Goal: Ask a question: Seek information or help from site administrators or community

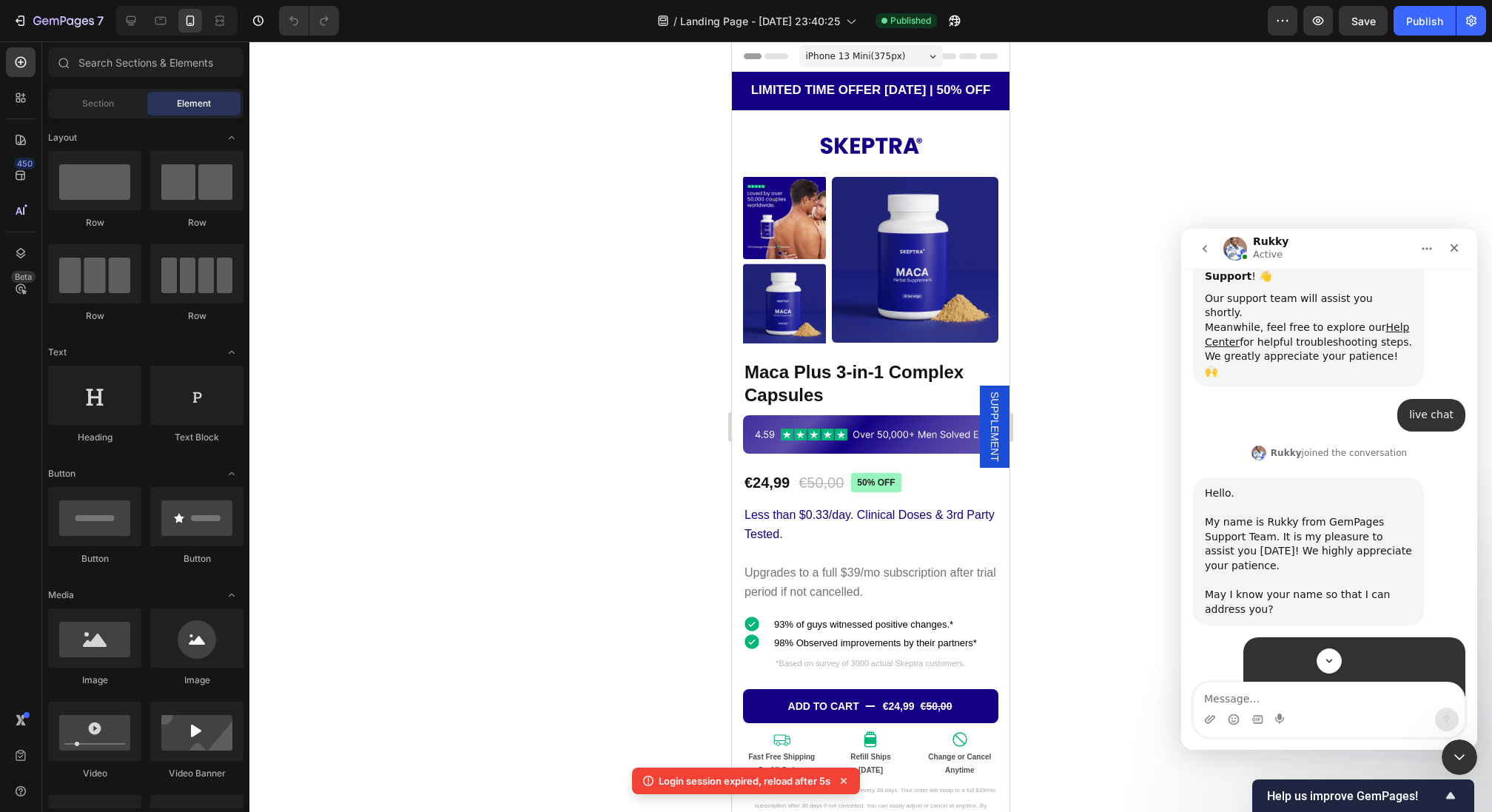
scroll to position [257, 0]
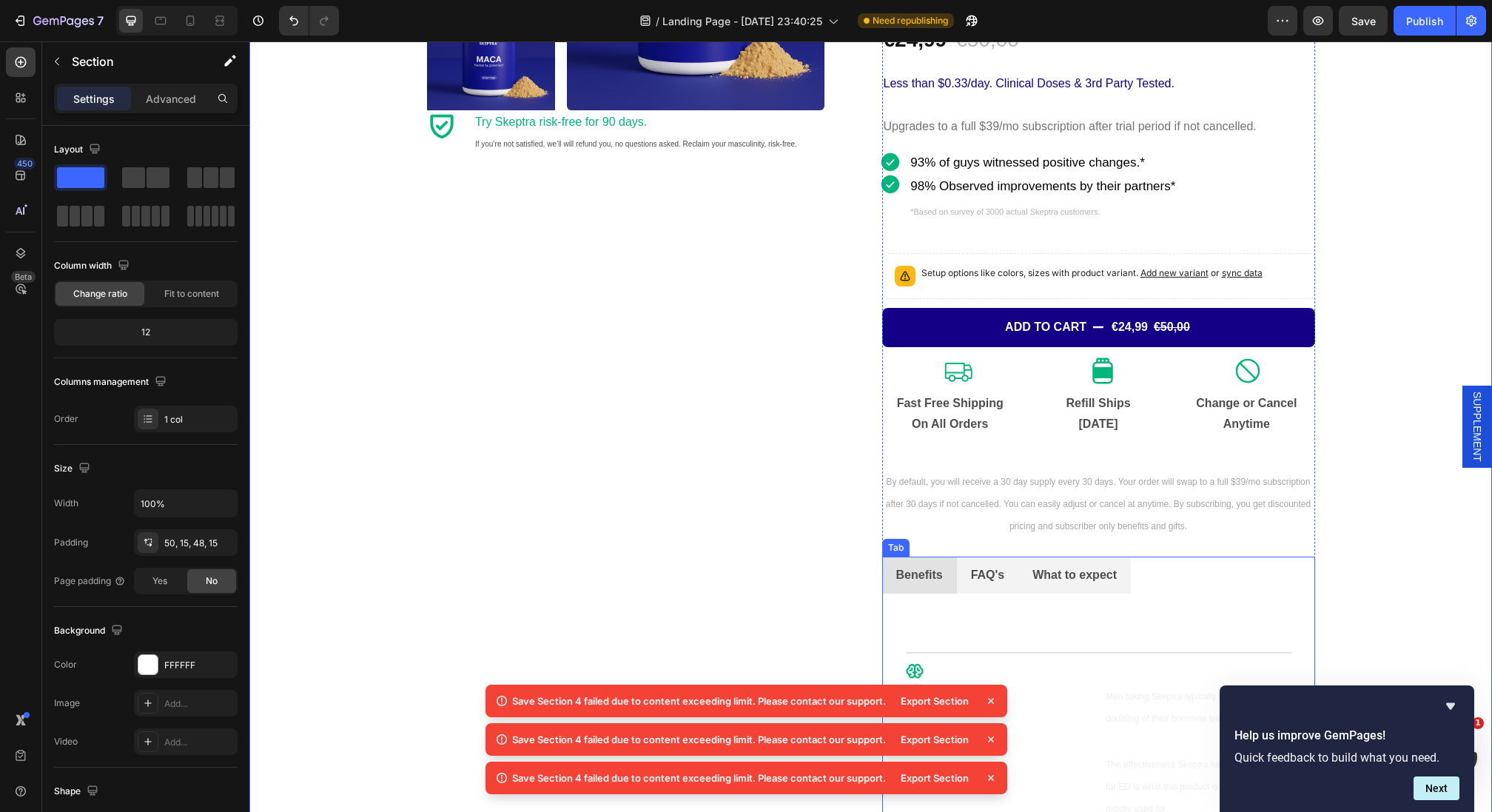
scroll to position [1561, 0]
click at [1447, 711] on icon "Hide survey" at bounding box center [1451, 706] width 18 height 18
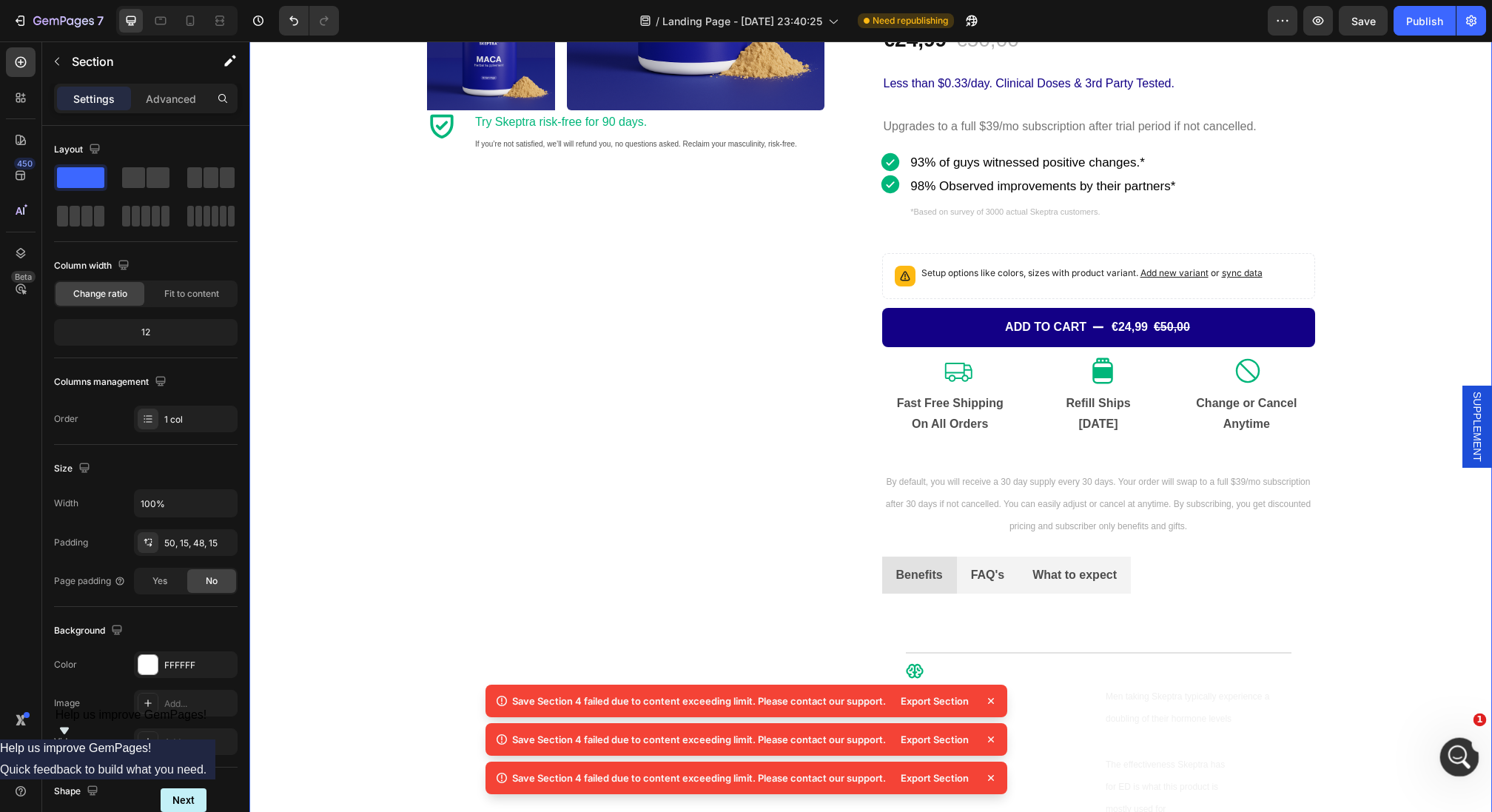
click at [1458, 738] on div "Open Intercom Messenger" at bounding box center [1457, 754] width 49 height 49
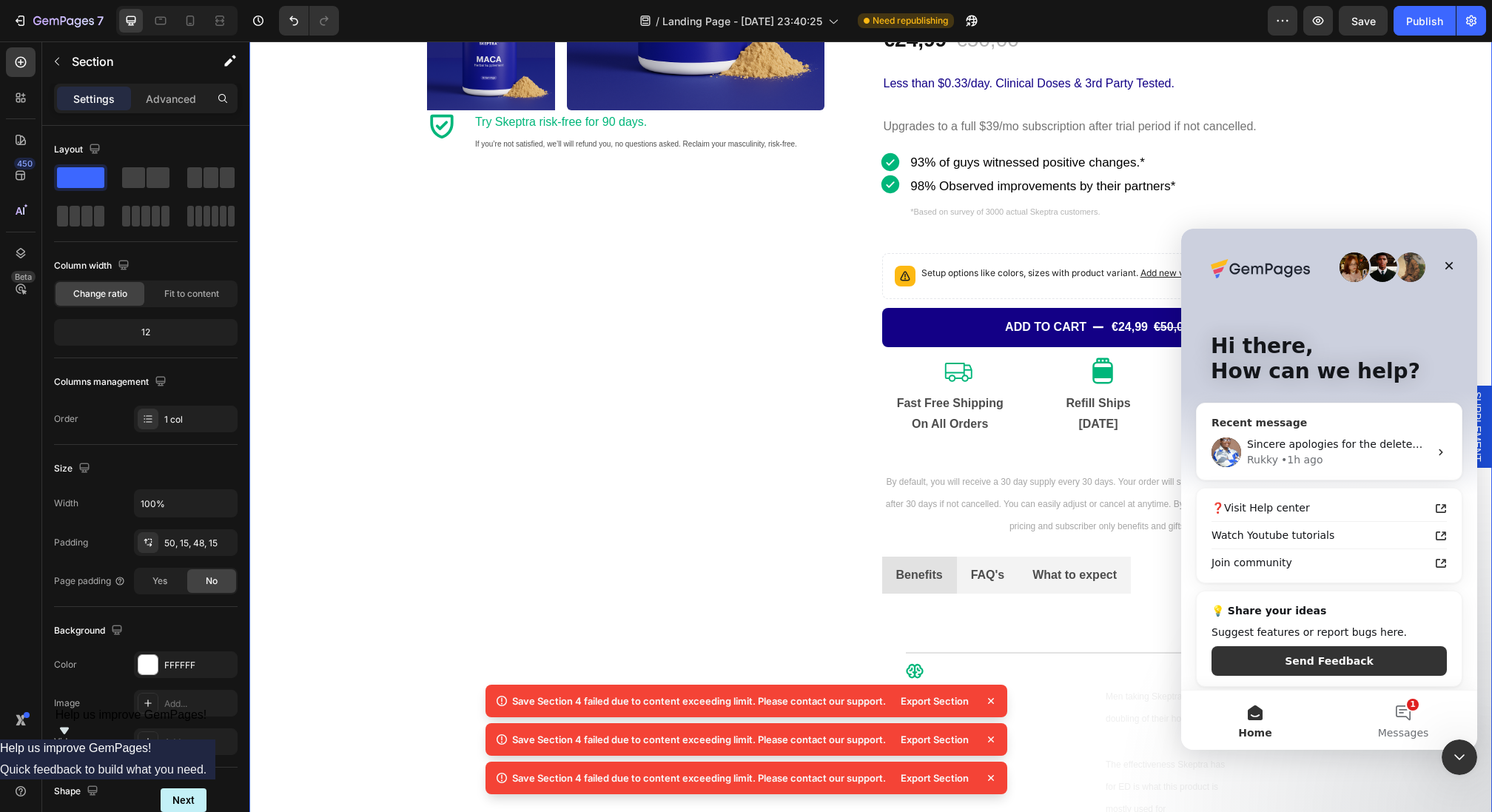
click at [1363, 474] on div "Sincere apologies for the deleted message. ​ For this section in the image belo…" at bounding box center [1329, 452] width 265 height 54
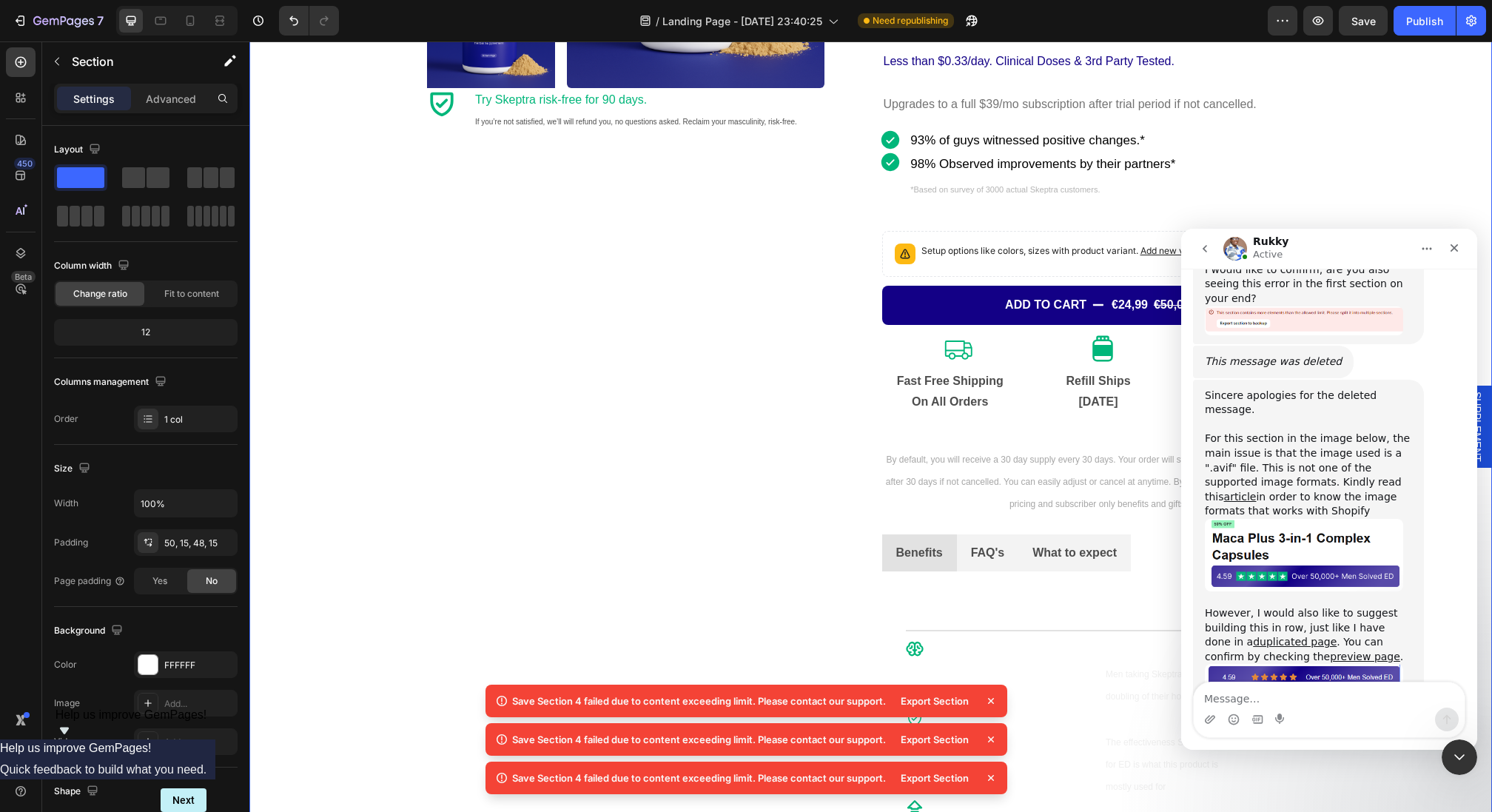
click at [1342, 690] on textarea "Message…" at bounding box center [1329, 694] width 271 height 25
type textarea "hey"
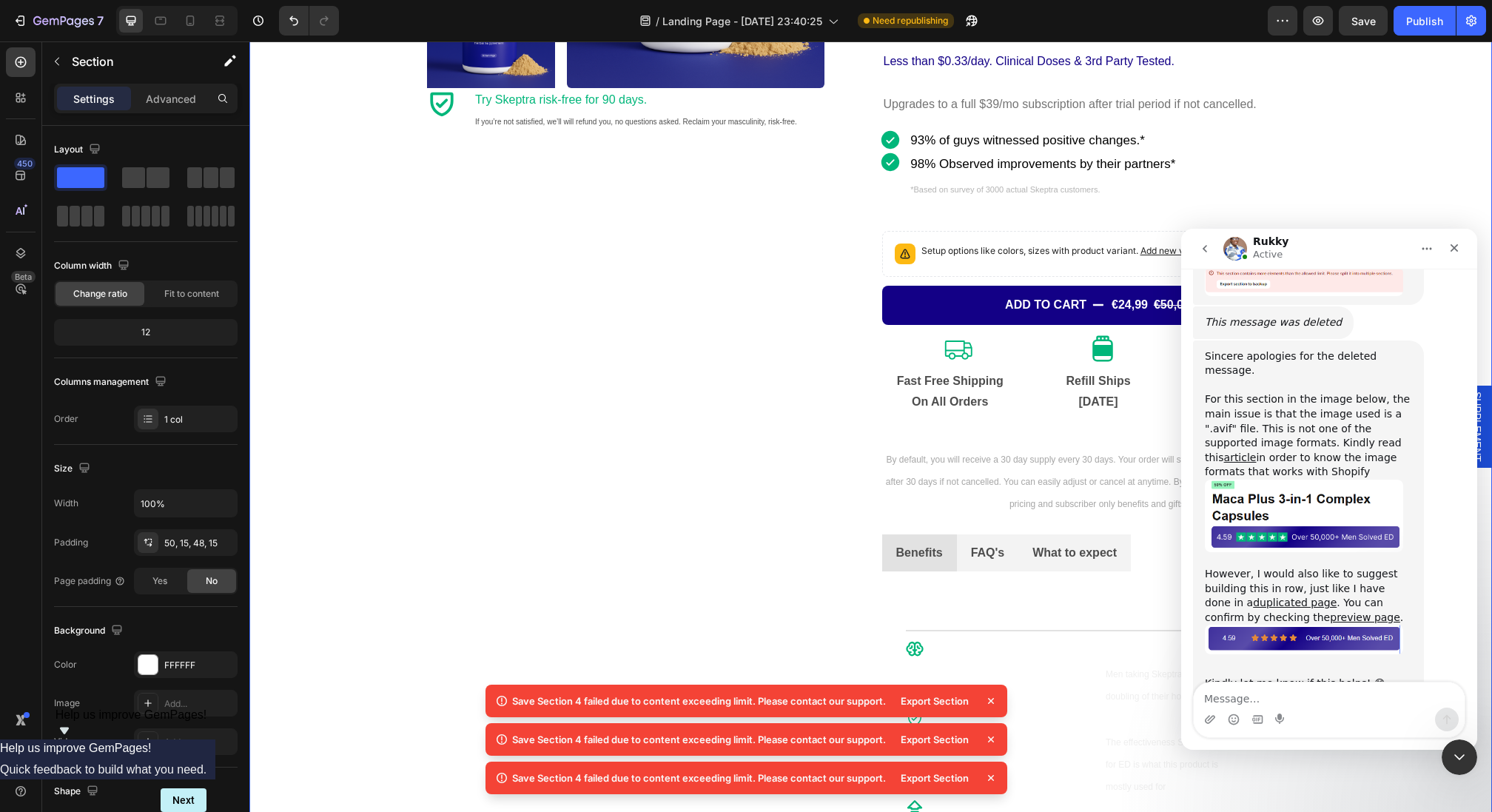
scroll to position [1604, 0]
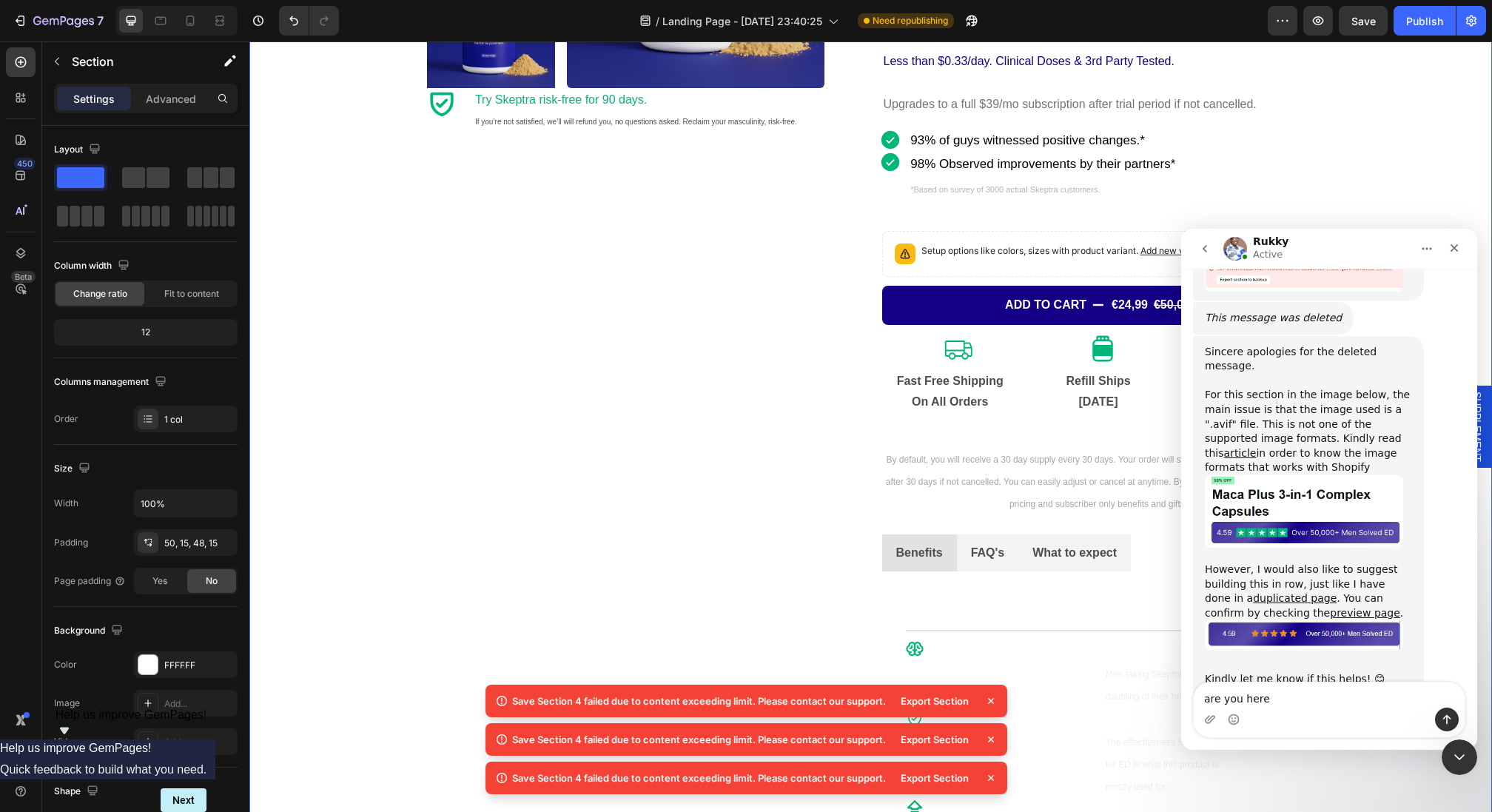
type textarea "are you here?"
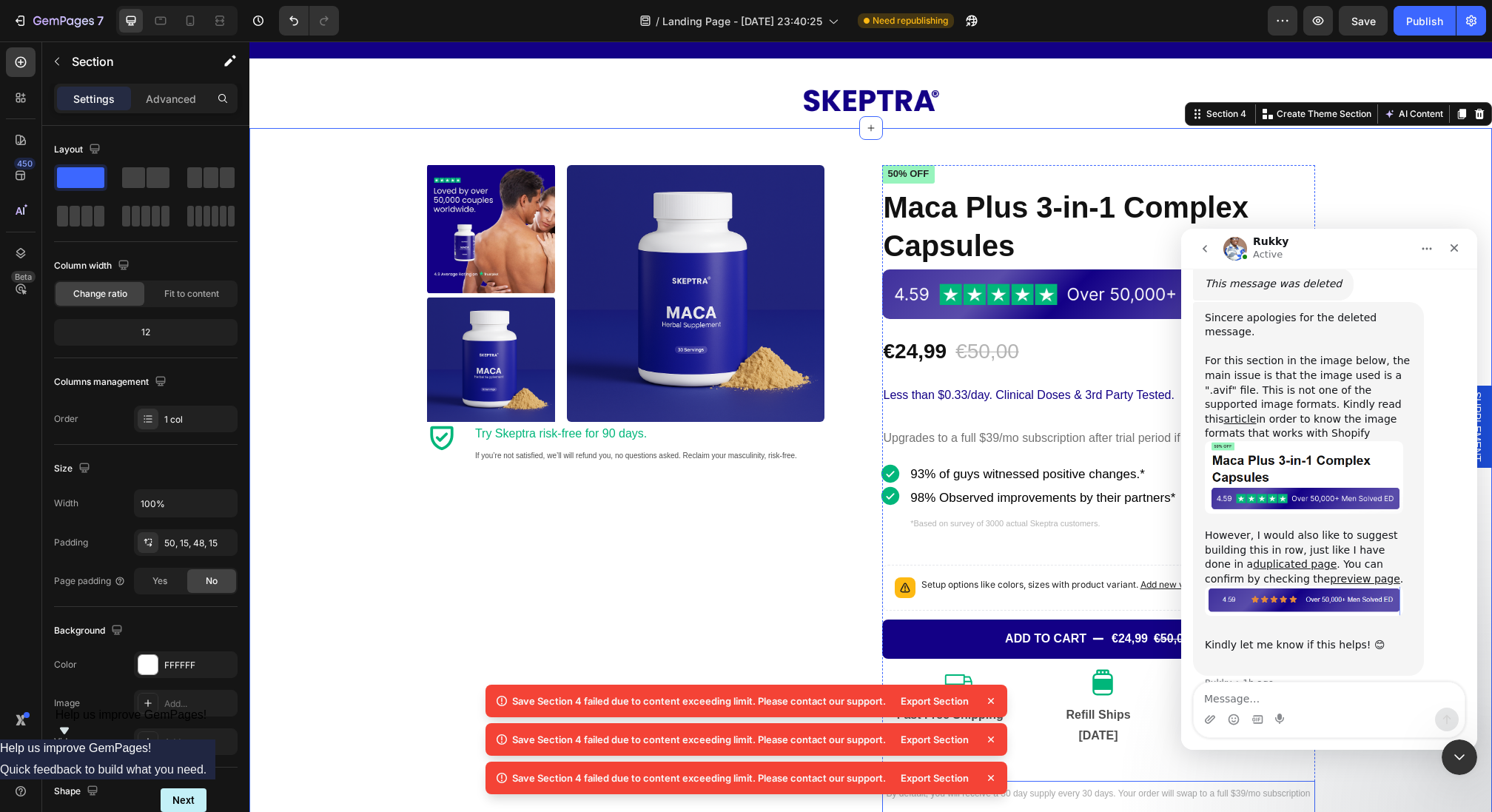
scroll to position [49, 0]
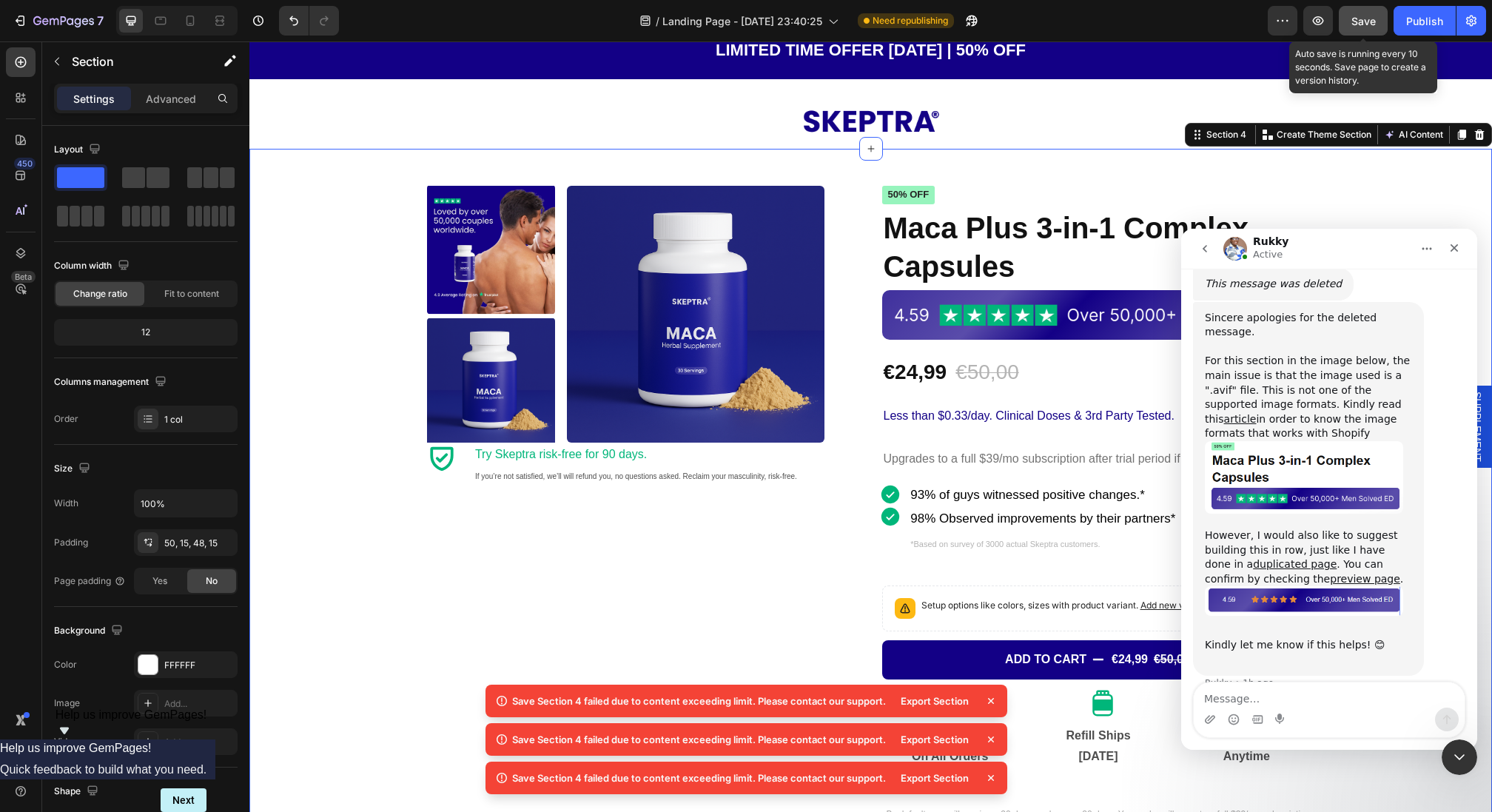
click at [1356, 26] on span "Save" at bounding box center [1364, 21] width 24 height 13
click at [1419, 15] on div "Publish" at bounding box center [1425, 20] width 37 height 15
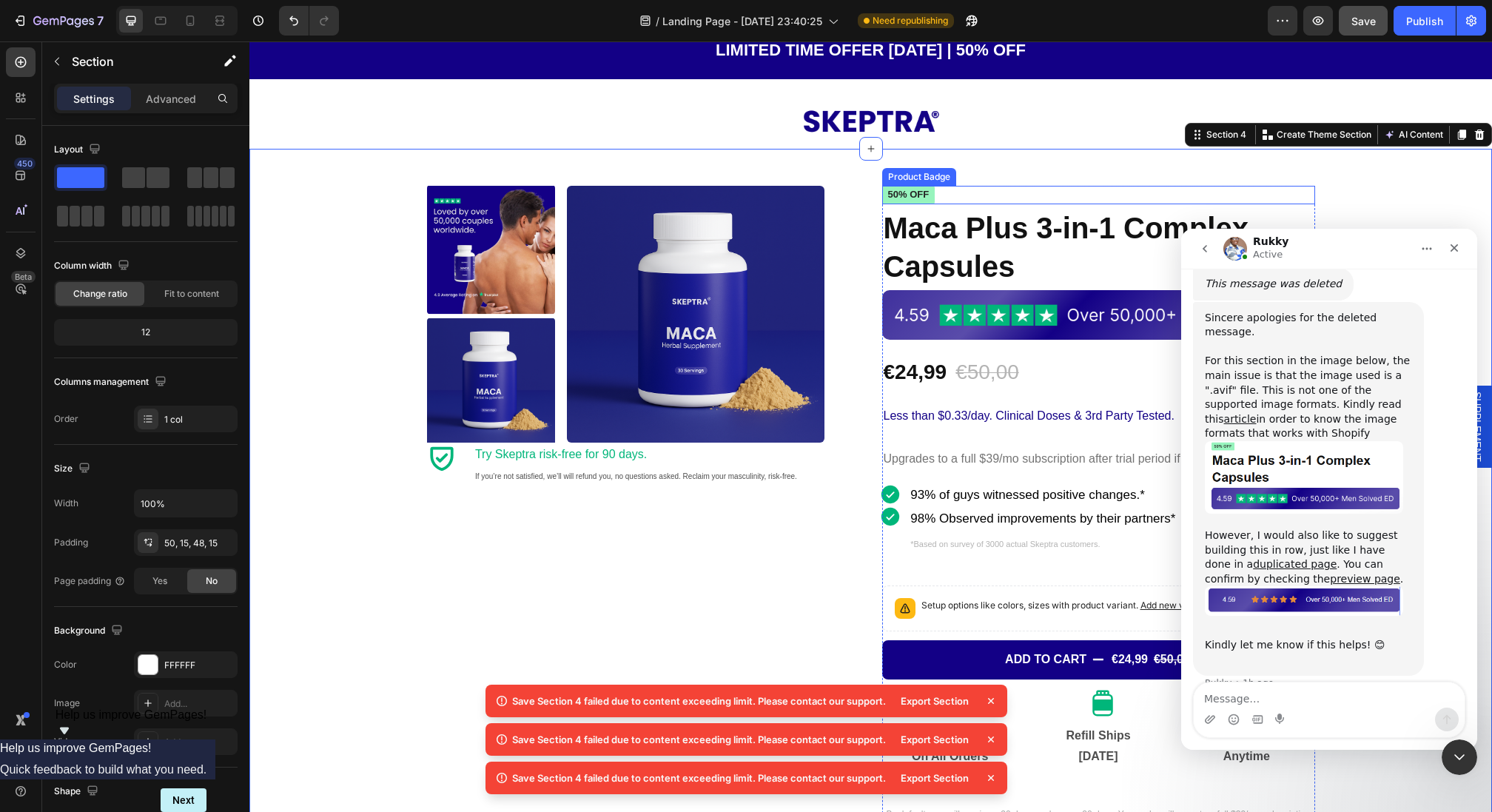
scroll to position [1695, 0]
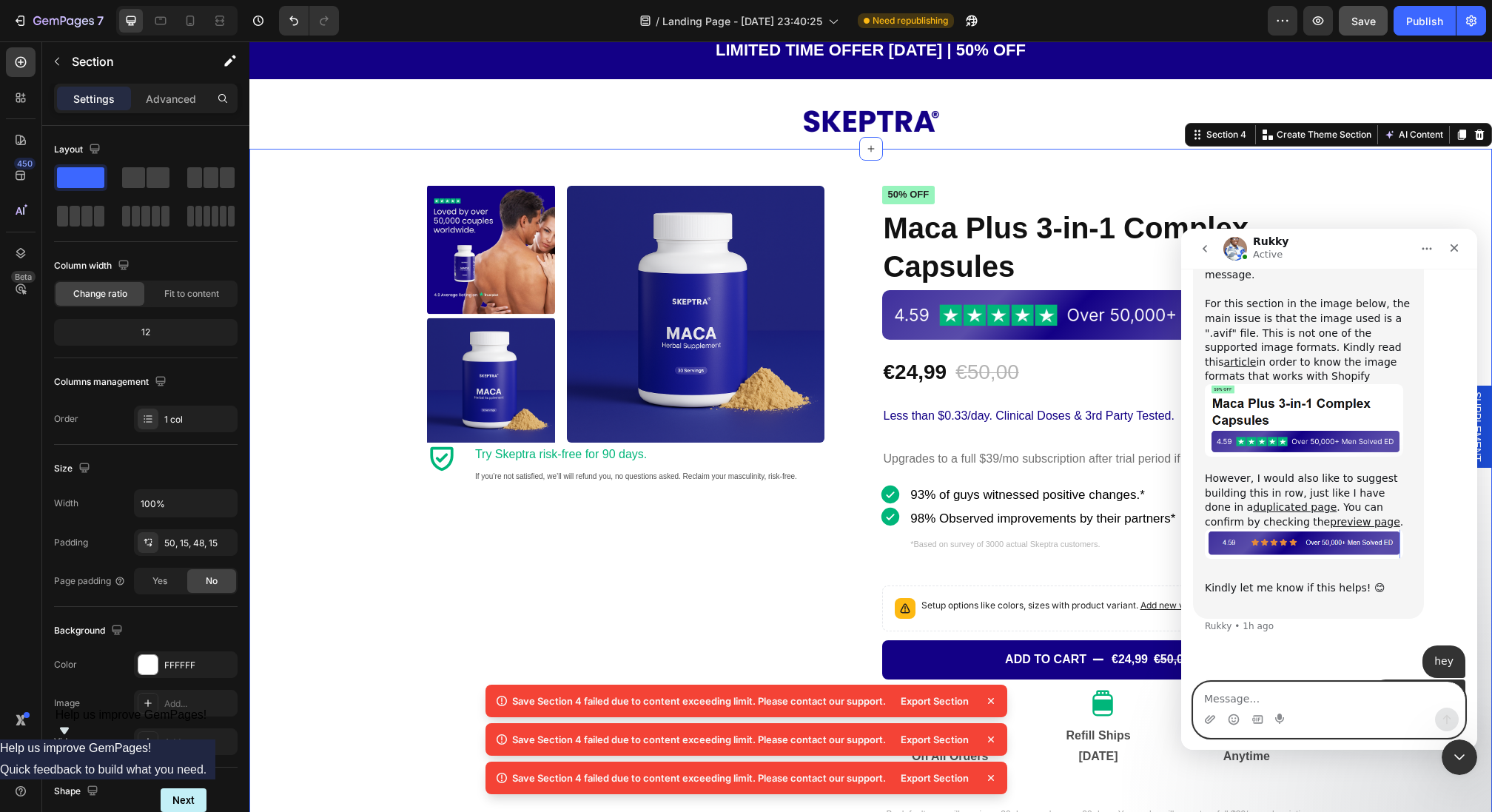
click at [1295, 694] on textarea "Message…" at bounding box center [1329, 694] width 271 height 25
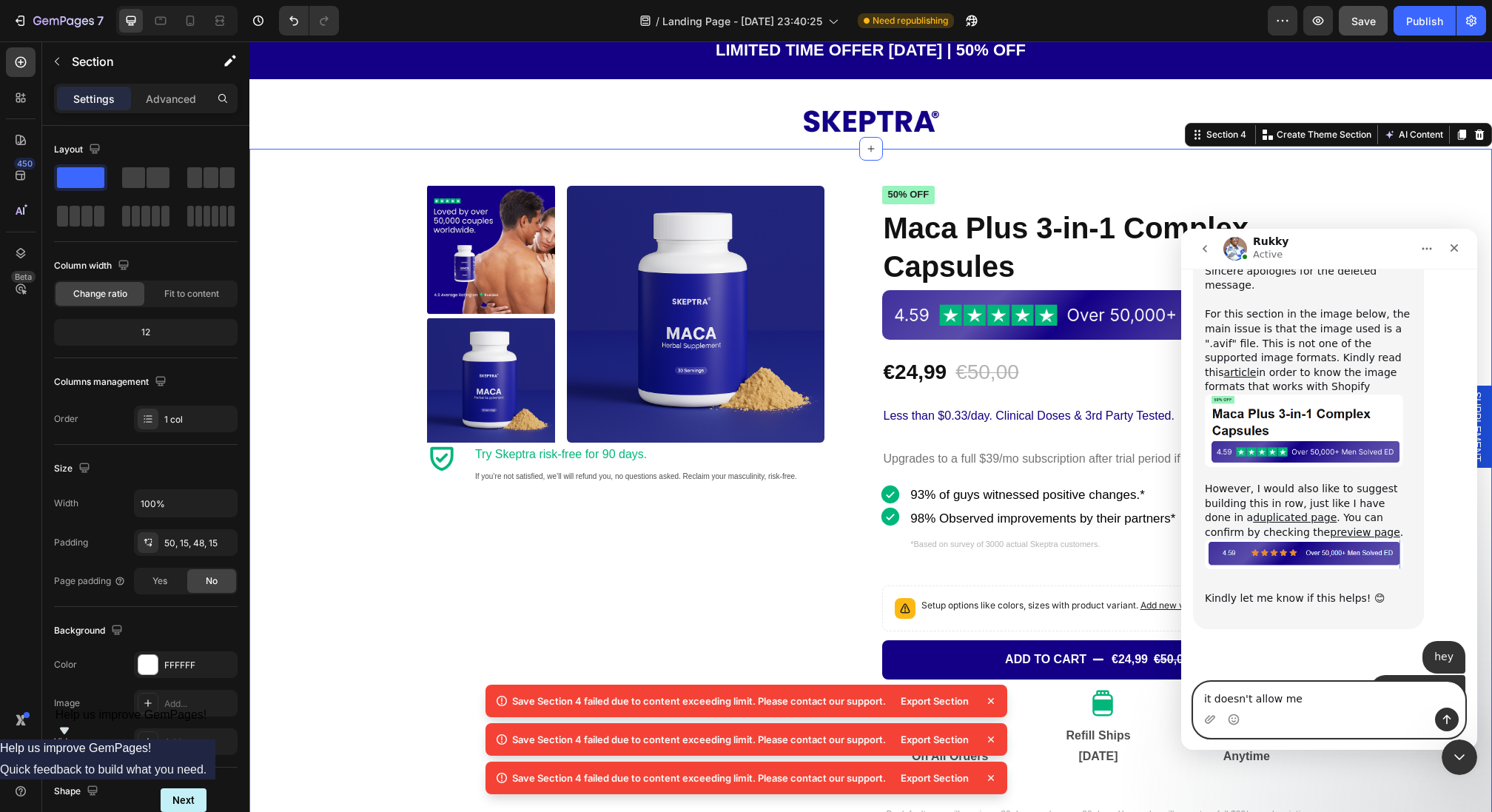
scroll to position [1682, 0]
type textarea "it doesn't allow me to"
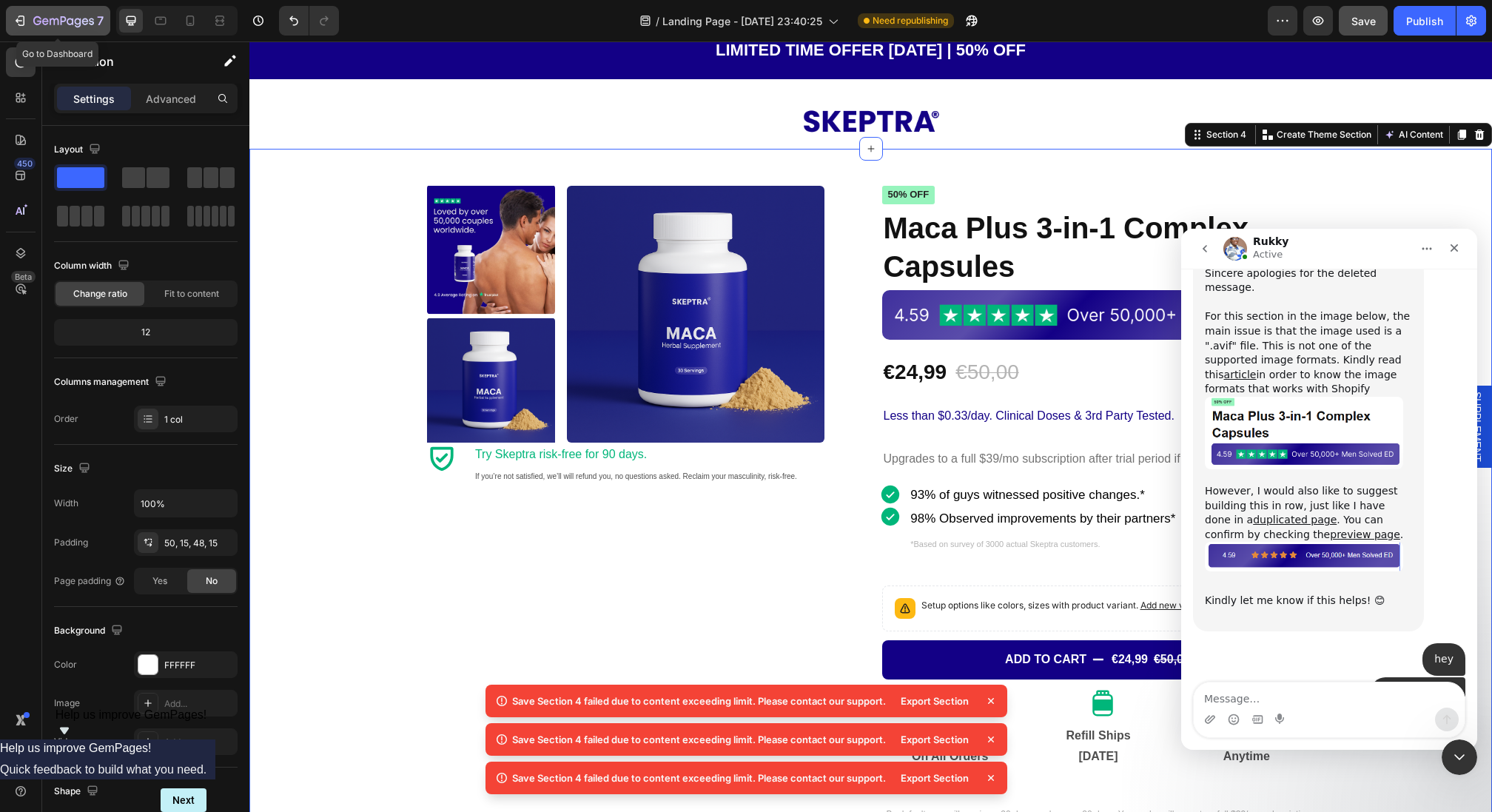
click at [23, 30] on button "7" at bounding box center [58, 20] width 105 height 29
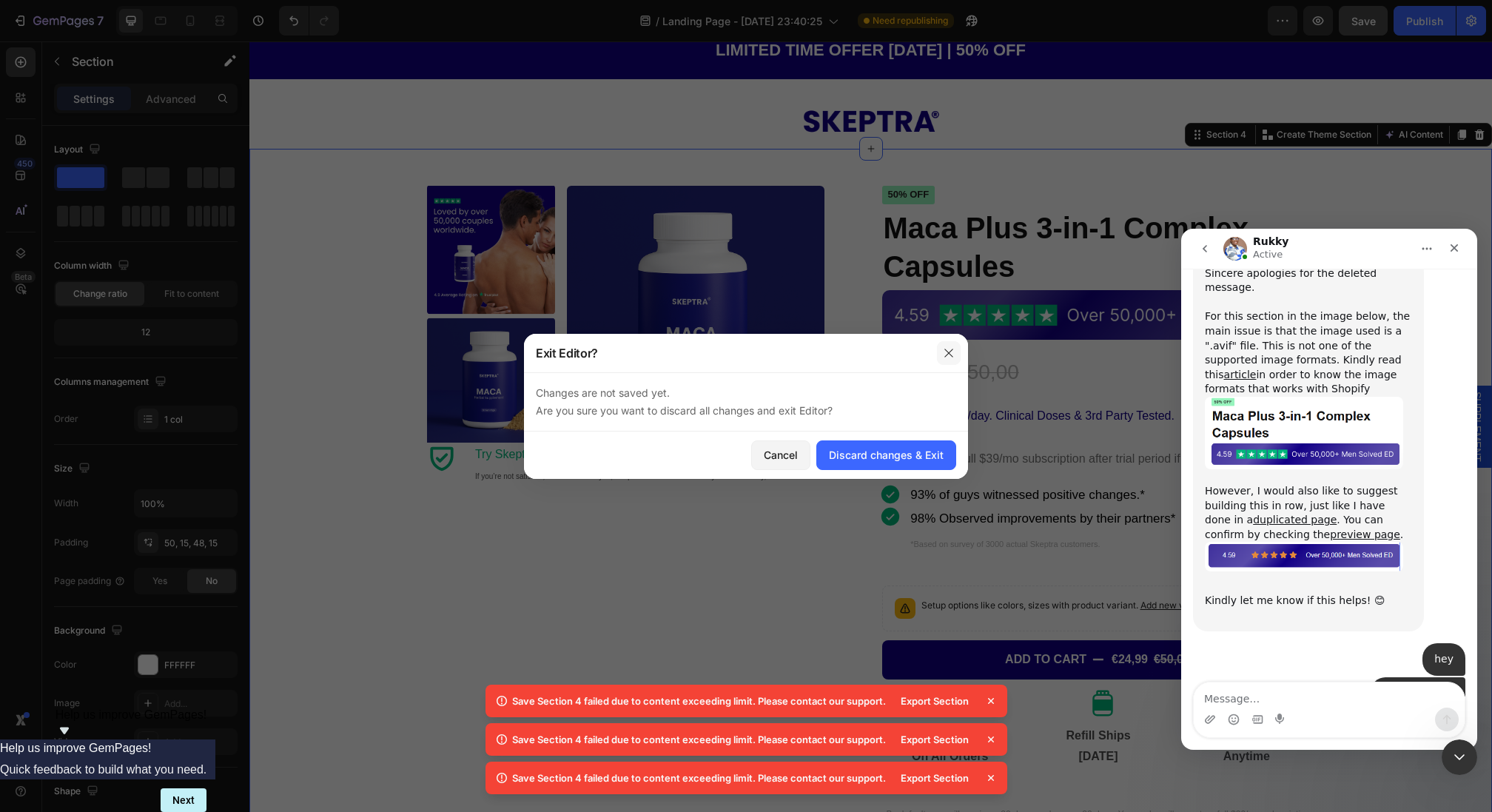
click at [948, 350] on icon "button" at bounding box center [948, 353] width 12 height 12
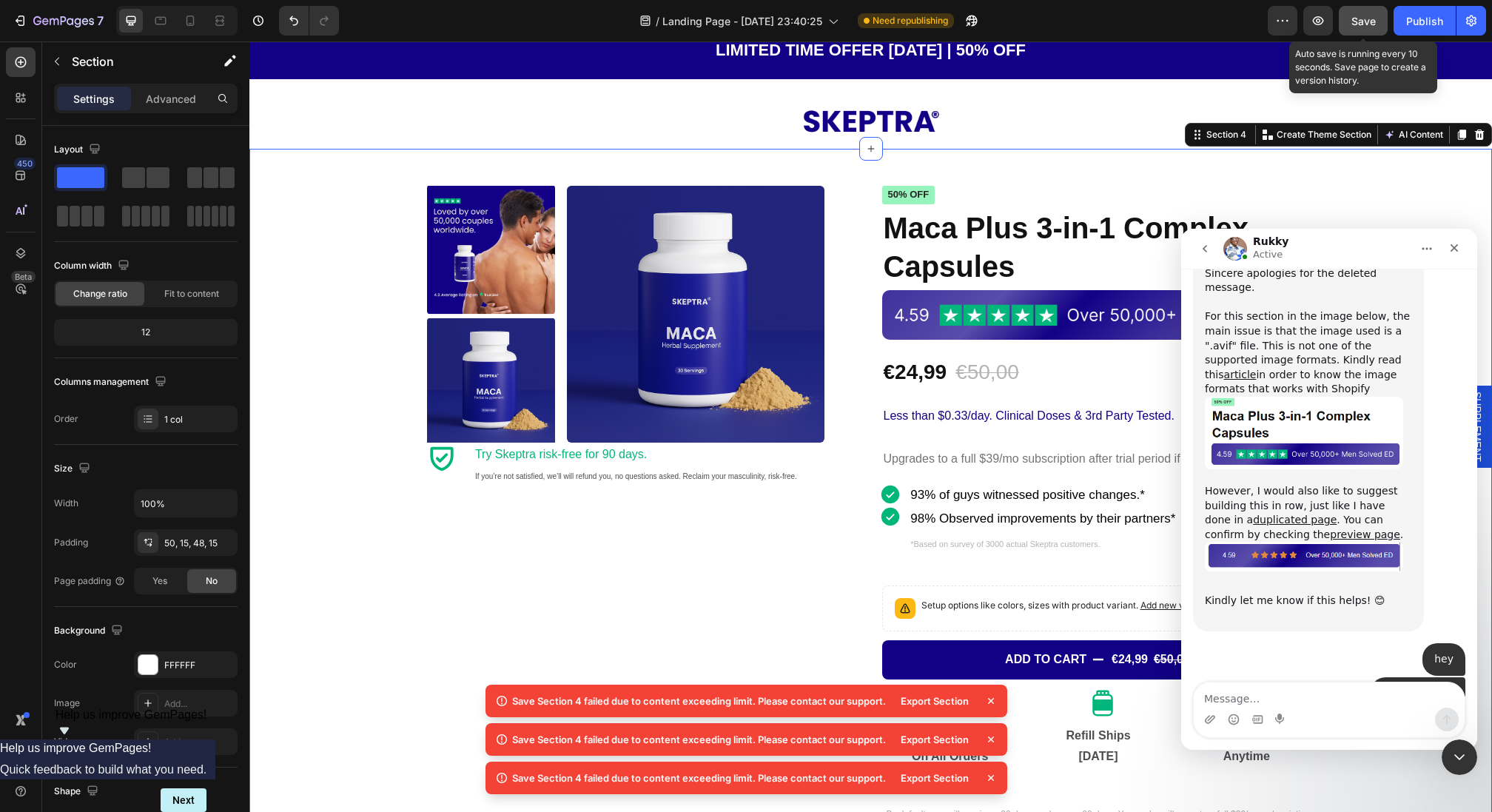
click at [1375, 15] on span "Save" at bounding box center [1364, 21] width 24 height 13
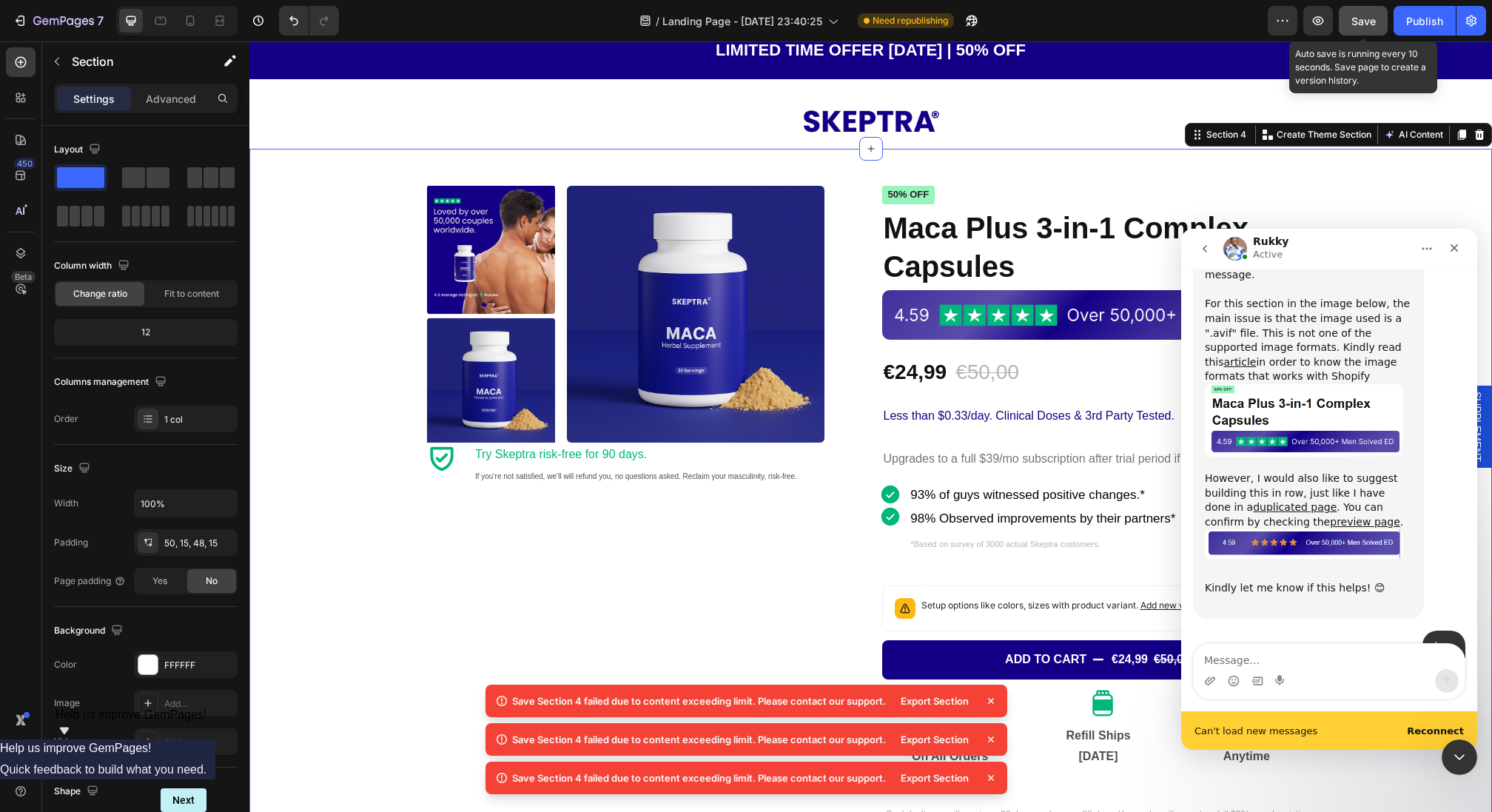
scroll to position [1721, 0]
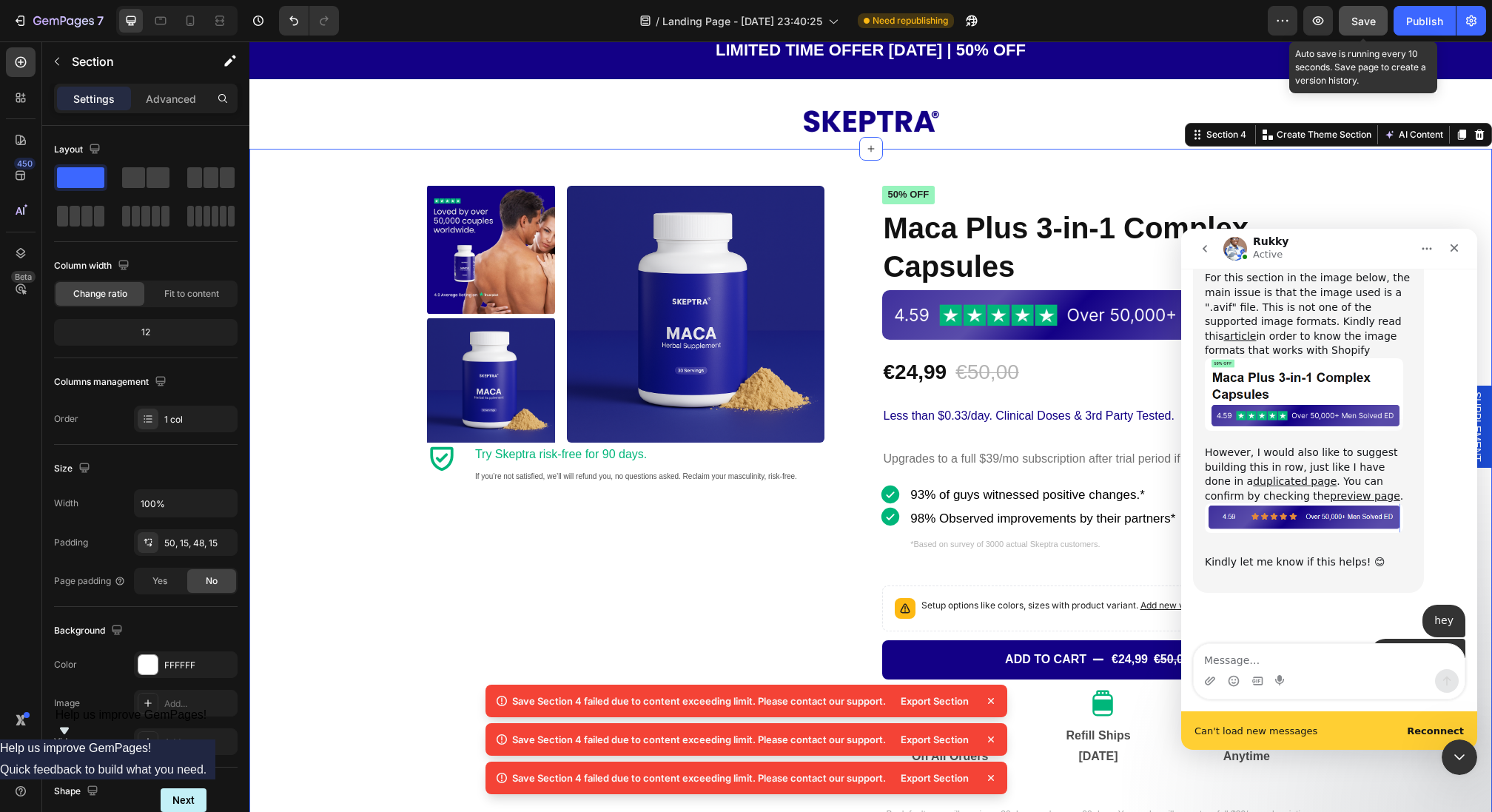
click at [1359, 15] on span "Save" at bounding box center [1364, 21] width 24 height 13
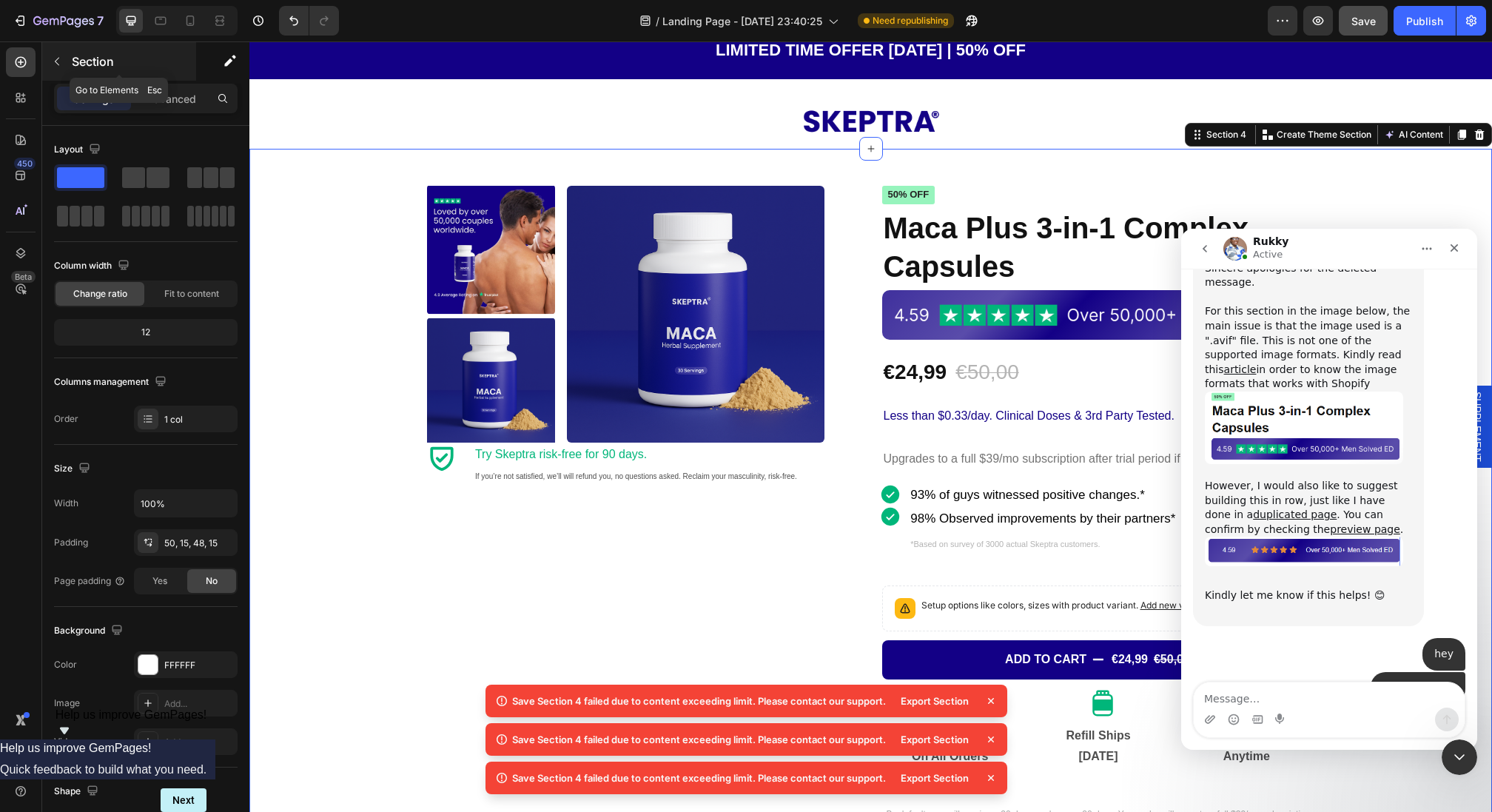
scroll to position [1682, 0]
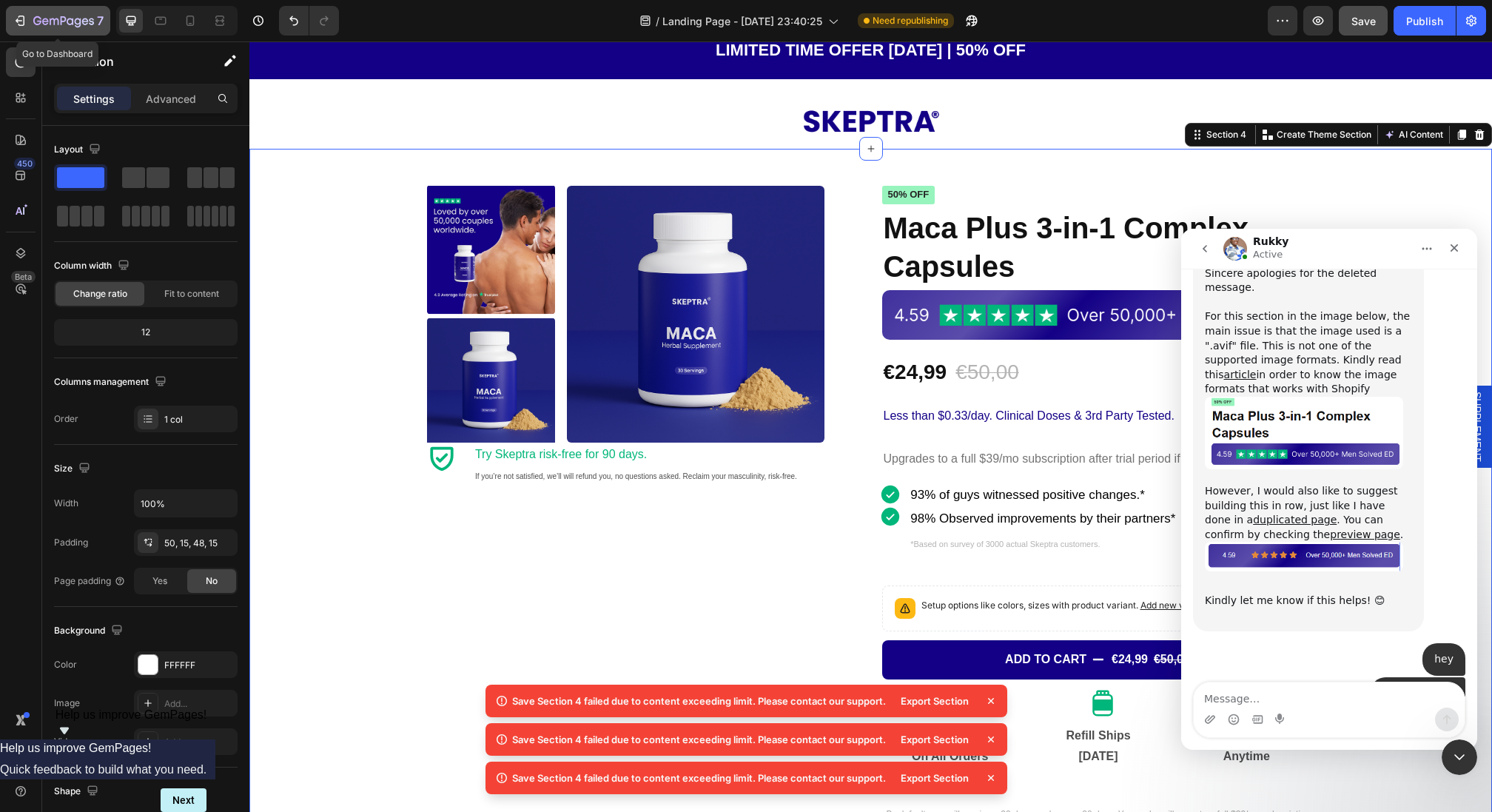
click at [27, 11] on button "7" at bounding box center [58, 20] width 105 height 29
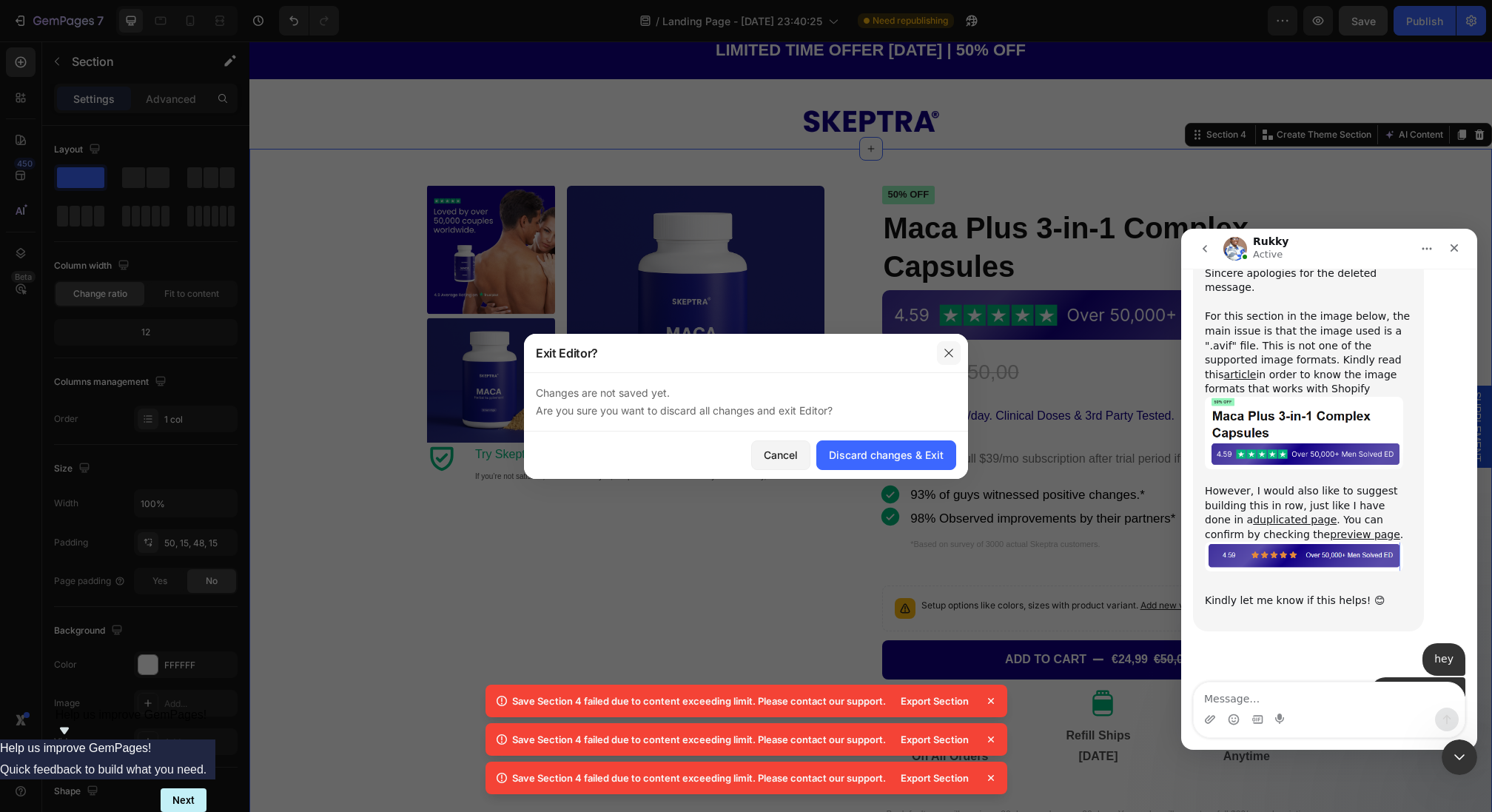
click at [939, 347] on button "button" at bounding box center [948, 352] width 24 height 24
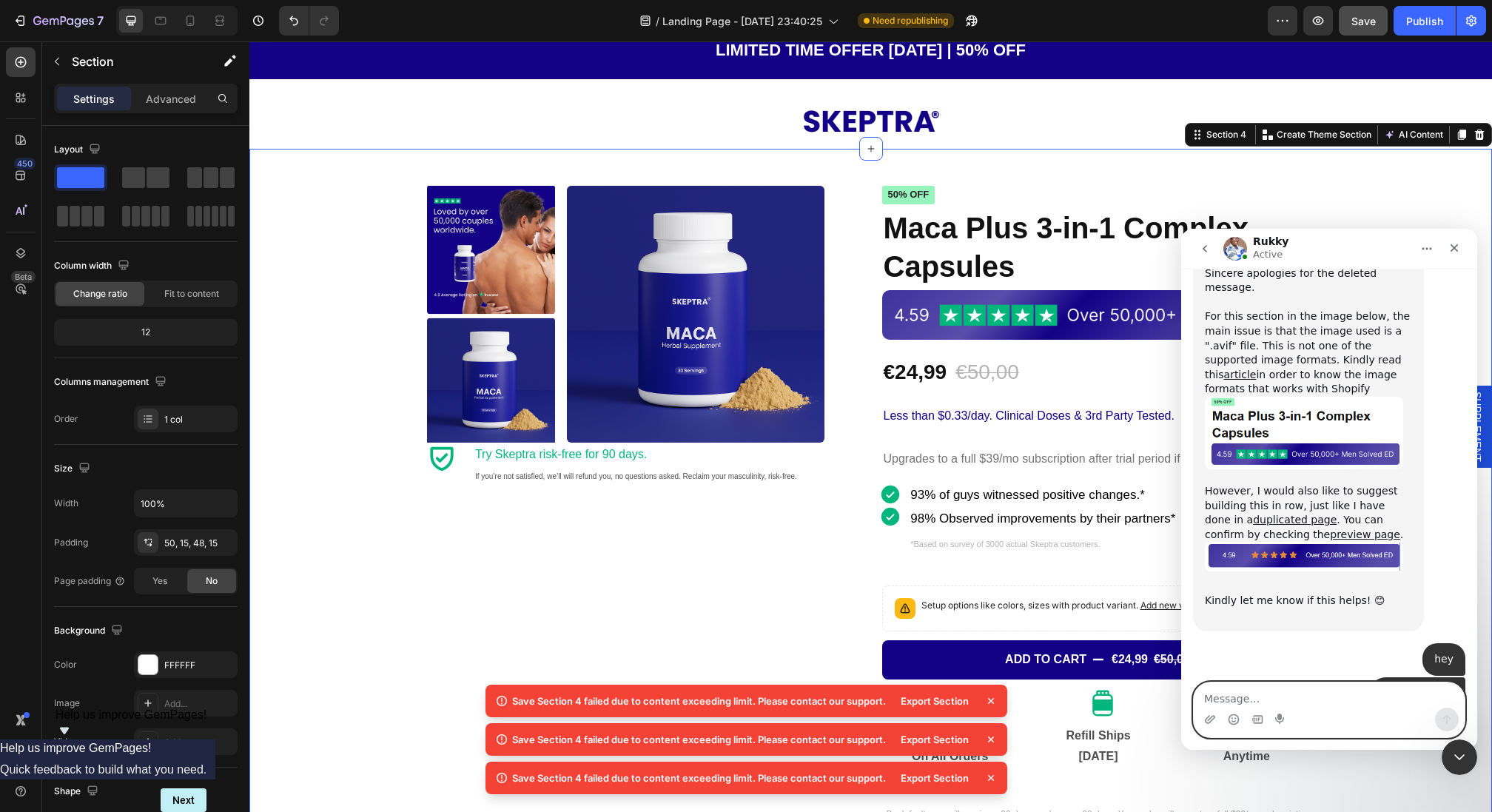
click at [1322, 690] on textarea "Message…" at bounding box center [1329, 694] width 271 height 25
type textarea "i cant save and publish"
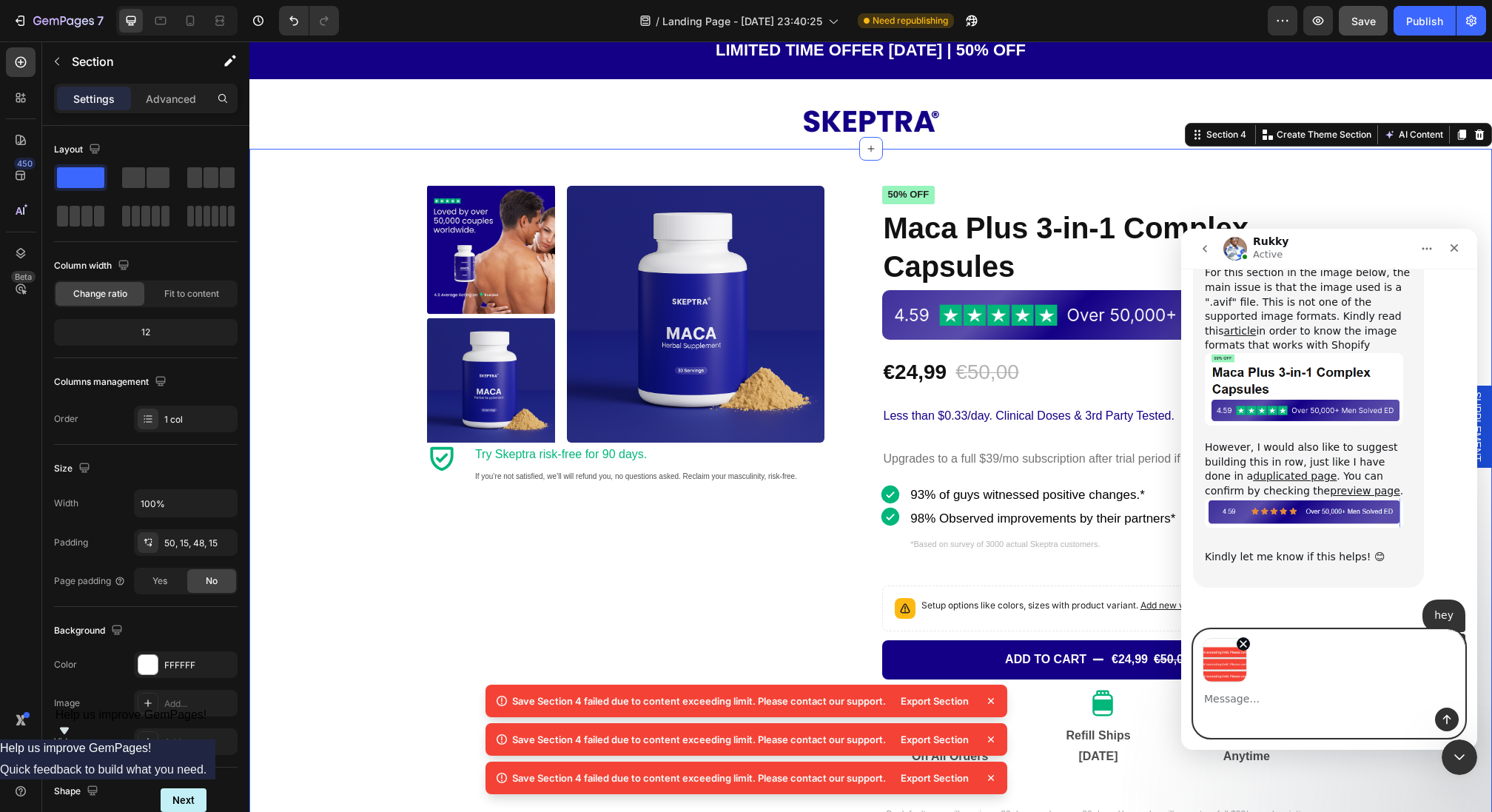
scroll to position [1779, 0]
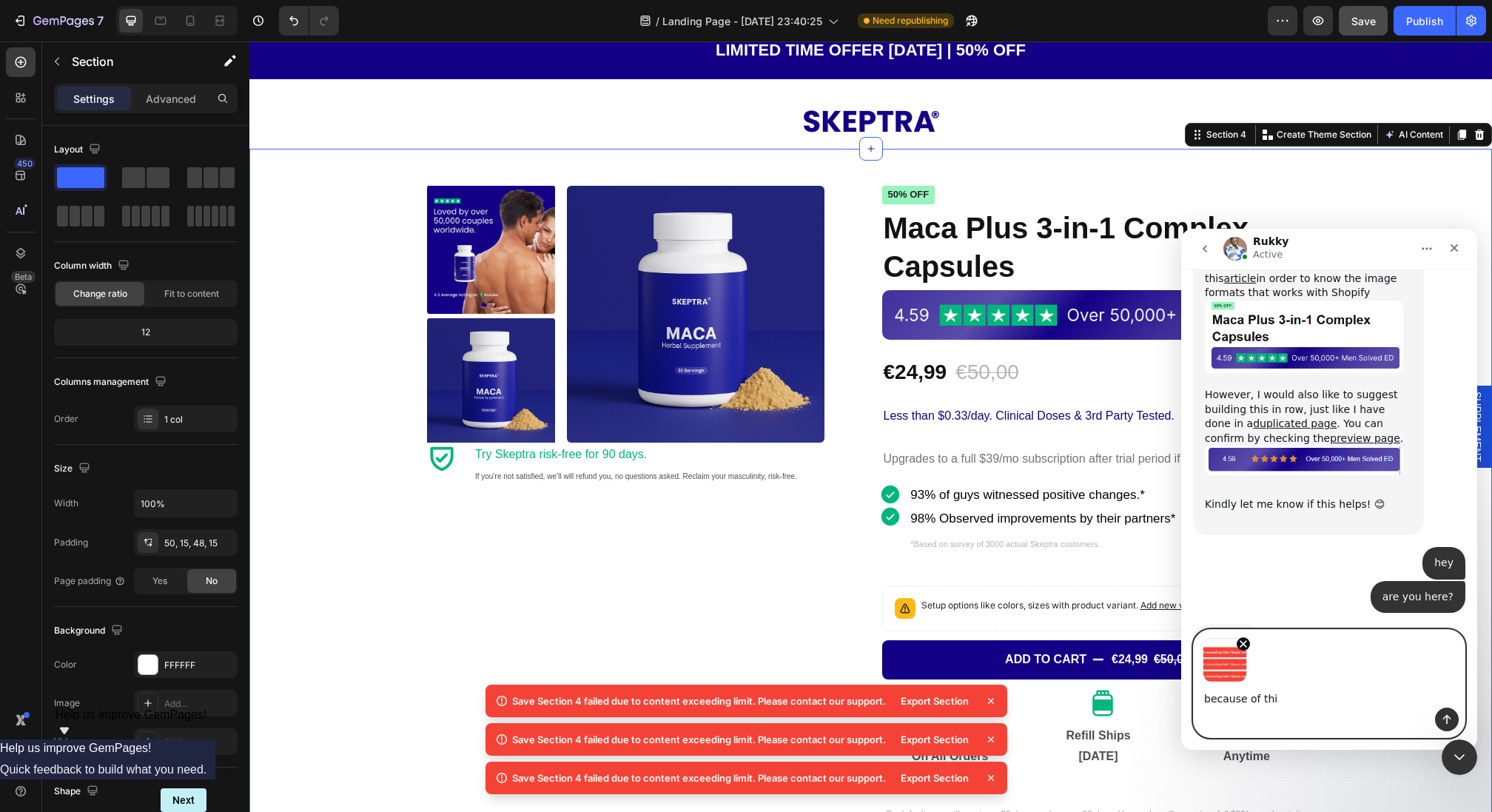
type textarea "because of this"
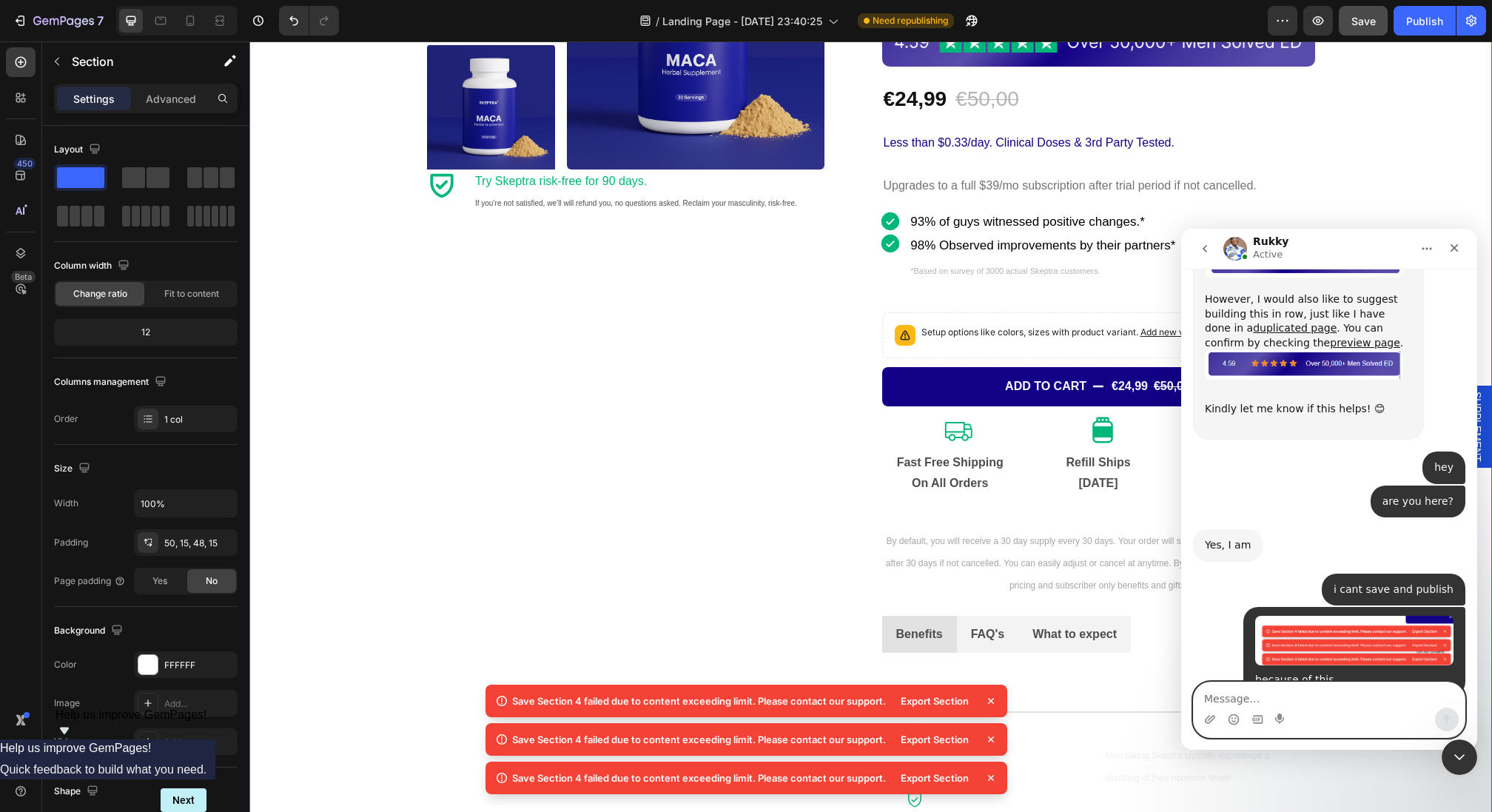
scroll to position [1875, 0]
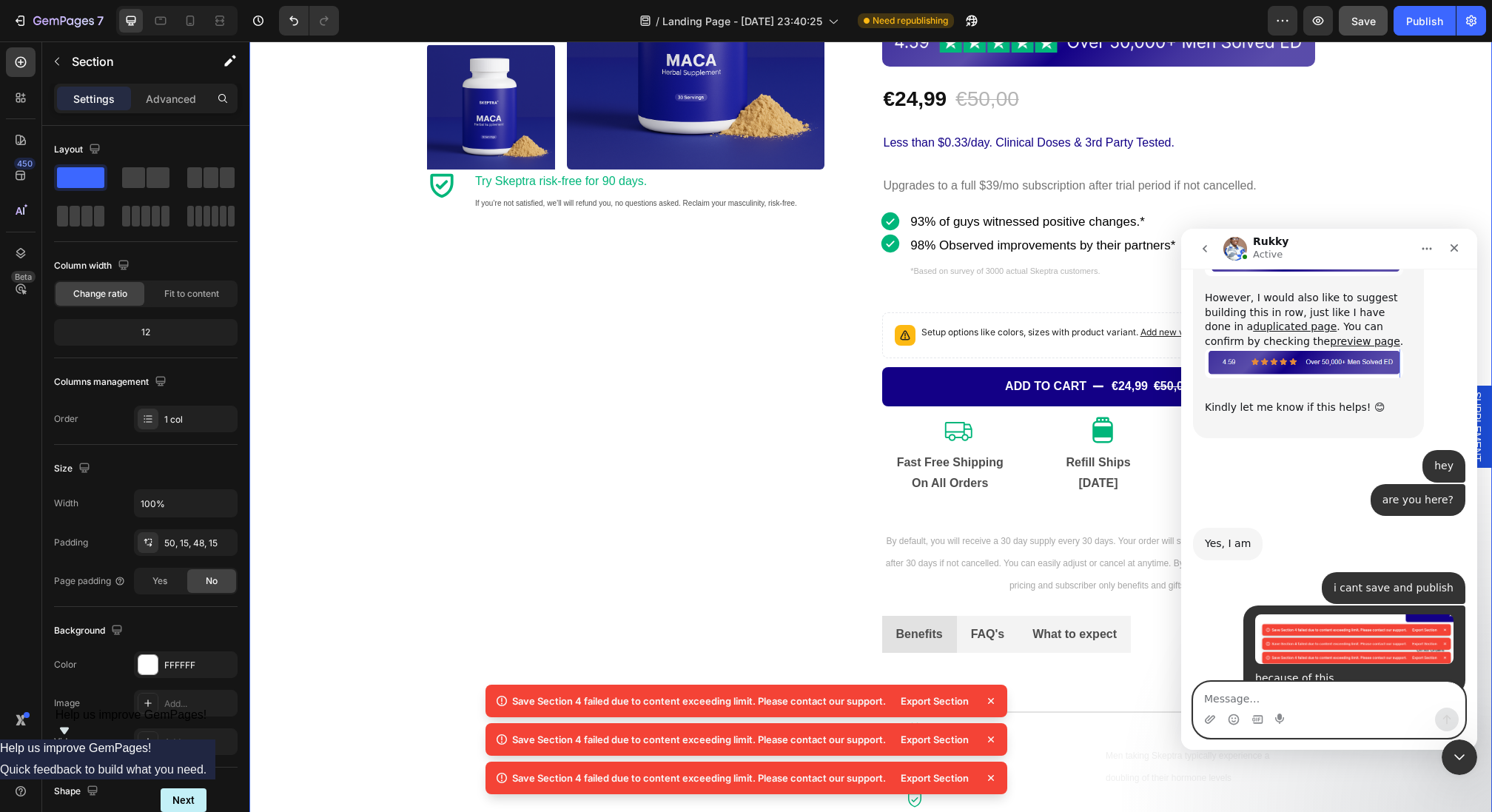
click at [1339, 696] on textarea "Message…" at bounding box center [1329, 694] width 271 height 25
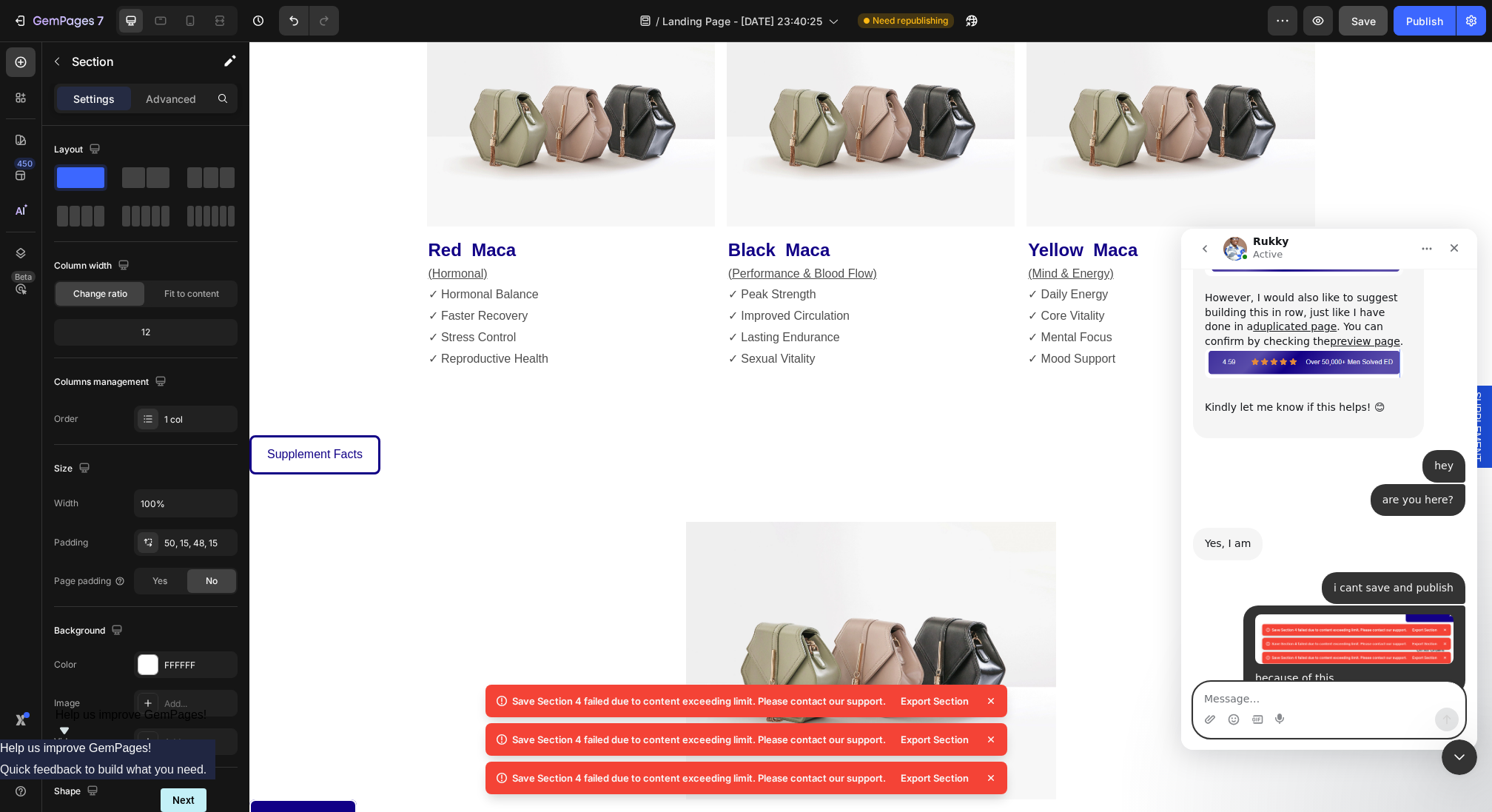
scroll to position [2379, 0]
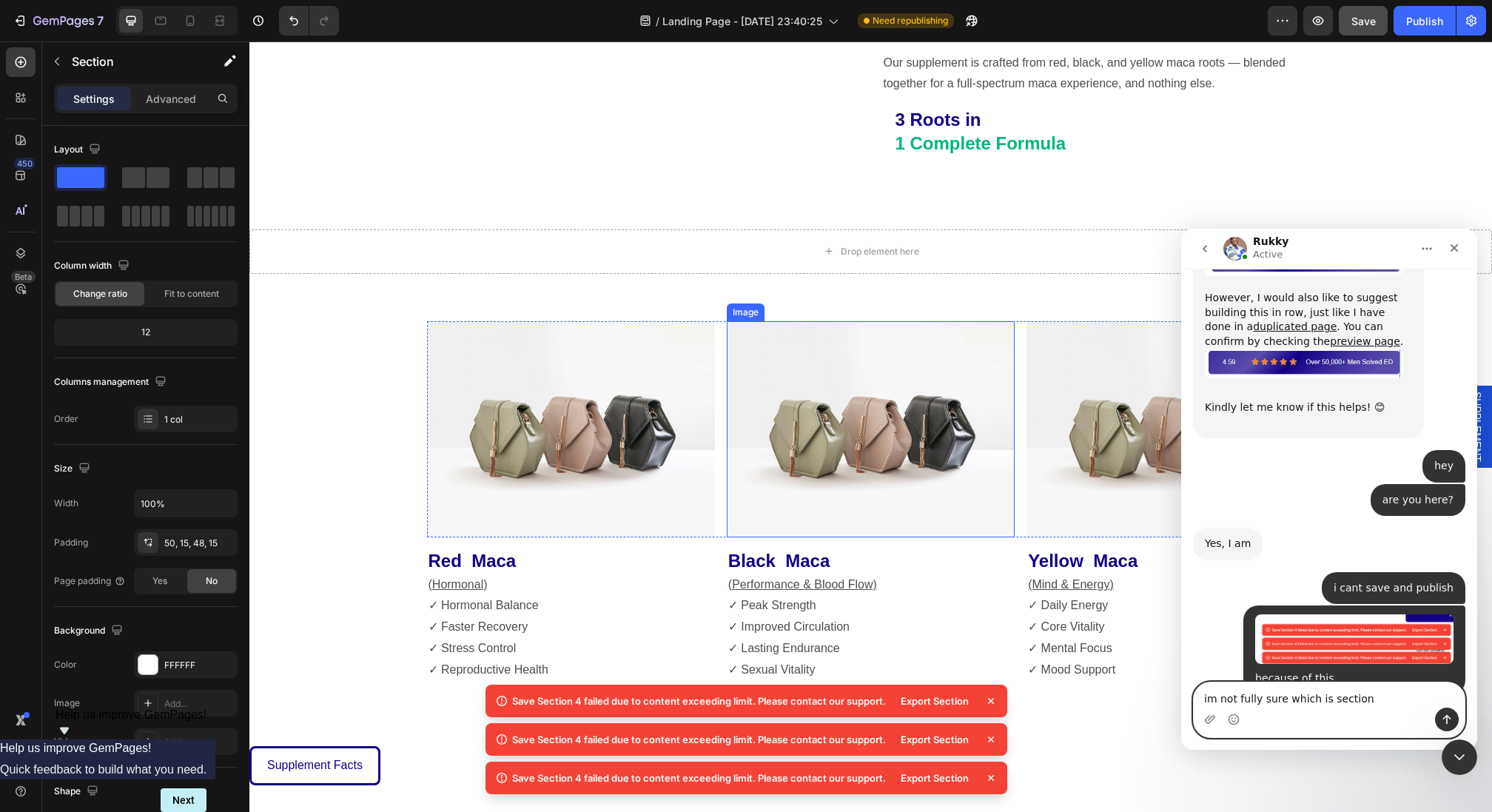
type textarea "im not fully sure which is section 4"
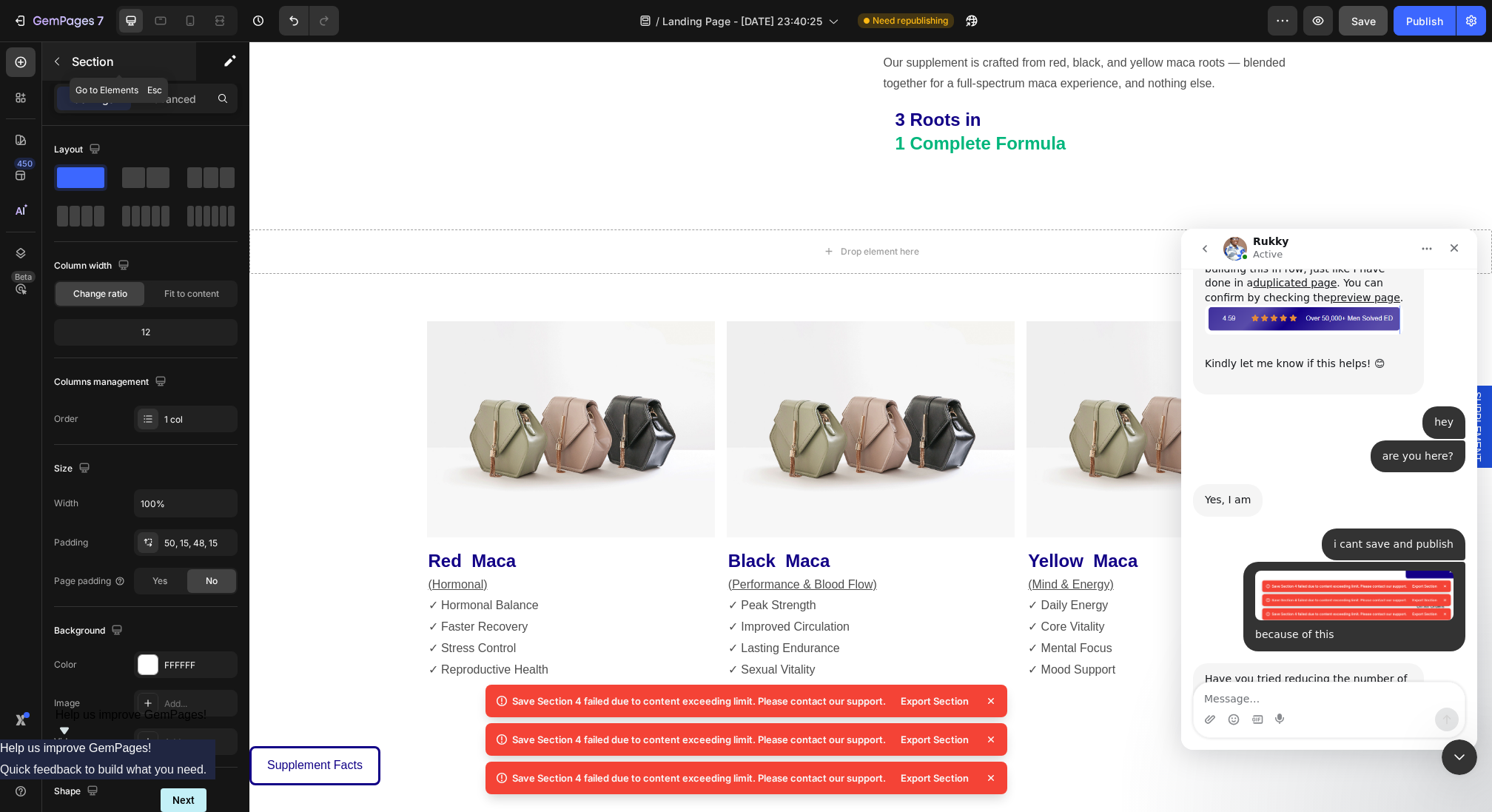
click at [71, 45] on div "Section" at bounding box center [119, 61] width 154 height 38
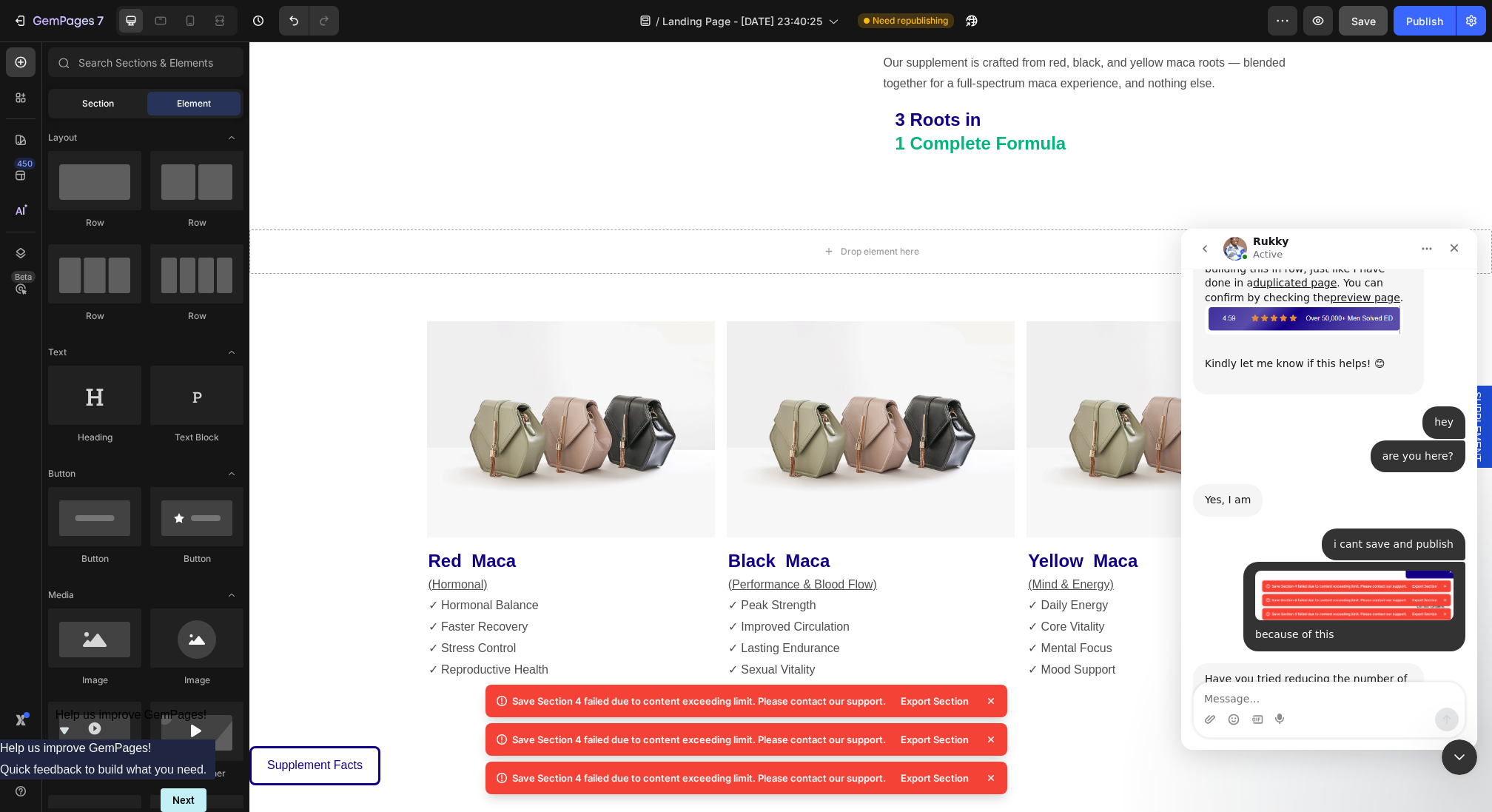
click at [74, 97] on div "Section" at bounding box center [97, 103] width 93 height 24
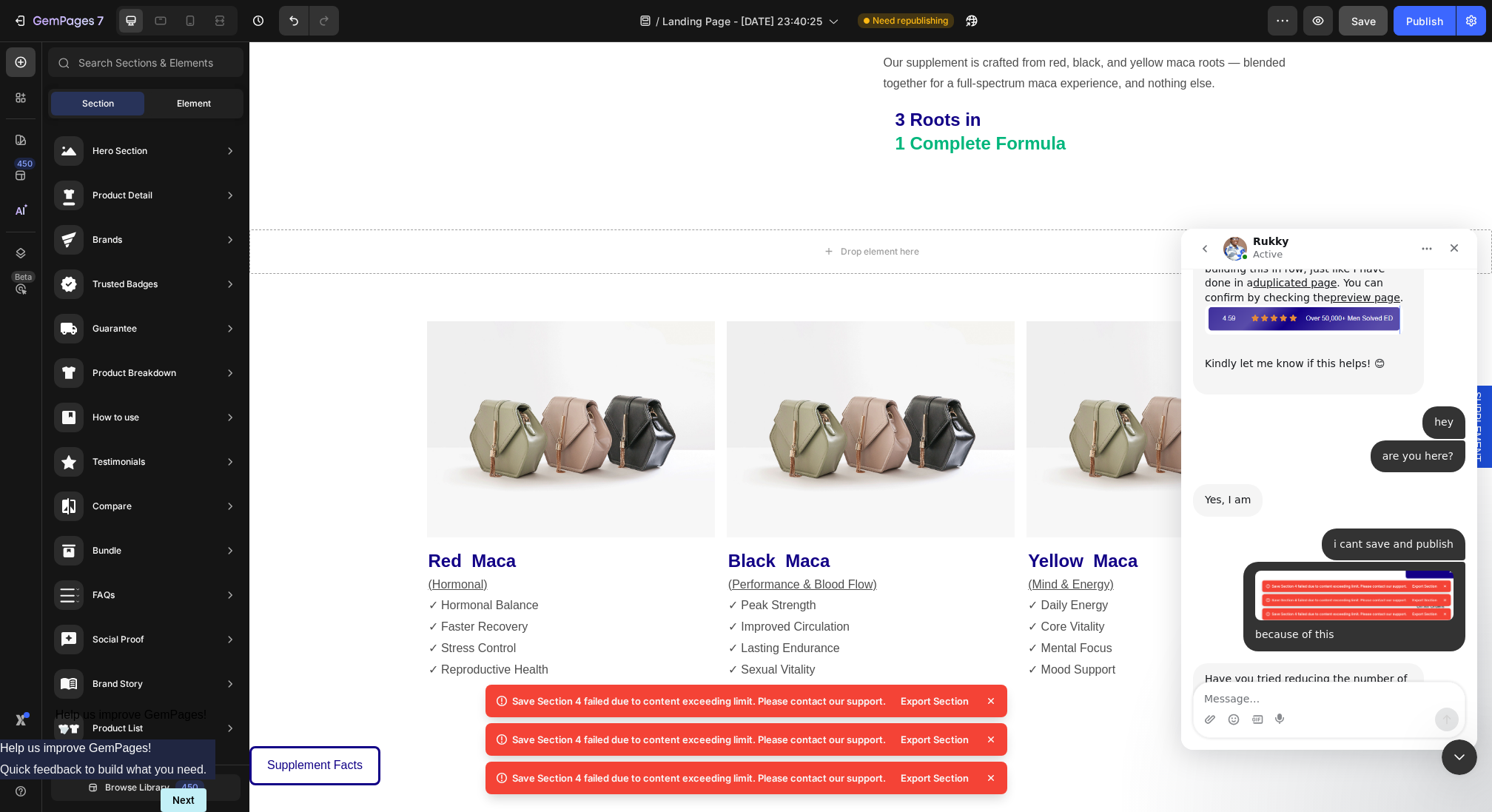
click at [200, 104] on span "Element" at bounding box center [194, 103] width 34 height 13
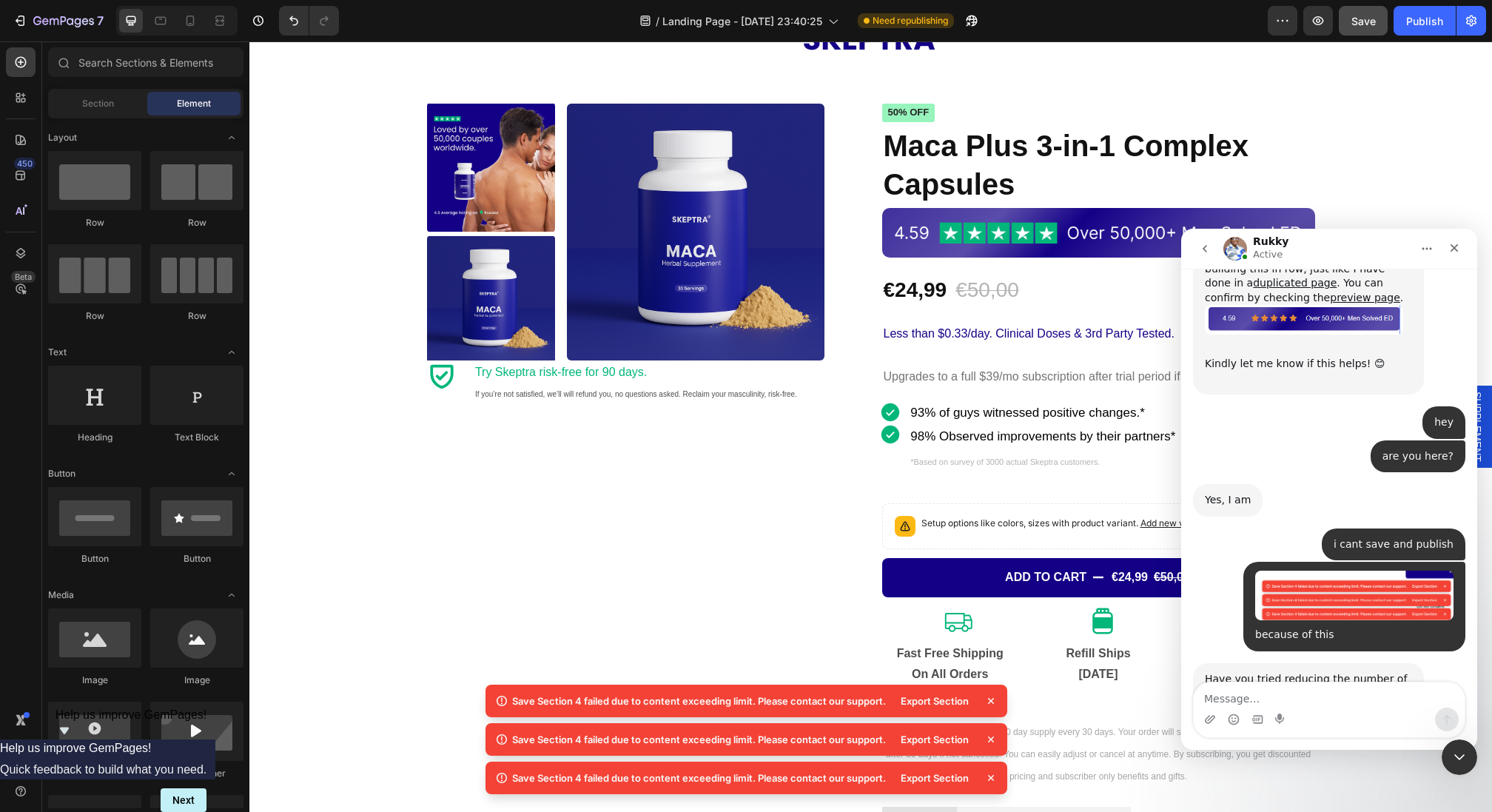
scroll to position [1964, 0]
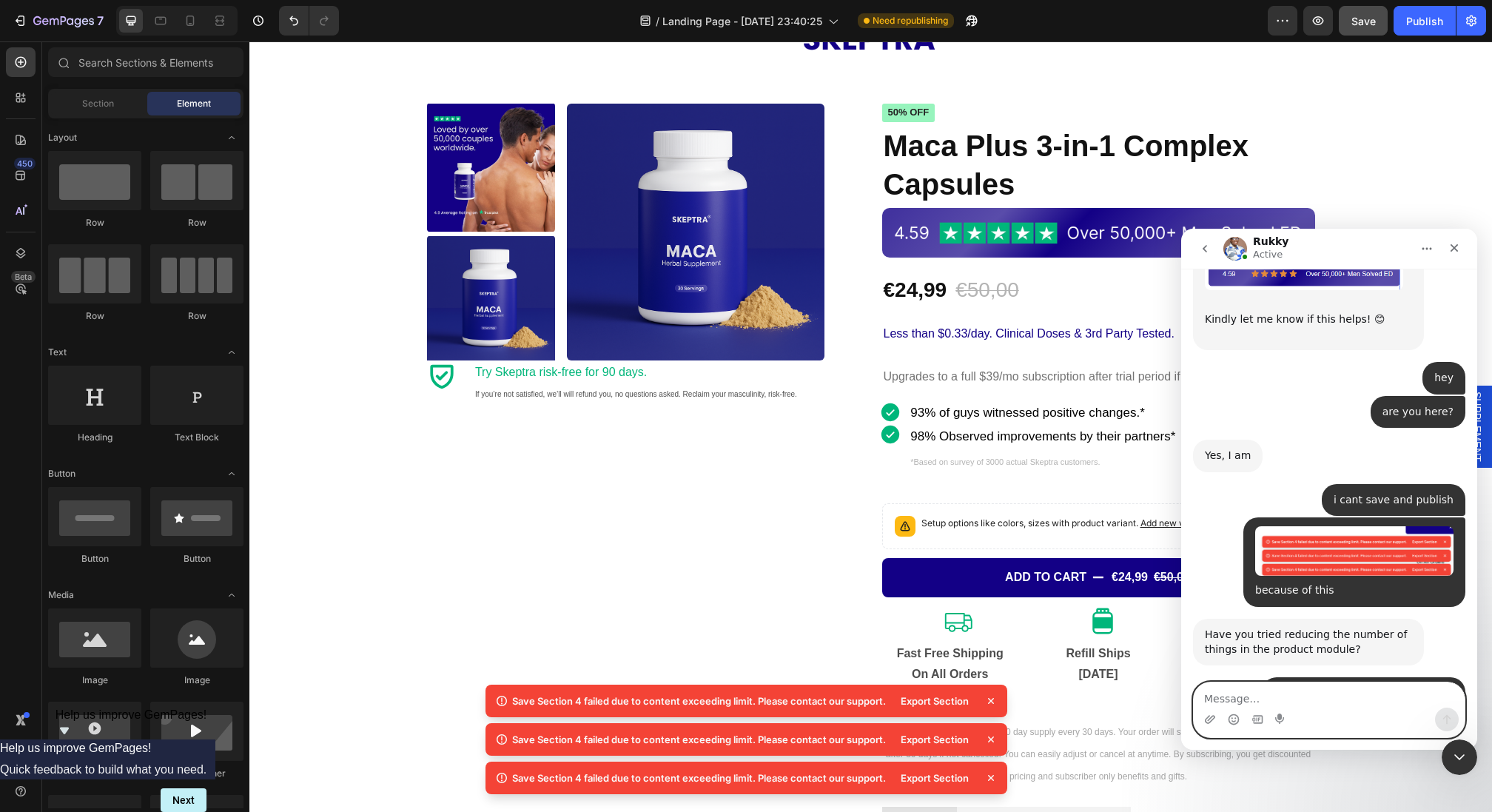
click at [1298, 699] on textarea "Message…" at bounding box center [1329, 694] width 271 height 25
type textarea "e"
type textarea "yes"
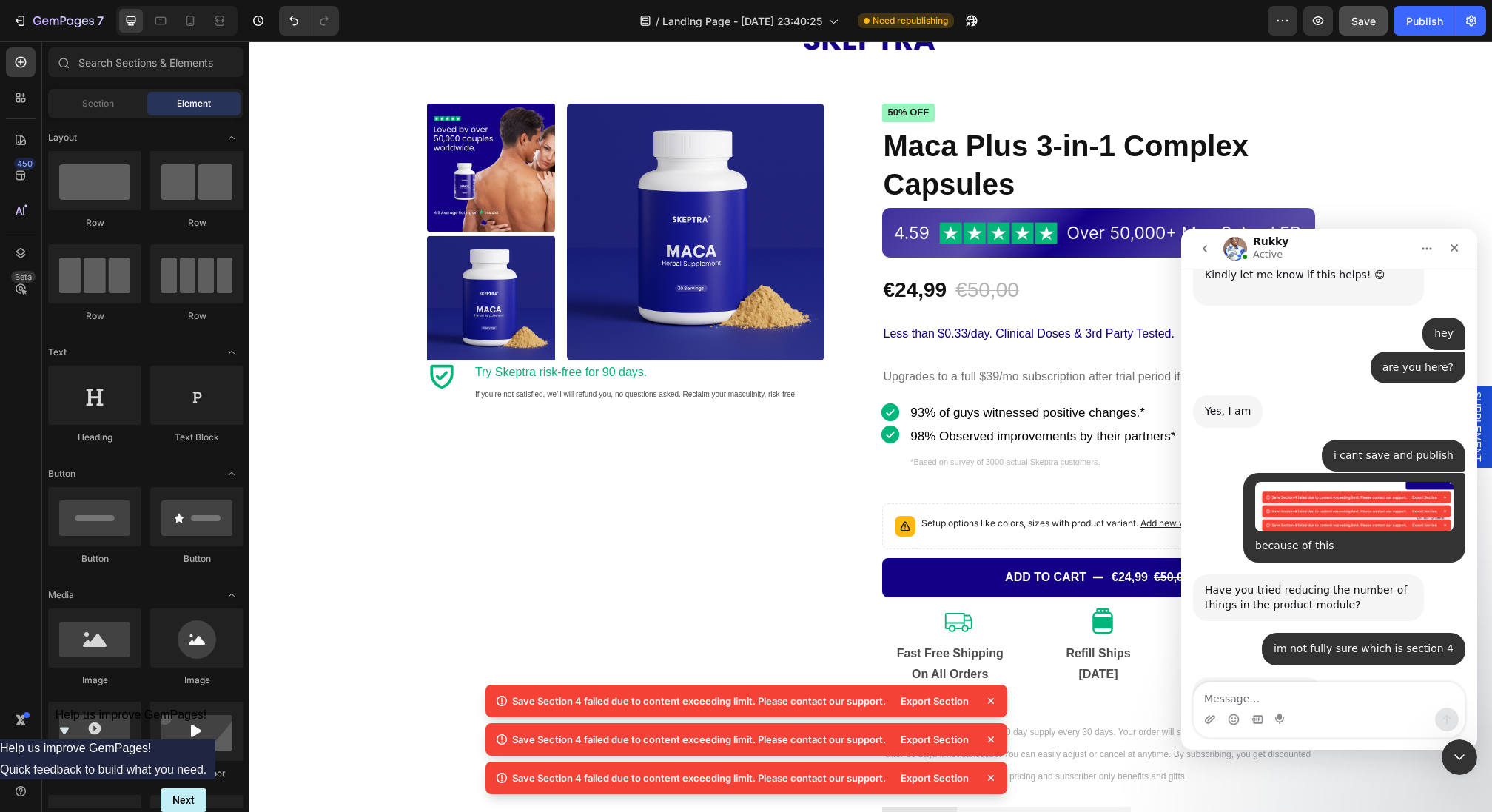
click at [1298, 709] on div "Intercom messenger" at bounding box center [1329, 719] width 271 height 24
click at [1306, 694] on textarea "Message…" at bounding box center [1329, 694] width 271 height 25
type textarea "how it's going?"
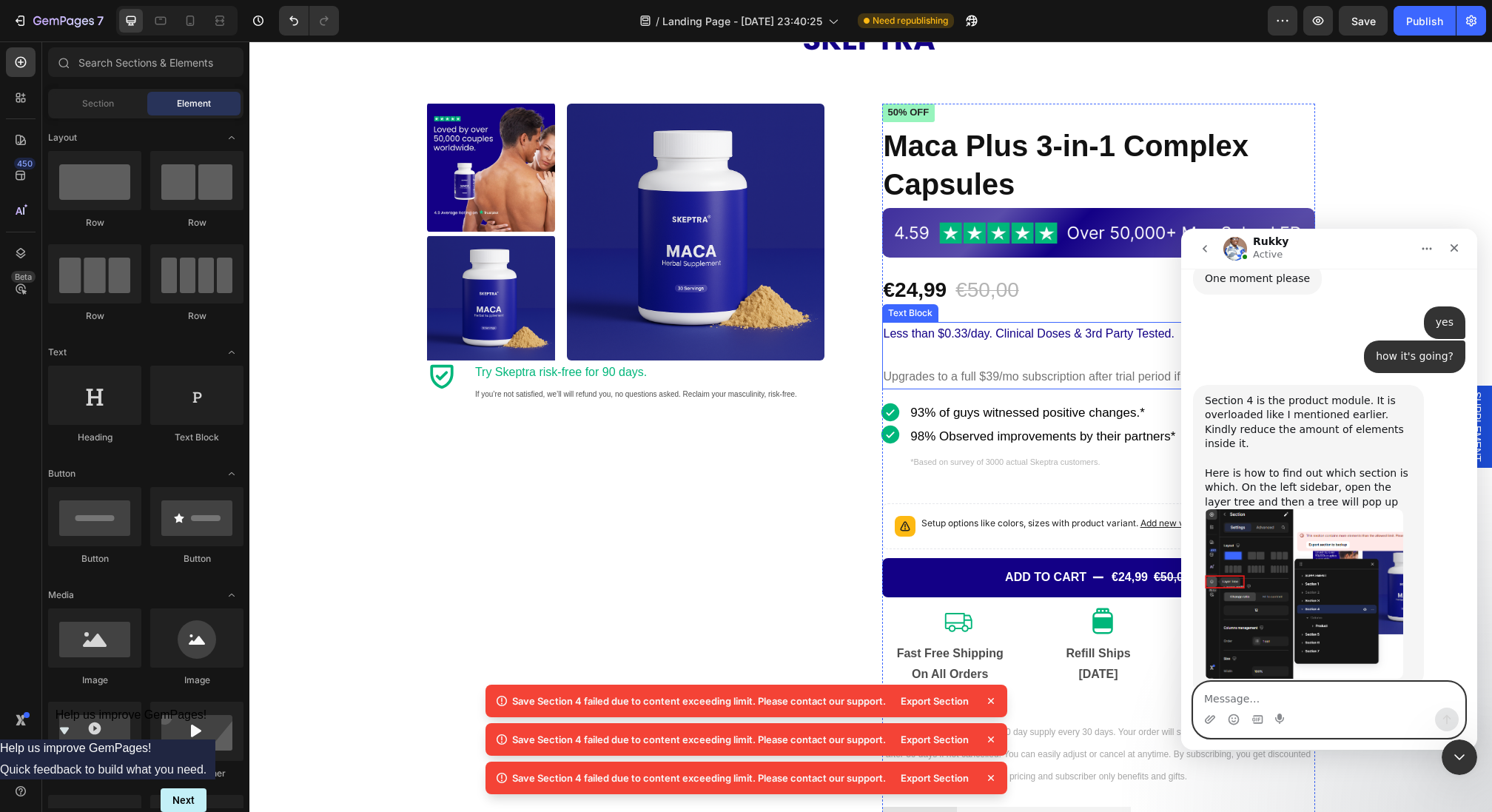
scroll to position [2423, 0]
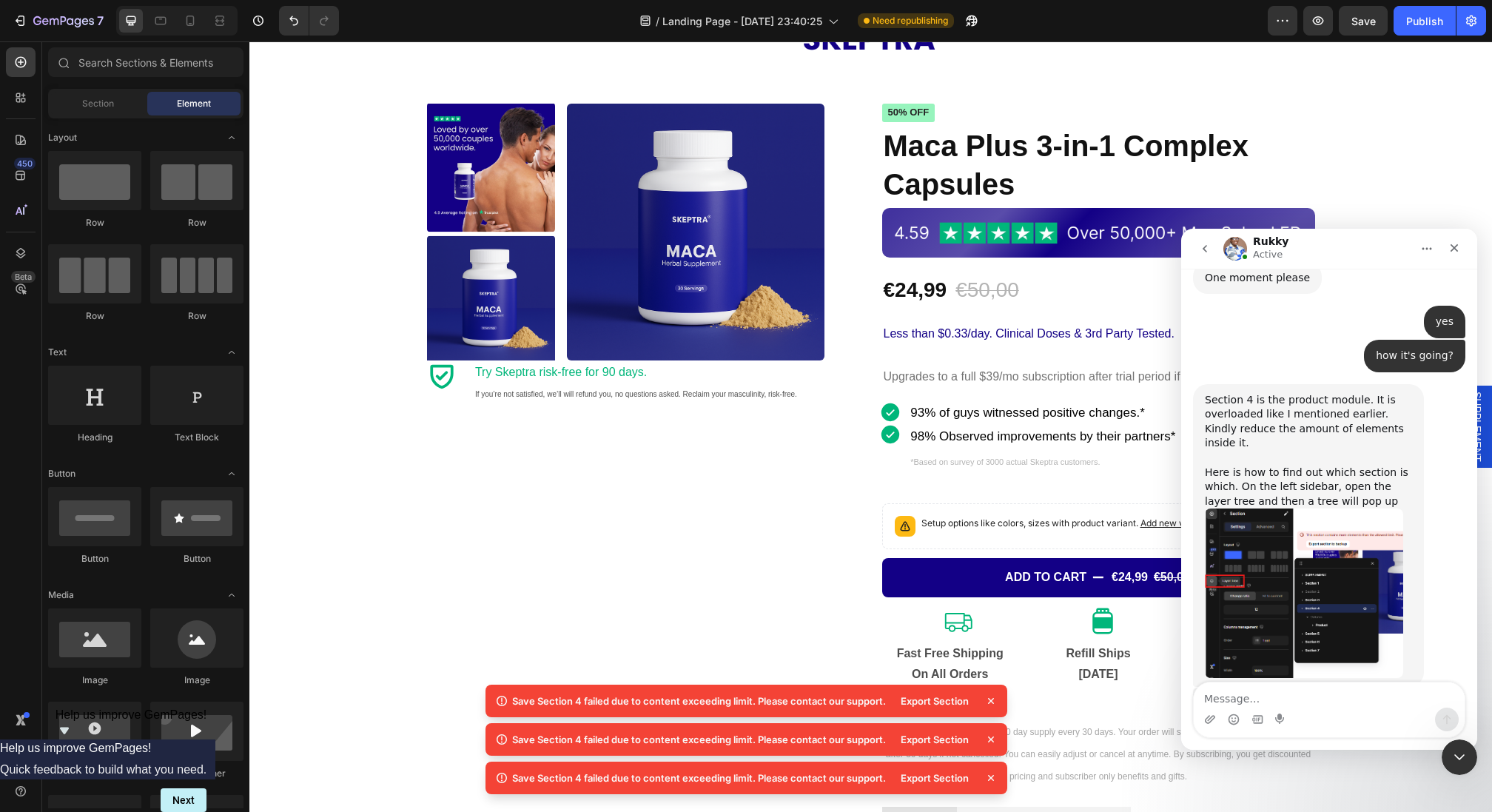
click at [1247, 509] on img "Rukky says…" at bounding box center [1304, 593] width 198 height 170
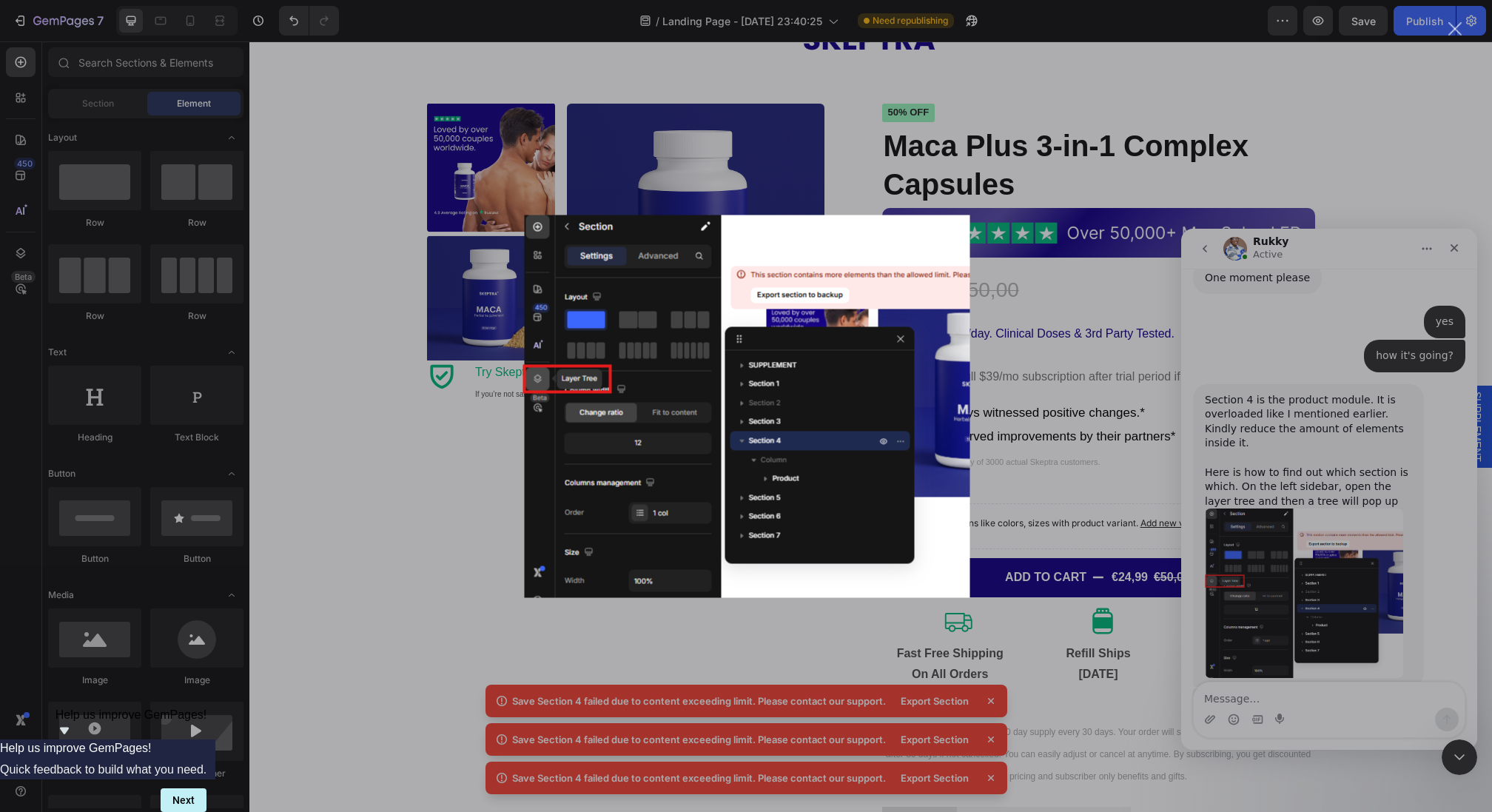
scroll to position [0, 0]
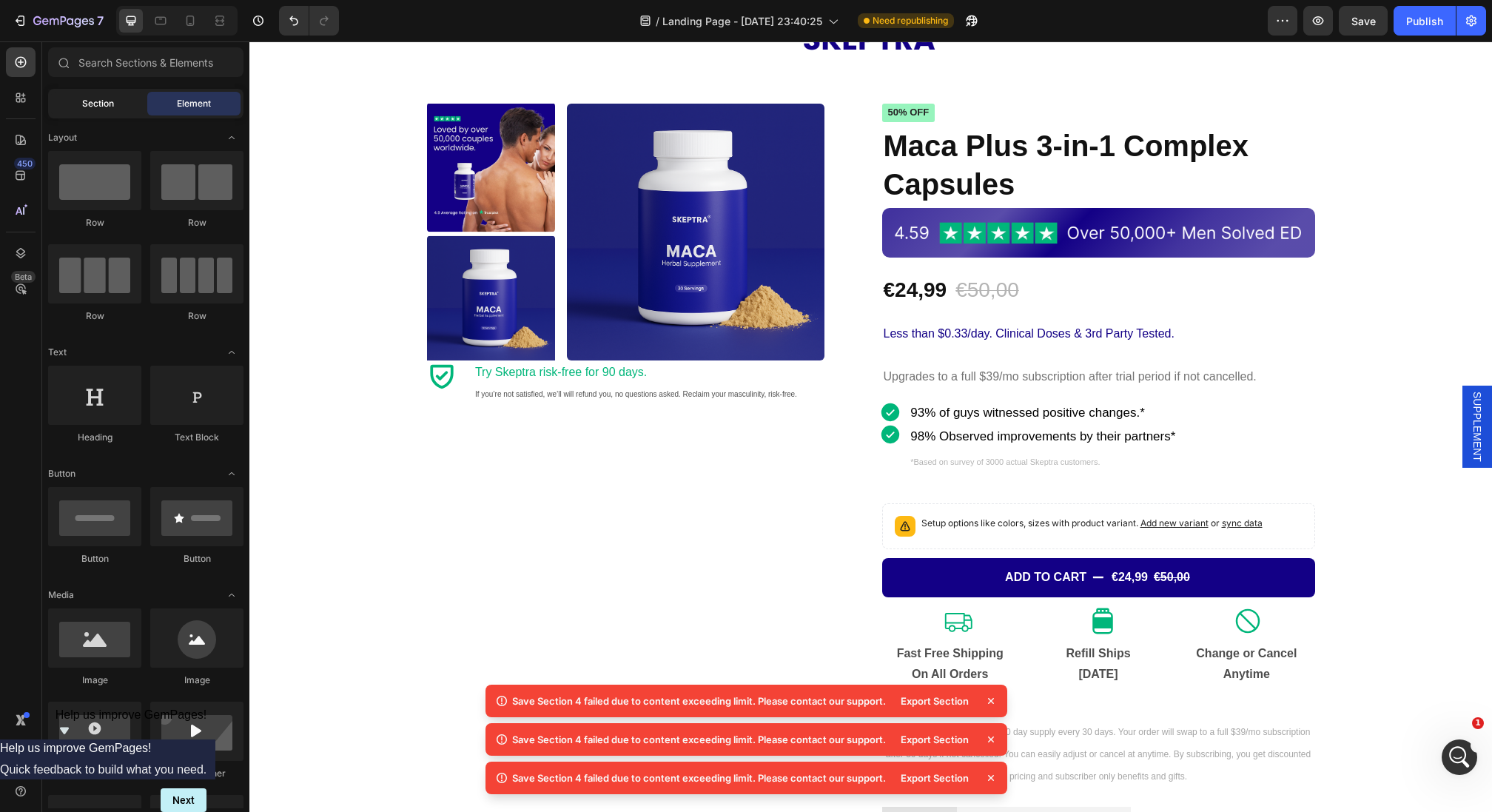
click at [114, 108] on div "Section" at bounding box center [97, 103] width 93 height 24
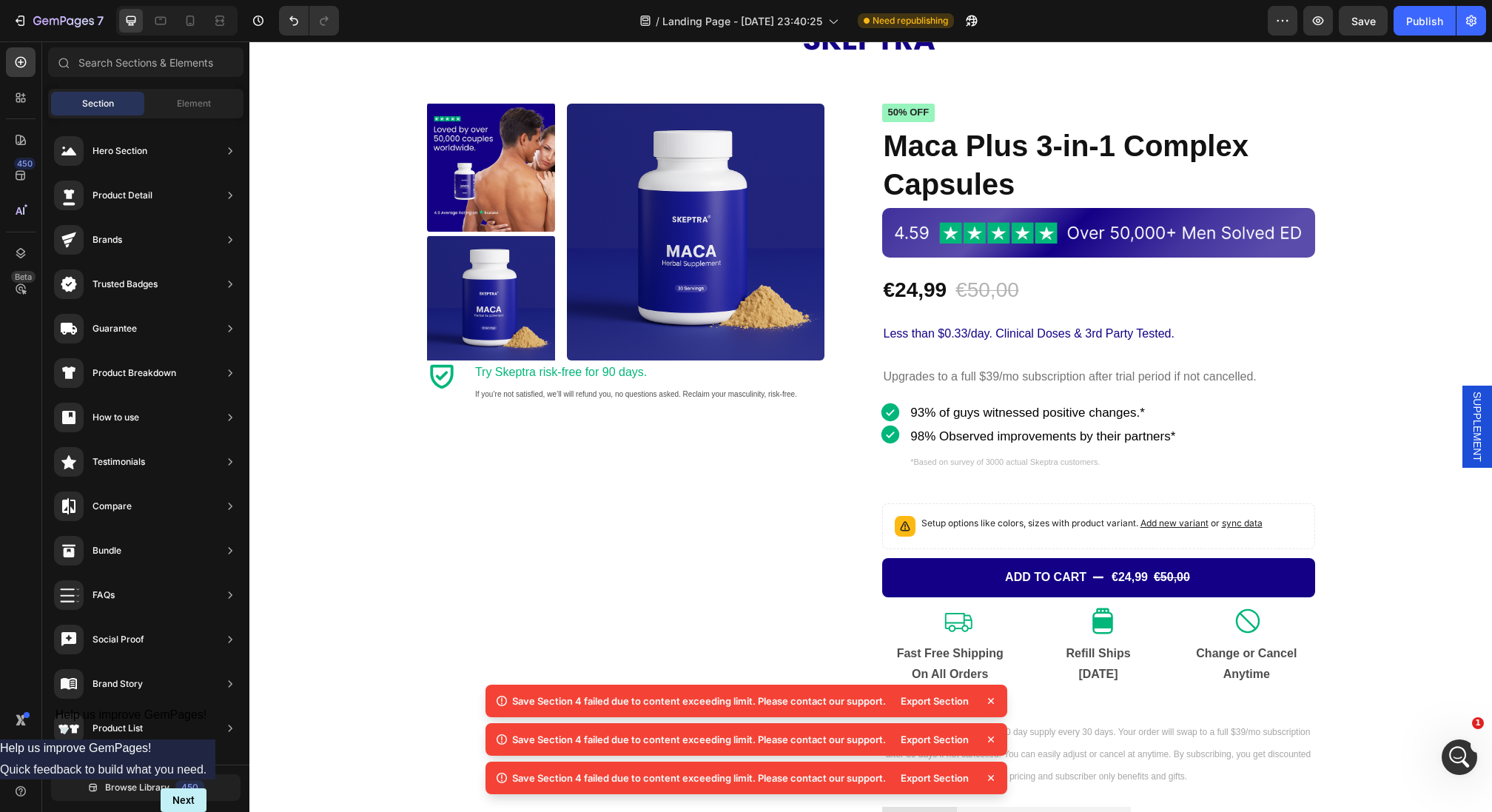
click at [184, 88] on div "Section Element" at bounding box center [145, 103] width 196 height 29
click at [184, 95] on div "Element" at bounding box center [194, 103] width 93 height 24
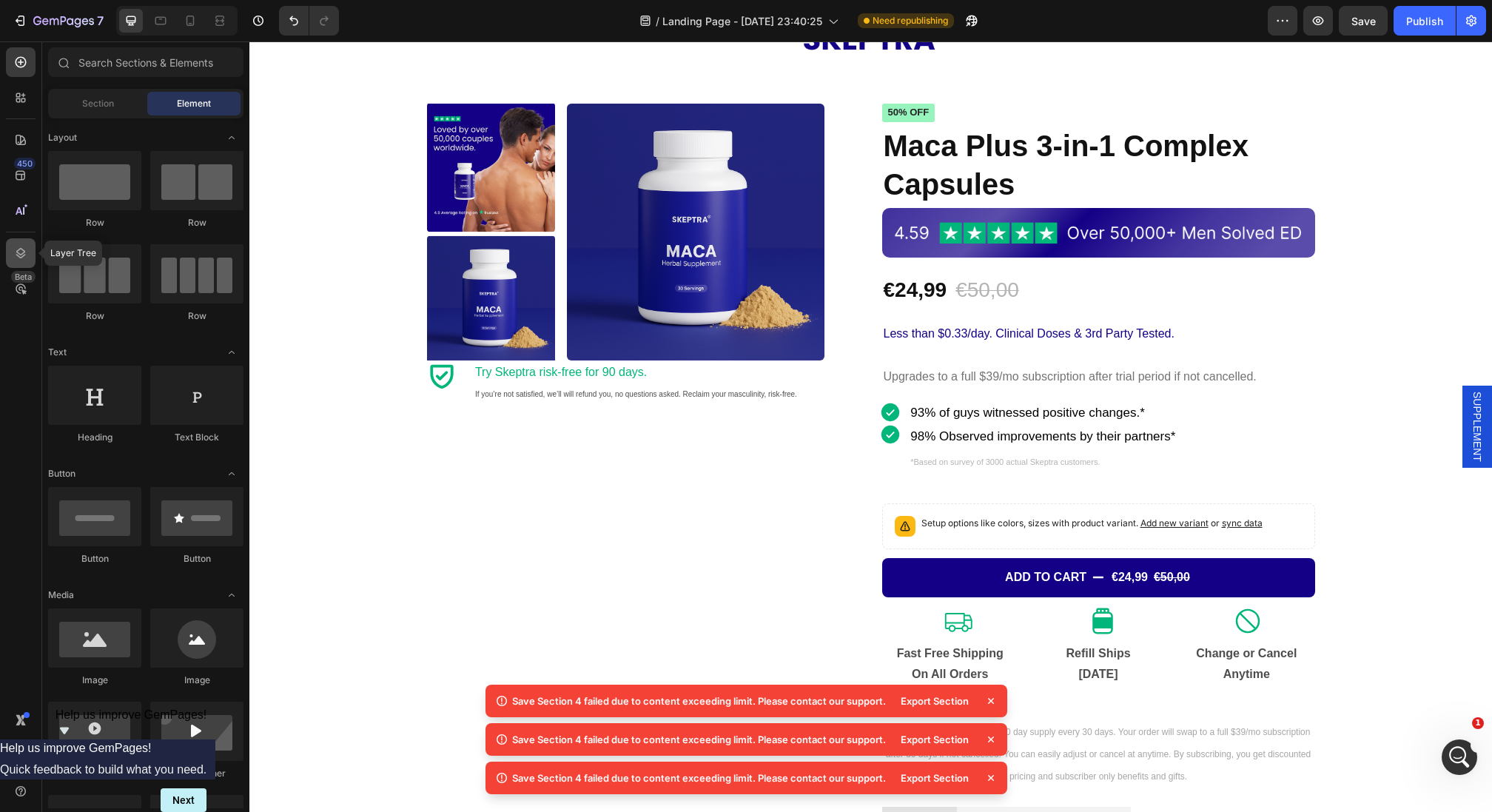
click at [22, 258] on icon at bounding box center [20, 253] width 15 height 15
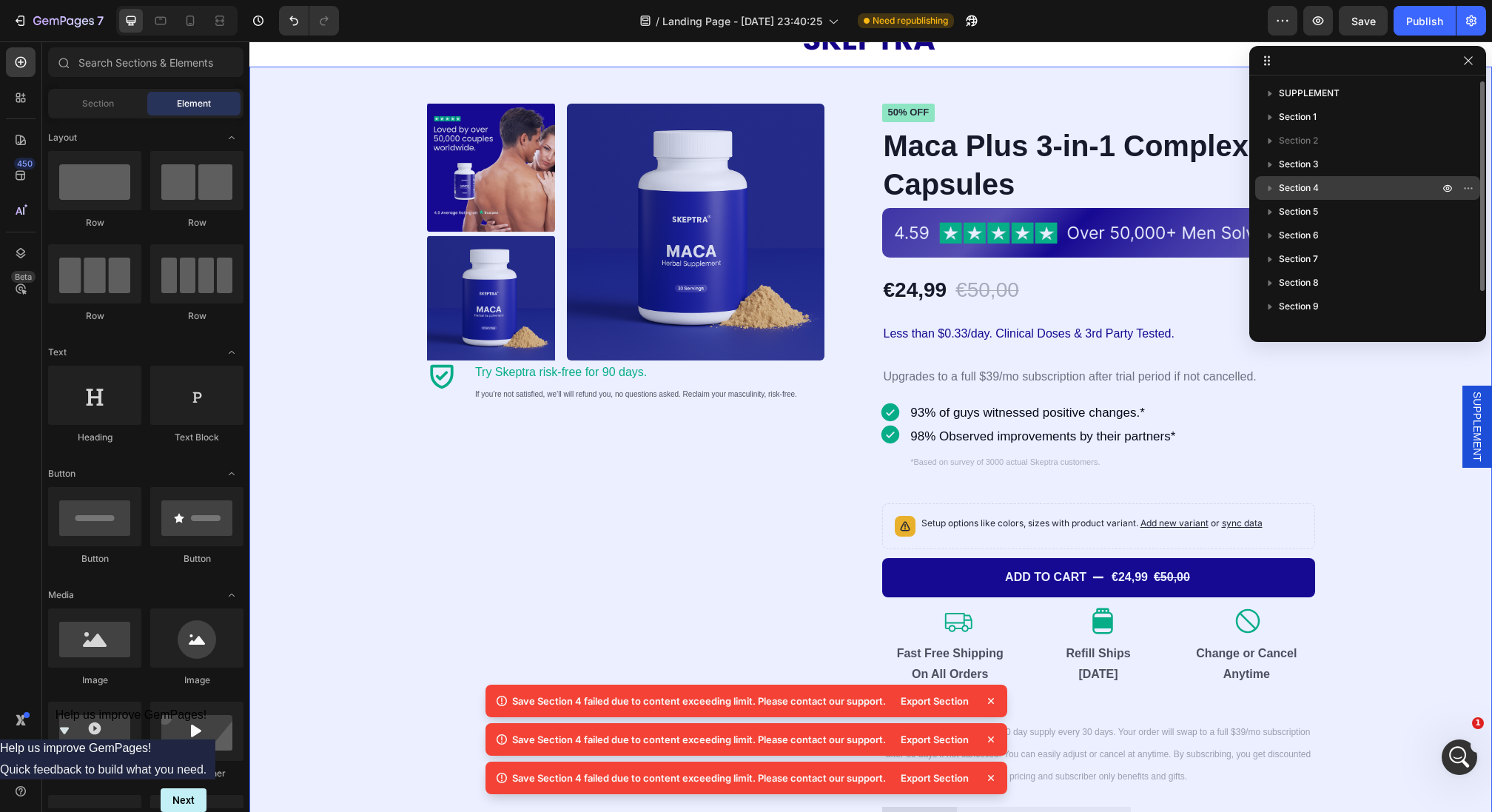
click at [1301, 190] on span "Section 4" at bounding box center [1298, 188] width 40 height 15
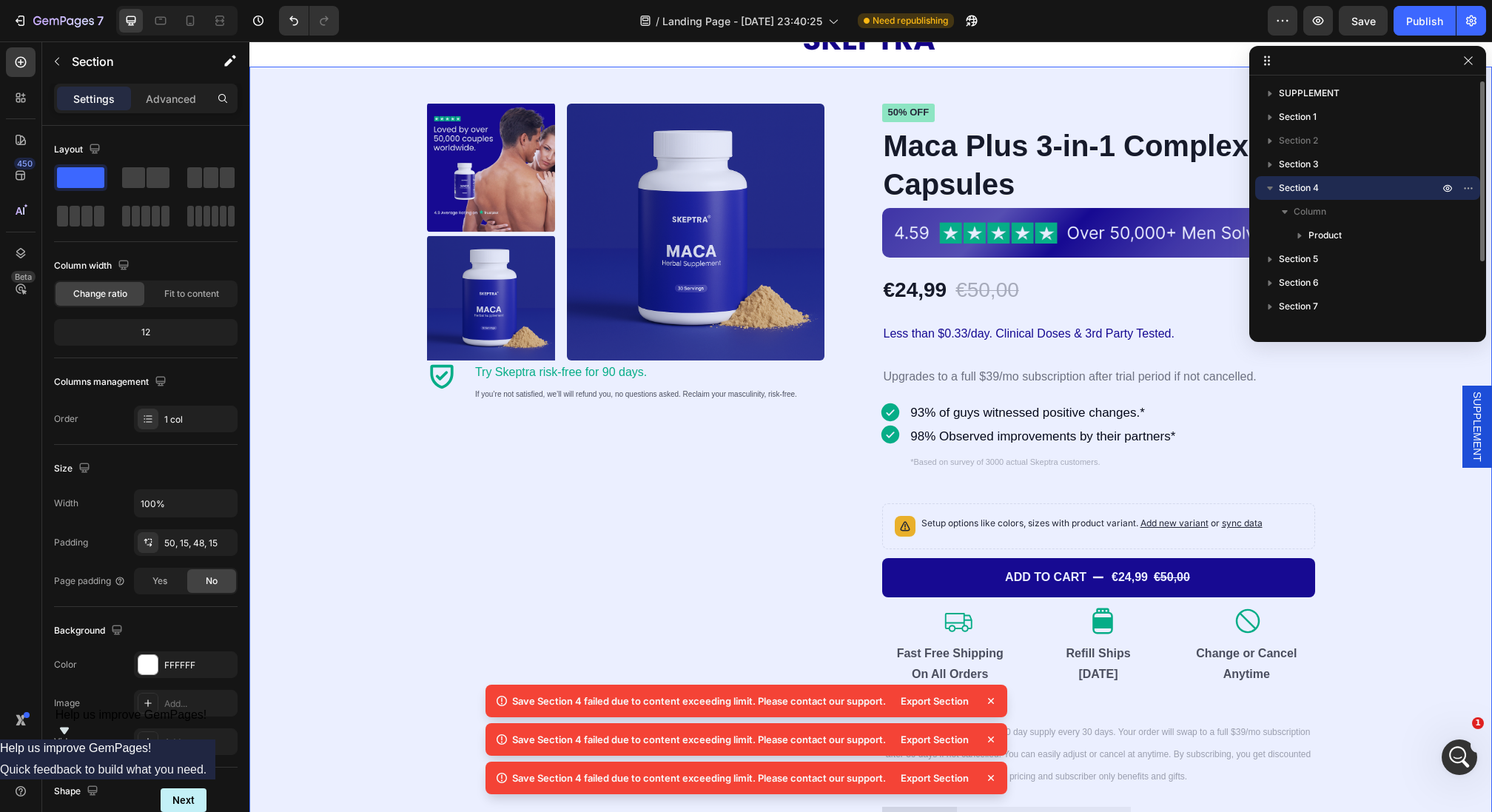
scroll to position [105, 0]
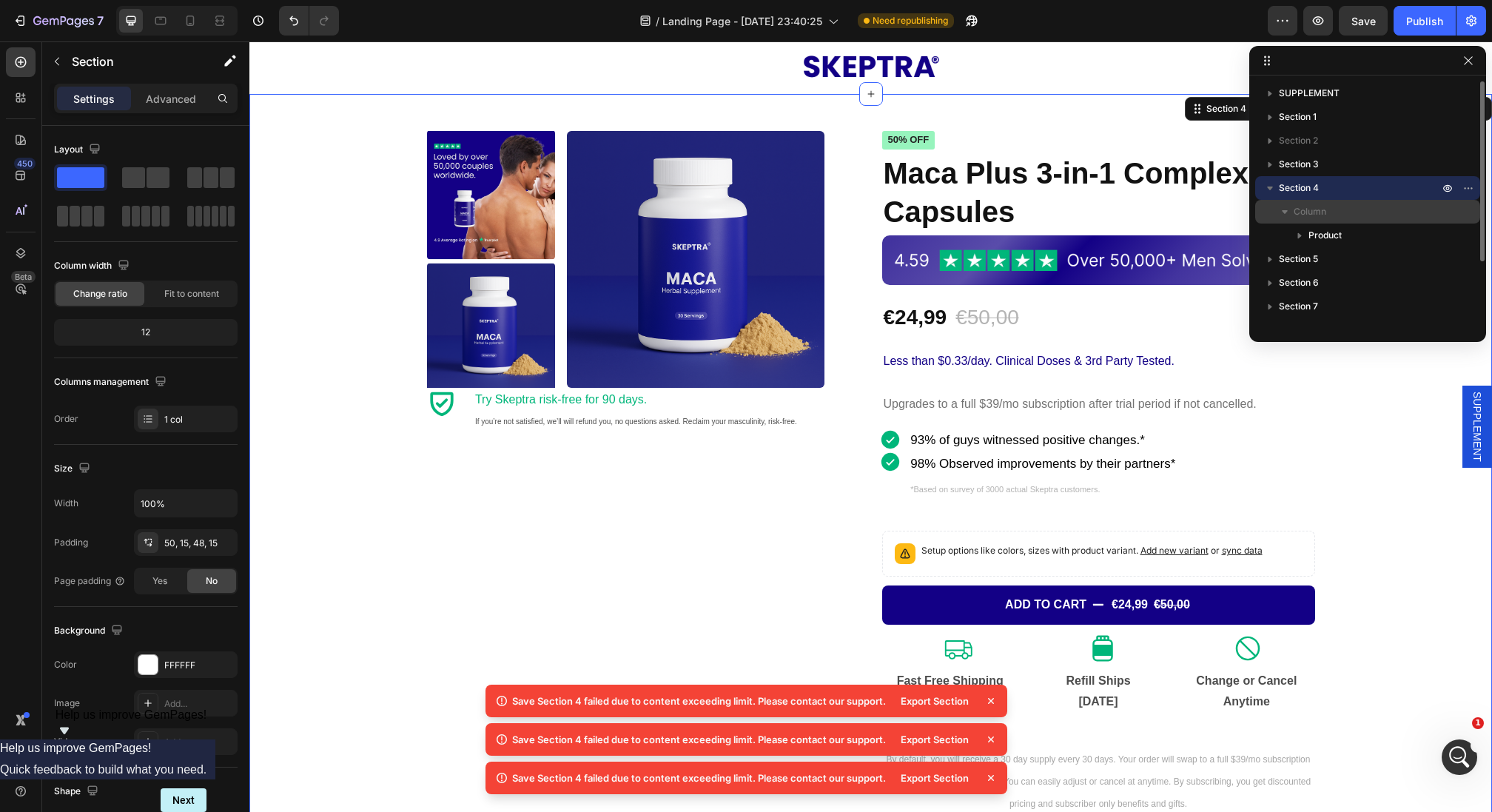
click at [1315, 214] on span "Column" at bounding box center [1309, 212] width 32 height 15
click at [1318, 210] on span "Column" at bounding box center [1309, 212] width 32 height 15
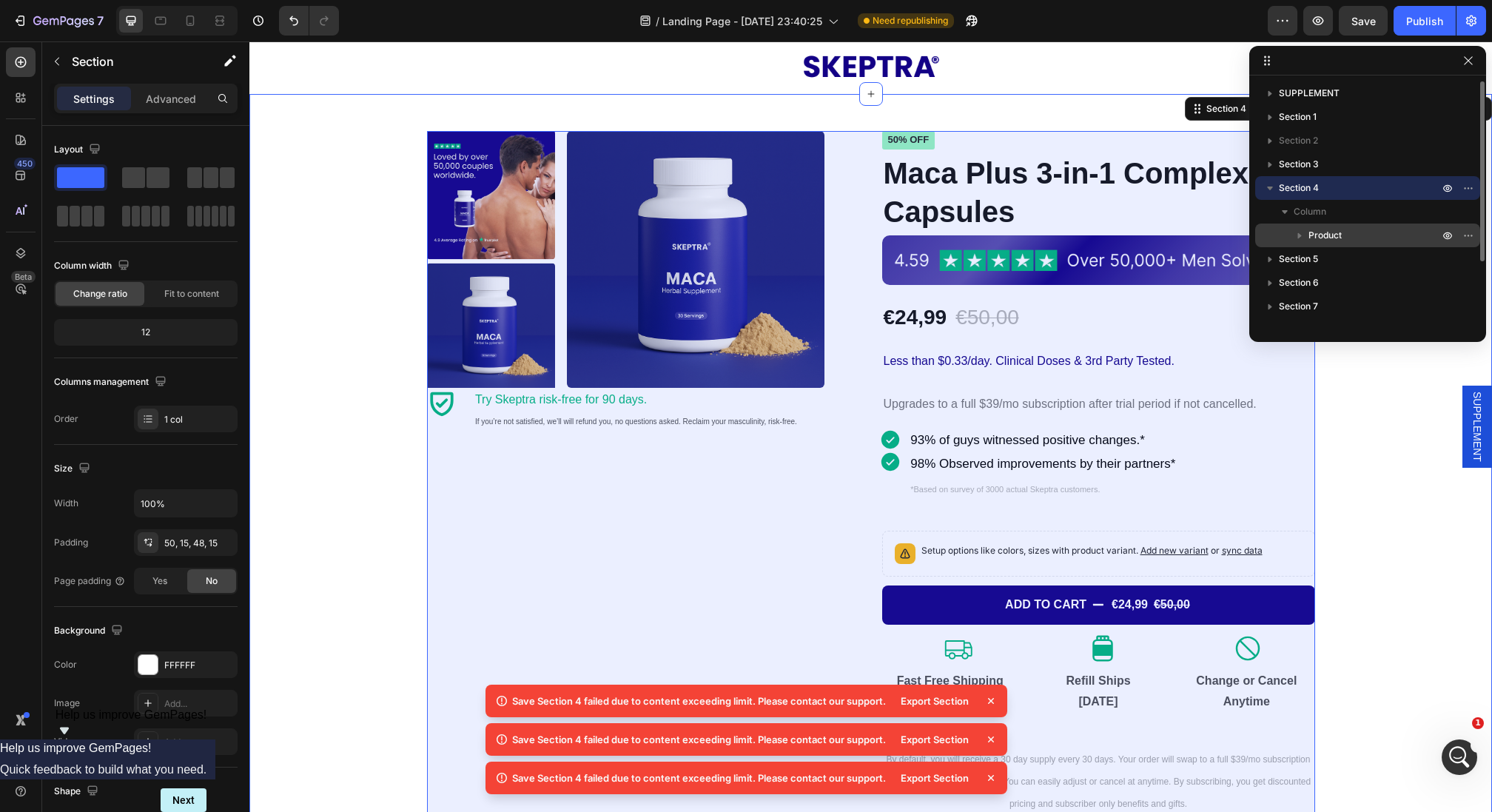
click at [1319, 231] on span "Product" at bounding box center [1325, 235] width 33 height 15
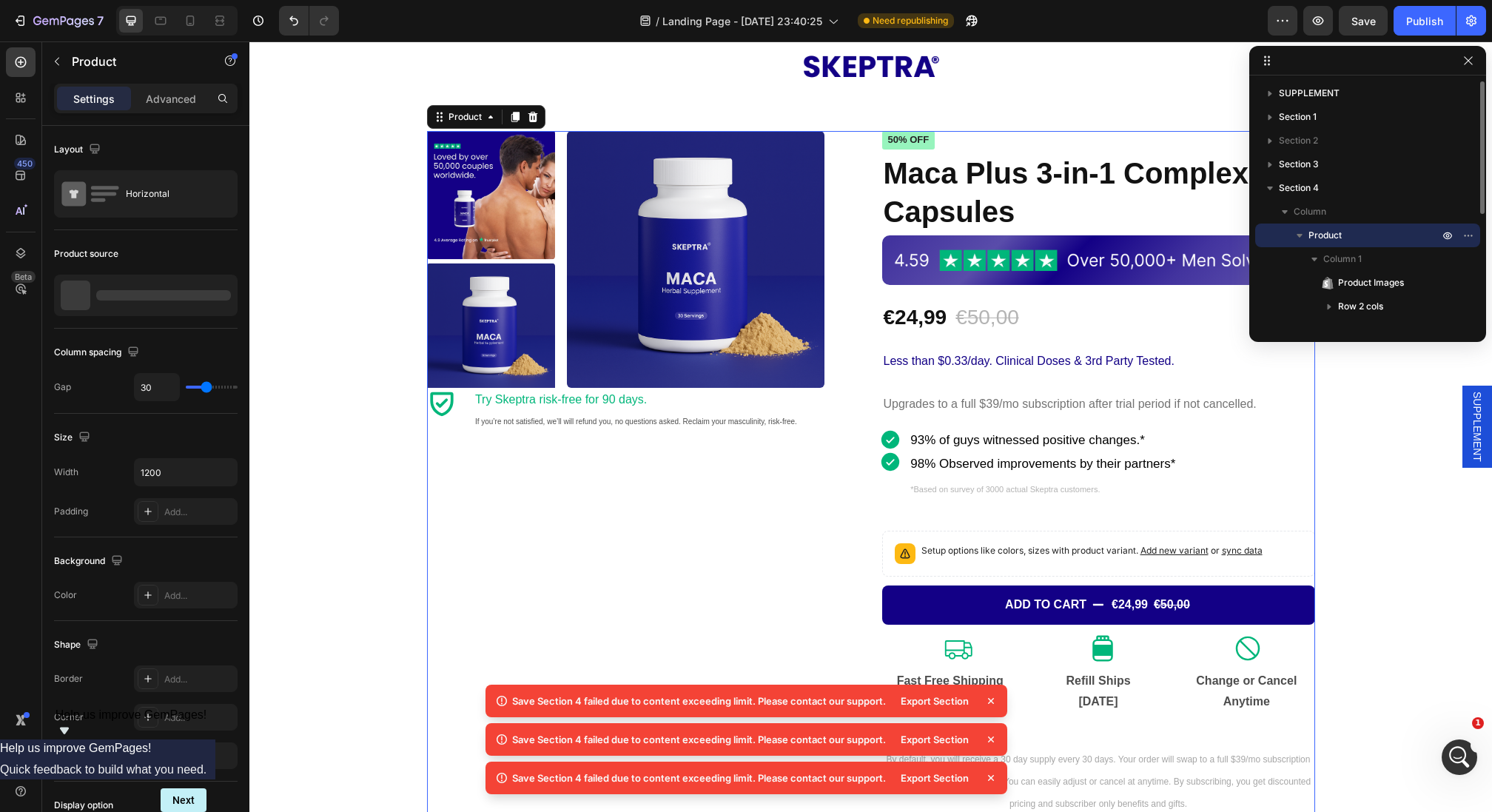
scroll to position [141, 0]
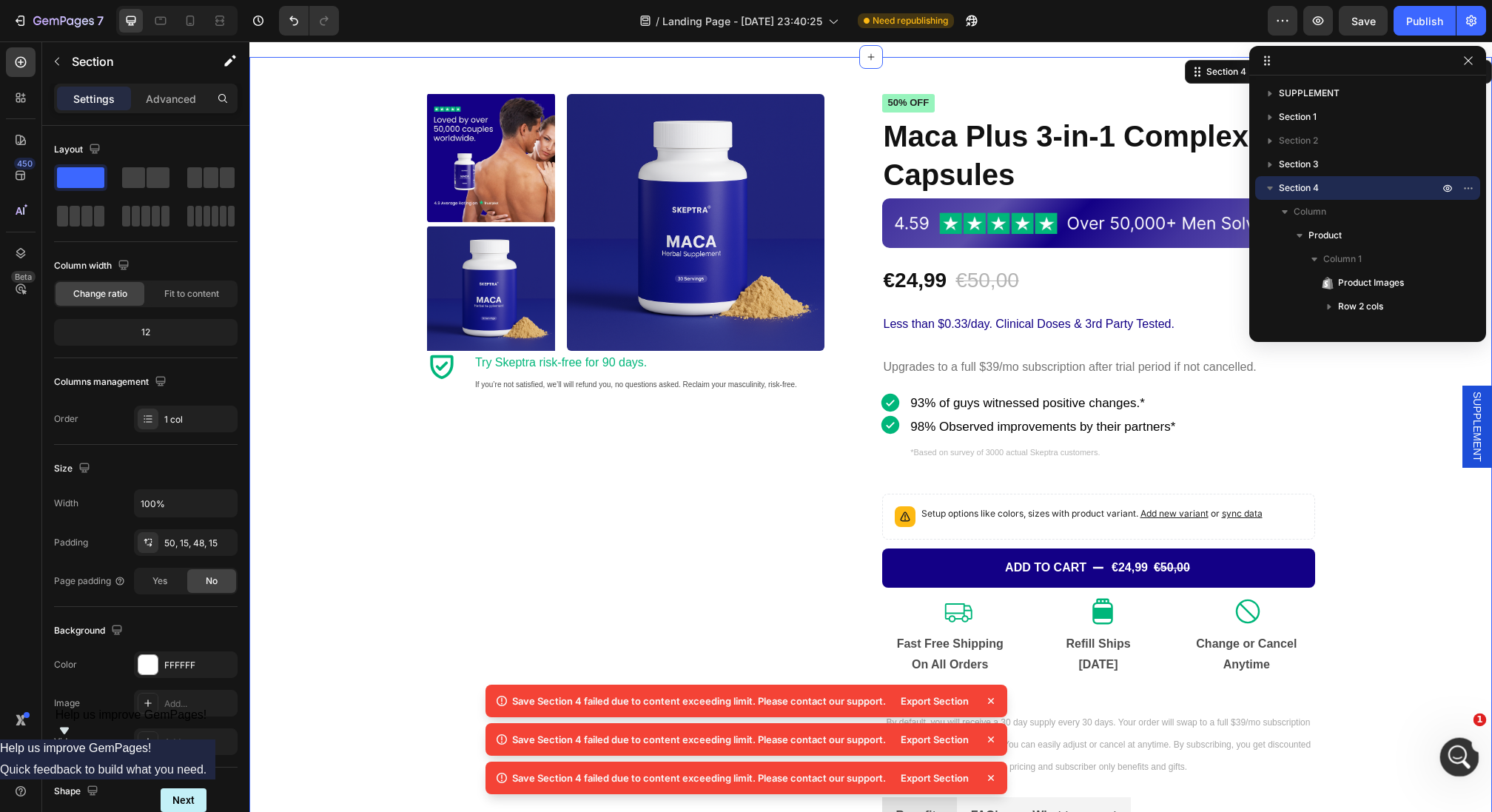
click at [1452, 745] on icon "Open Intercom Messenger" at bounding box center [1457, 755] width 24 height 24
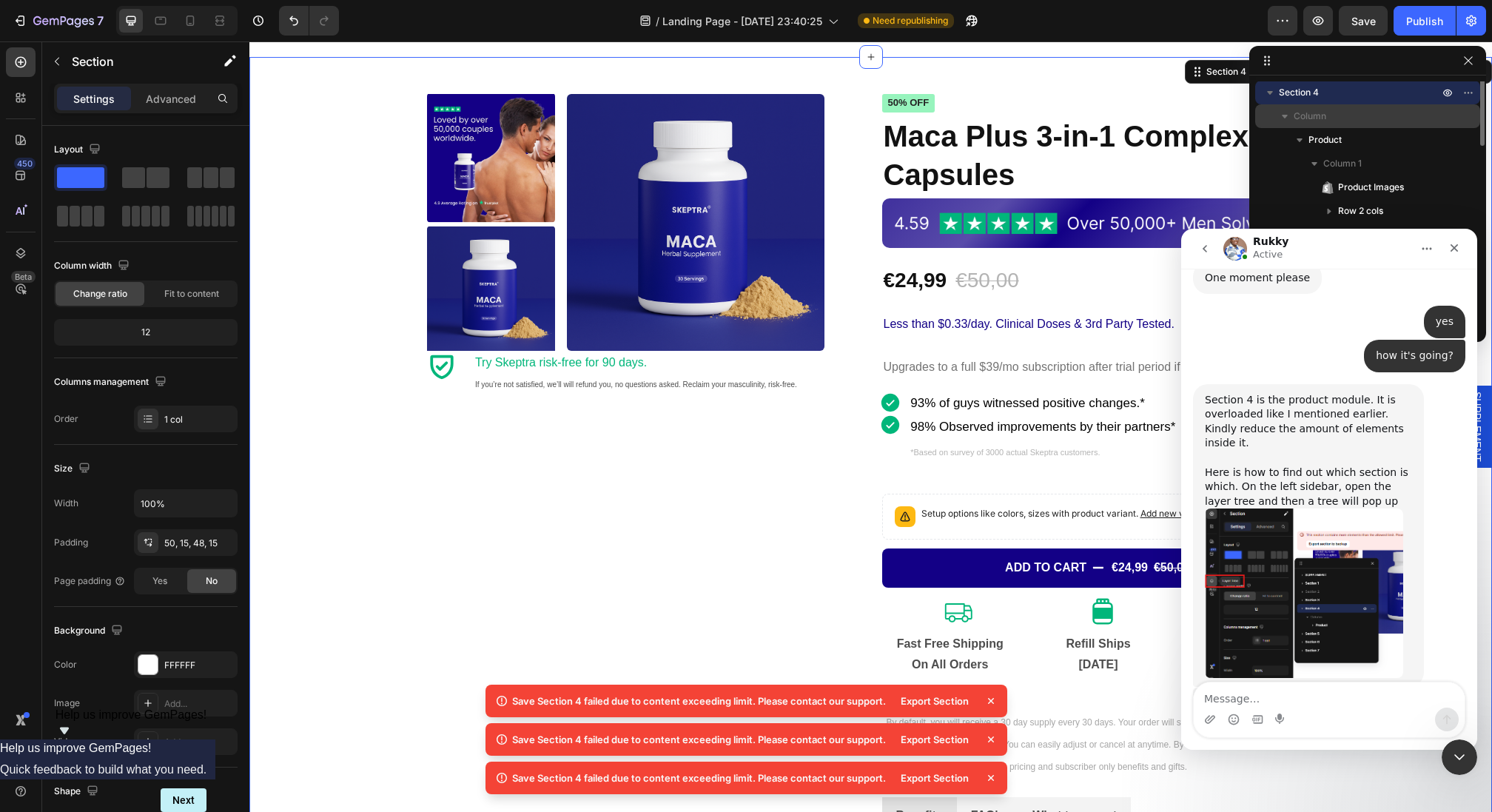
scroll to position [131, 0]
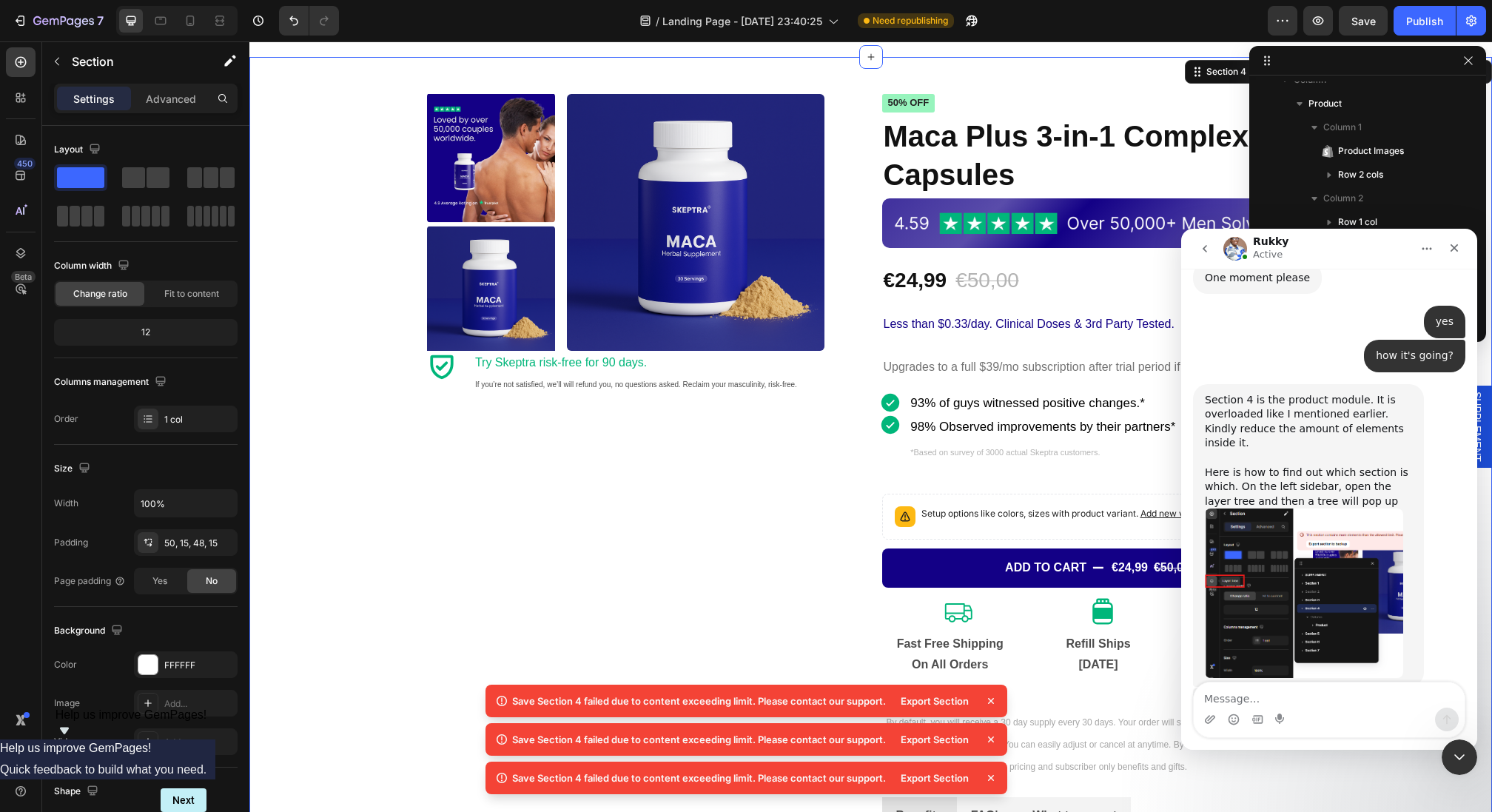
click at [1307, 727] on img "Rukky says…" at bounding box center [1304, 743] width 198 height 32
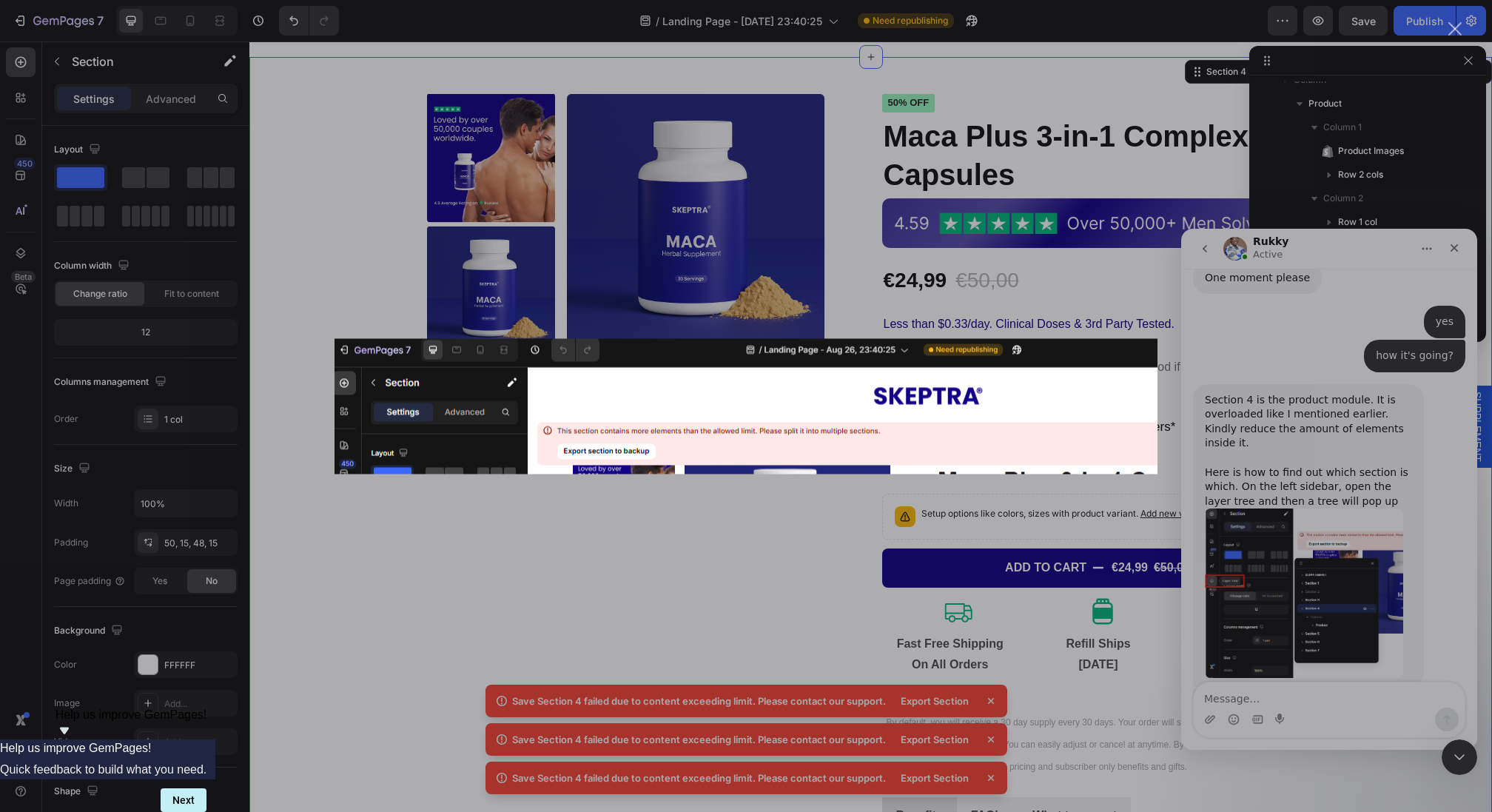
click at [963, 267] on div "Intercom messenger" at bounding box center [746, 406] width 1492 height 812
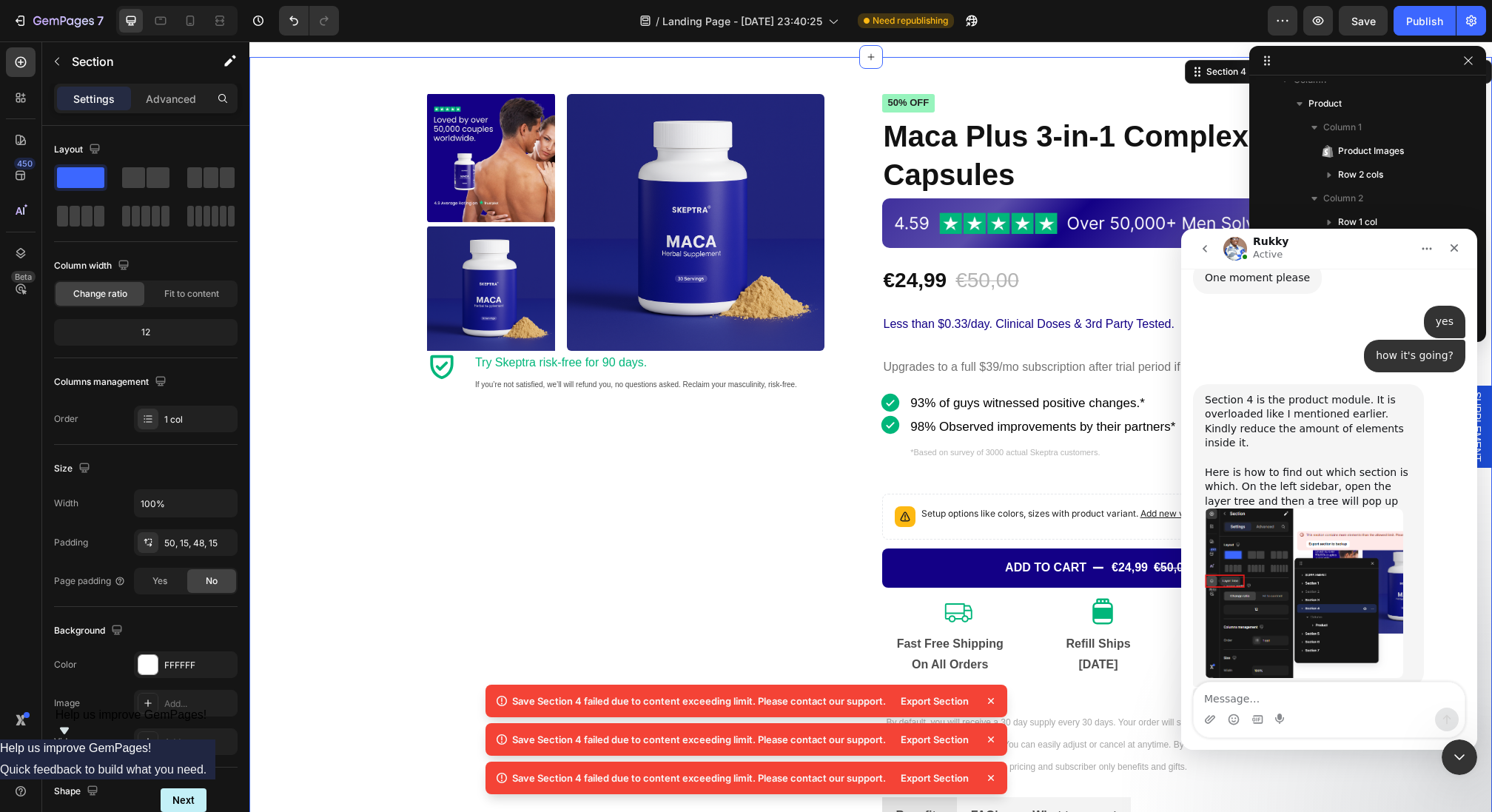
click at [1270, 509] on img "Rukky says…" at bounding box center [1304, 593] width 198 height 170
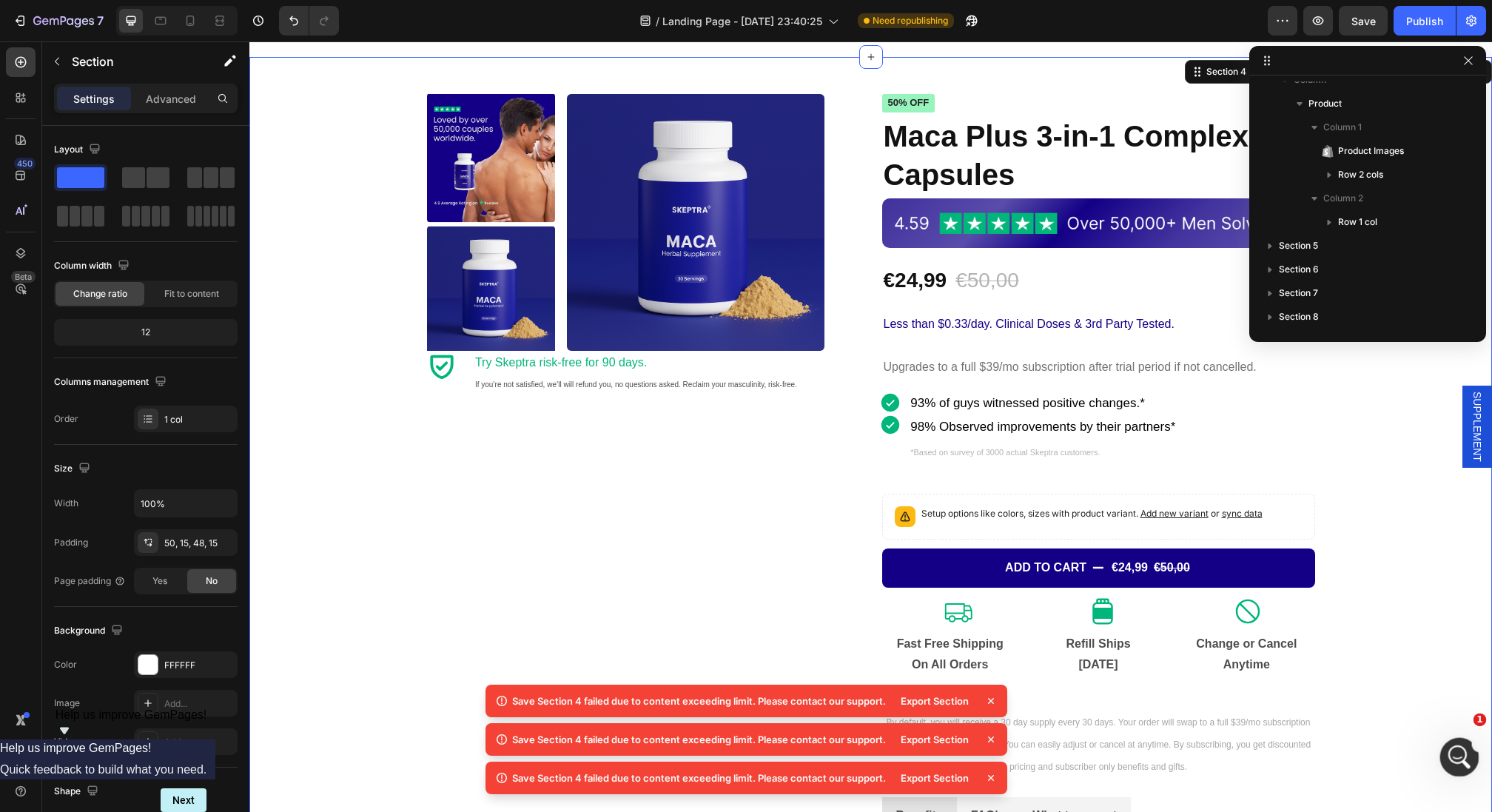
click at [1455, 750] on icon "Open Intercom Messenger" at bounding box center [1457, 755] width 24 height 24
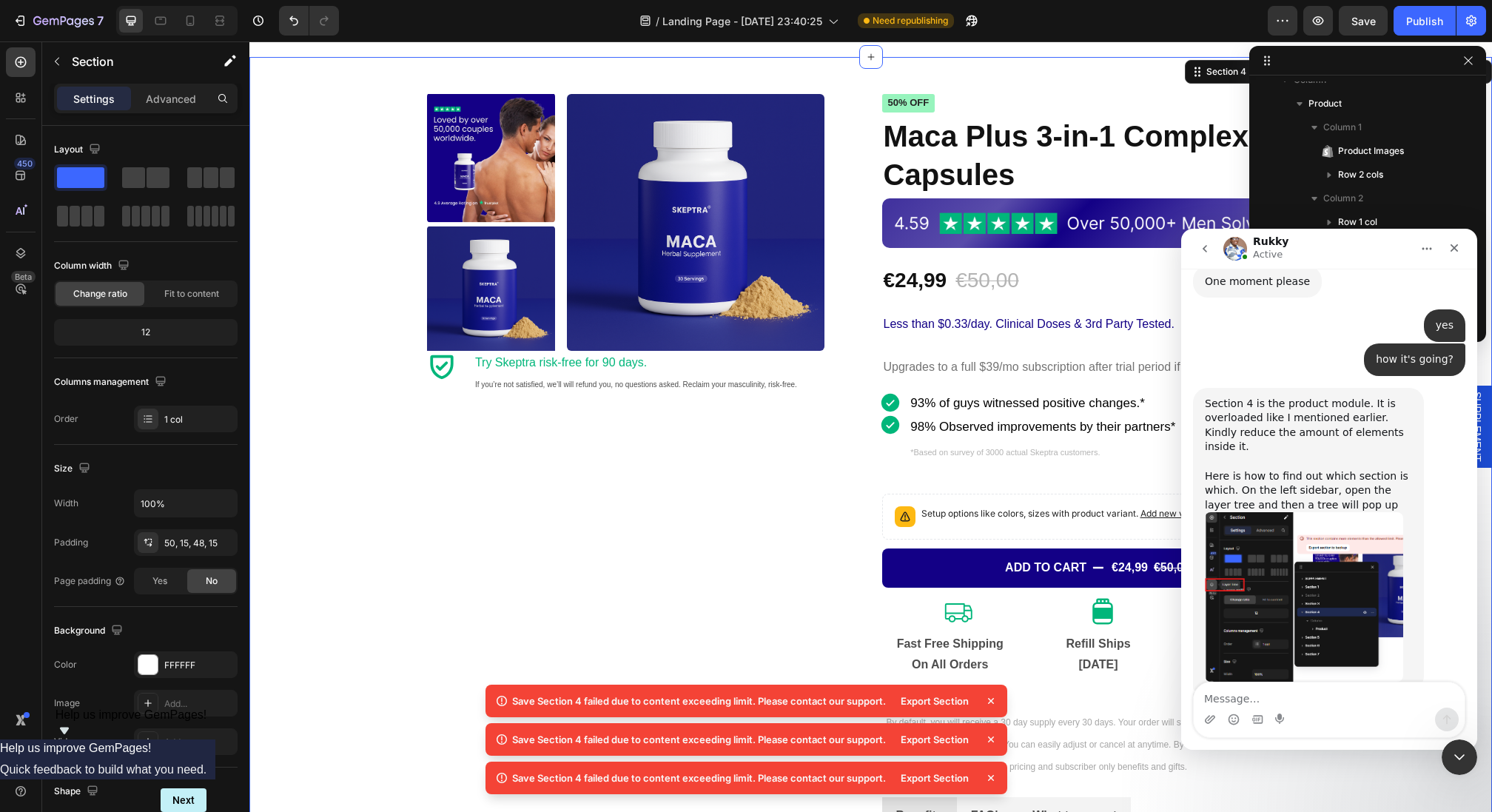
scroll to position [2423, 0]
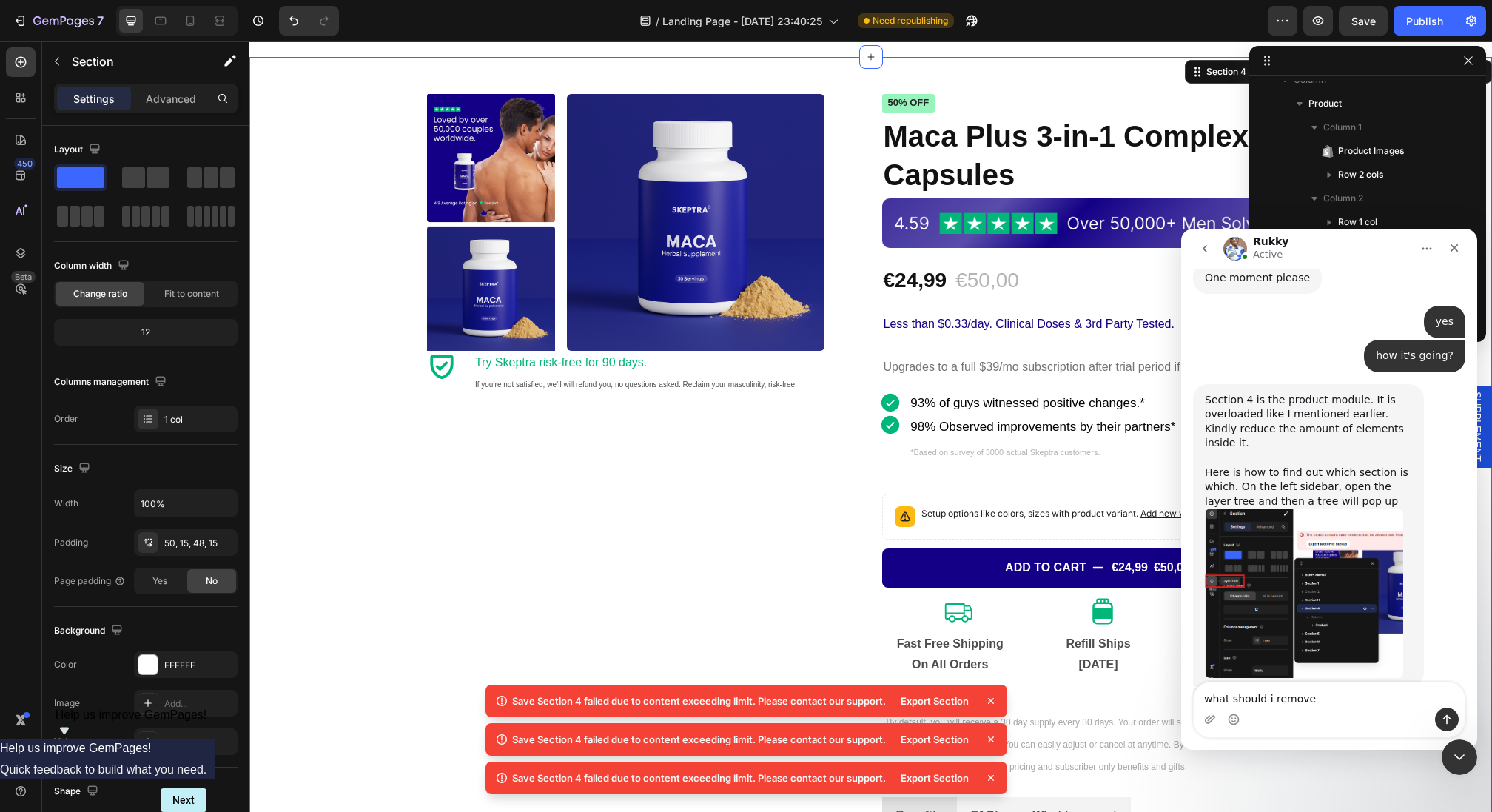
type textarea "what should i remove?"
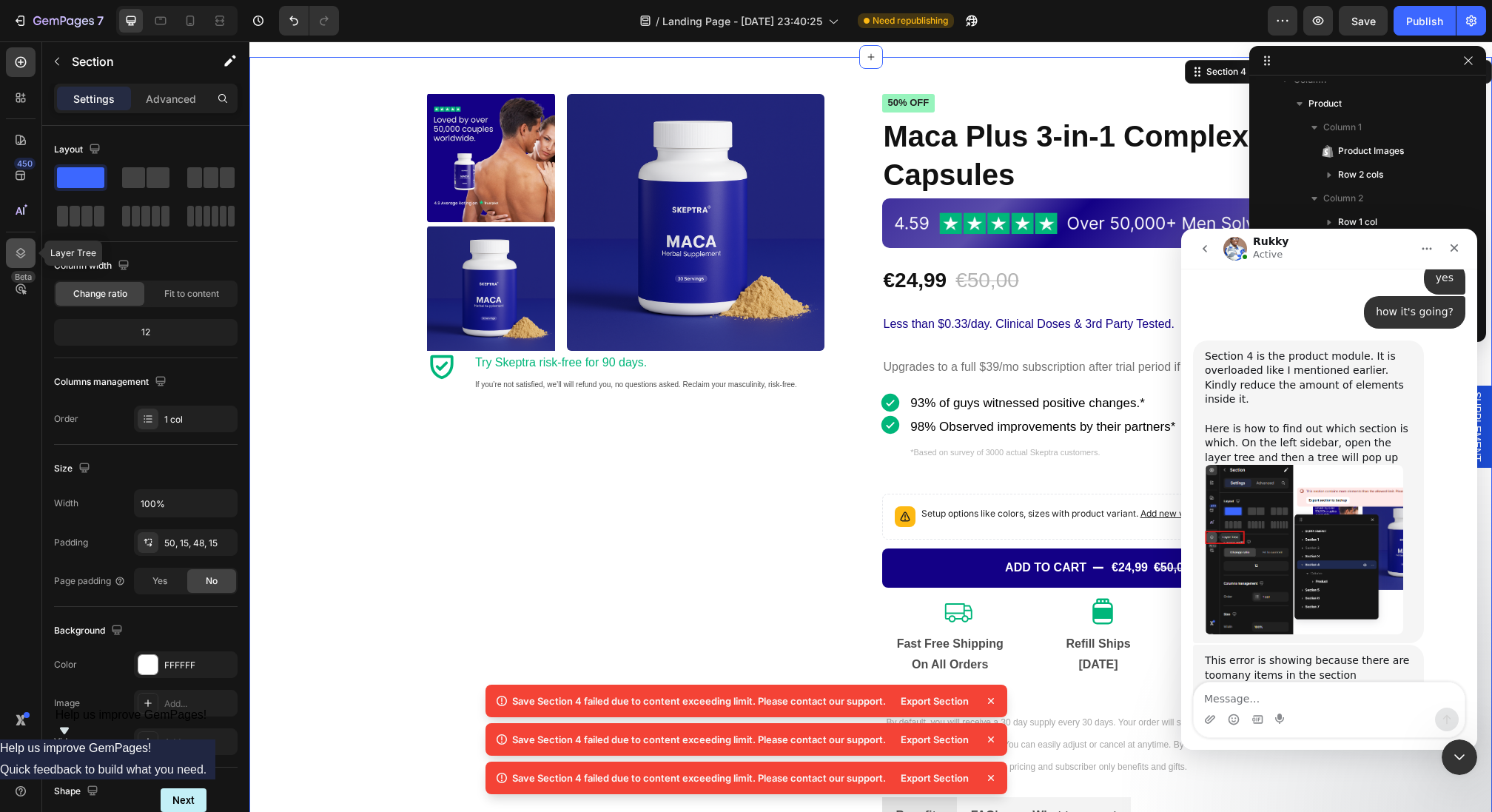
click at [19, 256] on icon at bounding box center [20, 253] width 15 height 15
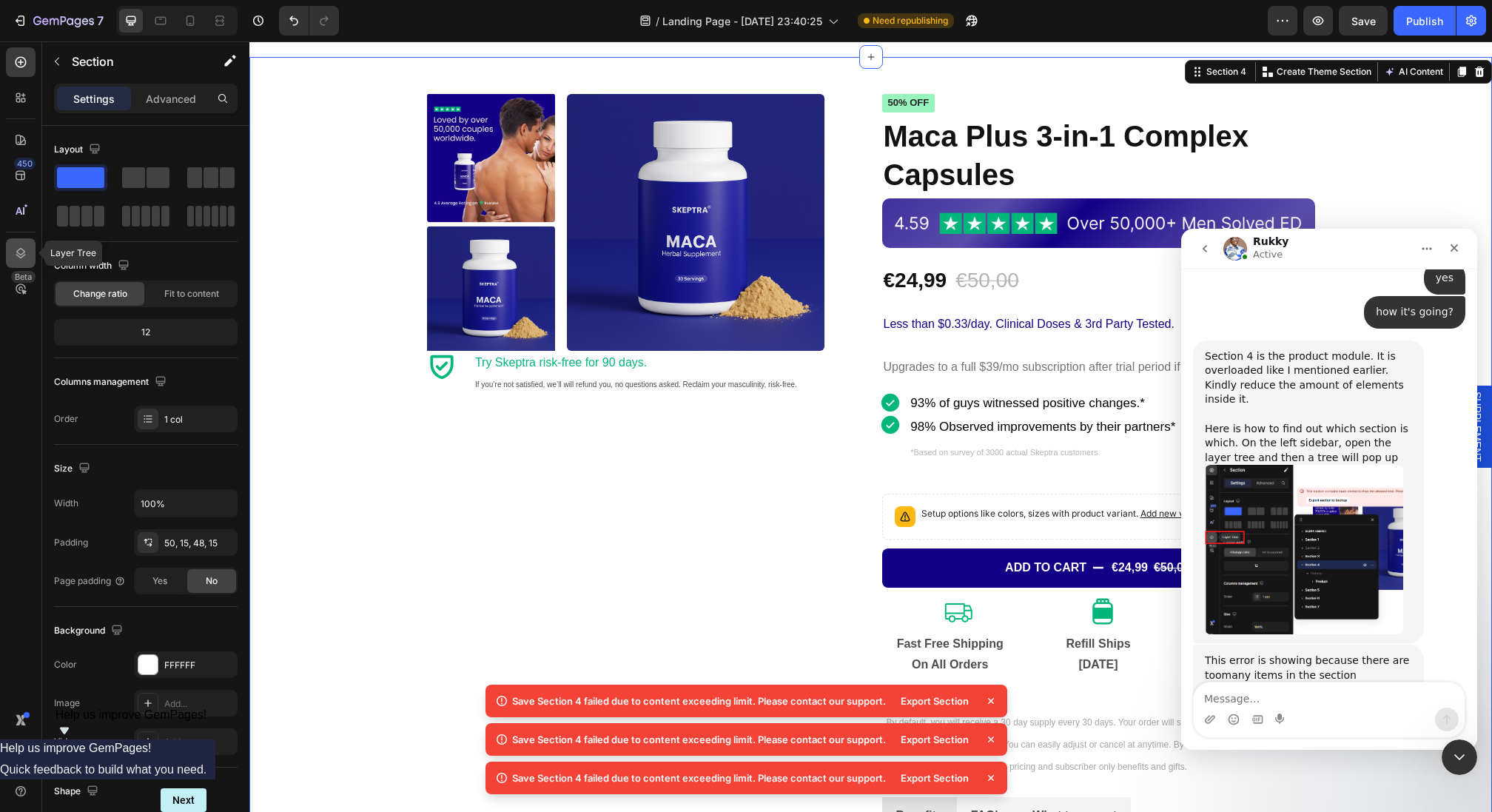
click at [15, 259] on icon at bounding box center [20, 253] width 15 height 15
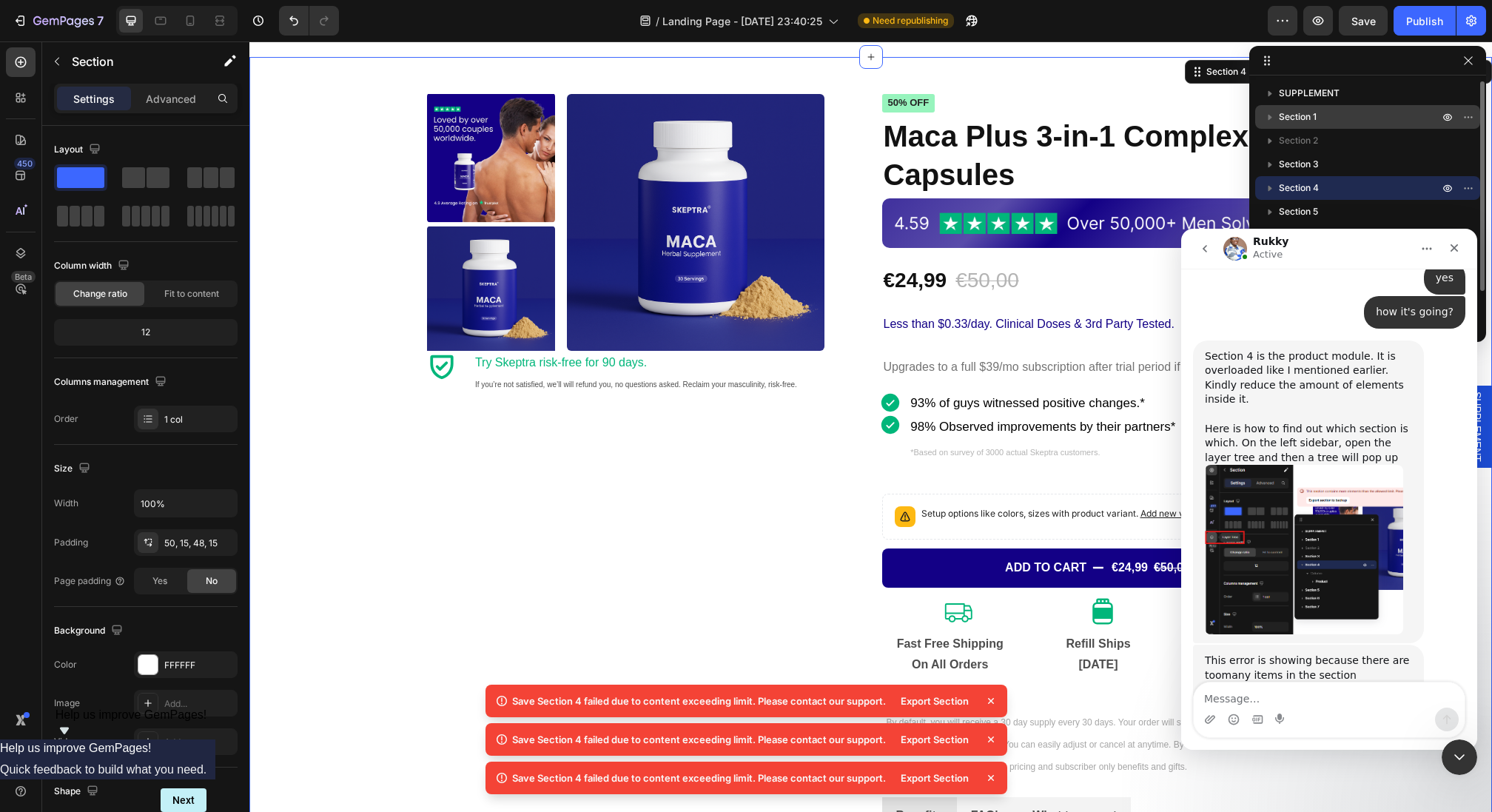
click at [1318, 114] on p "Section 1" at bounding box center [1360, 117] width 163 height 15
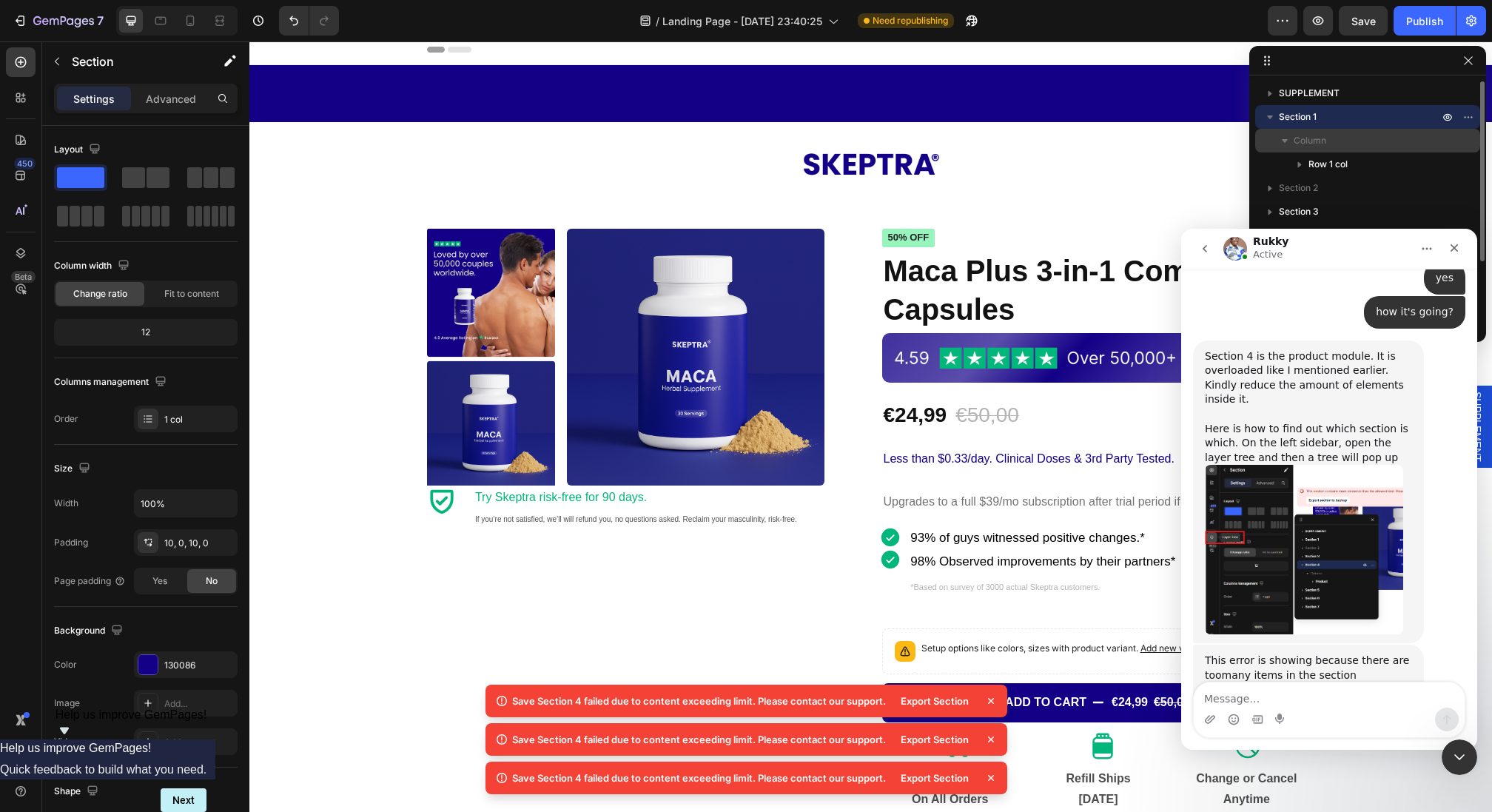
scroll to position [0, 0]
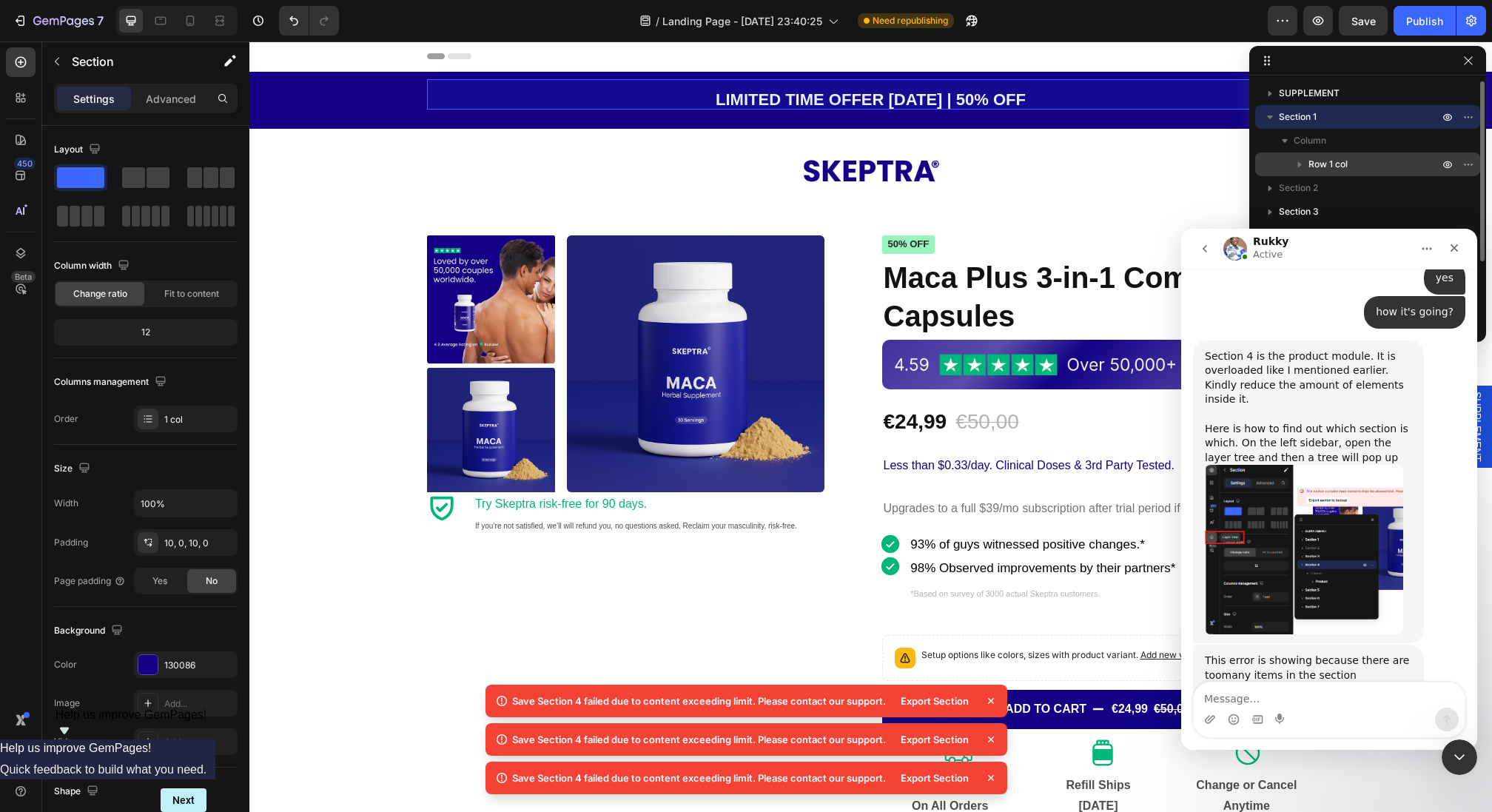
click at [1305, 159] on icon "button" at bounding box center [1300, 164] width 15 height 15
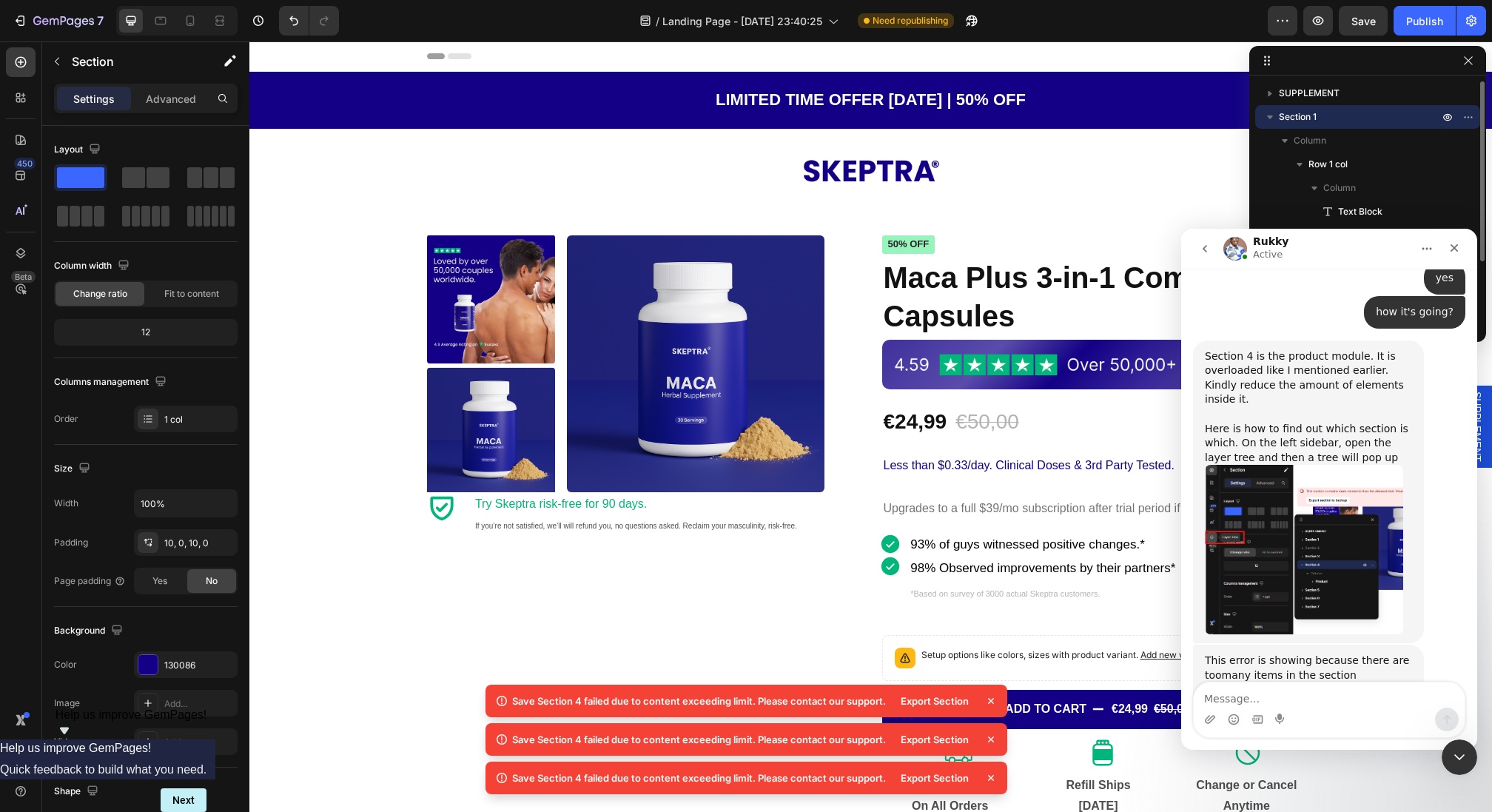
click at [1271, 122] on icon "button" at bounding box center [1270, 117] width 15 height 15
click at [1452, 246] on icon "Close" at bounding box center [1454, 247] width 12 height 12
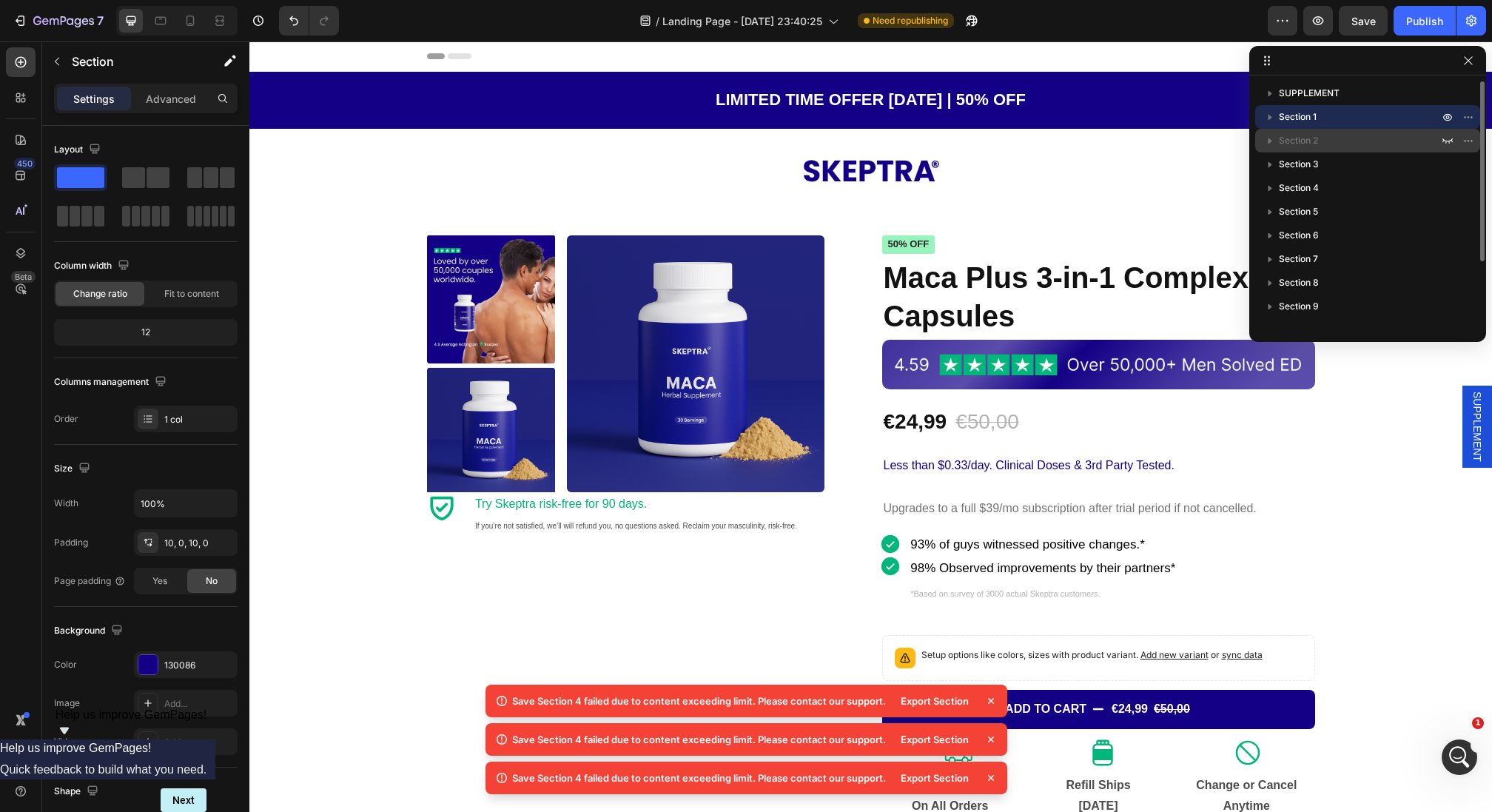
click at [1331, 149] on div "Section 2" at bounding box center [1367, 140] width 213 height 24
click at [1264, 137] on icon "button" at bounding box center [1270, 140] width 15 height 15
click at [1271, 138] on icon "button" at bounding box center [1270, 140] width 15 height 15
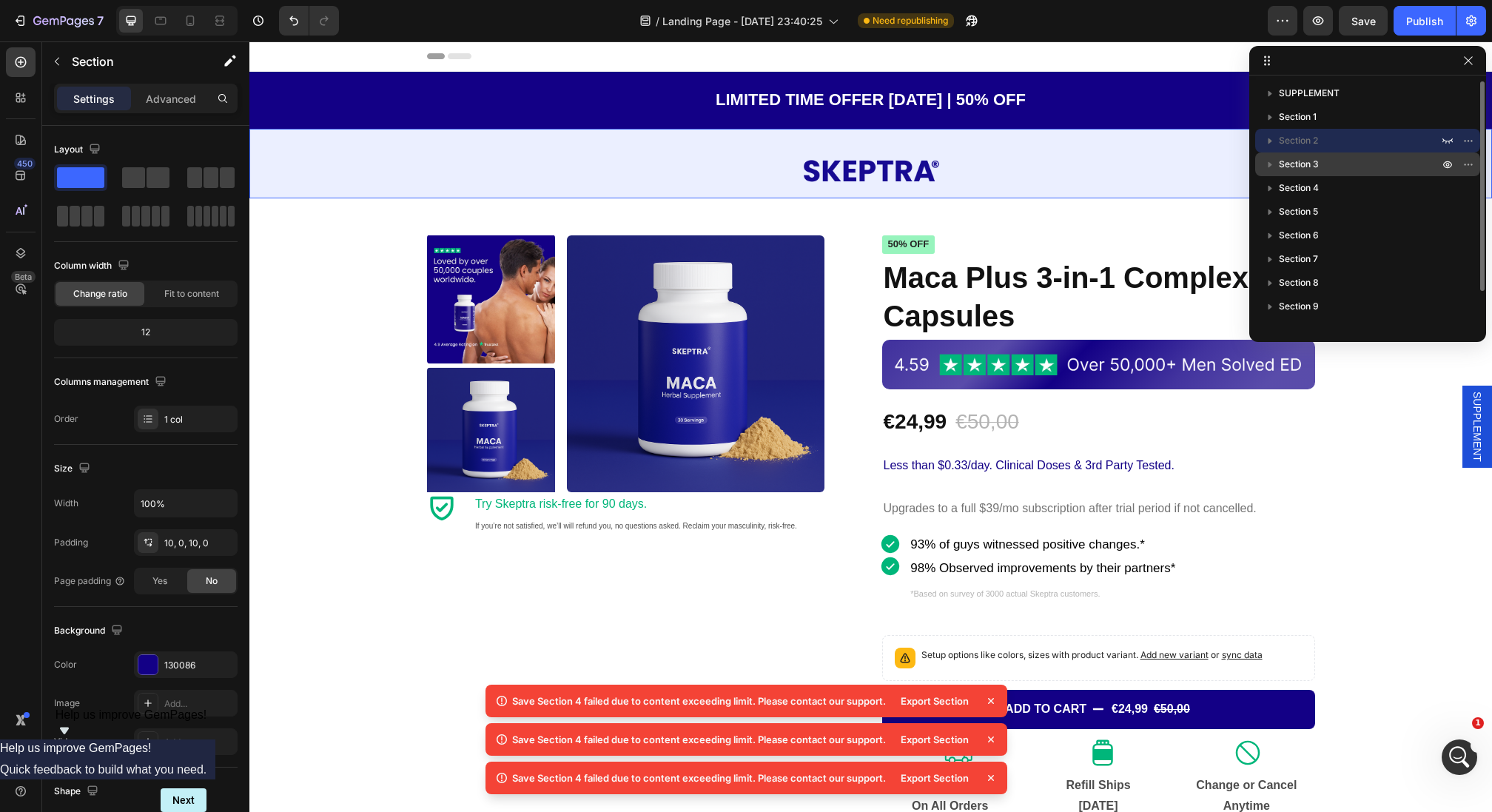
click at [1292, 164] on span "Section 3" at bounding box center [1298, 164] width 40 height 15
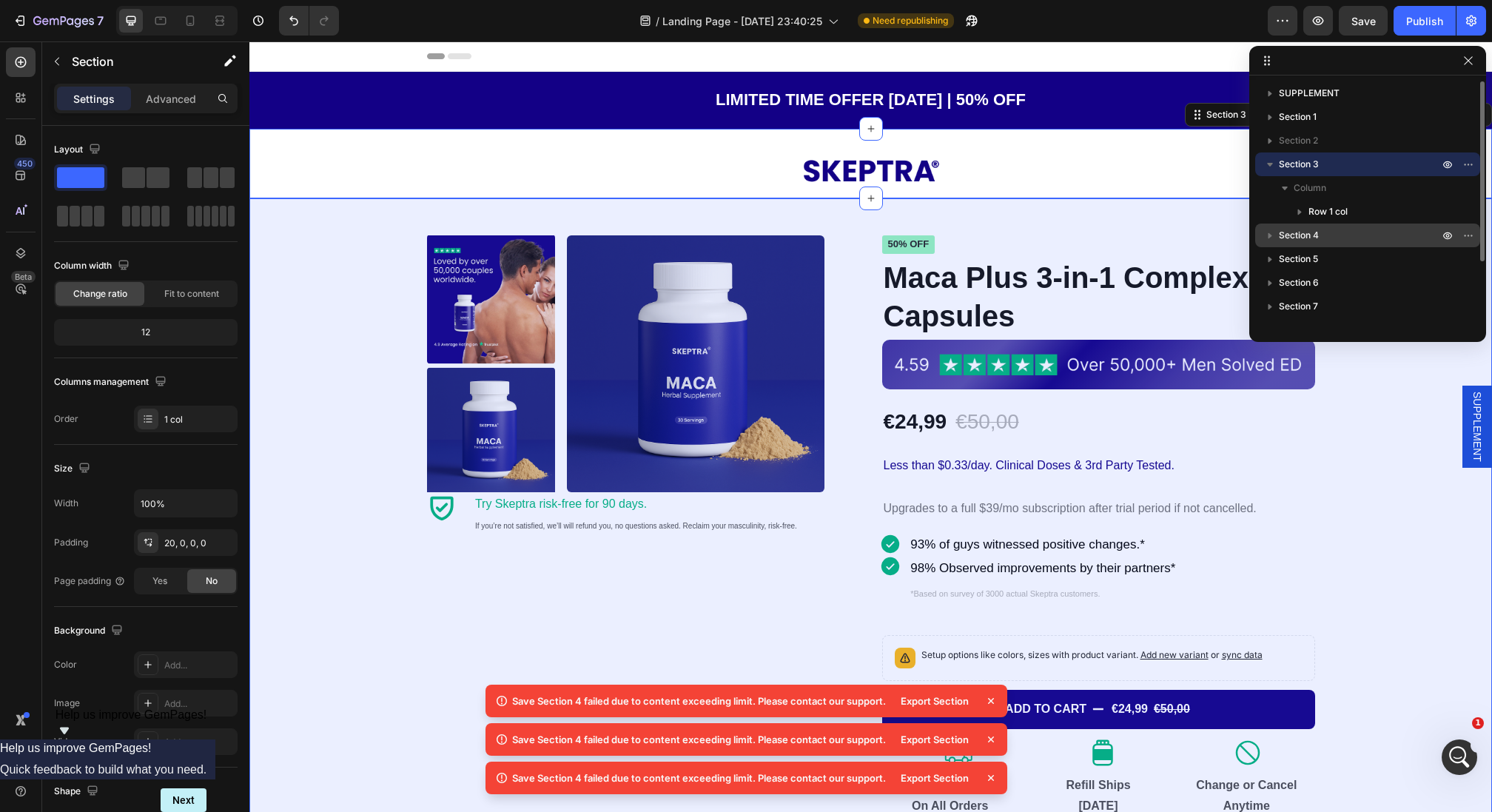
click at [1309, 237] on span "Section 4" at bounding box center [1298, 235] width 40 height 15
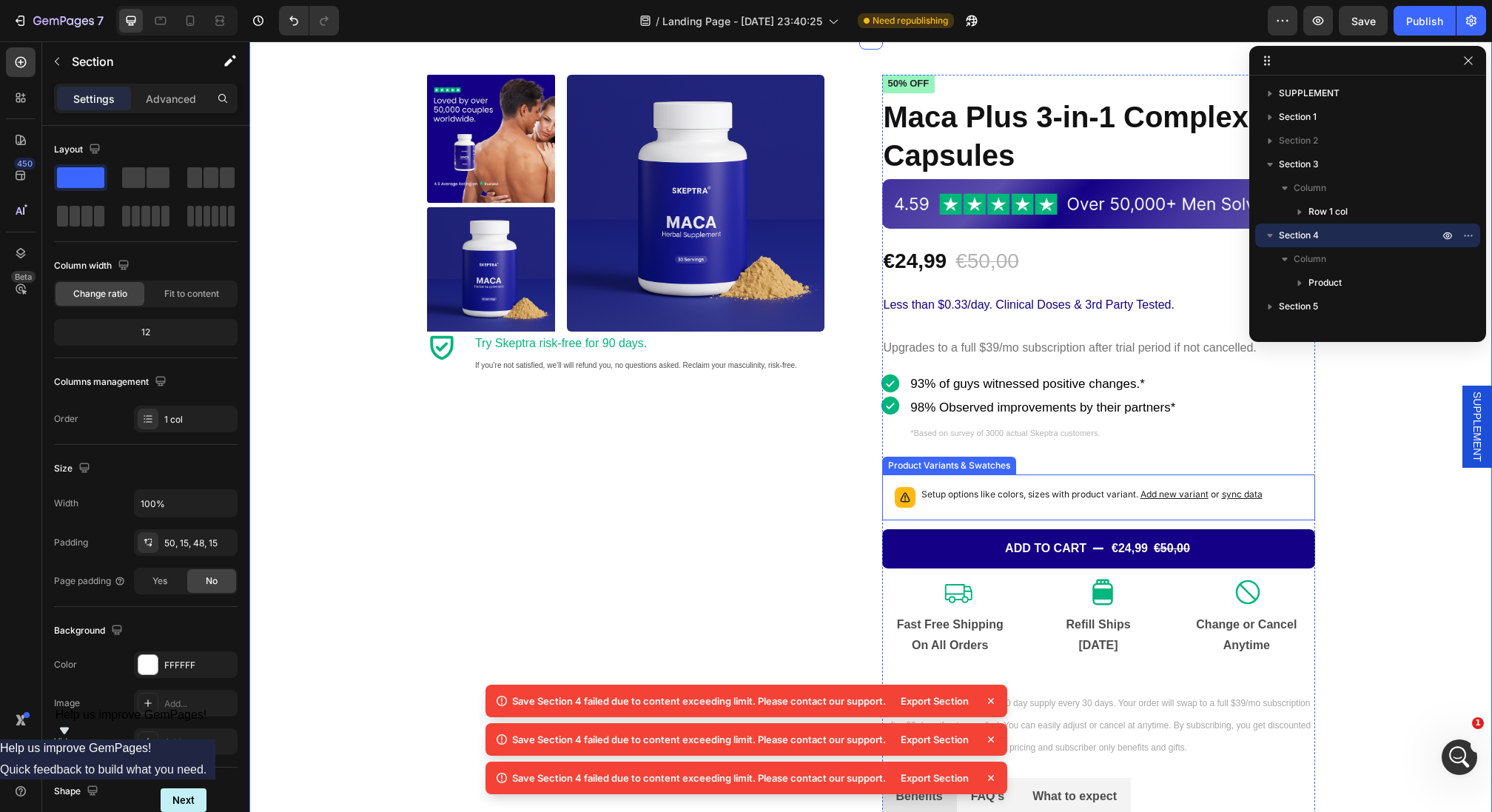
scroll to position [161, 0]
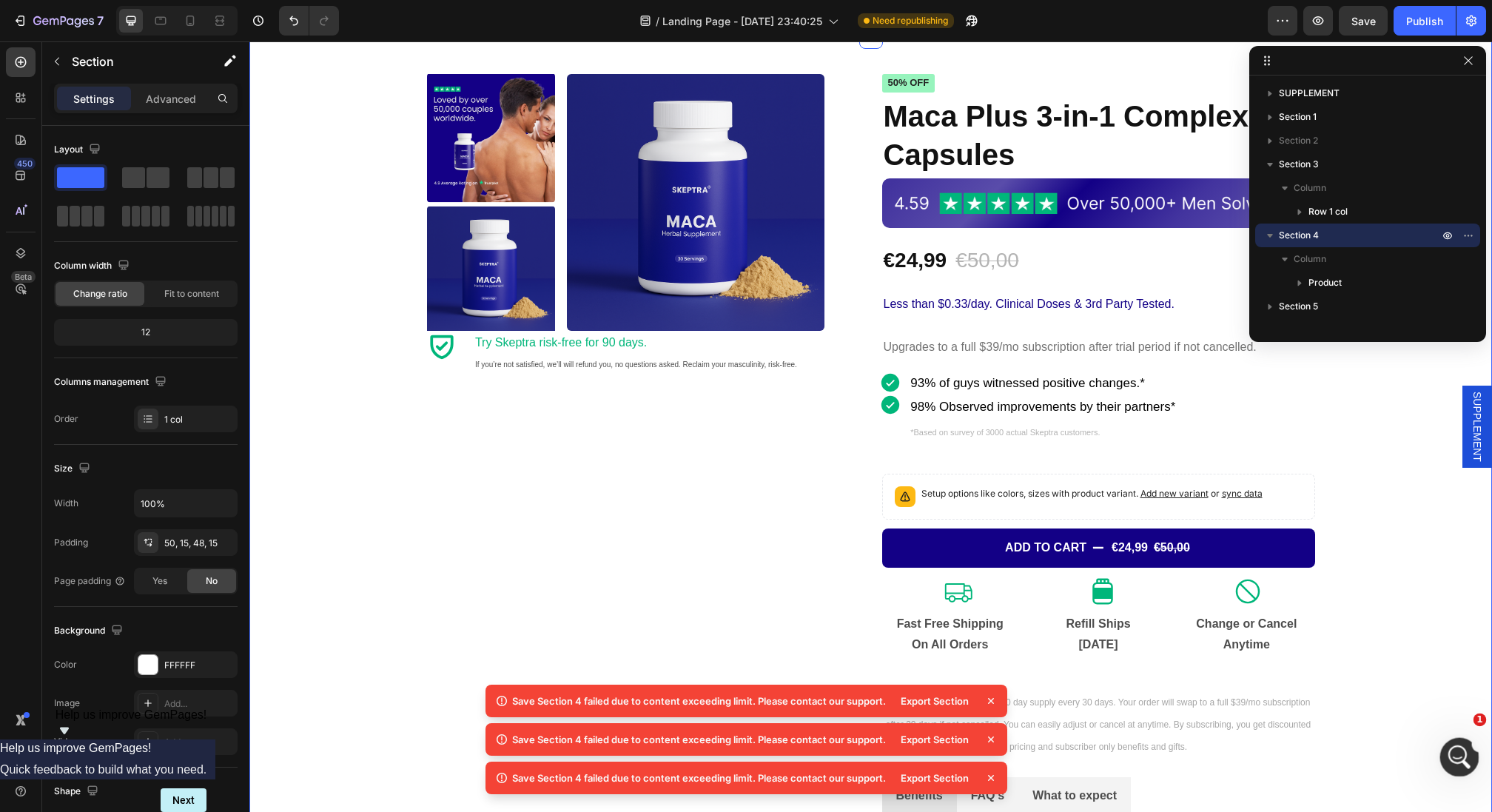
click at [1451, 745] on div "Open Intercom Messenger" at bounding box center [1457, 754] width 49 height 49
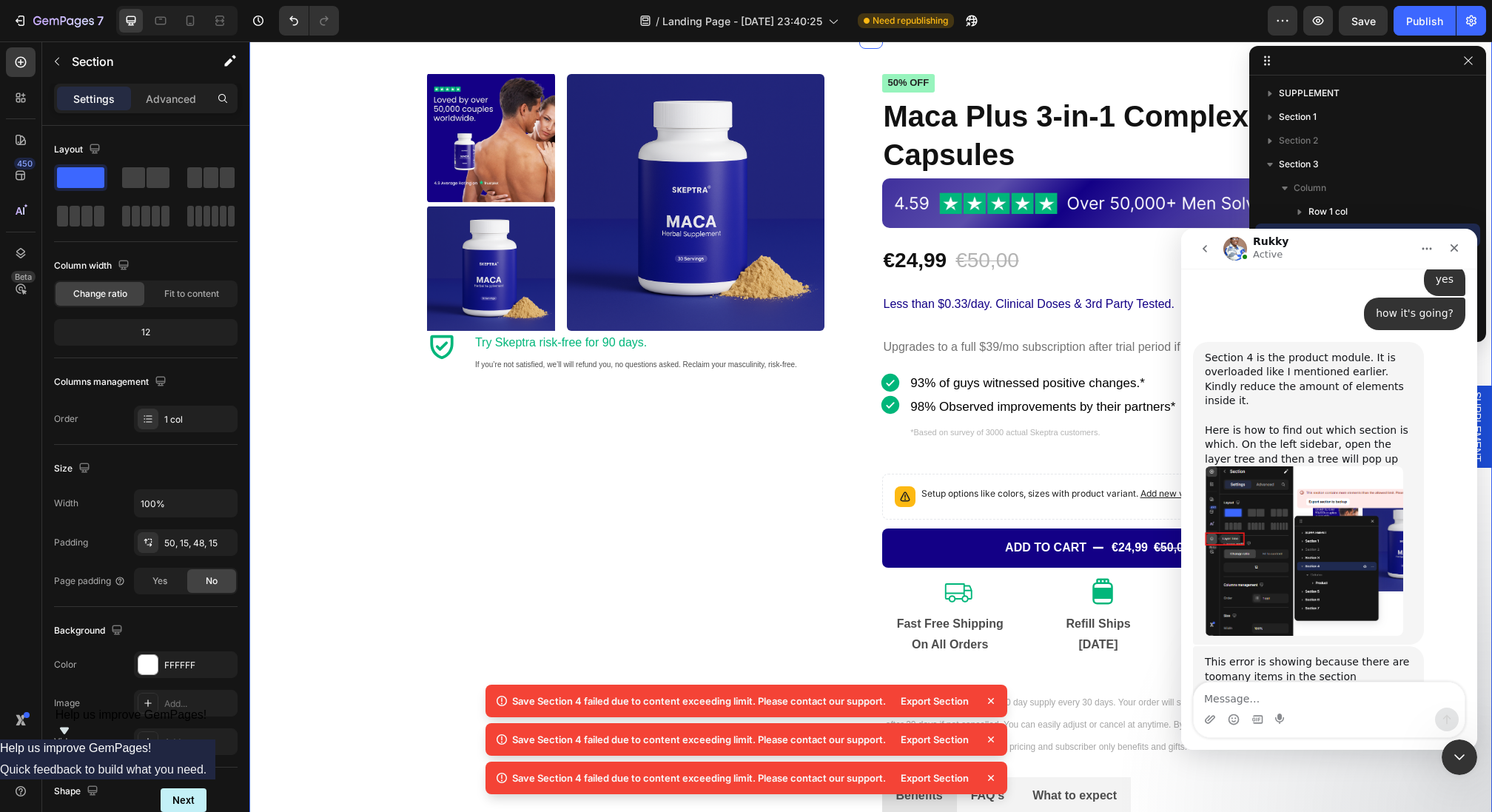
scroll to position [2467, 0]
type textarea "ohh just probably moving elements to another section"
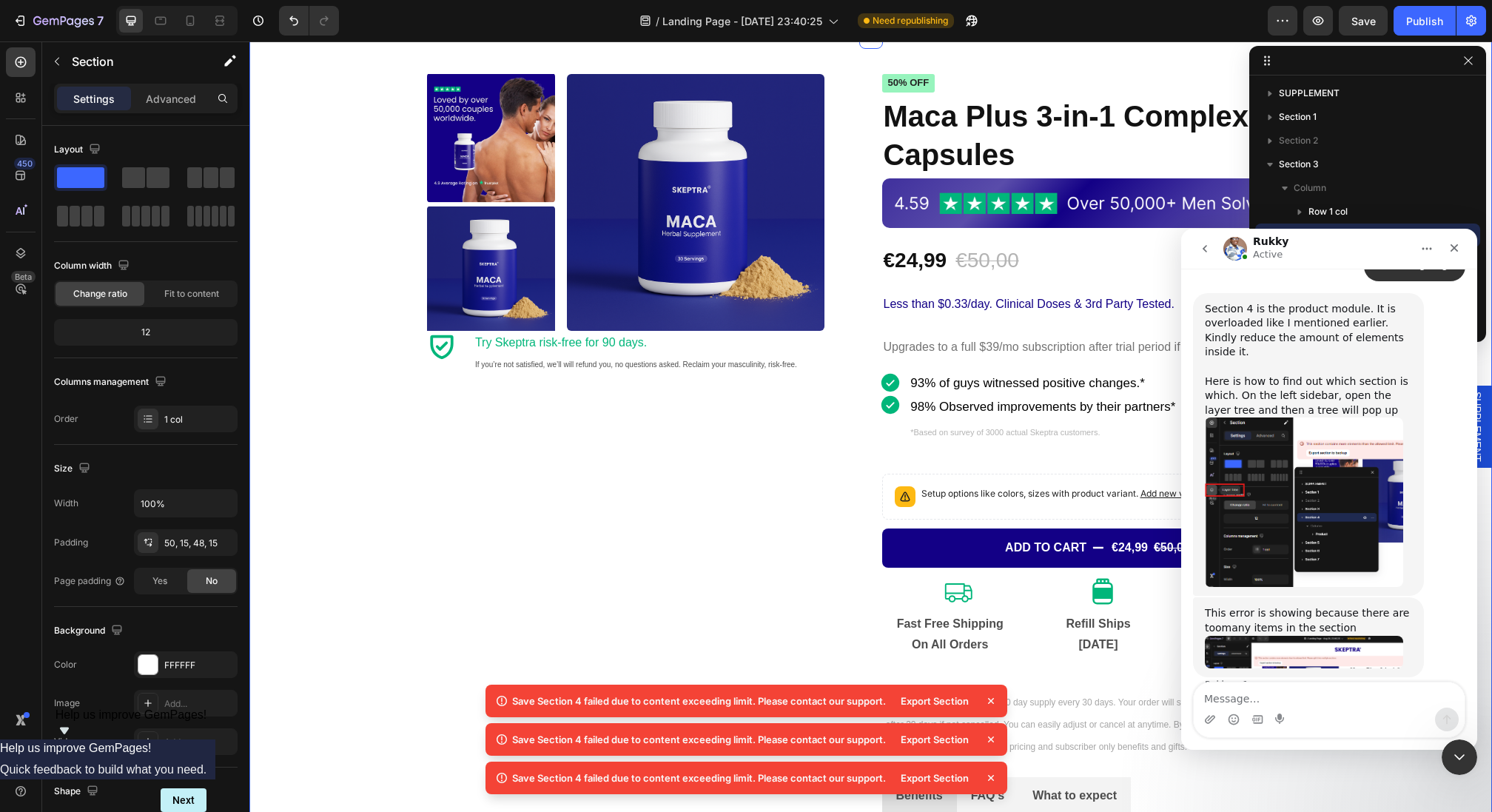
scroll to position [2515, 0]
click at [184, 21] on icon at bounding box center [190, 20] width 15 height 15
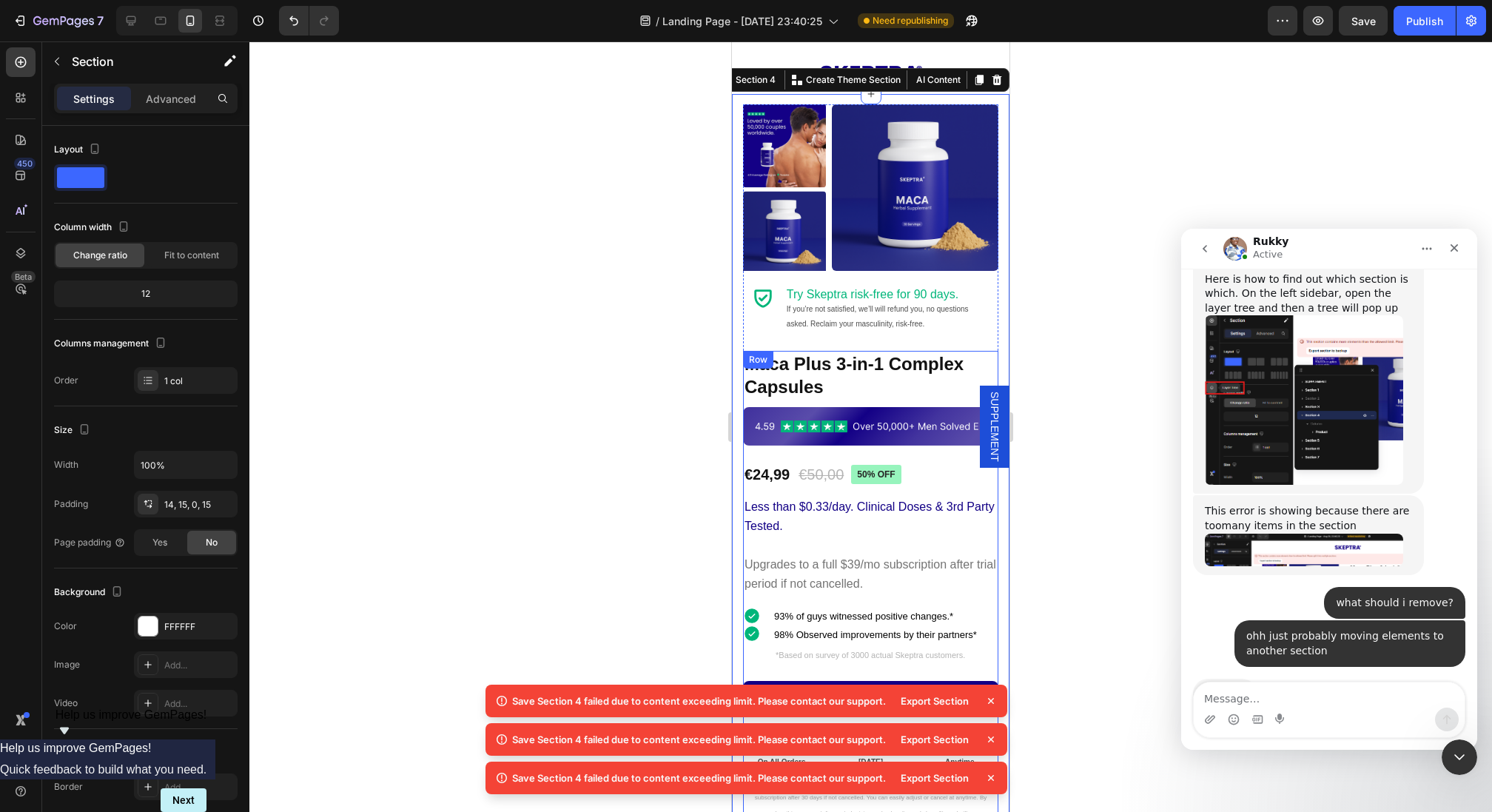
scroll to position [80, 0]
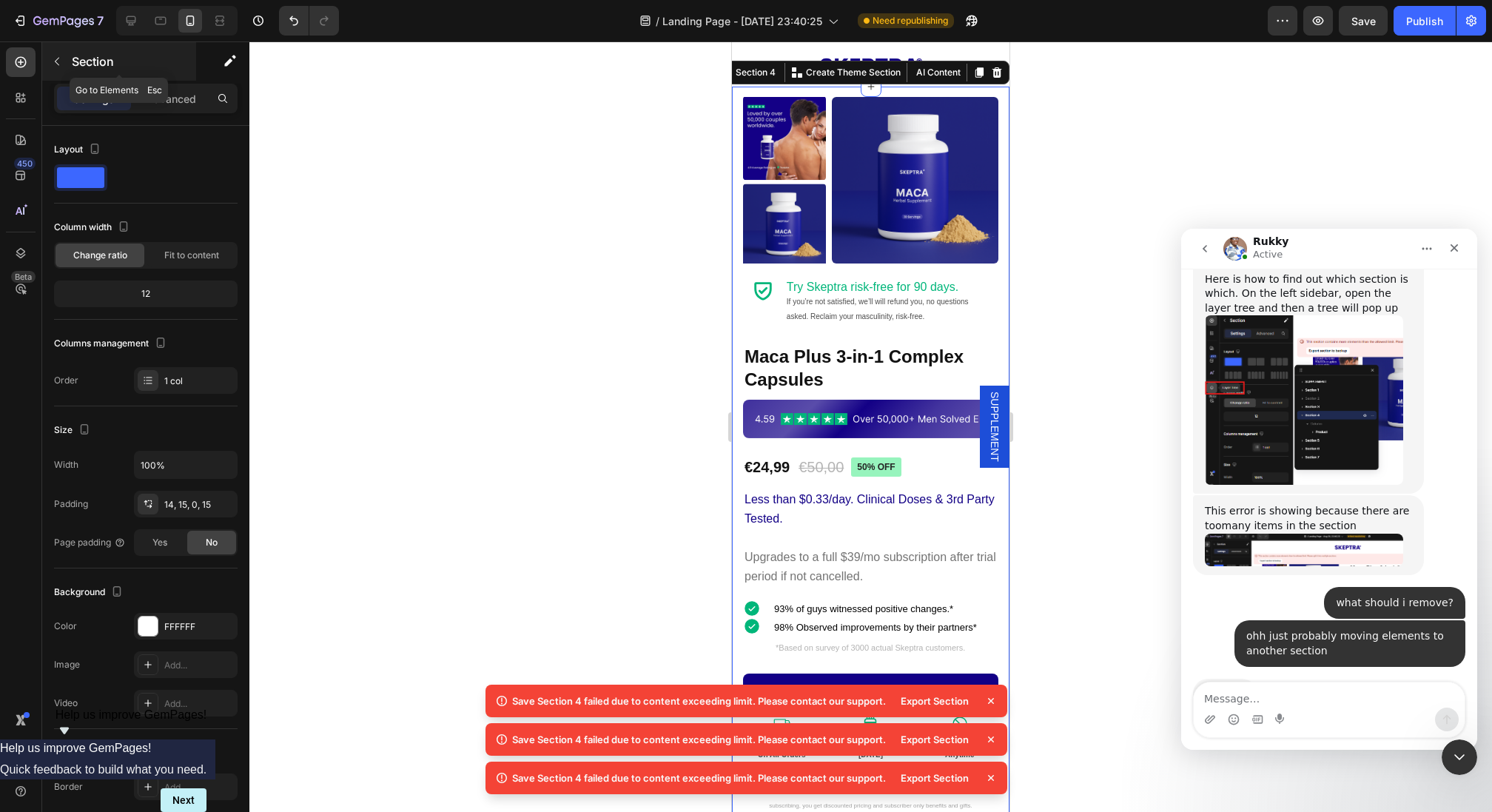
click at [61, 63] on icon "button" at bounding box center [57, 61] width 12 height 12
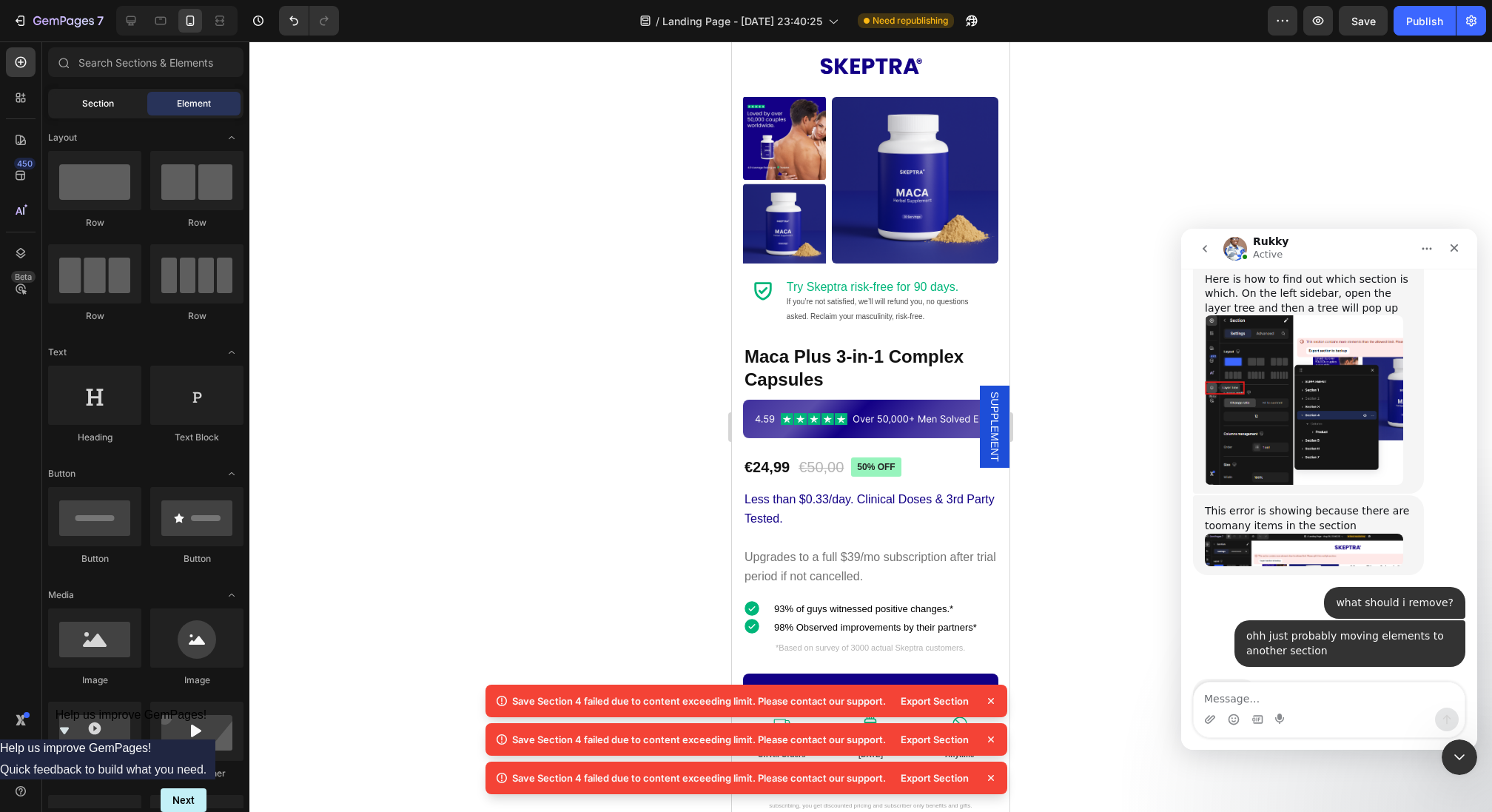
click at [88, 101] on span "Section" at bounding box center [97, 103] width 32 height 13
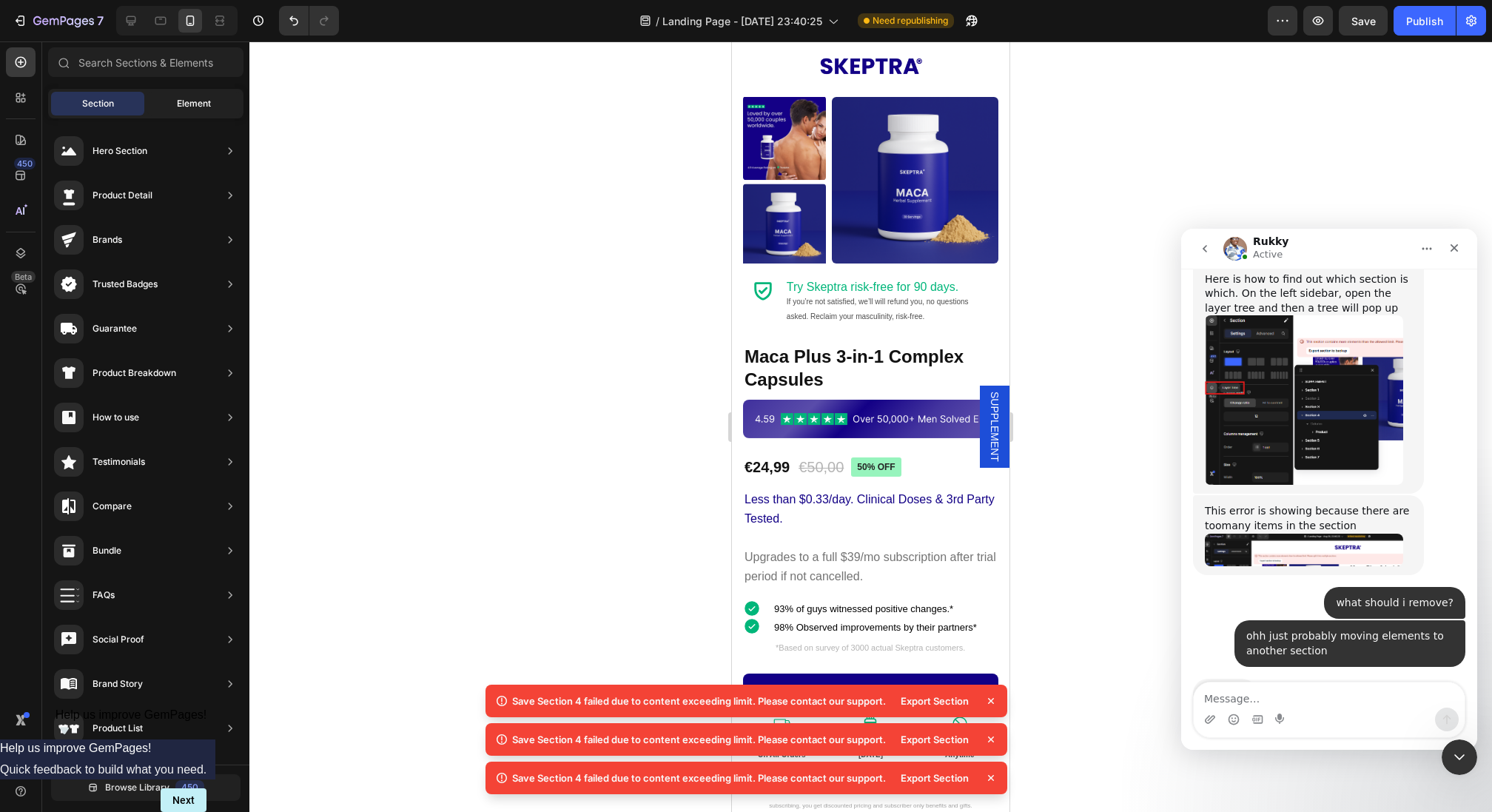
click at [204, 98] on span "Element" at bounding box center [194, 103] width 34 height 13
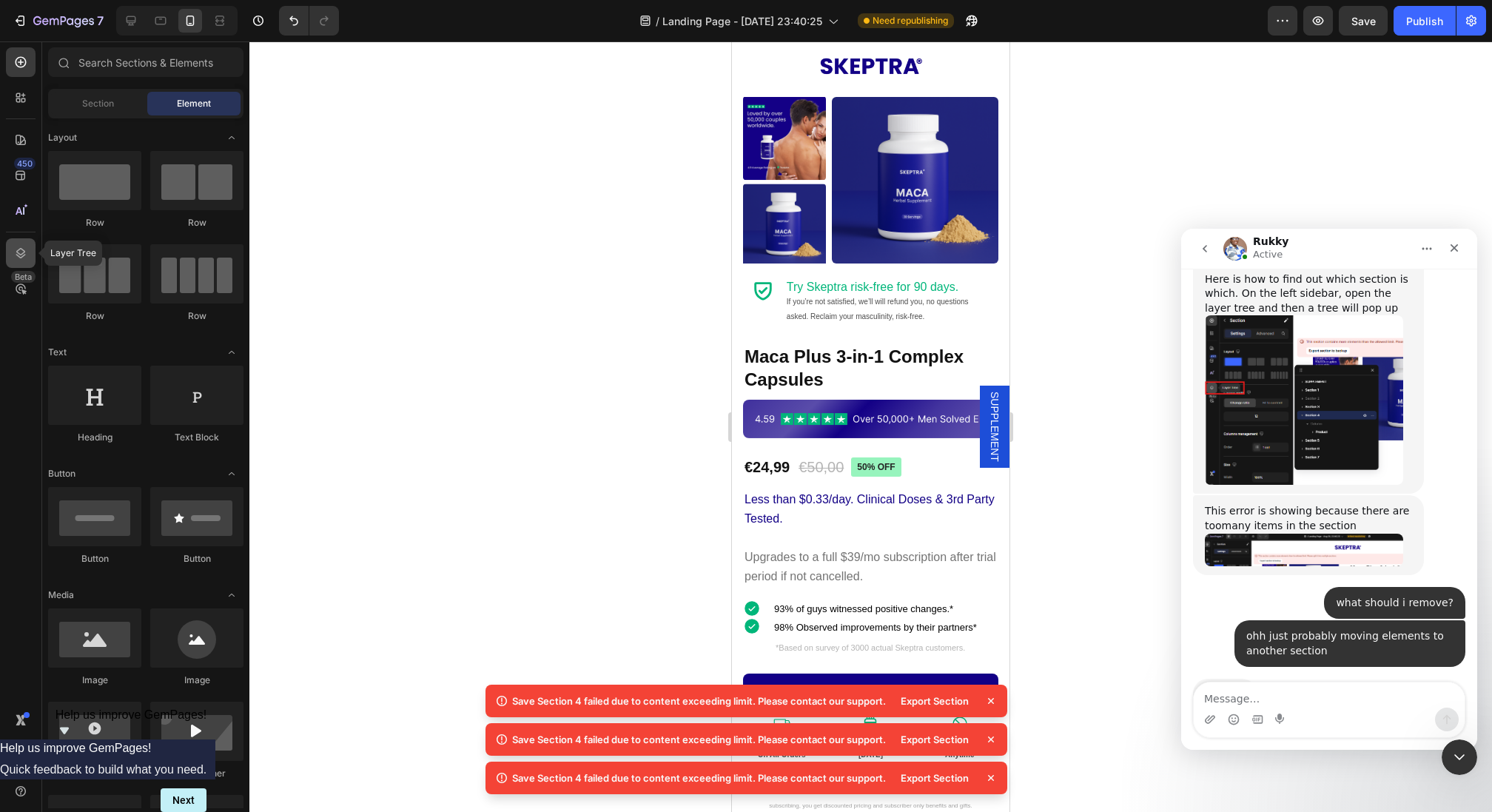
click at [24, 259] on icon at bounding box center [20, 253] width 15 height 15
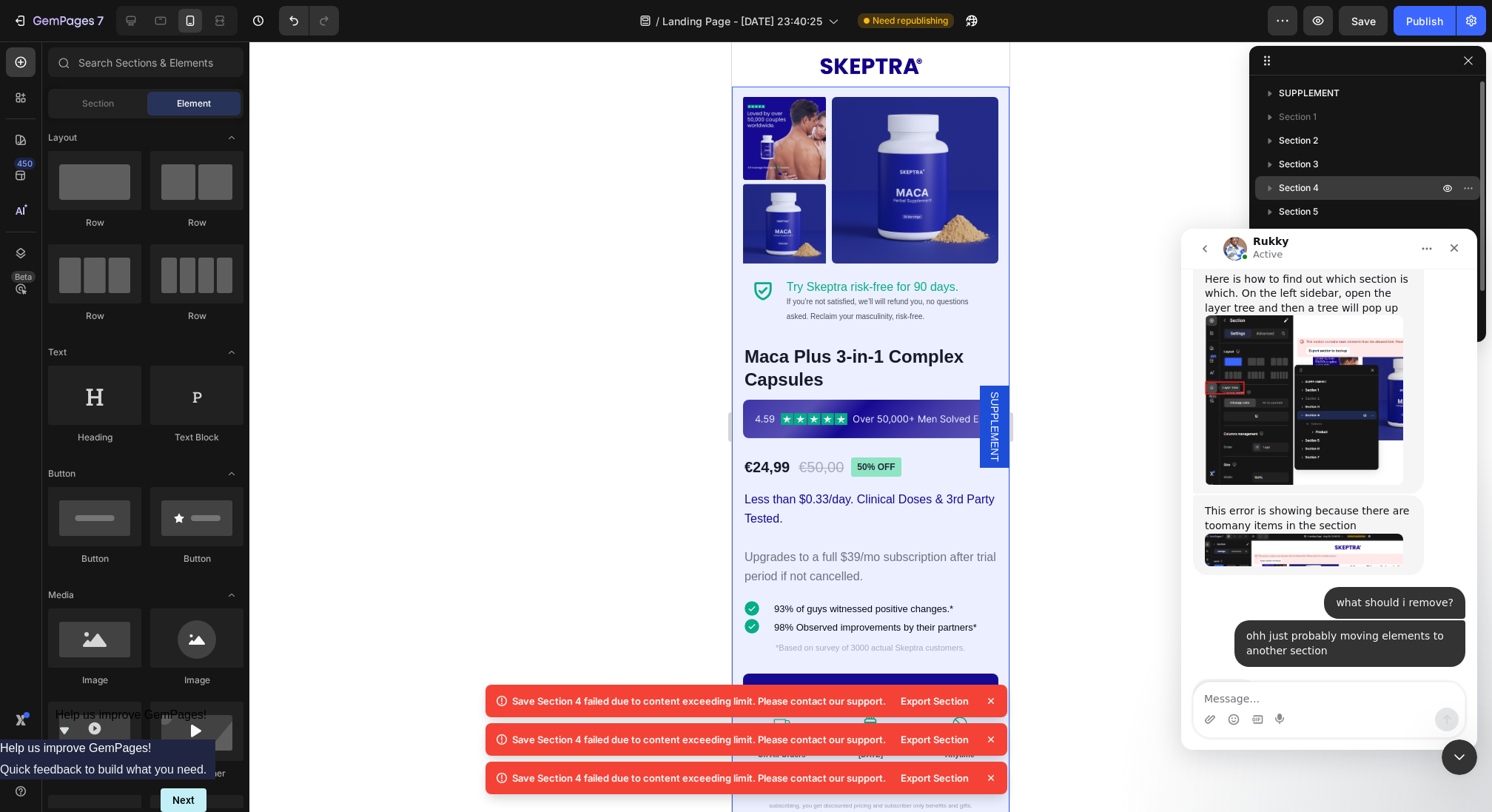
click at [1328, 189] on p "Section 4" at bounding box center [1360, 188] width 163 height 15
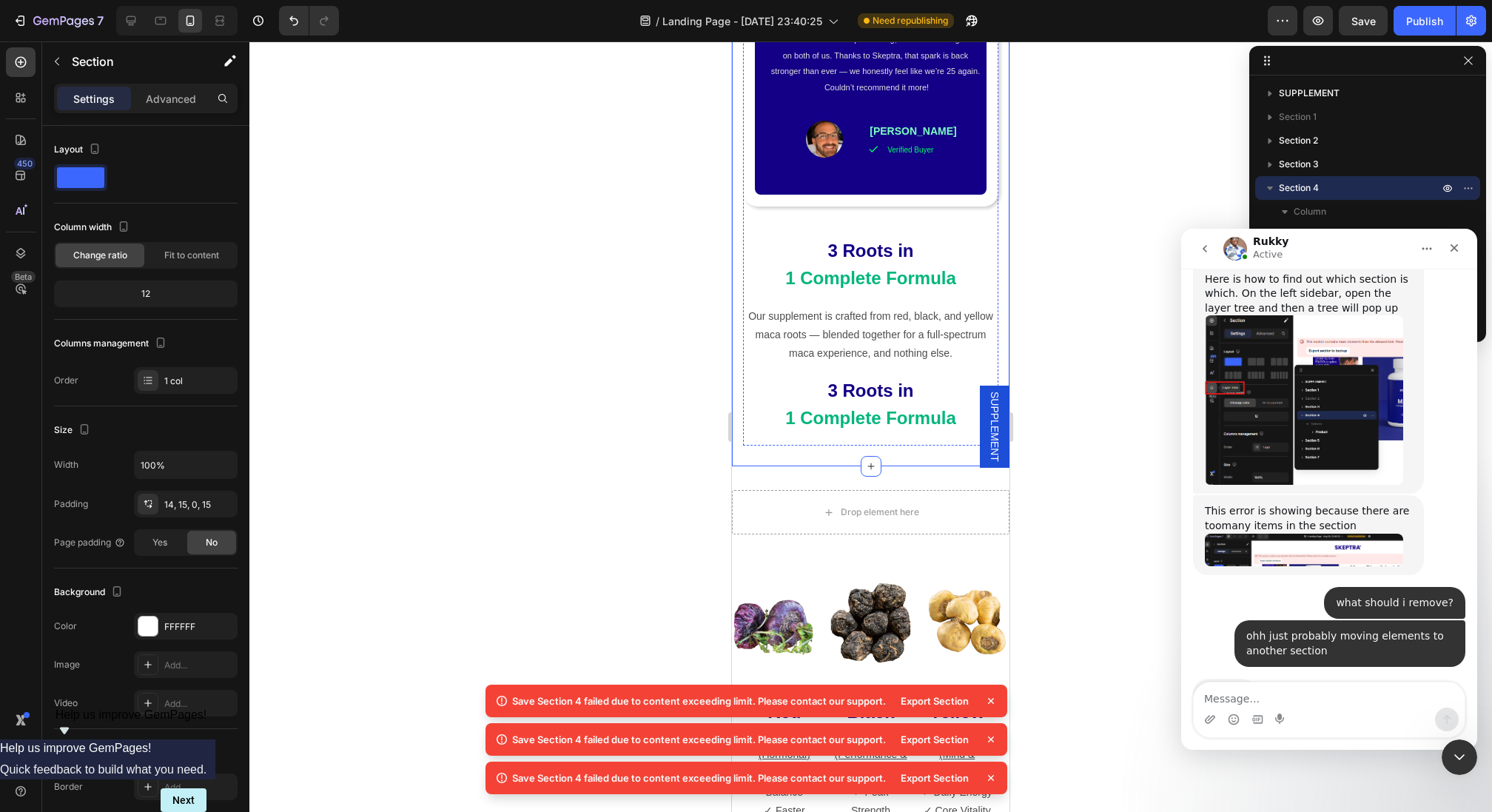
scroll to position [2002, 0]
click at [841, 384] on strong "3 Roots in" at bounding box center [871, 389] width 86 height 20
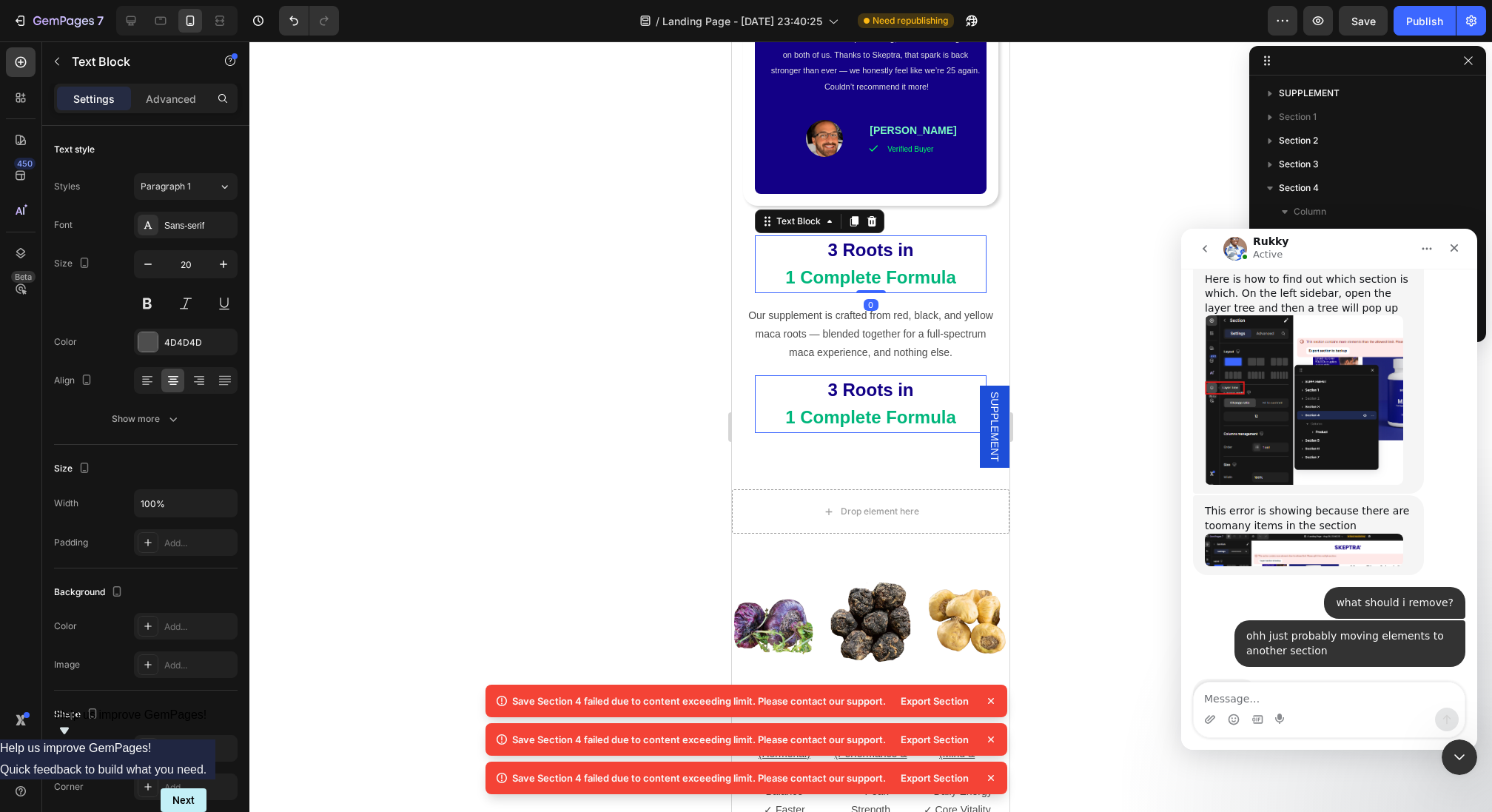
scroll to position [682, 0]
click at [875, 215] on icon at bounding box center [871, 221] width 12 height 12
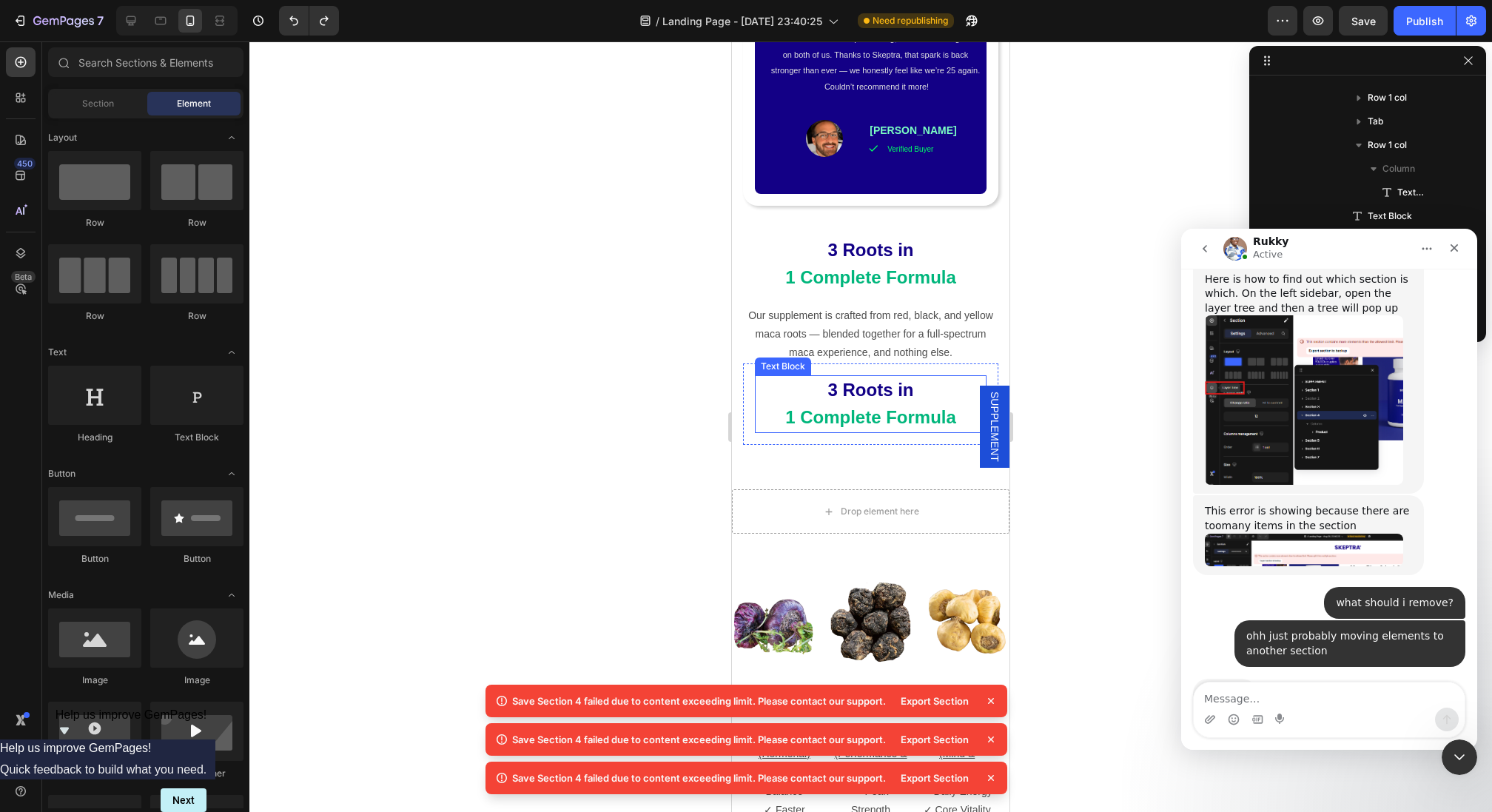
click at [950, 407] on strong "1 Complete Formula" at bounding box center [871, 417] width 171 height 20
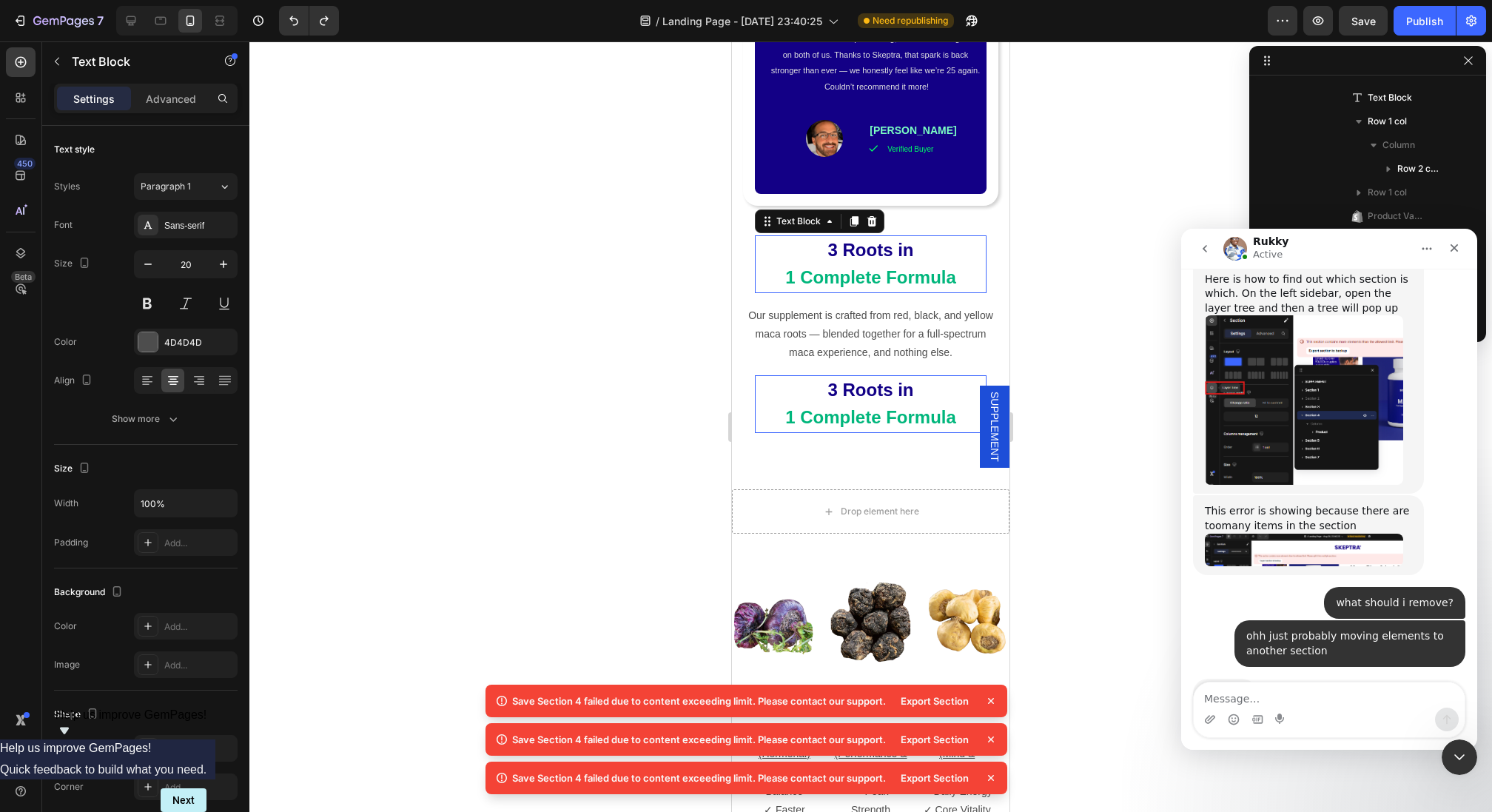
scroll to position [1747, 0]
click at [884, 264] on p "1 Complete Formula" at bounding box center [871, 278] width 229 height 28
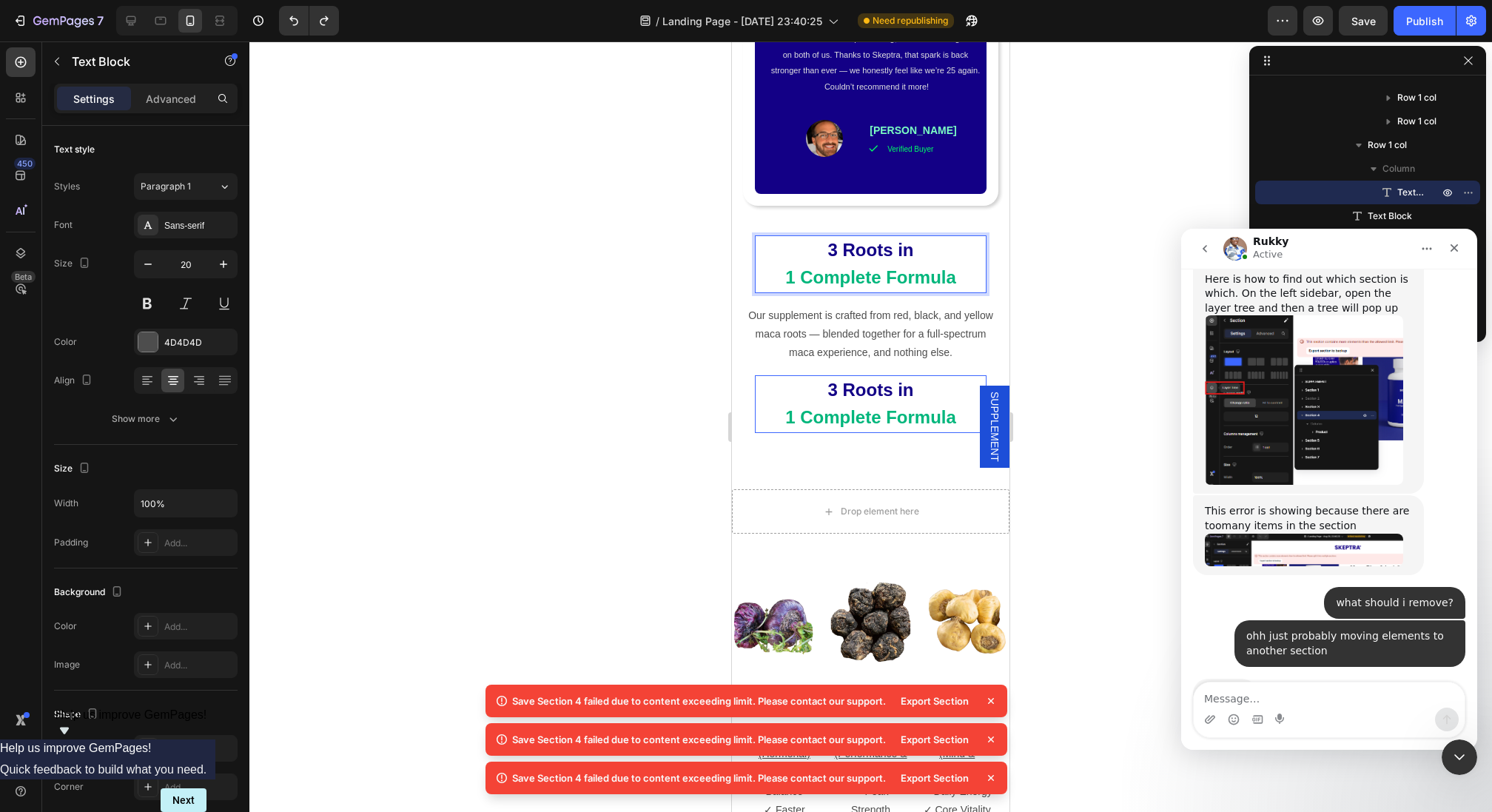
click at [871, 240] on strong "3 Roots in" at bounding box center [871, 250] width 86 height 20
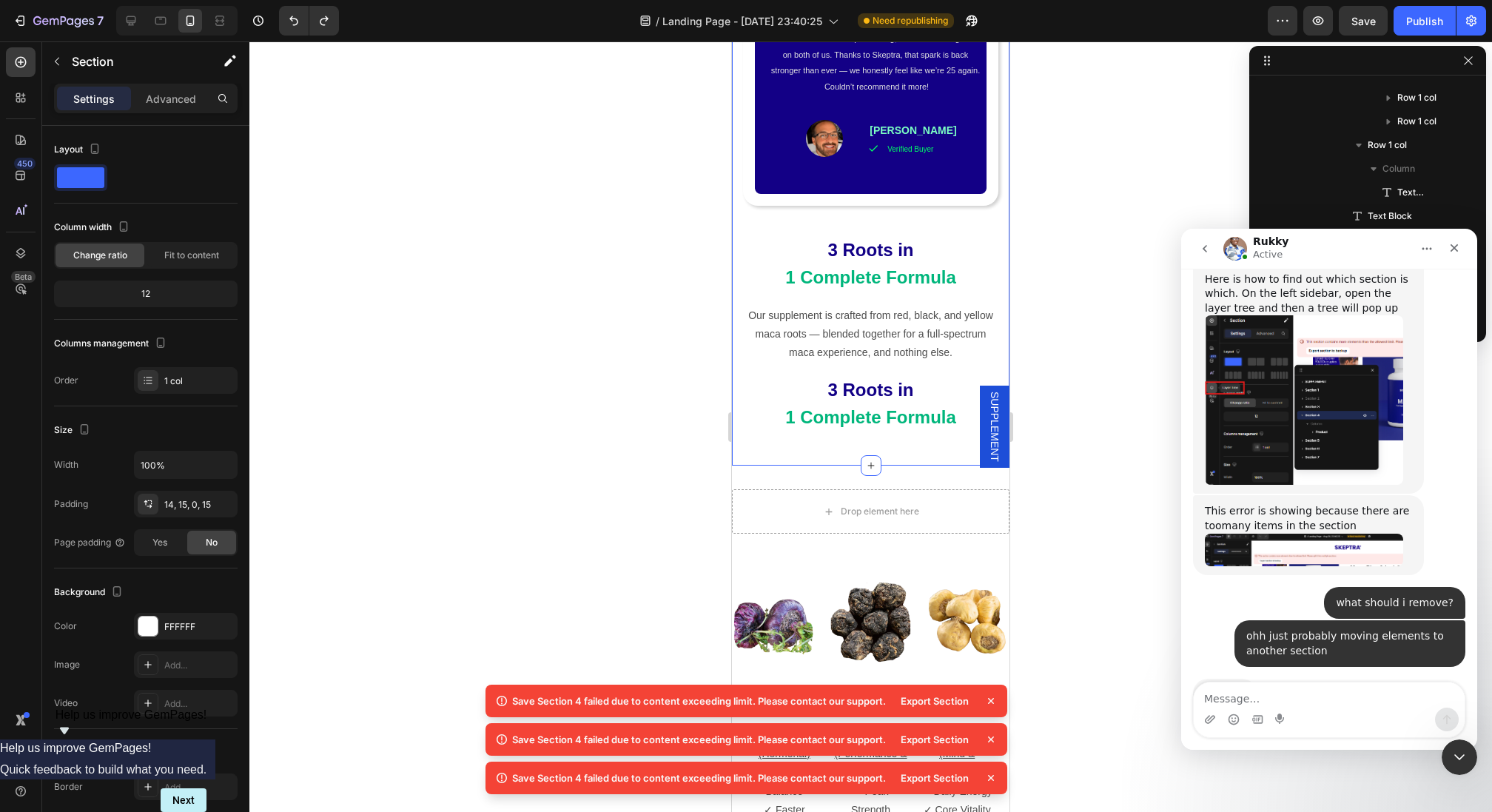
scroll to position [0, 0]
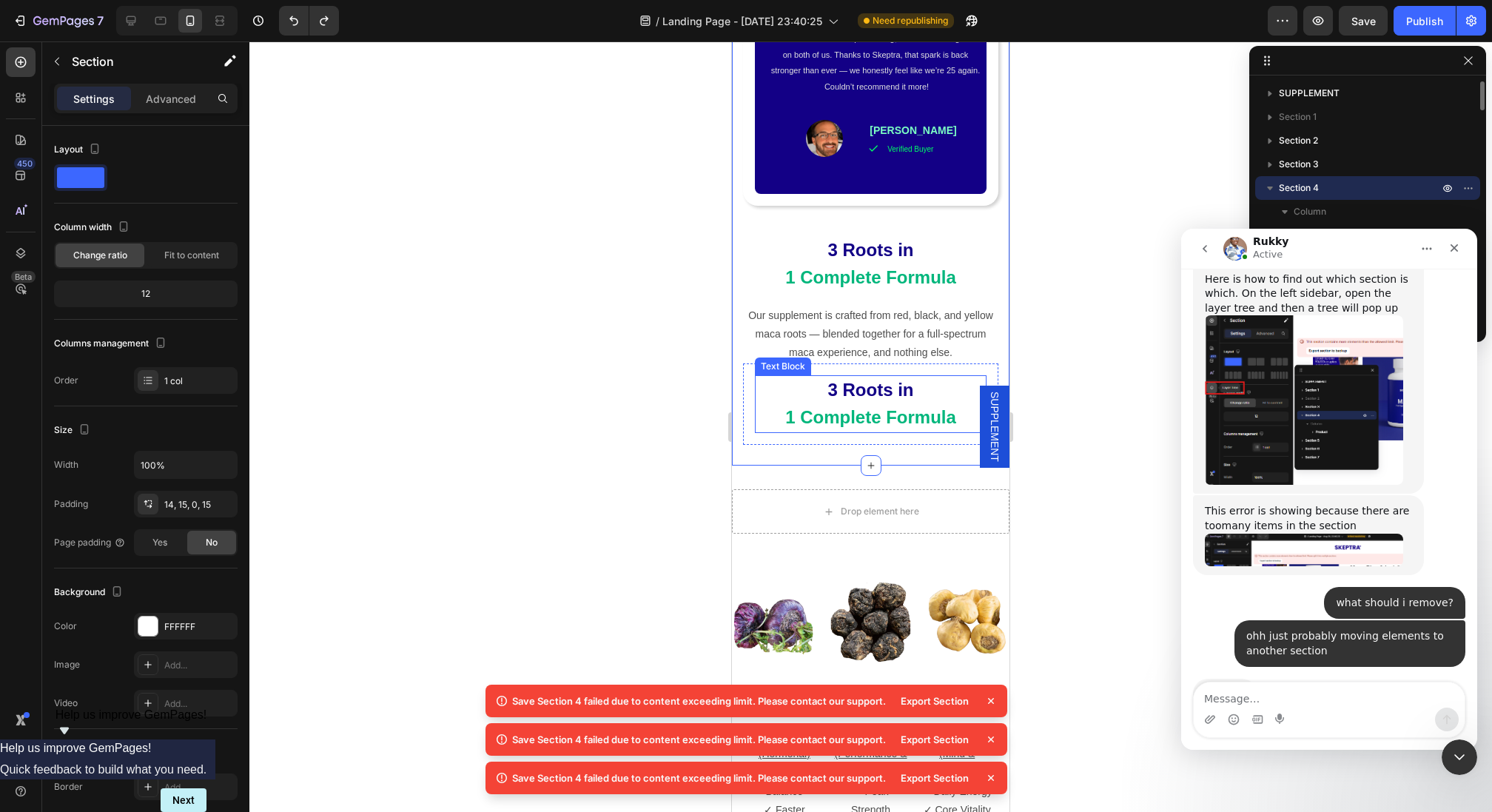
click at [922, 407] on strong "1 Complete Formula" at bounding box center [871, 417] width 171 height 20
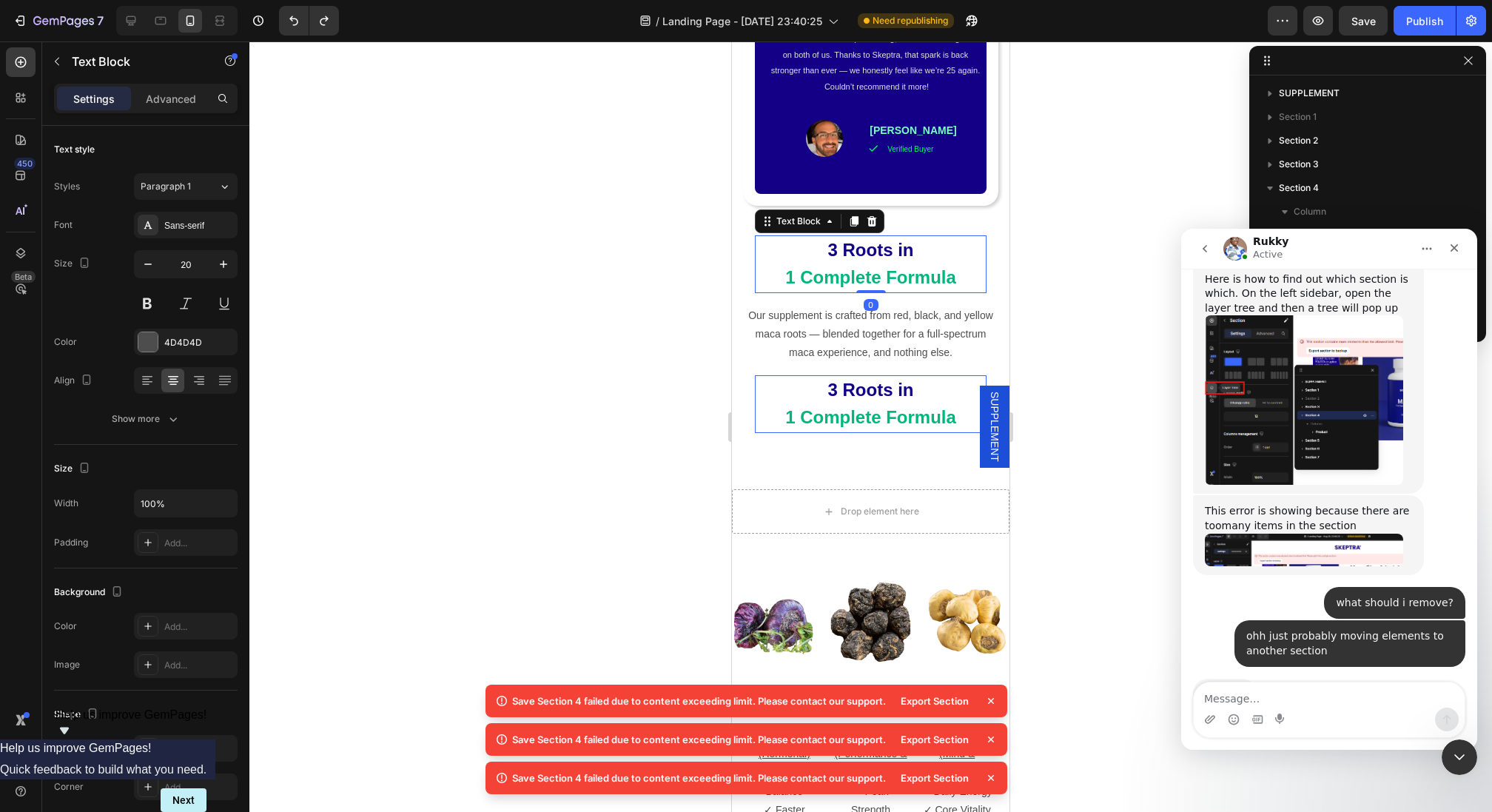
scroll to position [1747, 0]
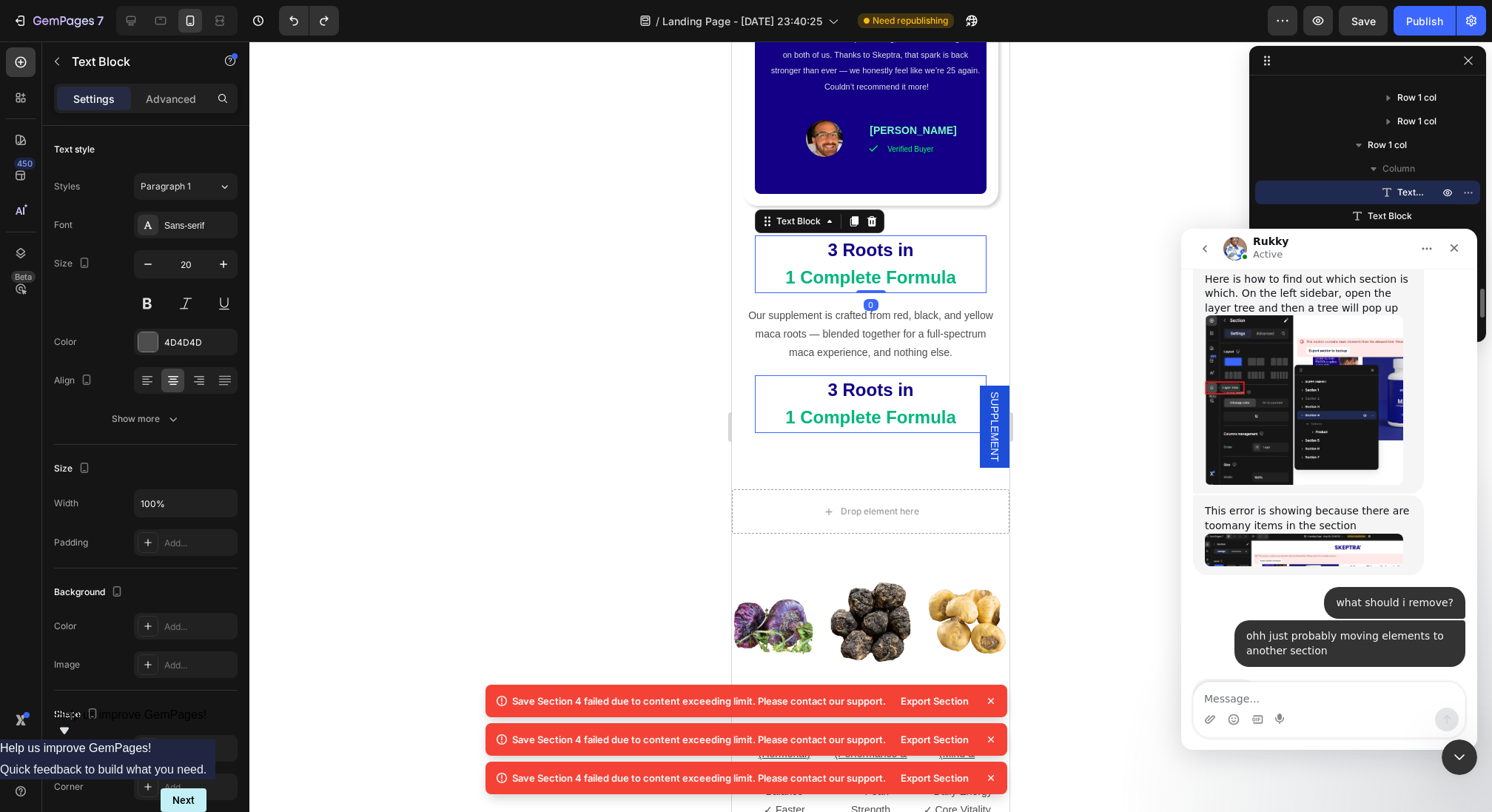
click at [939, 376] on p "3 Roots in" at bounding box center [871, 390] width 229 height 28
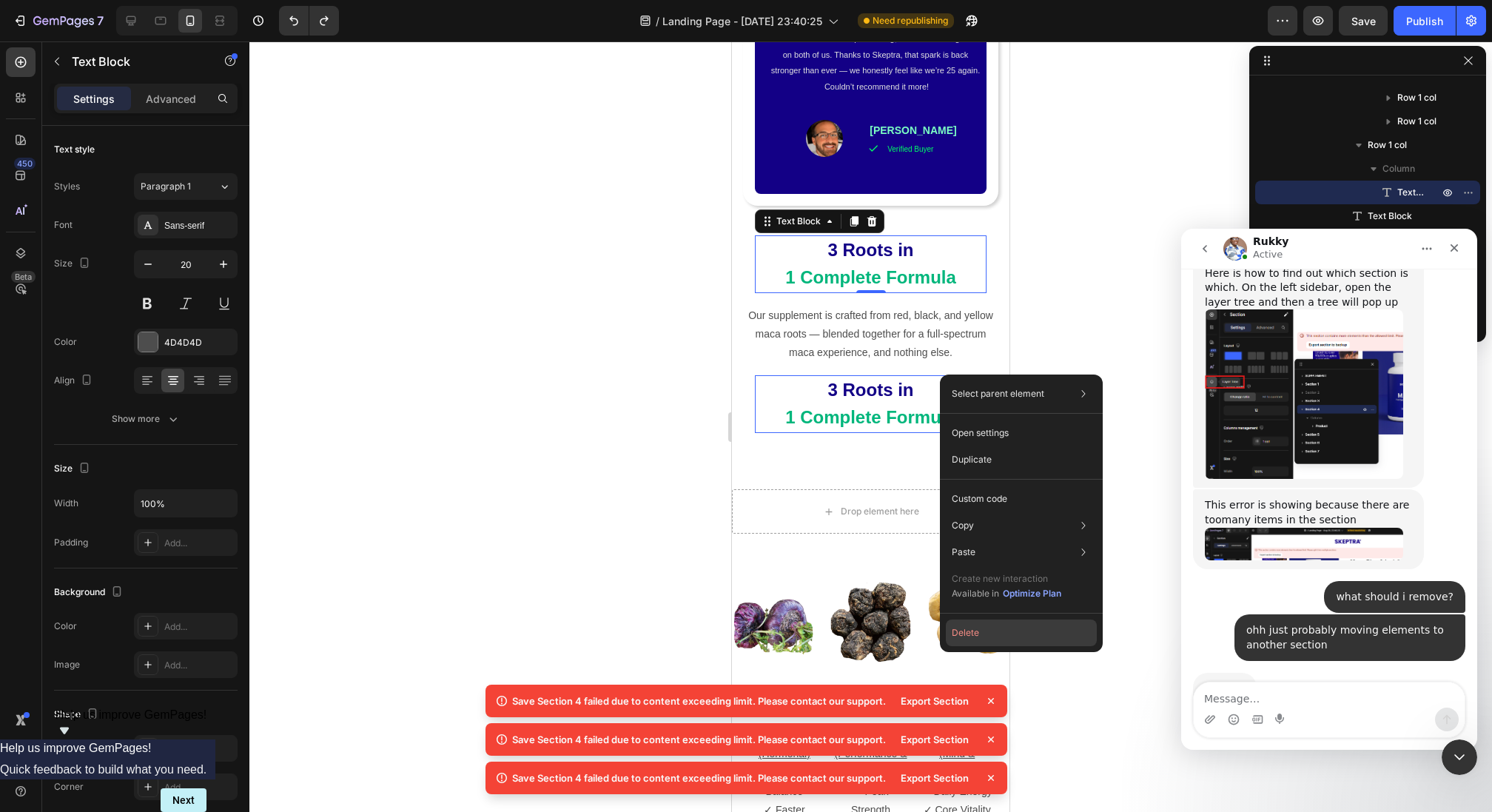
click at [979, 636] on button "Delete" at bounding box center [1021, 632] width 151 height 27
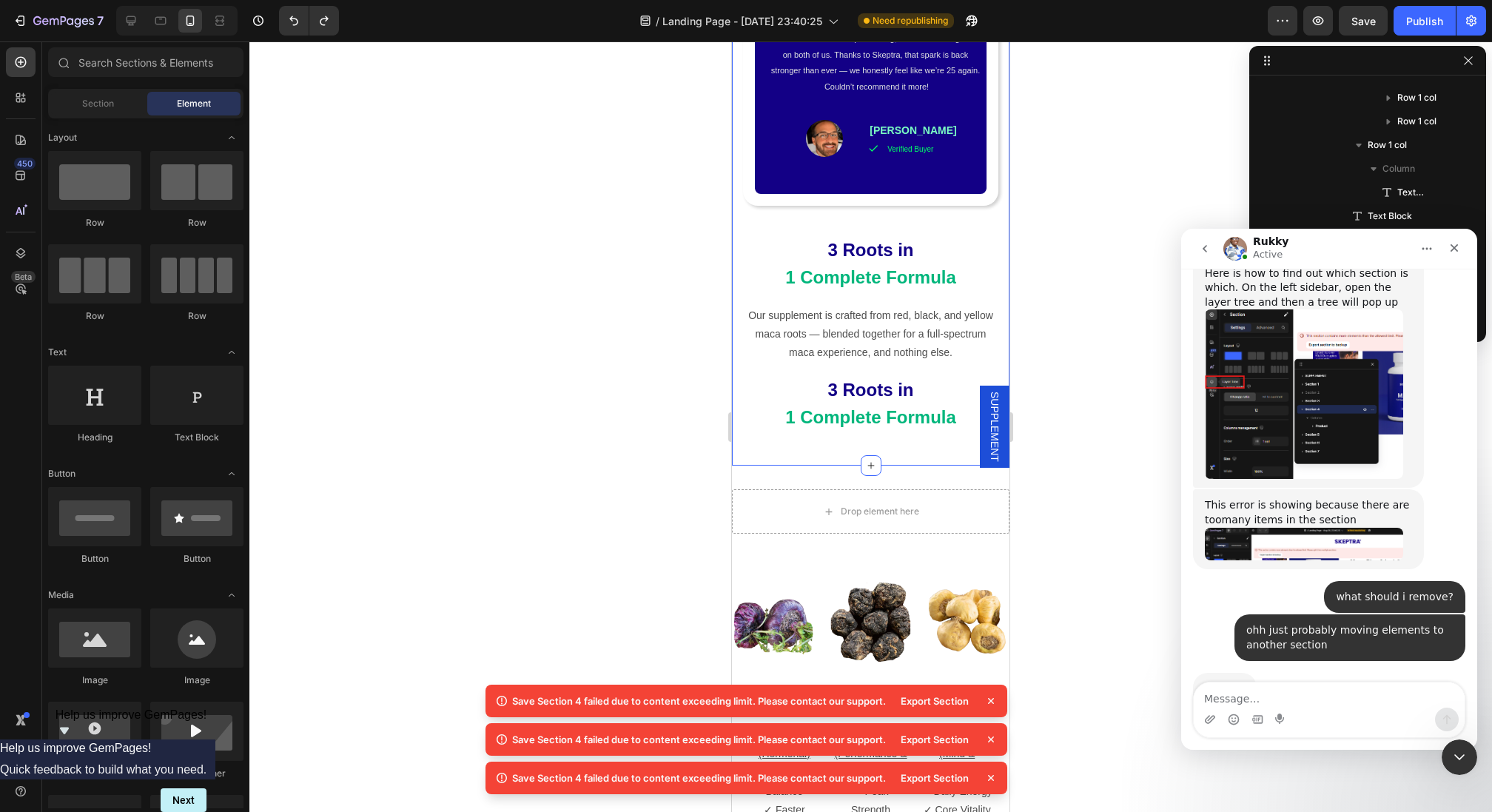
scroll to position [2614, 0]
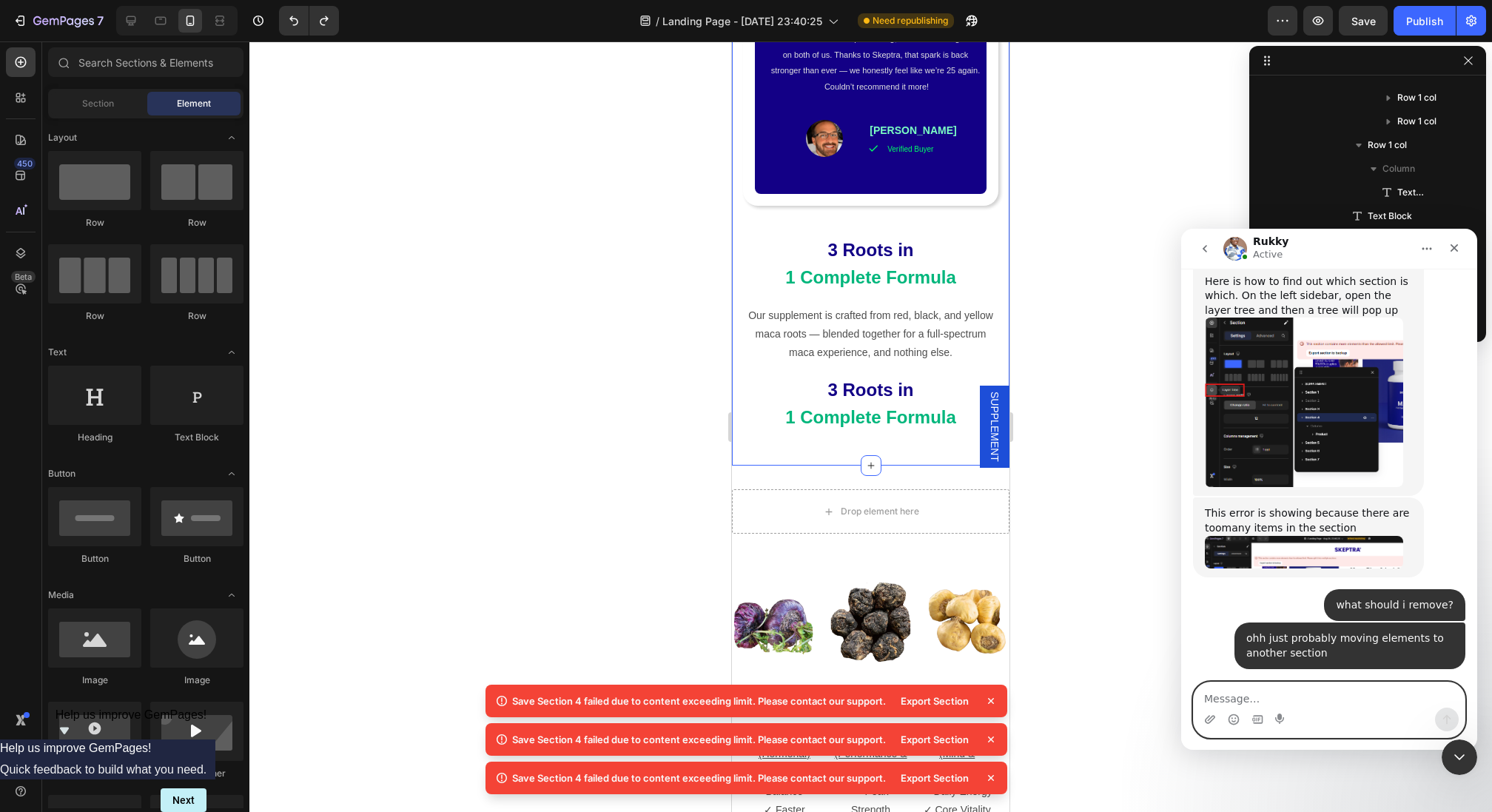
click at [1318, 705] on textarea "Message…" at bounding box center [1329, 694] width 271 height 25
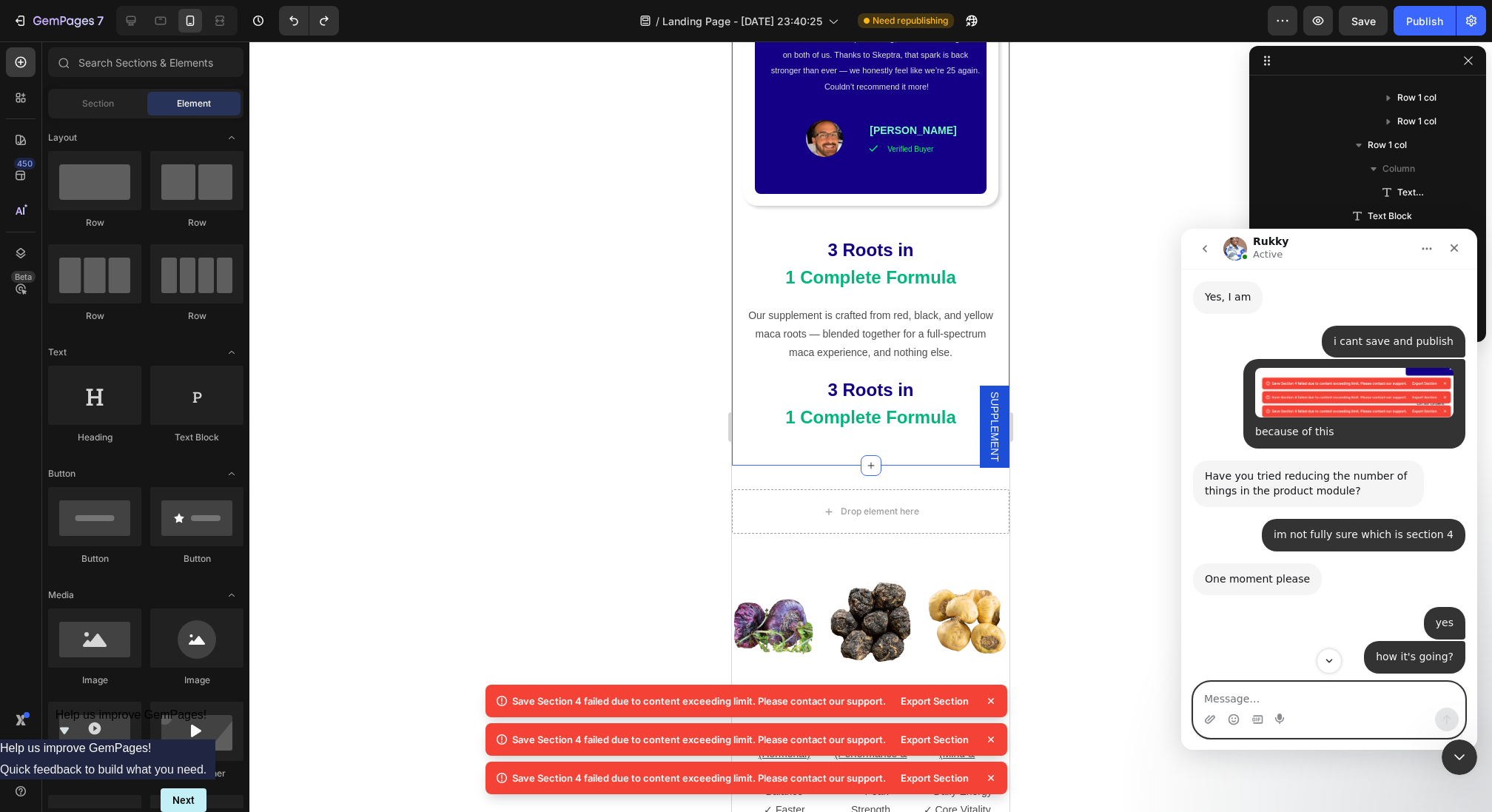
scroll to position [2622, 0]
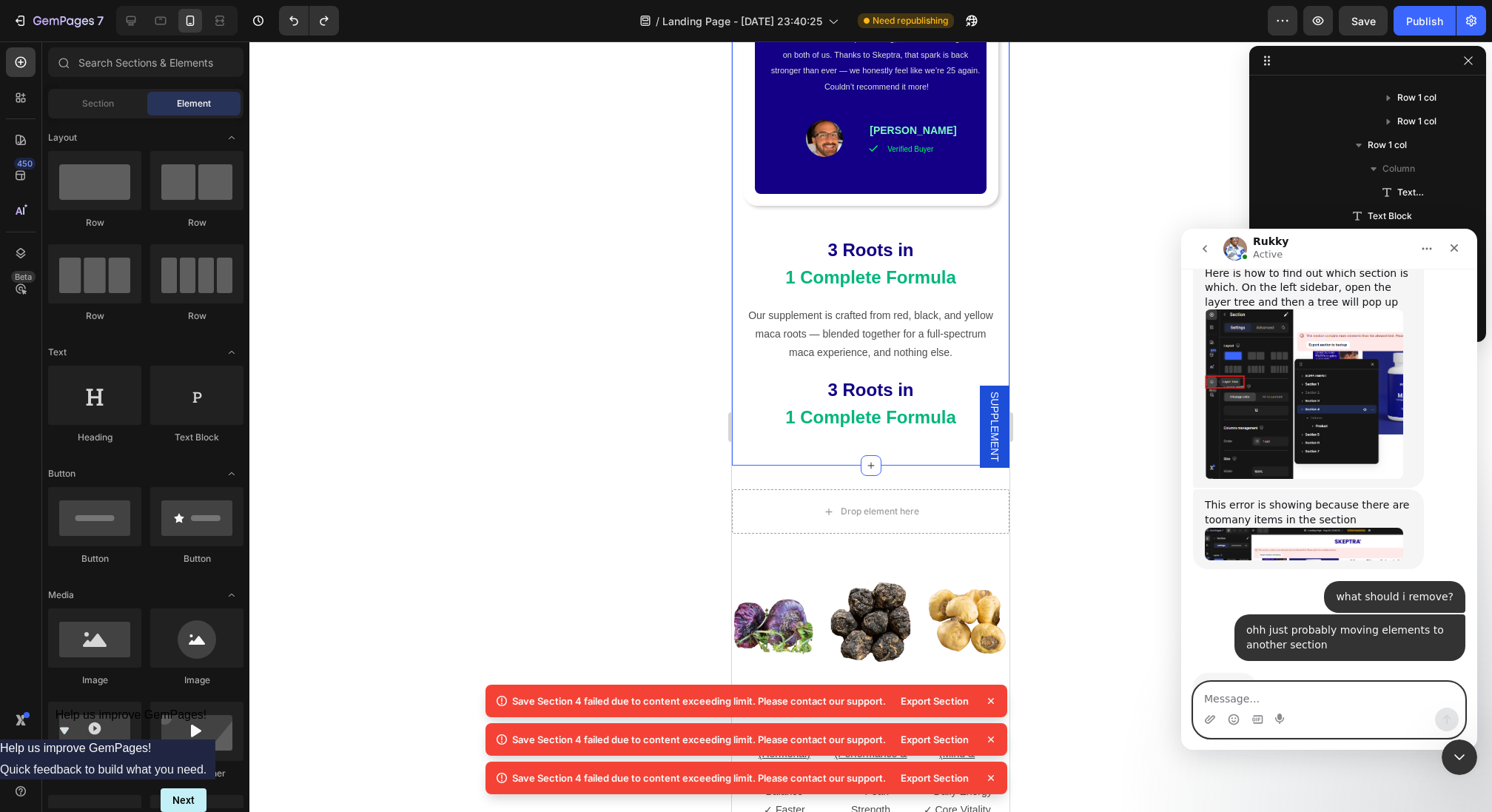
type textarea "m"
type textarea "w"
type textarea "could"
type textarea "which one?"
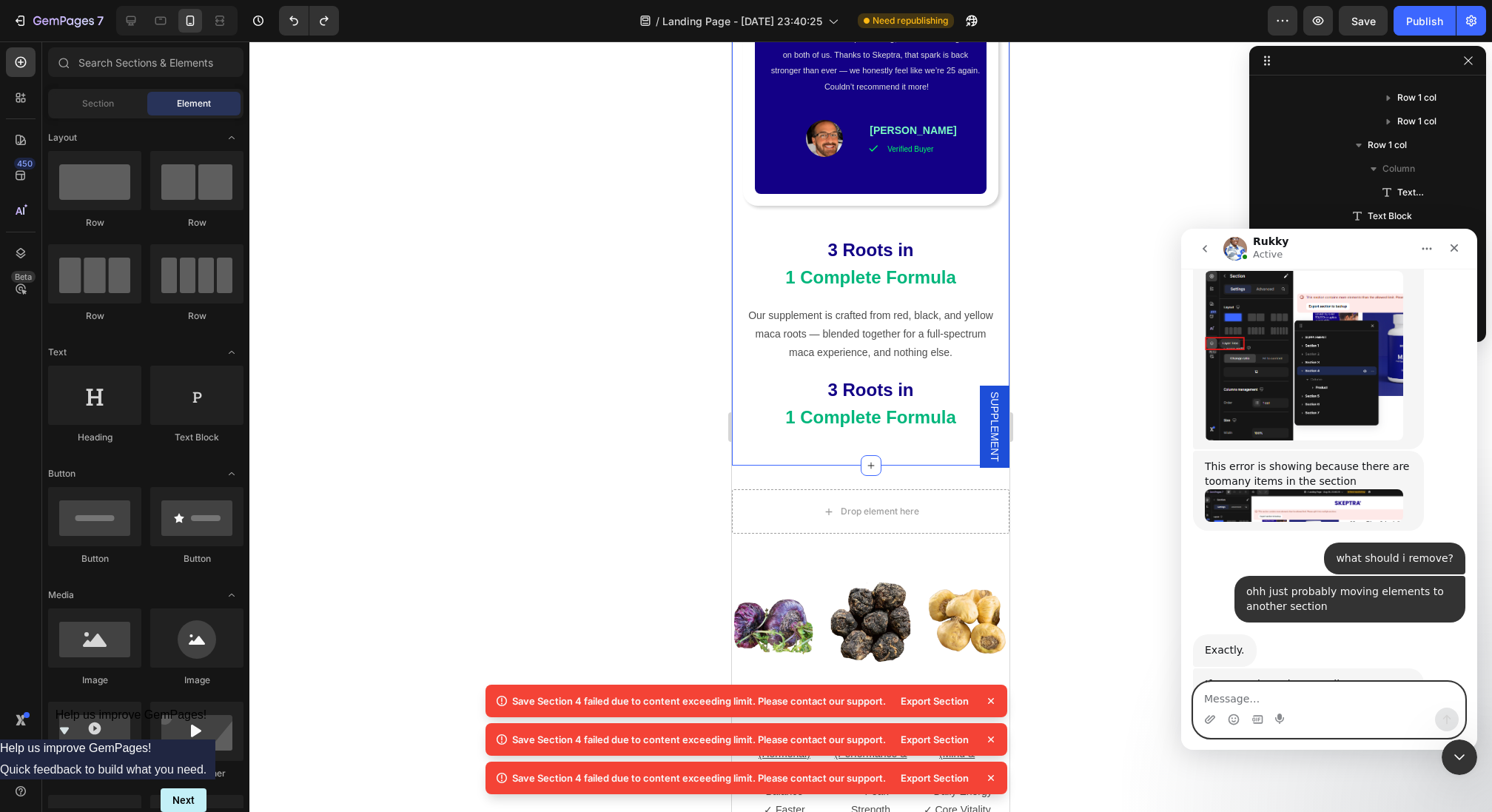
scroll to position [2666, 0]
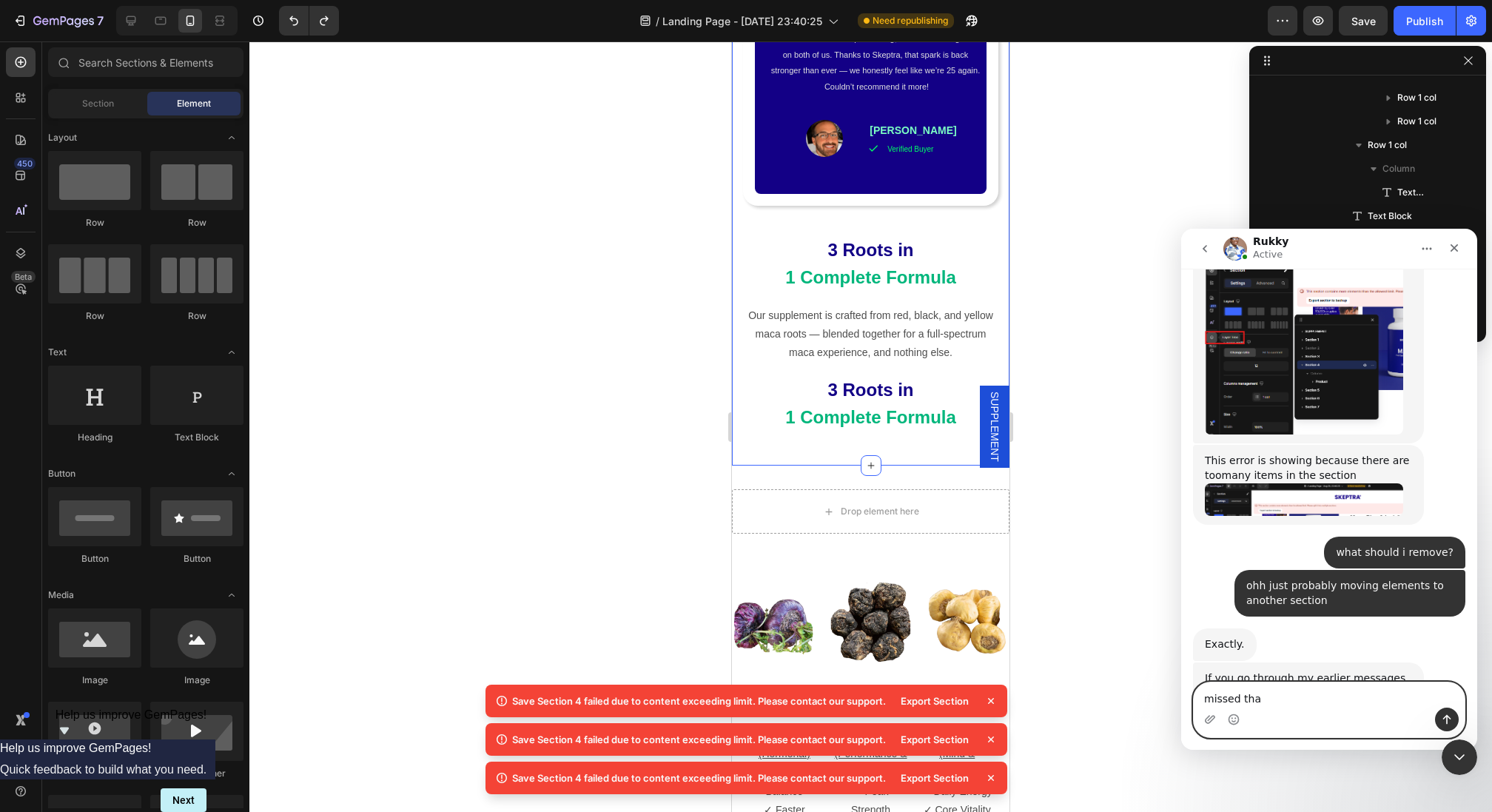
type textarea "missed that"
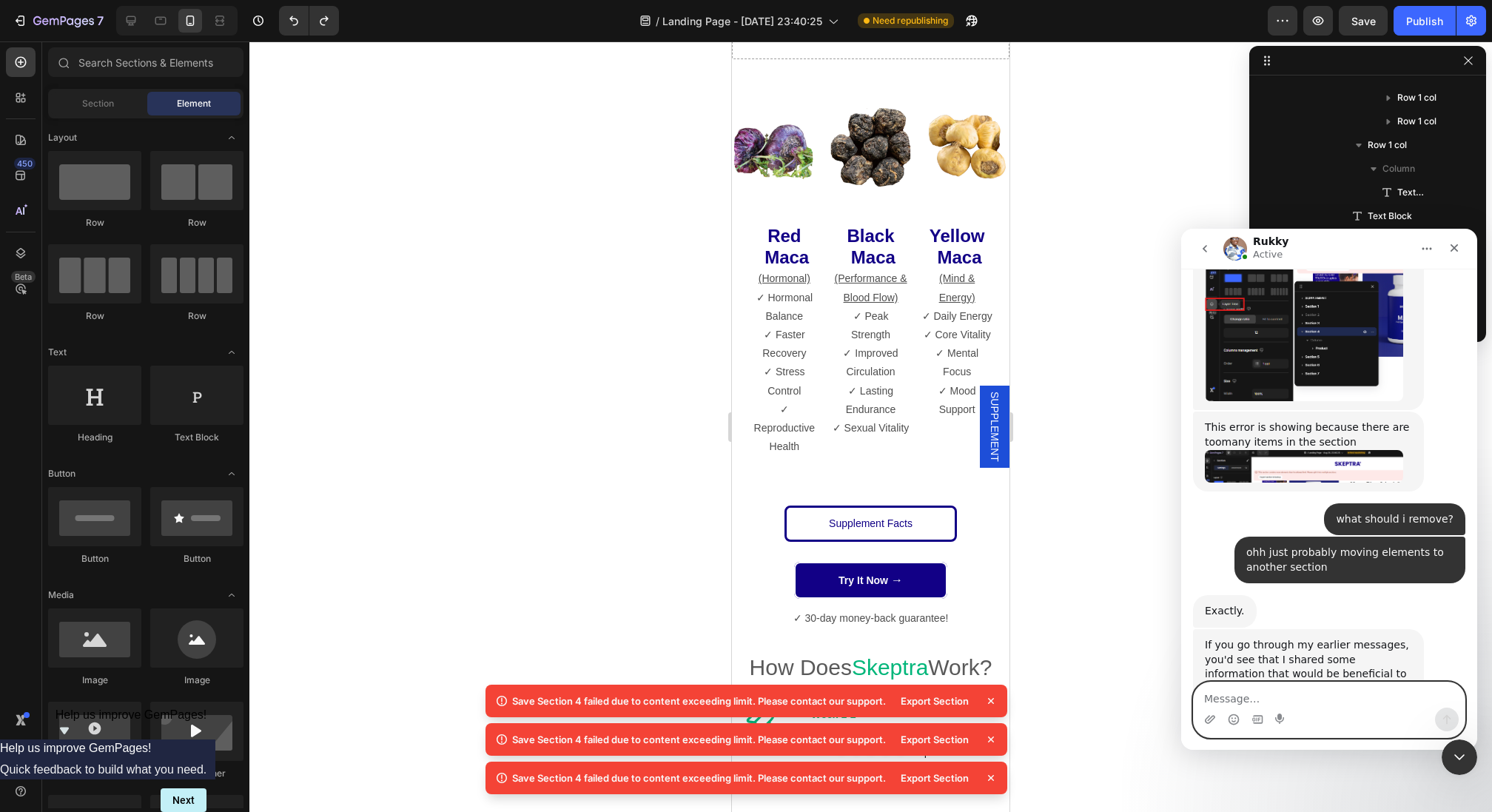
scroll to position [2413, 0]
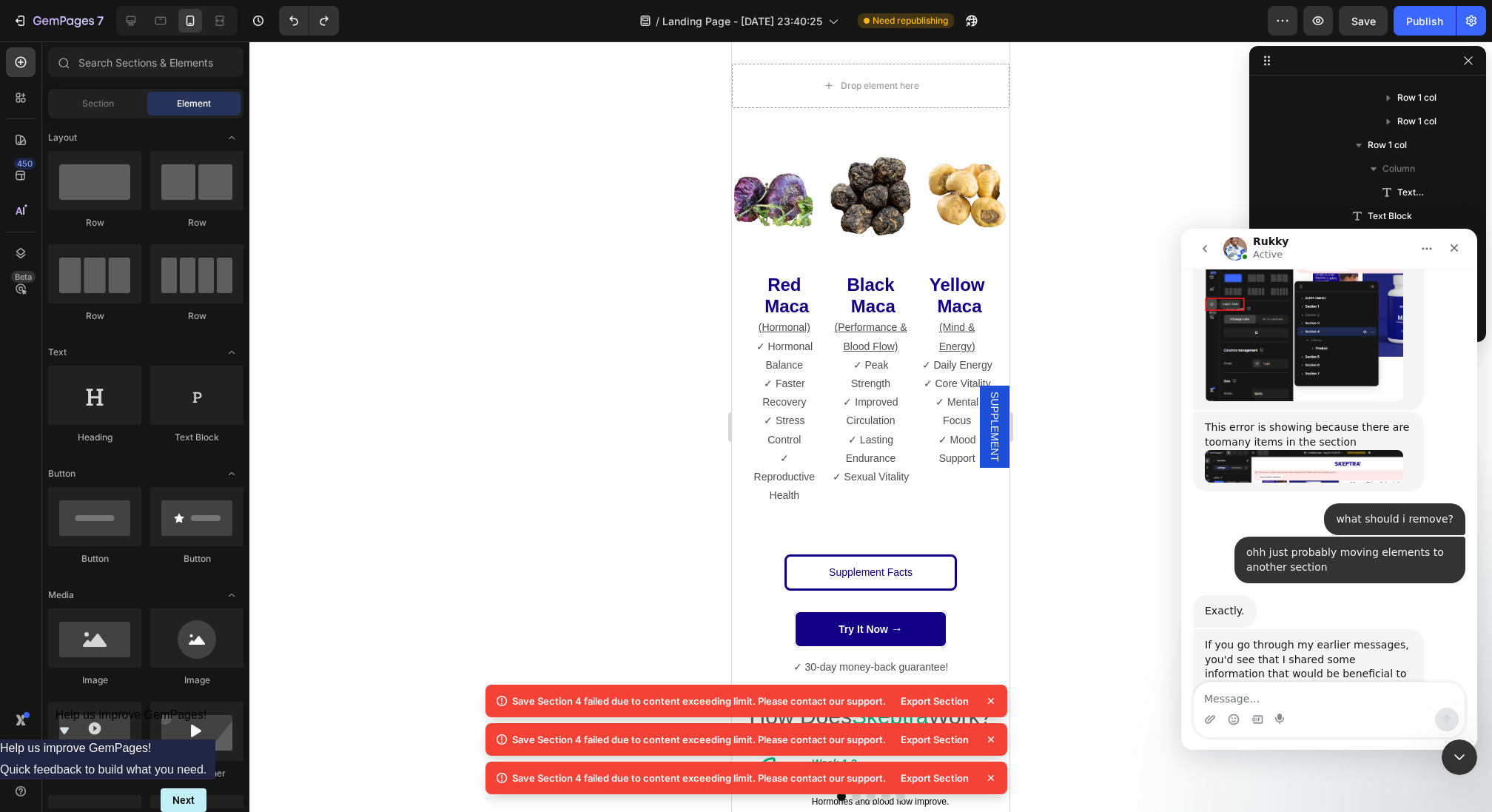
click at [760, 307] on strong "Red Maca" at bounding box center [784, 294] width 49 height 41
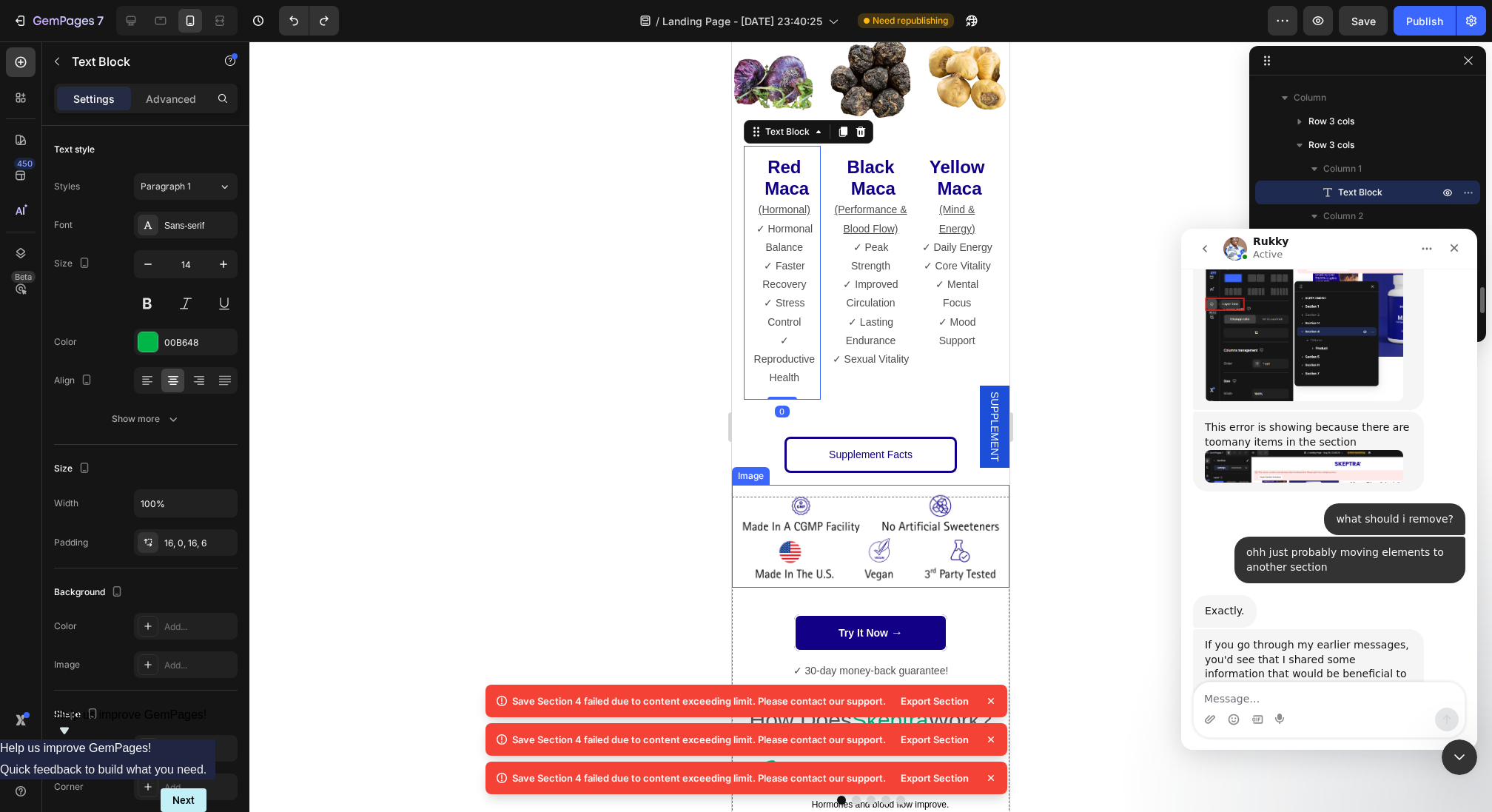
scroll to position [2700, 0]
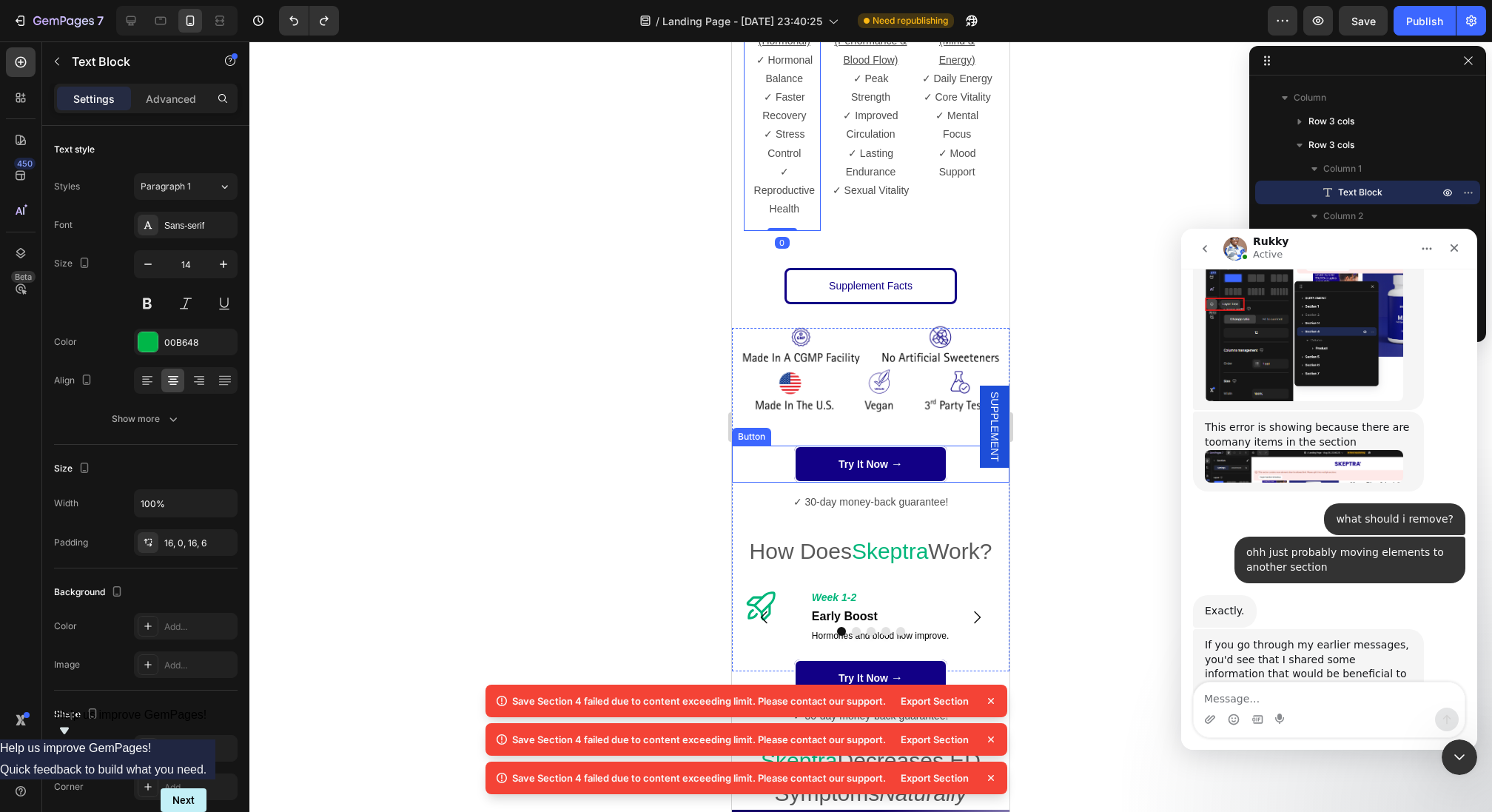
click at [750, 447] on div "Try It Now → Button" at bounding box center [871, 464] width 277 height 37
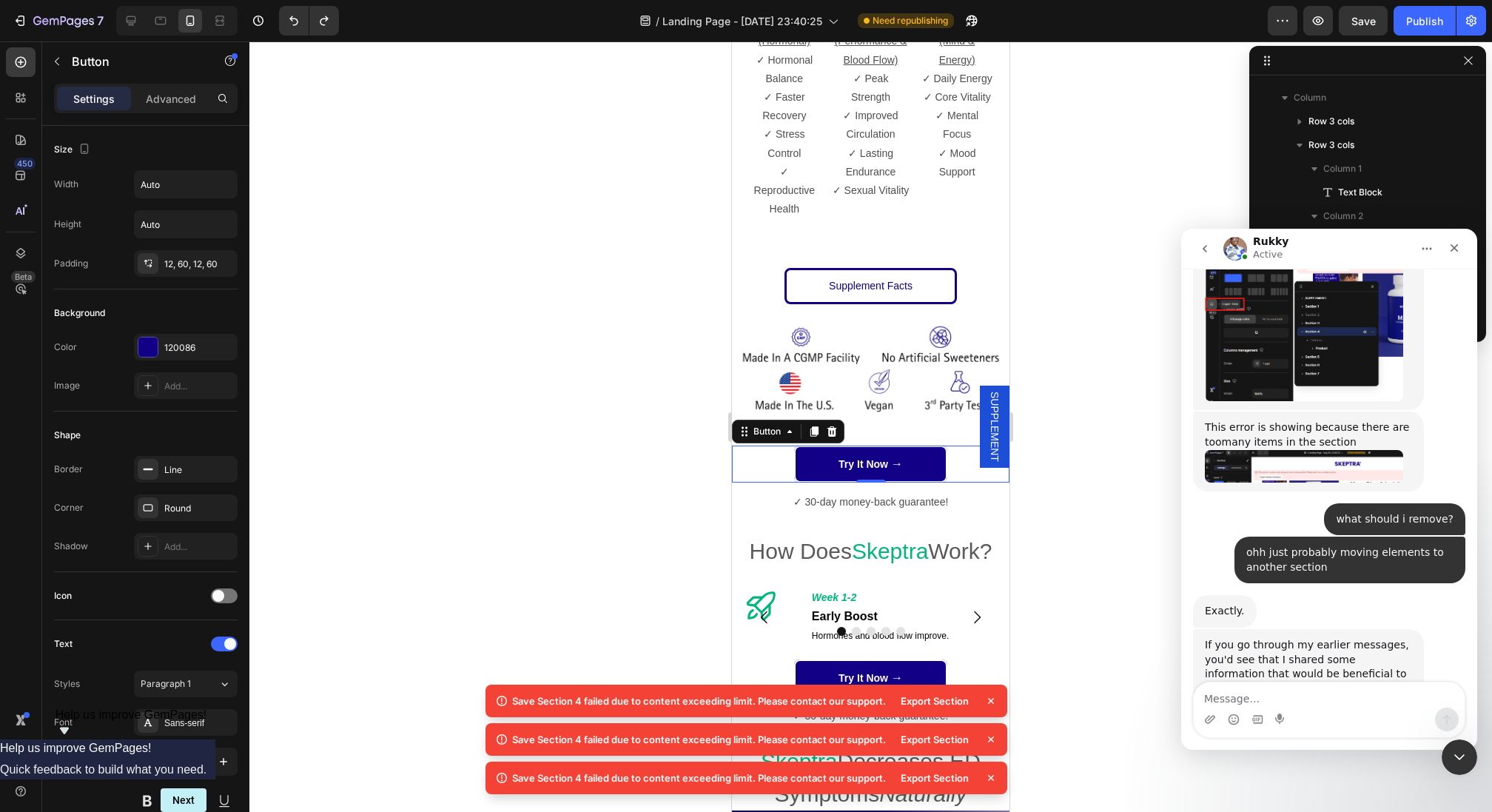
scroll to position [2150, 0]
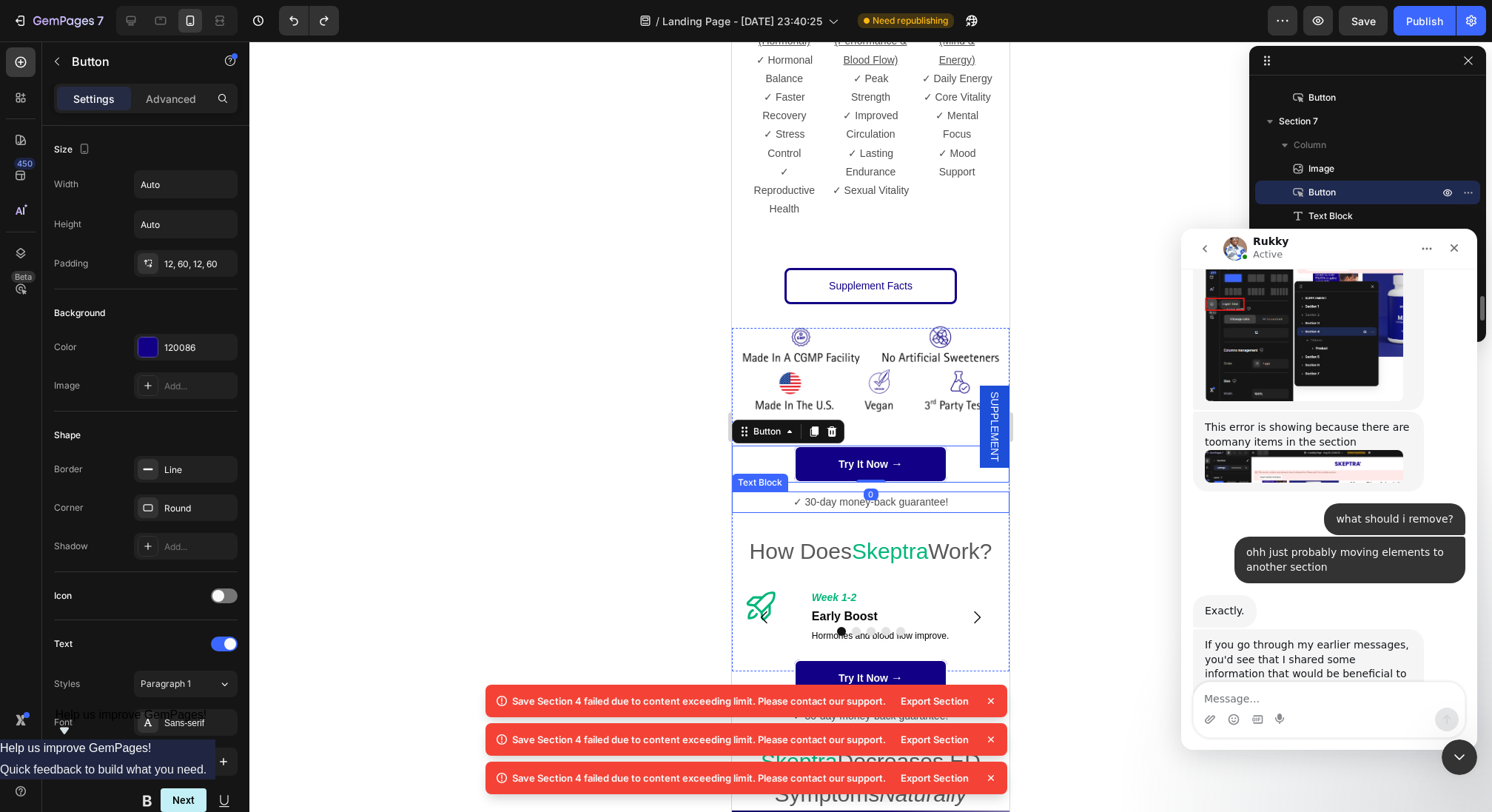
click at [741, 492] on p "✓ 30-day money-back guarantee!" at bounding box center [871, 501] width 274 height 19
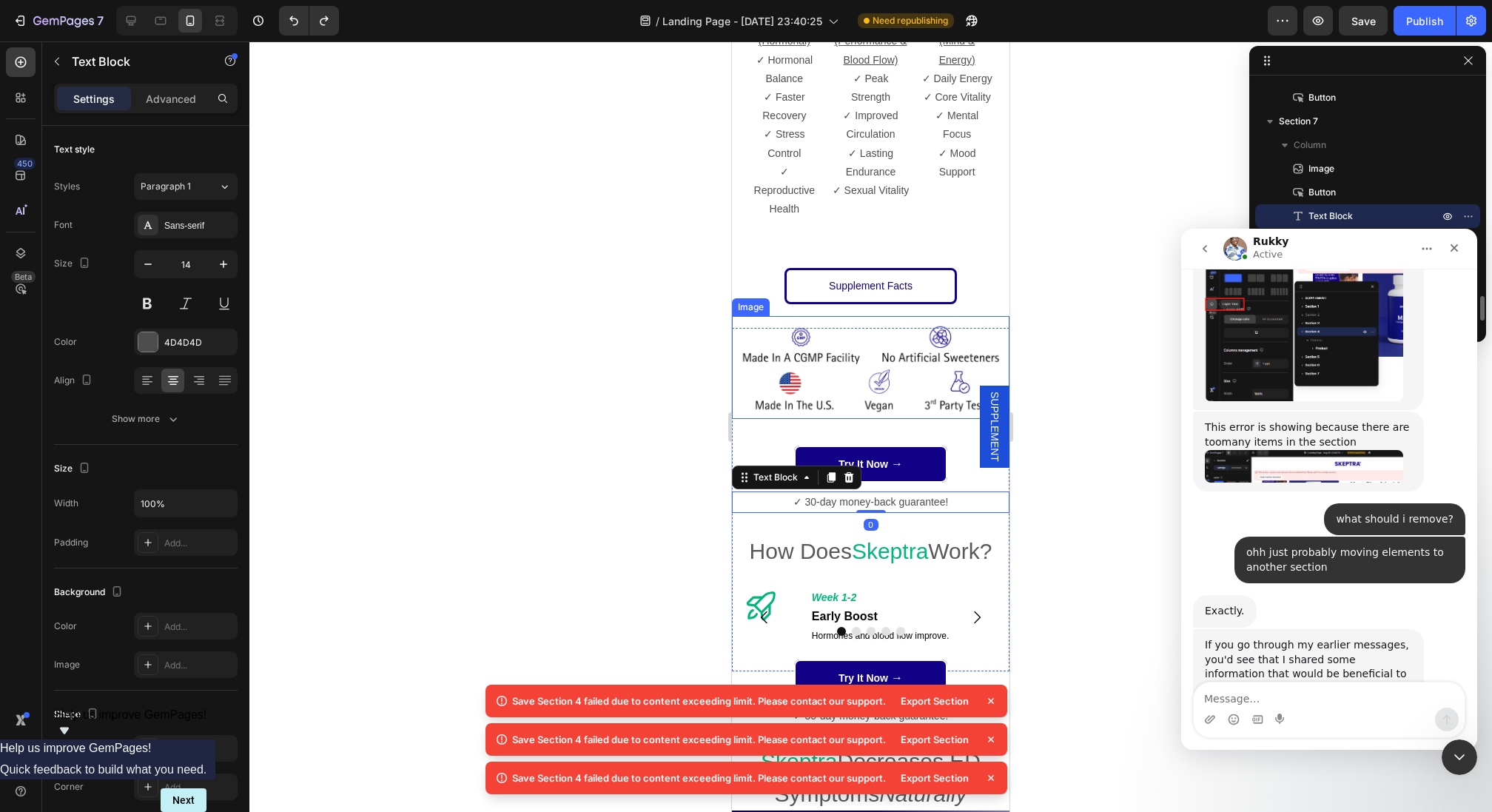
scroll to position [2617, 0]
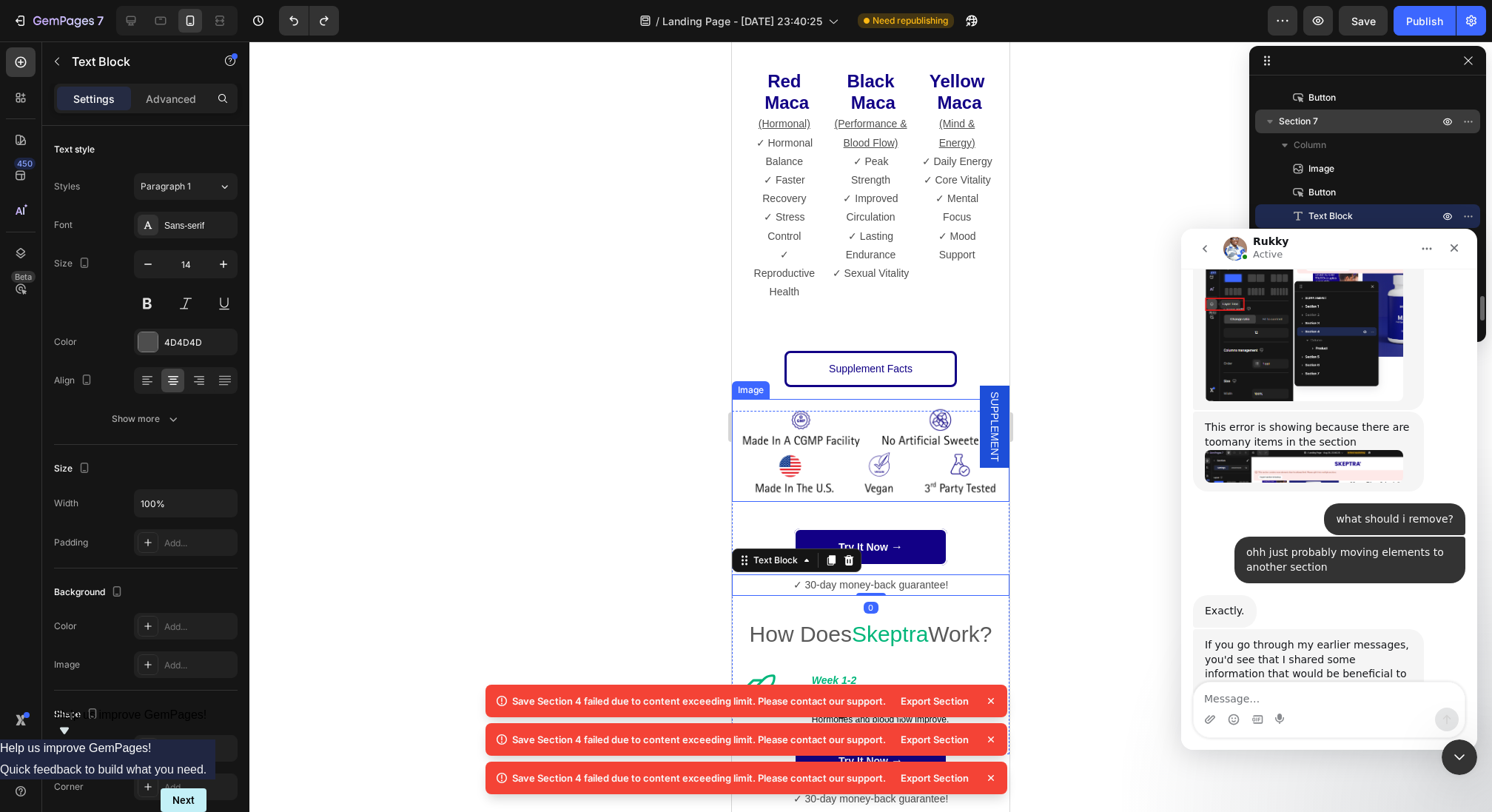
click at [1300, 122] on span "Section 7" at bounding box center [1298, 121] width 39 height 15
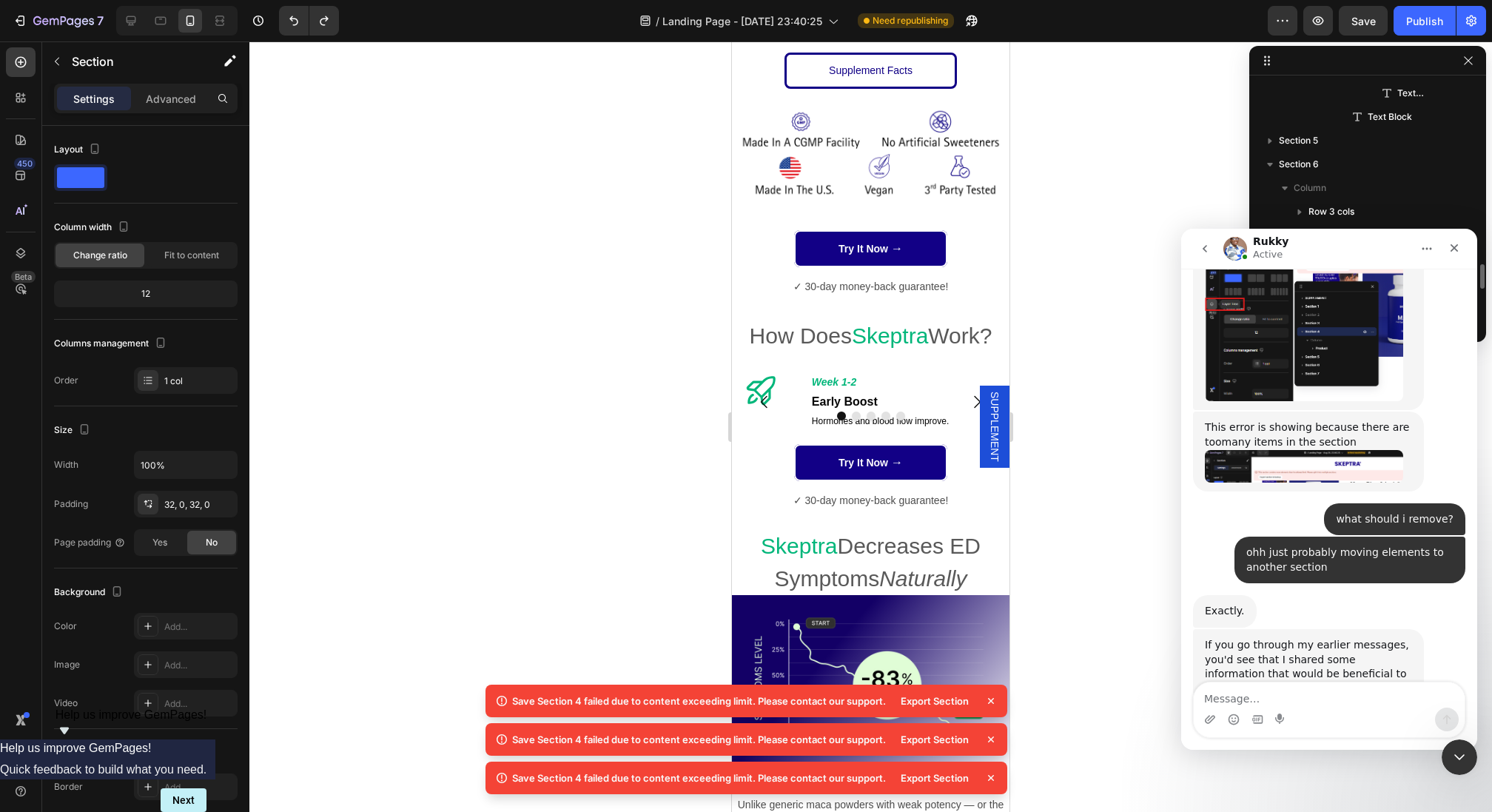
scroll to position [1845, 0]
click at [1465, 56] on icon "button" at bounding box center [1468, 60] width 12 height 12
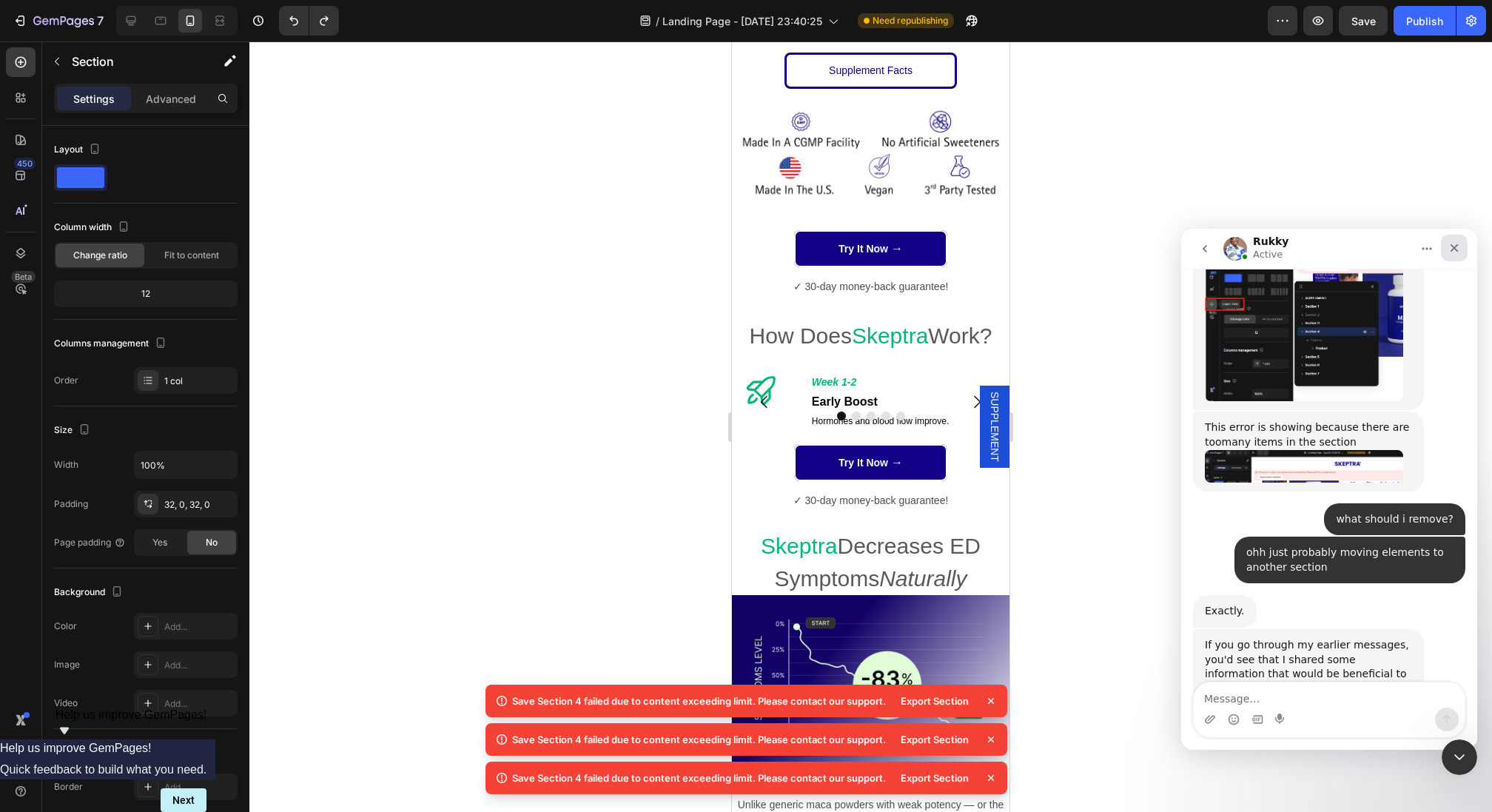
click at [1454, 251] on icon "Close" at bounding box center [1454, 247] width 12 height 12
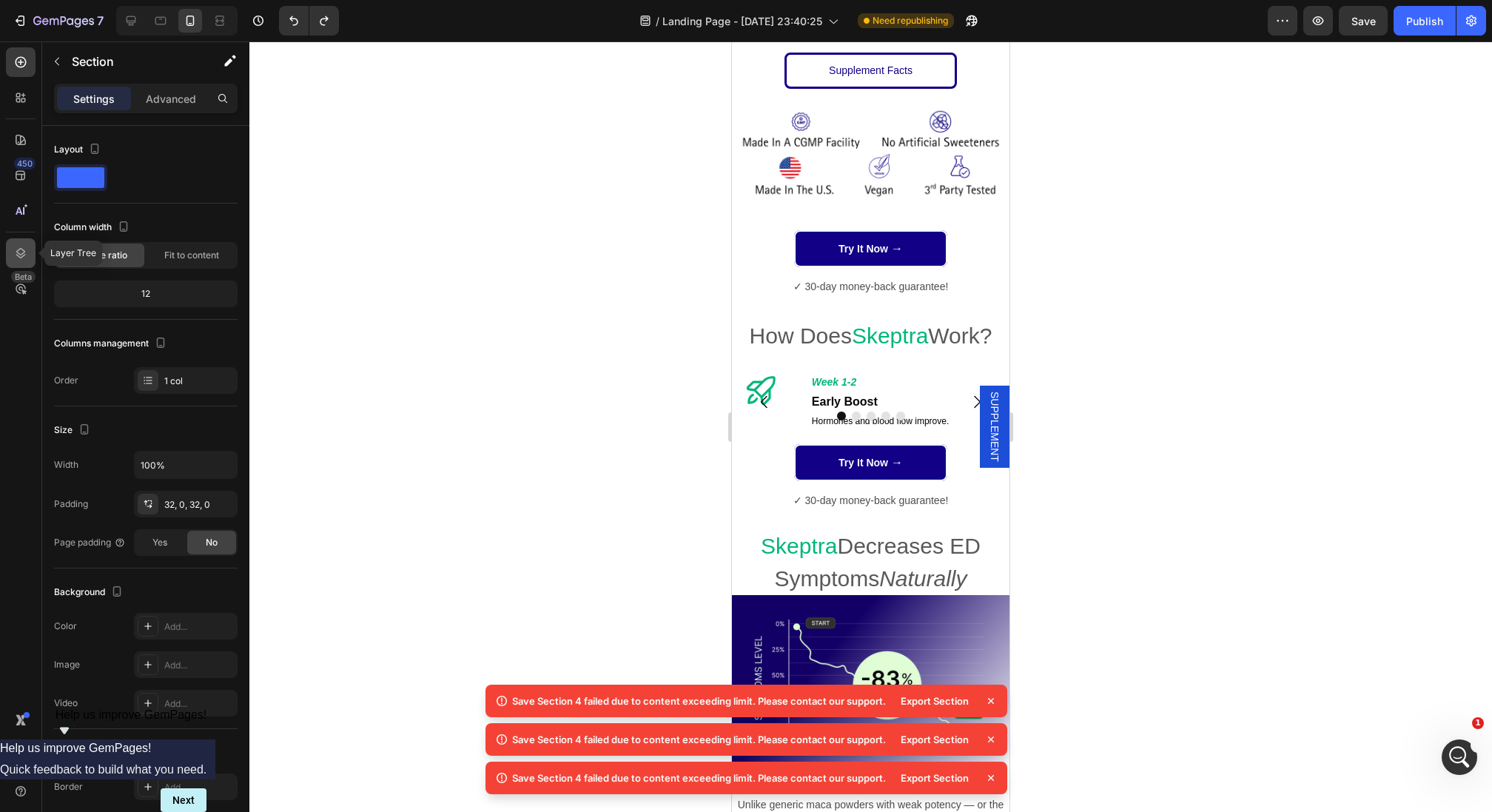
click at [20, 259] on icon at bounding box center [20, 253] width 15 height 15
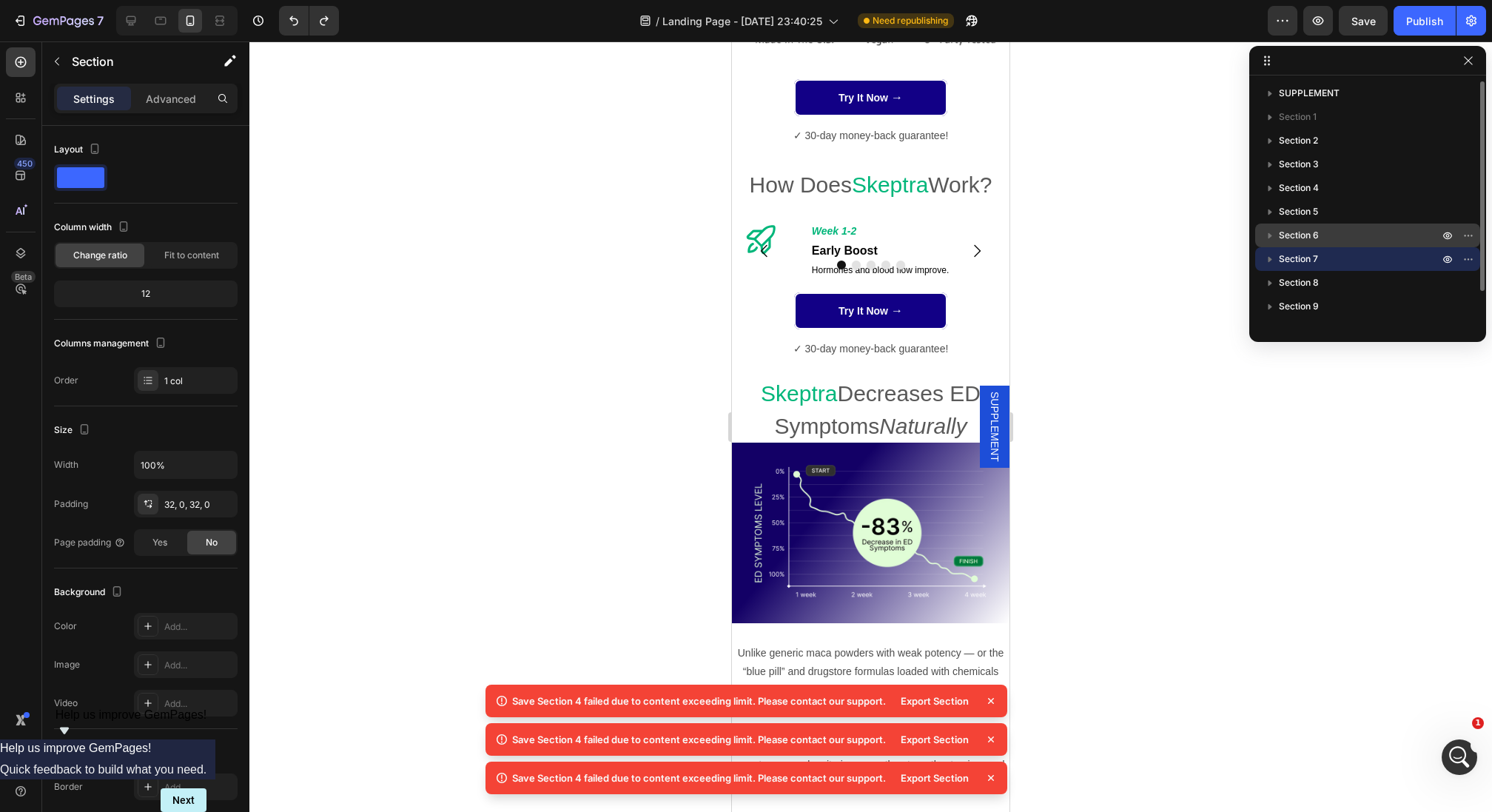
scroll to position [2739, 0]
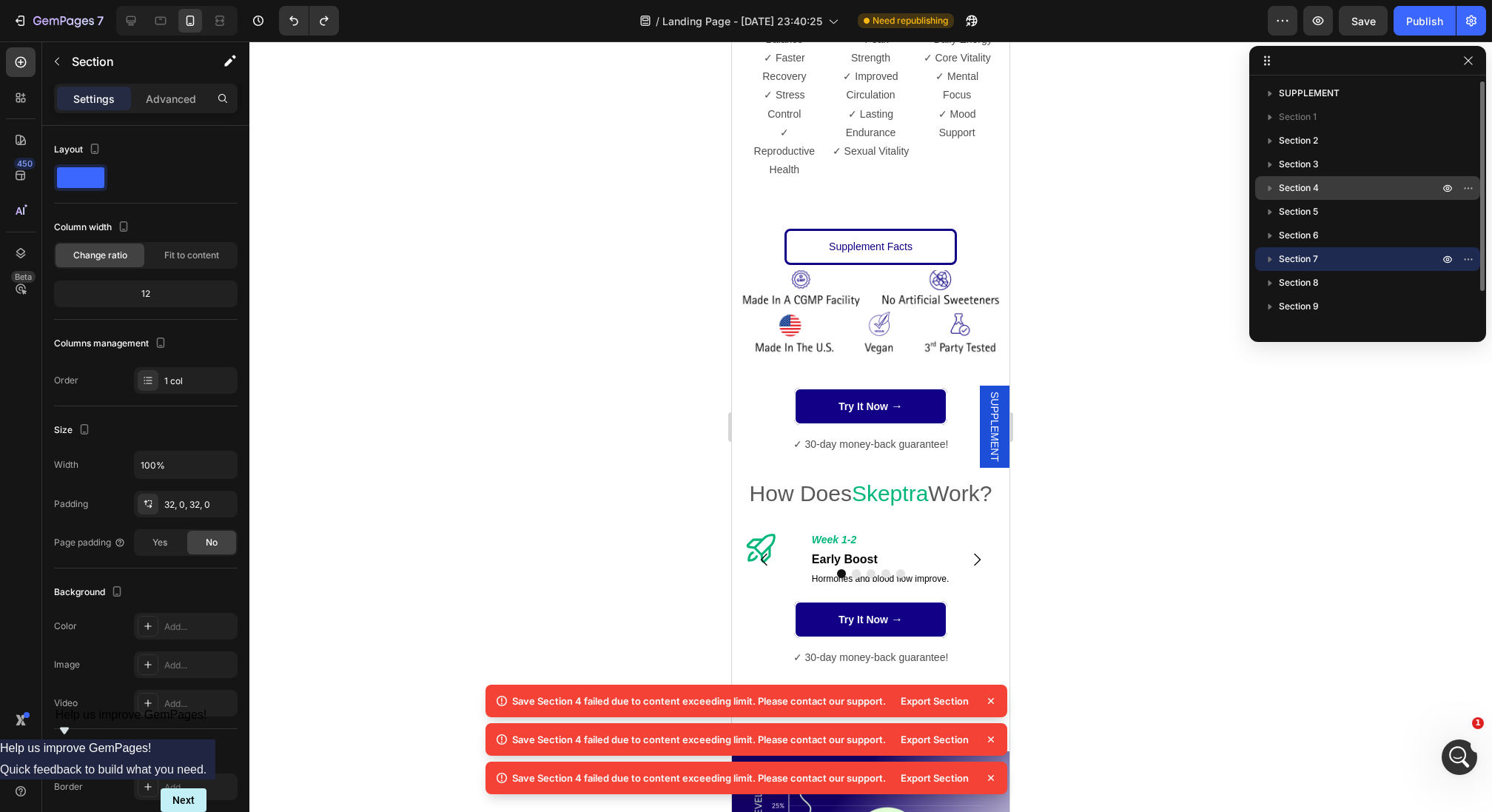
click at [1334, 181] on p "Section 4" at bounding box center [1360, 188] width 163 height 15
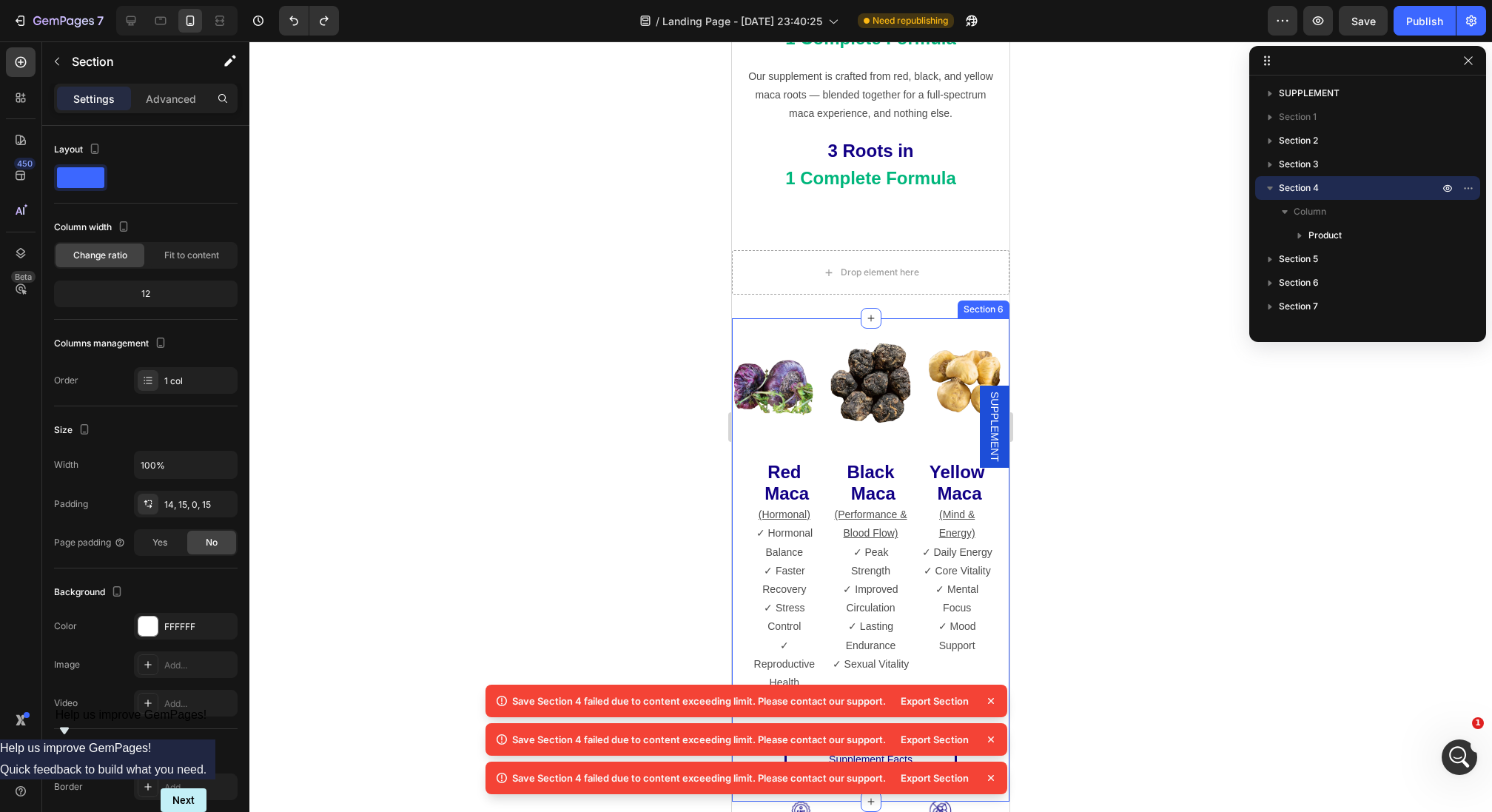
scroll to position [2238, 0]
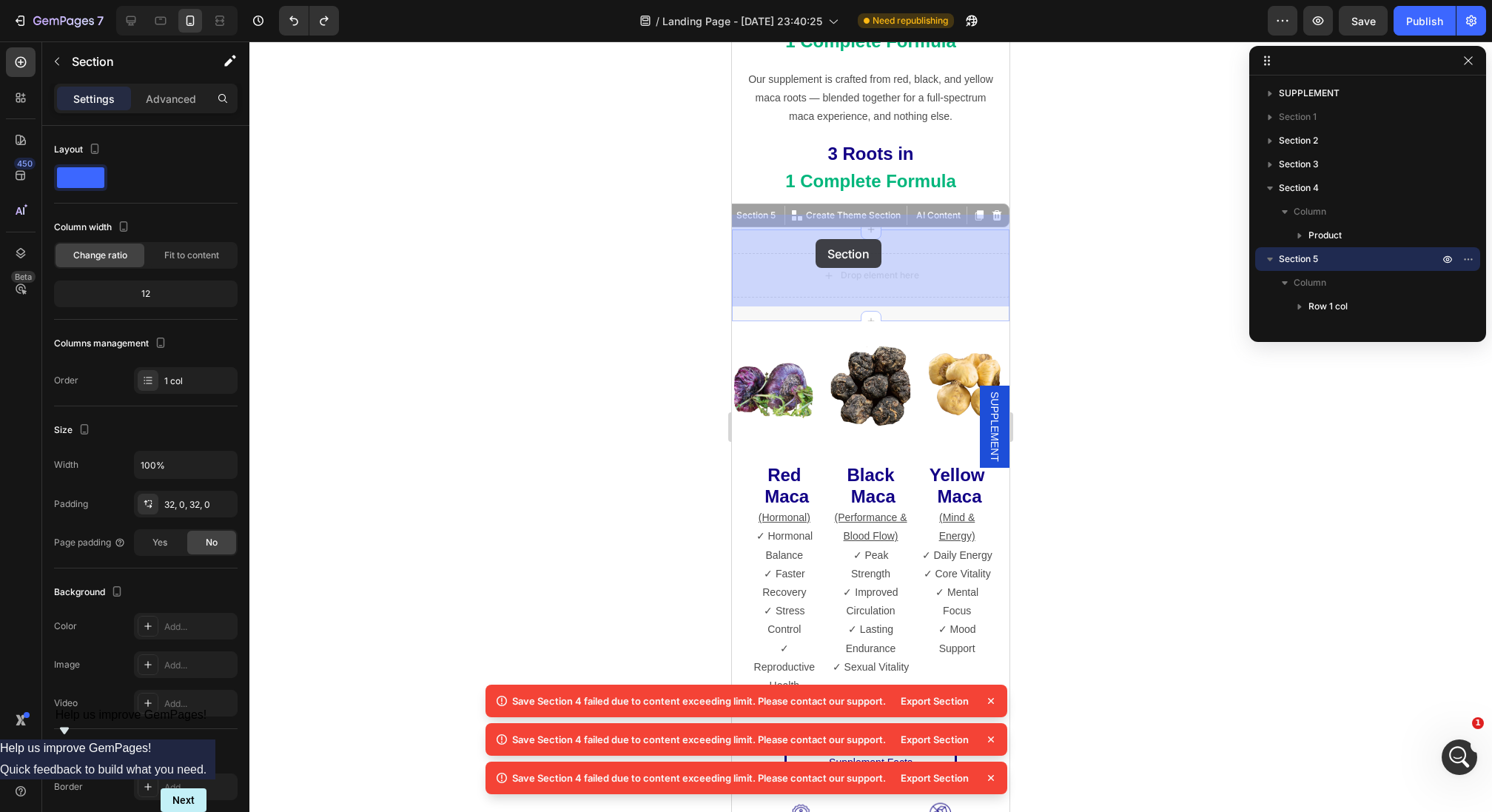
drag, startPoint x: 810, startPoint y: 225, endPoint x: 815, endPoint y: 239, distance: 14.9
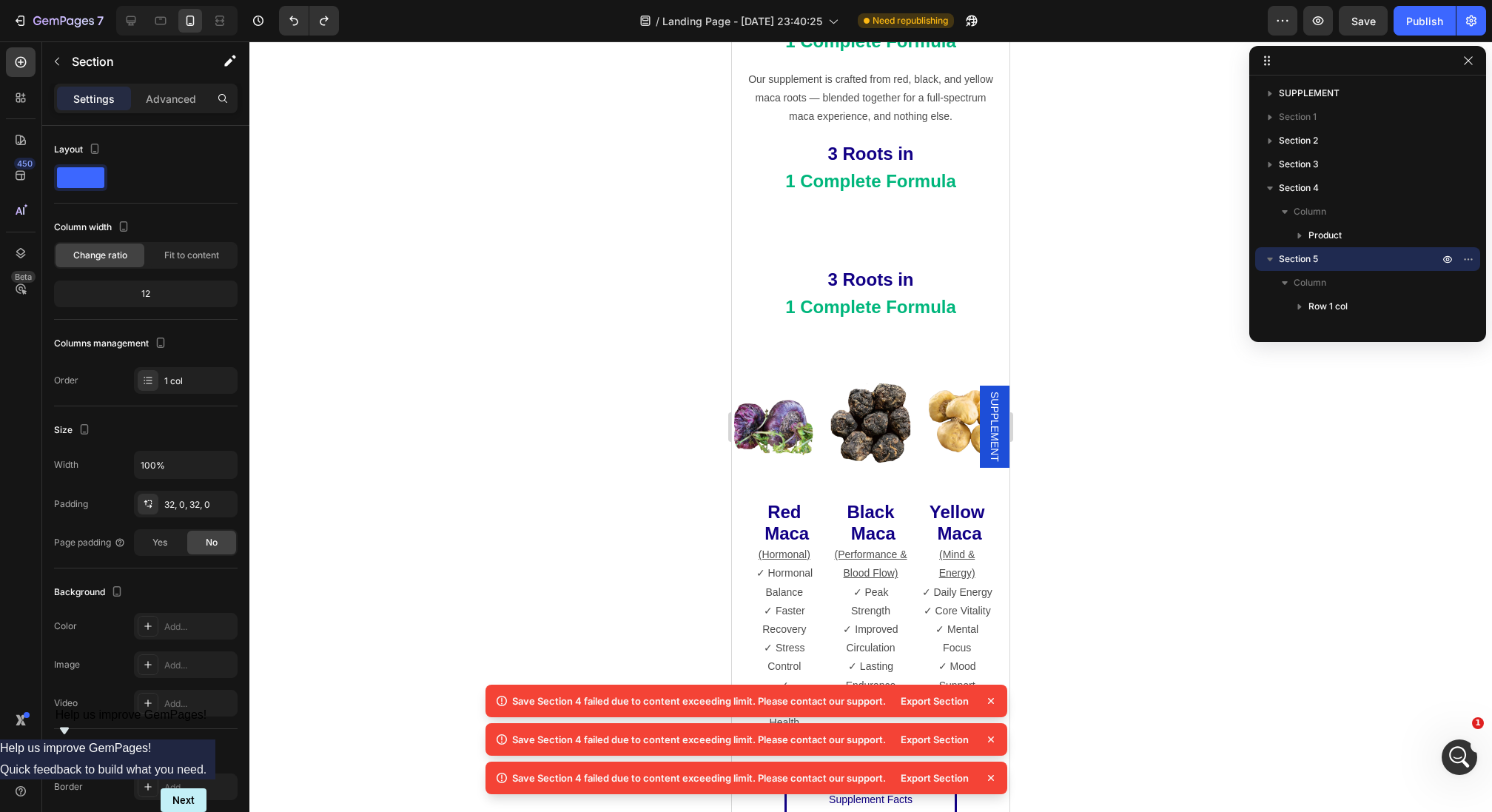
click at [905, 232] on div "3 Roots in 1 Complete Formula Text Block Row Section 5" at bounding box center [871, 294] width 277 height 129
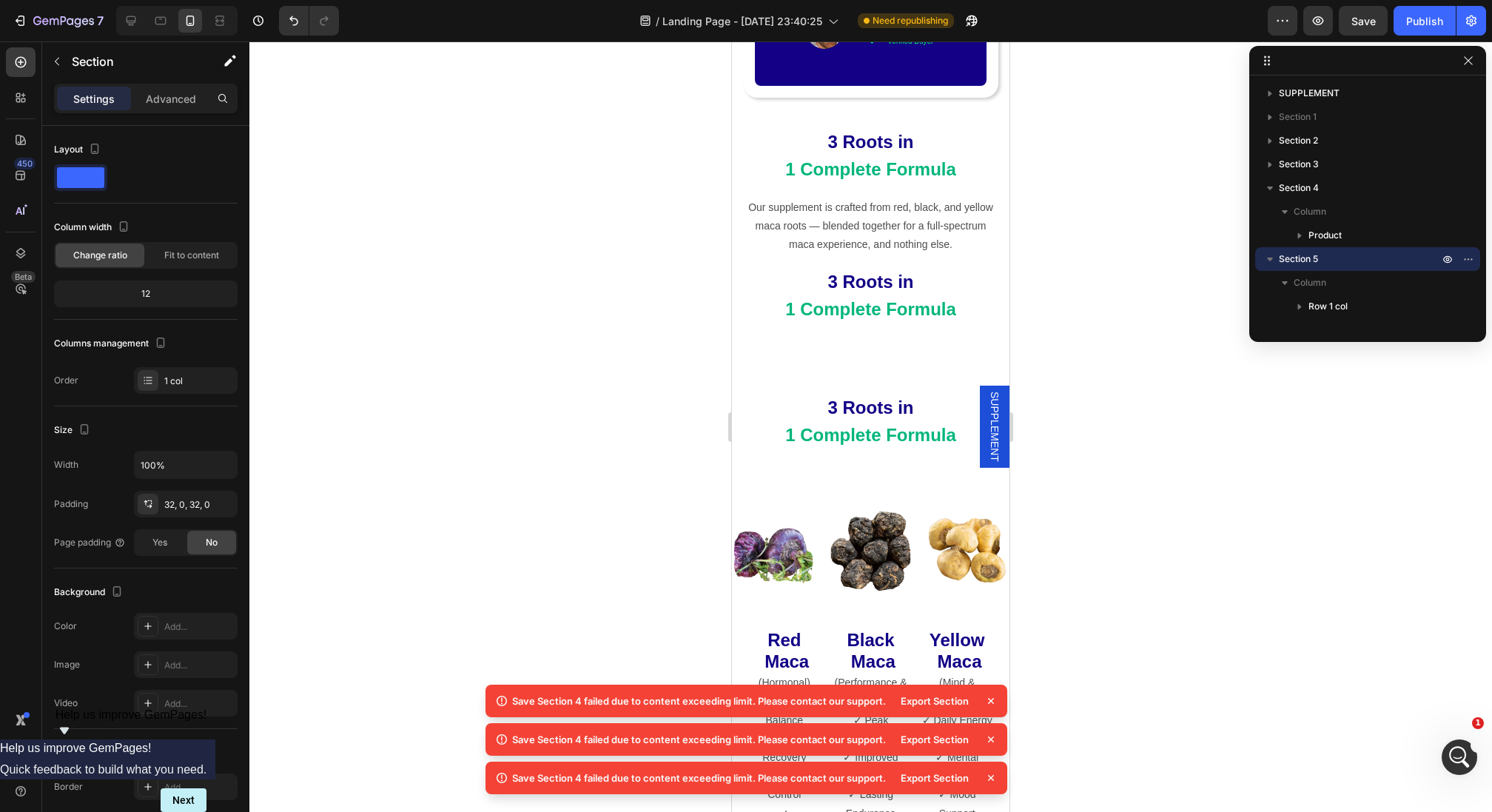
scroll to position [2082, 0]
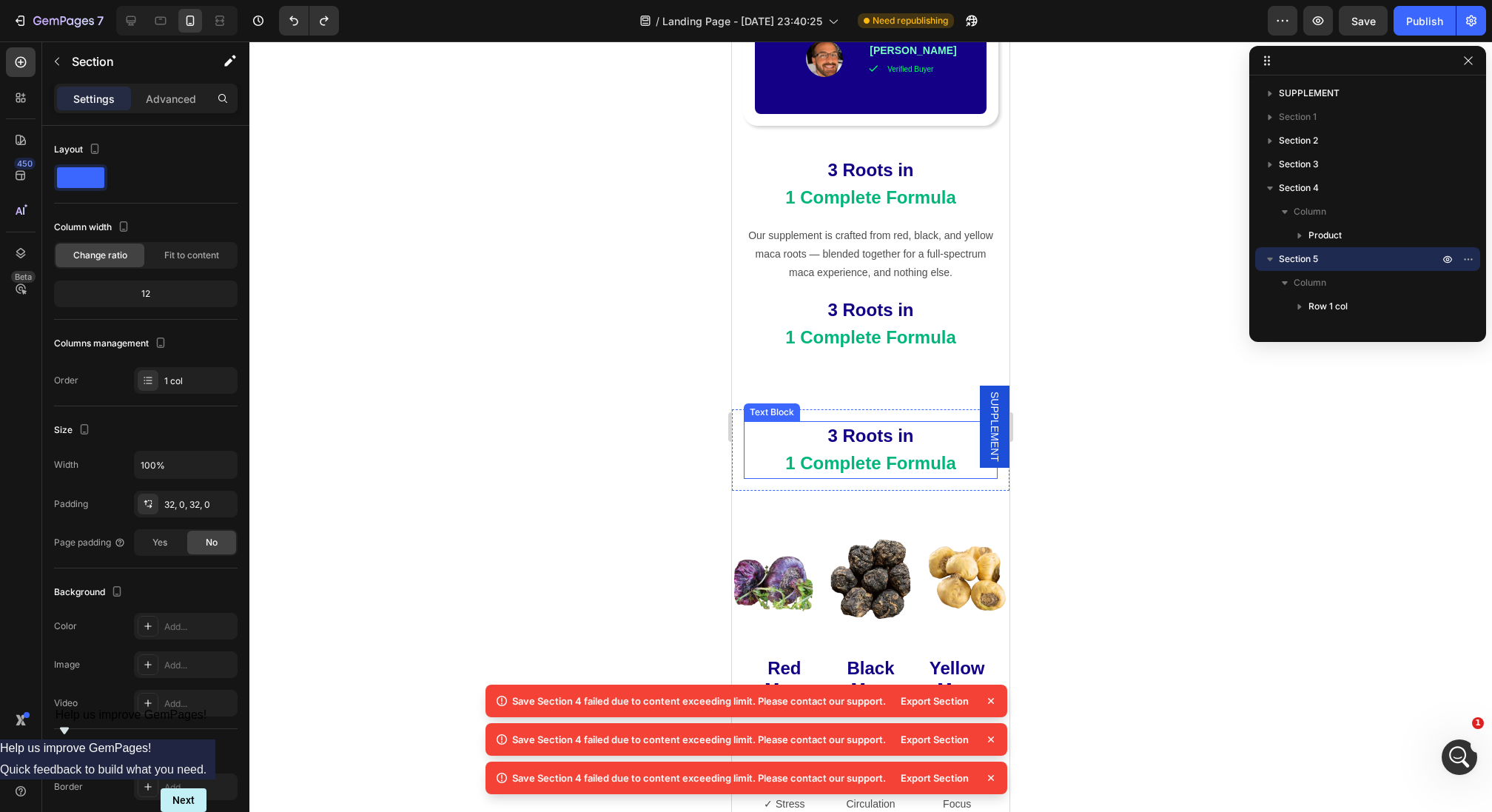
click at [929, 425] on p "3 Roots in" at bounding box center [870, 436] width 251 height 28
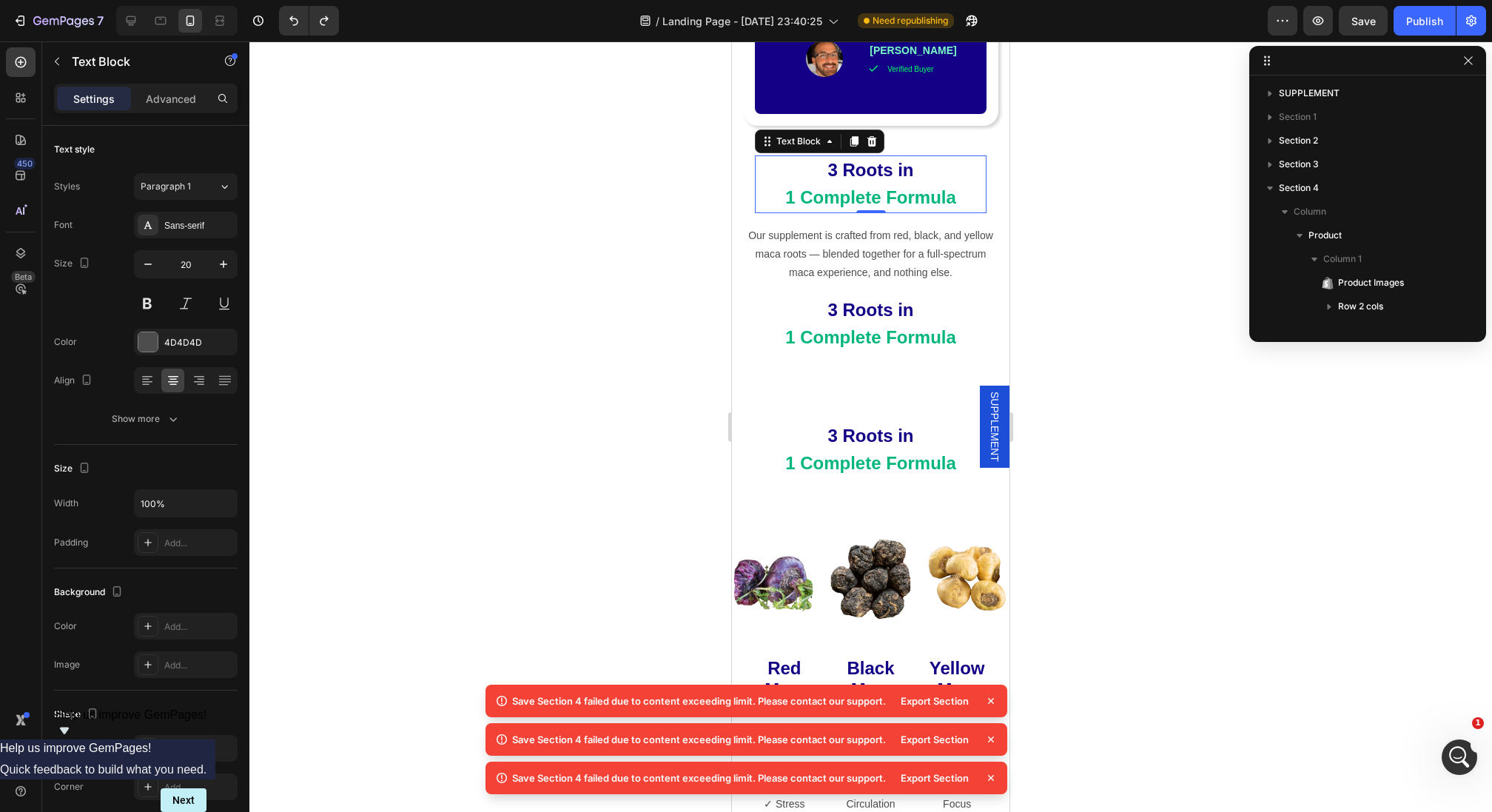
scroll to position [682, 0]
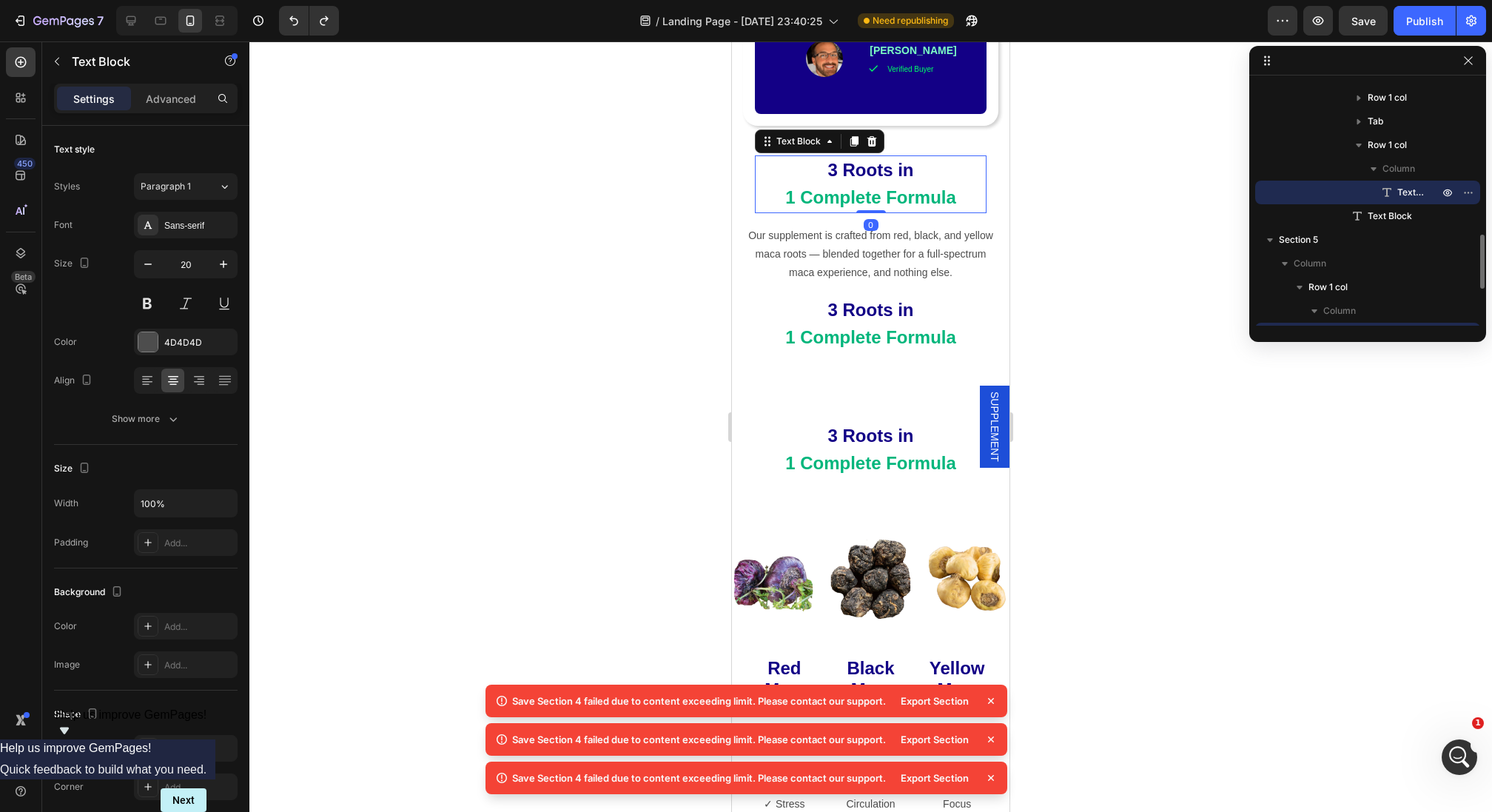
click at [895, 427] on strong "3 Roots in" at bounding box center [871, 435] width 86 height 20
click at [881, 425] on strong "3 Roots in" at bounding box center [871, 435] width 86 height 20
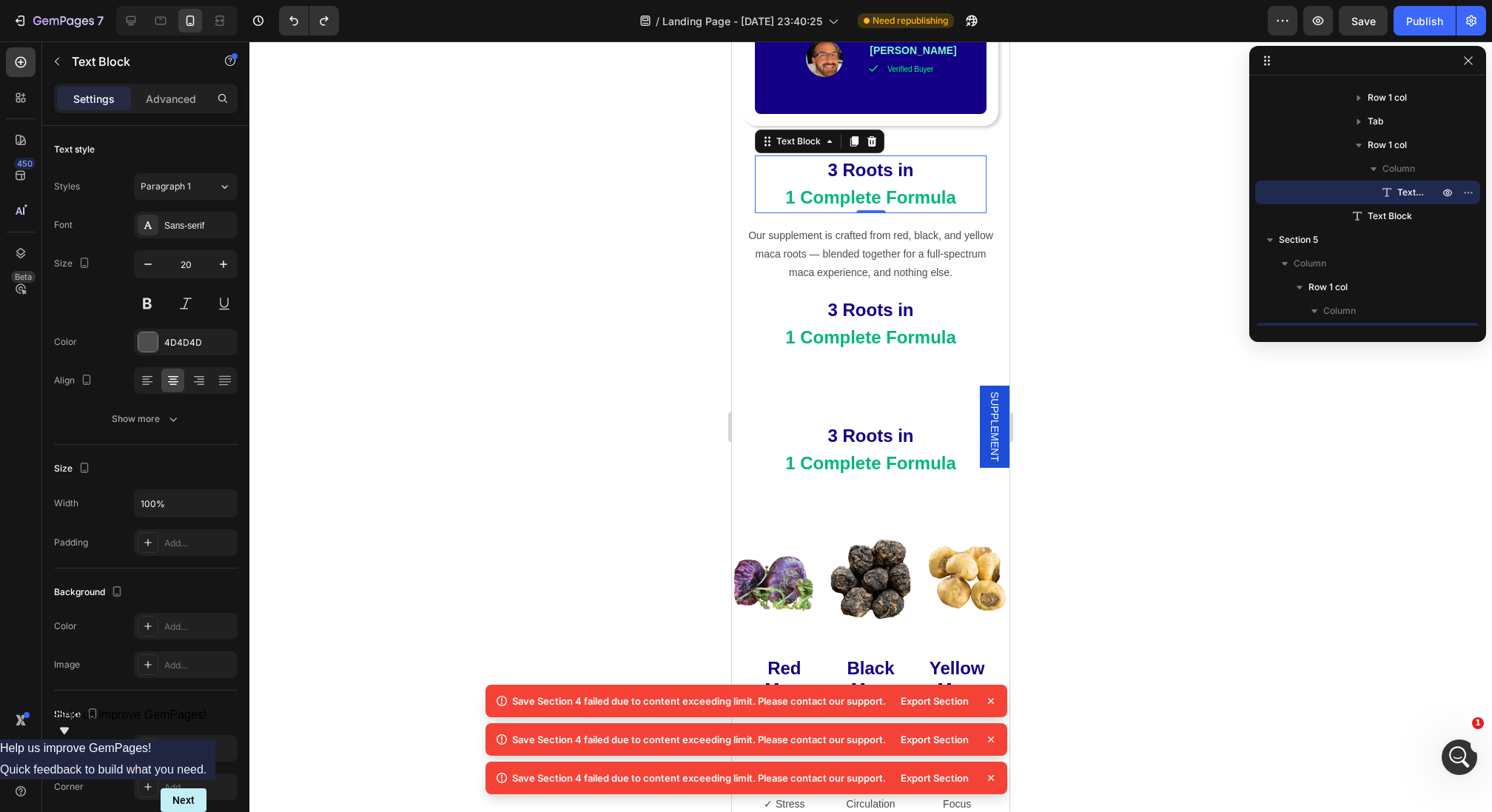
click at [885, 453] on strong "1 Complete Formula" at bounding box center [871, 462] width 171 height 20
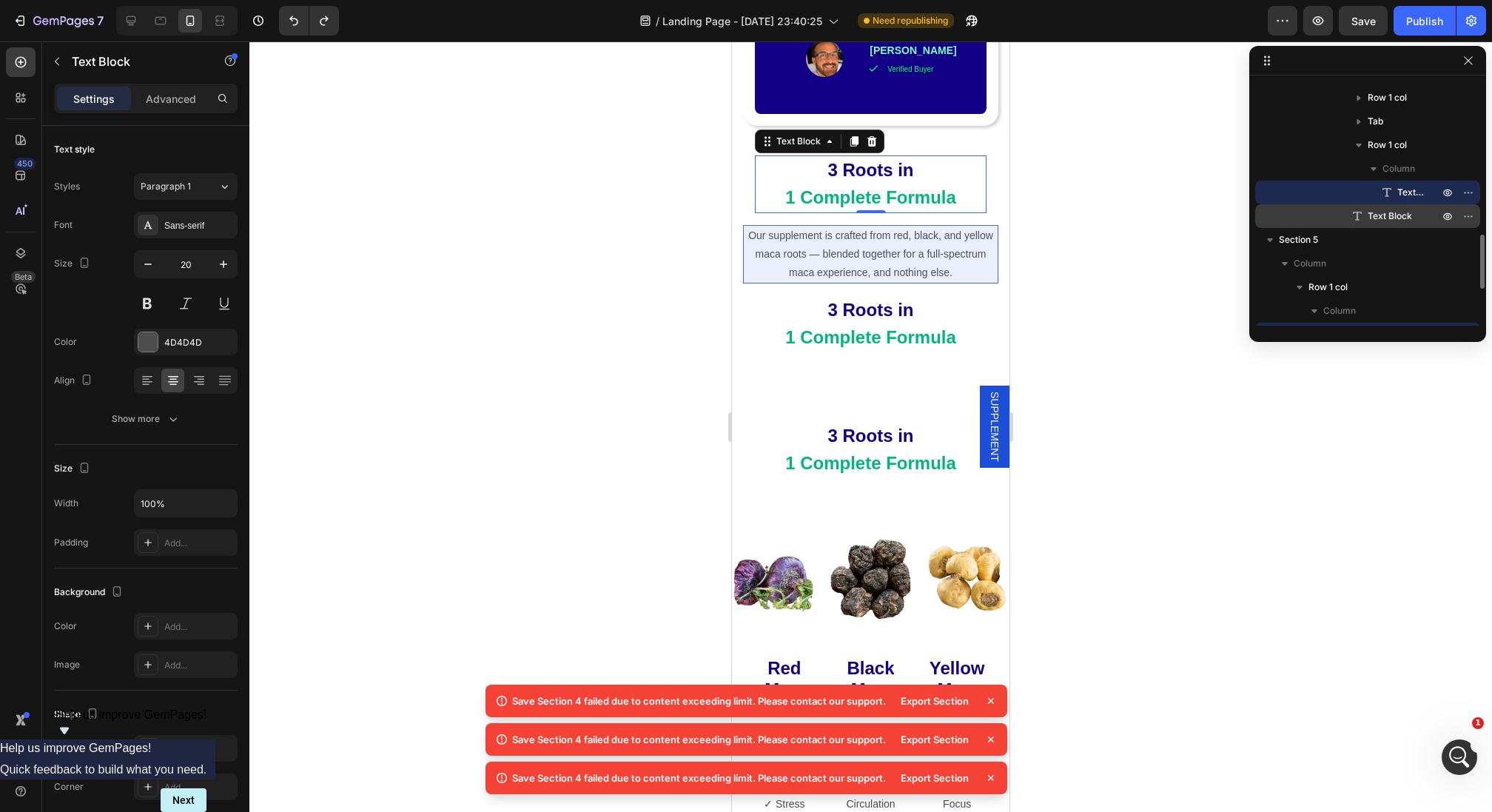
click at [1410, 216] on span "Text Block" at bounding box center [1390, 216] width 45 height 15
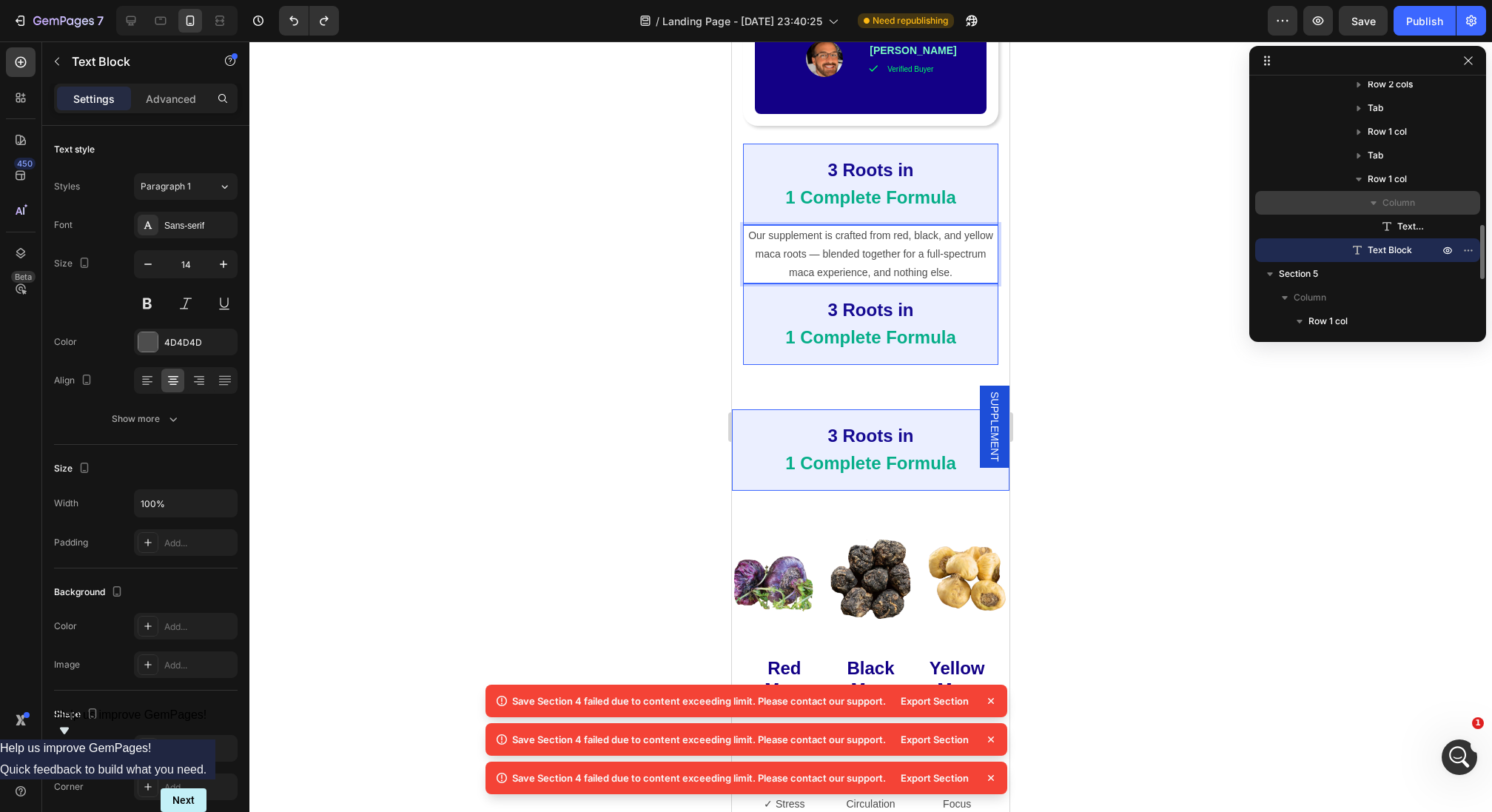
scroll to position [647, 0]
click at [1386, 176] on span "Row 1 col" at bounding box center [1387, 180] width 39 height 15
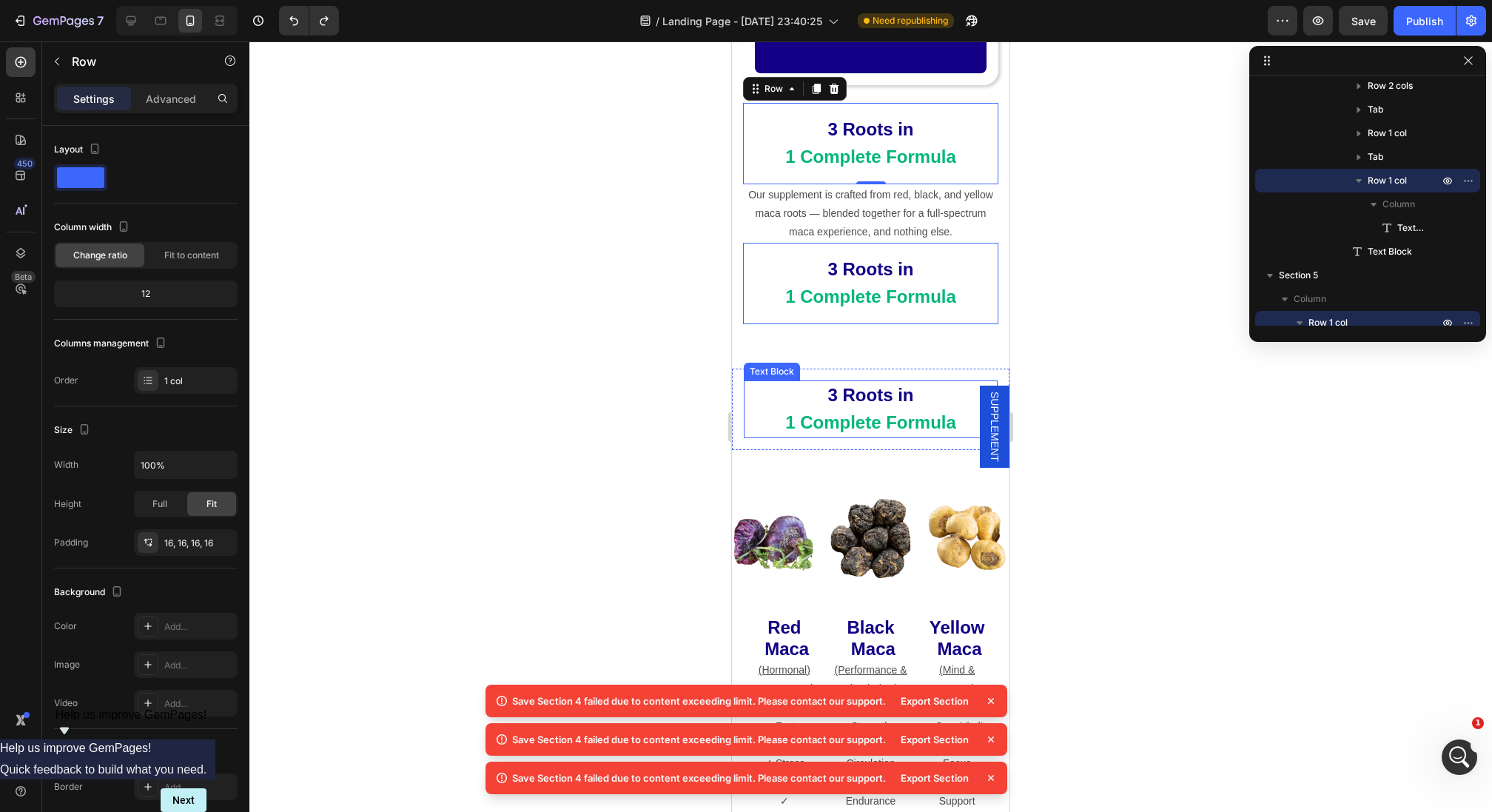
scroll to position [2128, 0]
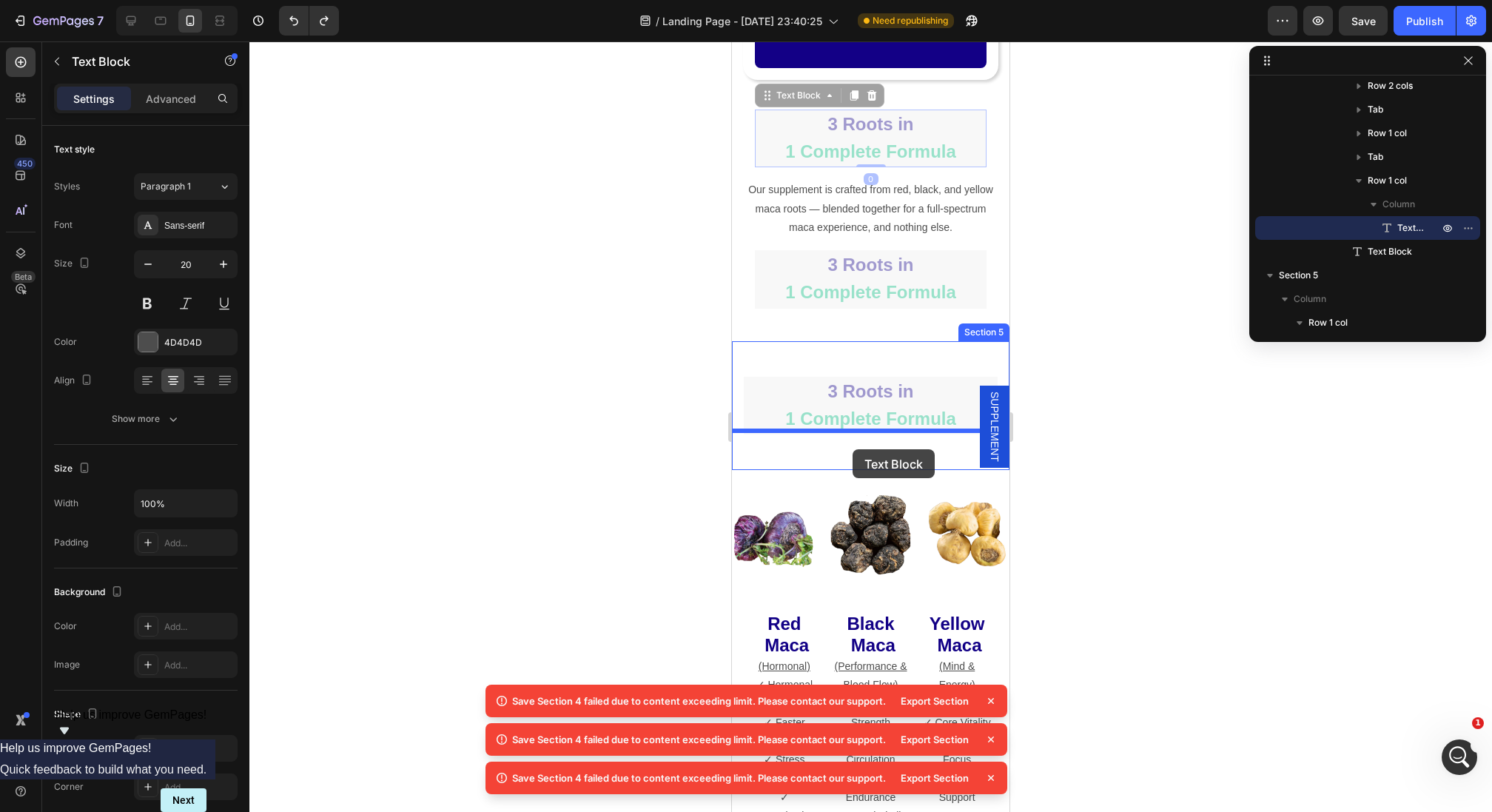
drag, startPoint x: 843, startPoint y: 380, endPoint x: 853, endPoint y: 449, distance: 69.7
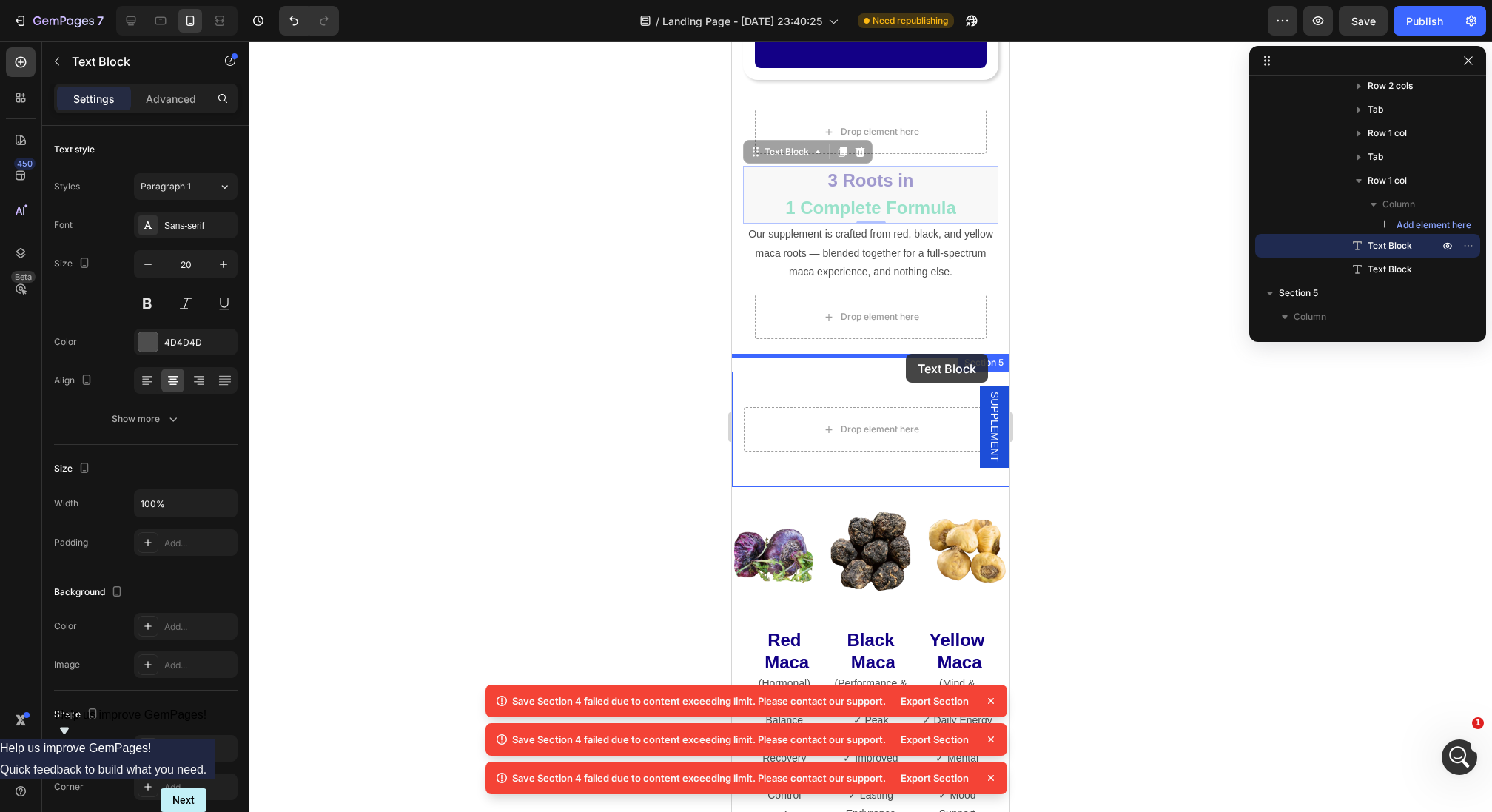
drag, startPoint x: 901, startPoint y: 169, endPoint x: 905, endPoint y: 354, distance: 185.0
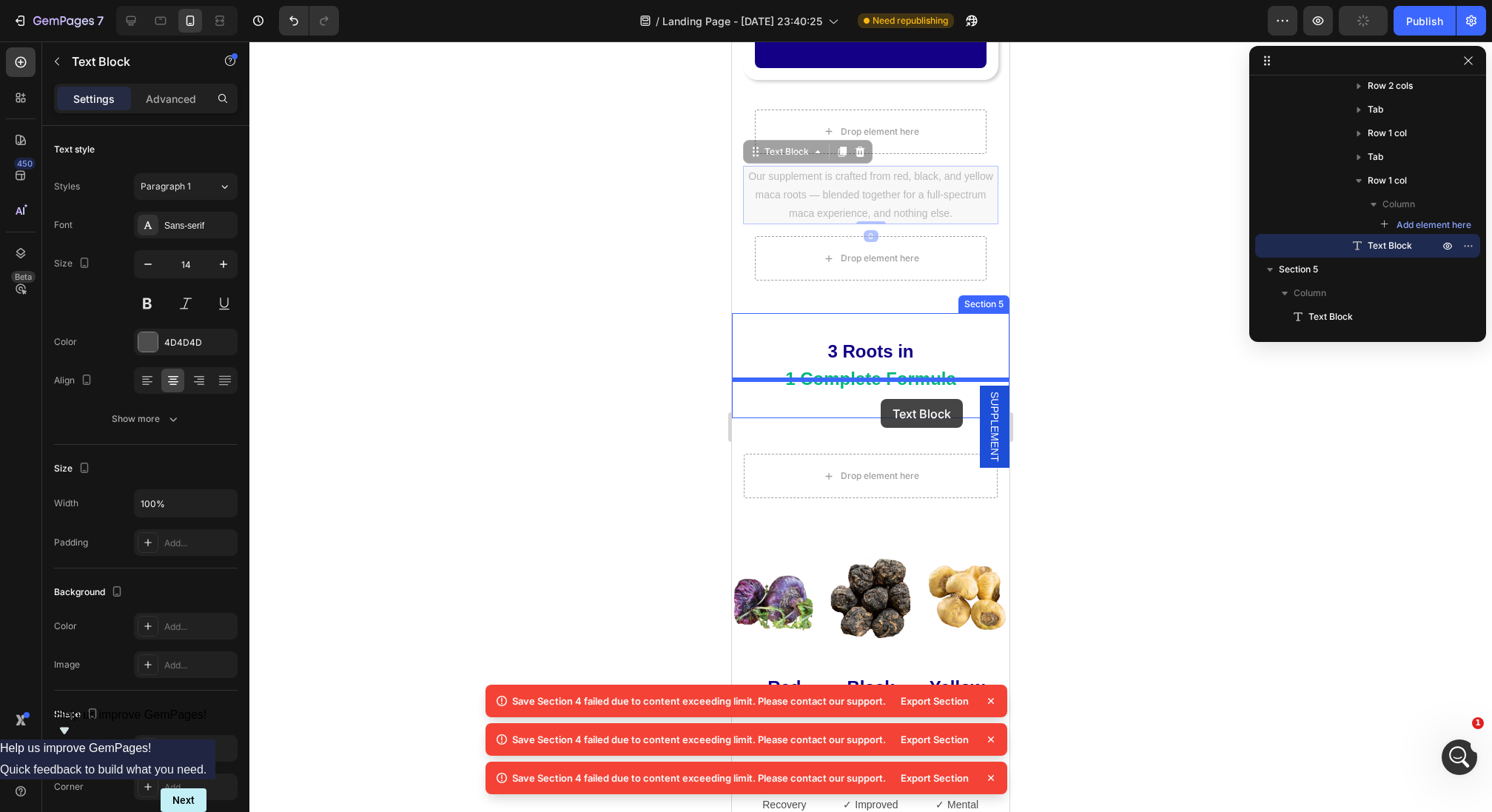
drag, startPoint x: 863, startPoint y: 162, endPoint x: 880, endPoint y: 399, distance: 237.6
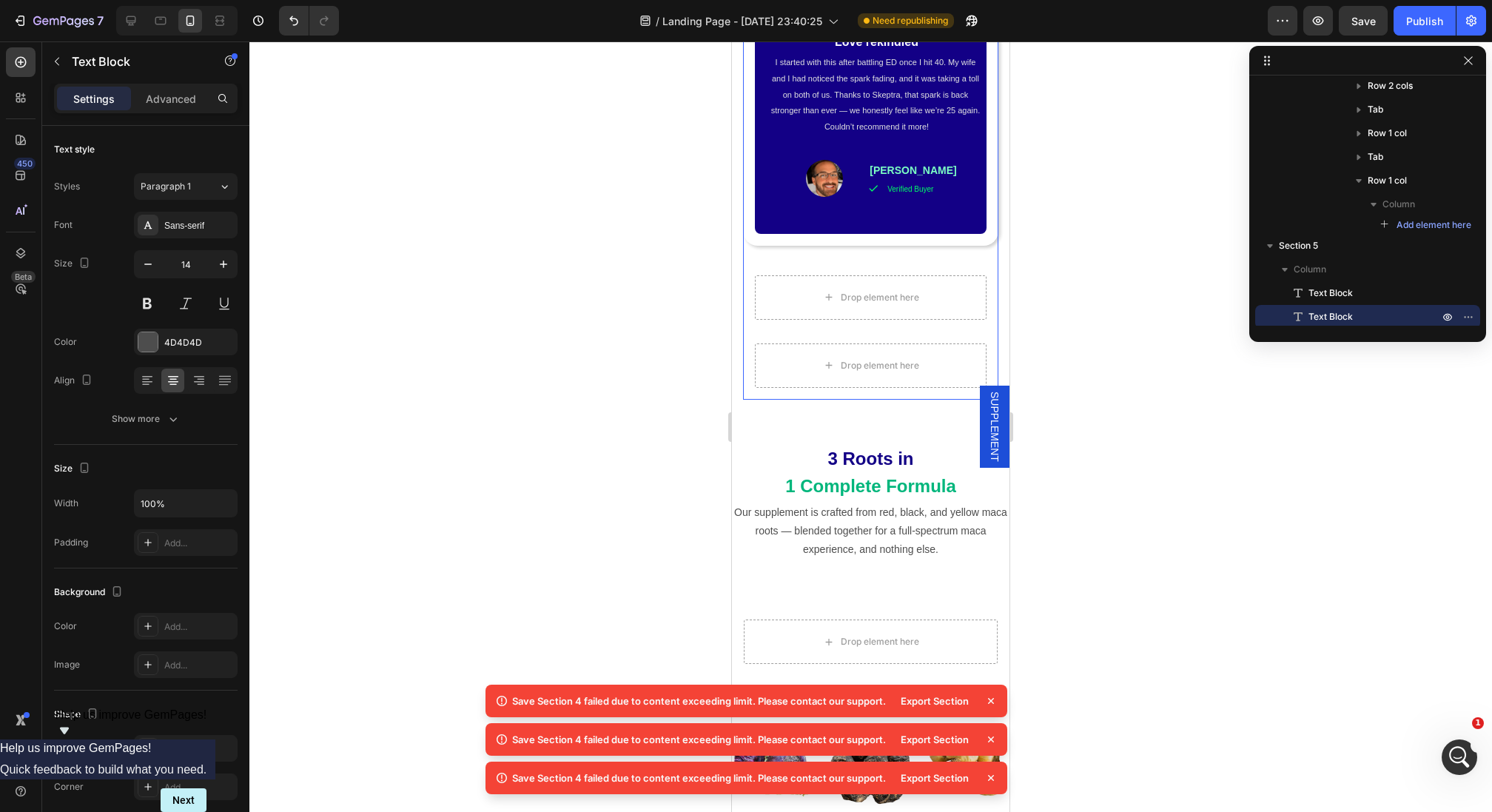
scroll to position [1944, 0]
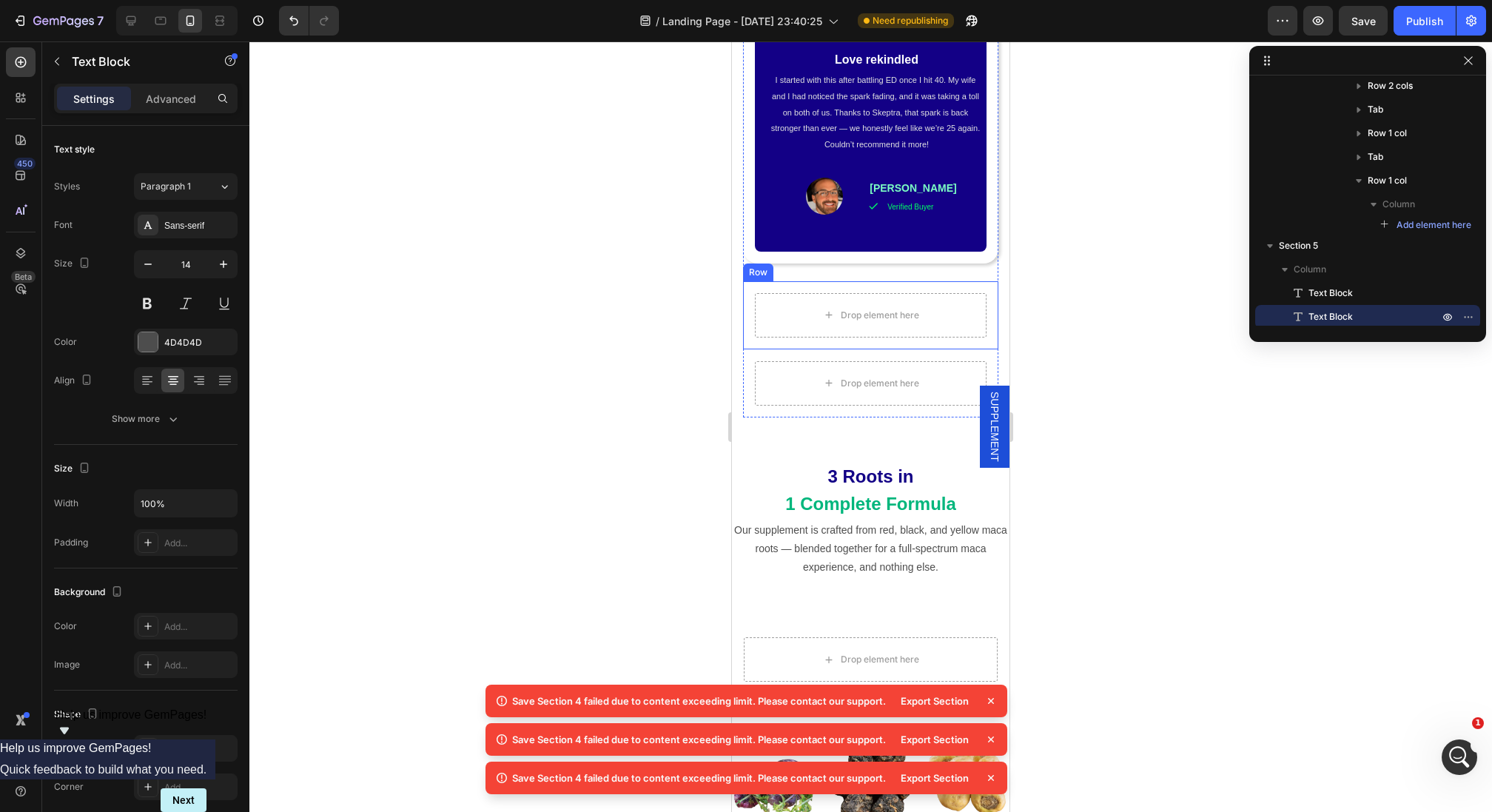
click at [766, 281] on div "Drop element here Row" at bounding box center [871, 316] width 256 height 68
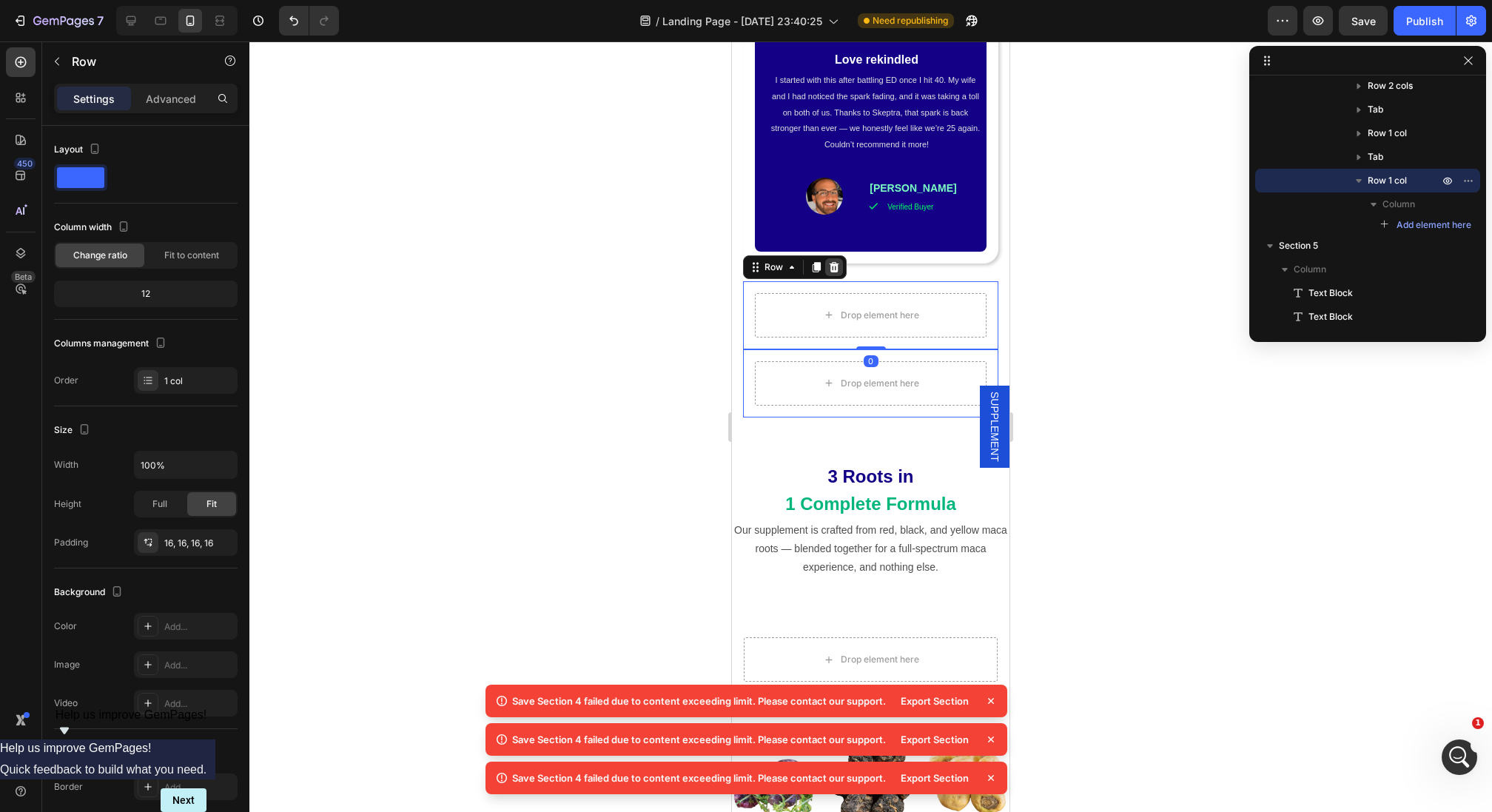
click at [833, 262] on icon at bounding box center [834, 267] width 10 height 11
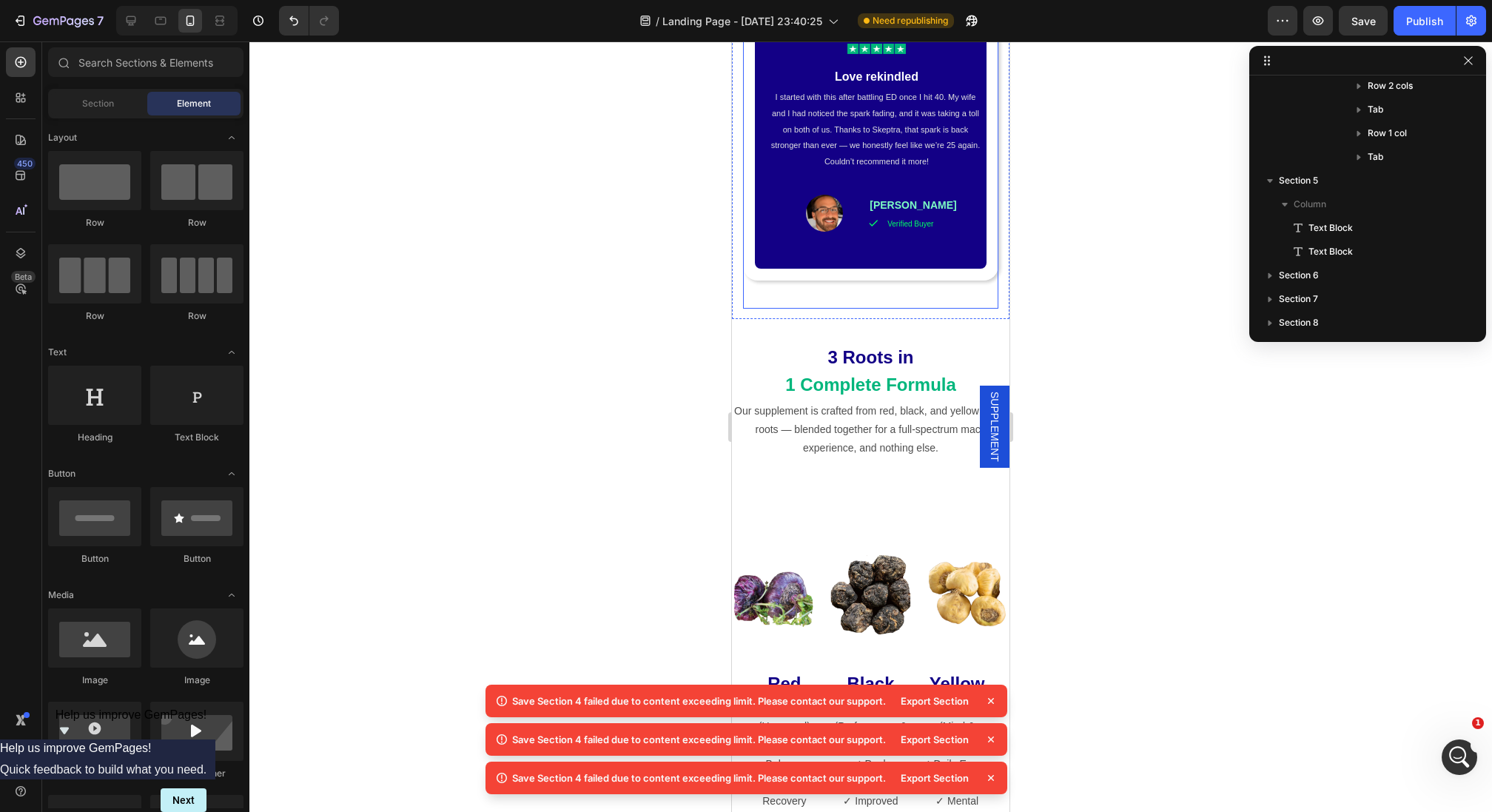
scroll to position [1897, 0]
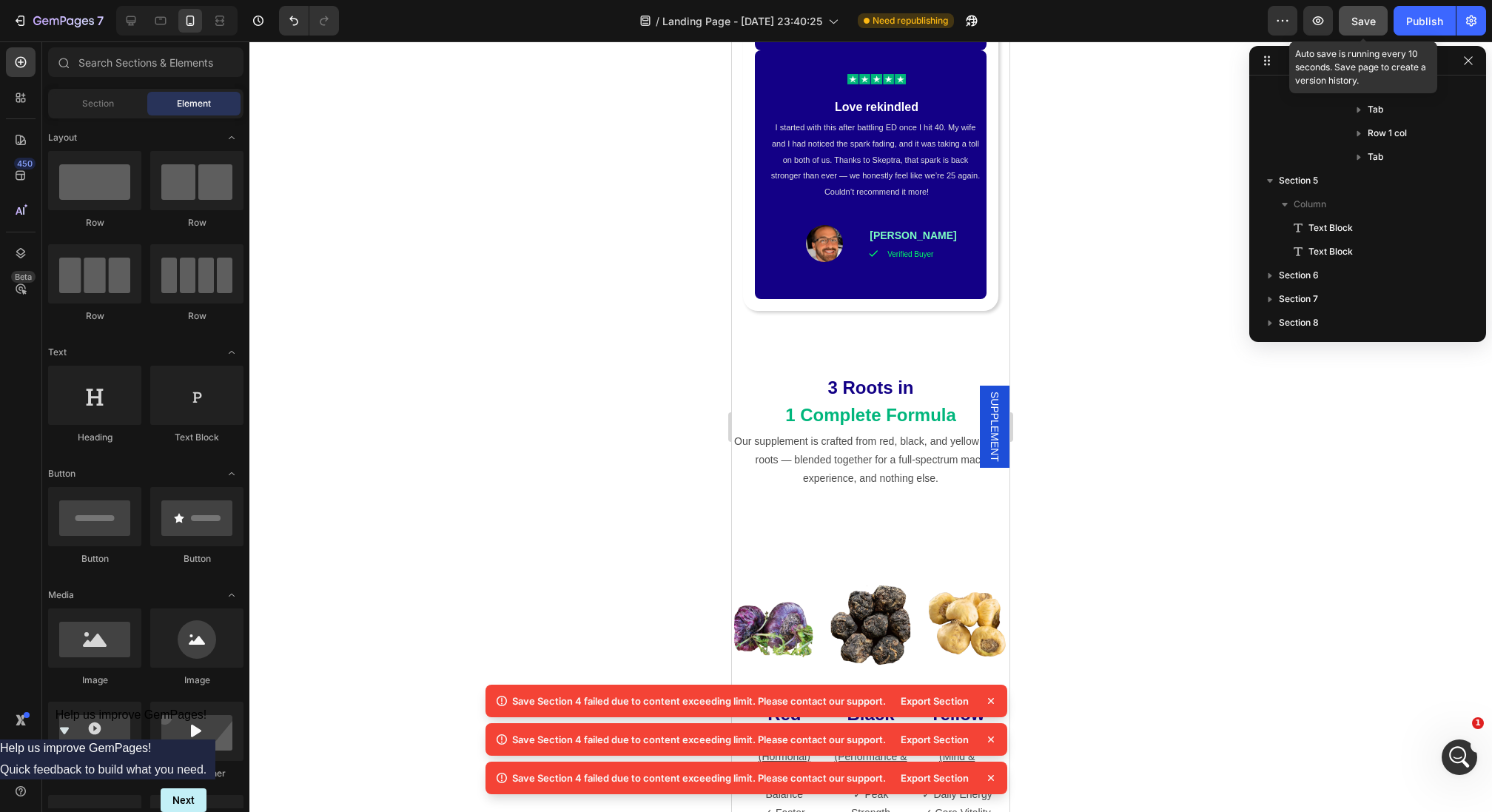
click at [1367, 7] on button "Save" at bounding box center [1363, 20] width 49 height 29
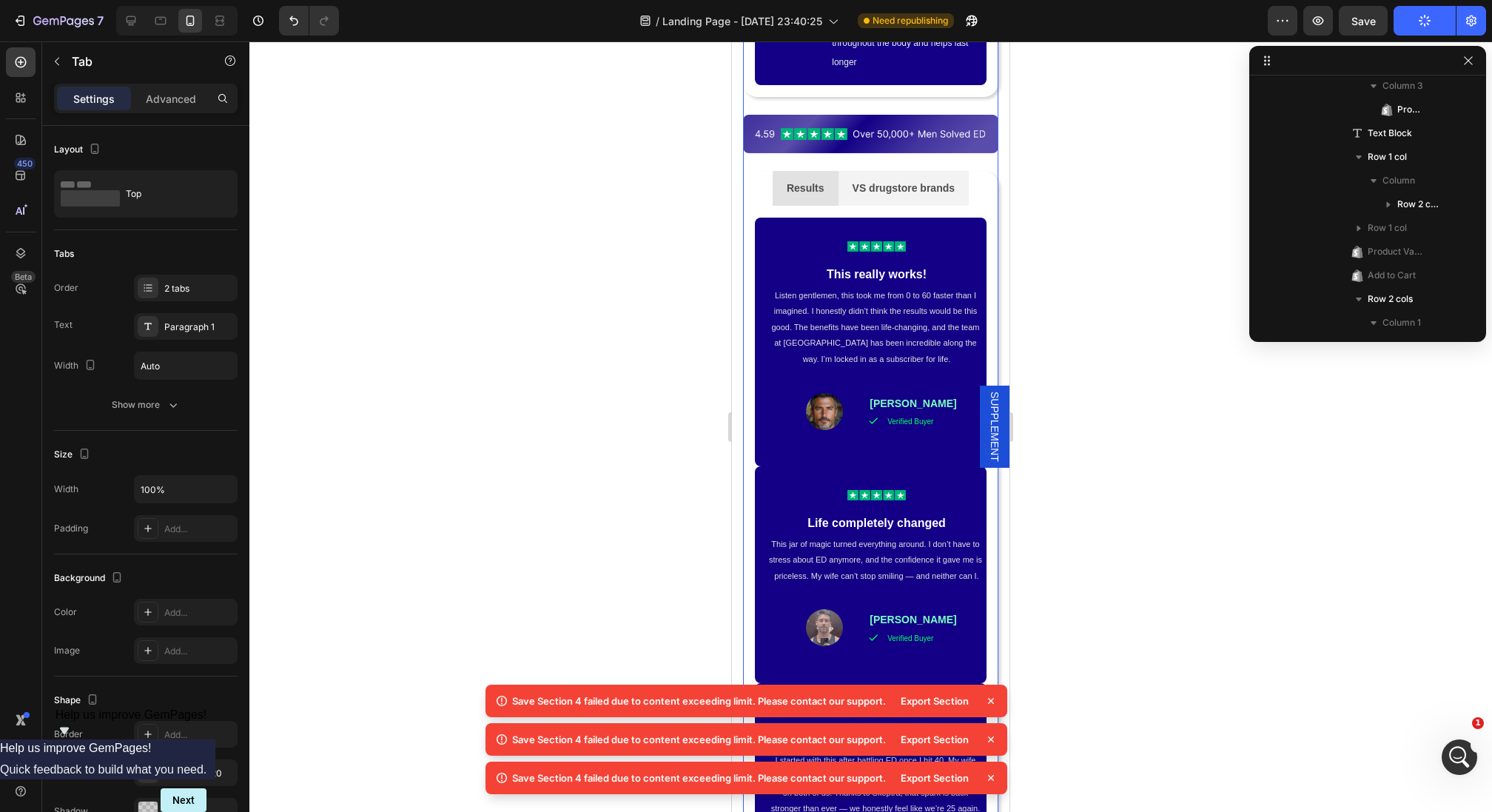
scroll to position [1487, 0]
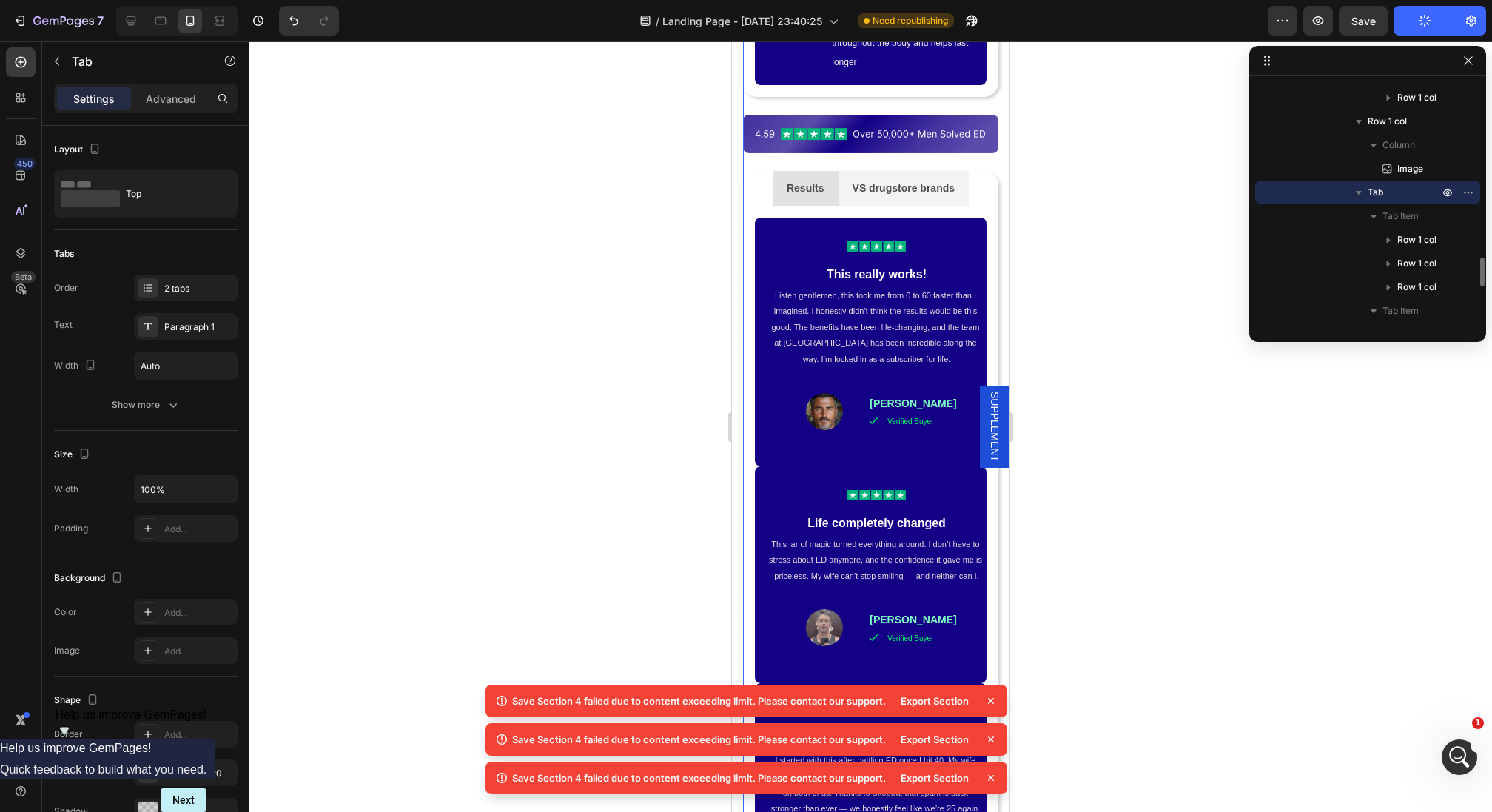
click at [1101, 458] on div at bounding box center [870, 427] width 1242 height 771
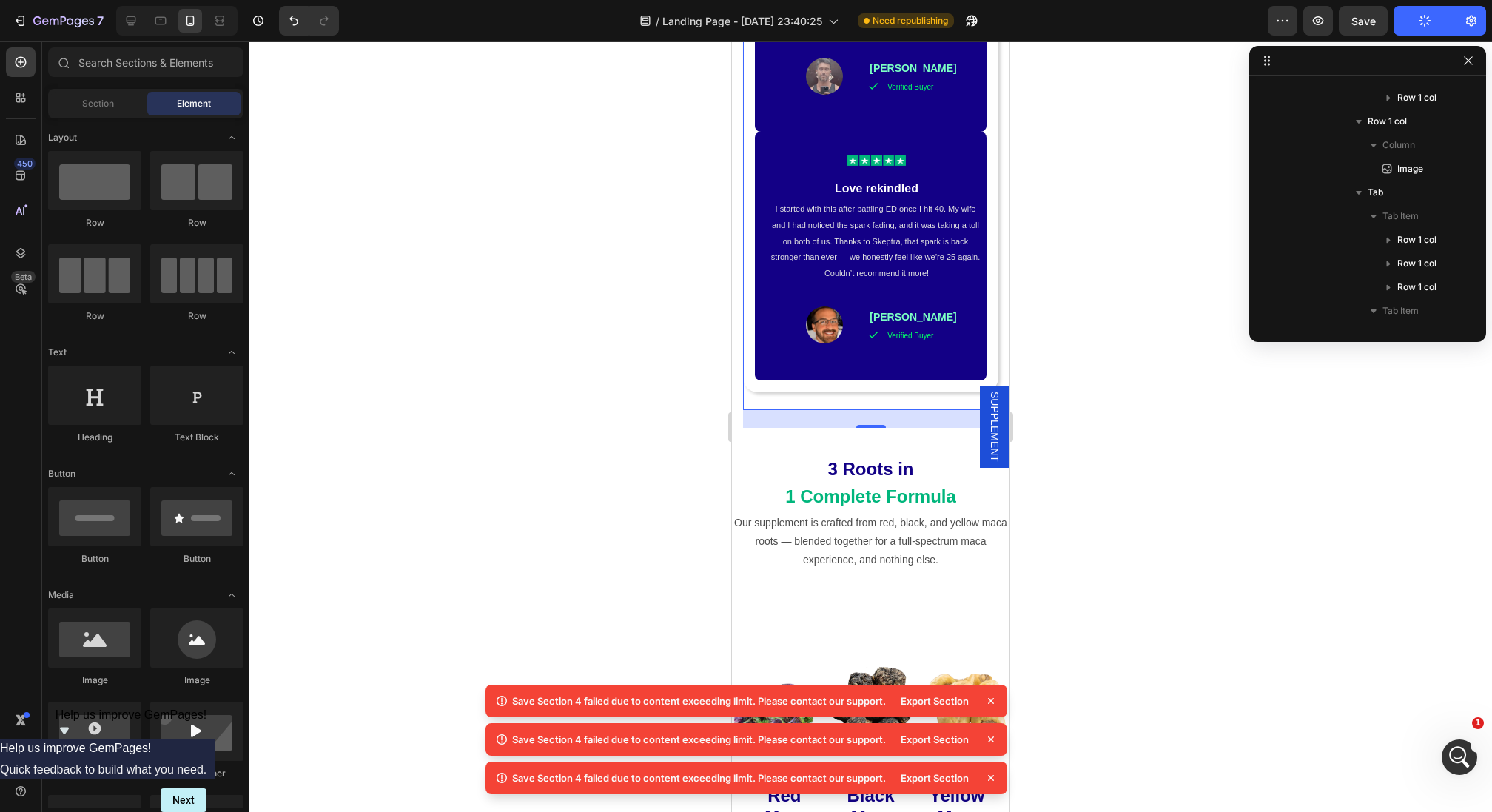
scroll to position [2292, 0]
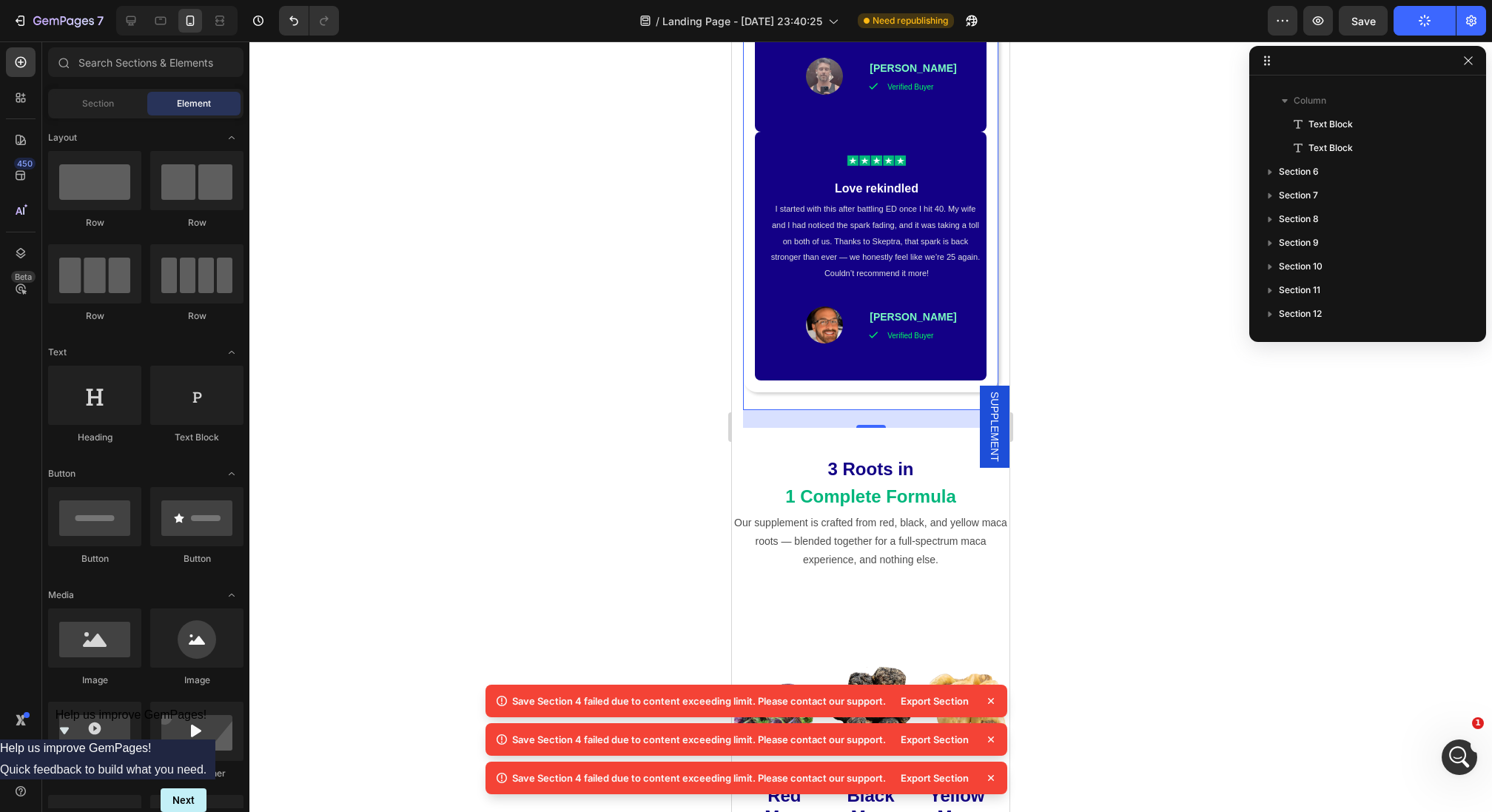
drag, startPoint x: 845, startPoint y: 372, endPoint x: 840, endPoint y: 305, distance: 67.2
click at [849, 437] on div "LIMITED TIME OFFER TODAY | 50% OFF Text Block Row Section 1 Product Images Icon…" at bounding box center [871, 672] width 277 height 4832
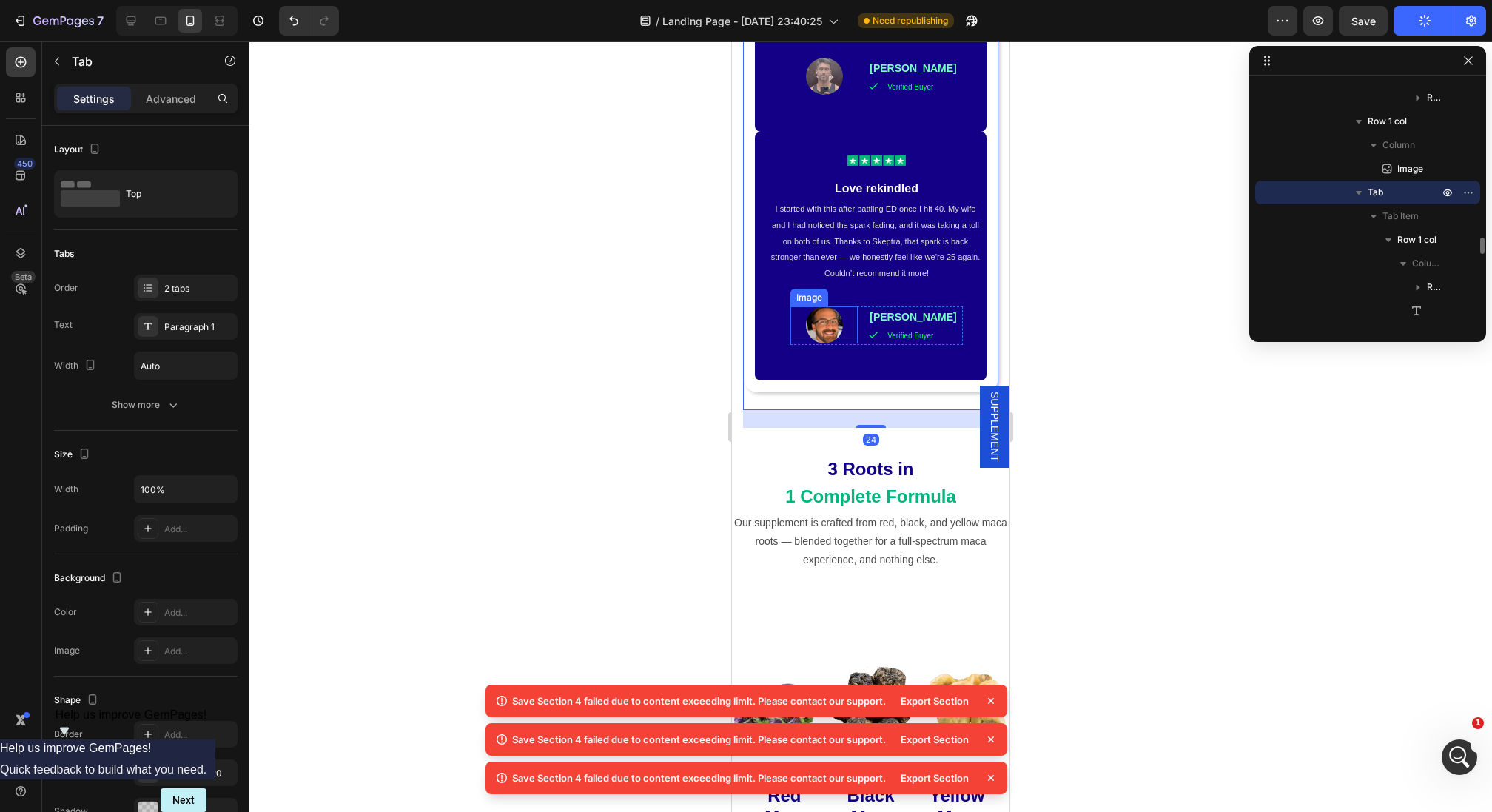
scroll to position [1111, 0]
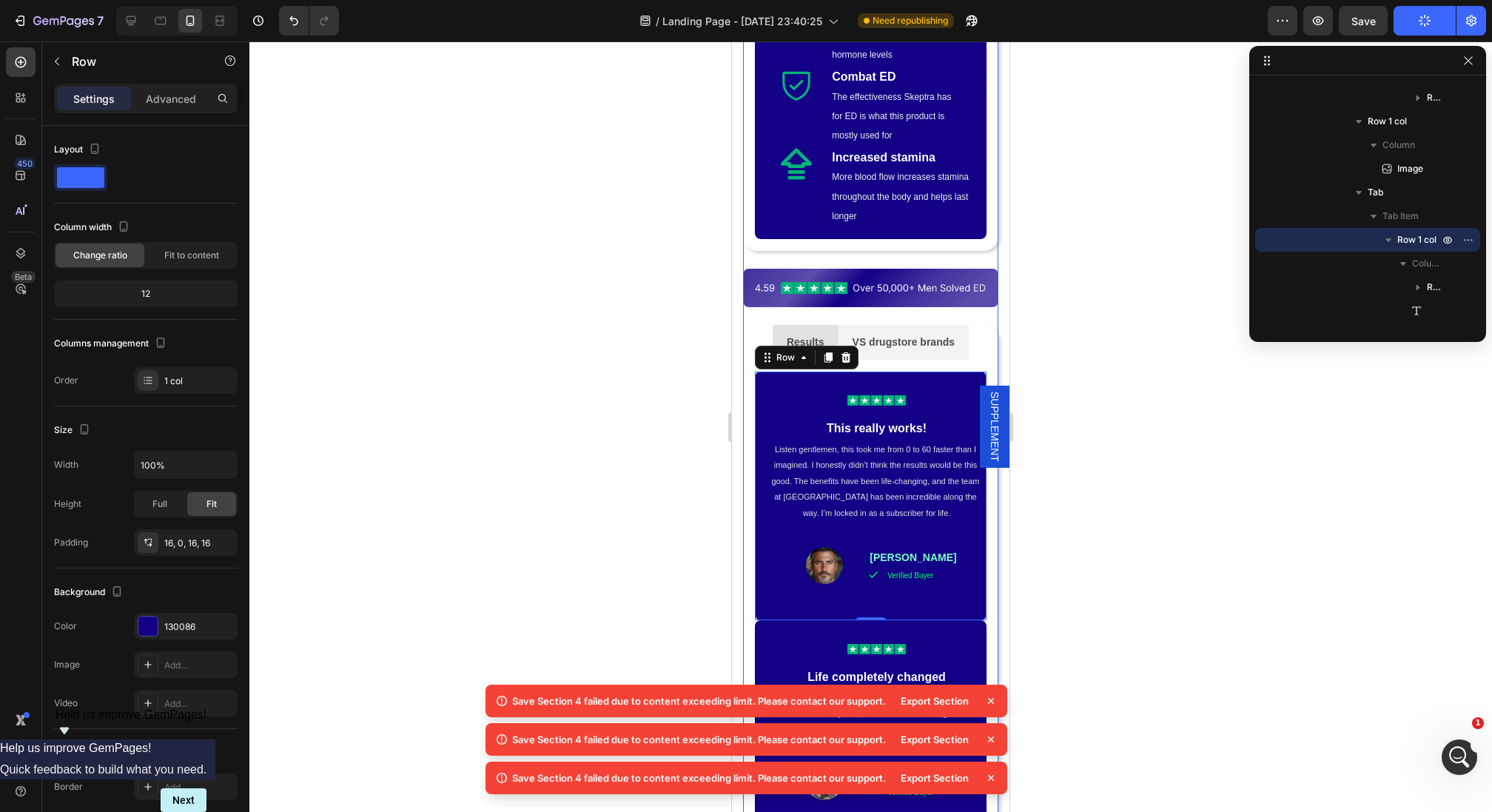
click at [780, 324] on li "Results" at bounding box center [805, 342] width 66 height 35
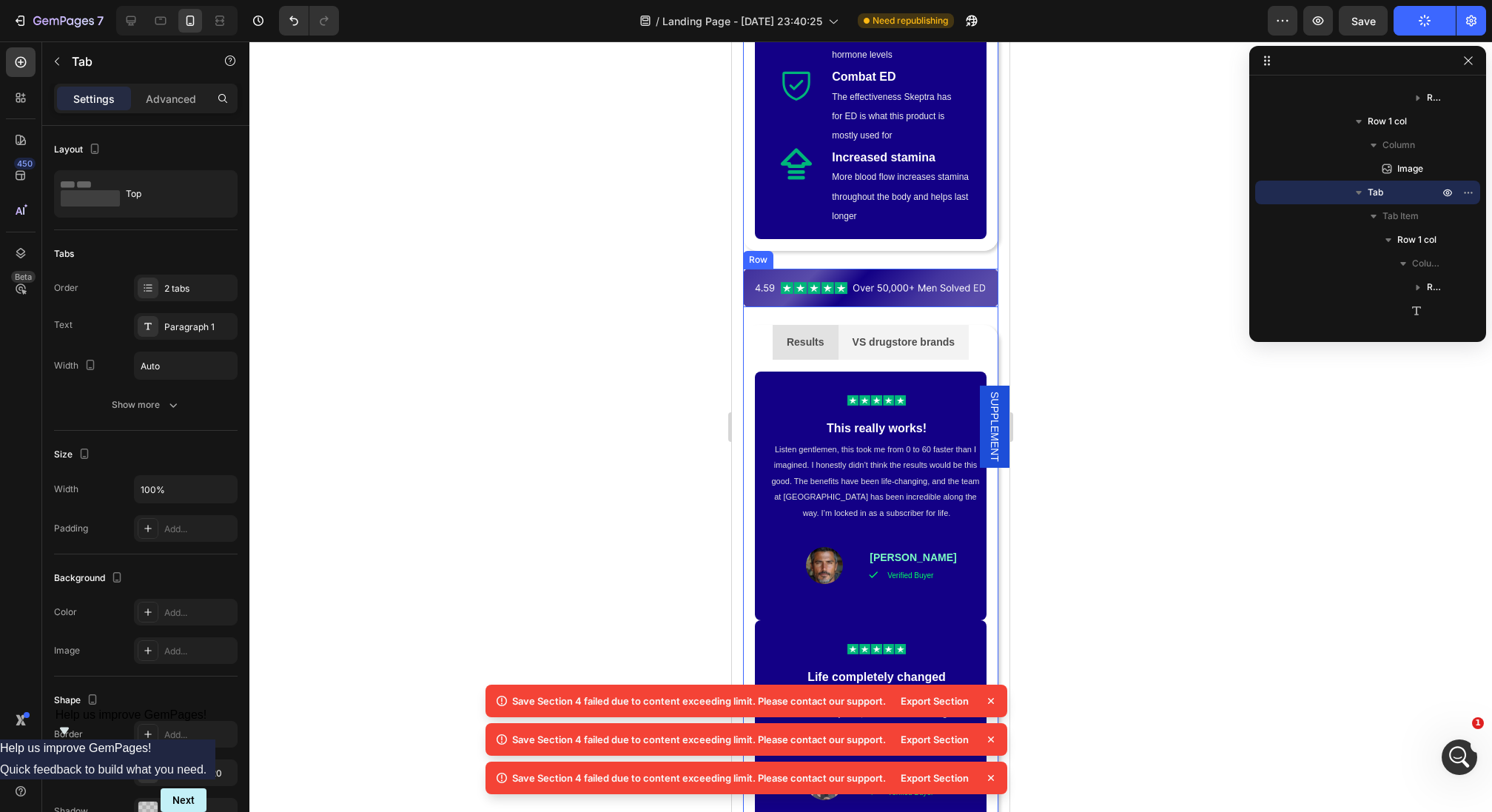
click at [809, 269] on div "Image Row" at bounding box center [871, 287] width 256 height 38
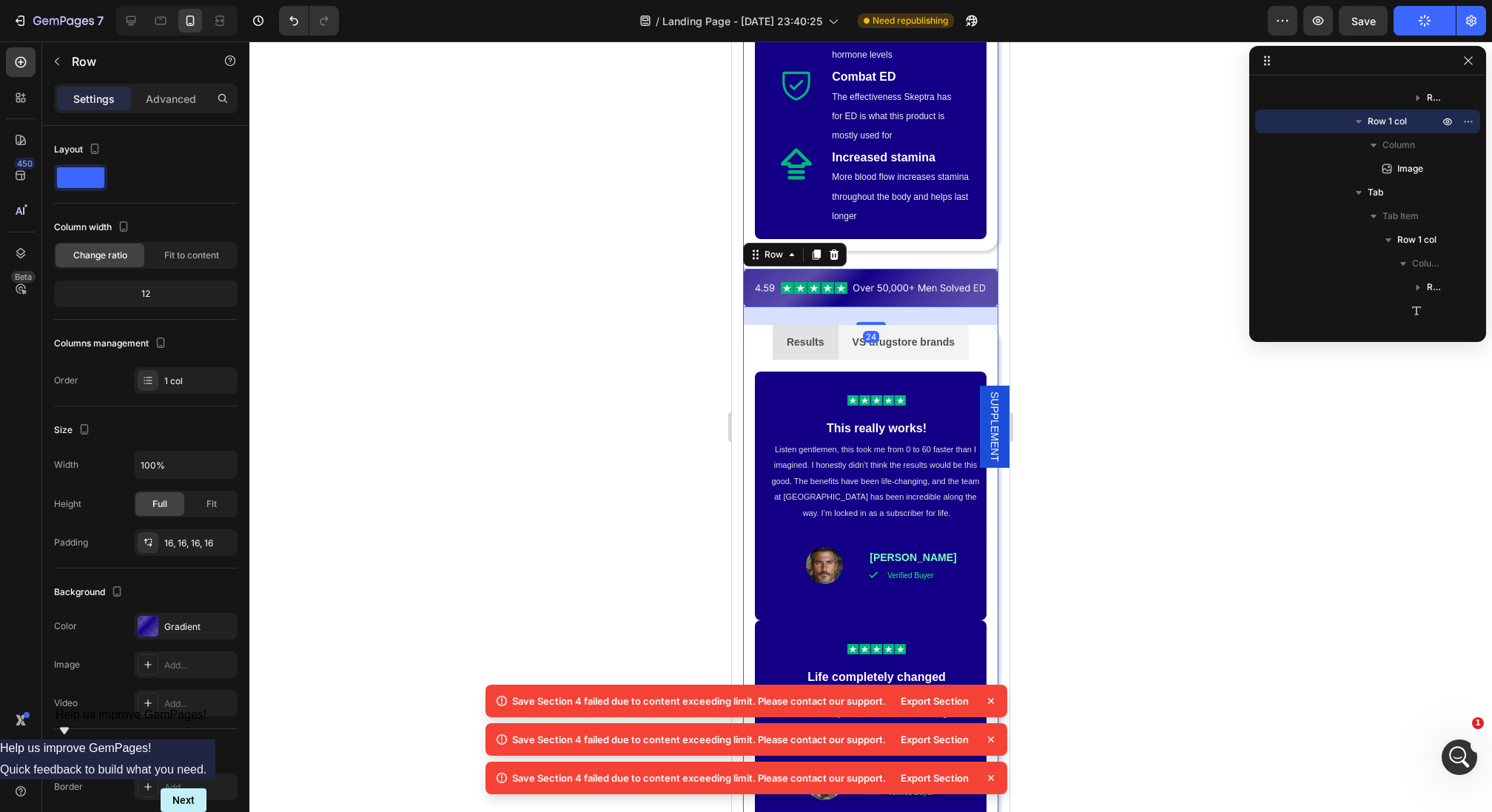
click at [798, 333] on p "Results" at bounding box center [806, 342] width 38 height 19
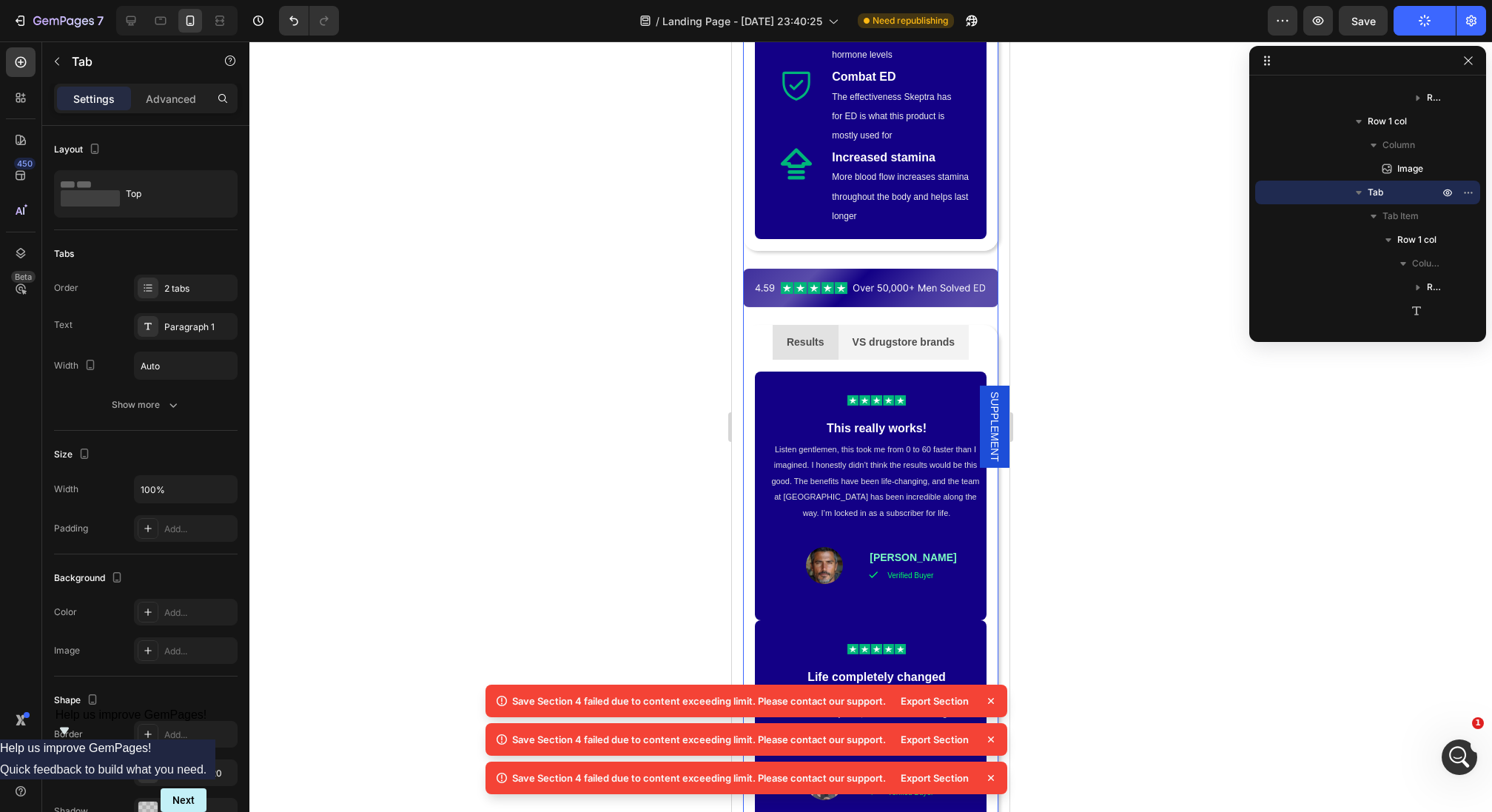
click at [780, 324] on li "Results" at bounding box center [805, 342] width 66 height 35
click at [763, 372] on div "Image Row This really works! Text Block Listen gentlemen, this took me from 0 t…" at bounding box center [870, 496] width 231 height 248
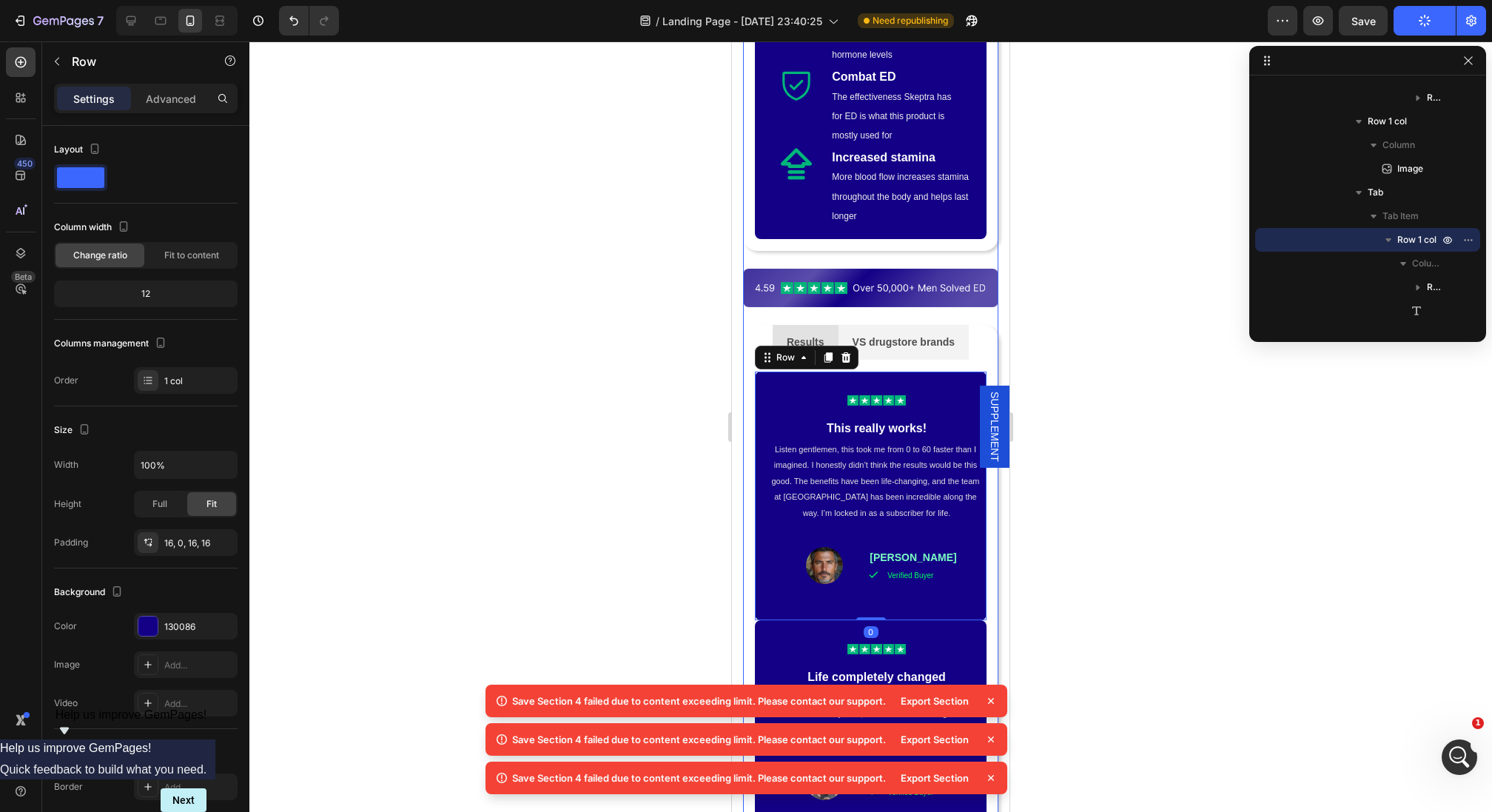
click at [754, 363] on div "Image Row This really works! Text Block Listen gentlemen, this took me from 0 t…" at bounding box center [871, 728] width 256 height 737
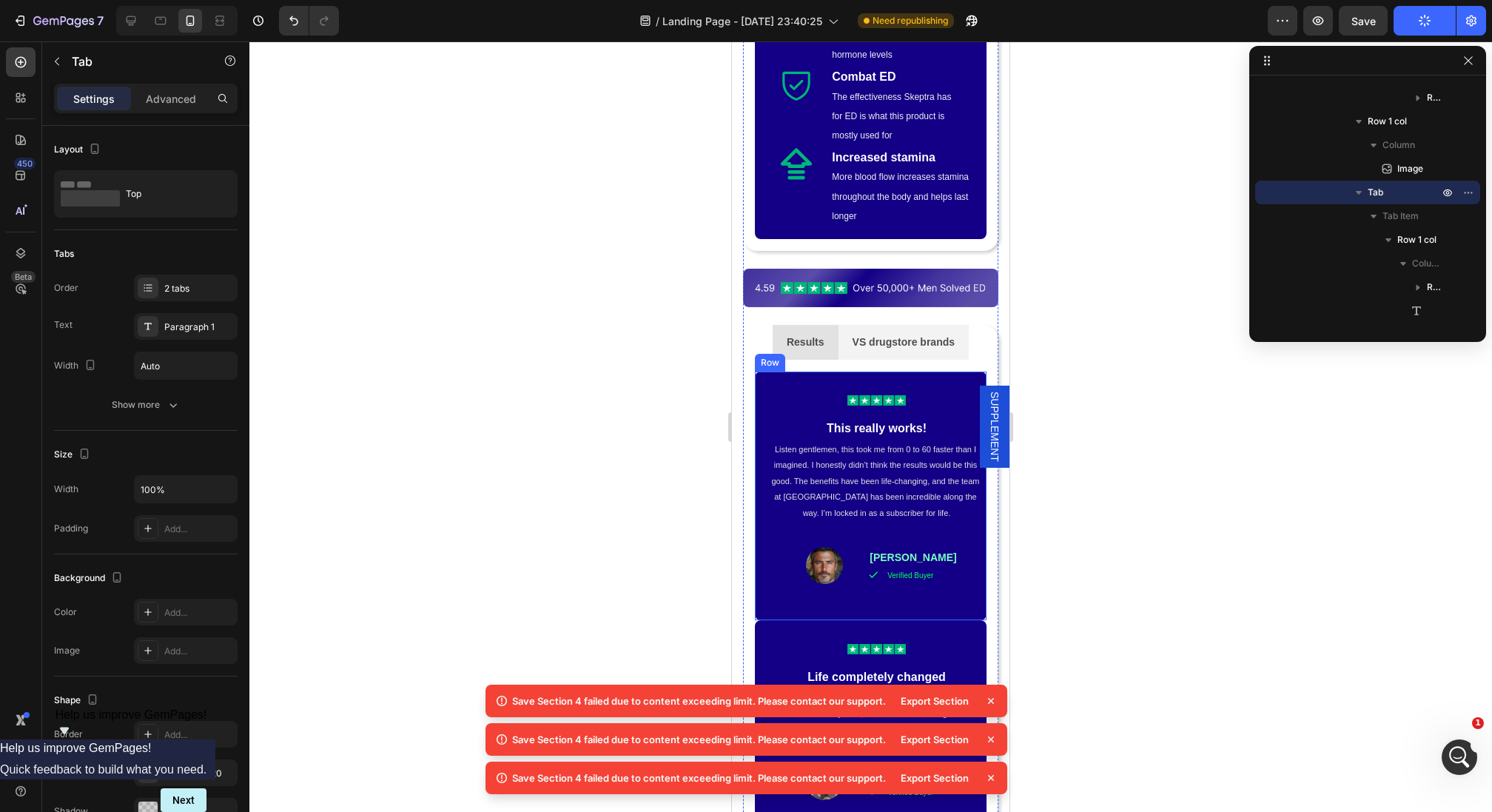
click at [762, 372] on div "Image Row This really works! Text Block Listen gentlemen, this took me from 0 t…" at bounding box center [870, 496] width 231 height 248
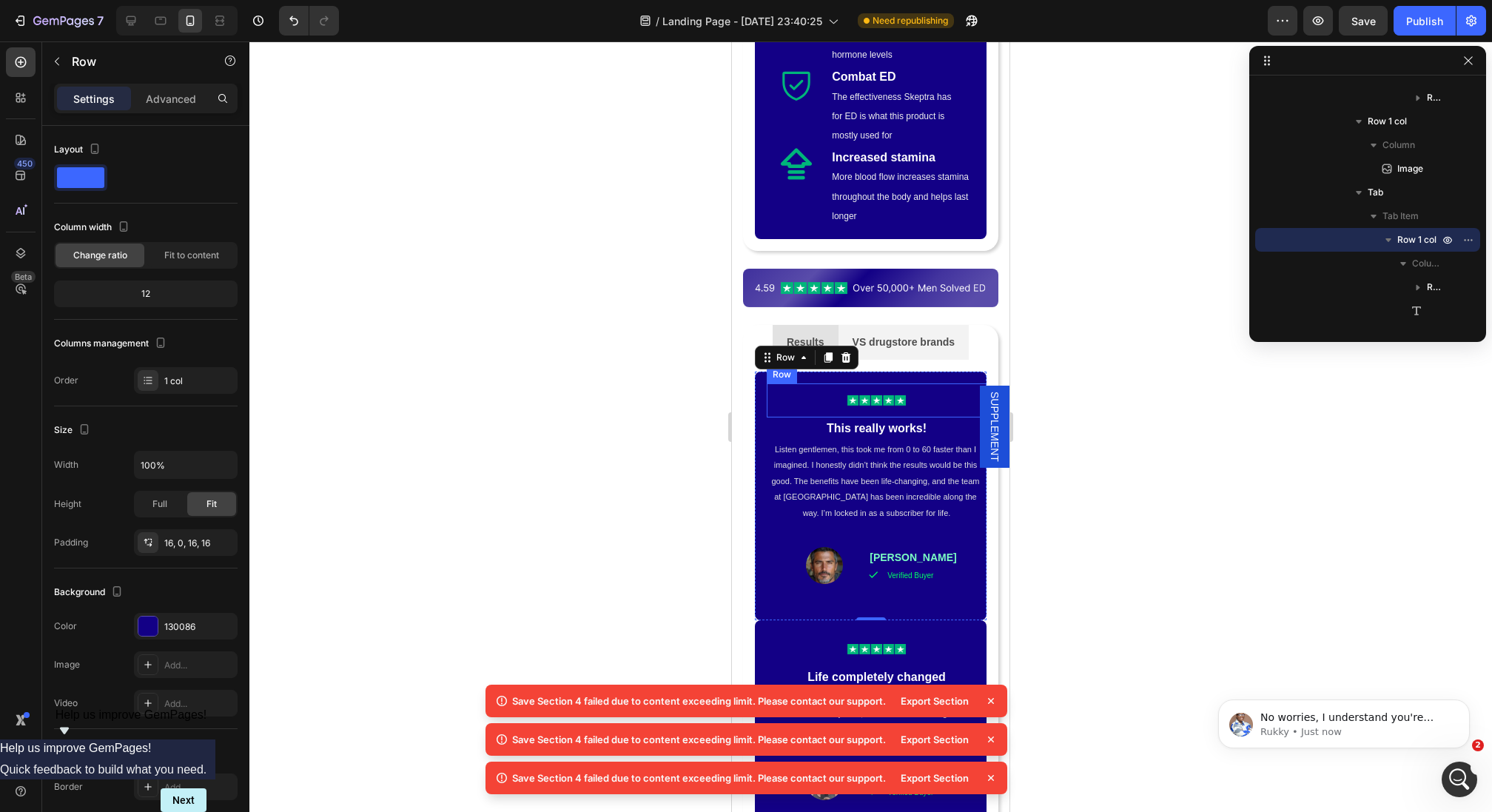
scroll to position [0, 0]
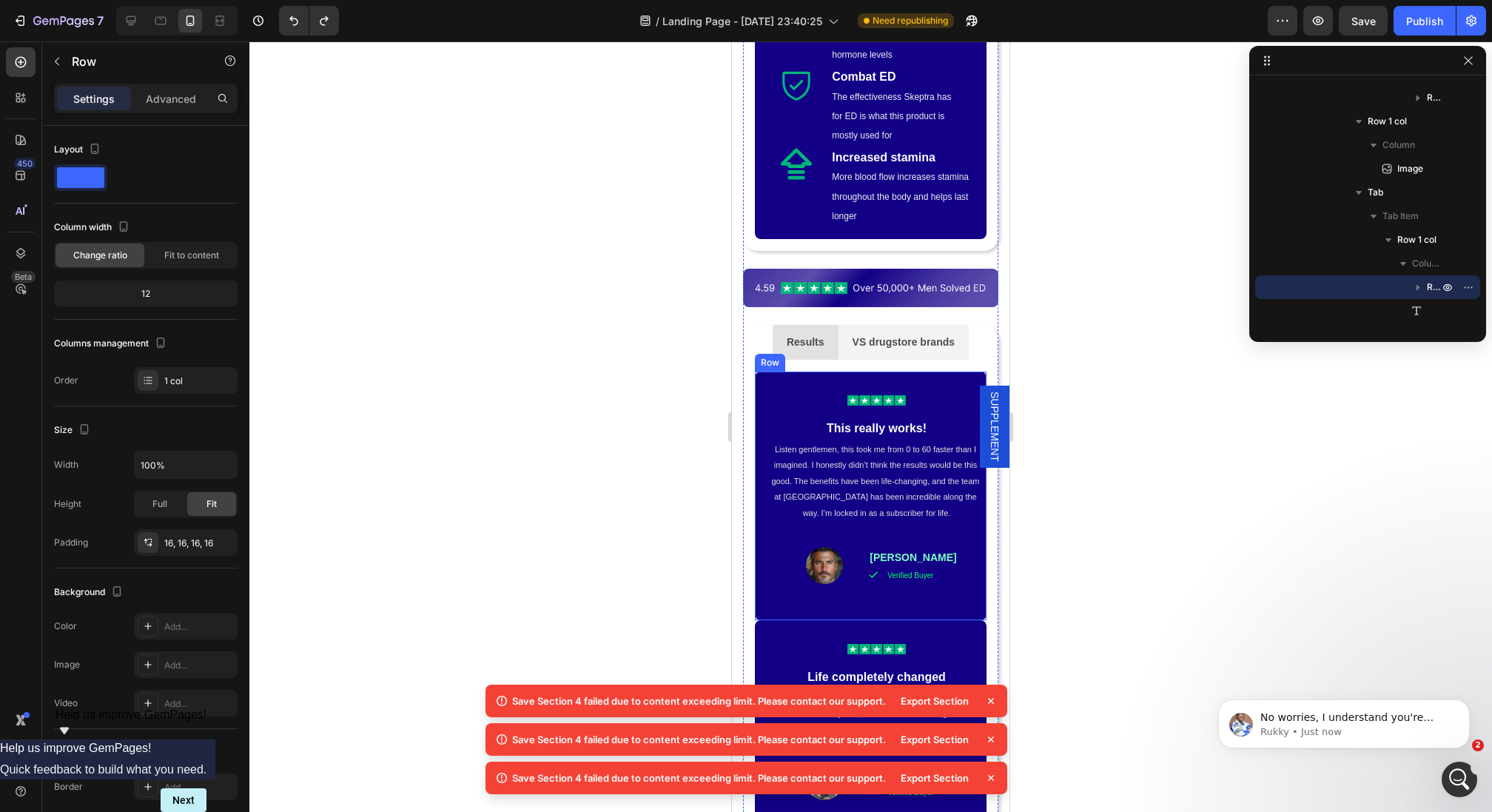
click at [759, 372] on div "Image Row This really works! Text Block Listen gentlemen, this took me from 0 t…" at bounding box center [870, 496] width 231 height 248
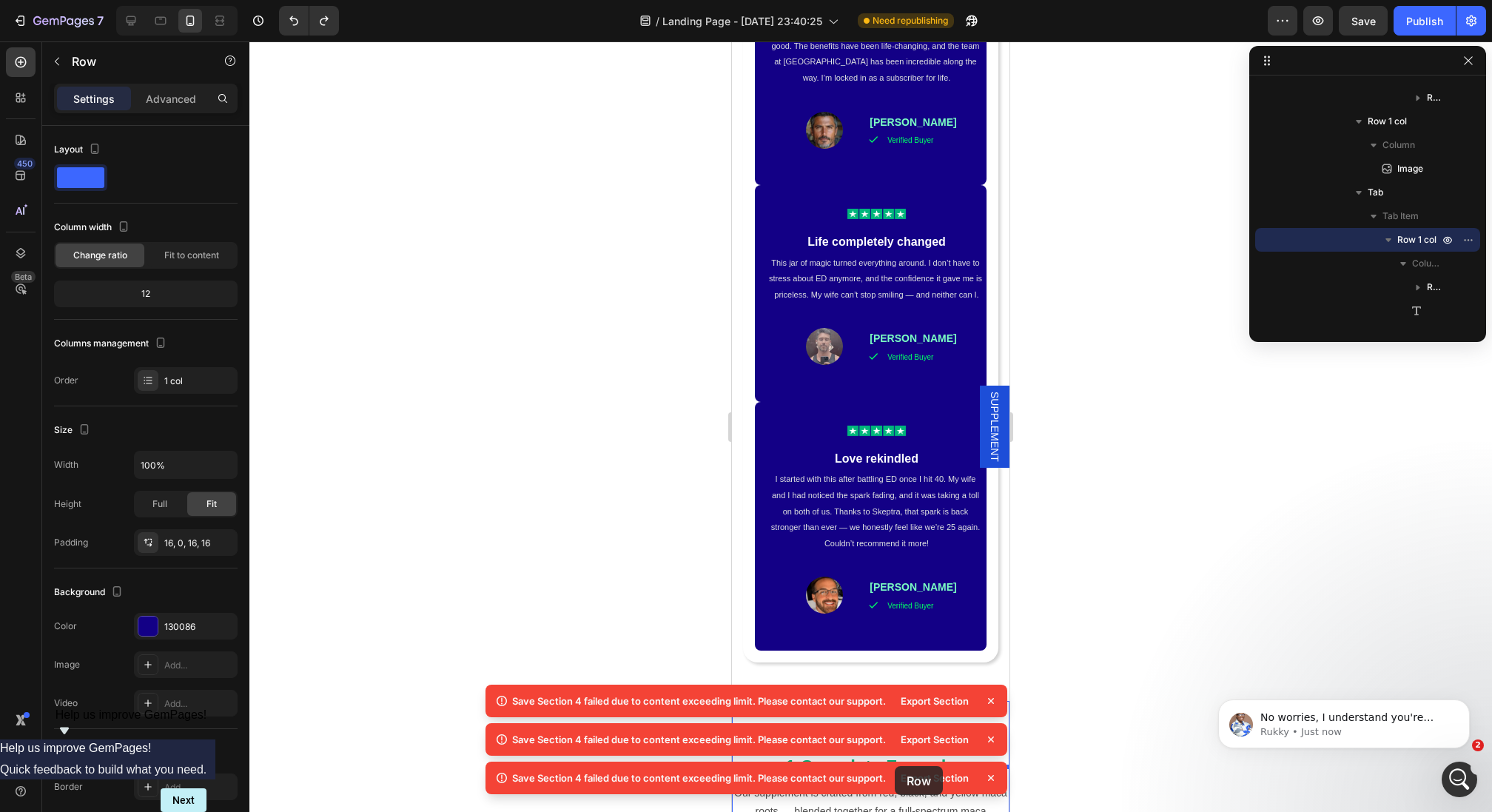
scroll to position [1599, 0]
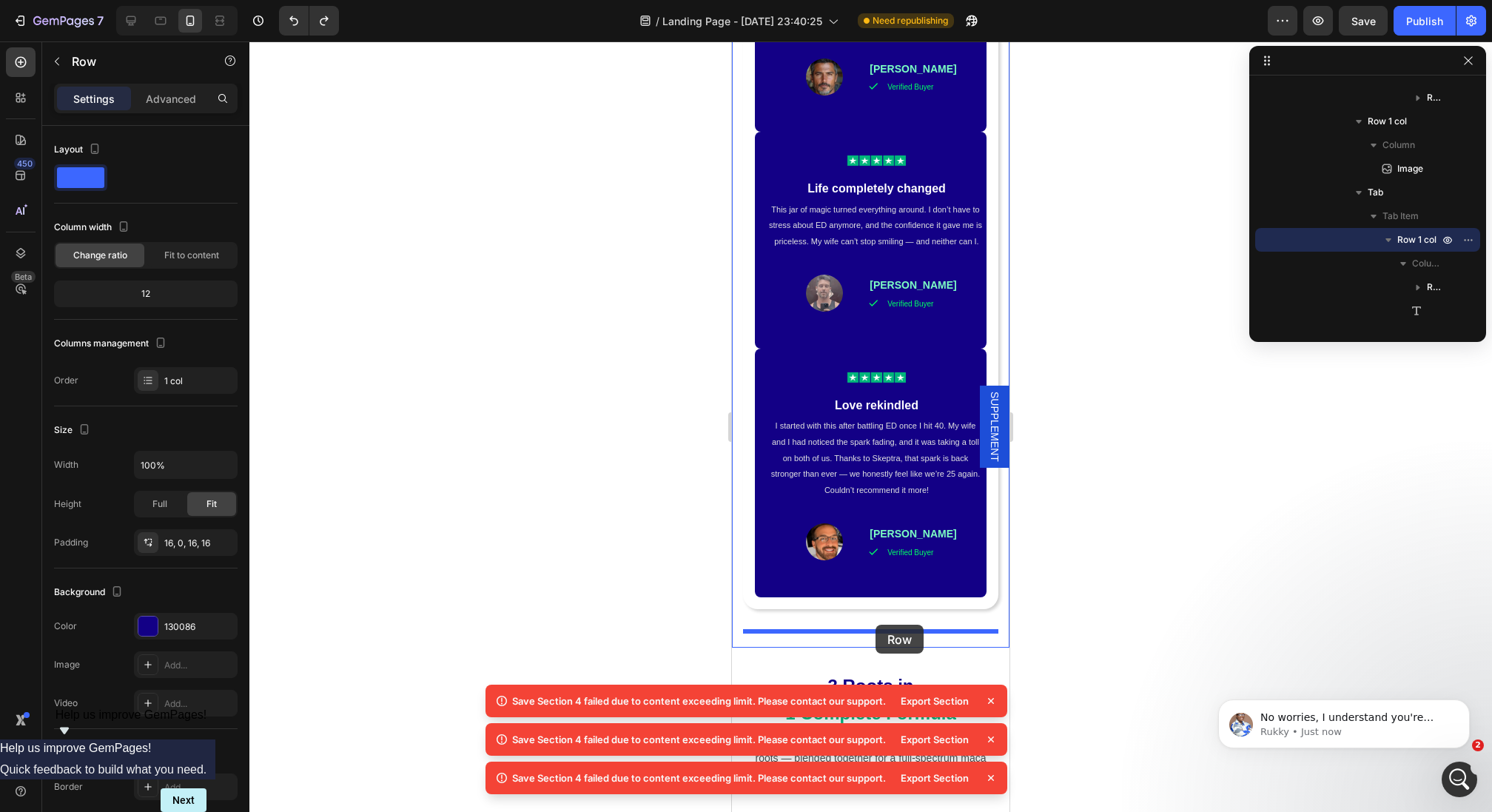
drag, startPoint x: 763, startPoint y: 342, endPoint x: 875, endPoint y: 625, distance: 304.4
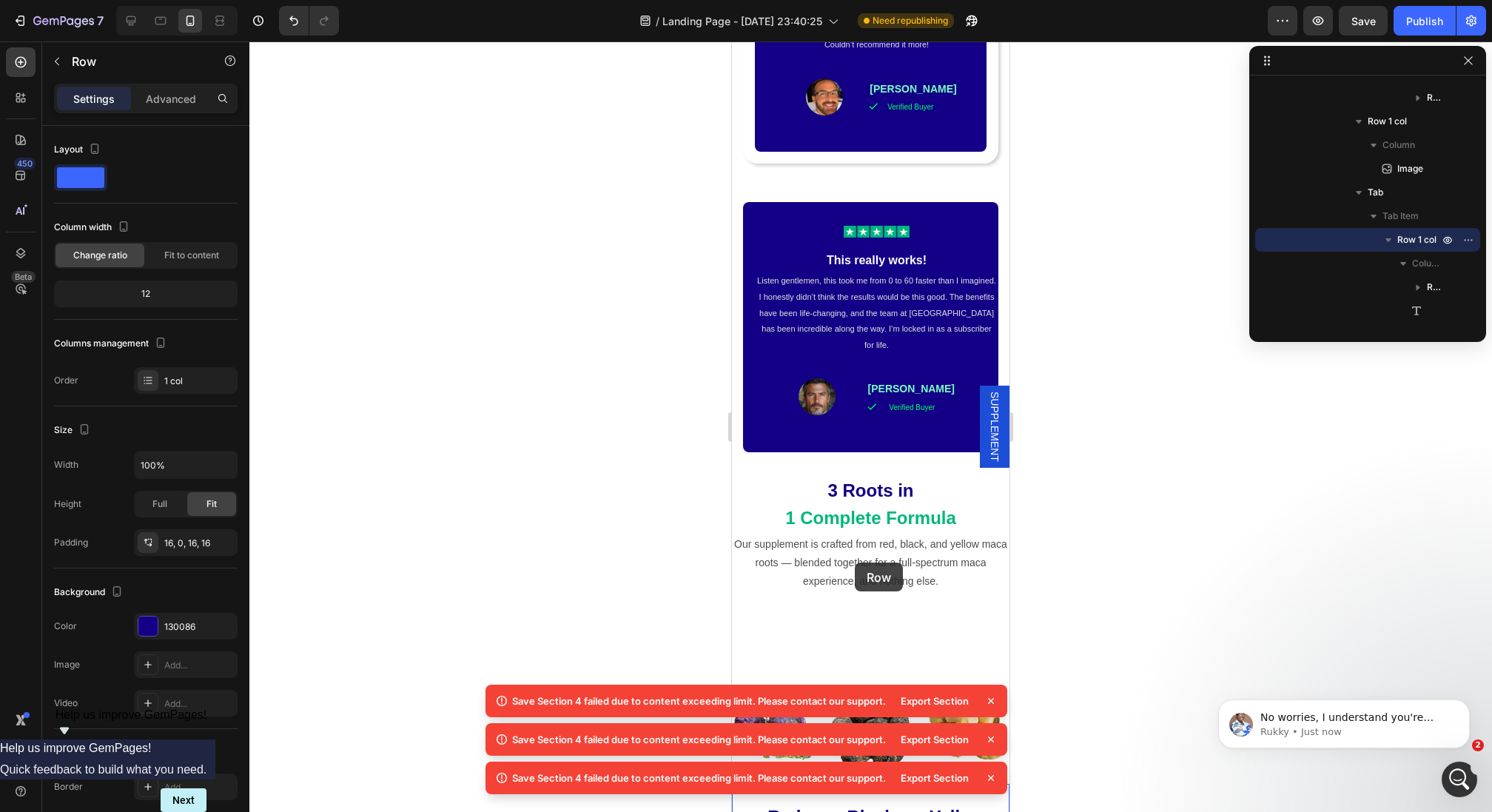
scroll to position [1982, 0]
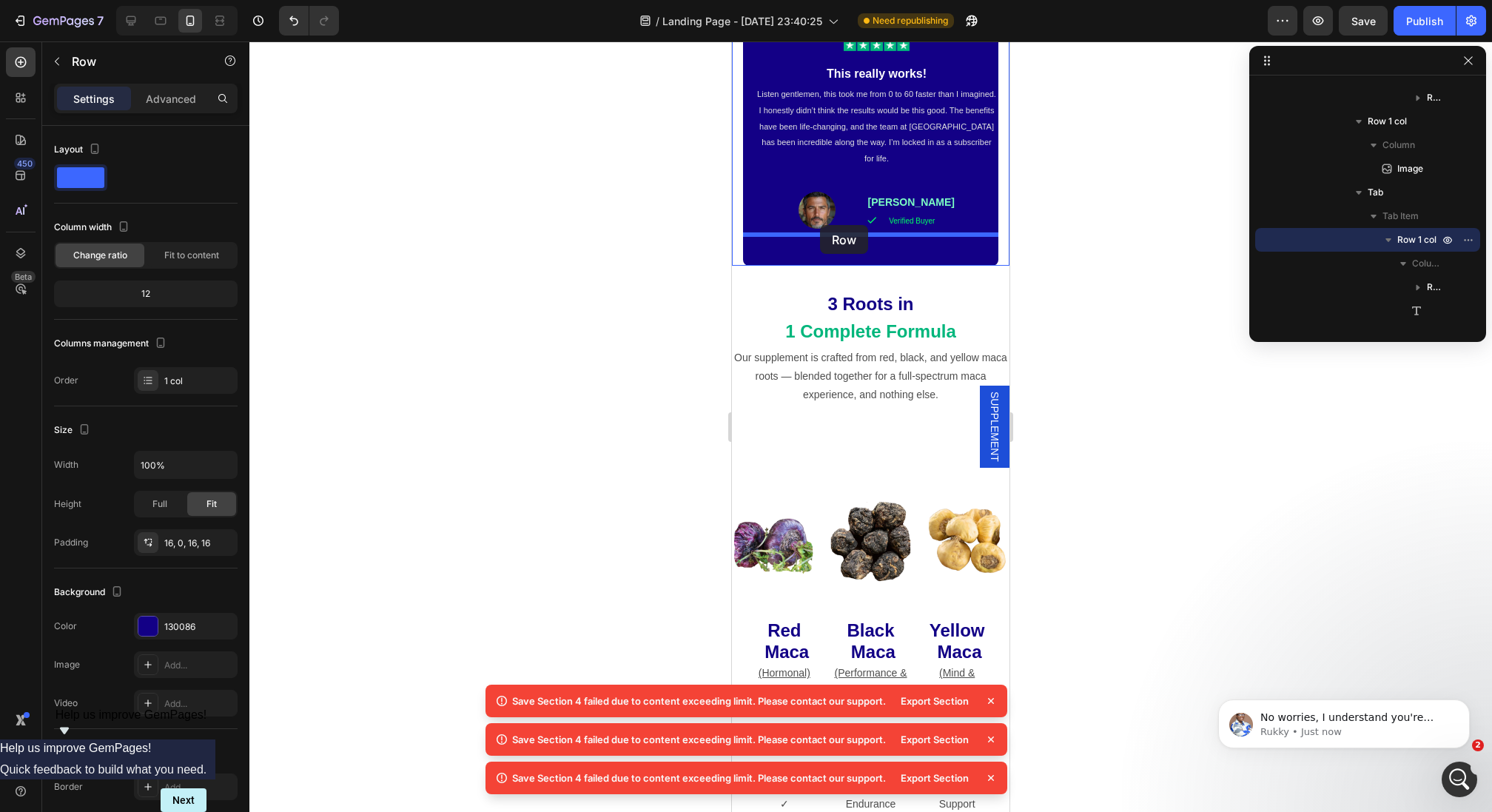
drag, startPoint x: 762, startPoint y: 318, endPoint x: 820, endPoint y: 225, distance: 109.6
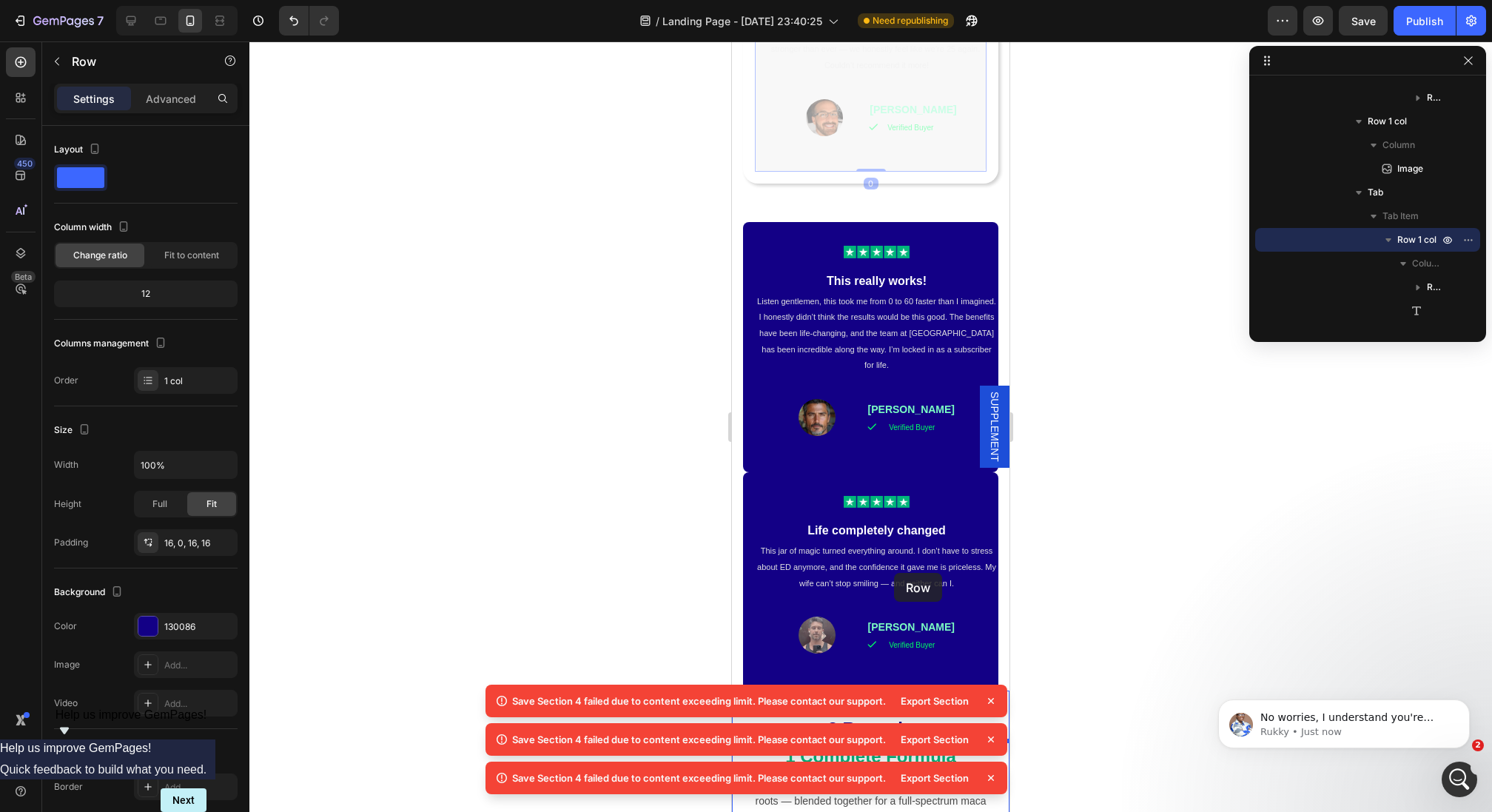
scroll to position [1721, 0]
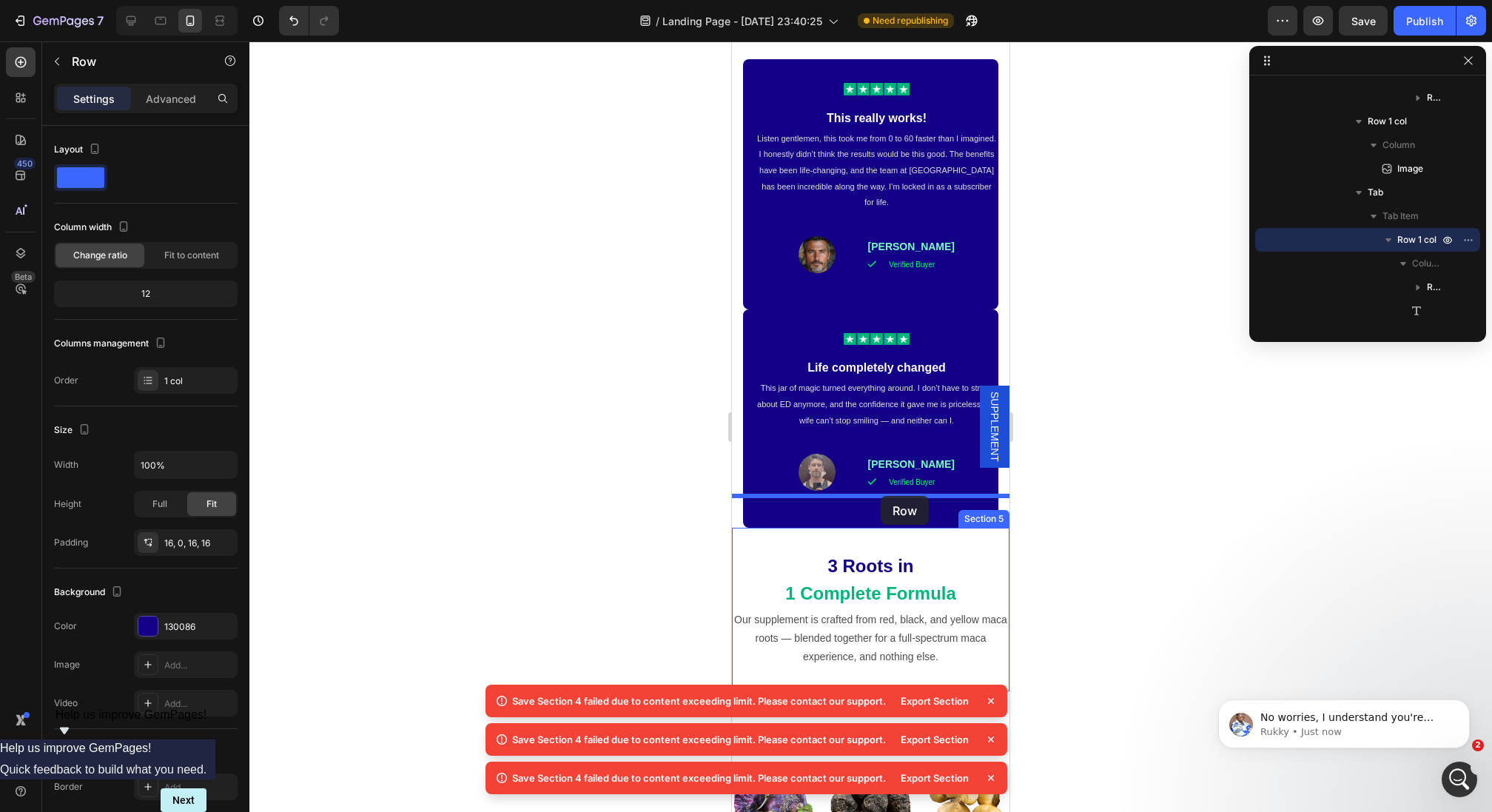
drag, startPoint x: 763, startPoint y: 167, endPoint x: 880, endPoint y: 496, distance: 349.2
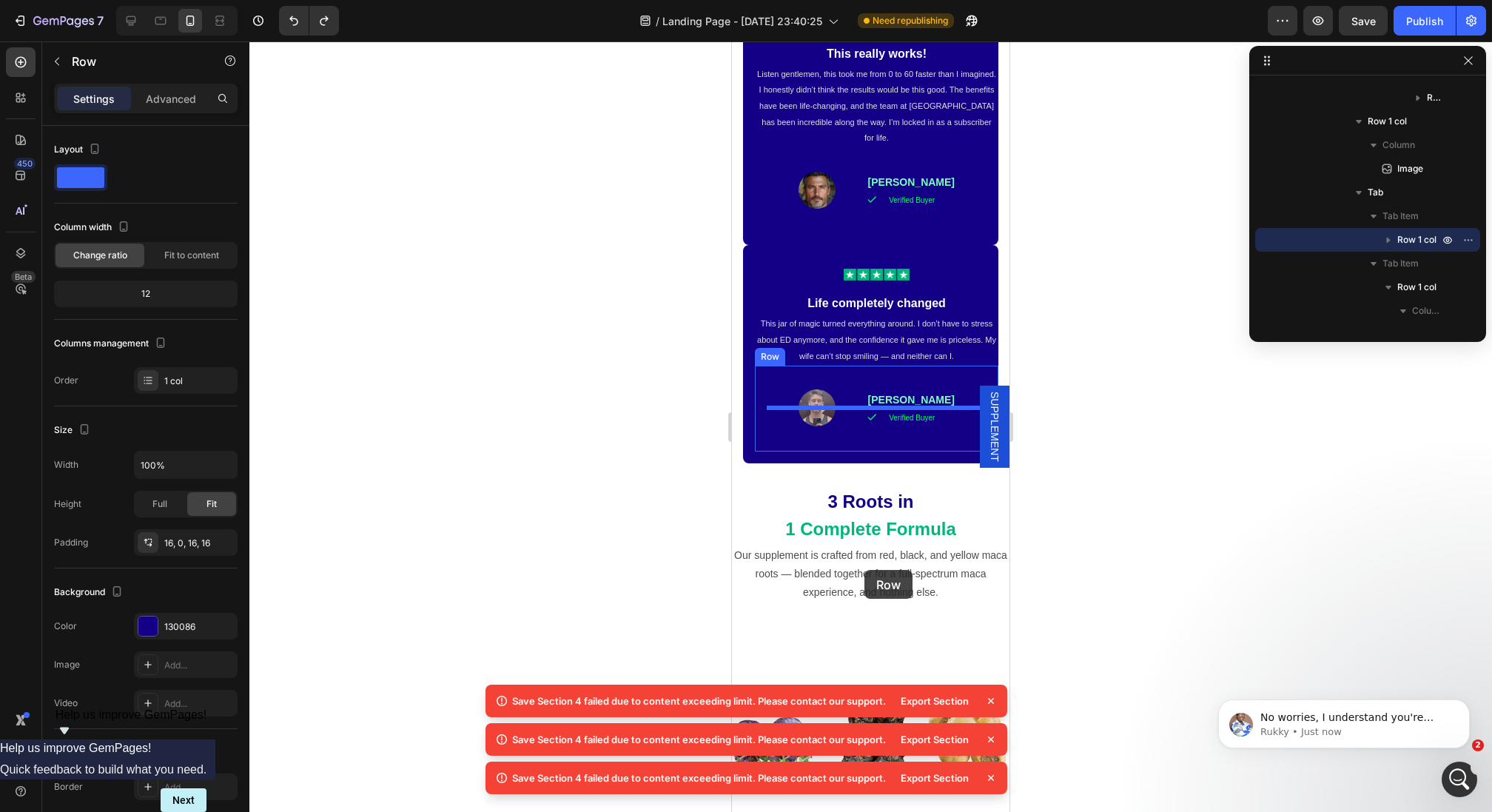
scroll to position [1794, 0]
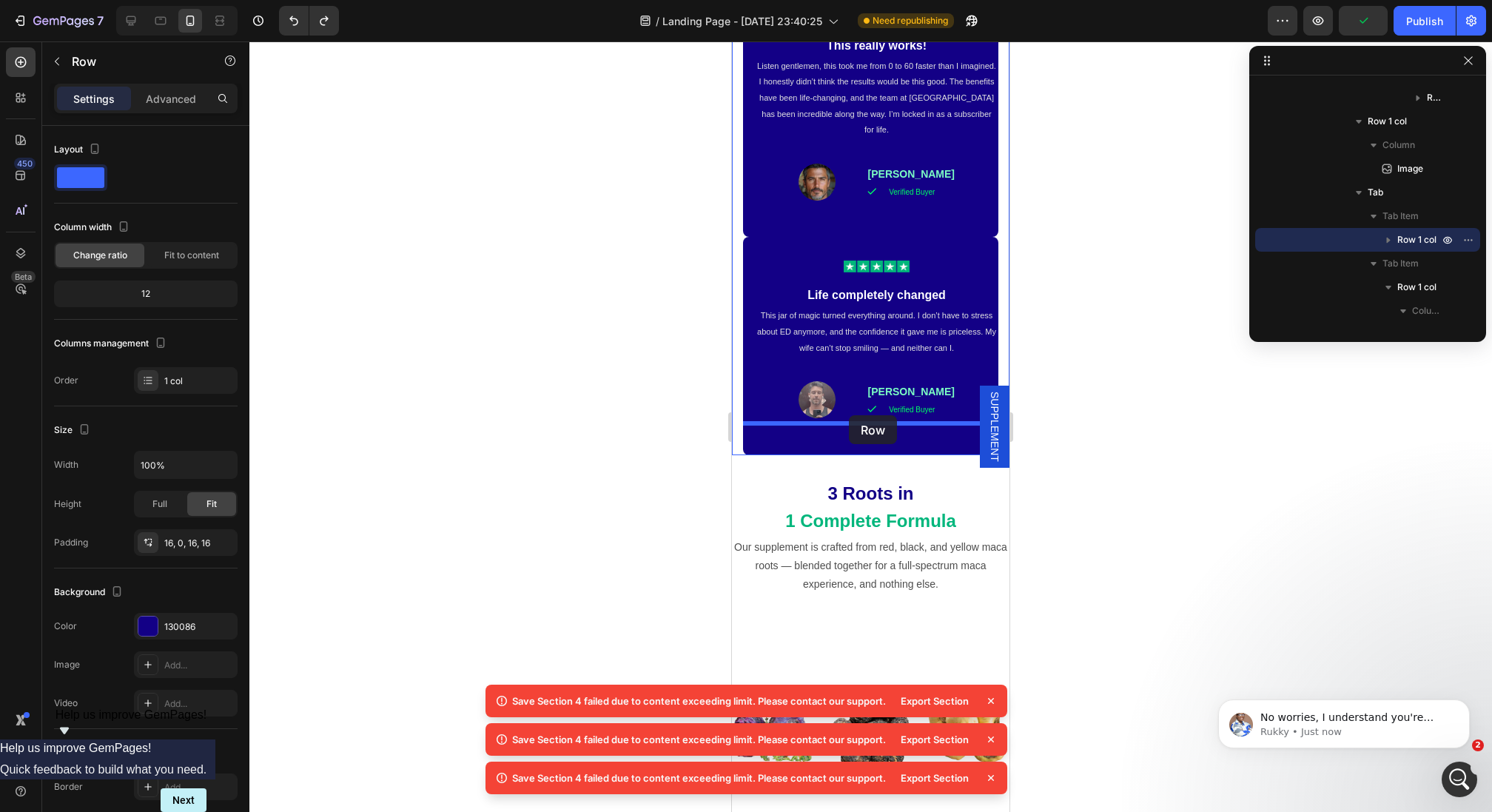
drag, startPoint x: 761, startPoint y: 80, endPoint x: 849, endPoint y: 415, distance: 346.4
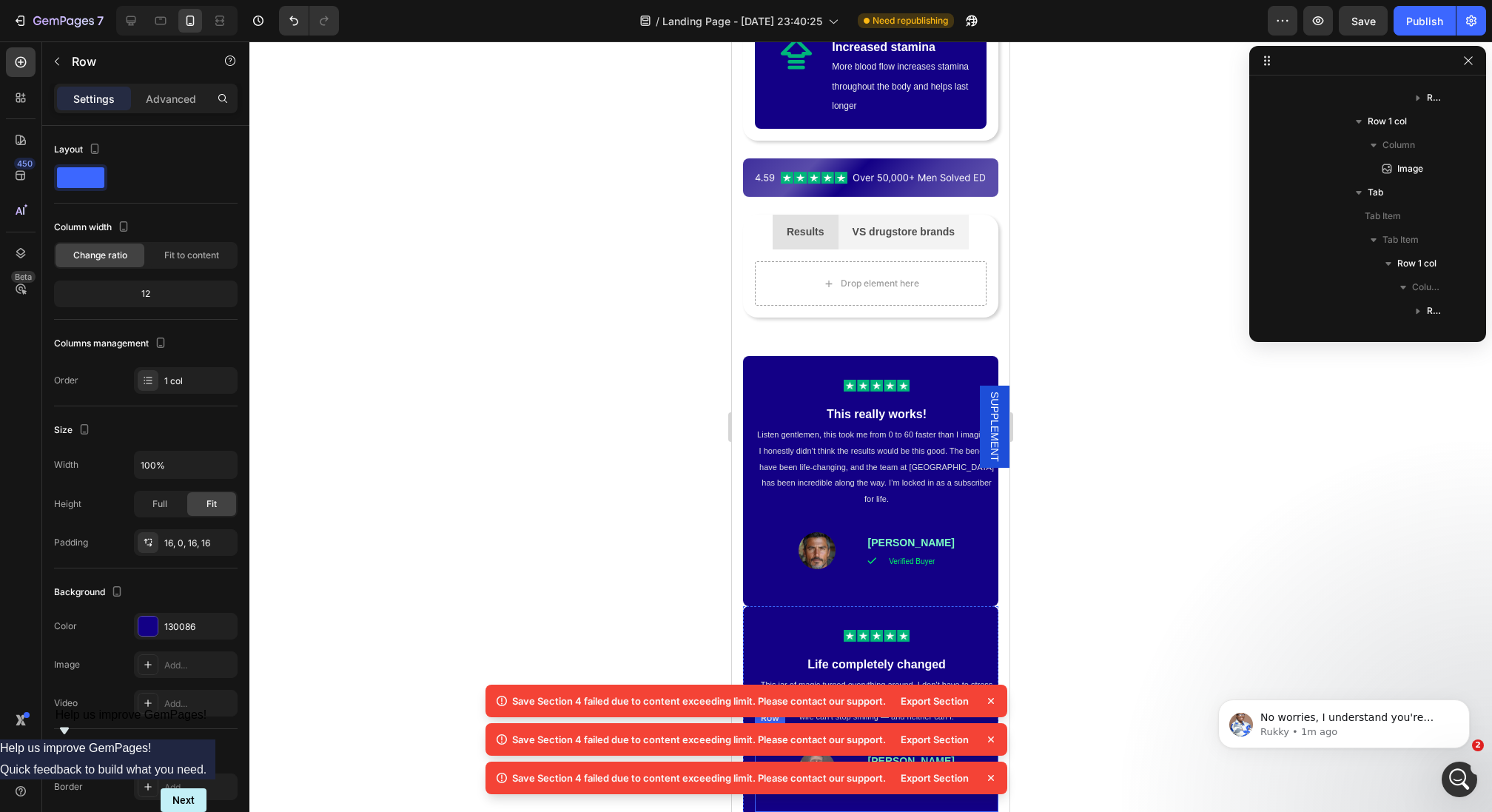
scroll to position [1043, 0]
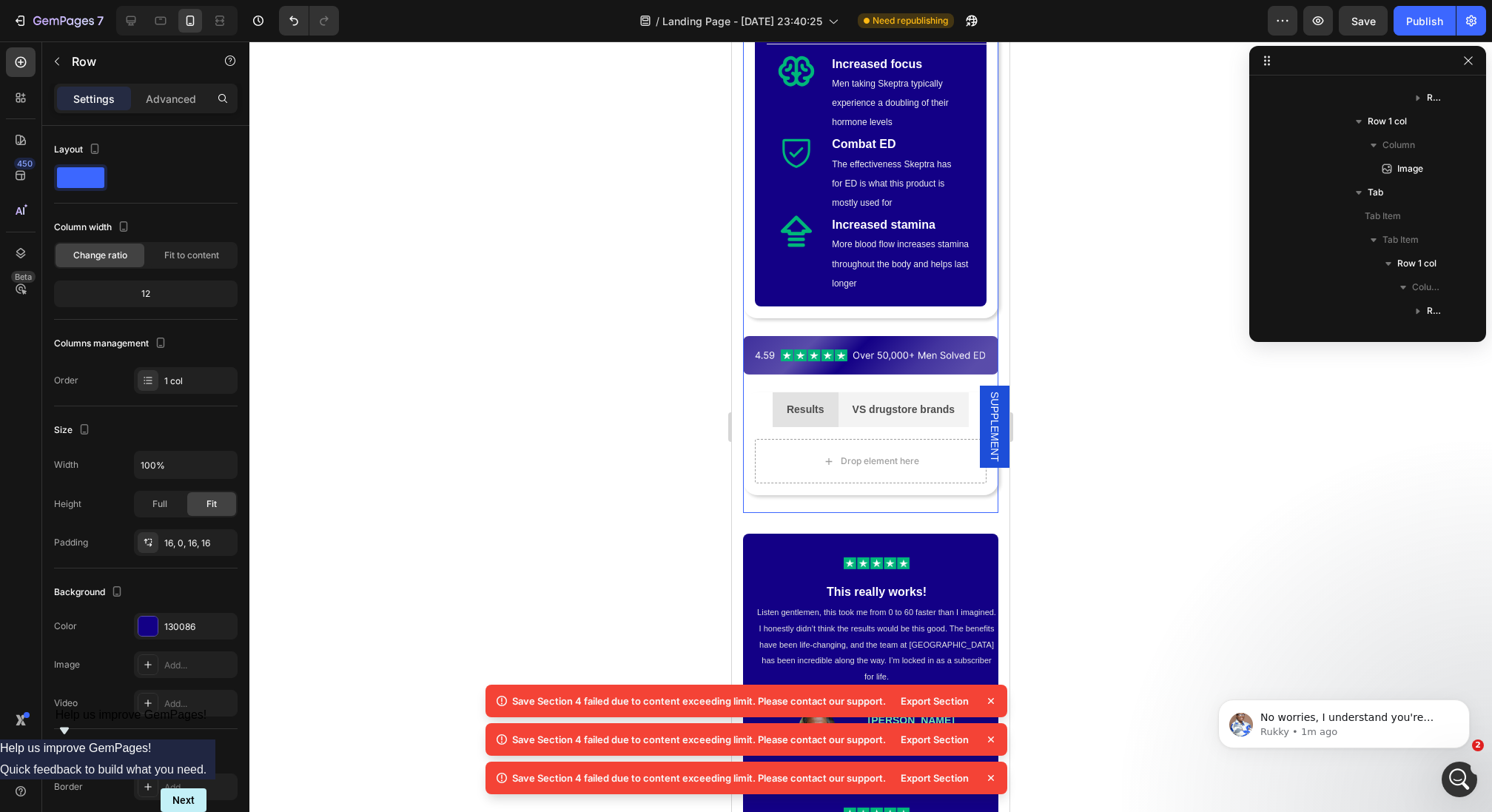
click at [761, 427] on div "Drop element here Image Row Finally, Something That Actually Works Text Block I…" at bounding box center [871, 461] width 256 height 68
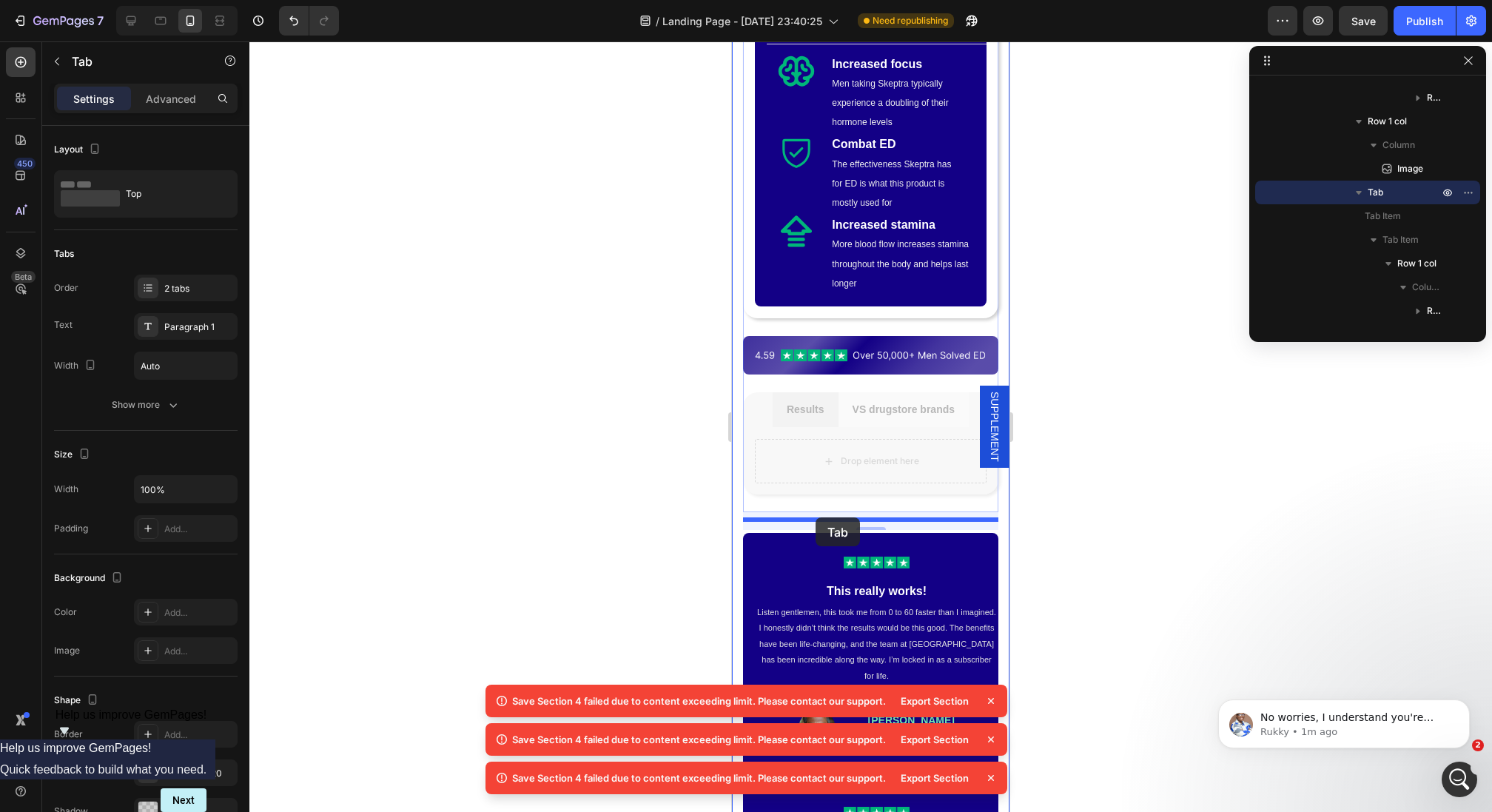
drag, startPoint x: 806, startPoint y: 379, endPoint x: 815, endPoint y: 518, distance: 139.3
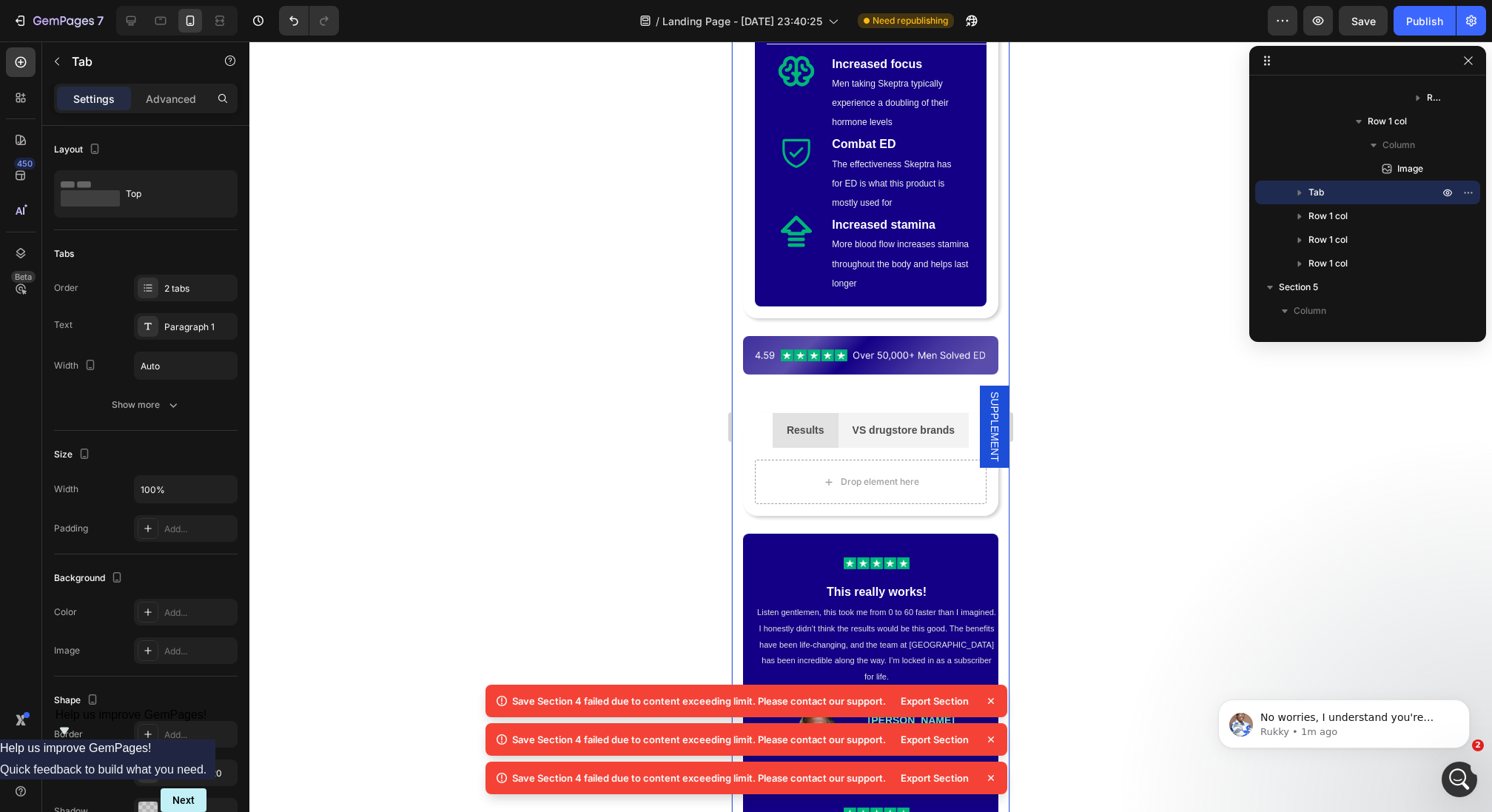
click at [768, 397] on div "Product Images Icon Try Skeptra risk-free for 90 days. If you’re not satisfied,…" at bounding box center [871, 184] width 256 height 2101
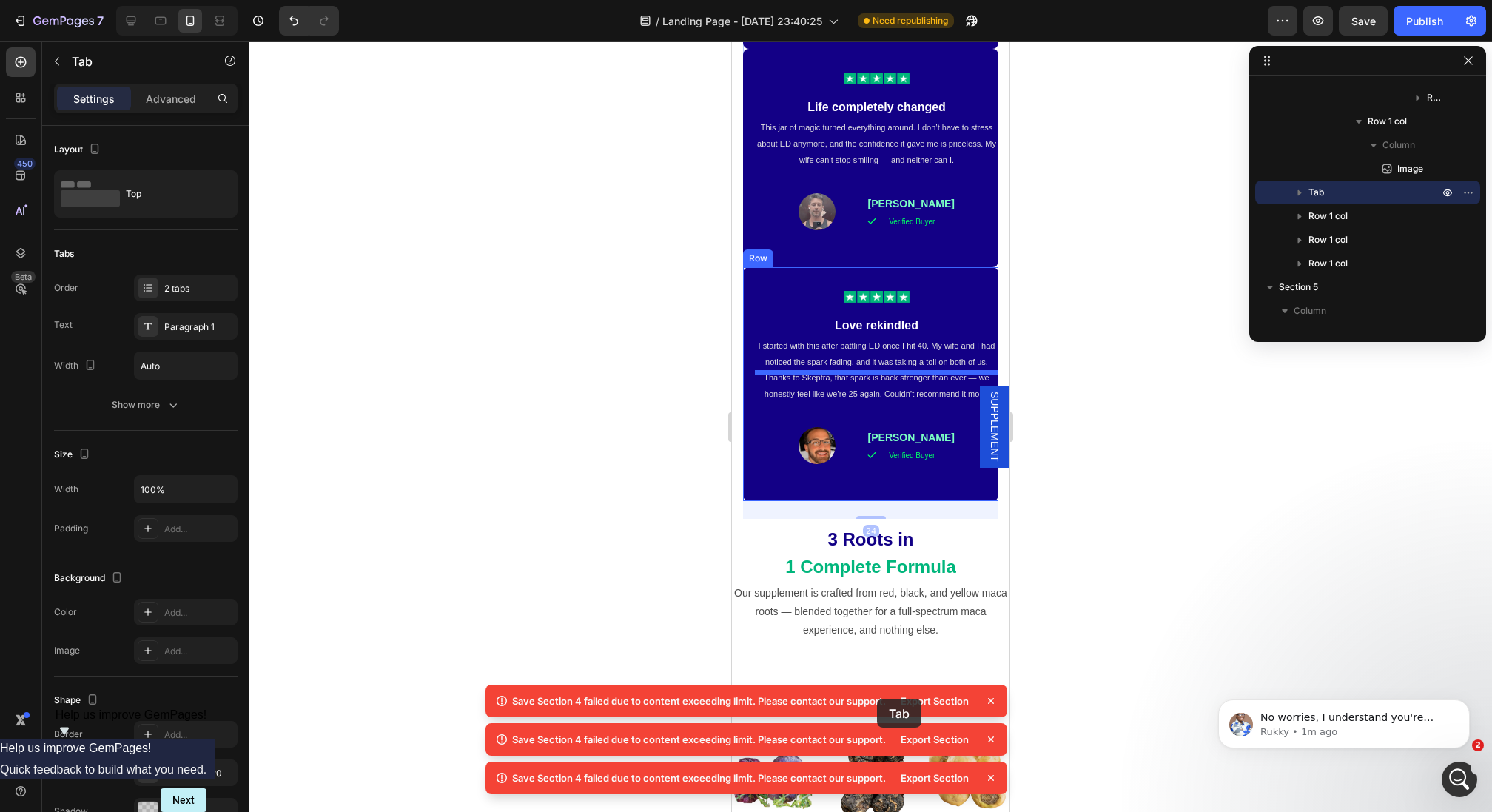
scroll to position [1906, 0]
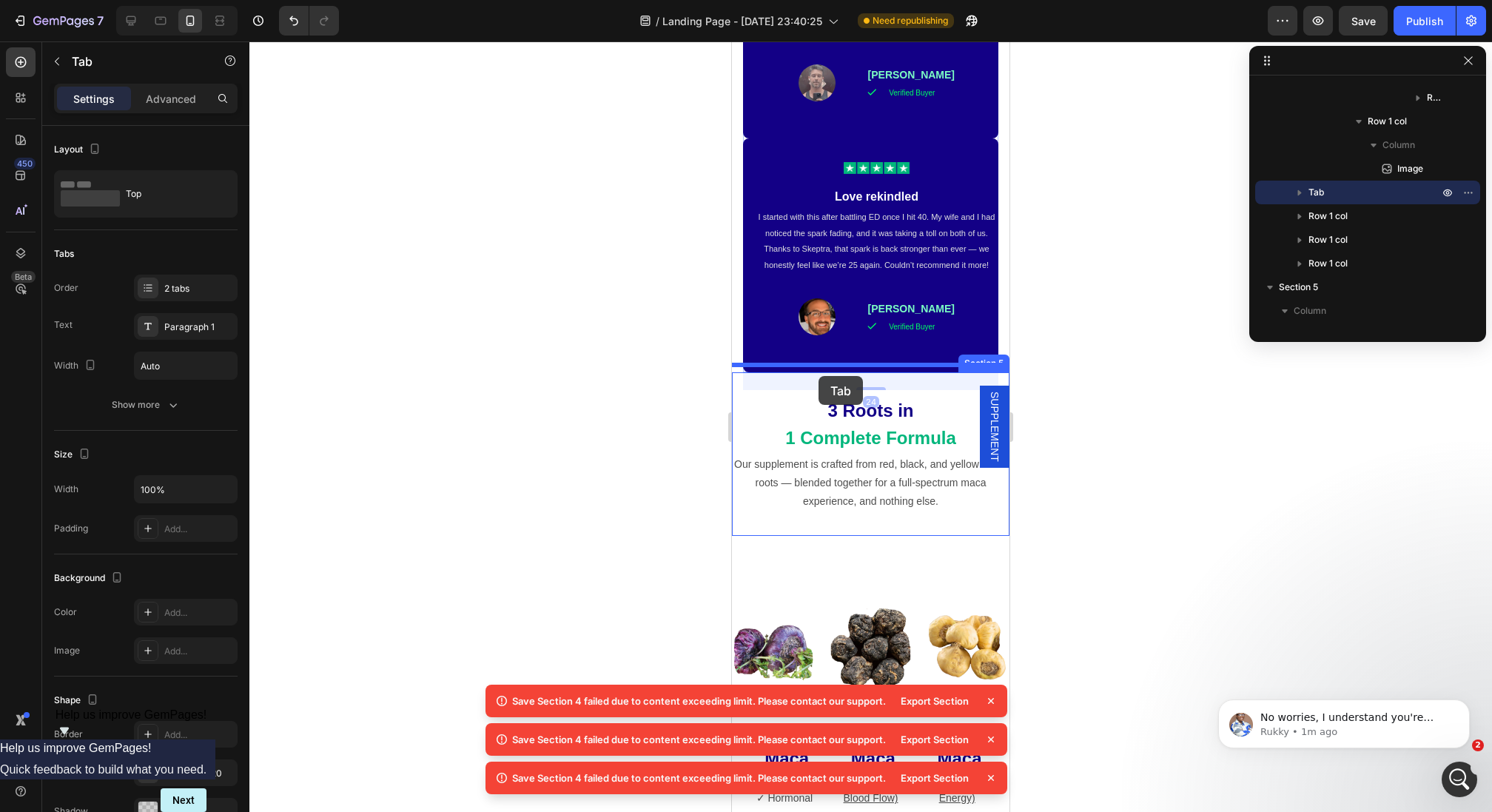
drag, startPoint x: 778, startPoint y: 126, endPoint x: 819, endPoint y: 376, distance: 253.3
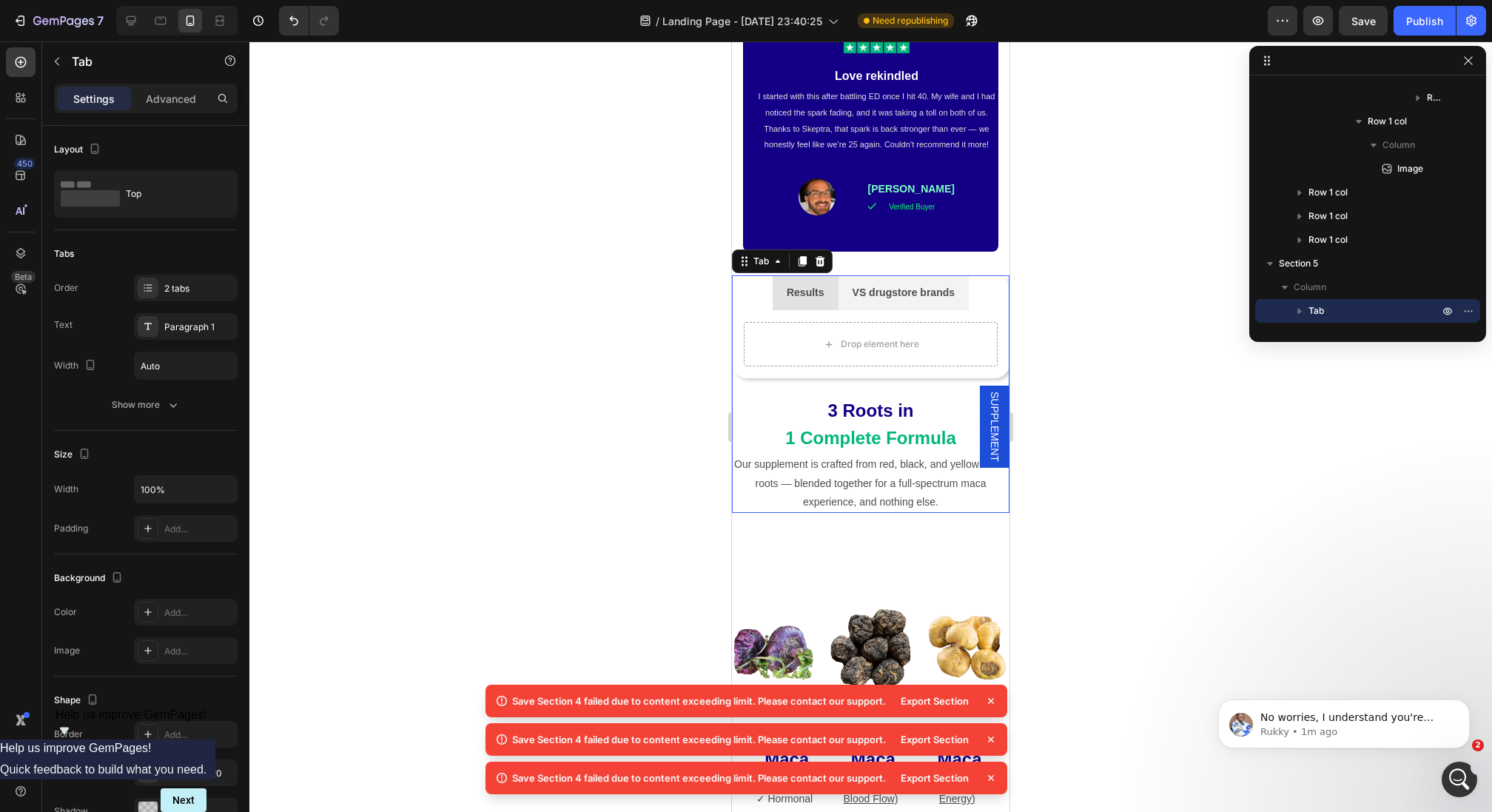
scroll to position [1785, 0]
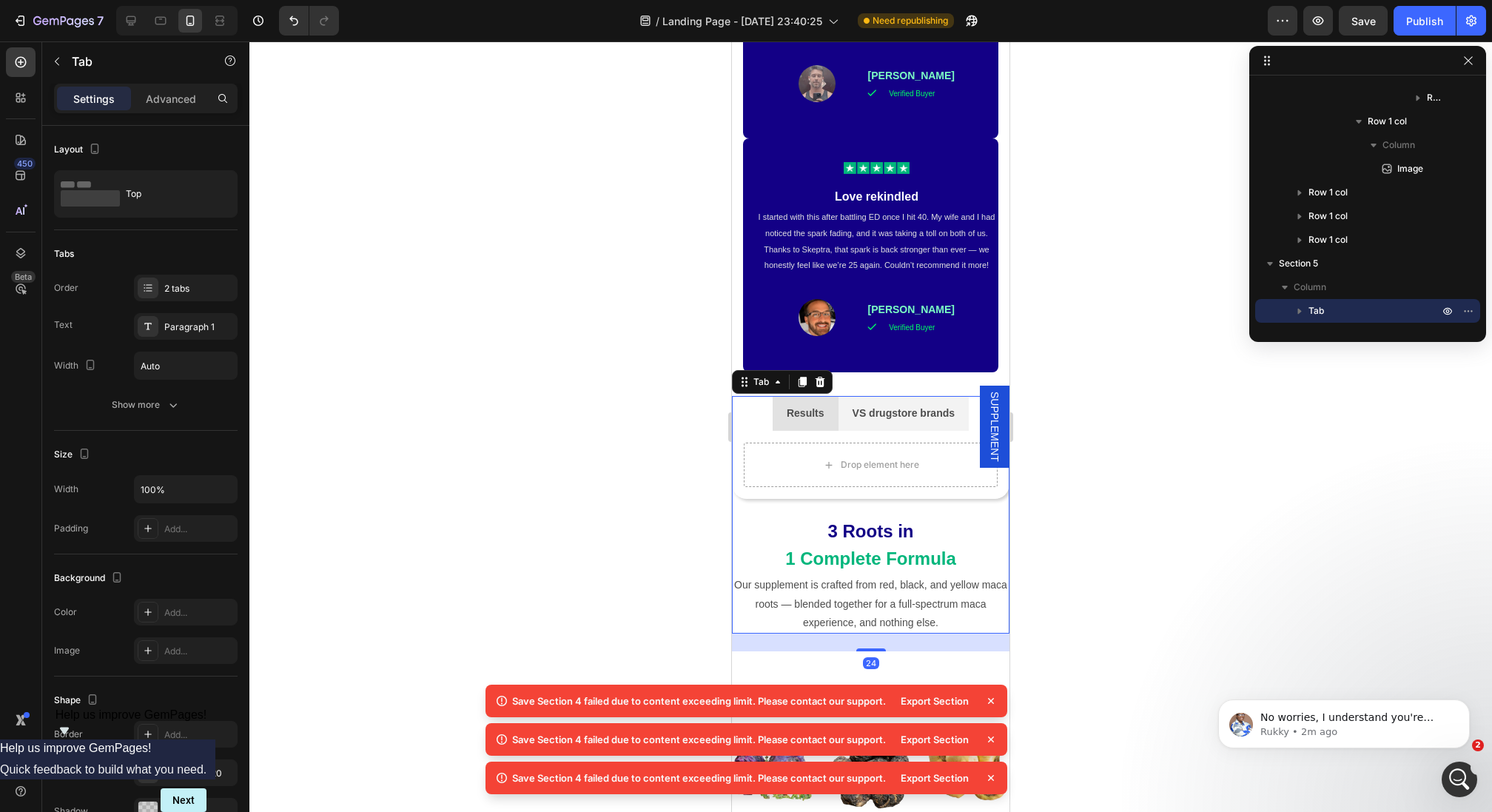
click at [1055, 382] on div at bounding box center [870, 427] width 1242 height 771
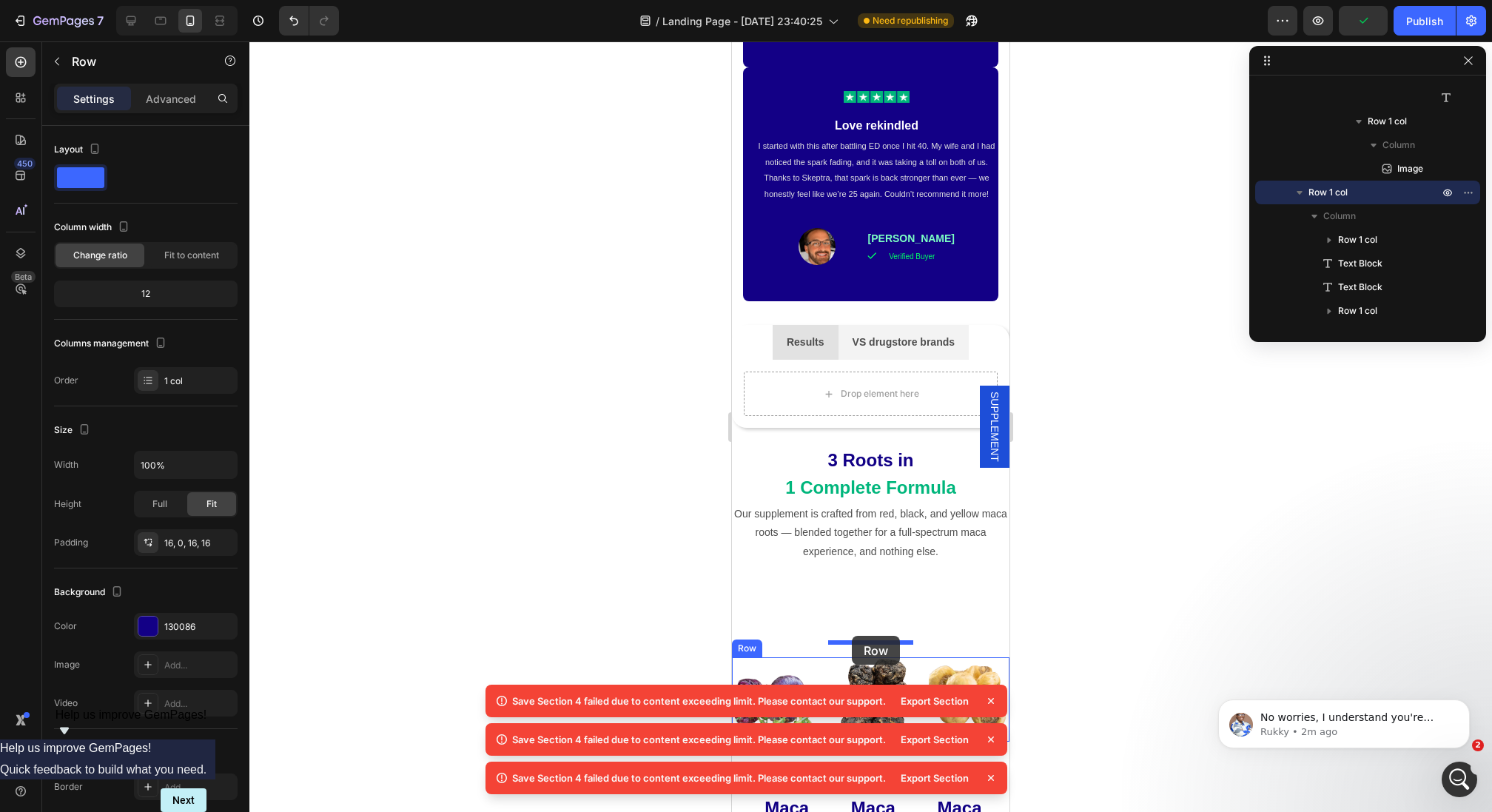
scroll to position [1919, 0]
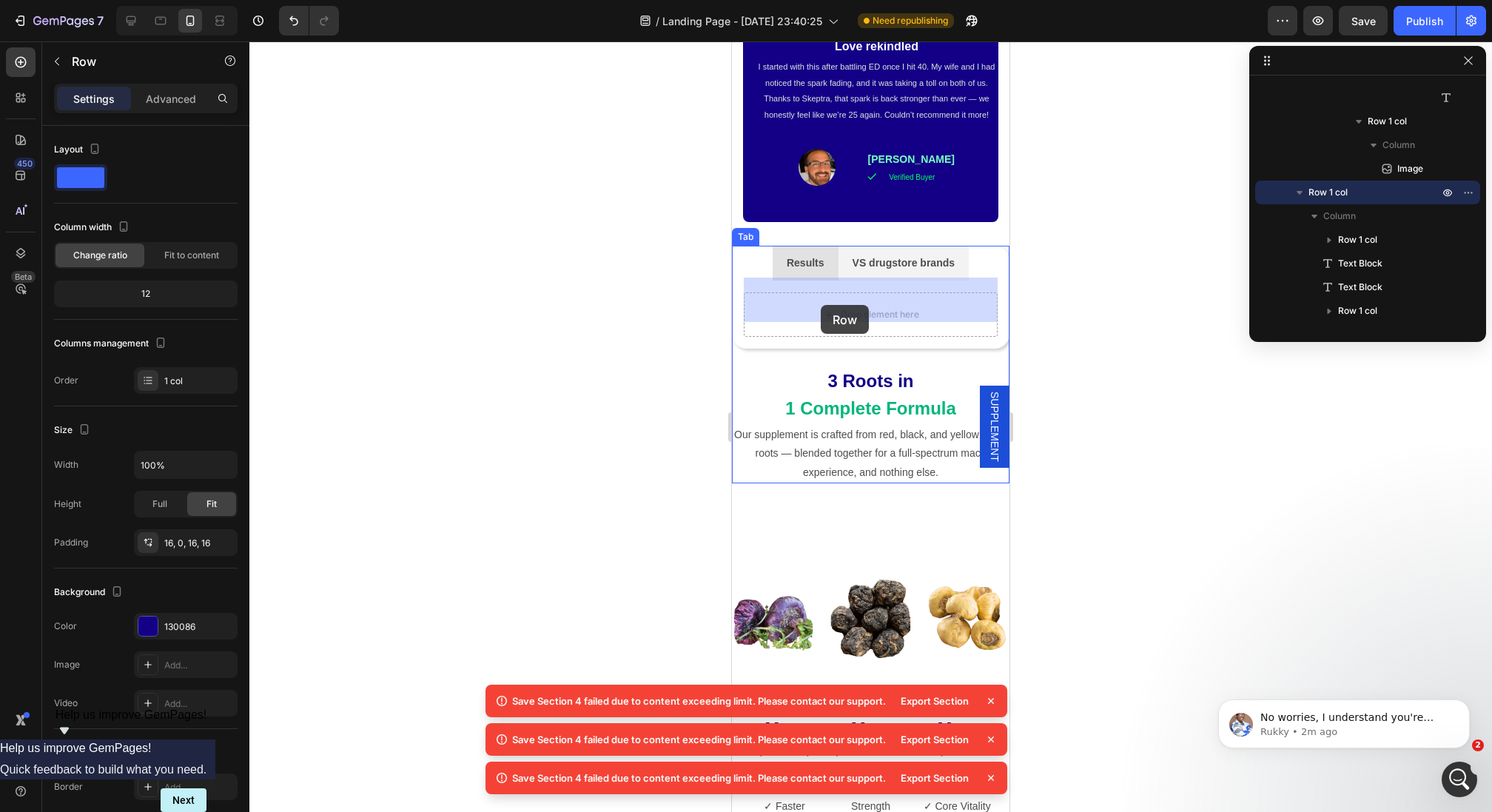
drag, startPoint x: 750, startPoint y: 189, endPoint x: 821, endPoint y: 305, distance: 136.0
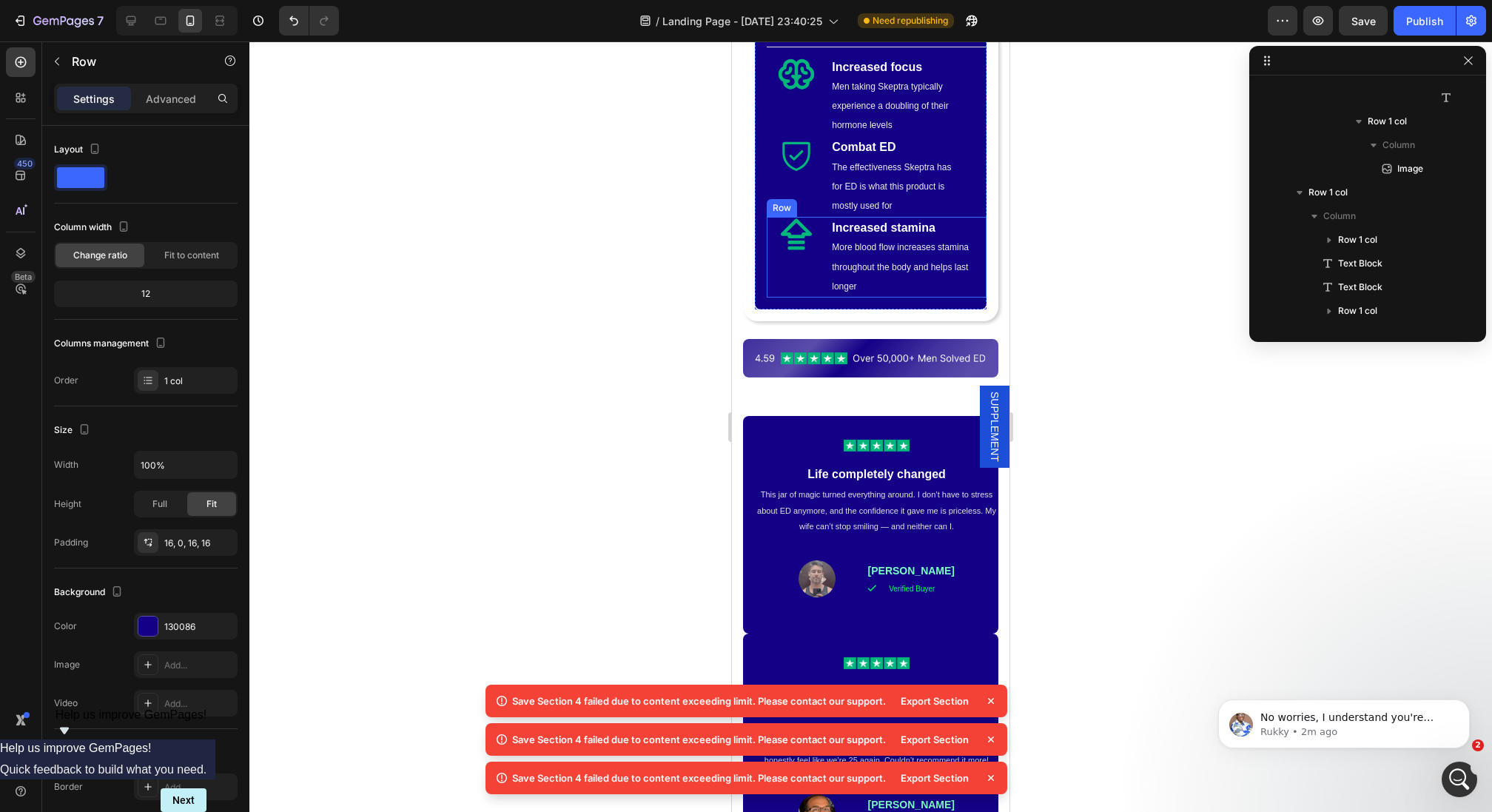
scroll to position [1250, 0]
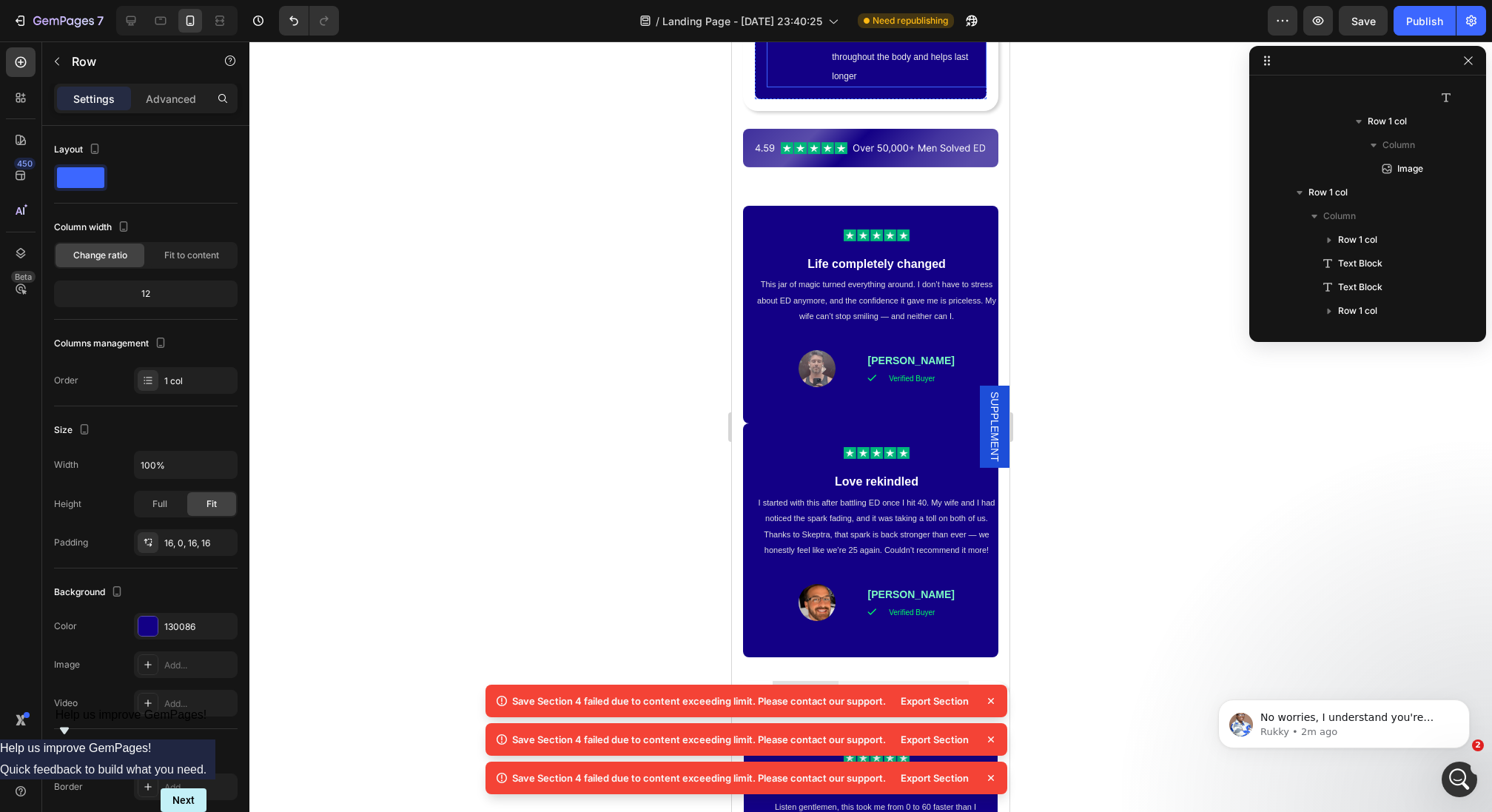
click at [774, 217] on div "Image Row" at bounding box center [876, 235] width 243 height 36
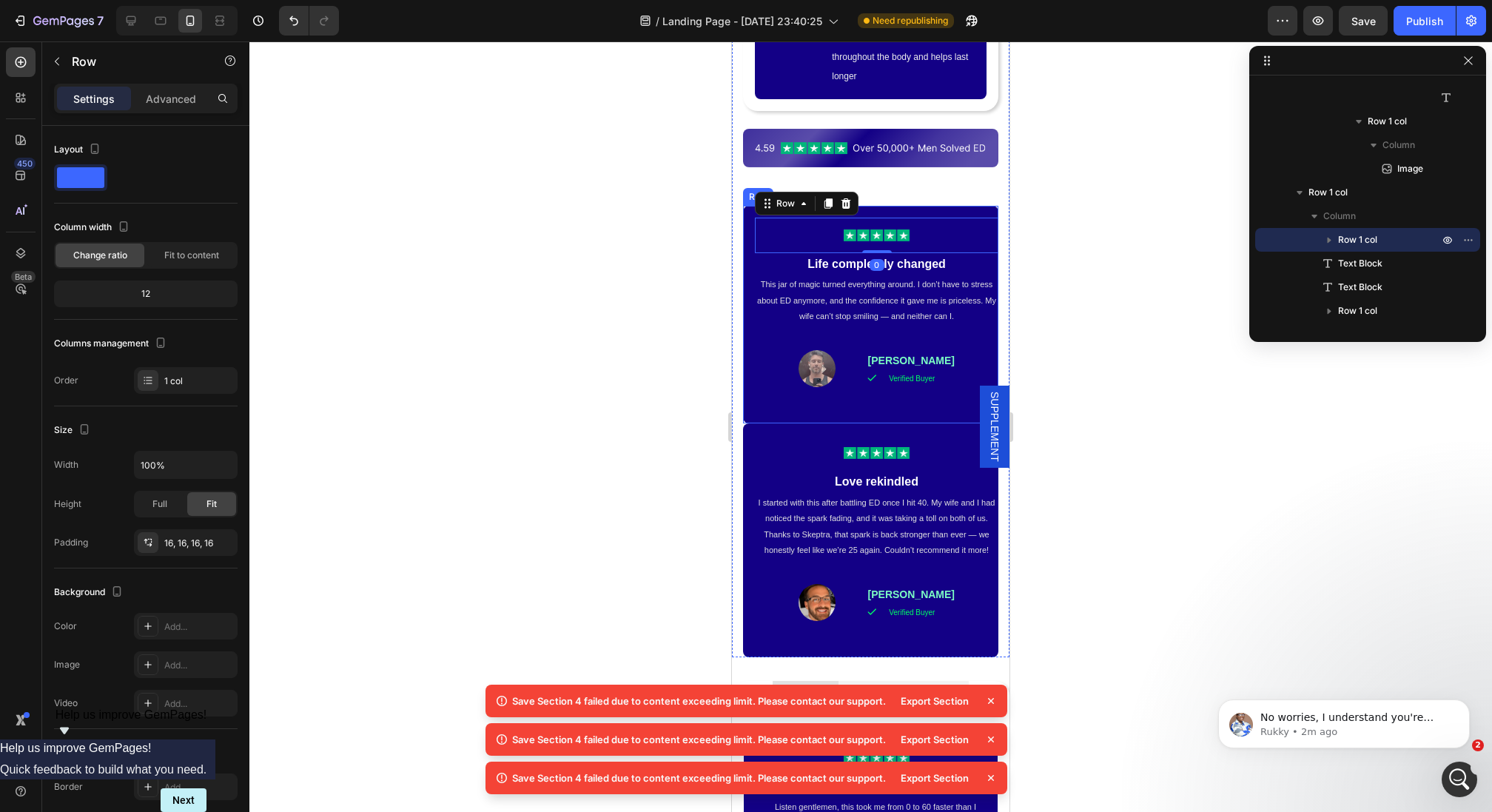
click at [749, 206] on div "Image Row 0 Life completely changed Text Block This jar of magic turned everyth…" at bounding box center [871, 315] width 256 height 218
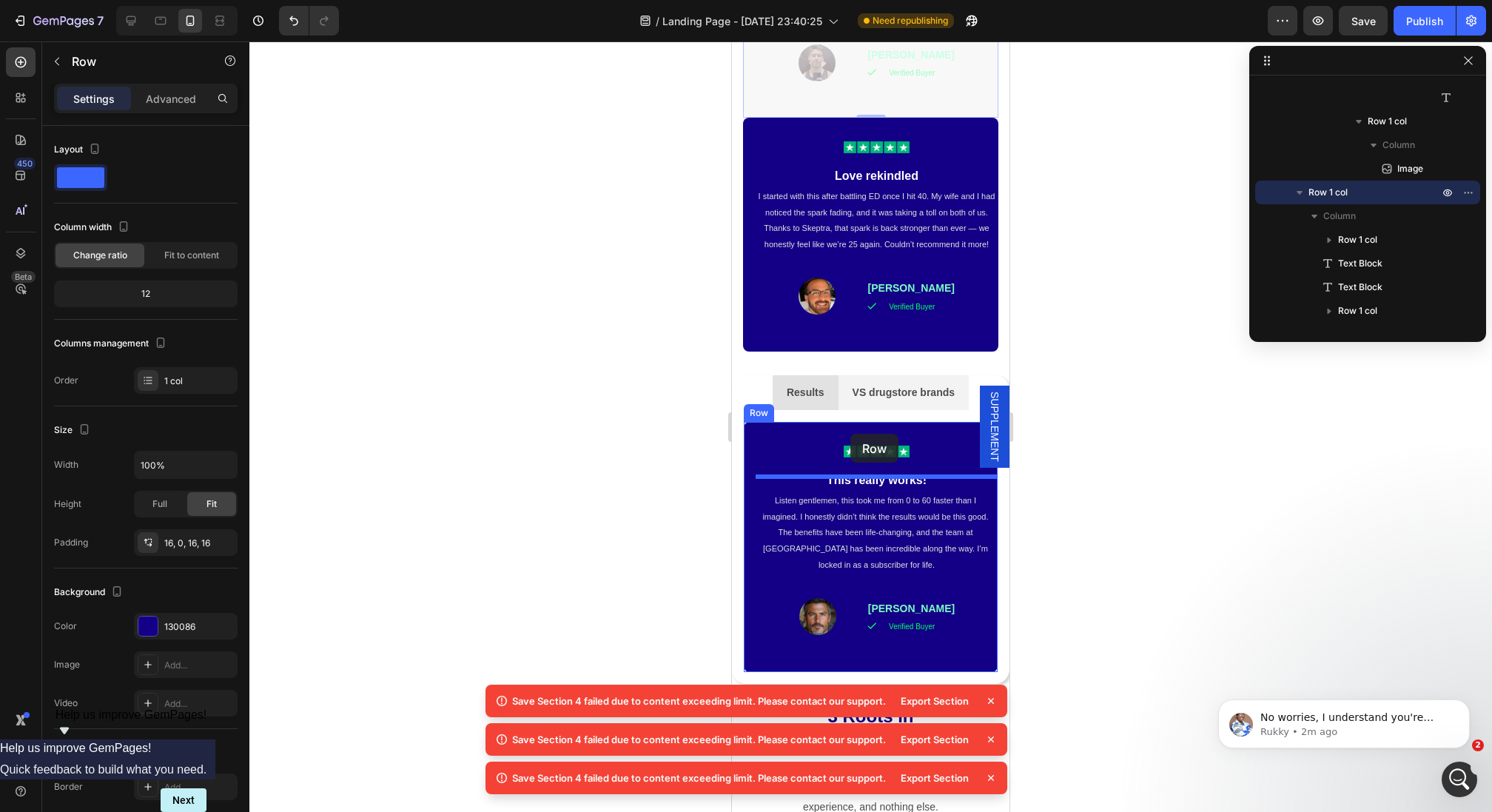
scroll to position [1684, 0]
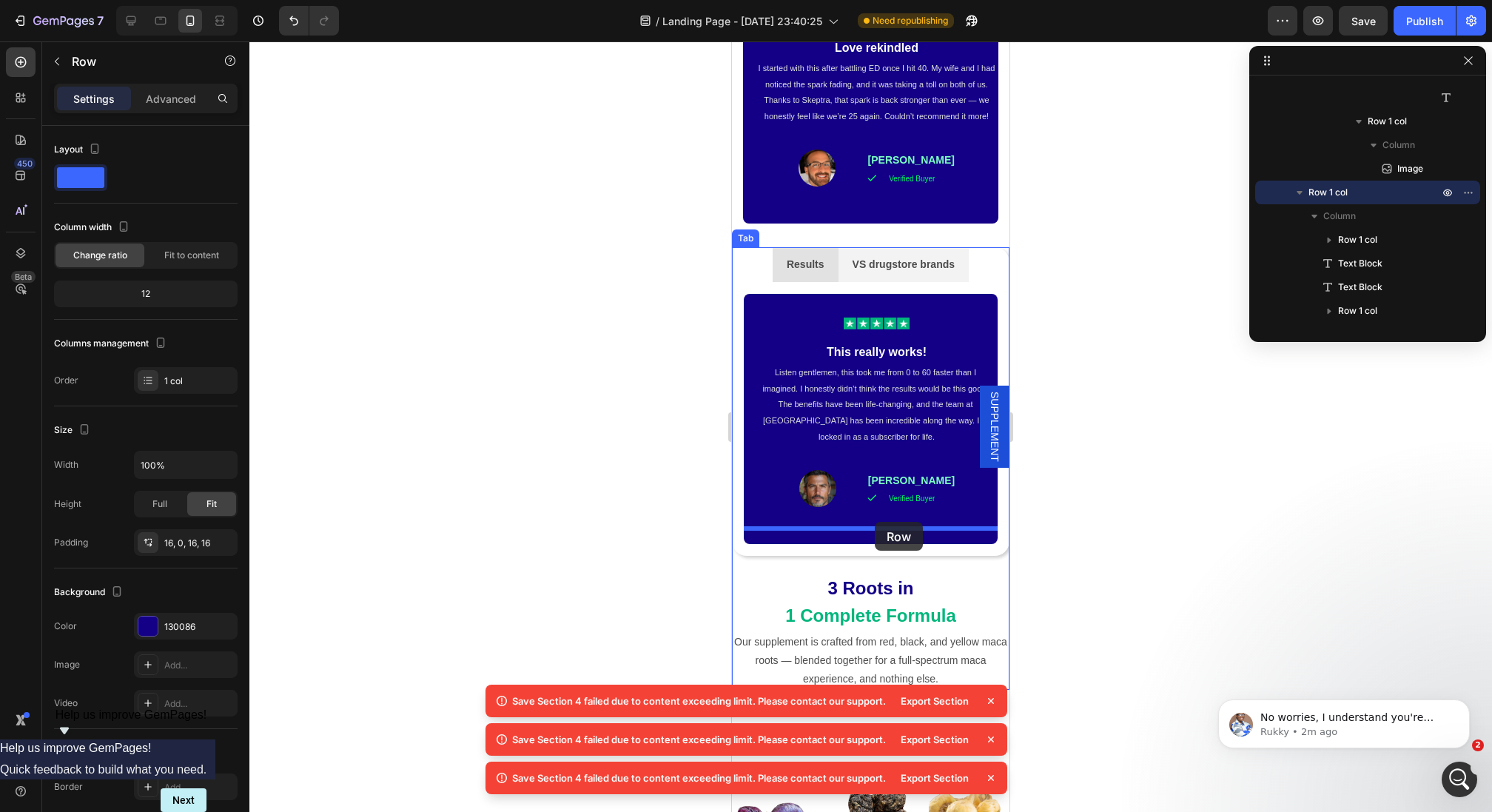
drag, startPoint x: 753, startPoint y: 181, endPoint x: 875, endPoint y: 522, distance: 362.2
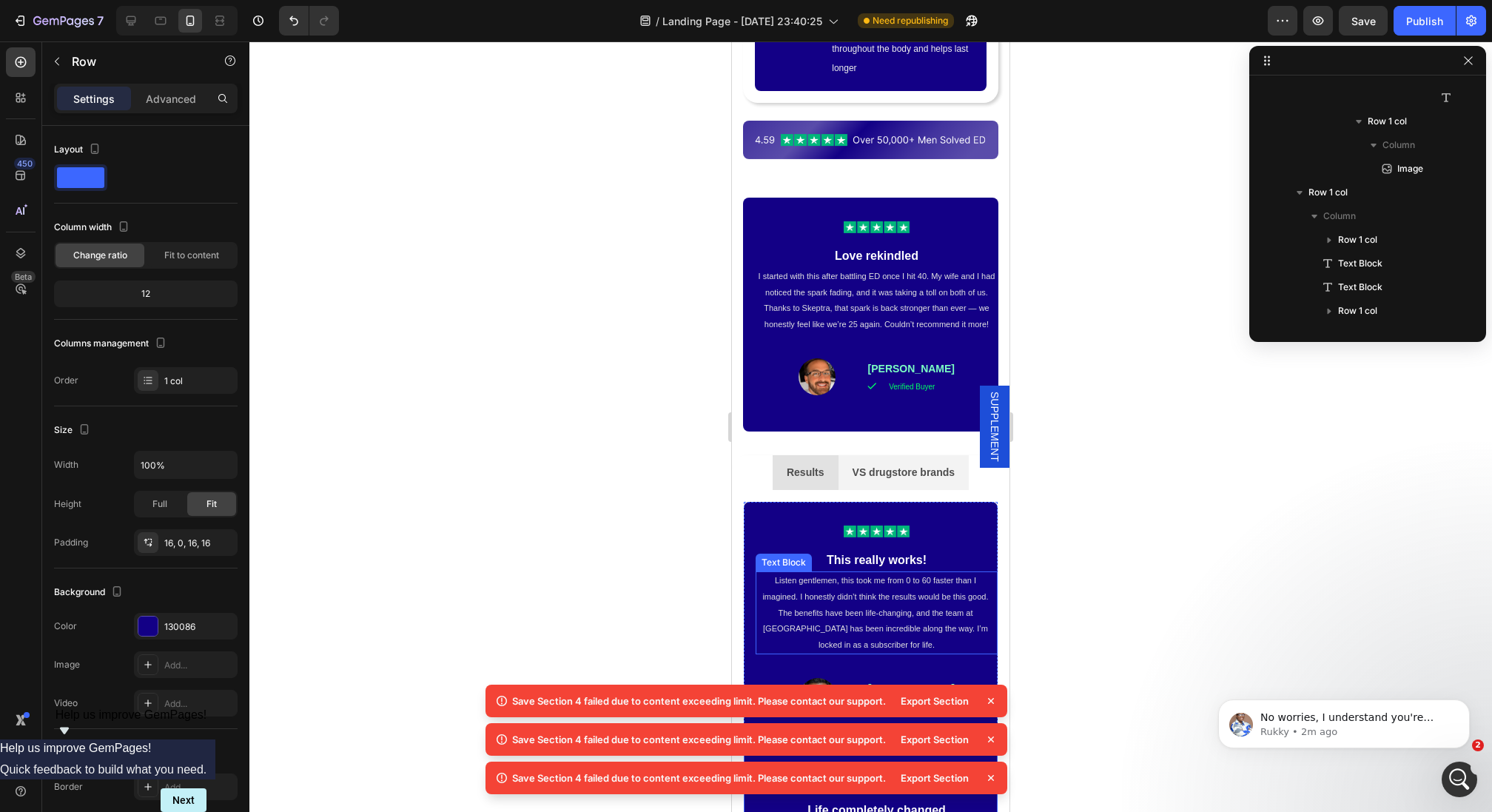
scroll to position [1072, 0]
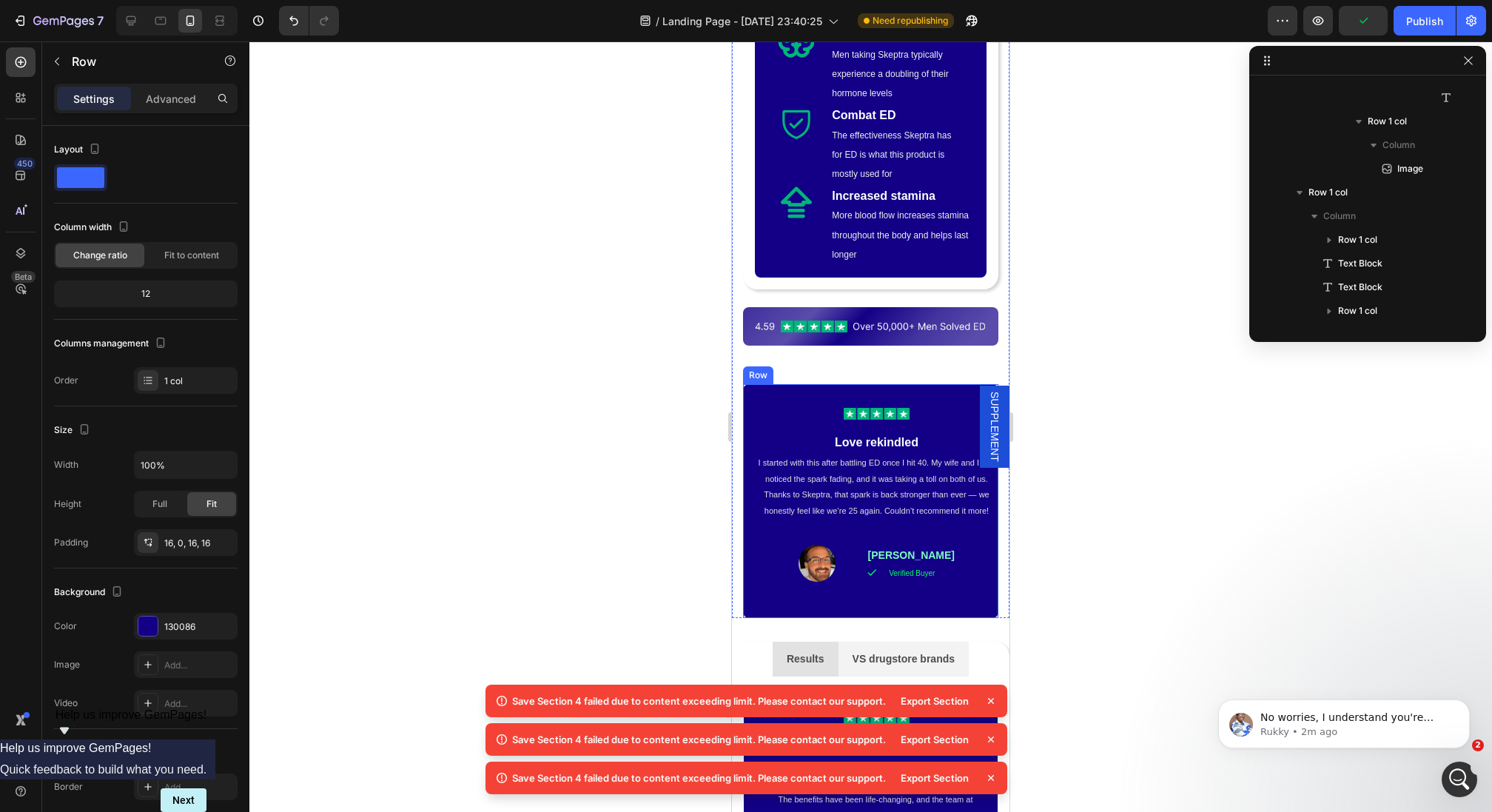
click at [746, 386] on div "Image Row Love rekindled Text Block I started with this after battling ED once …" at bounding box center [871, 501] width 256 height 234
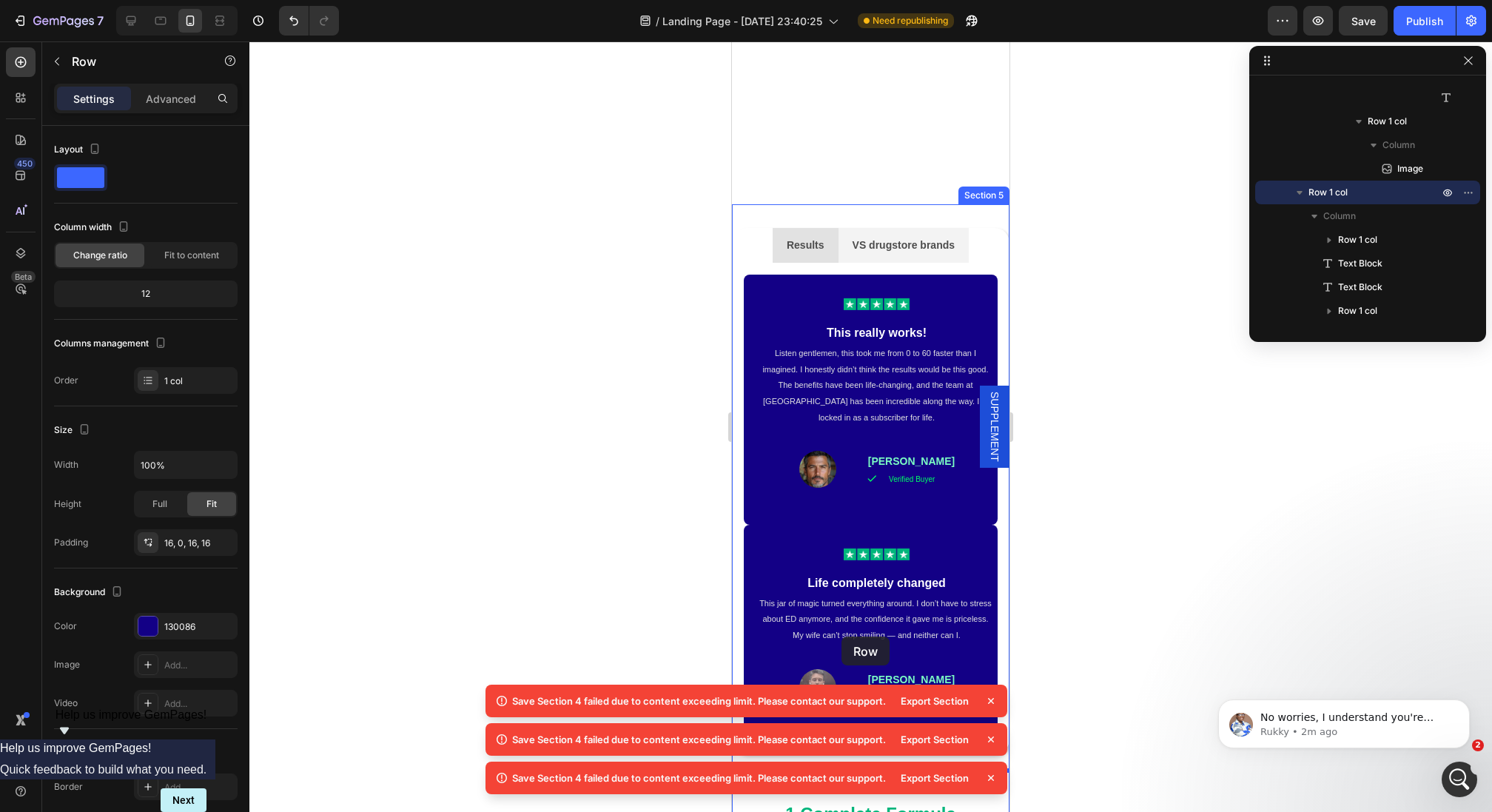
scroll to position [1672, 0]
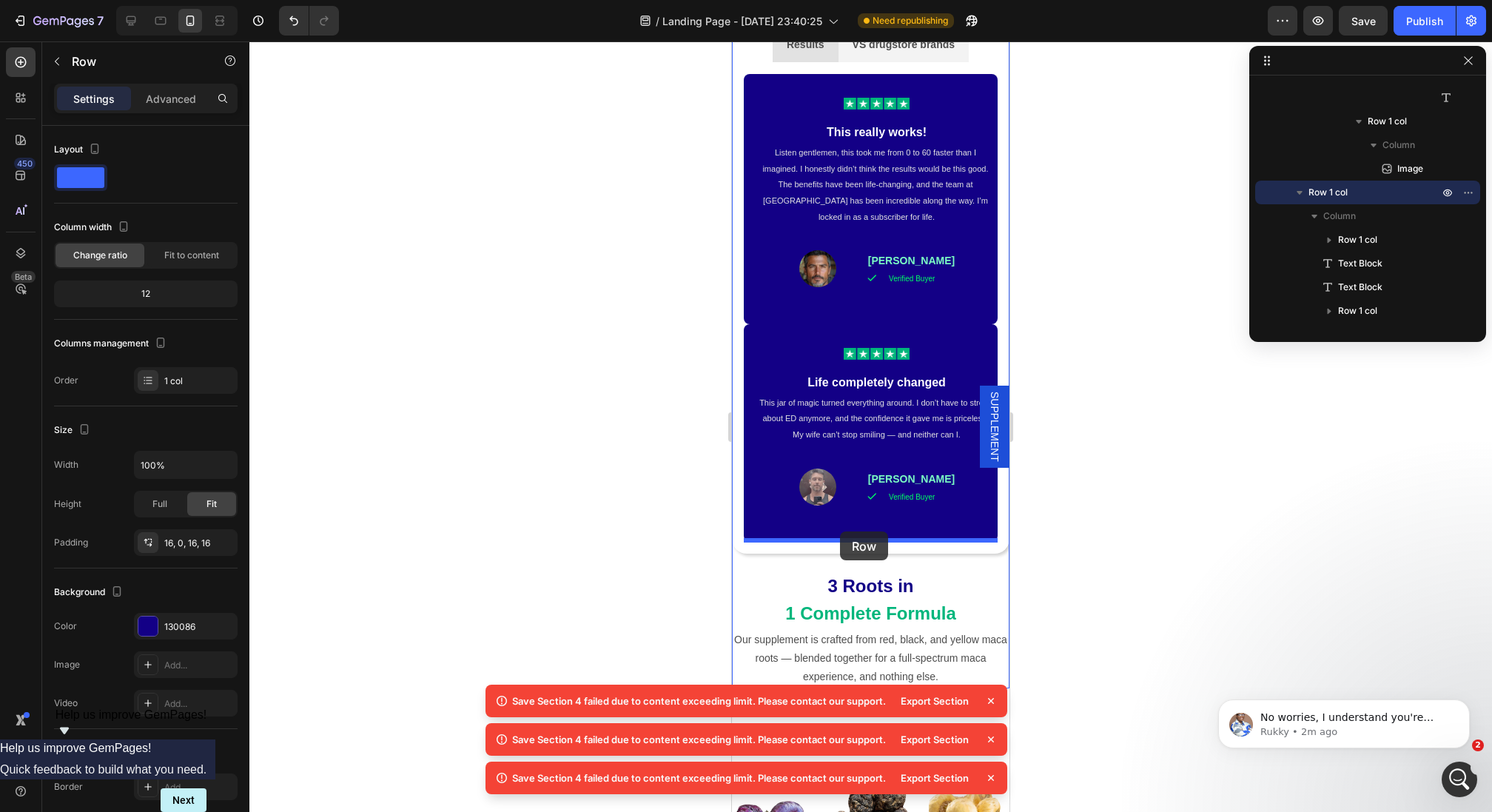
drag, startPoint x: 751, startPoint y: 353, endPoint x: 840, endPoint y: 531, distance: 199.0
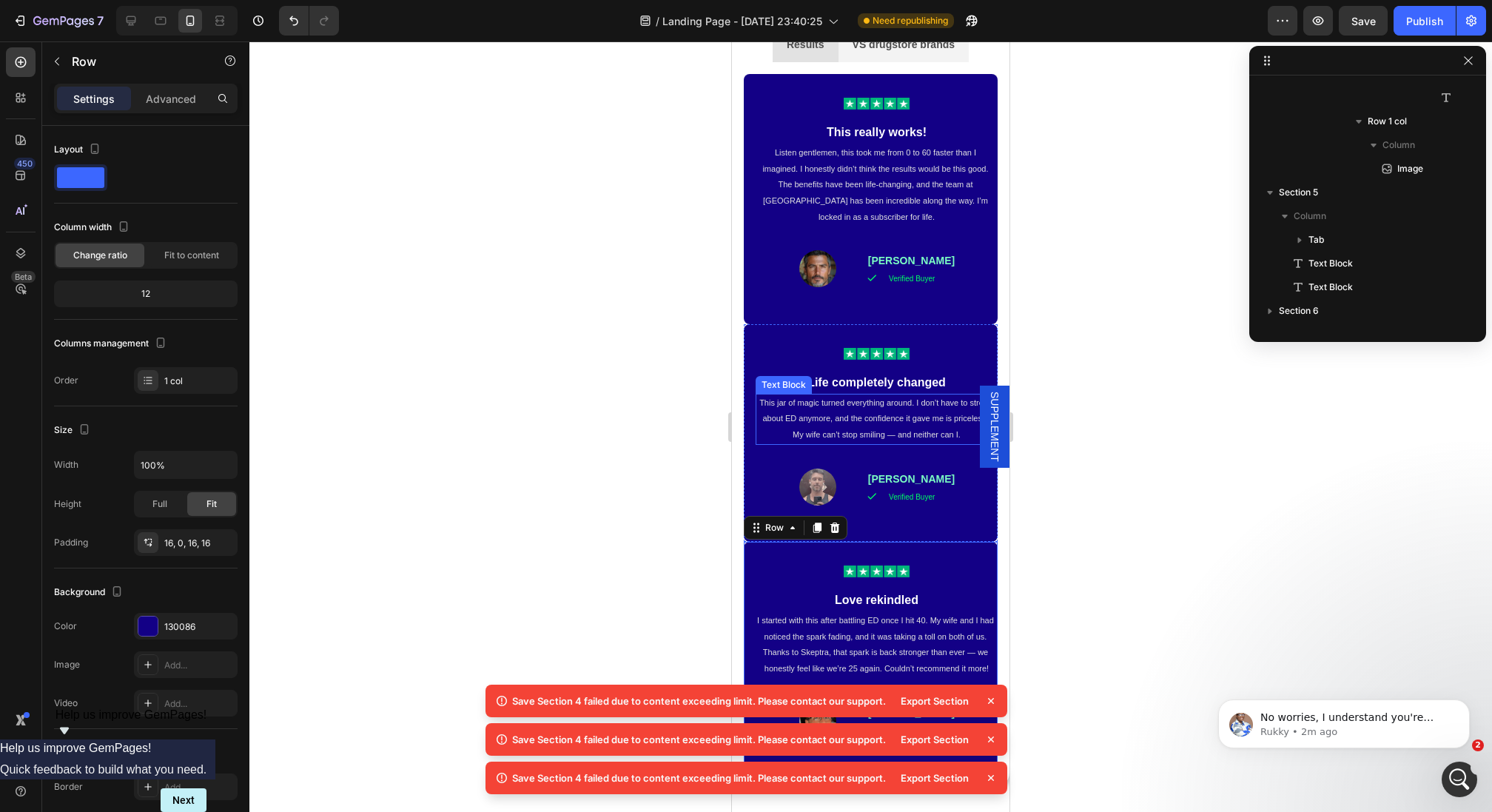
scroll to position [1632, 0]
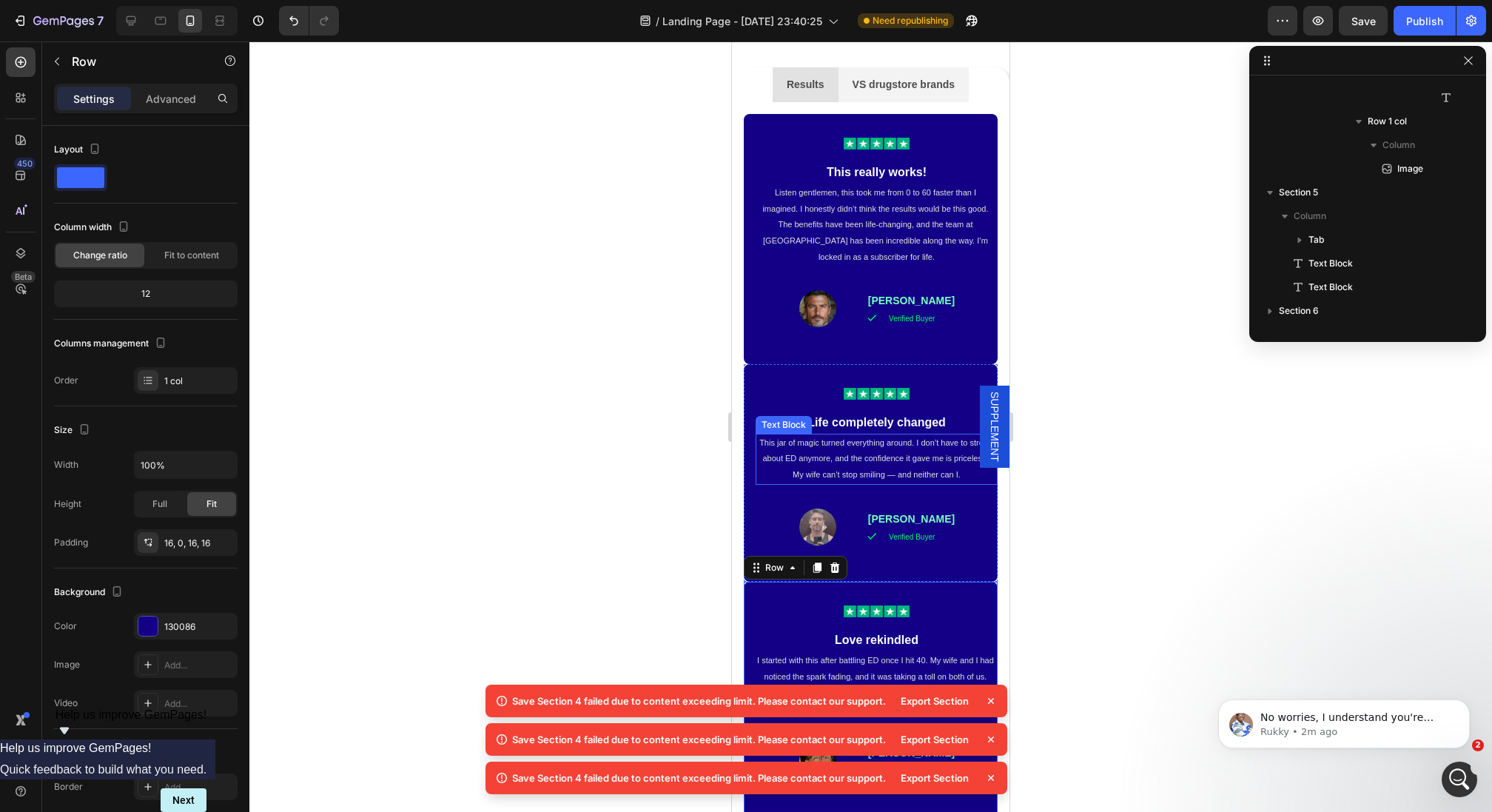
click at [910, 148] on div at bounding box center [876, 144] width 218 height 12
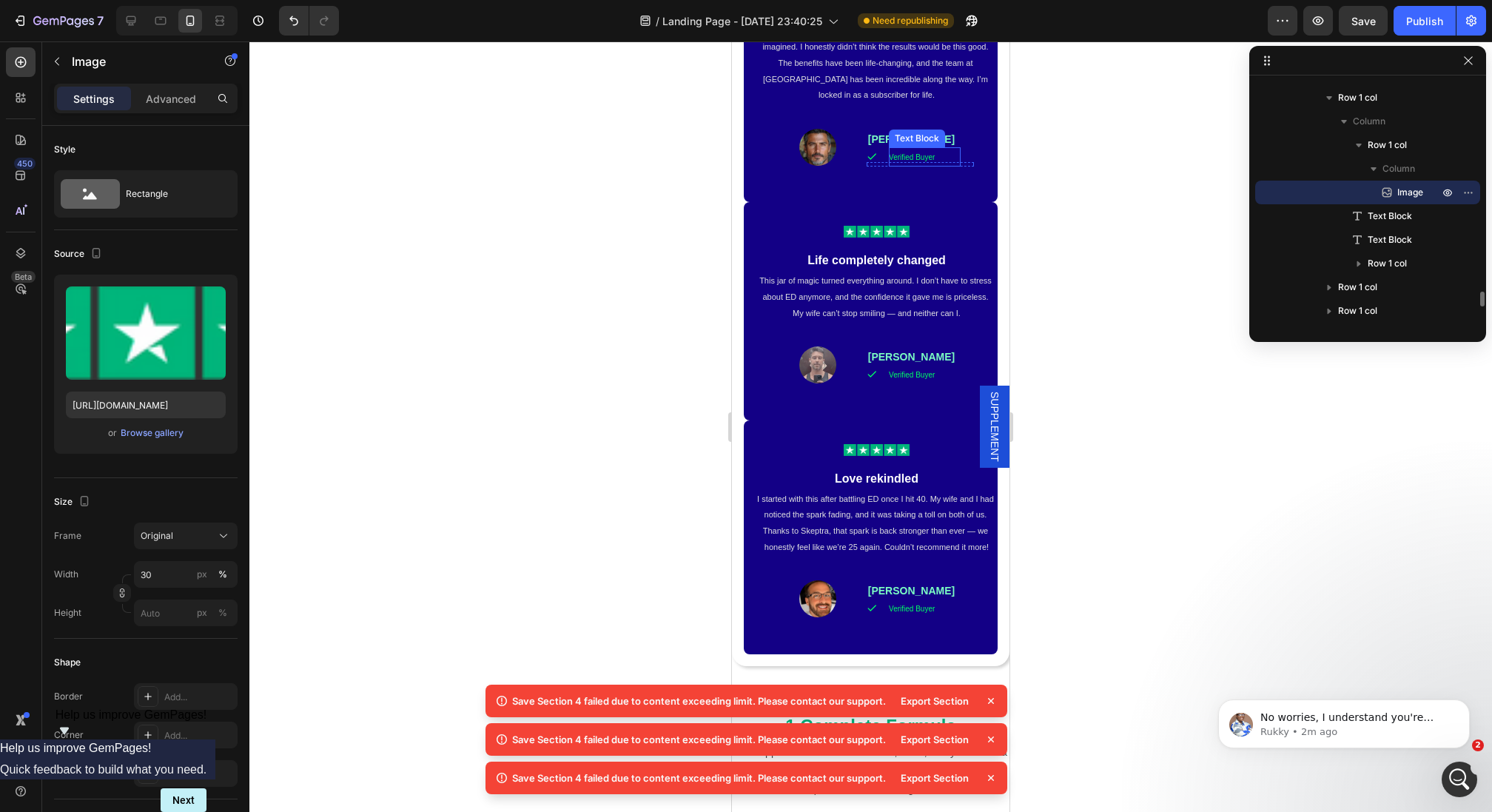
scroll to position [1460, 0]
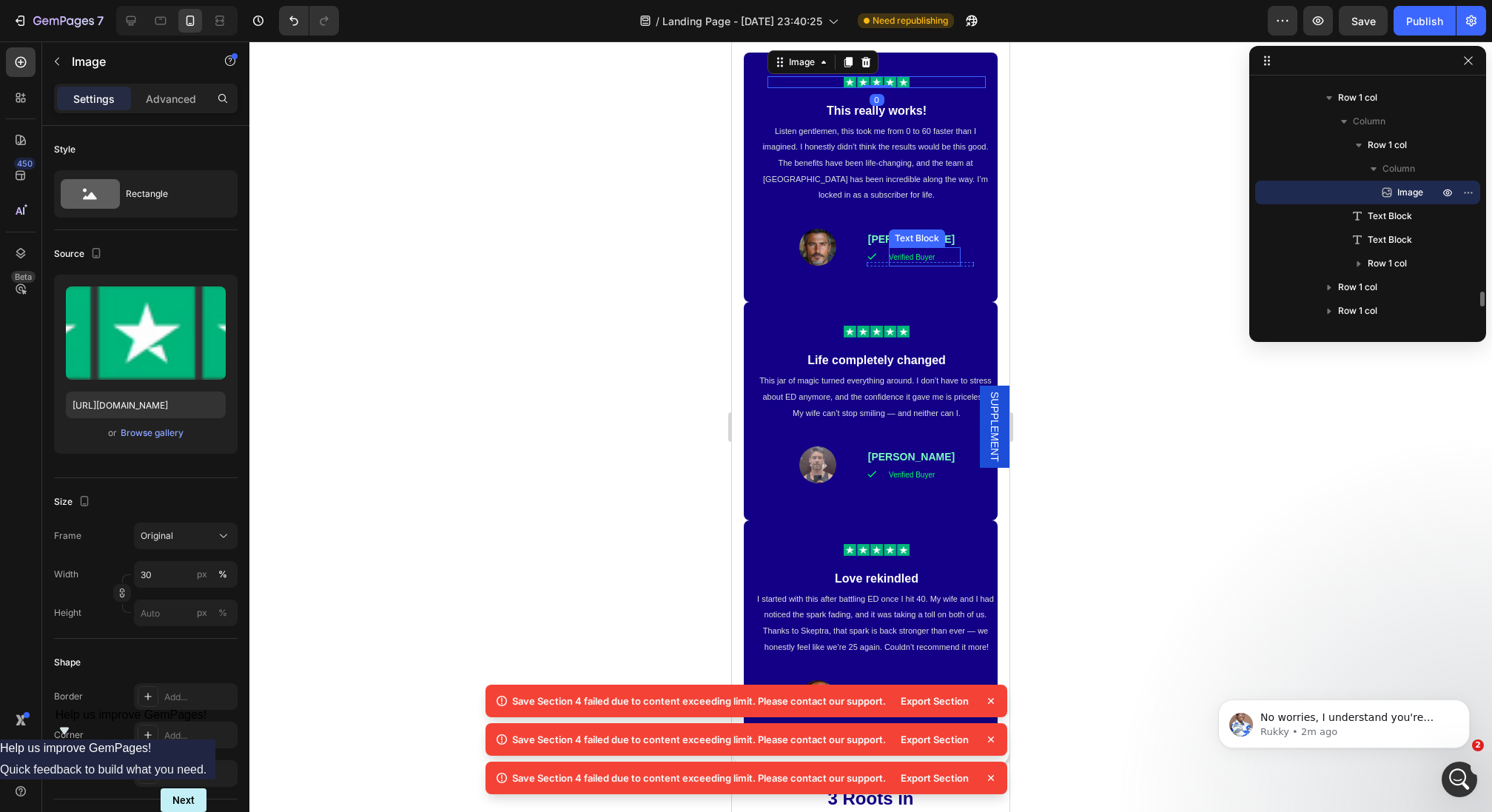
click at [819, 88] on div at bounding box center [876, 82] width 218 height 12
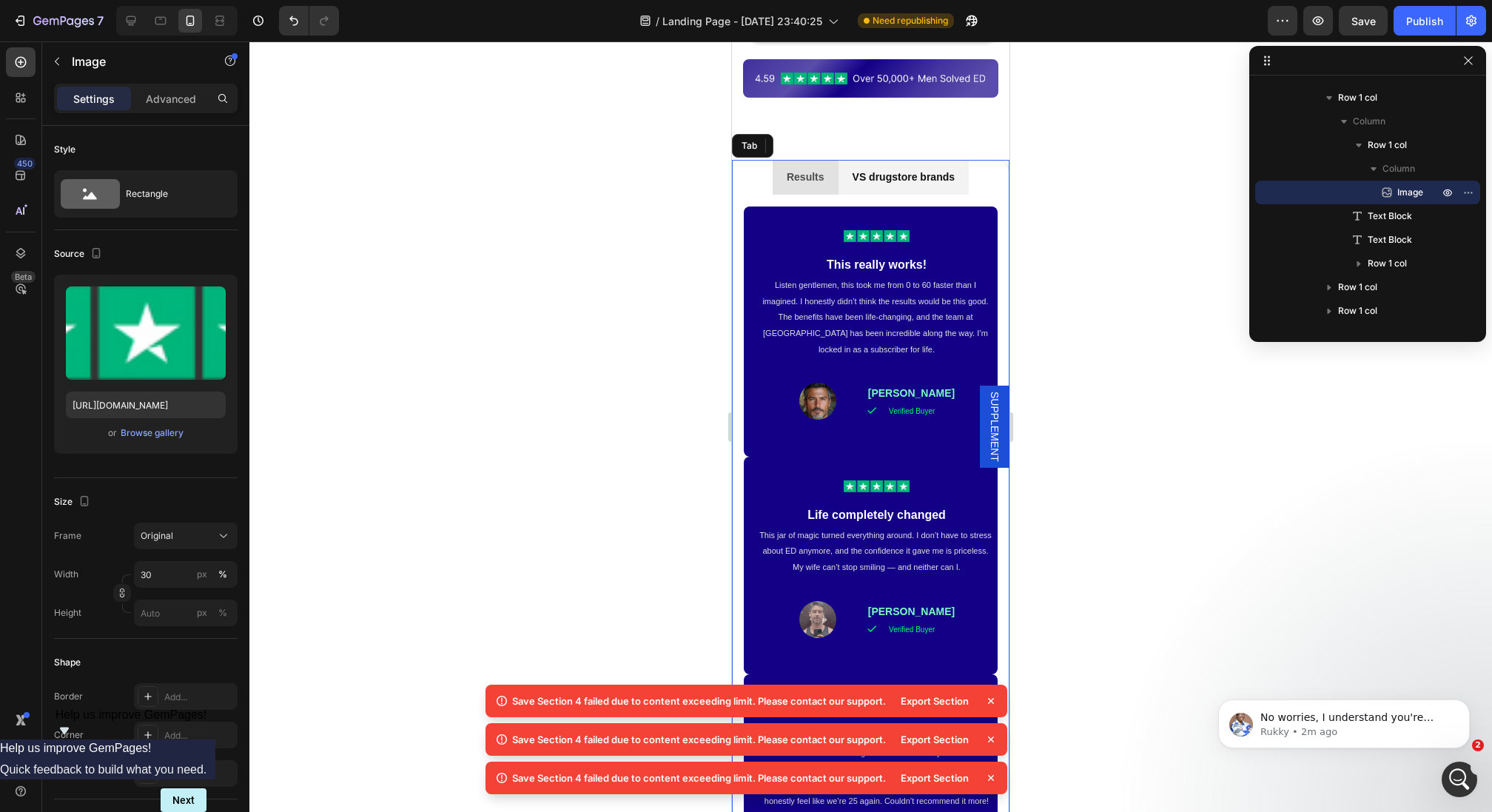
click at [892, 168] on p "VS drugstore brands" at bounding box center [904, 177] width 102 height 19
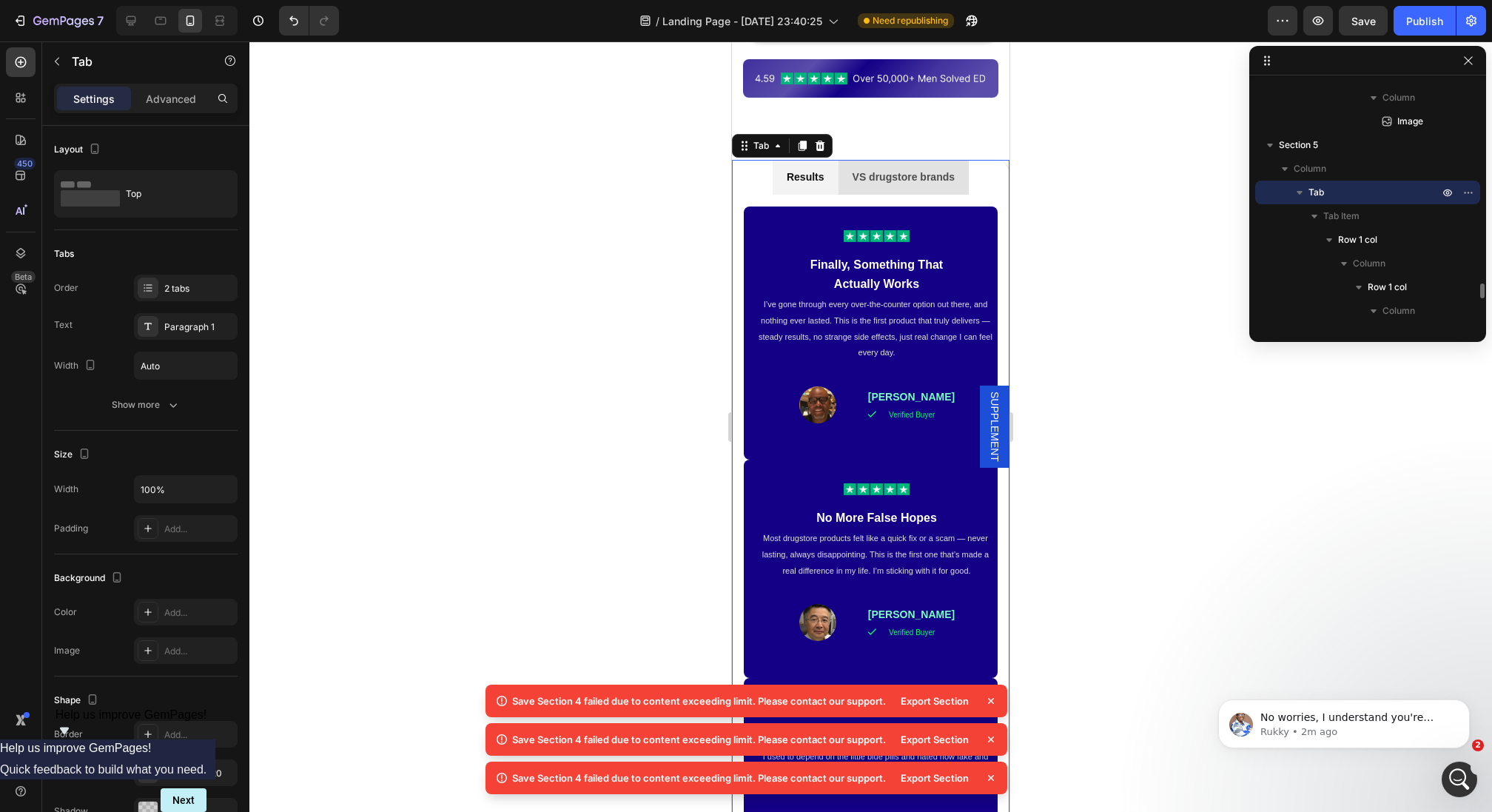
click at [819, 168] on p "Results" at bounding box center [806, 177] width 38 height 19
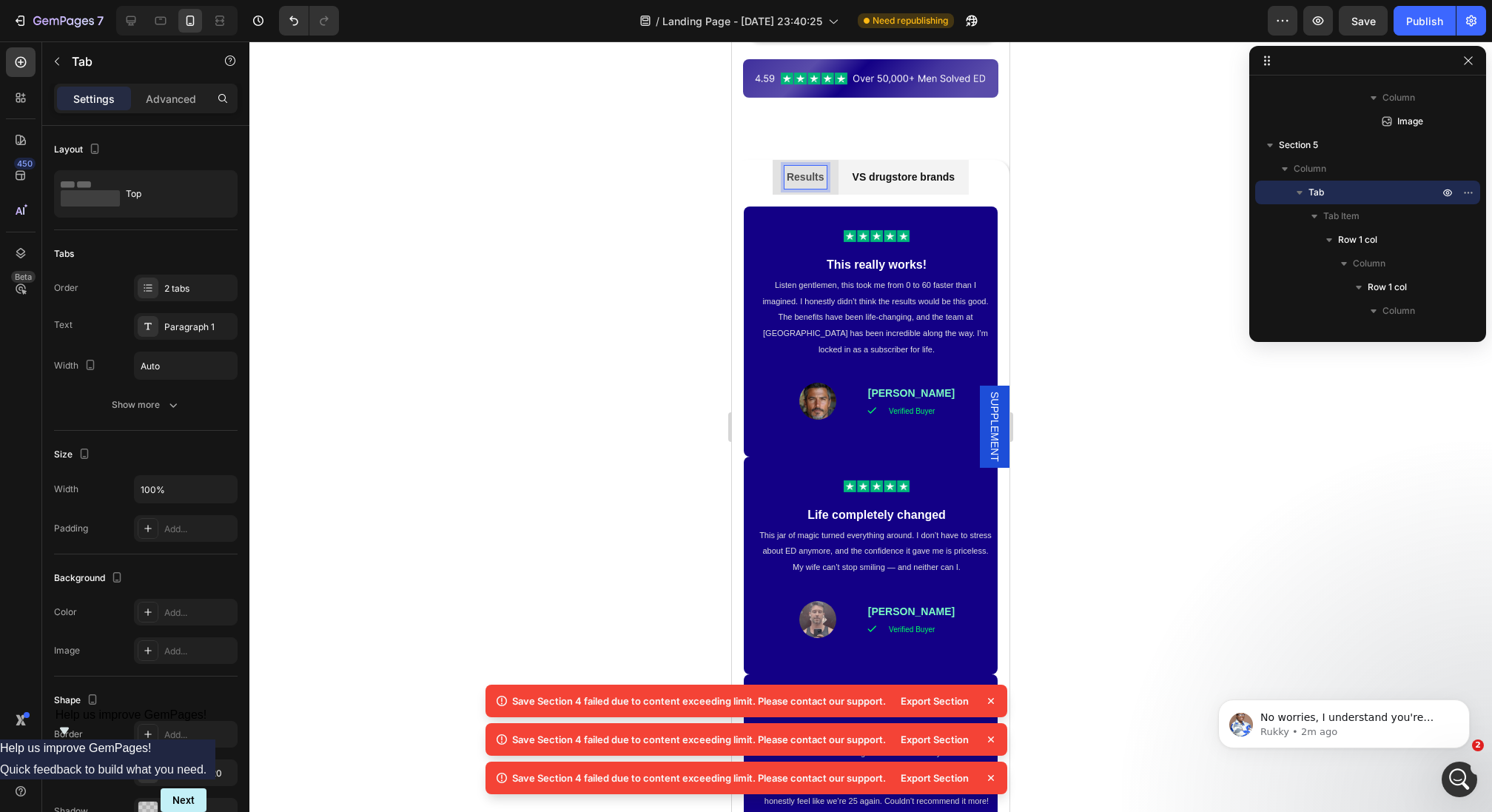
click at [895, 168] on p "VS drugstore brands" at bounding box center [904, 177] width 102 height 19
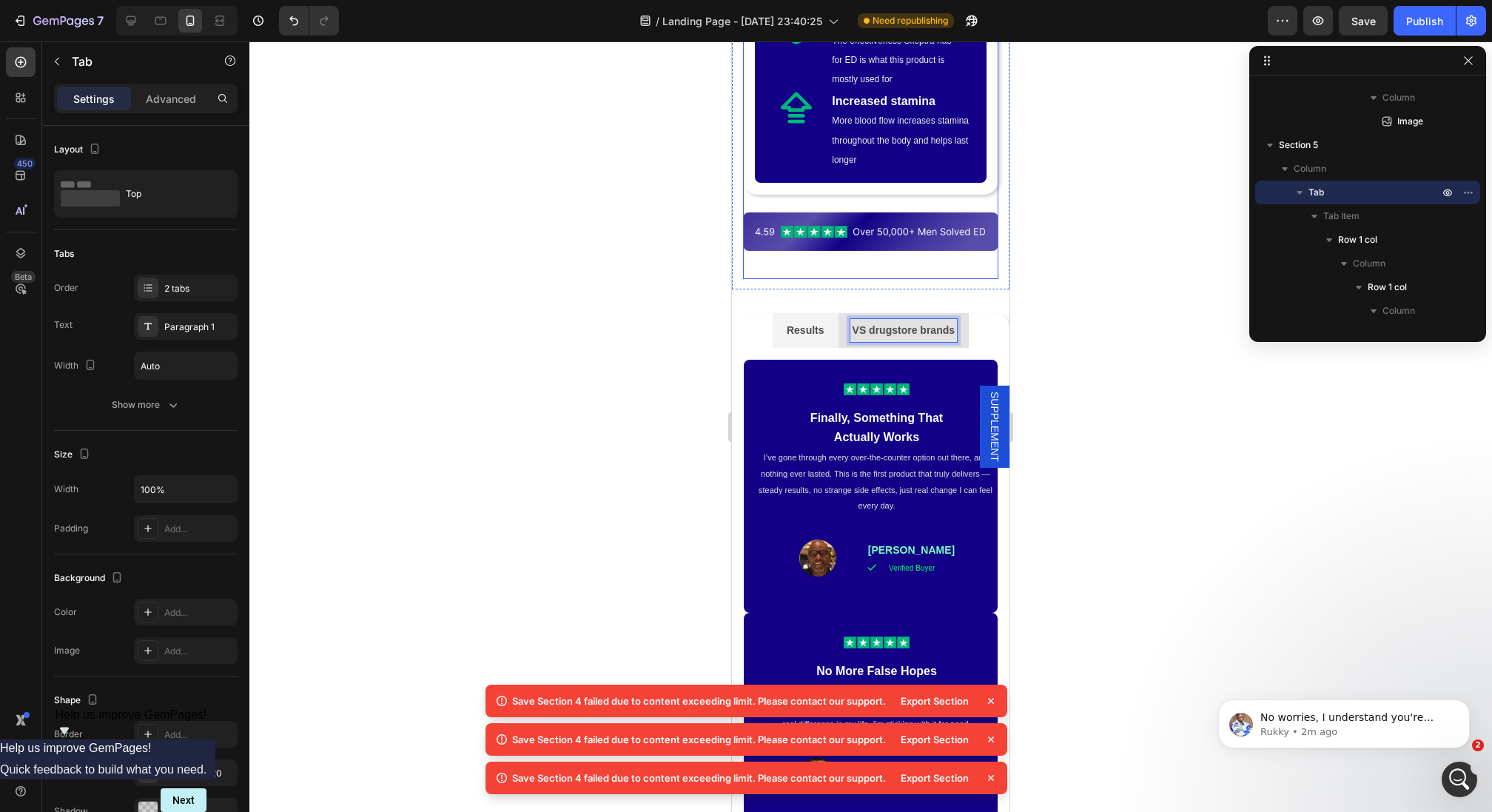
scroll to position [1111, 0]
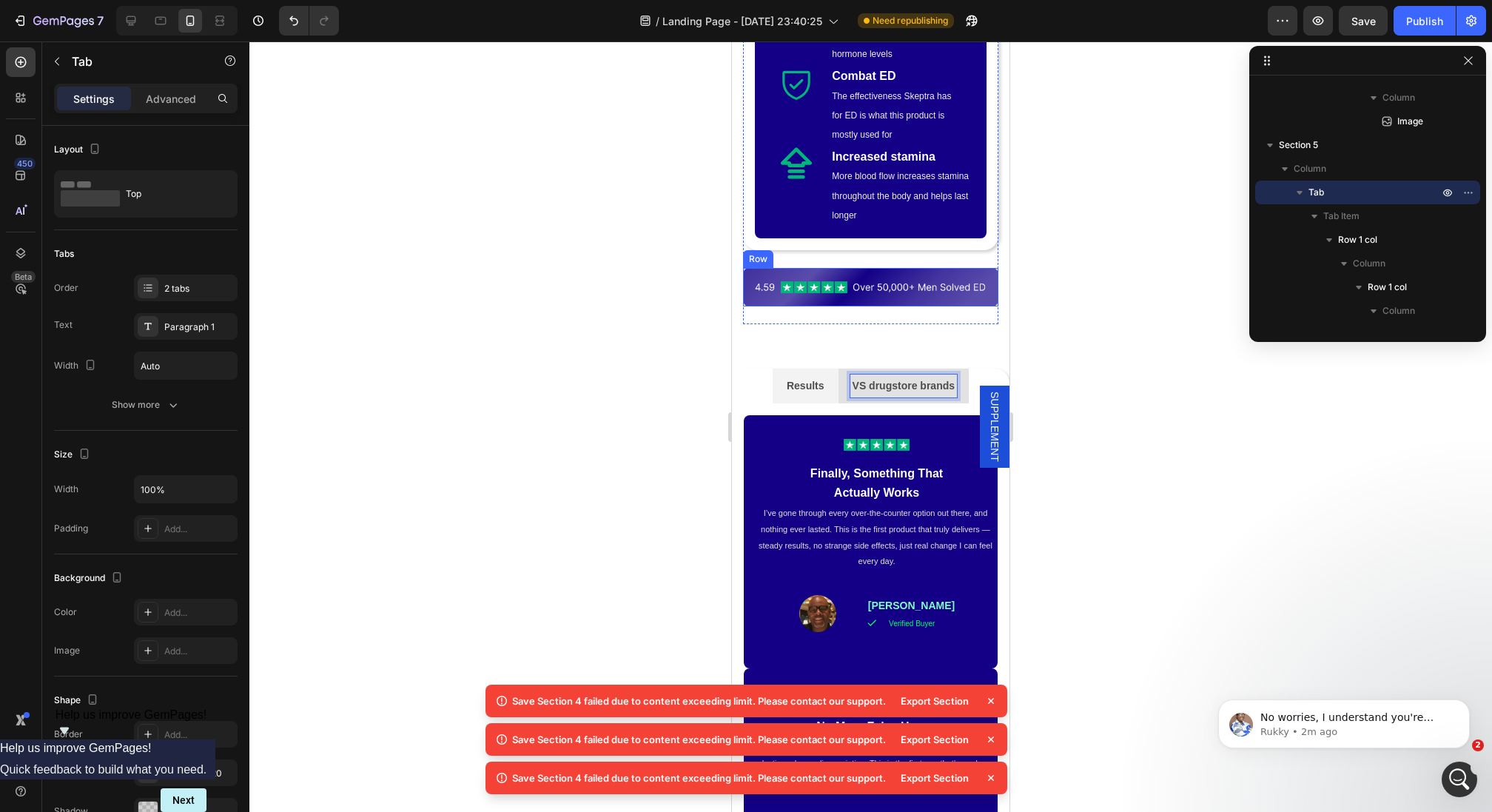
click at [766, 268] on div "Image Row" at bounding box center [871, 286] width 256 height 38
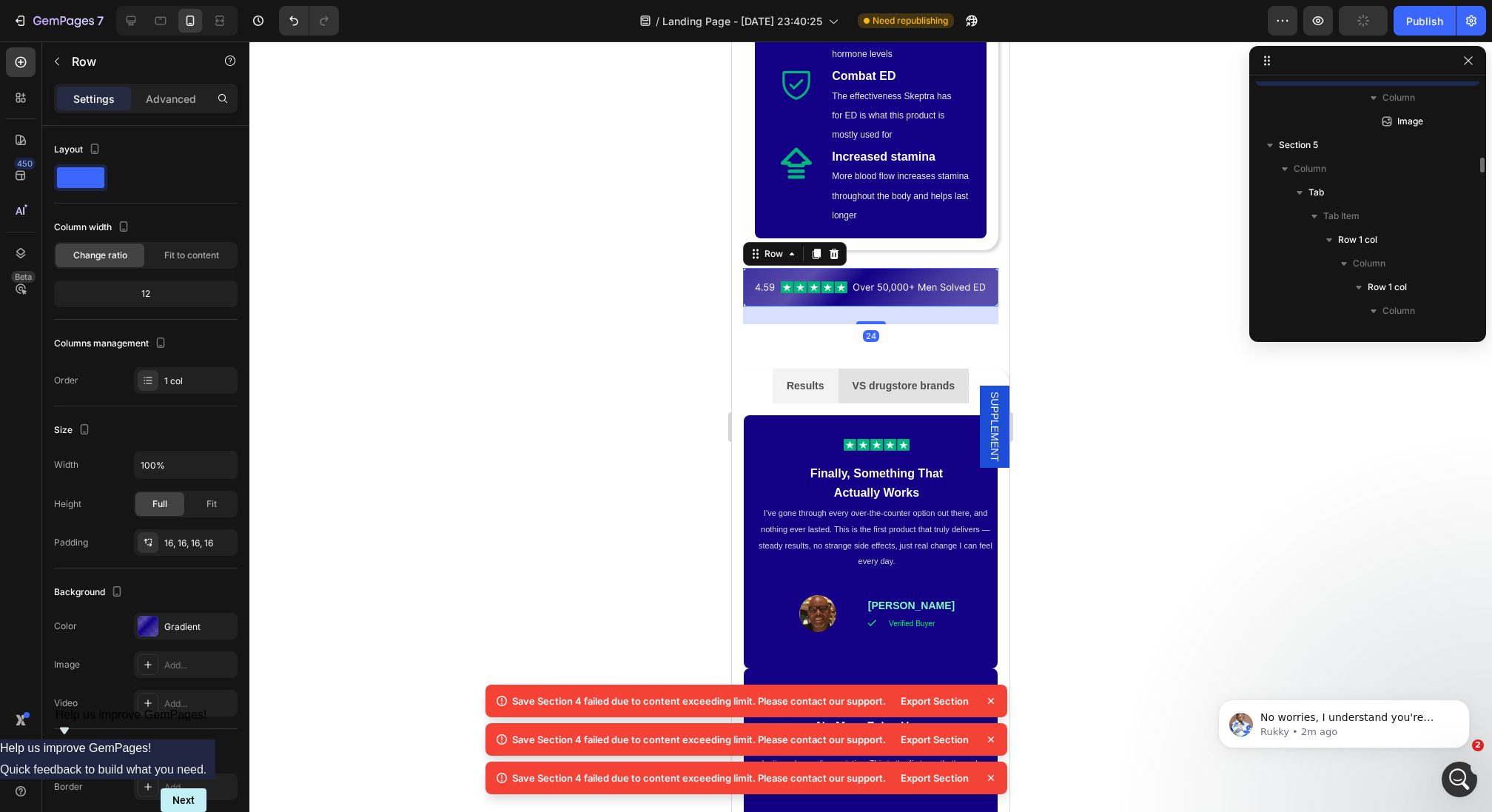
scroll to position [3192, 0]
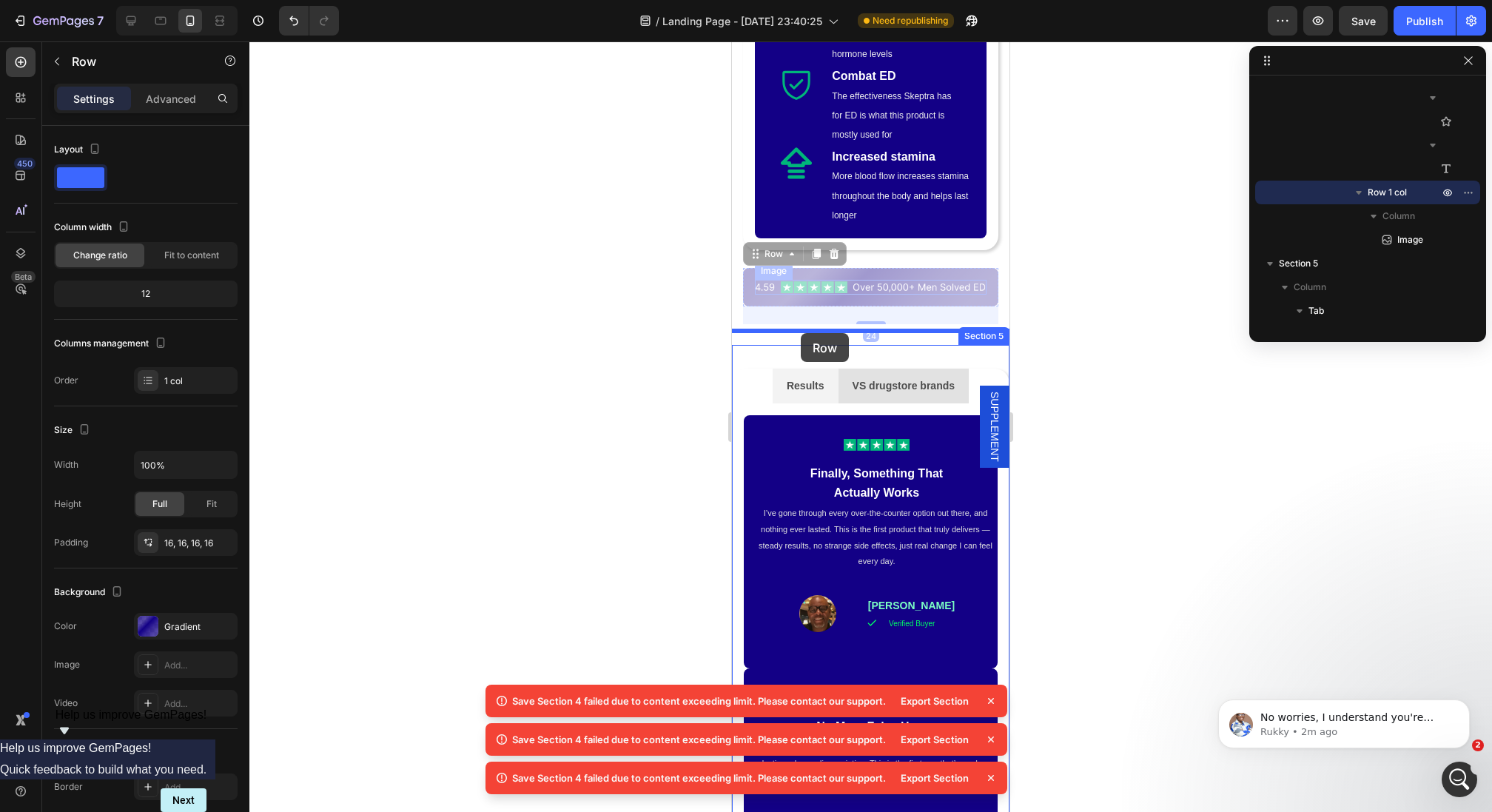
drag, startPoint x: 754, startPoint y: 237, endPoint x: 801, endPoint y: 333, distance: 106.9
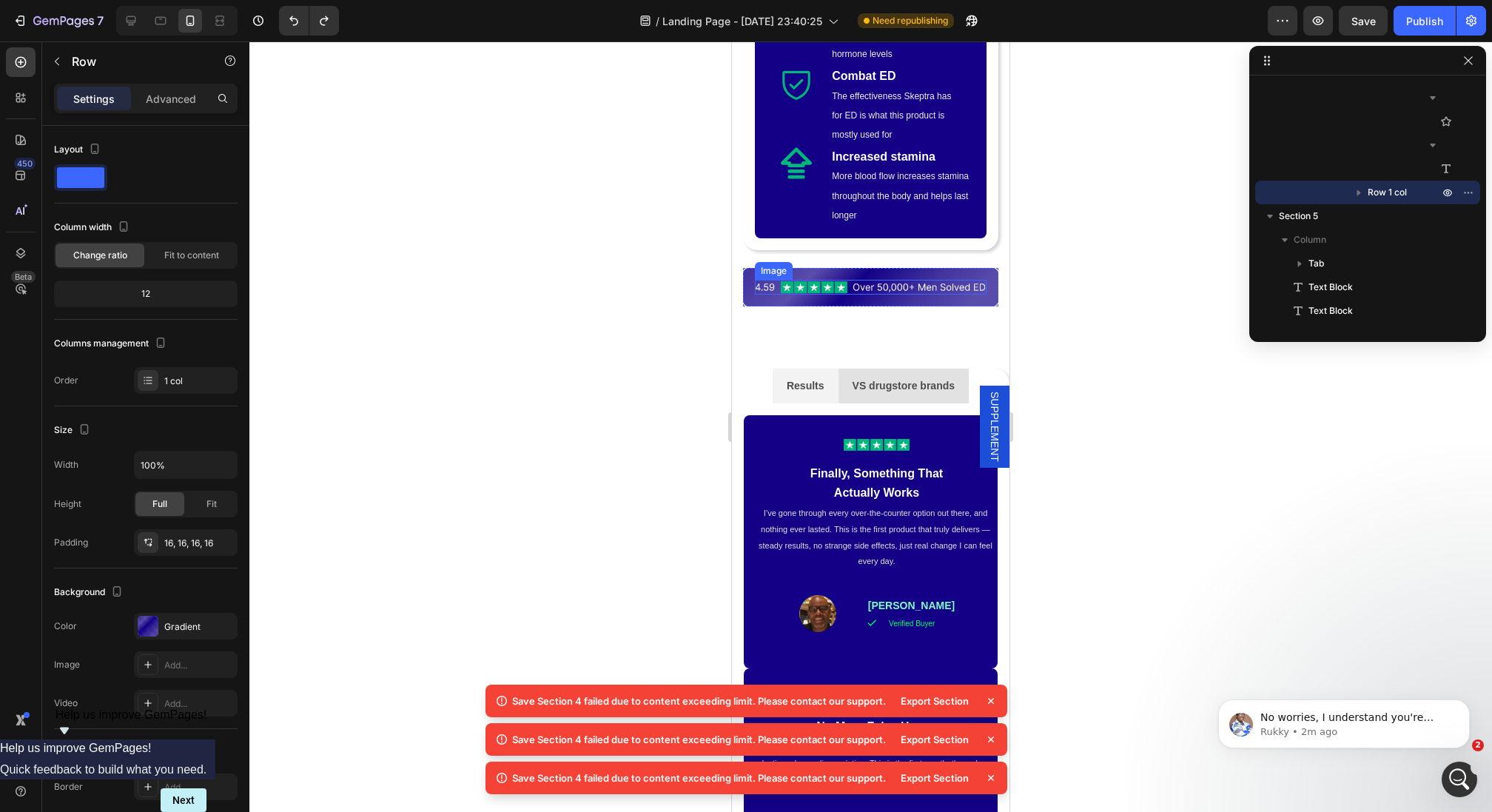
click at [778, 280] on img at bounding box center [870, 287] width 231 height 15
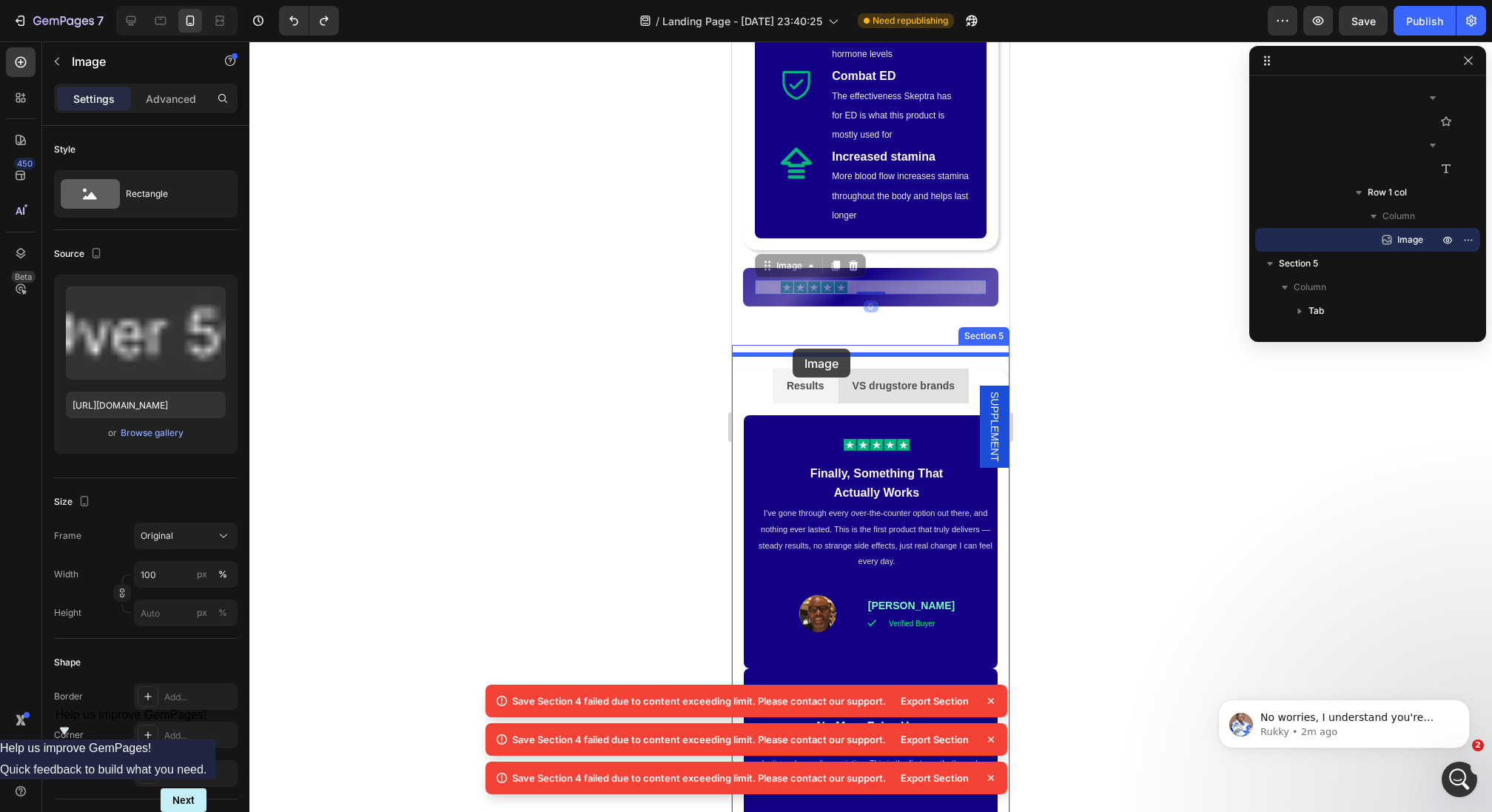
drag, startPoint x: 767, startPoint y: 250, endPoint x: 793, endPoint y: 349, distance: 102.4
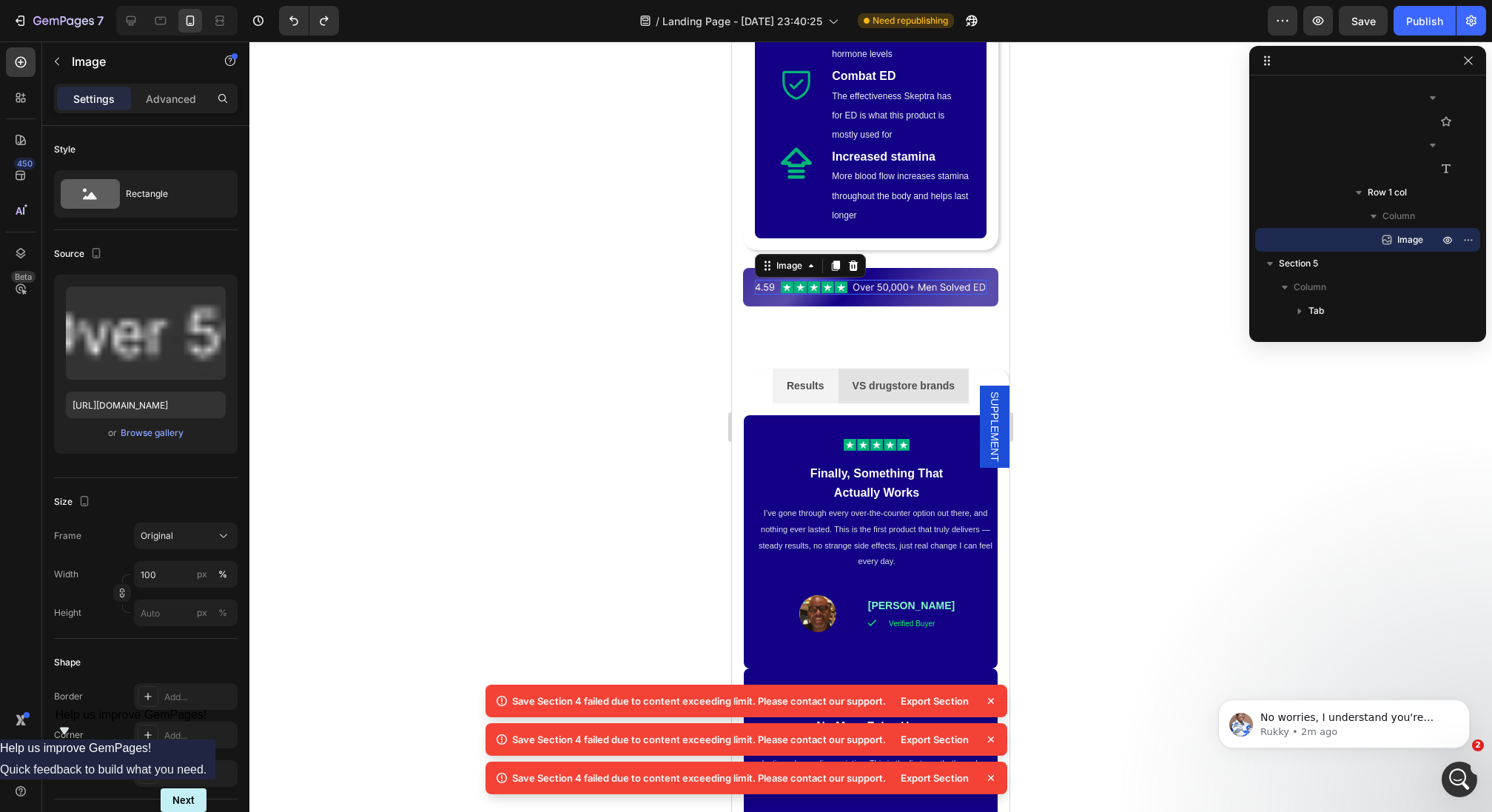
click at [767, 280] on img at bounding box center [870, 287] width 231 height 15
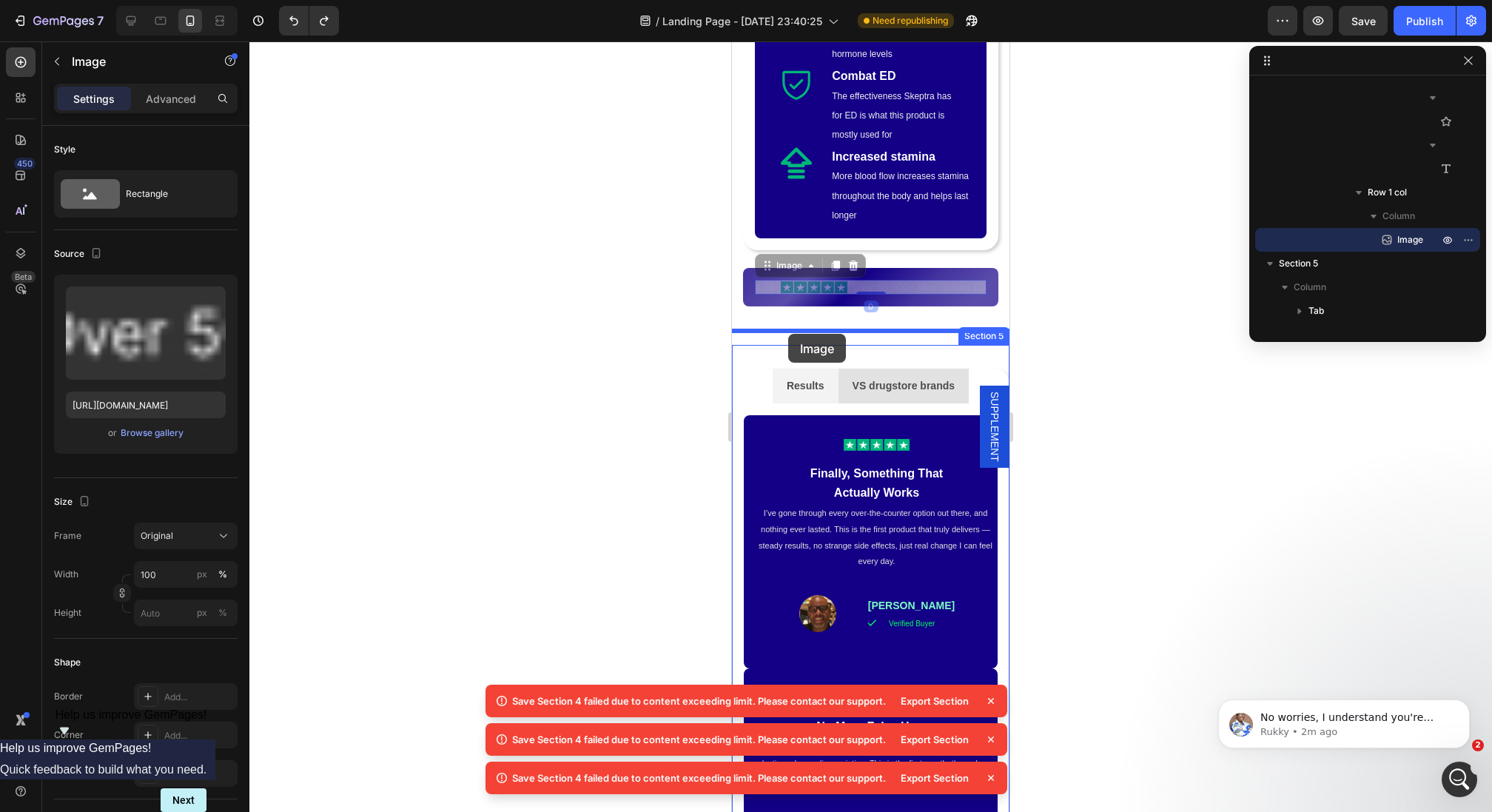
drag, startPoint x: 763, startPoint y: 251, endPoint x: 788, endPoint y: 333, distance: 85.7
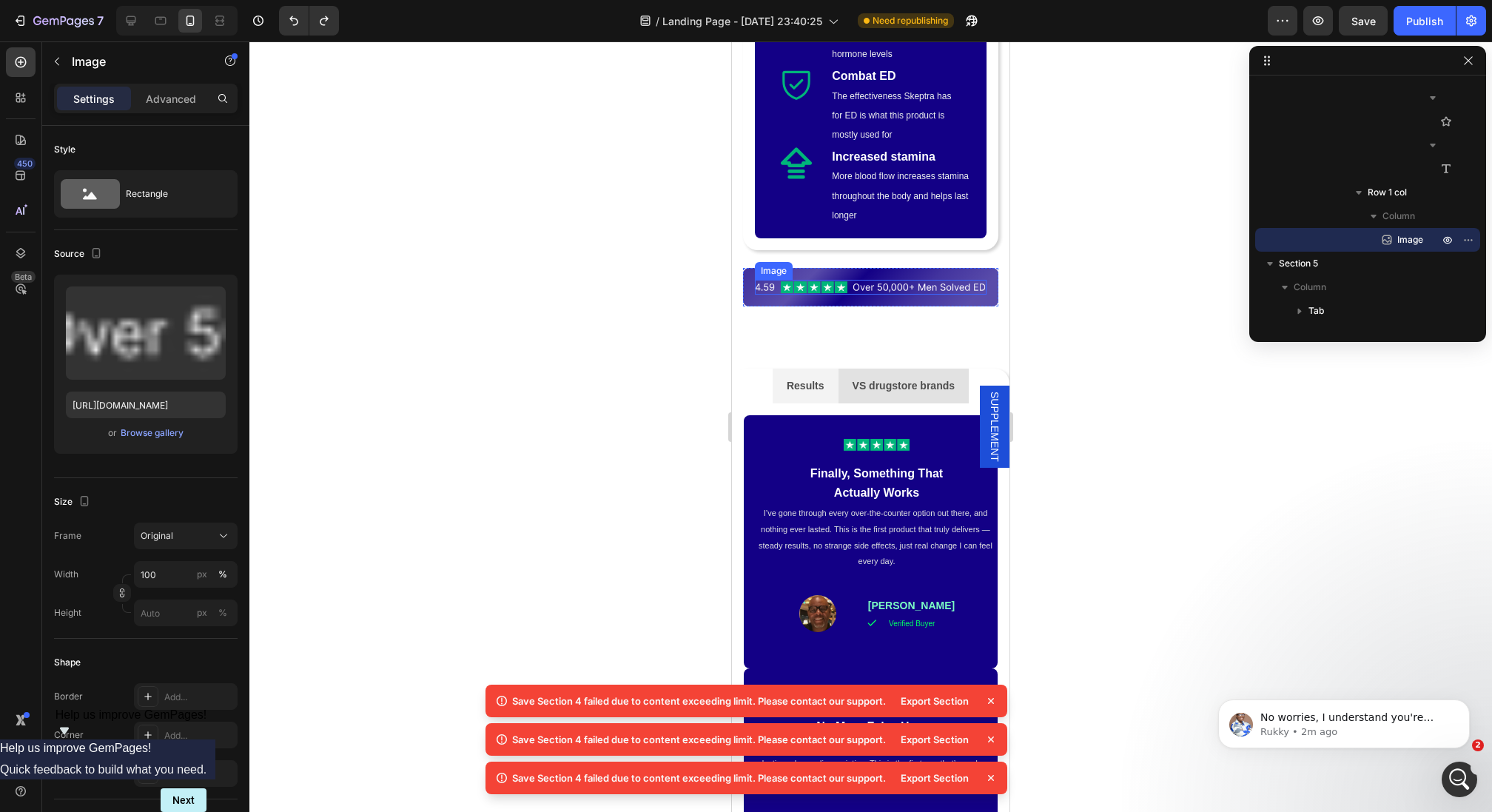
click at [790, 280] on img at bounding box center [870, 287] width 231 height 15
click at [750, 268] on div "Image Row" at bounding box center [871, 286] width 256 height 38
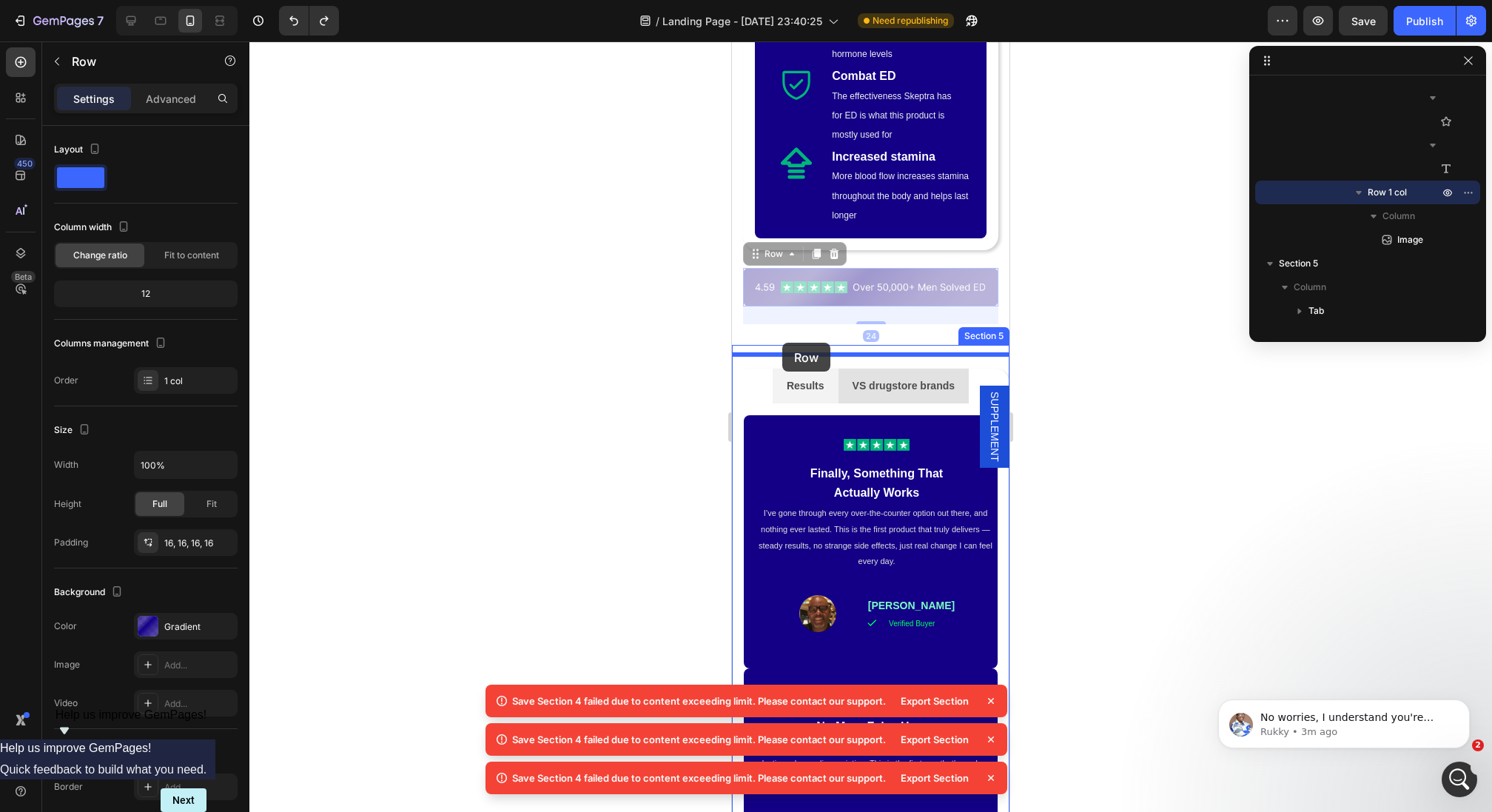
drag, startPoint x: 750, startPoint y: 243, endPoint x: 782, endPoint y: 342, distance: 104.0
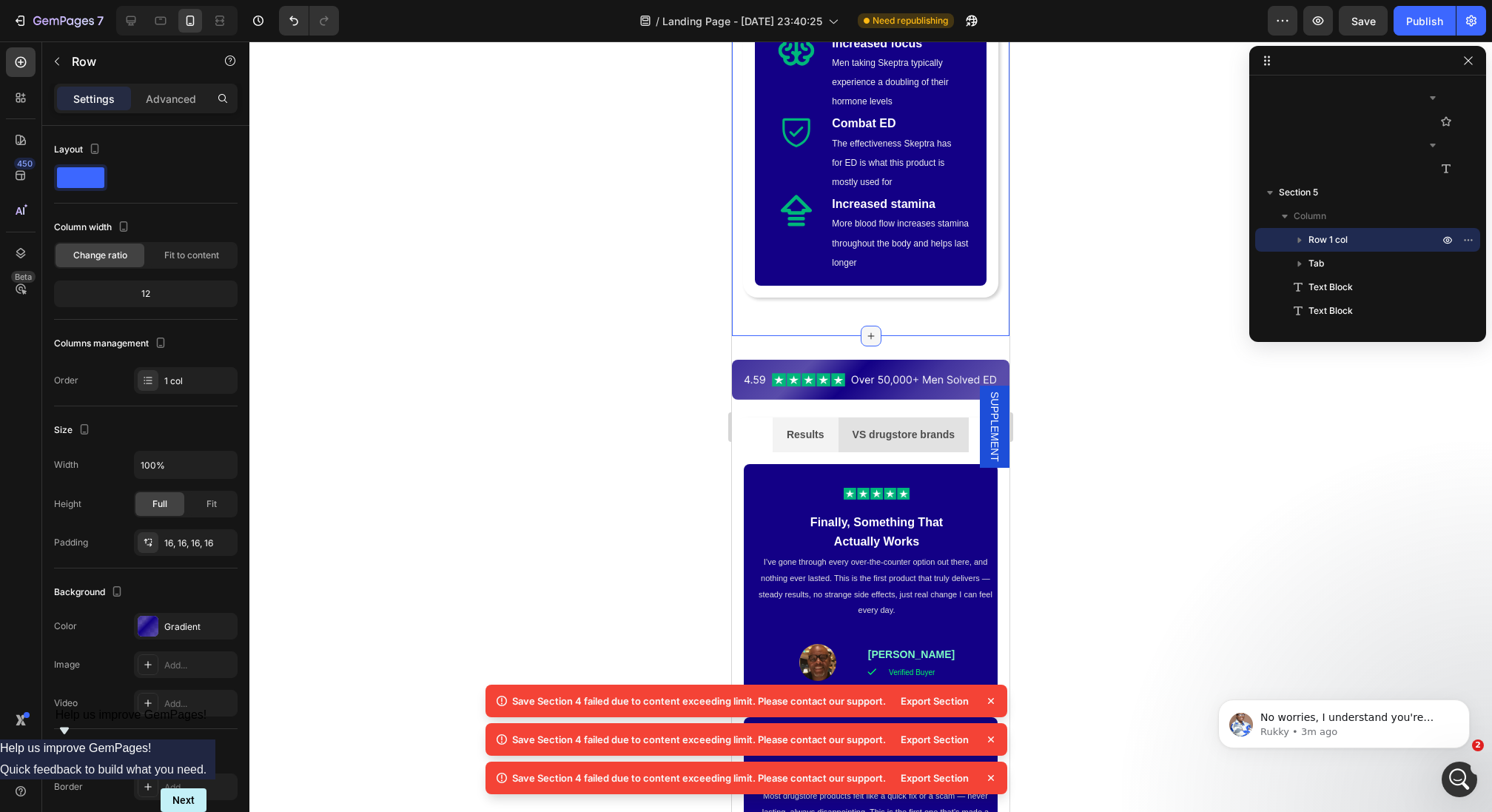
scroll to position [1015, 0]
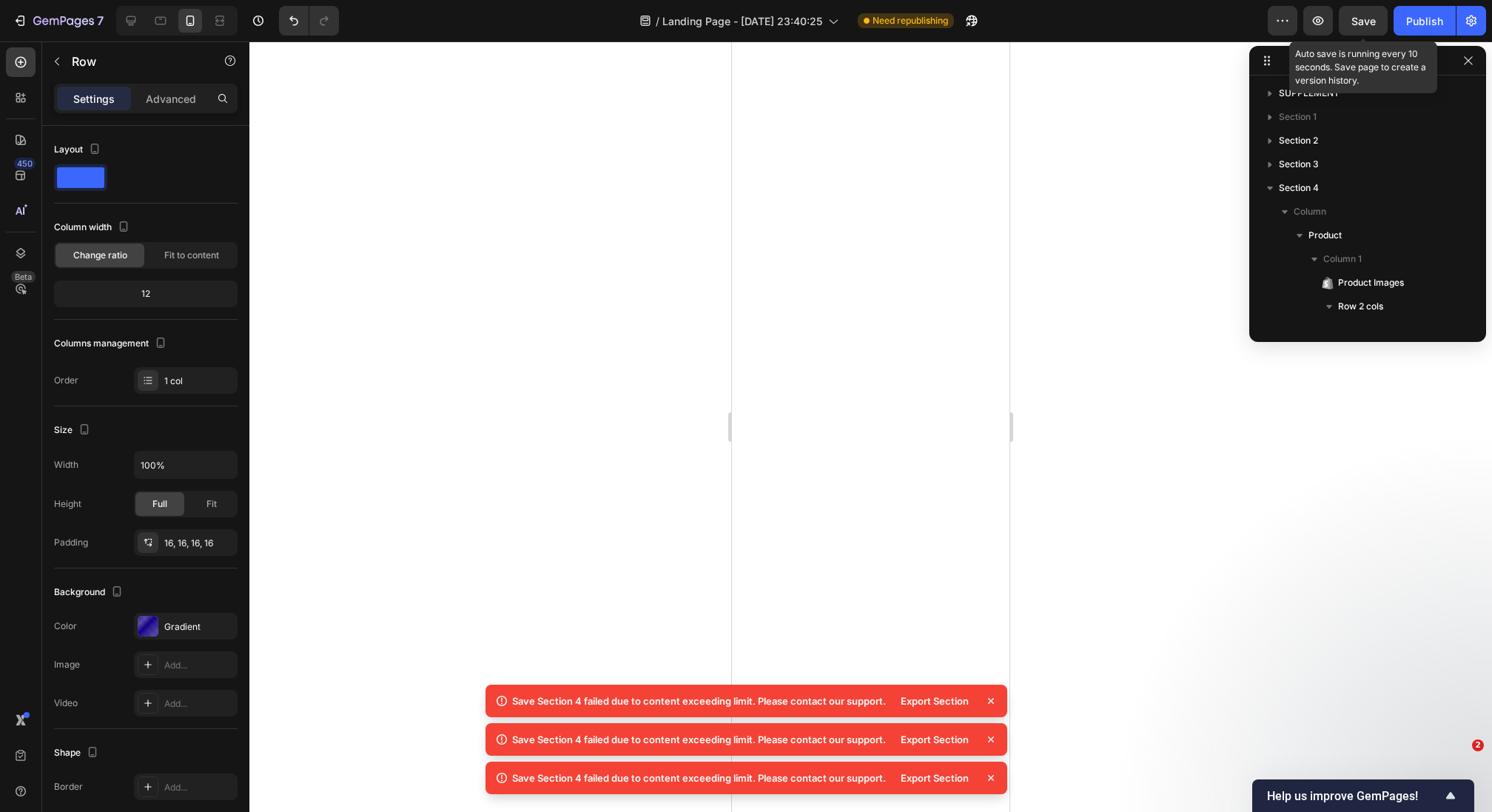
click at [1365, 18] on span "Save" at bounding box center [1364, 21] width 24 height 13
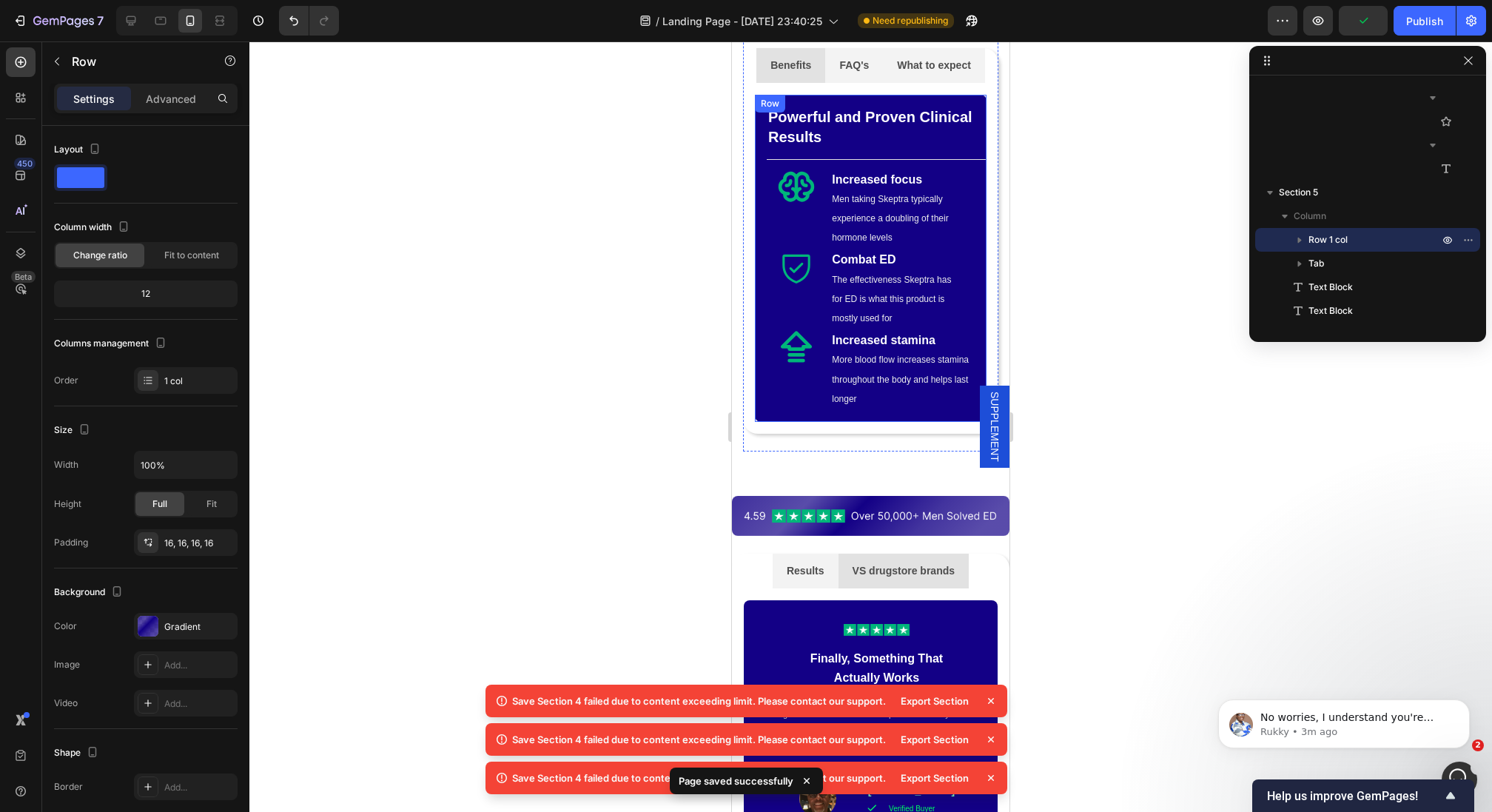
scroll to position [922, 0]
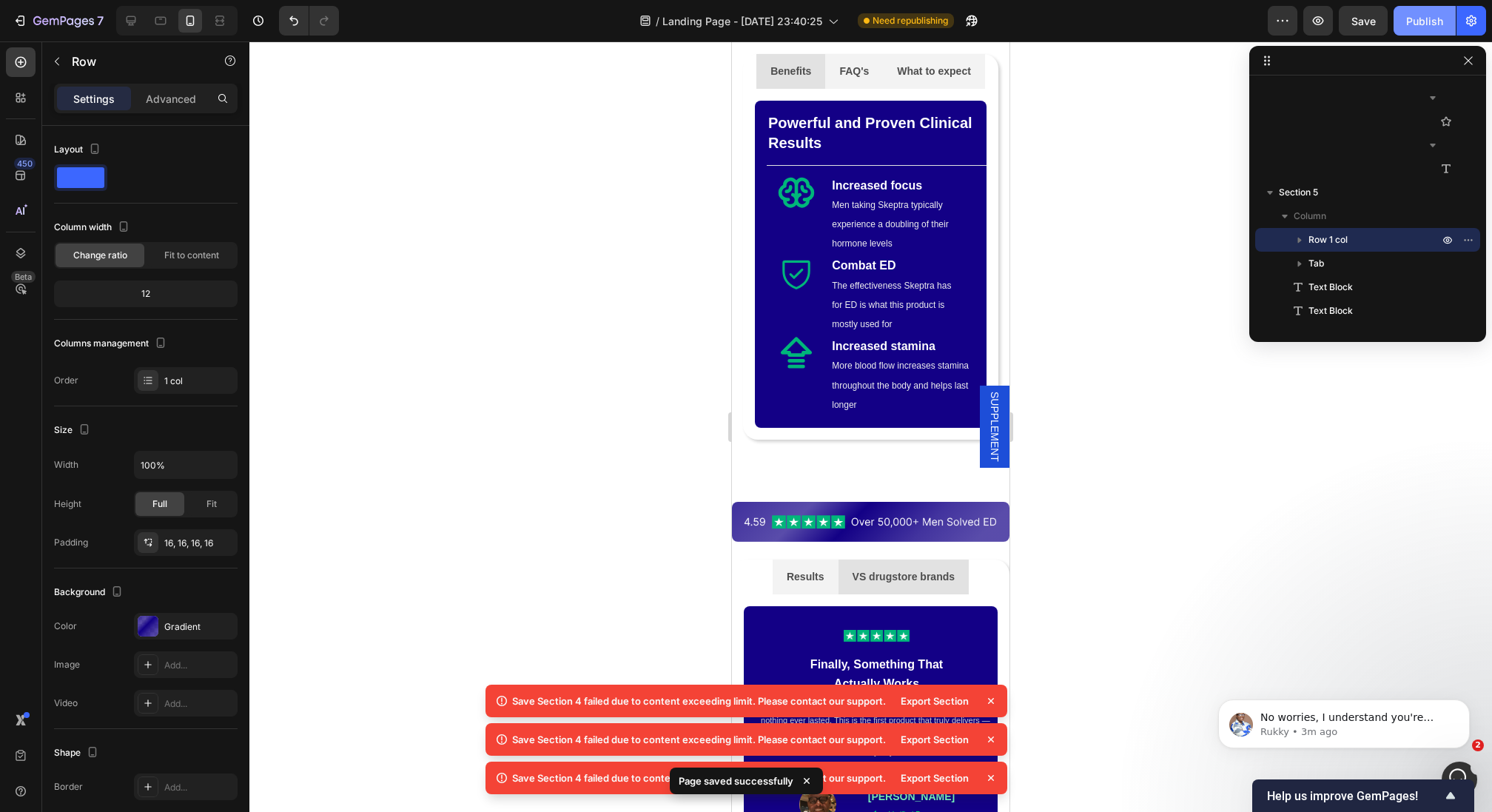
click at [1423, 10] on button "Publish" at bounding box center [1424, 20] width 62 height 29
click at [991, 702] on icon at bounding box center [991, 701] width 15 height 15
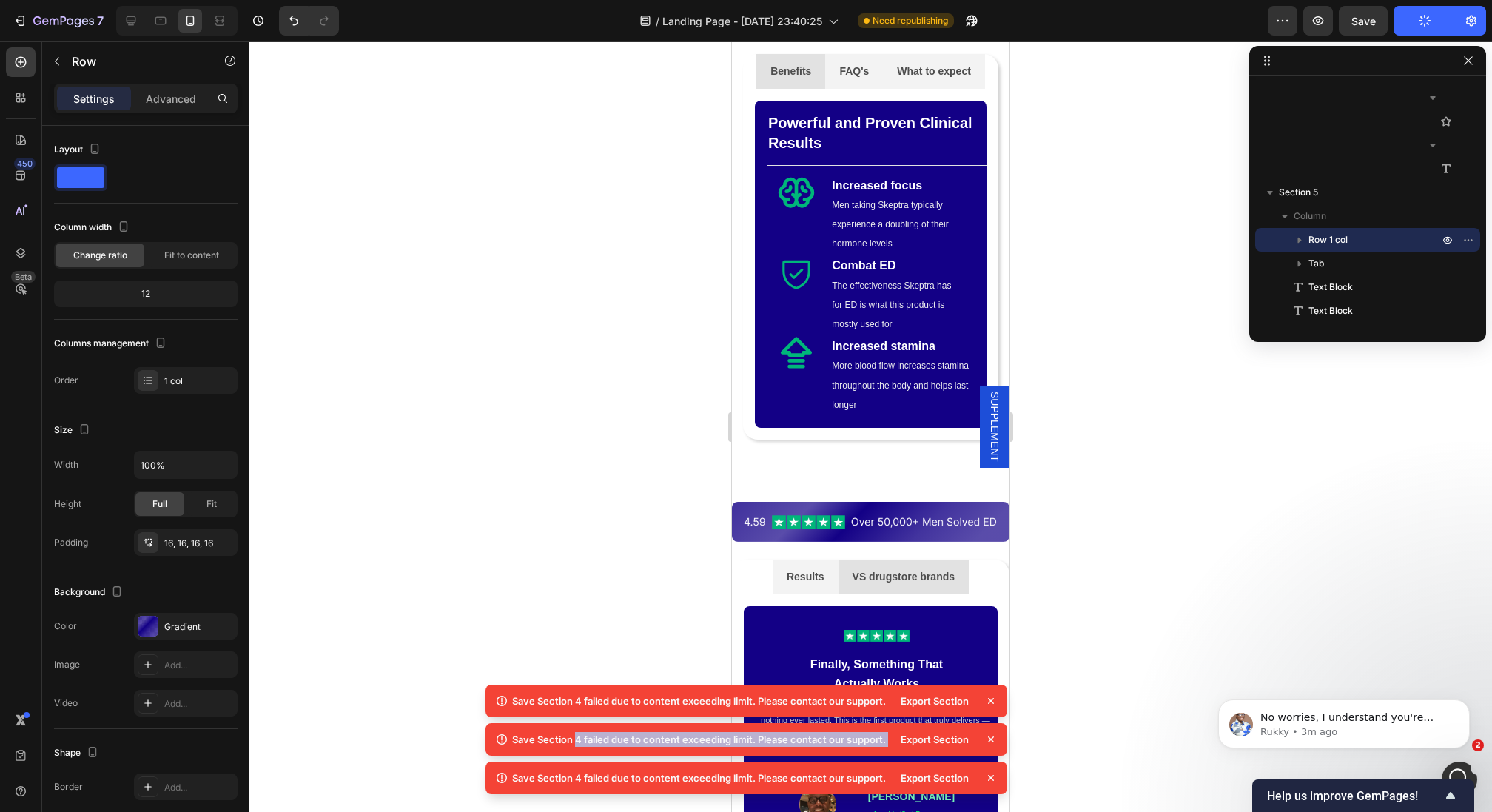
click at [991, 702] on icon at bounding box center [991, 701] width 15 height 15
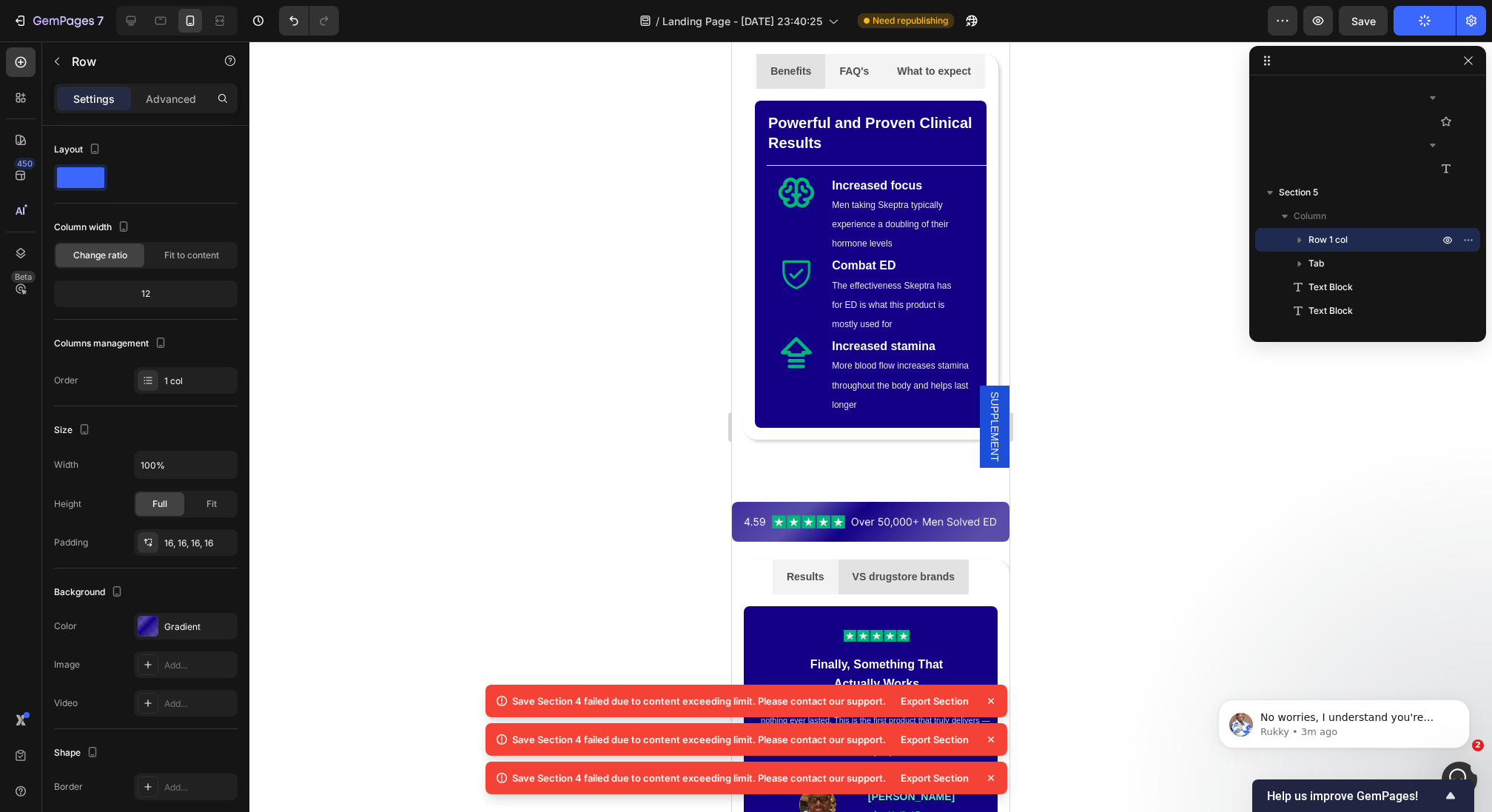
click at [991, 702] on icon at bounding box center [991, 701] width 15 height 15
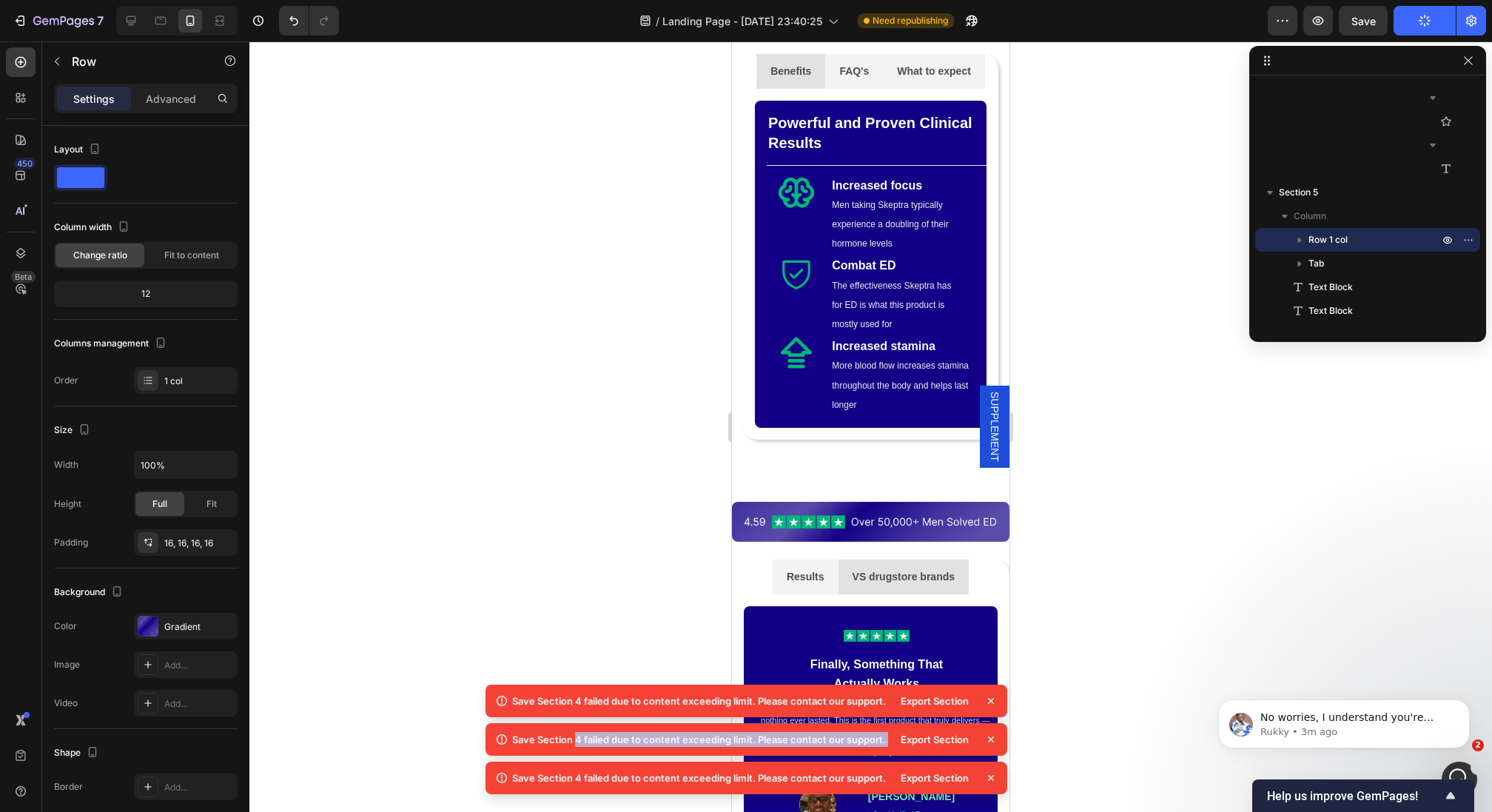
click at [991, 702] on icon at bounding box center [991, 701] width 15 height 15
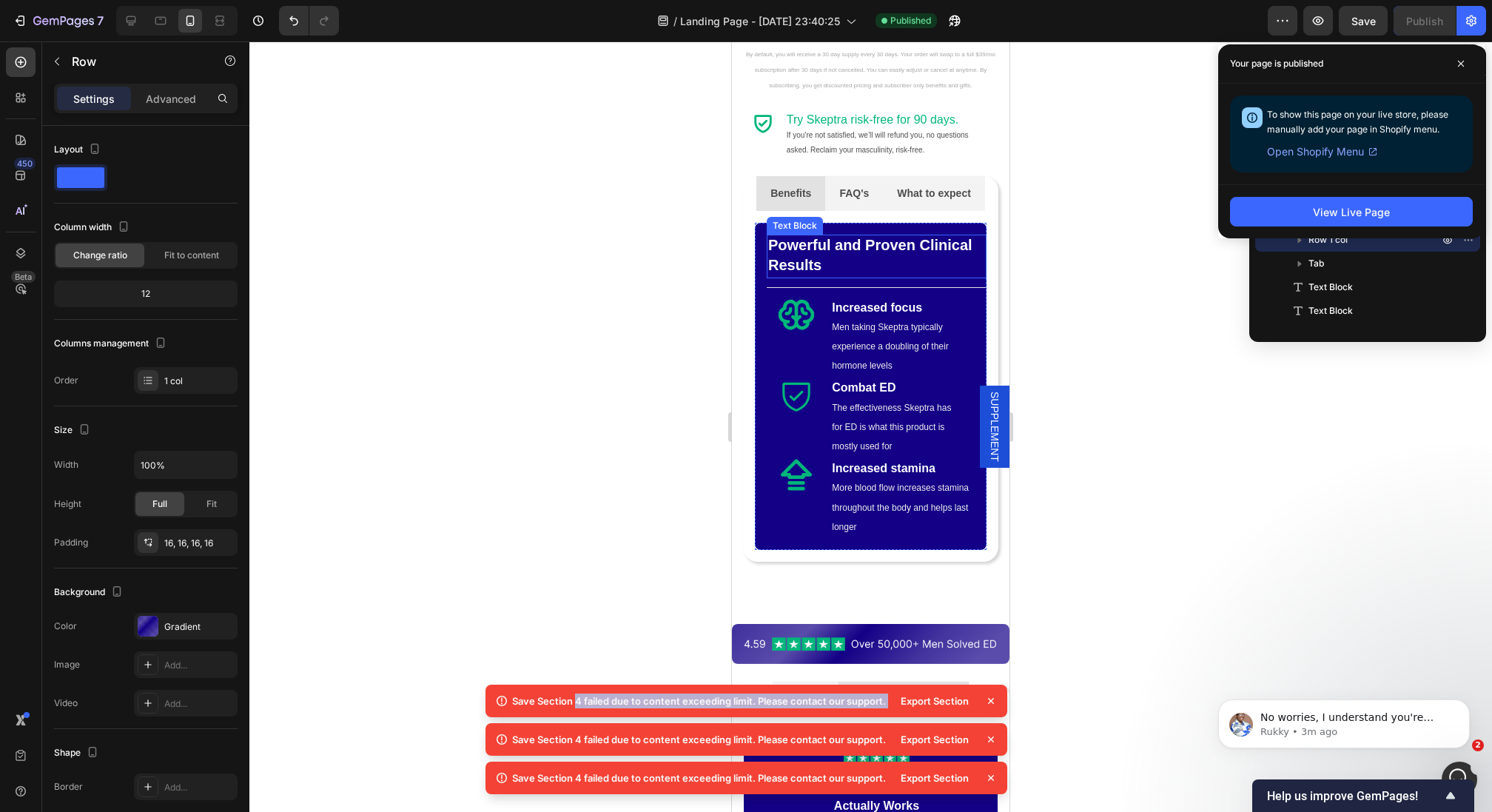
scroll to position [814, 0]
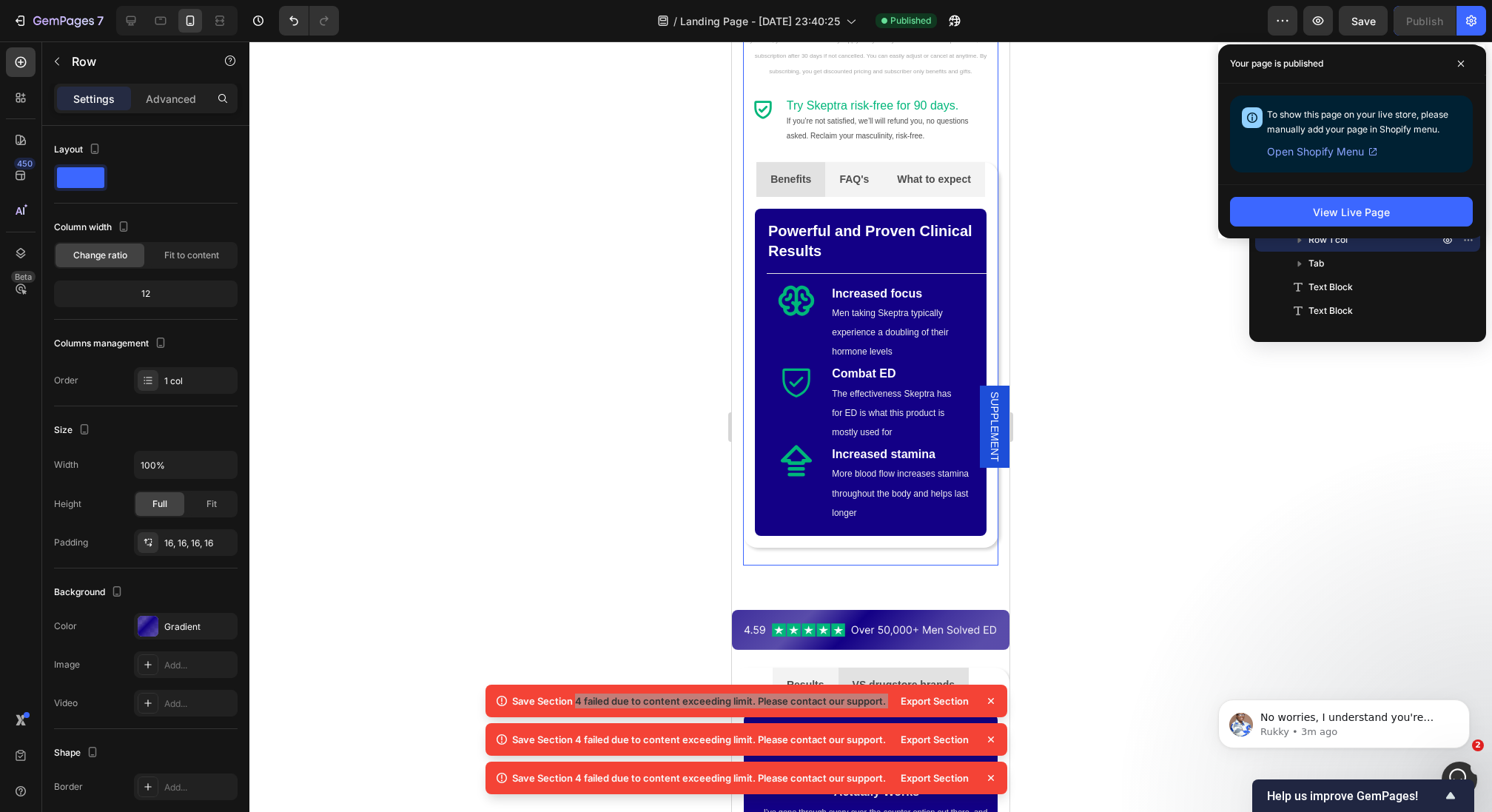
click at [762, 162] on li "Benefits" at bounding box center [790, 179] width 69 height 35
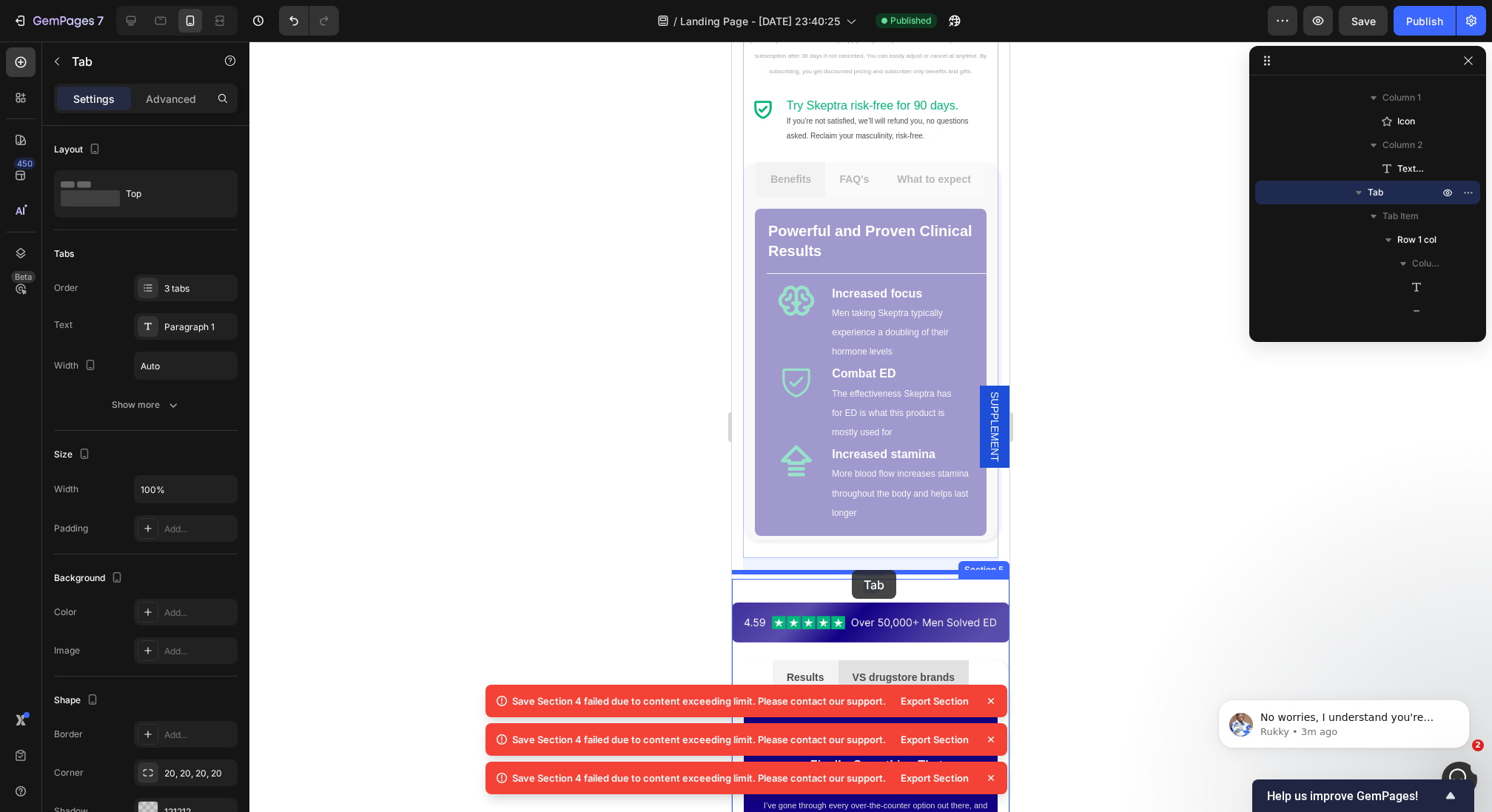
drag, startPoint x: 763, startPoint y: 156, endPoint x: 852, endPoint y: 569, distance: 422.5
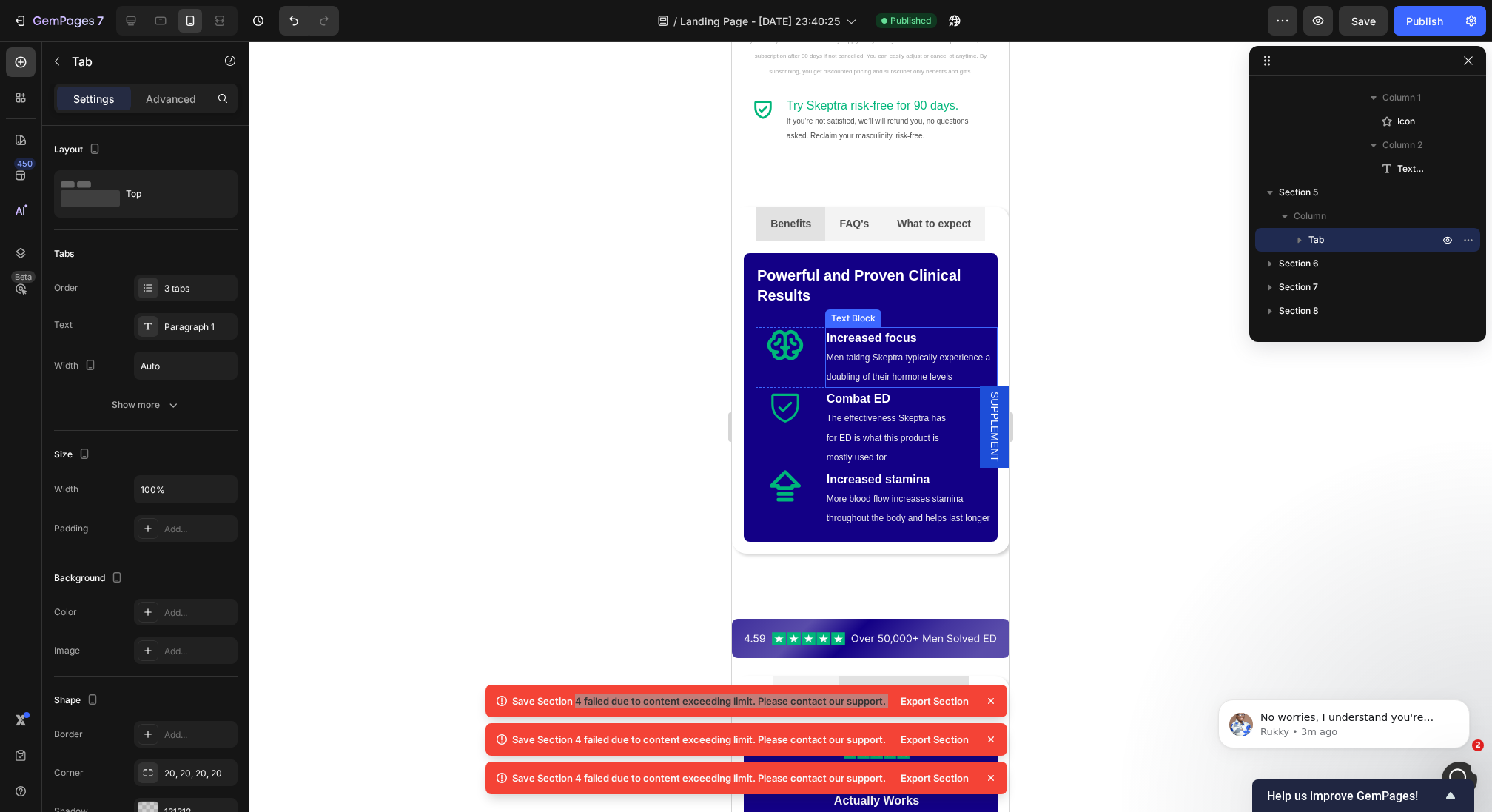
scroll to position [805, 0]
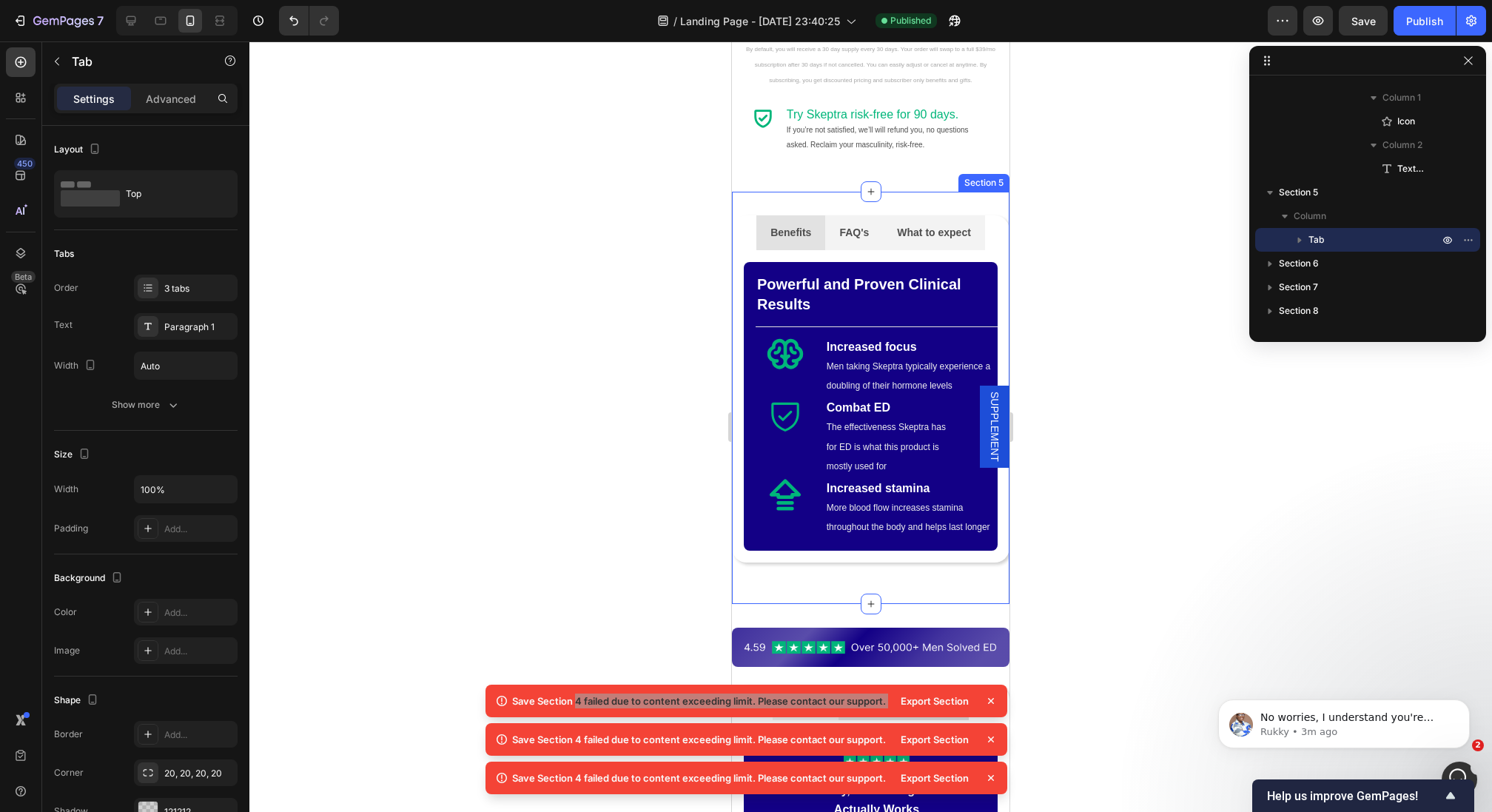
click at [854, 575] on div "Benefits FAQ's What to expect Powerful and Proven Clinical Results Text Block T…" at bounding box center [871, 397] width 277 height 412
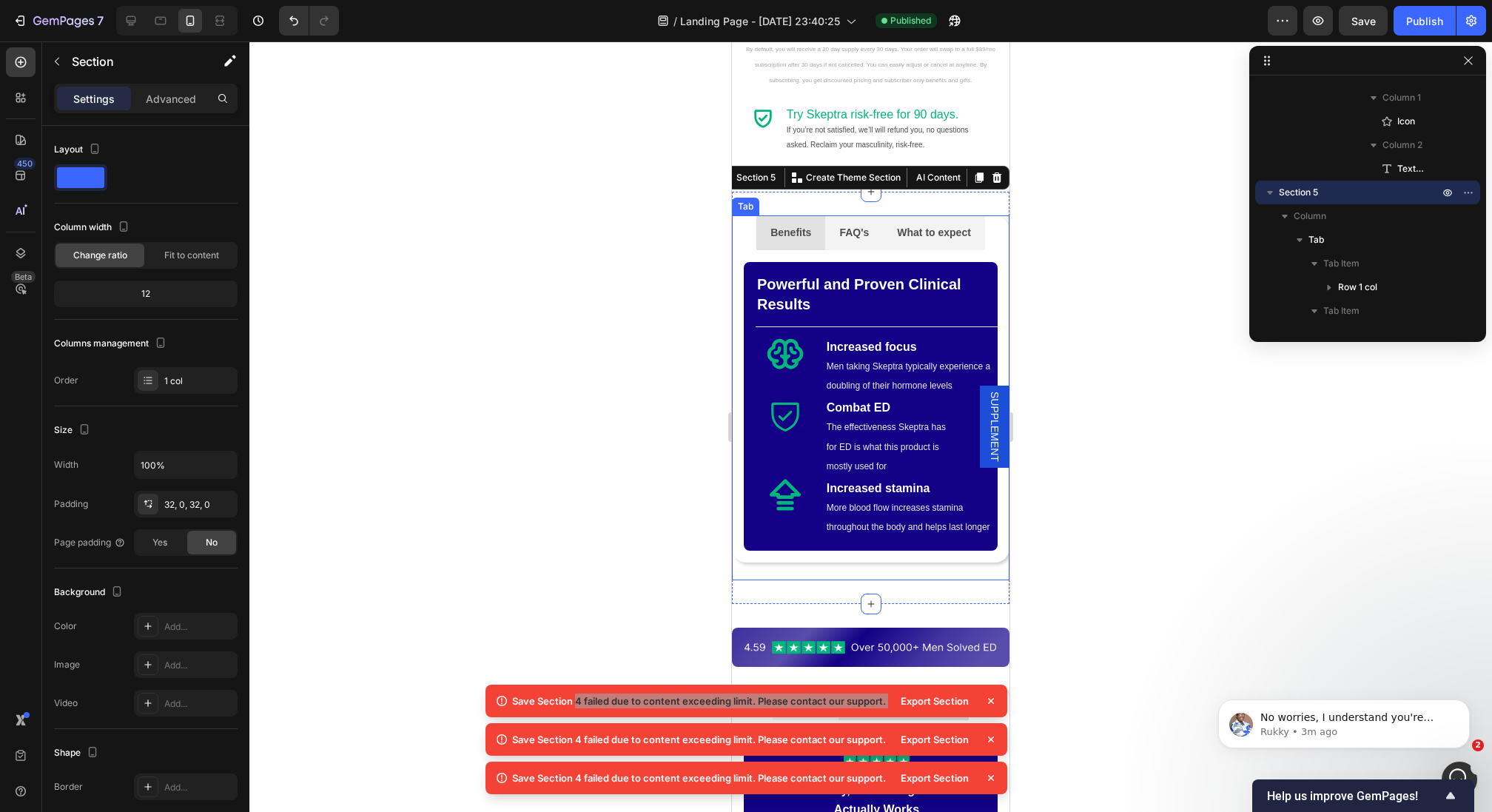
scroll to position [801, 0]
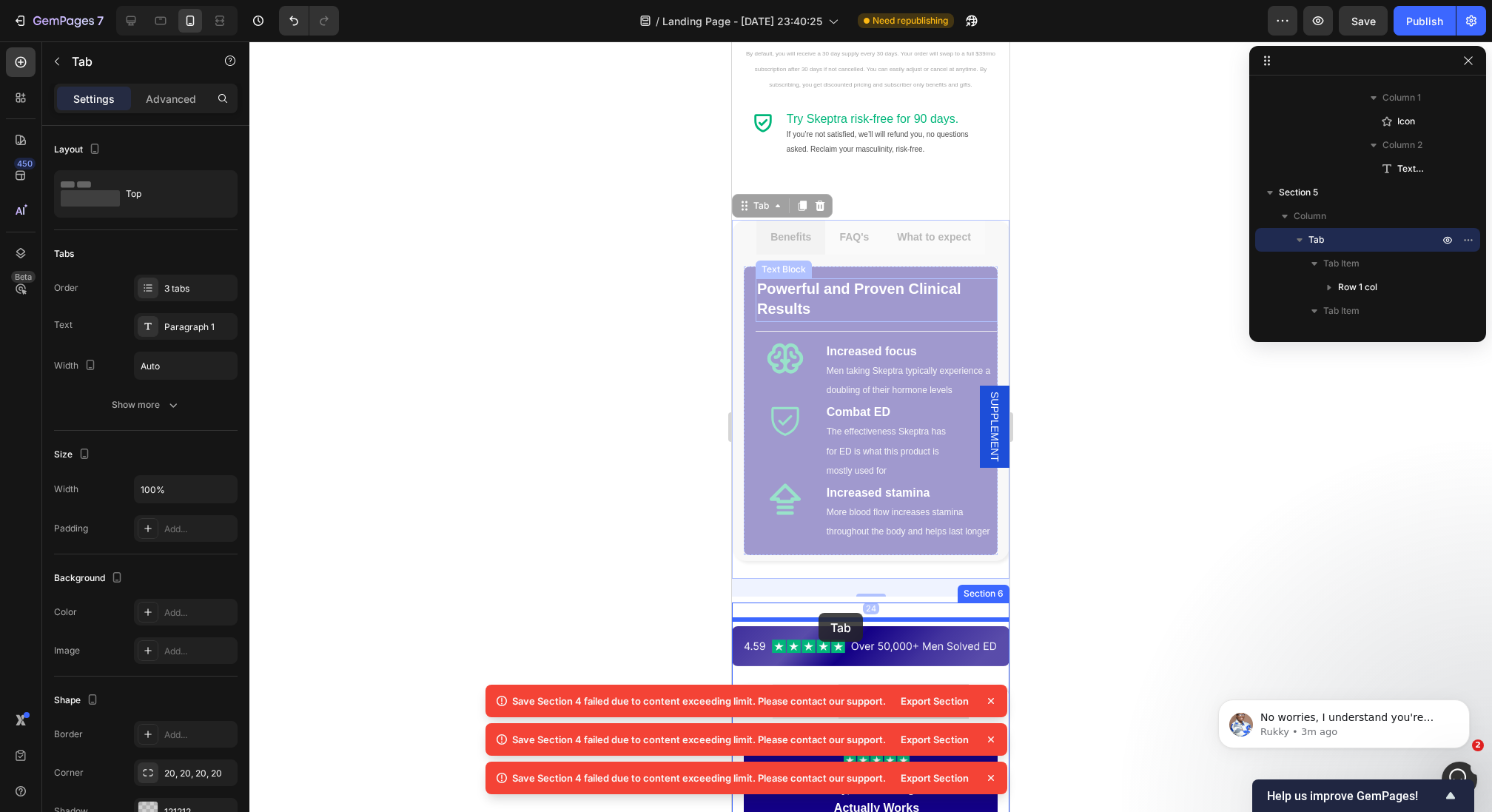
drag, startPoint x: 760, startPoint y: 215, endPoint x: 819, endPoint y: 612, distance: 401.4
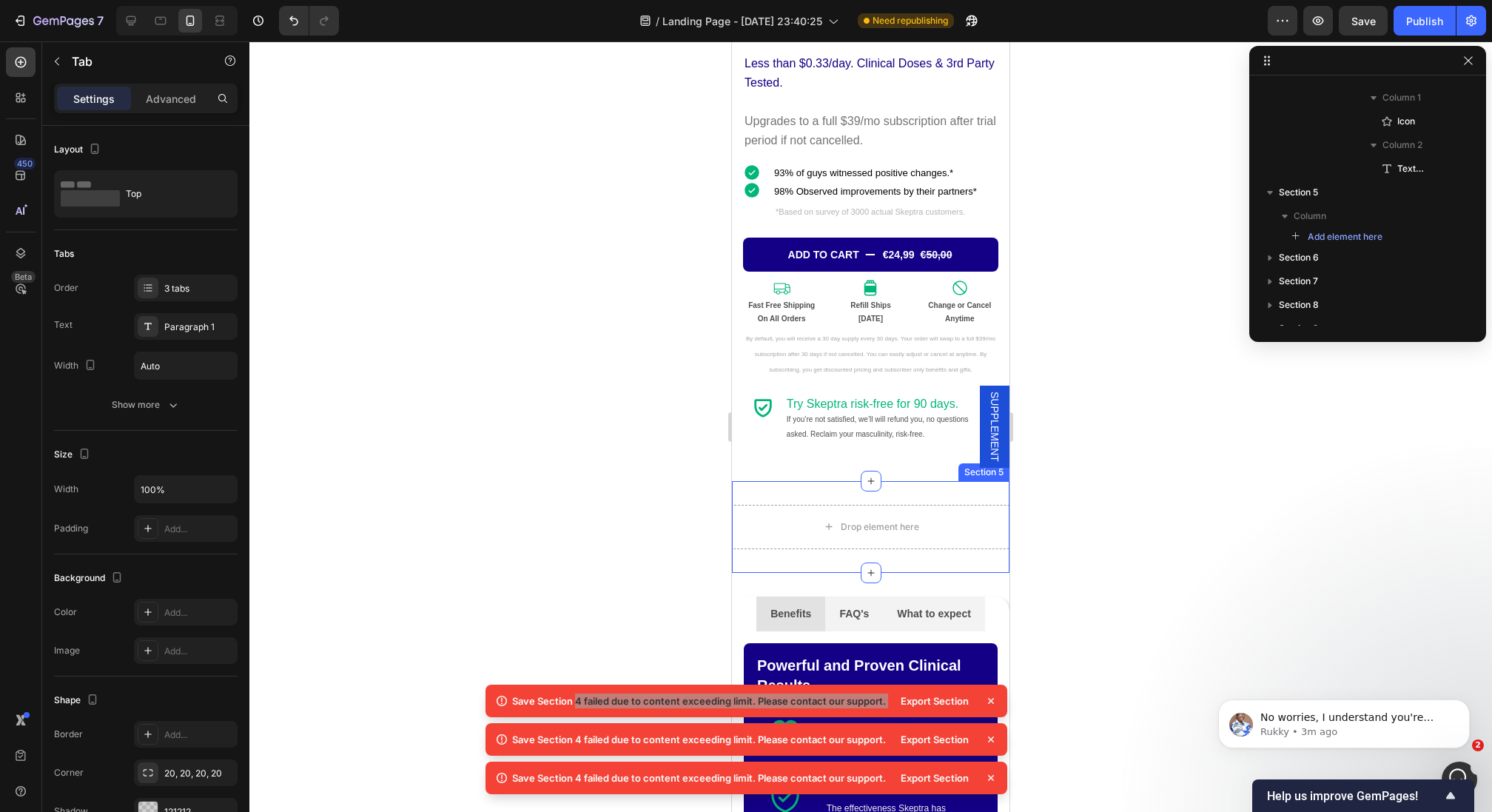
scroll to position [515, 0]
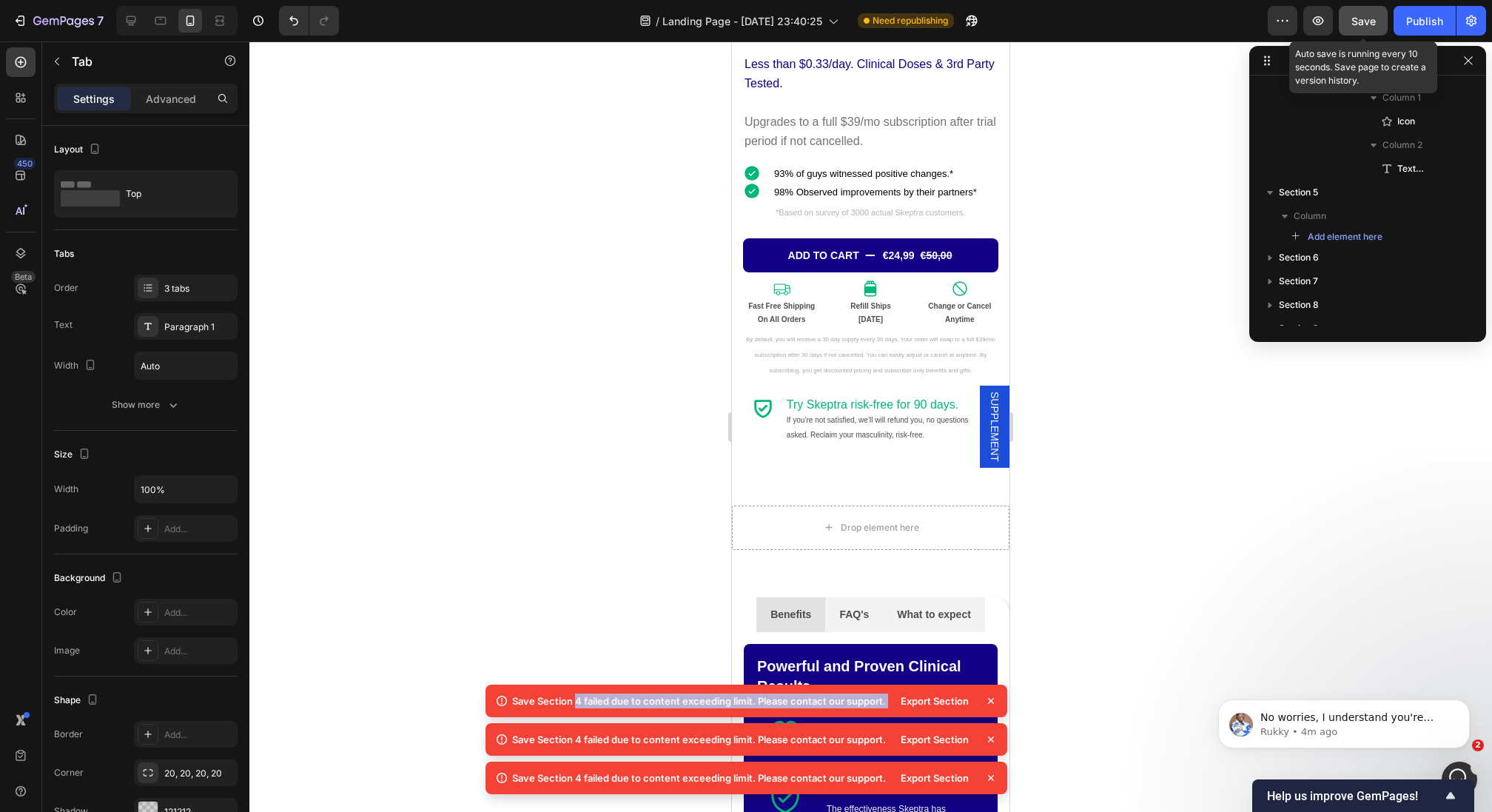
click at [1378, 24] on button "Save" at bounding box center [1363, 20] width 49 height 29
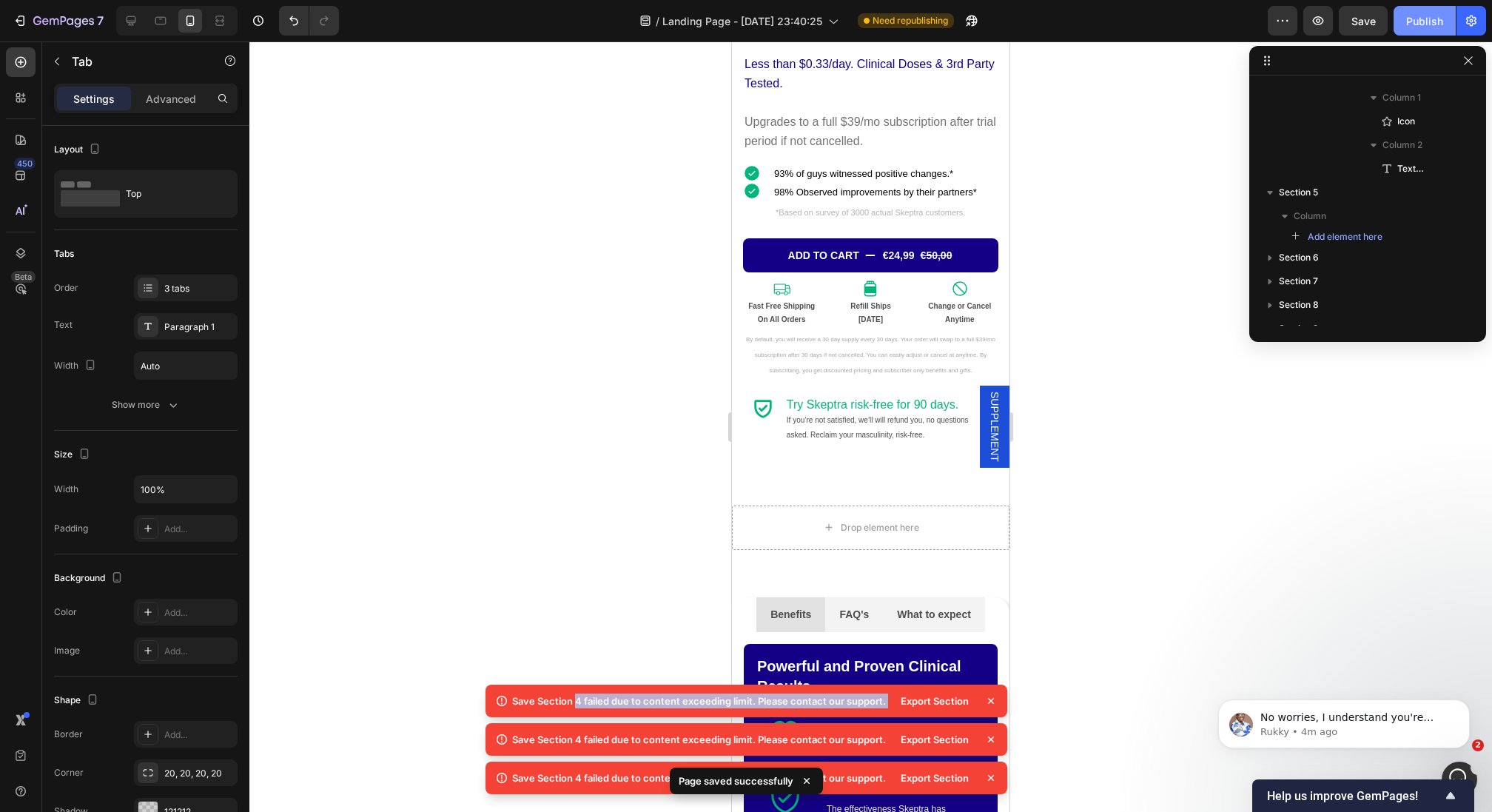
click at [1418, 20] on div "Publish" at bounding box center [1425, 20] width 37 height 15
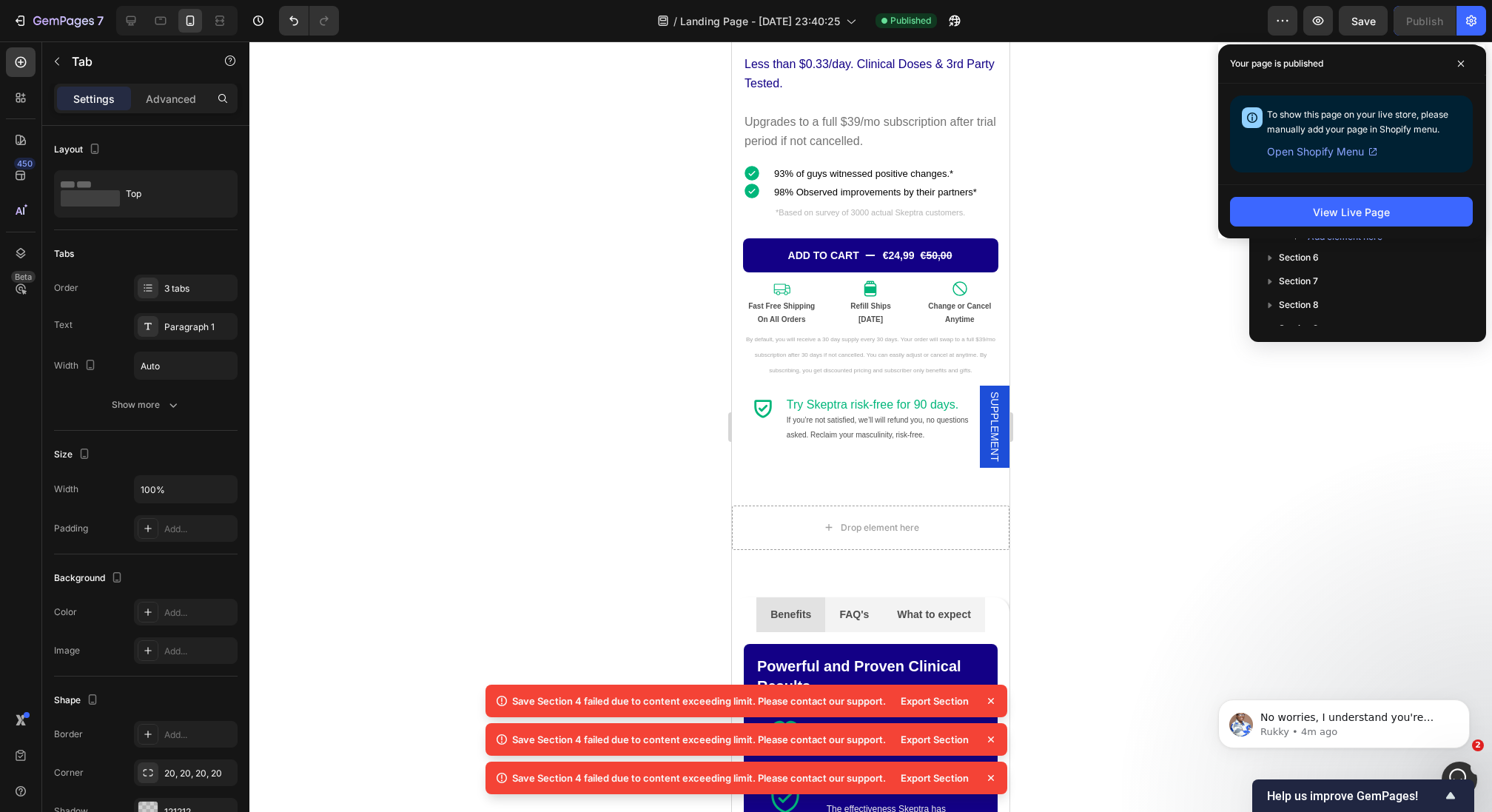
click at [989, 702] on icon at bounding box center [991, 700] width 6 height 6
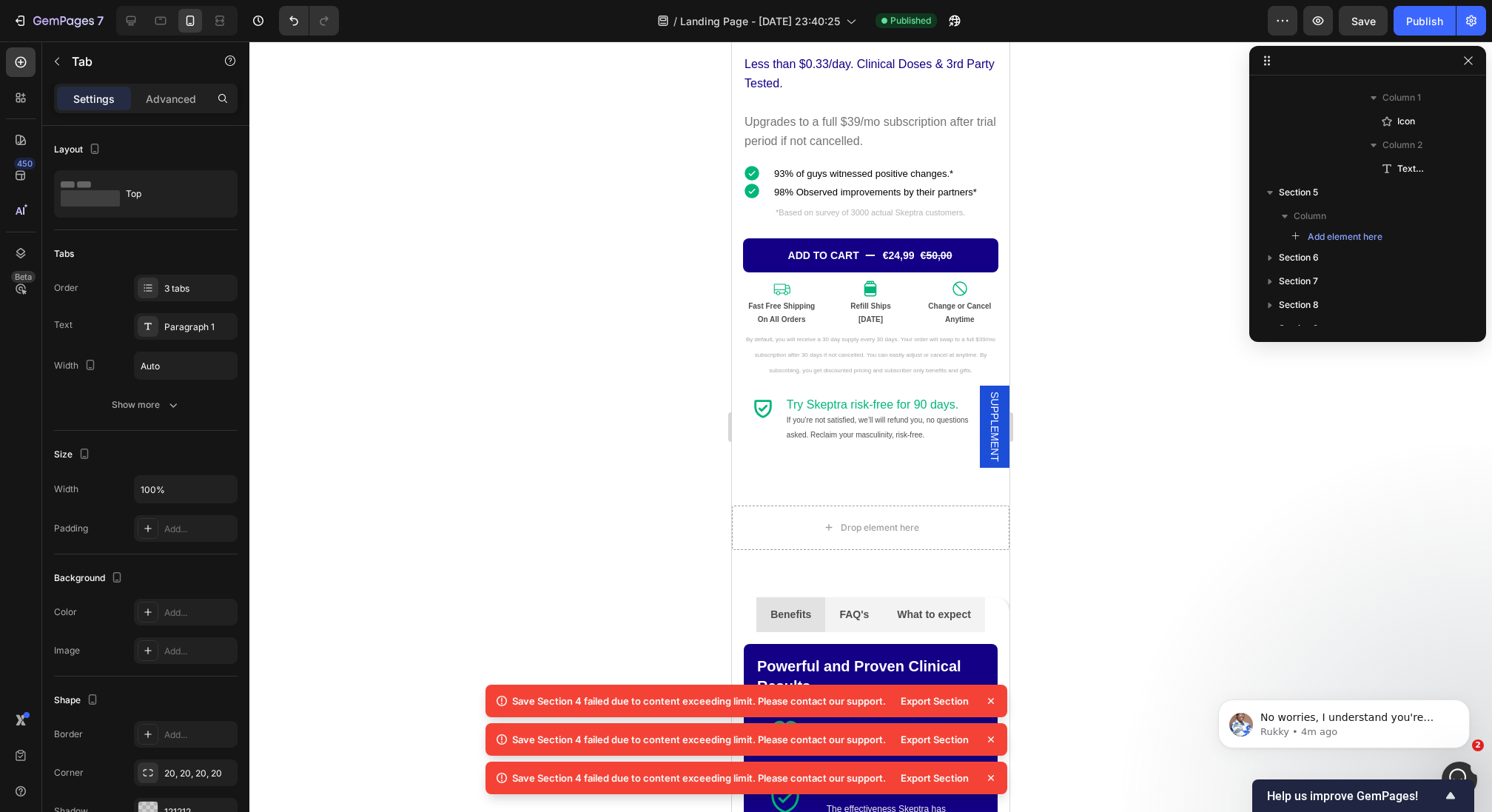
click at [989, 702] on icon at bounding box center [991, 700] width 6 height 6
click at [1469, 56] on icon "button" at bounding box center [1468, 60] width 12 height 12
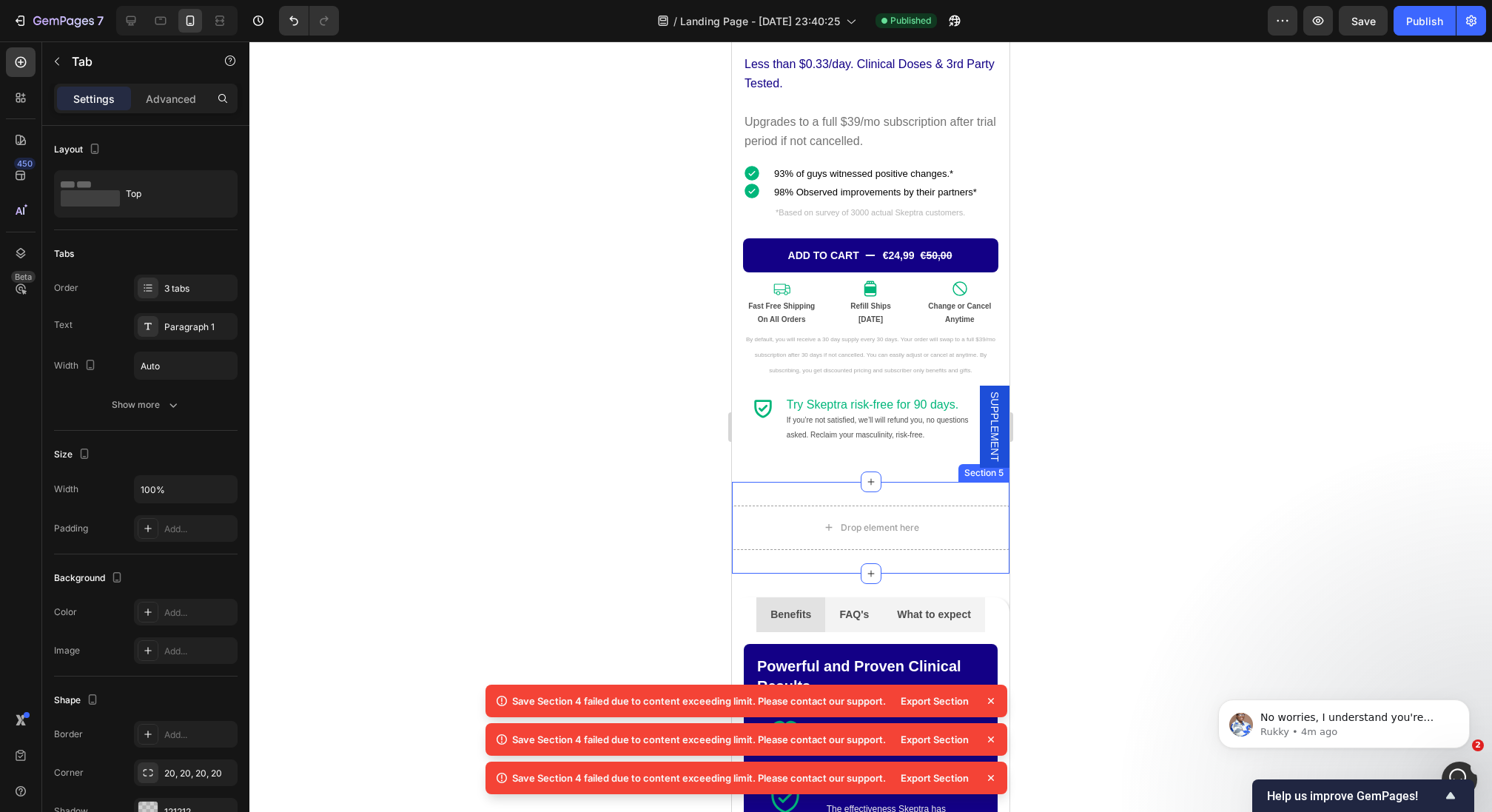
click at [931, 491] on div "Drop element here Section 5" at bounding box center [871, 527] width 277 height 92
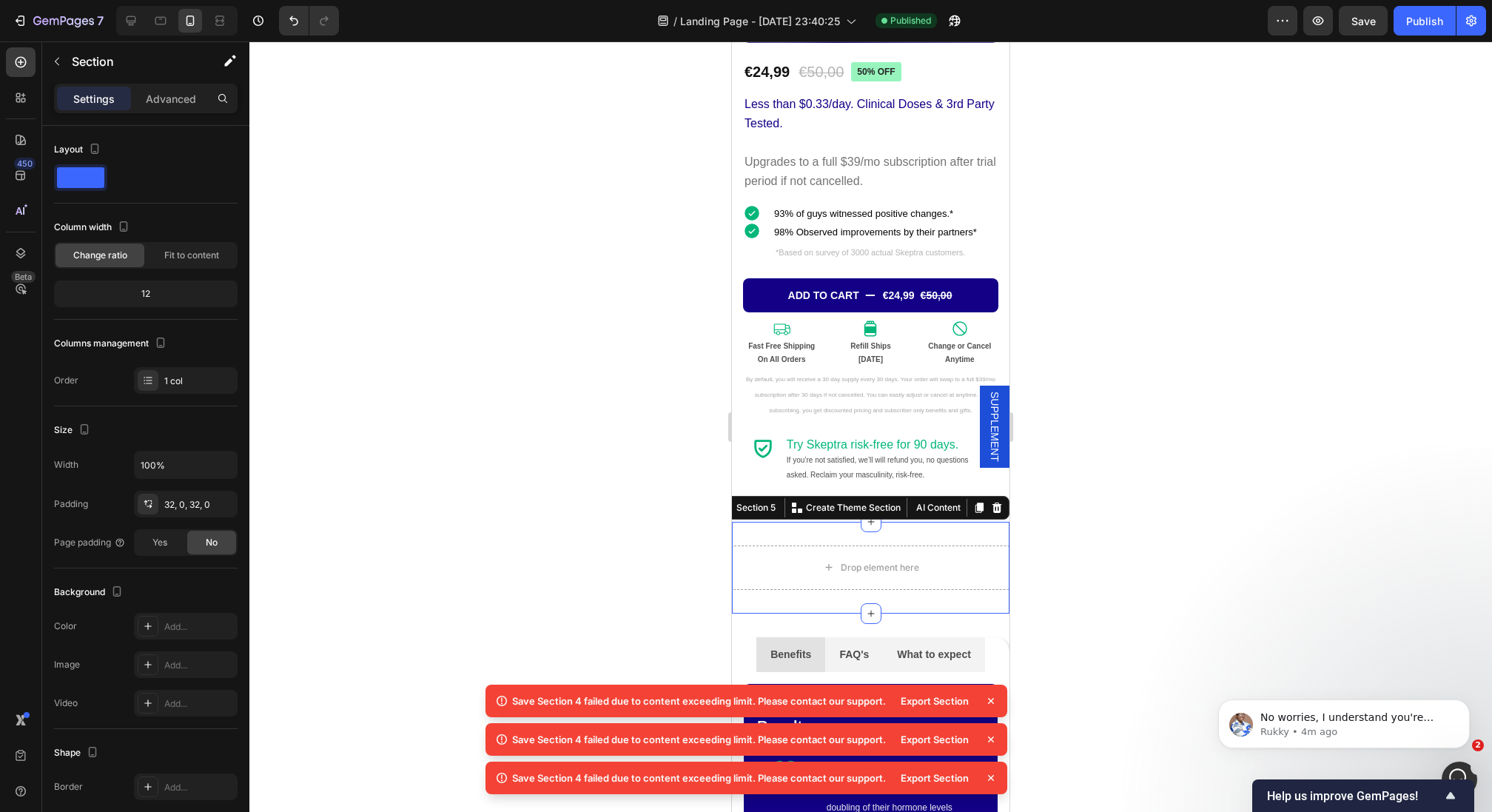
scroll to position [474, 0]
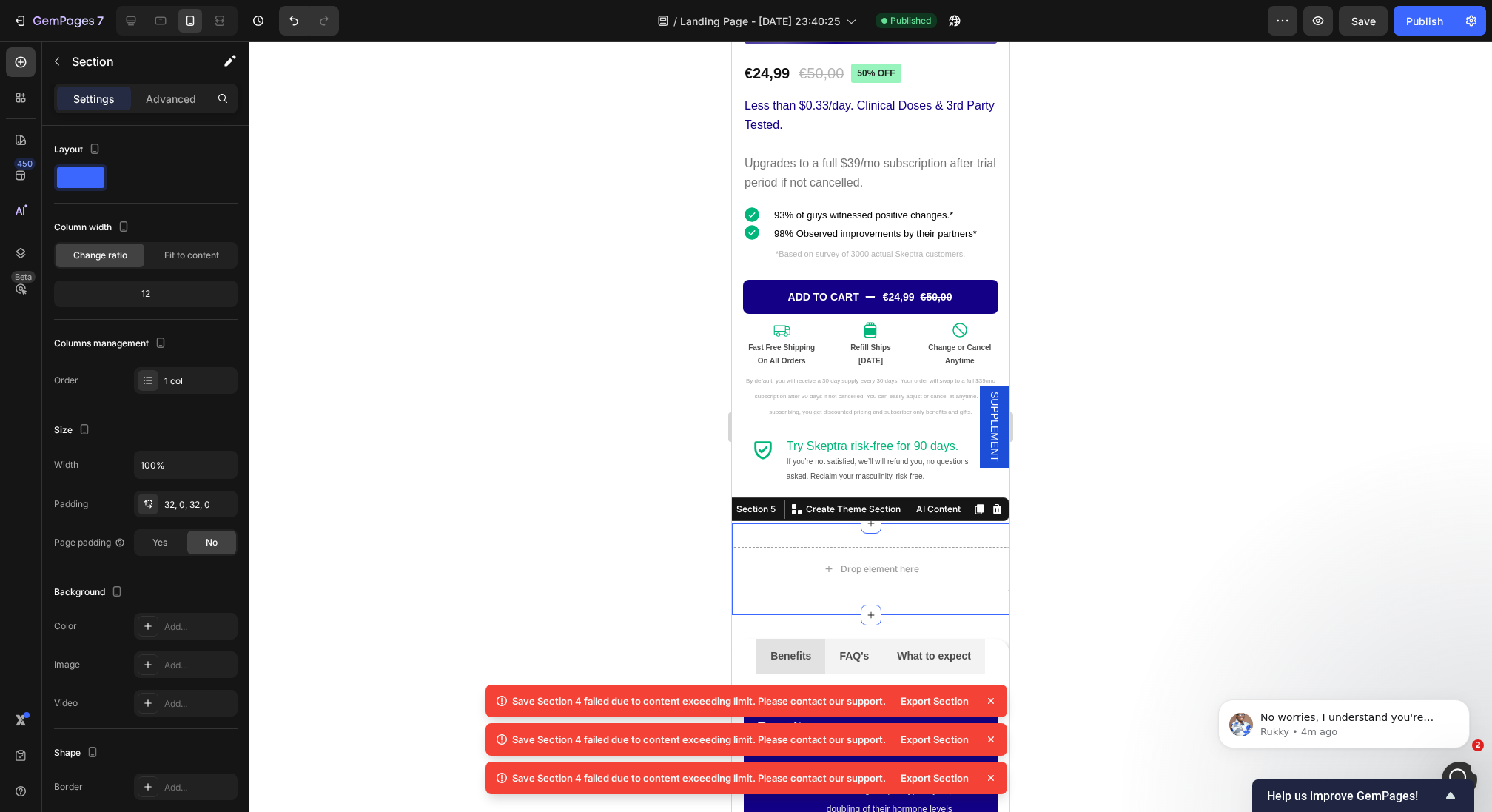
click at [1098, 515] on div at bounding box center [870, 427] width 1242 height 771
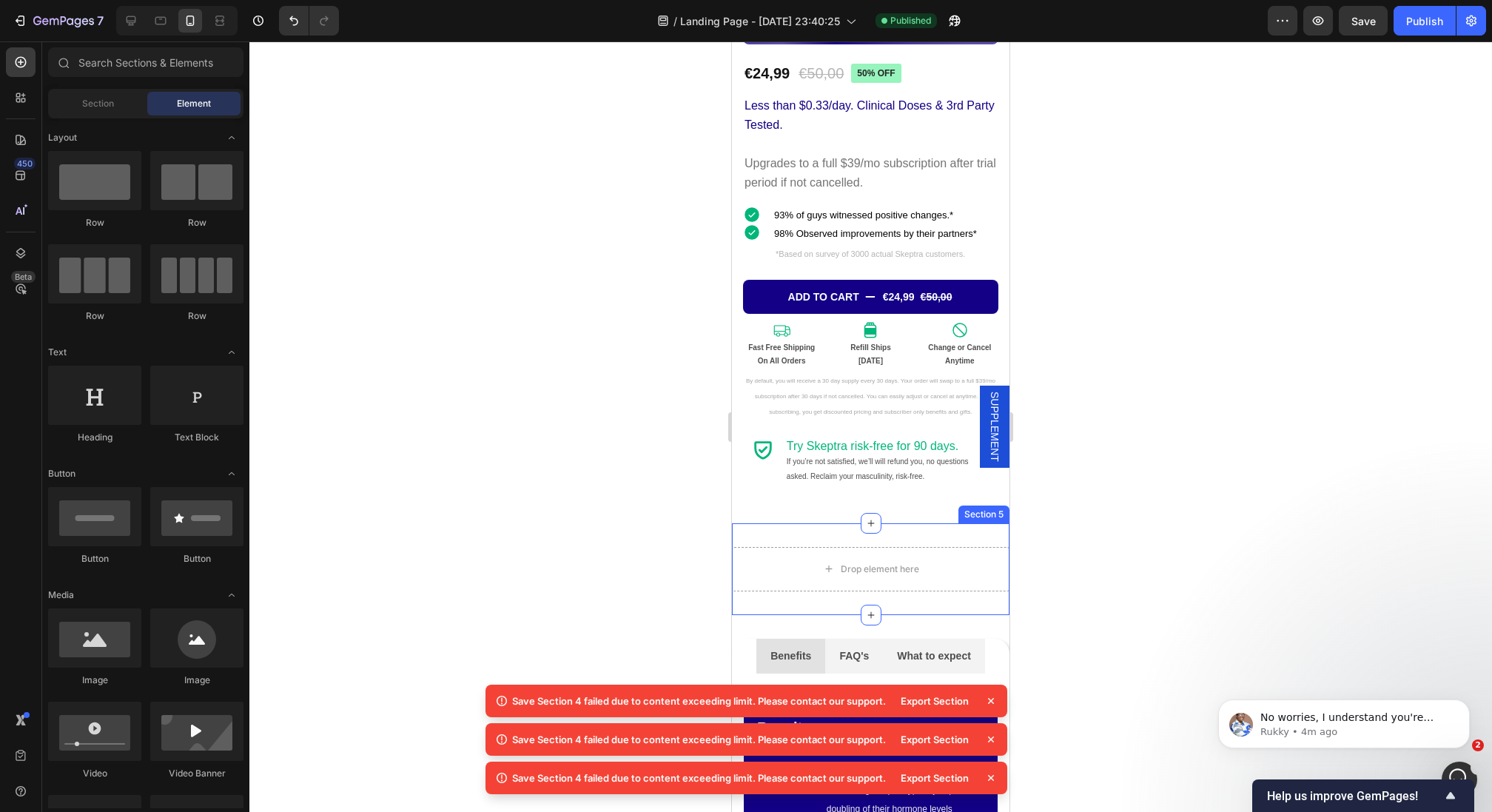
click at [956, 527] on div "Drop element here Section 5" at bounding box center [871, 569] width 277 height 92
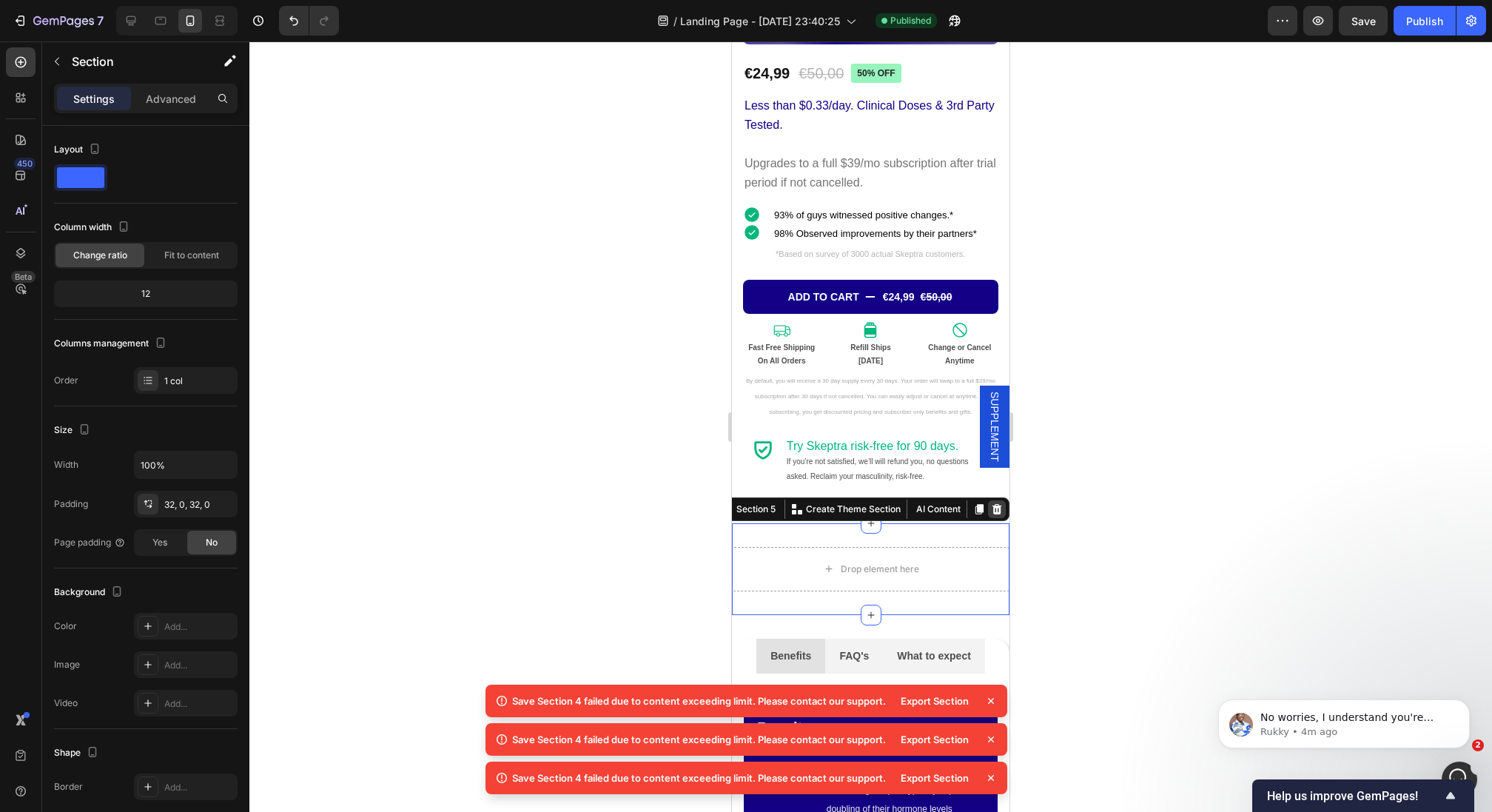
click at [998, 504] on icon at bounding box center [997, 509] width 10 height 11
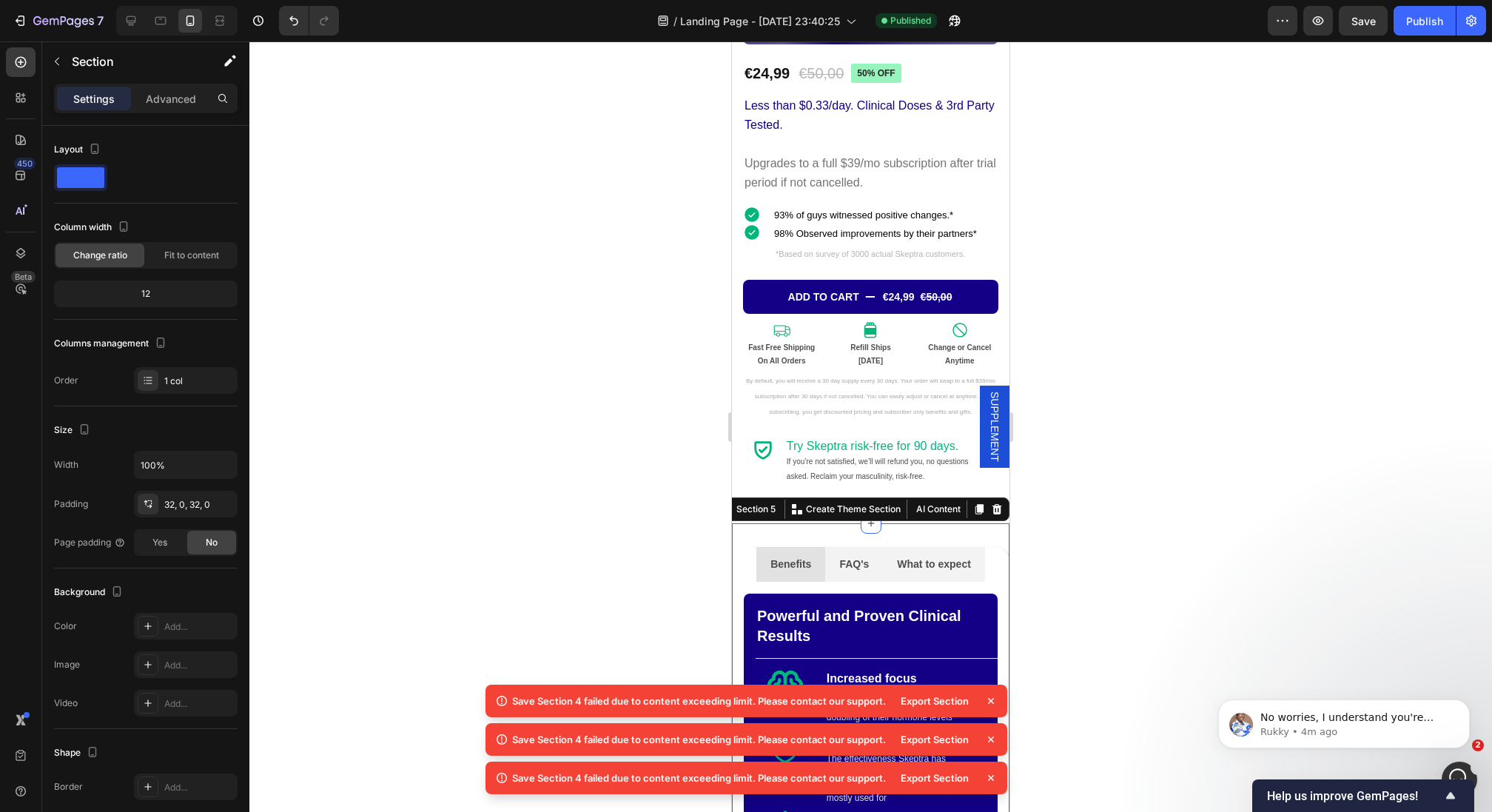
click at [1167, 429] on div at bounding box center [870, 427] width 1242 height 771
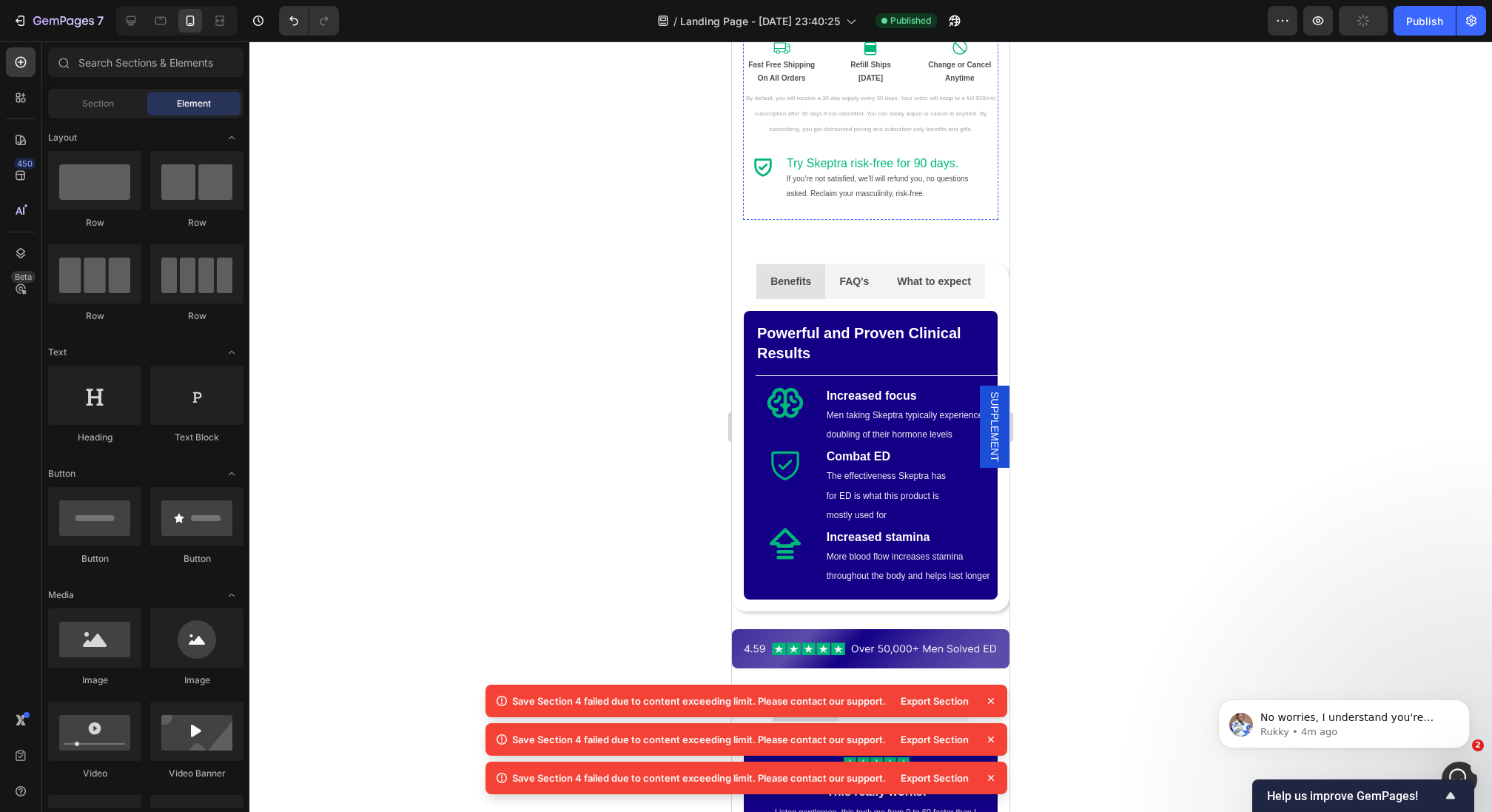
scroll to position [754, 0]
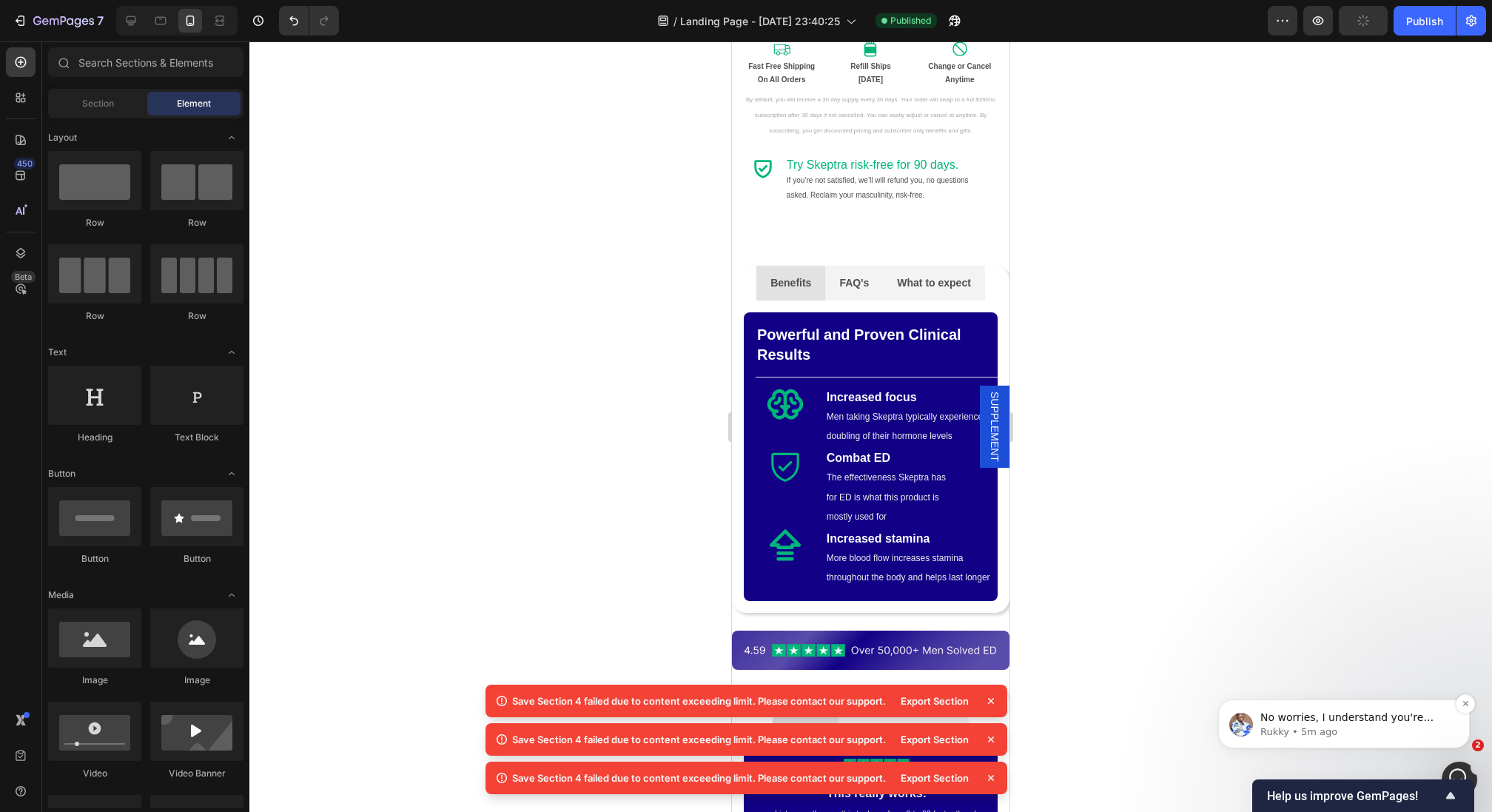
click at [1266, 727] on p "Rukky • 5m ago" at bounding box center [1355, 732] width 191 height 13
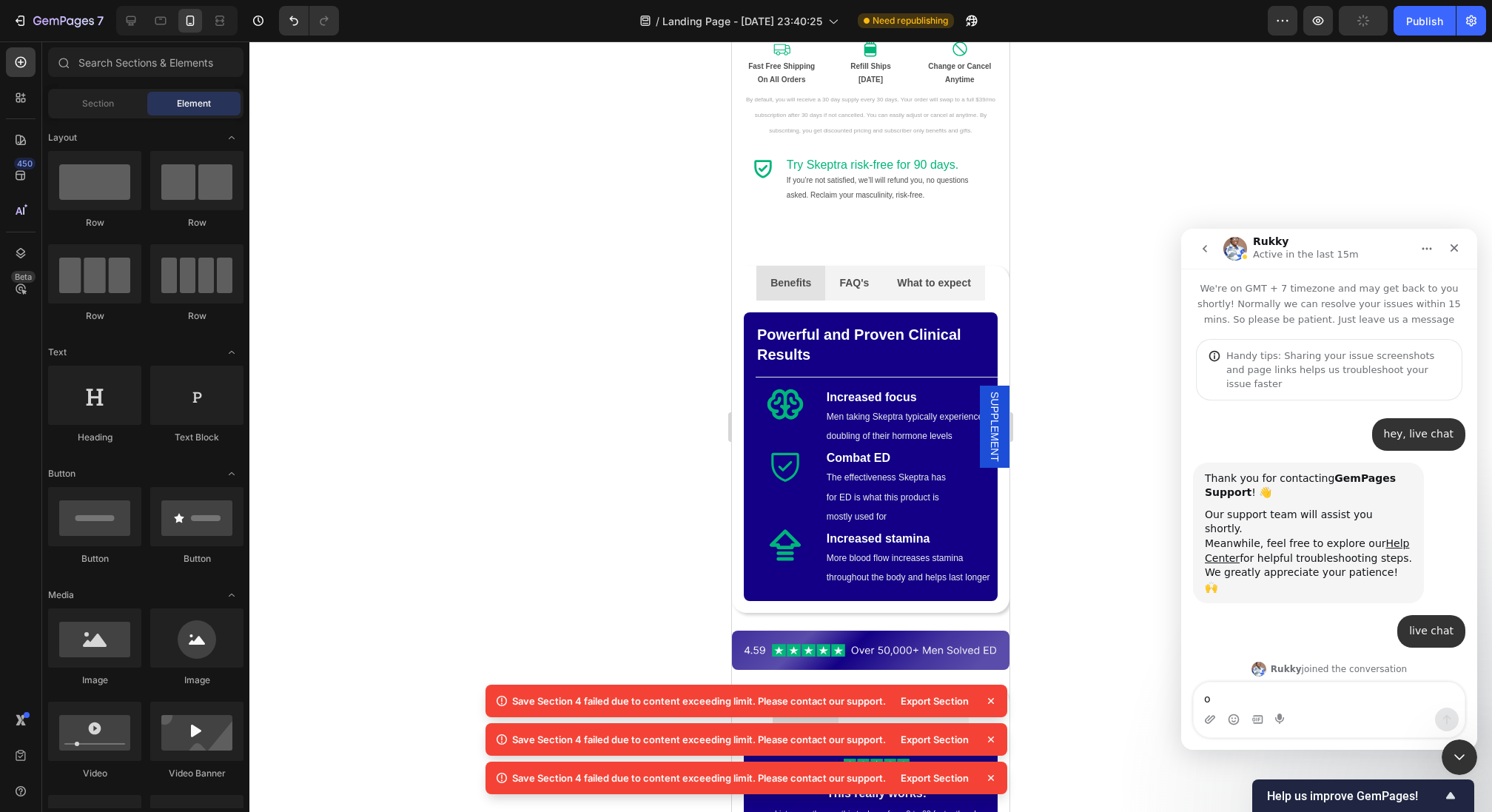
scroll to position [2, 0]
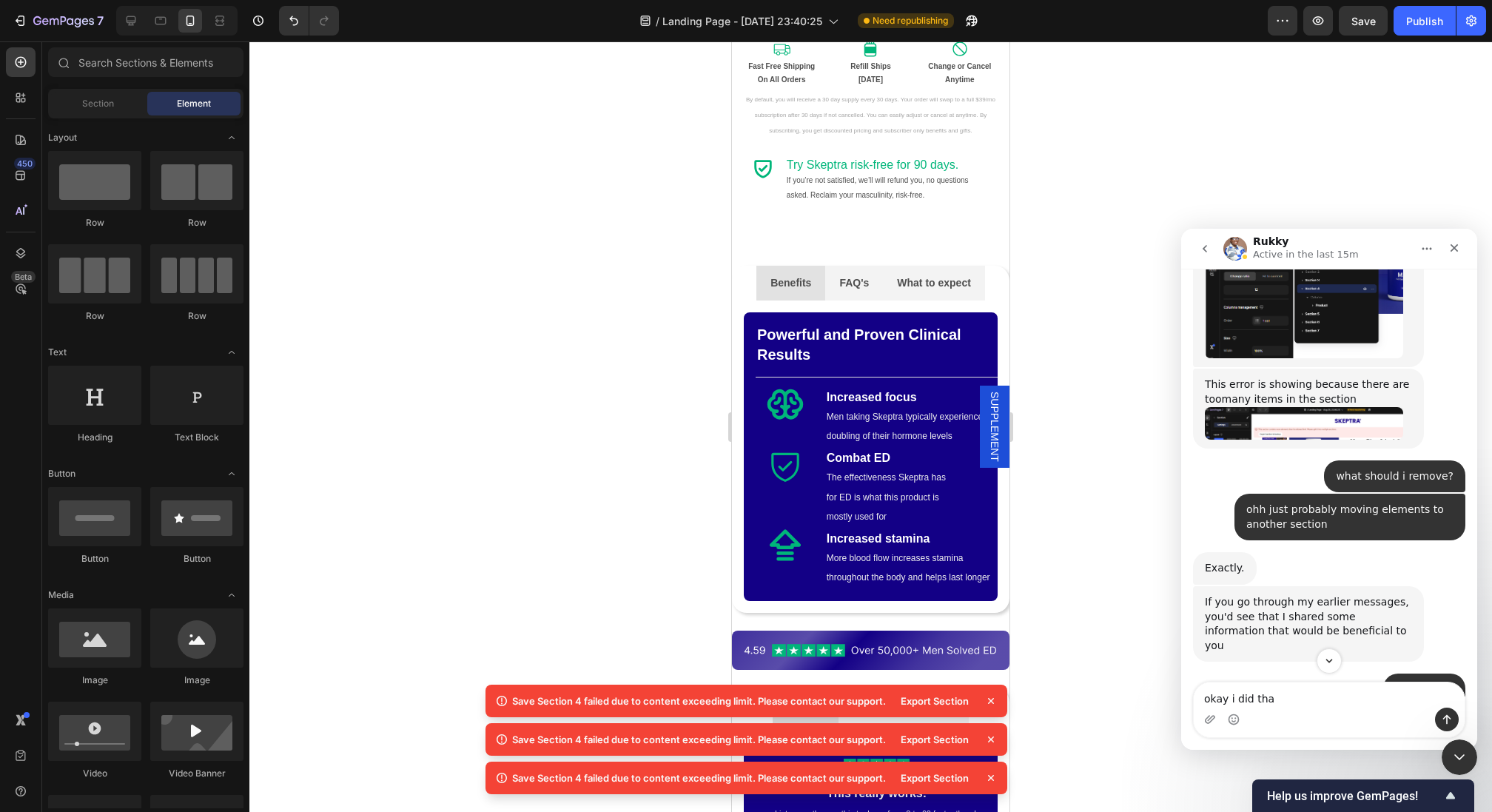
type textarea "okay i did that"
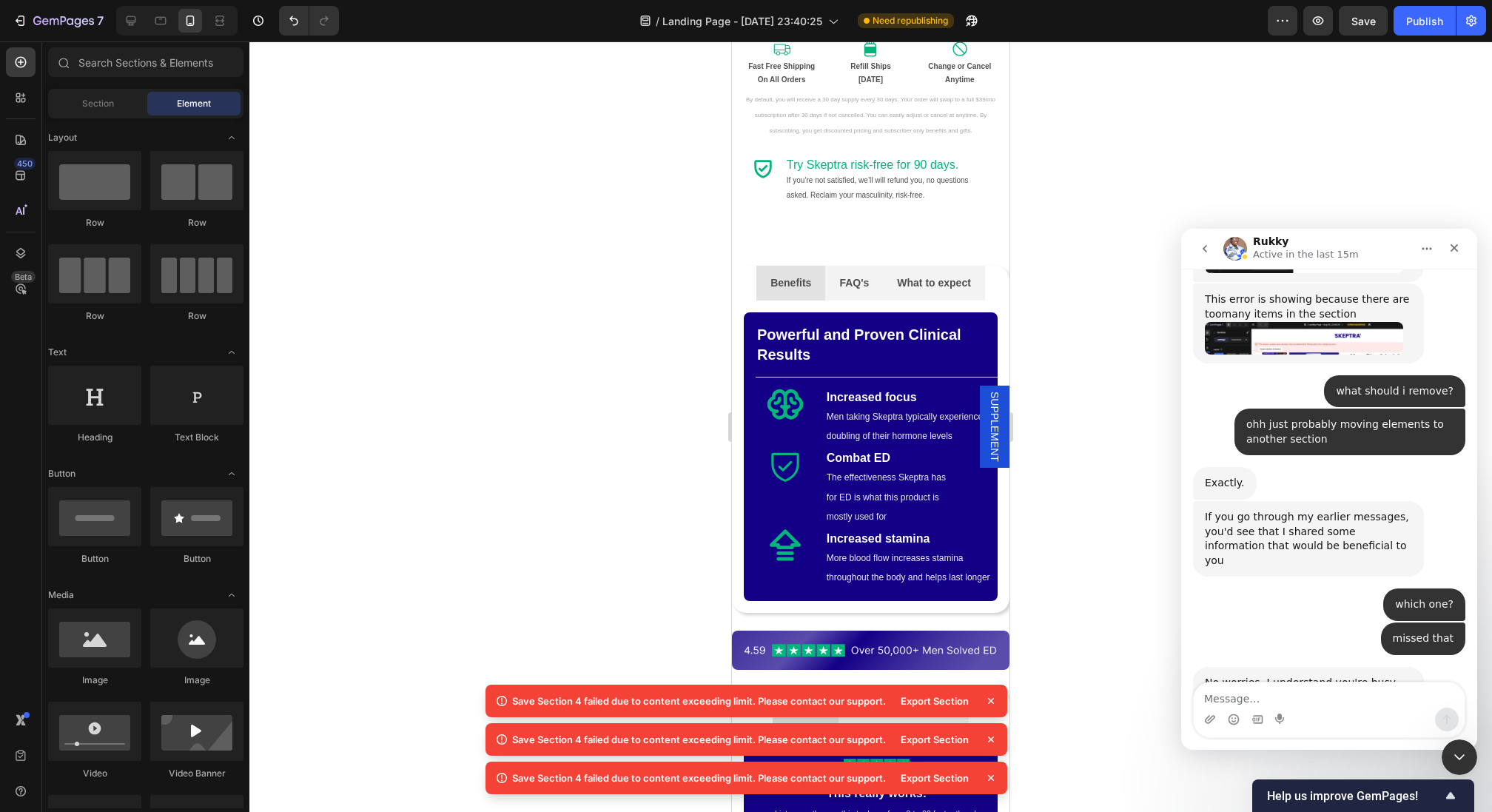
scroll to position [2832, 0]
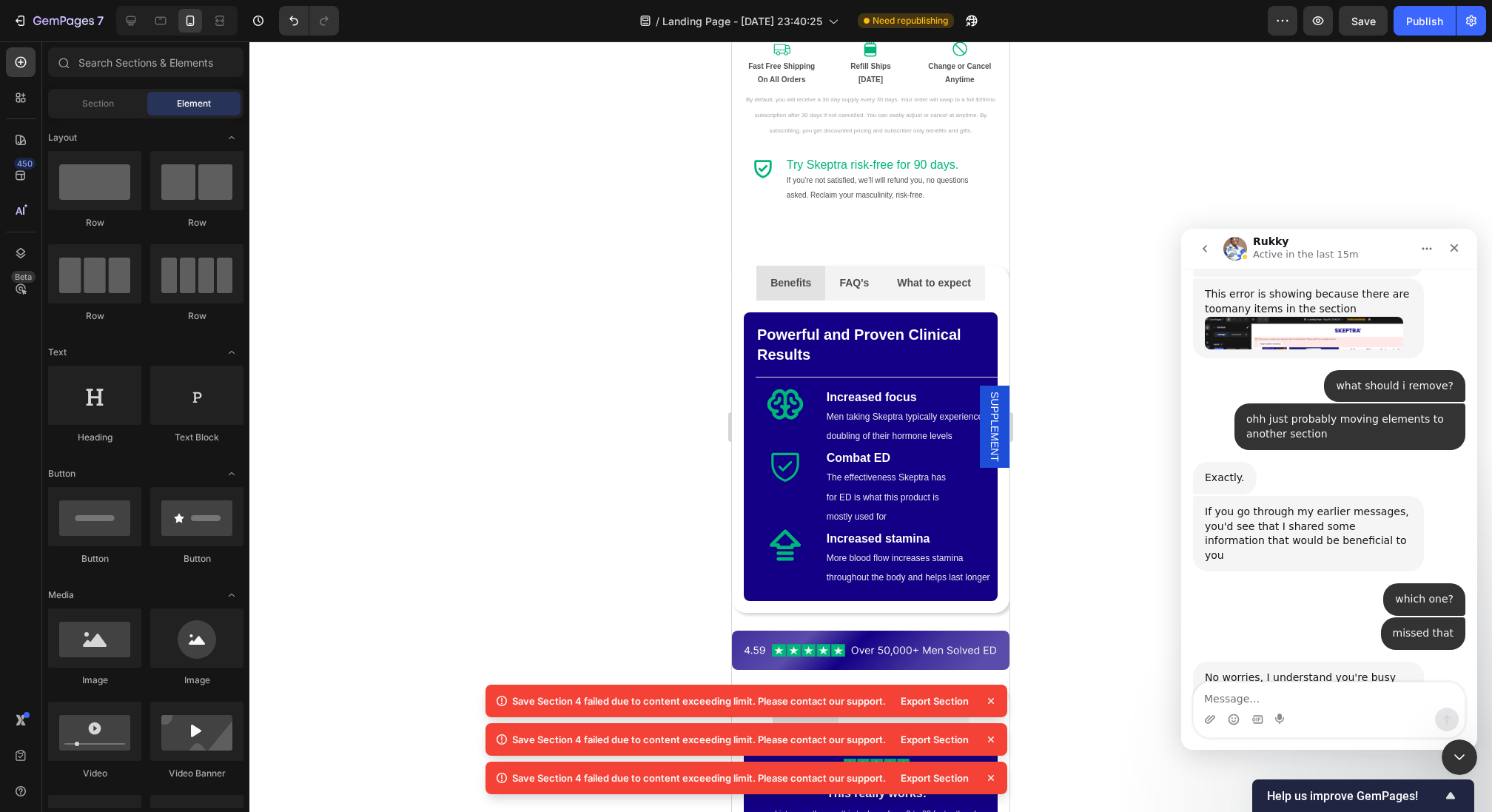
type textarea "s"
type textarea "removed"
type textarea "moved some elements to the other section"
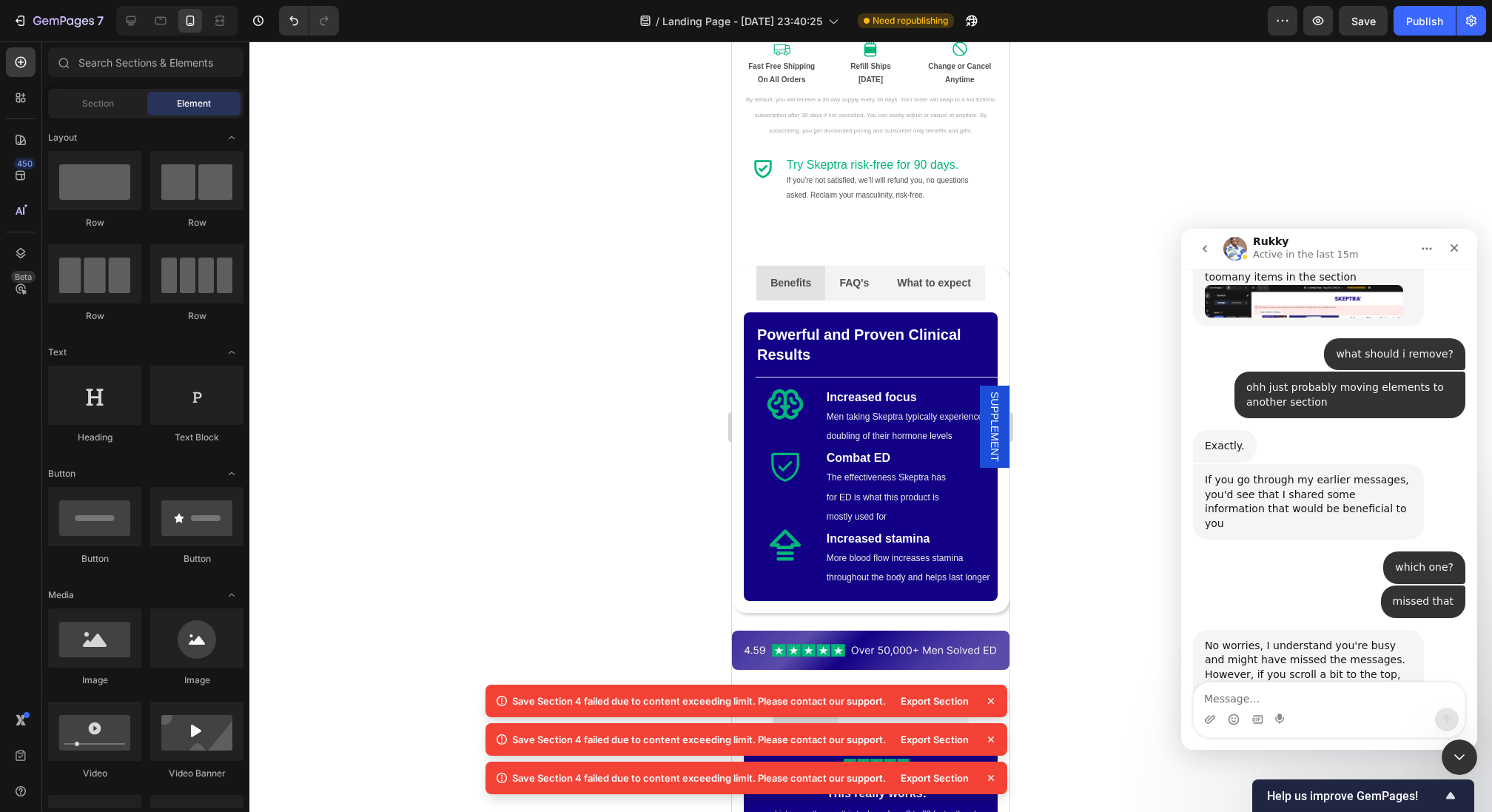
scroll to position [2866, 0]
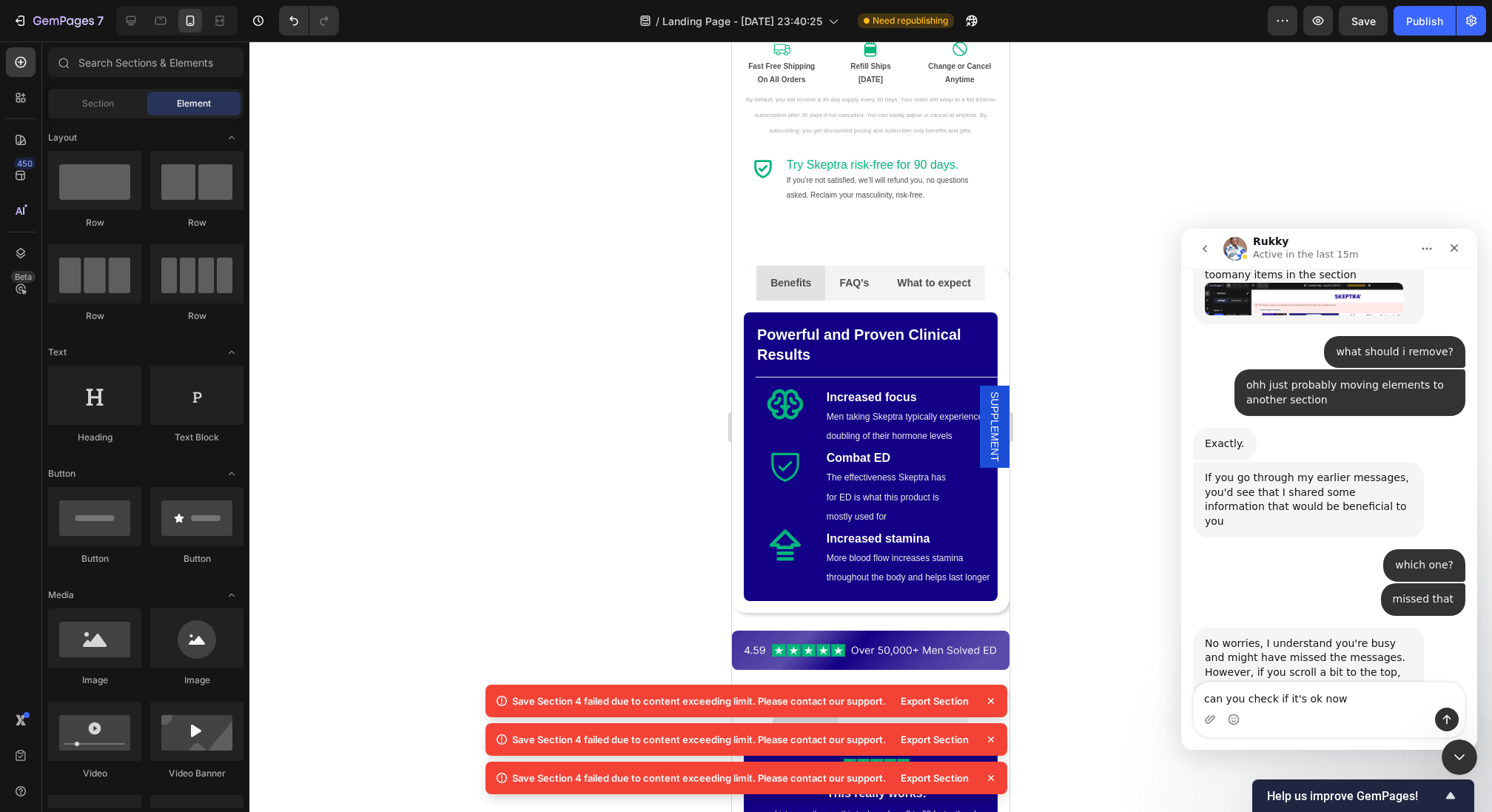
type textarea "can you check if it's ok now?"
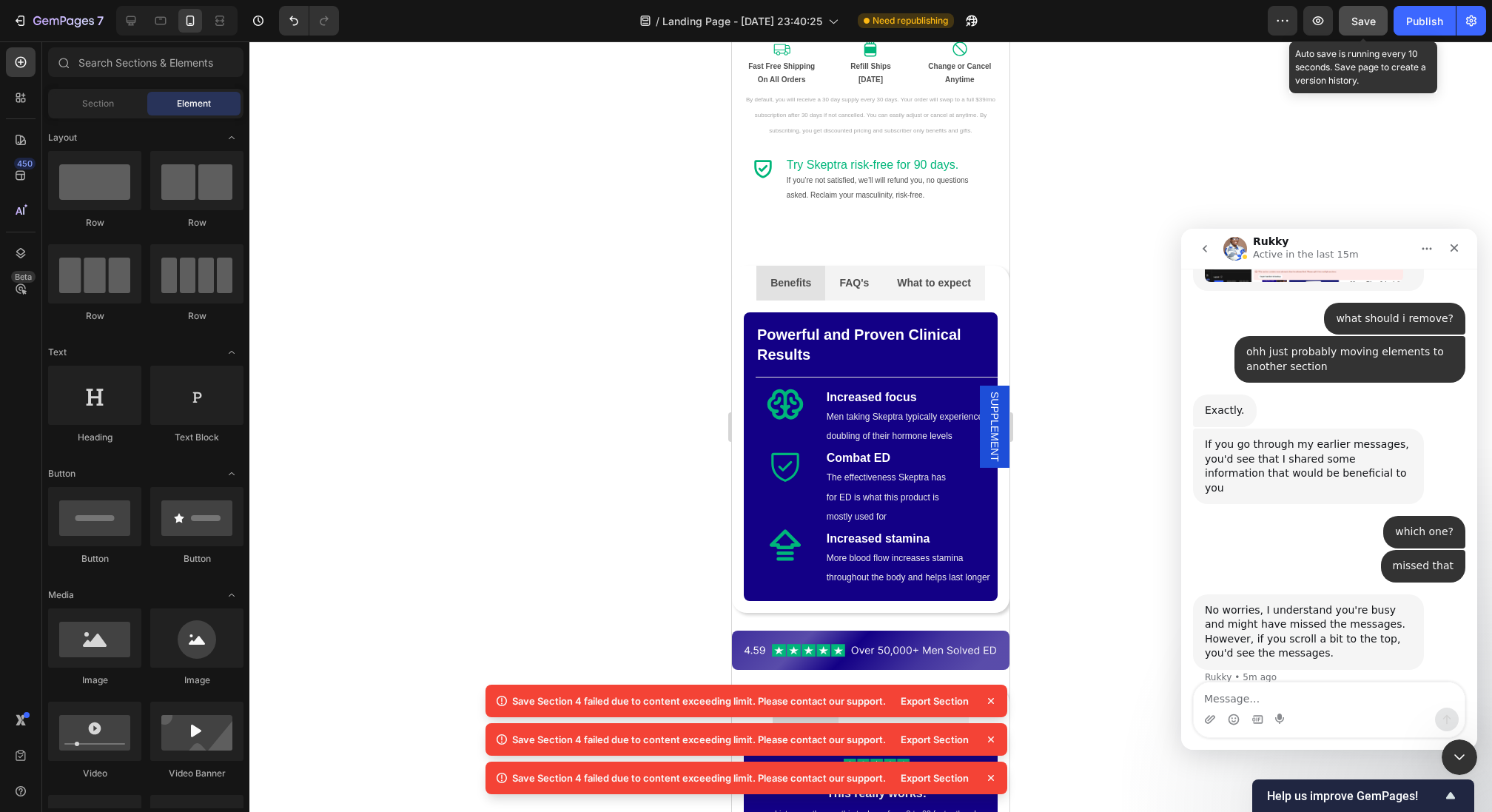
click at [1368, 24] on span "Save" at bounding box center [1364, 21] width 24 height 13
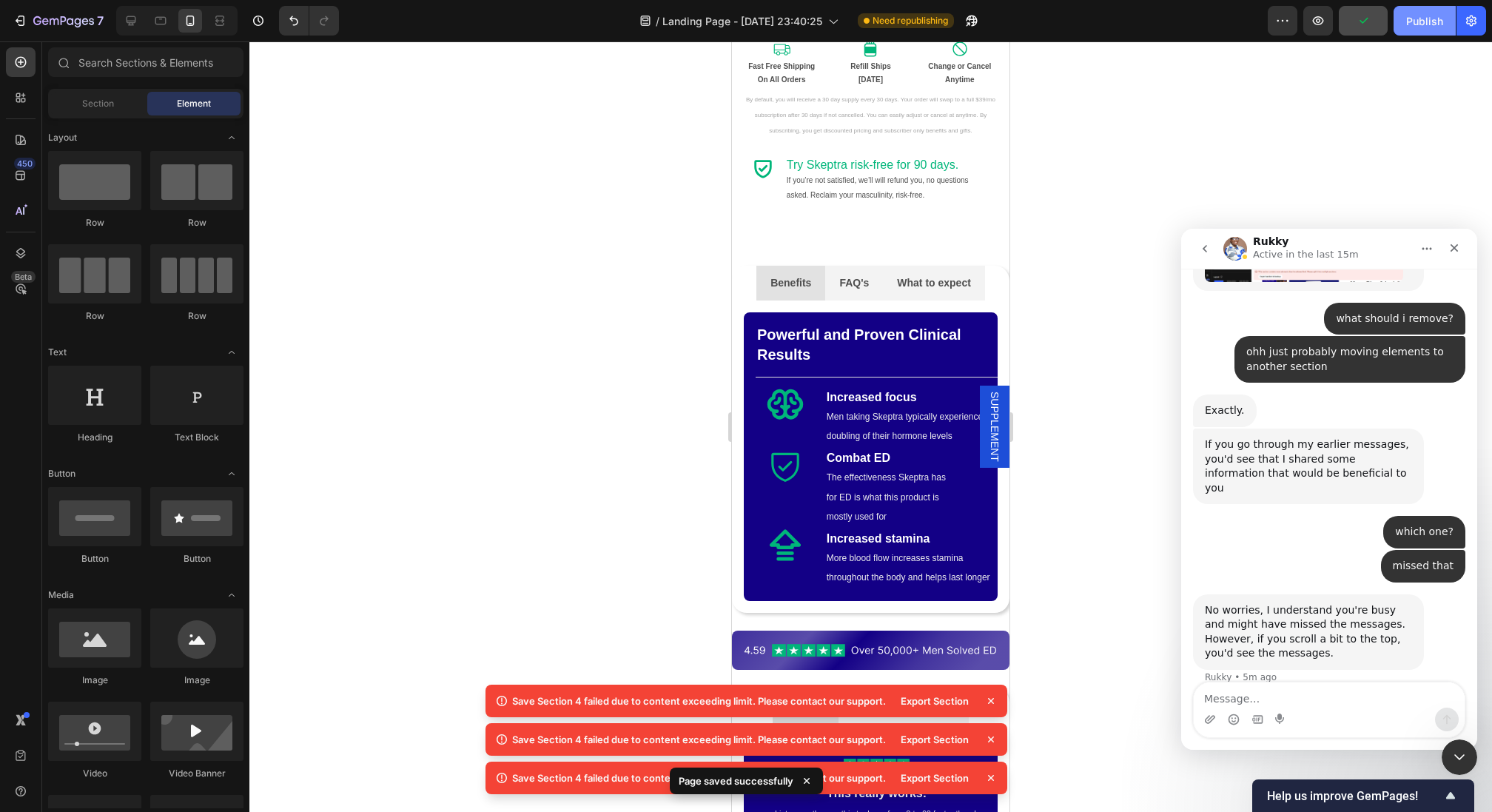
click at [1422, 26] on div "Publish" at bounding box center [1425, 20] width 37 height 15
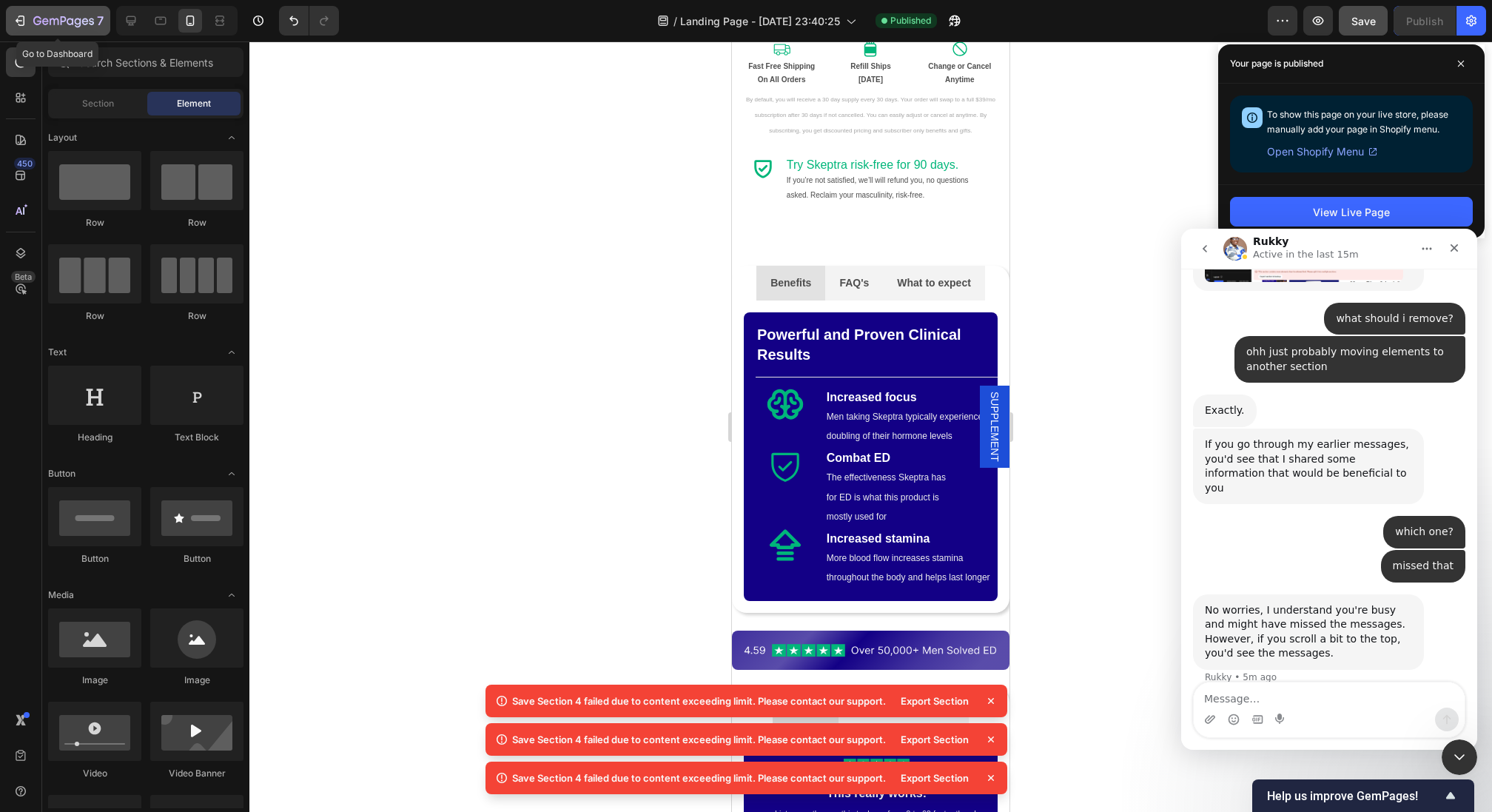
click at [33, 17] on icon "button" at bounding box center [63, 22] width 61 height 13
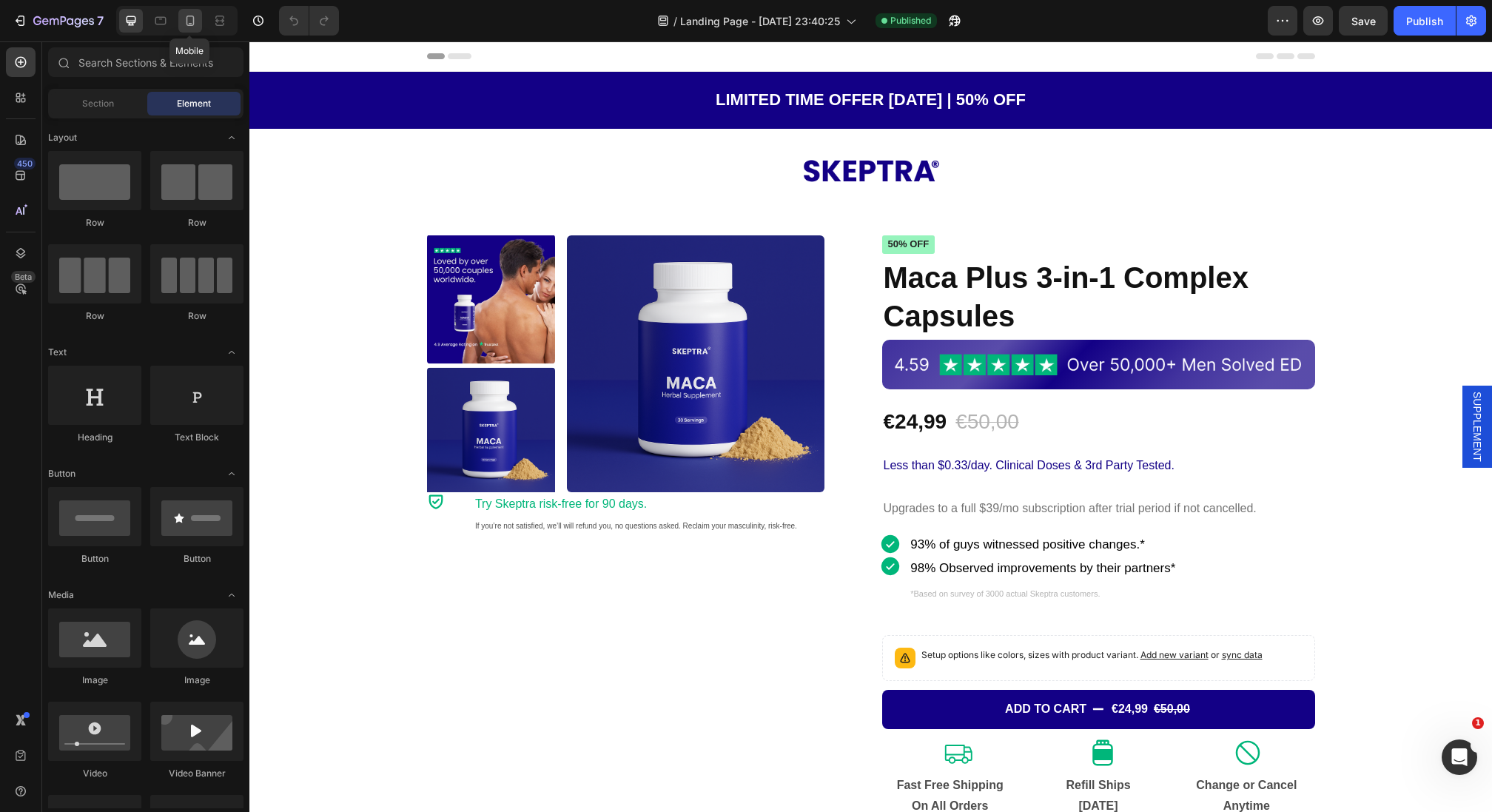
click at [185, 24] on icon at bounding box center [190, 20] width 15 height 15
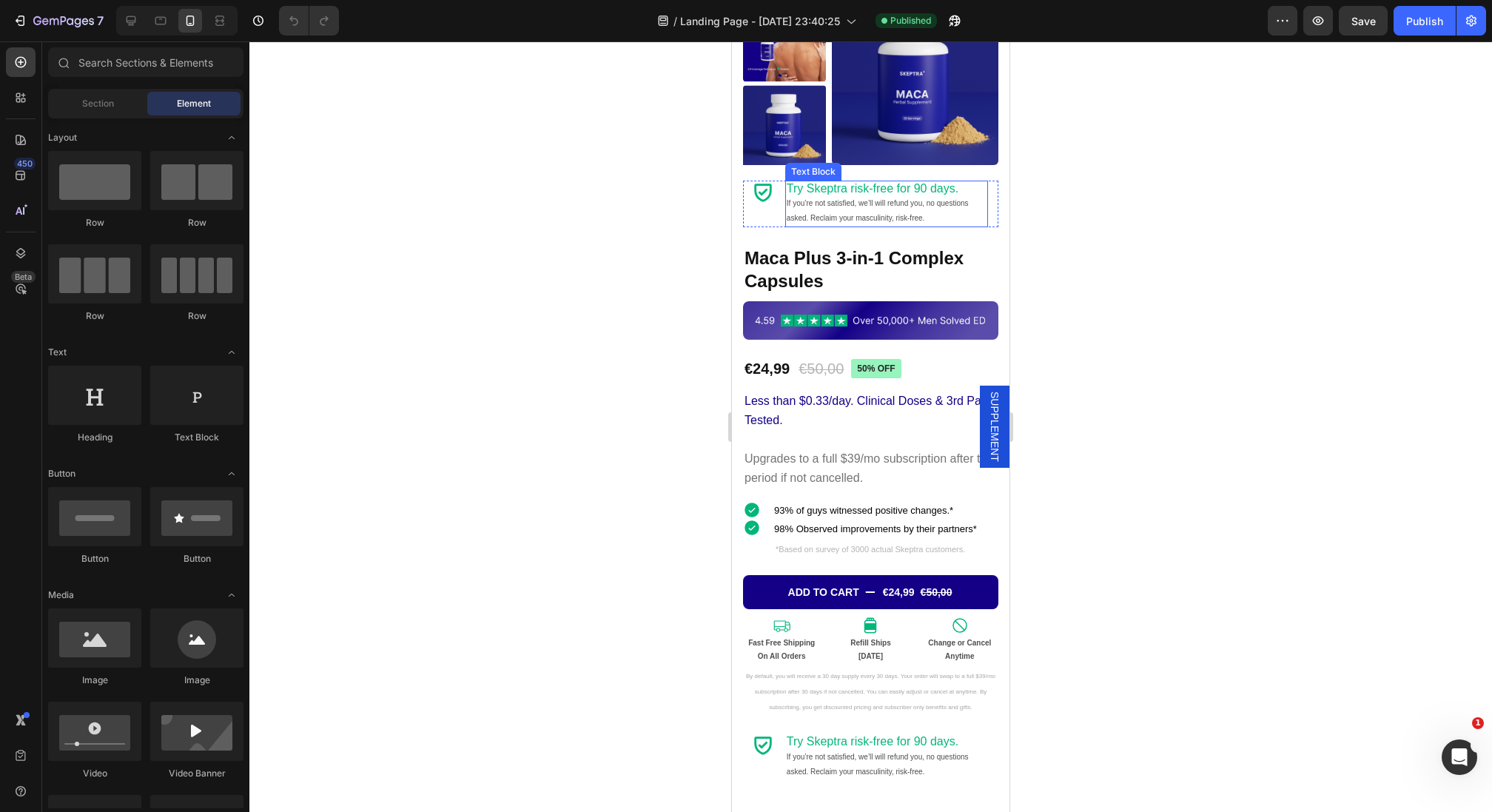
scroll to position [678, 0]
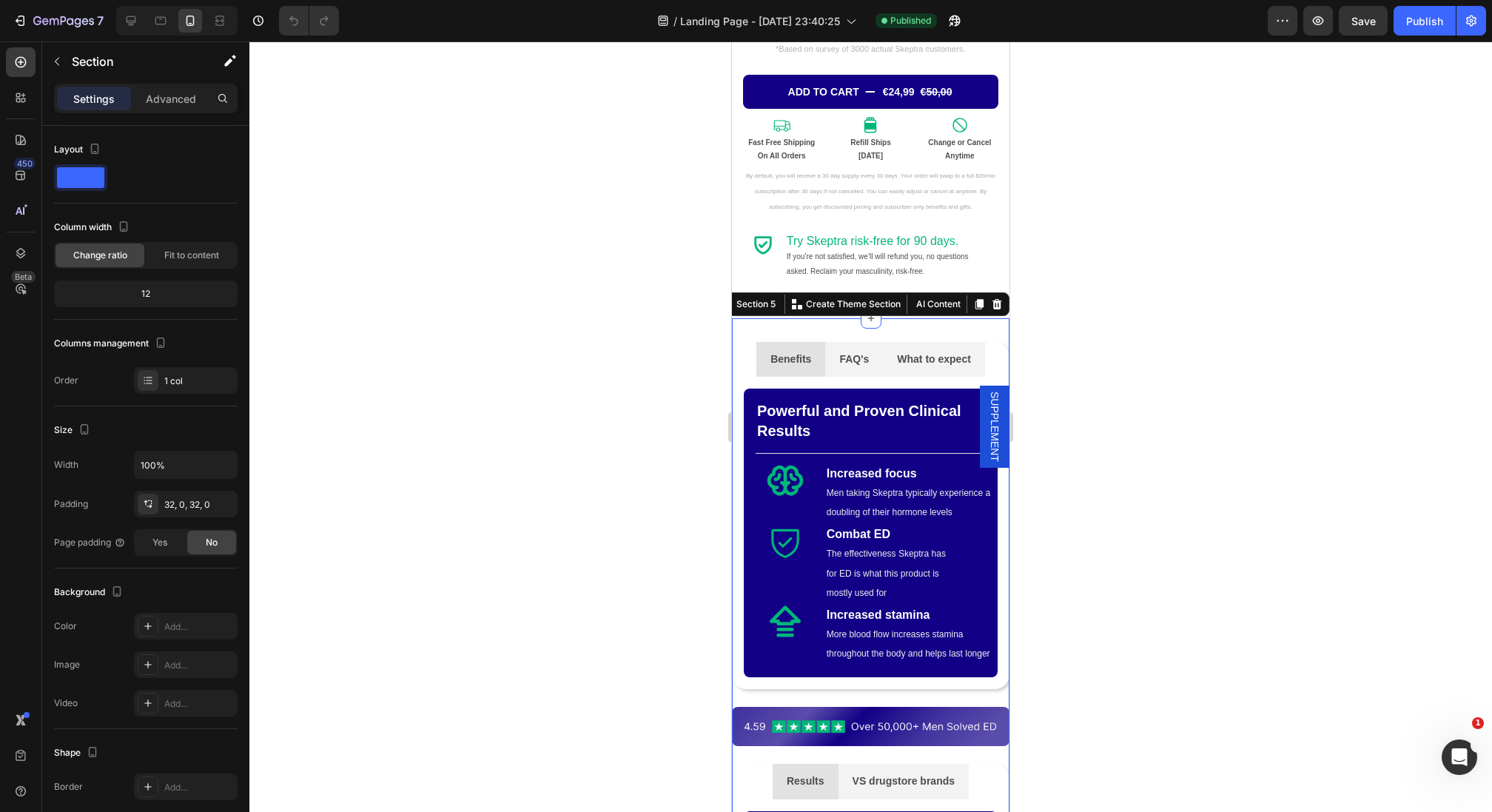
click at [1156, 332] on div at bounding box center [870, 427] width 1242 height 771
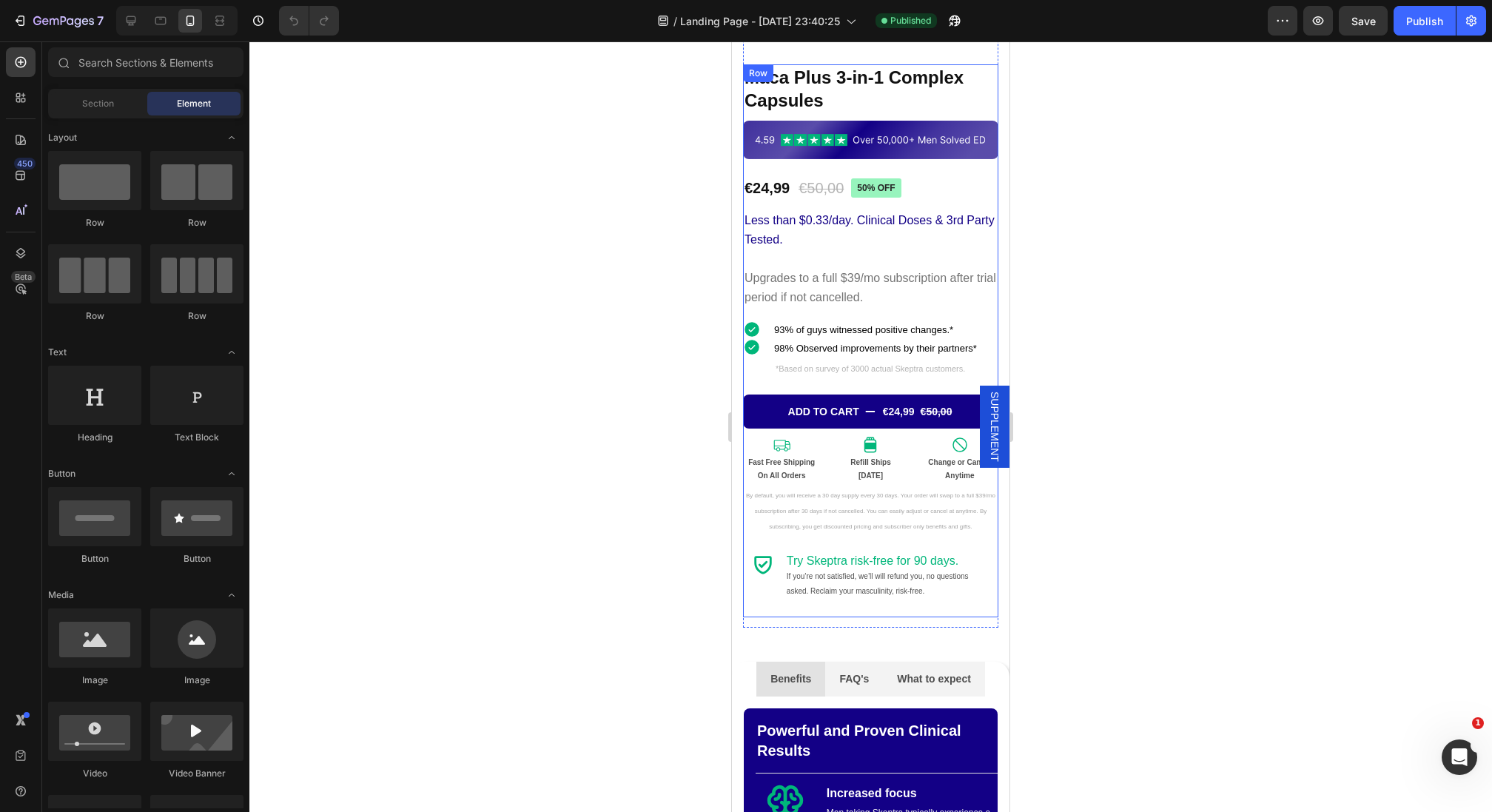
scroll to position [422, 0]
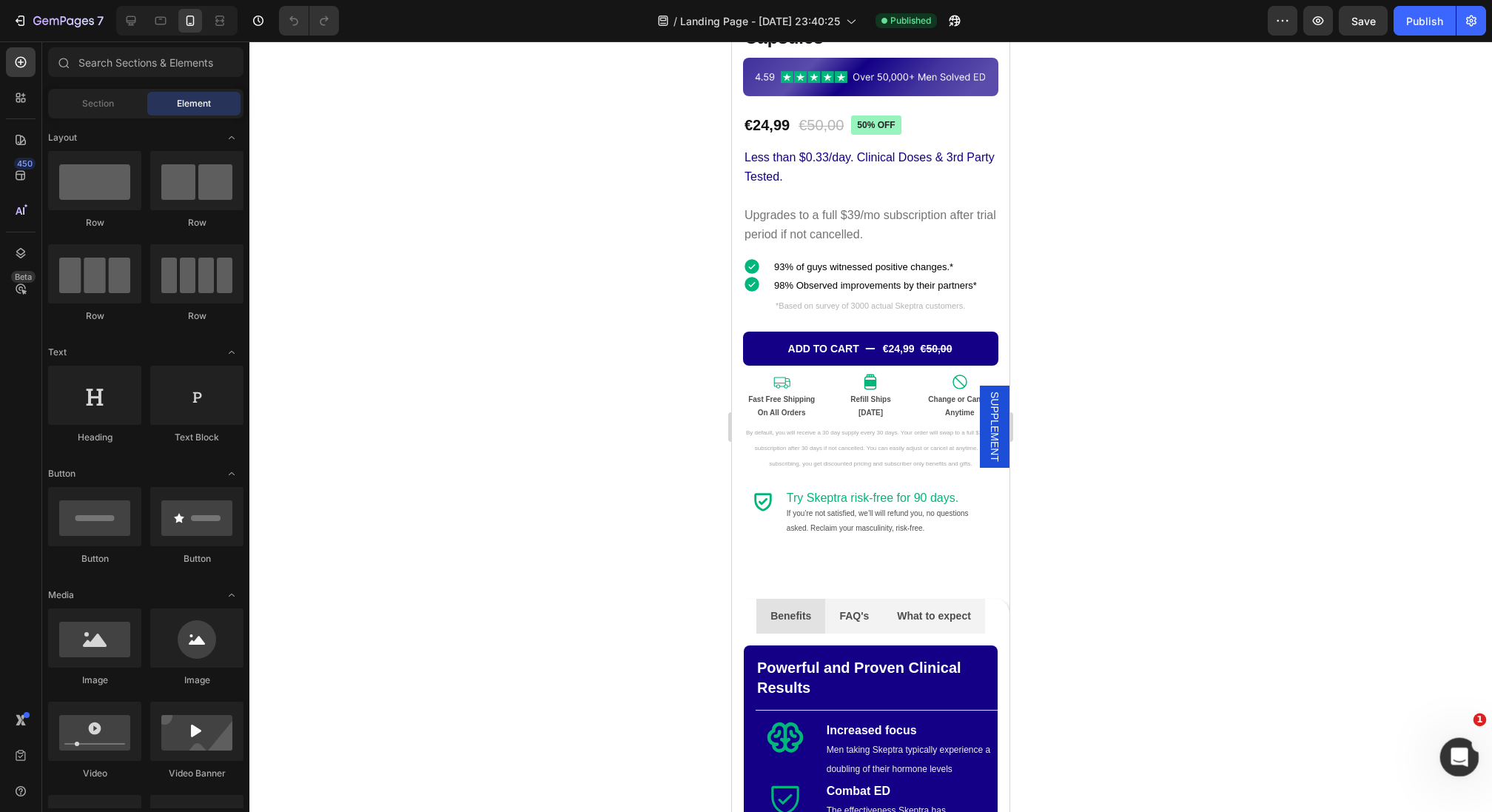
click at [1453, 745] on icon "Open Intercom Messenger" at bounding box center [1457, 755] width 24 height 24
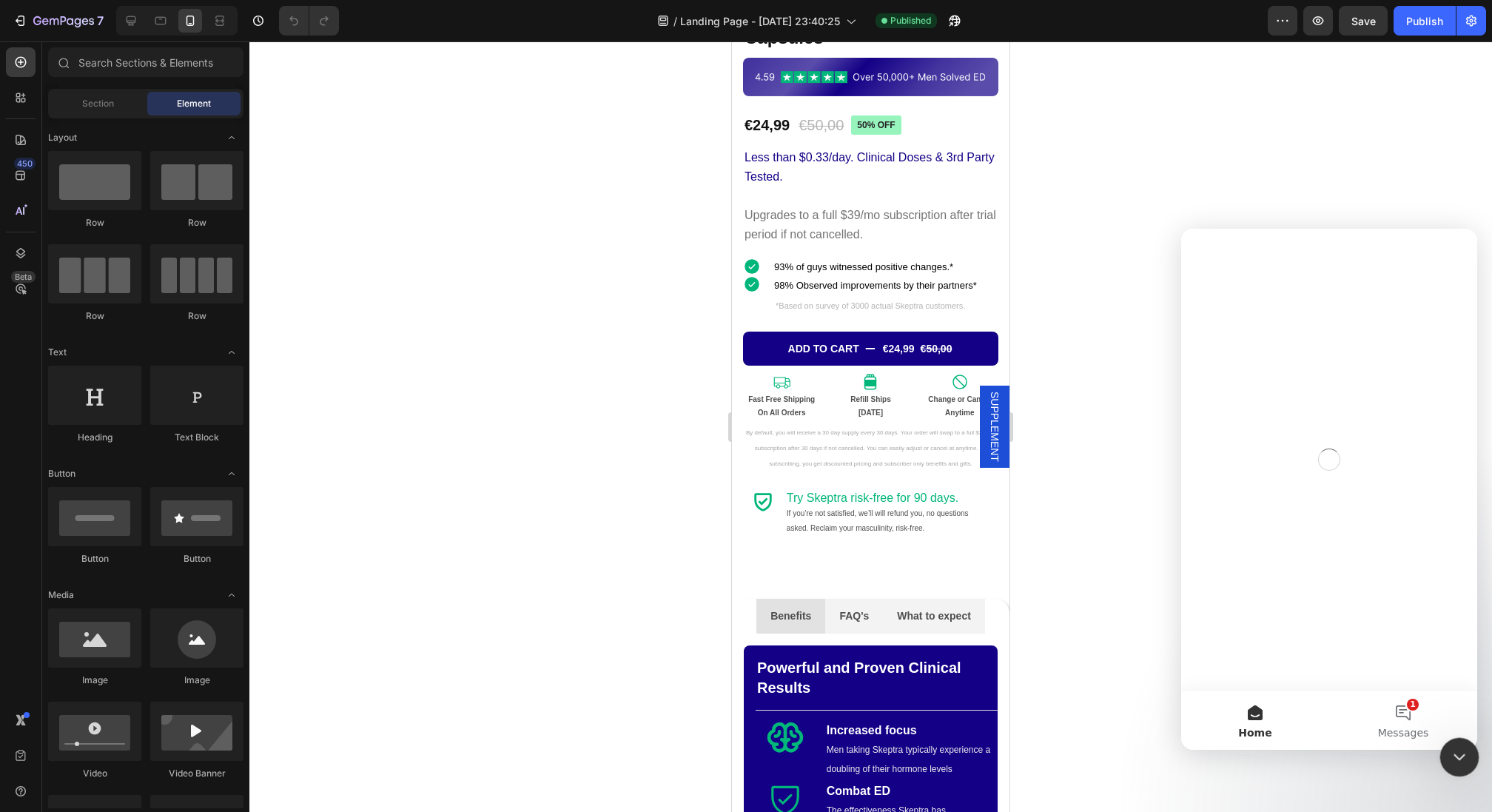
scroll to position [0, 0]
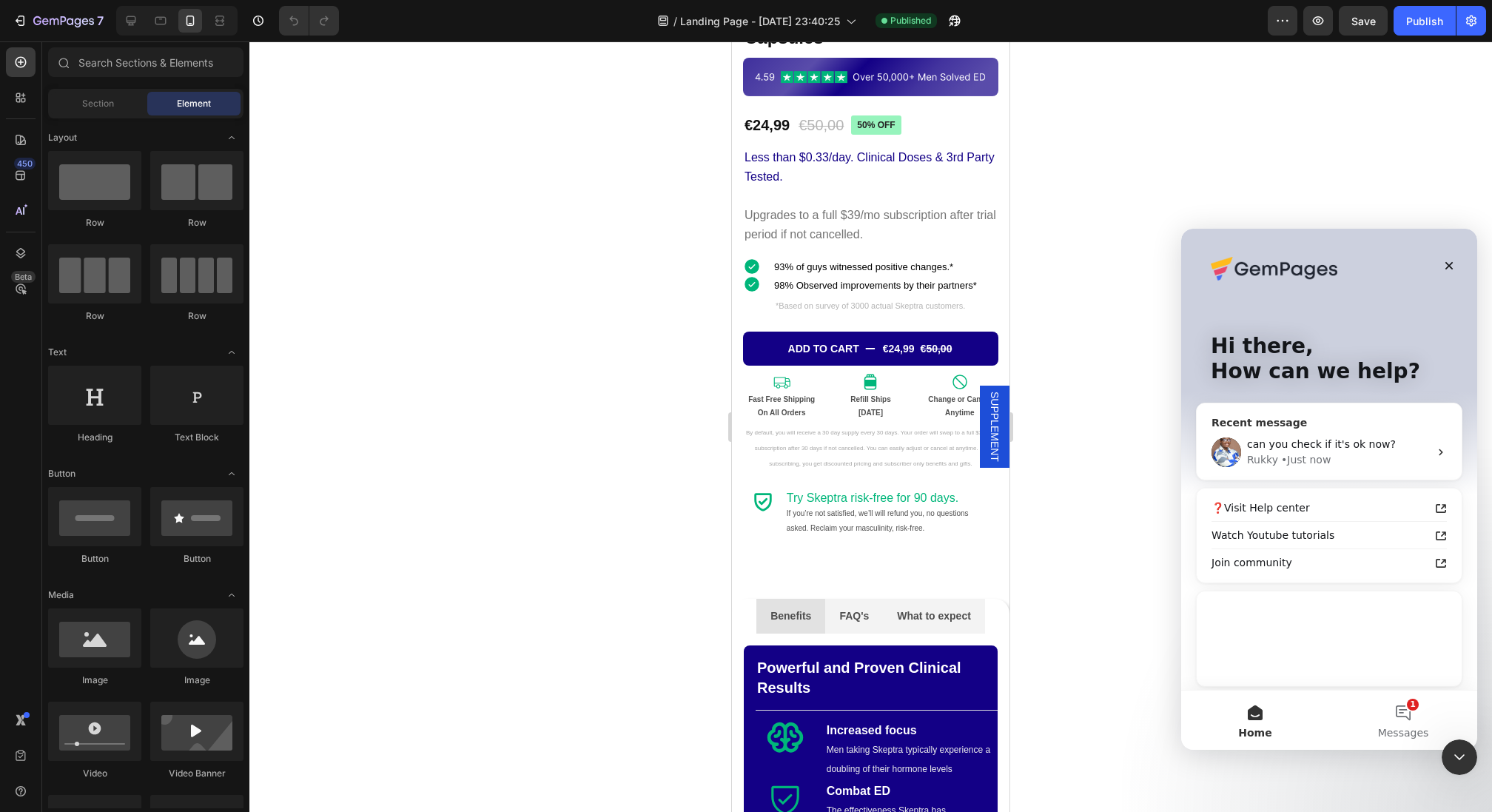
click at [1347, 442] on span "can you check if it's ok now?" at bounding box center [1321, 444] width 148 height 12
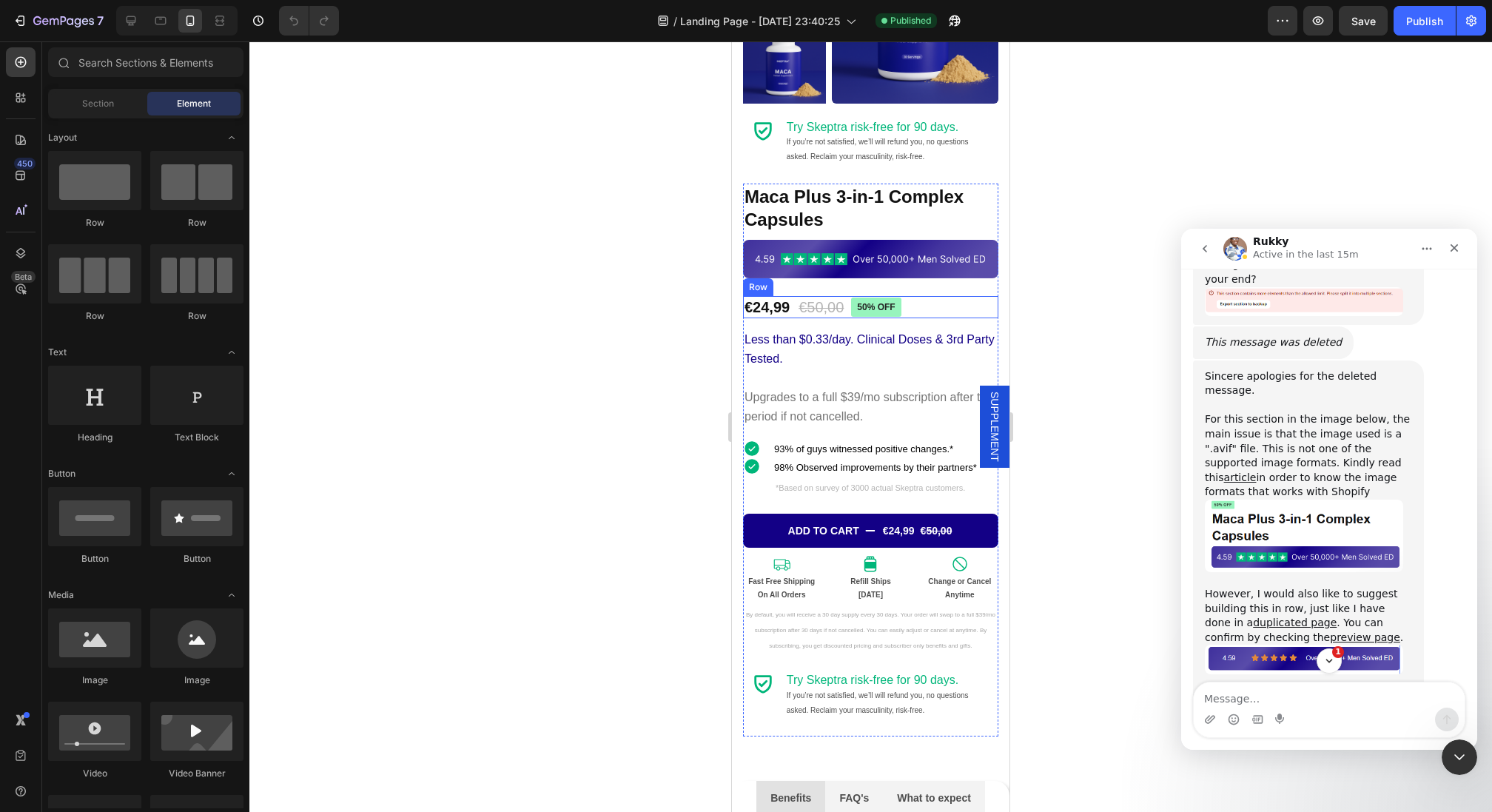
scroll to position [1578, 0]
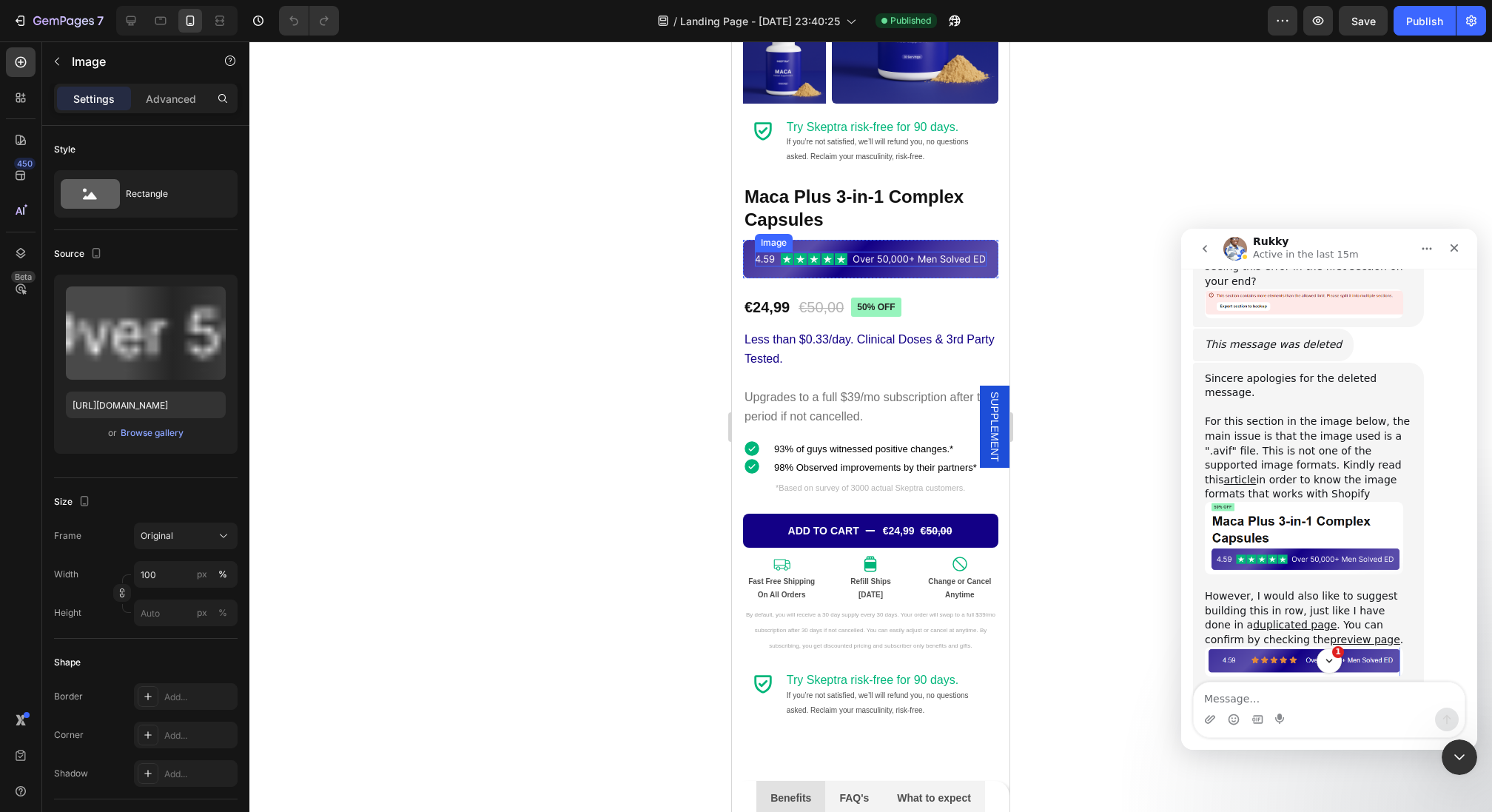
click at [886, 251] on img at bounding box center [870, 259] width 231 height 15
click at [1124, 204] on div at bounding box center [870, 427] width 1242 height 771
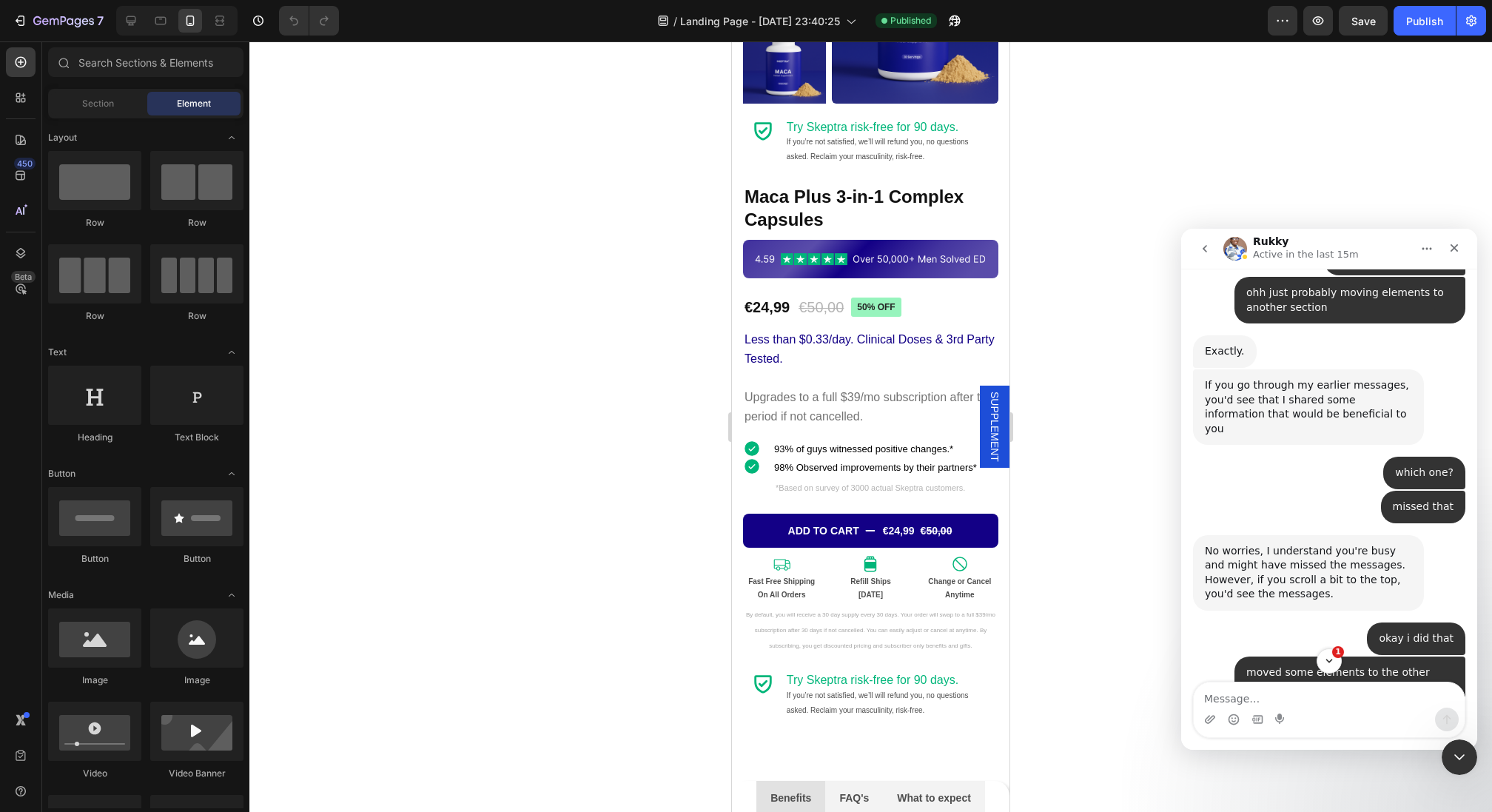
scroll to position [2967, 0]
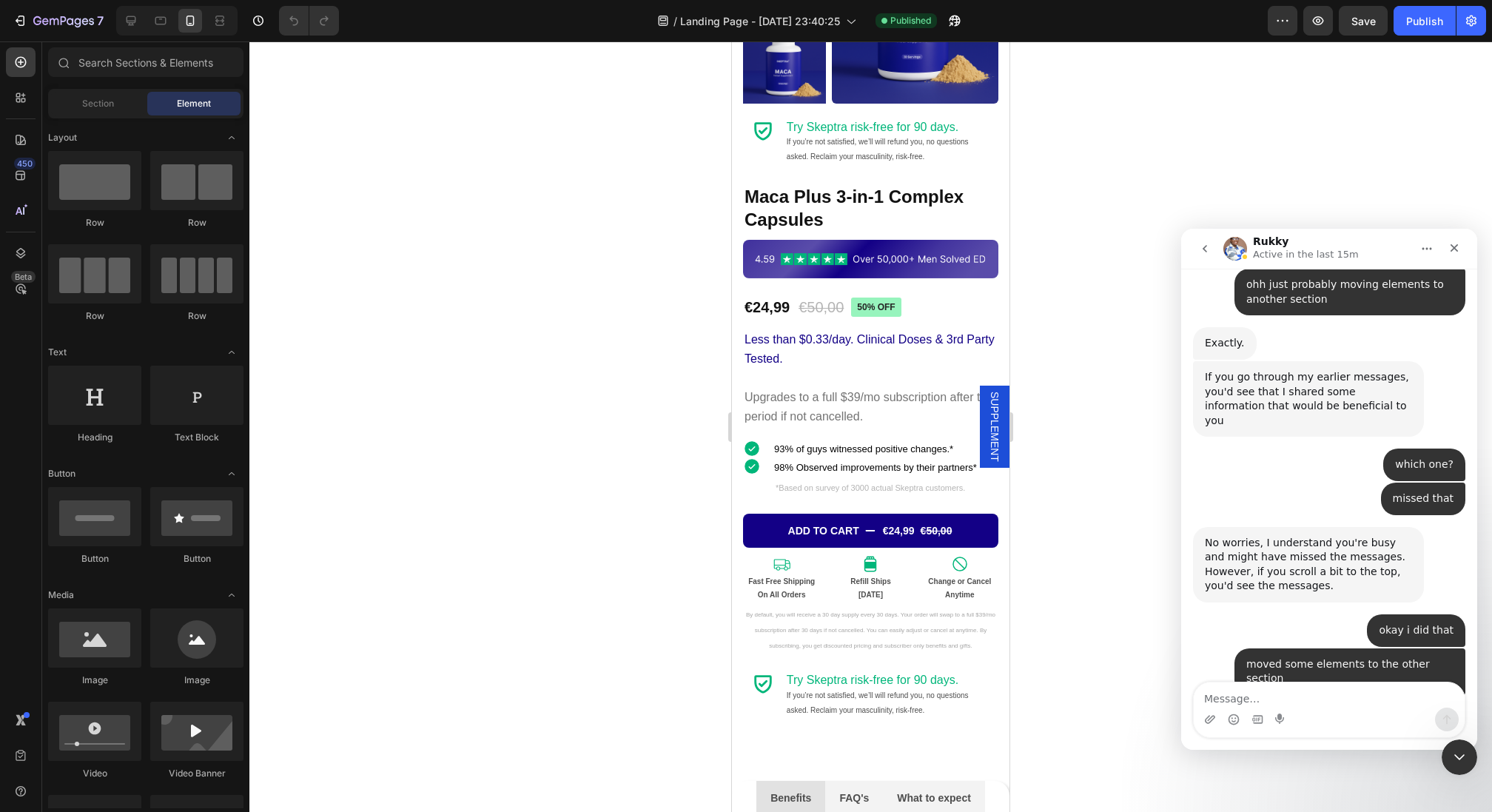
click at [1326, 715] on div "Intercom messenger" at bounding box center [1329, 719] width 271 height 24
click at [1337, 694] on textarea "Message…" at bounding box center [1329, 694] width 271 height 25
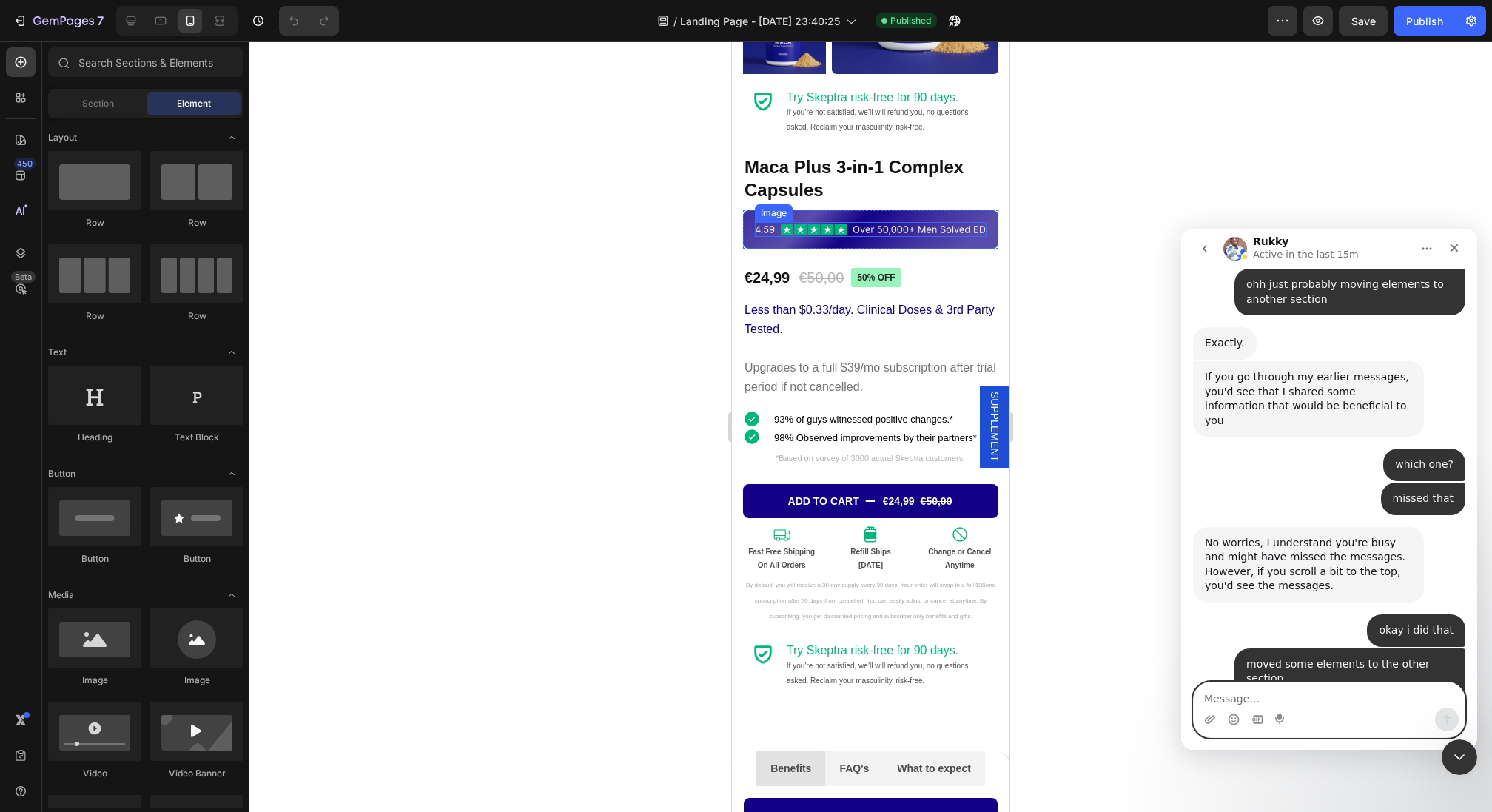
scroll to position [268, 0]
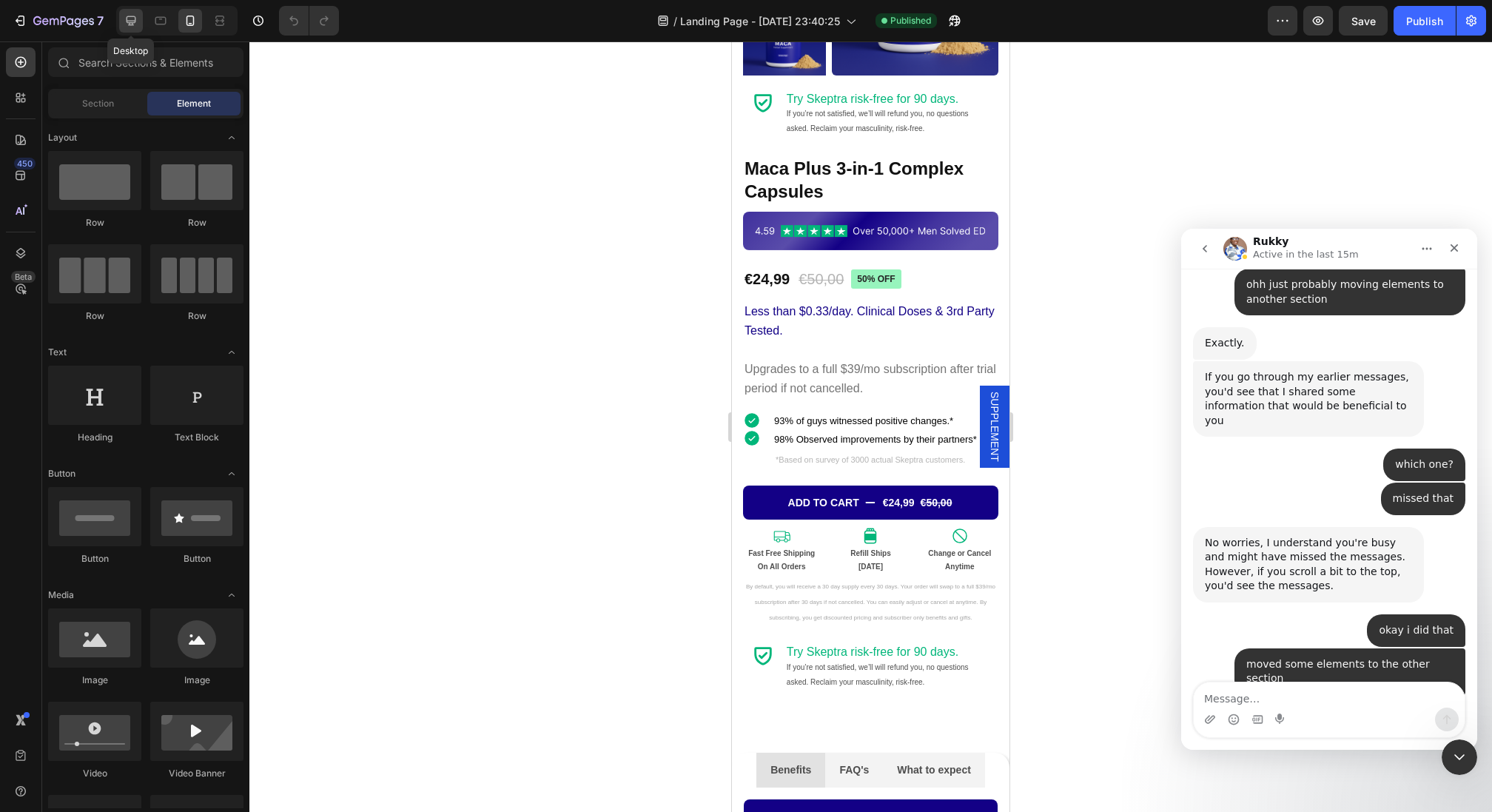
click at [131, 26] on icon at bounding box center [131, 20] width 15 height 15
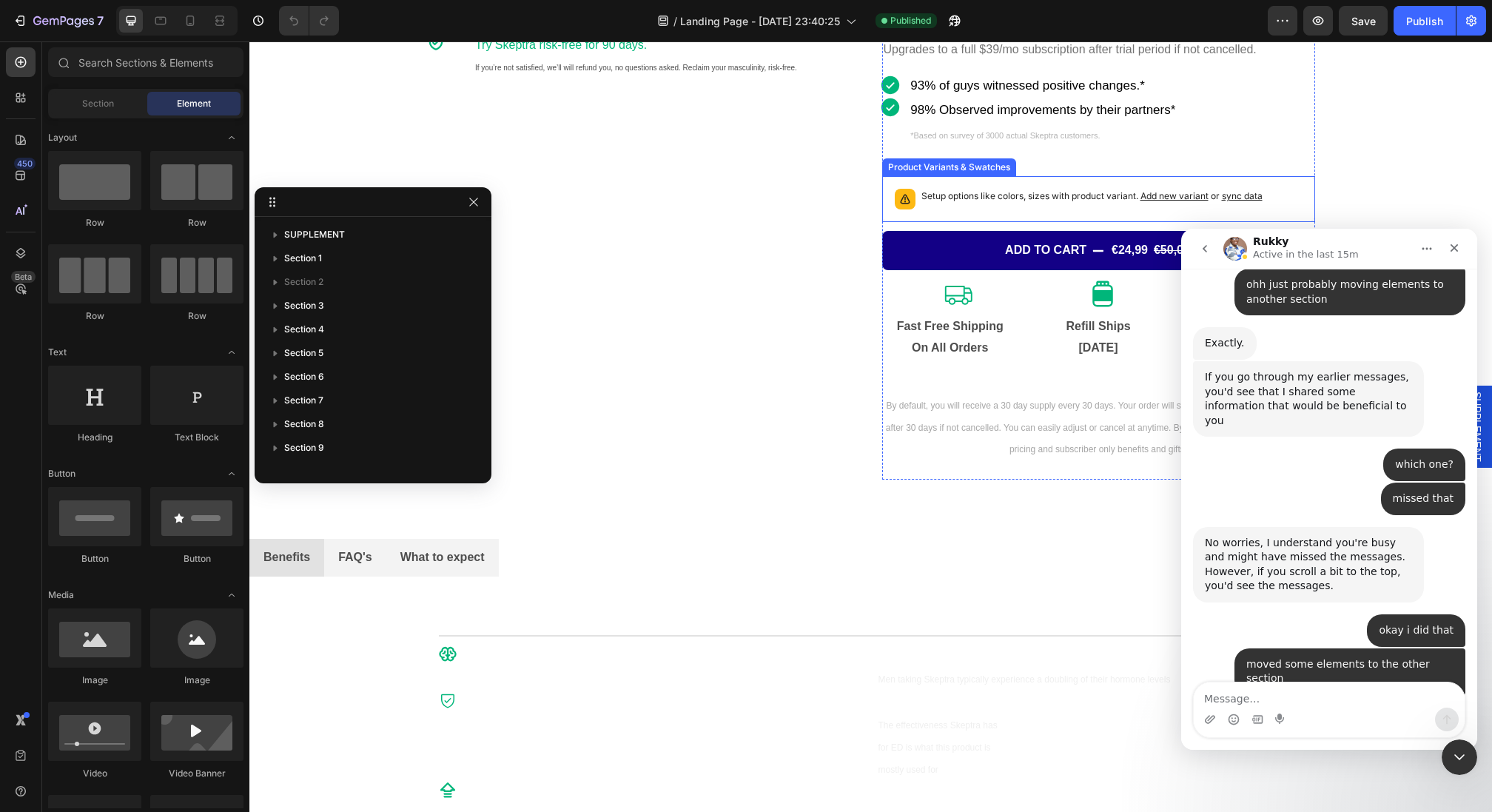
scroll to position [448, 0]
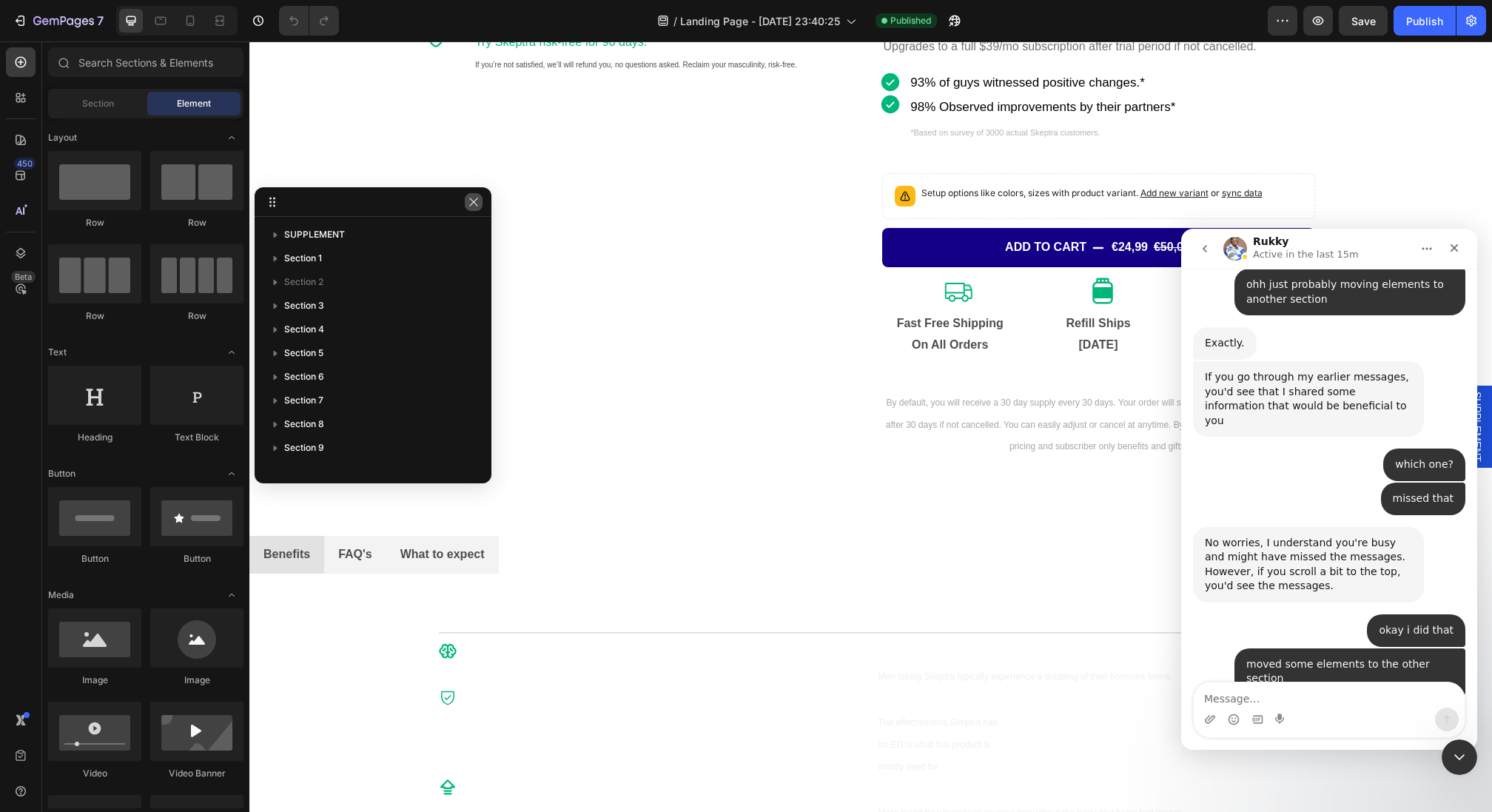
click at [471, 208] on button "button" at bounding box center [474, 202] width 18 height 18
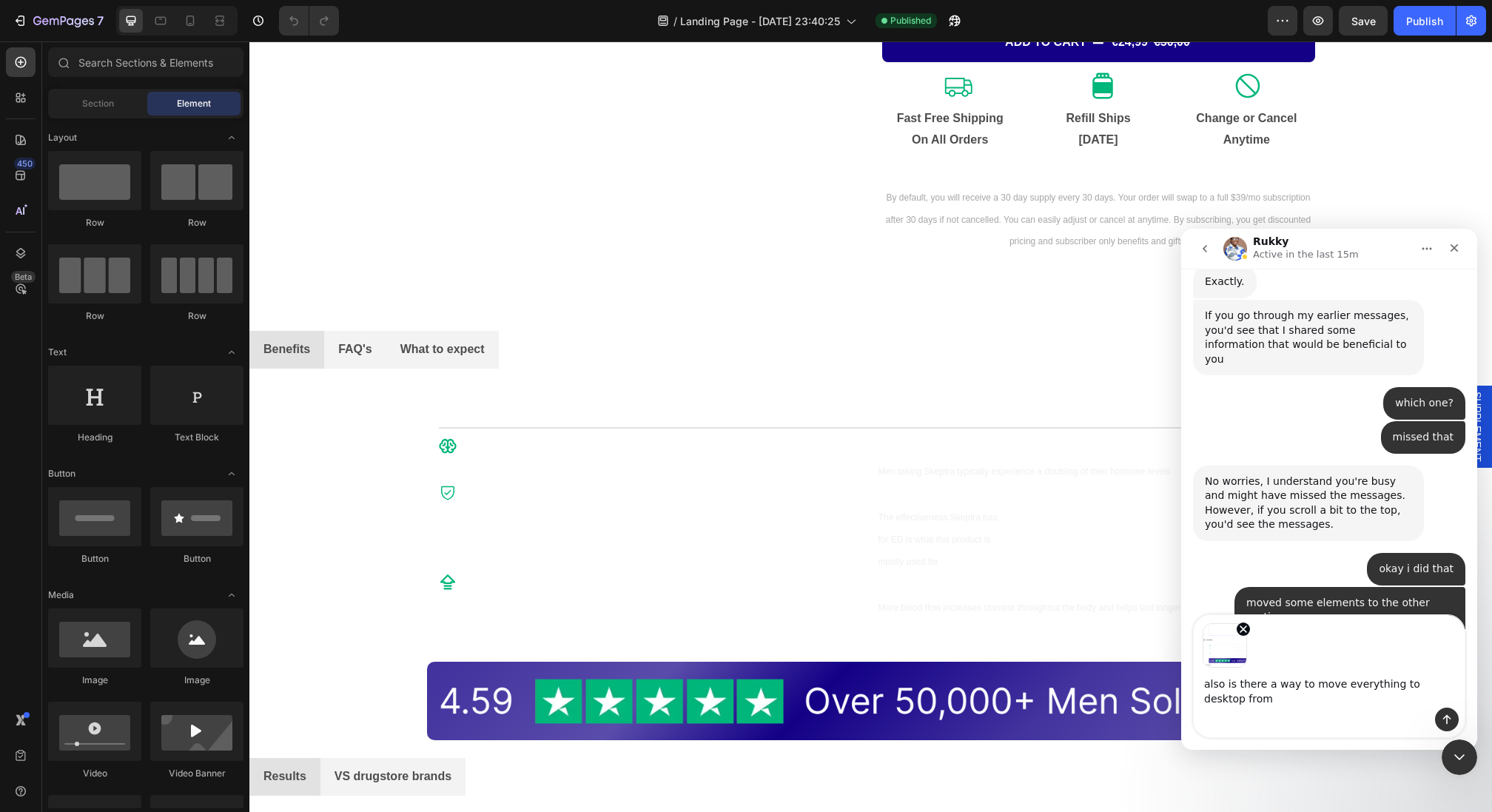
scroll to position [3044, 0]
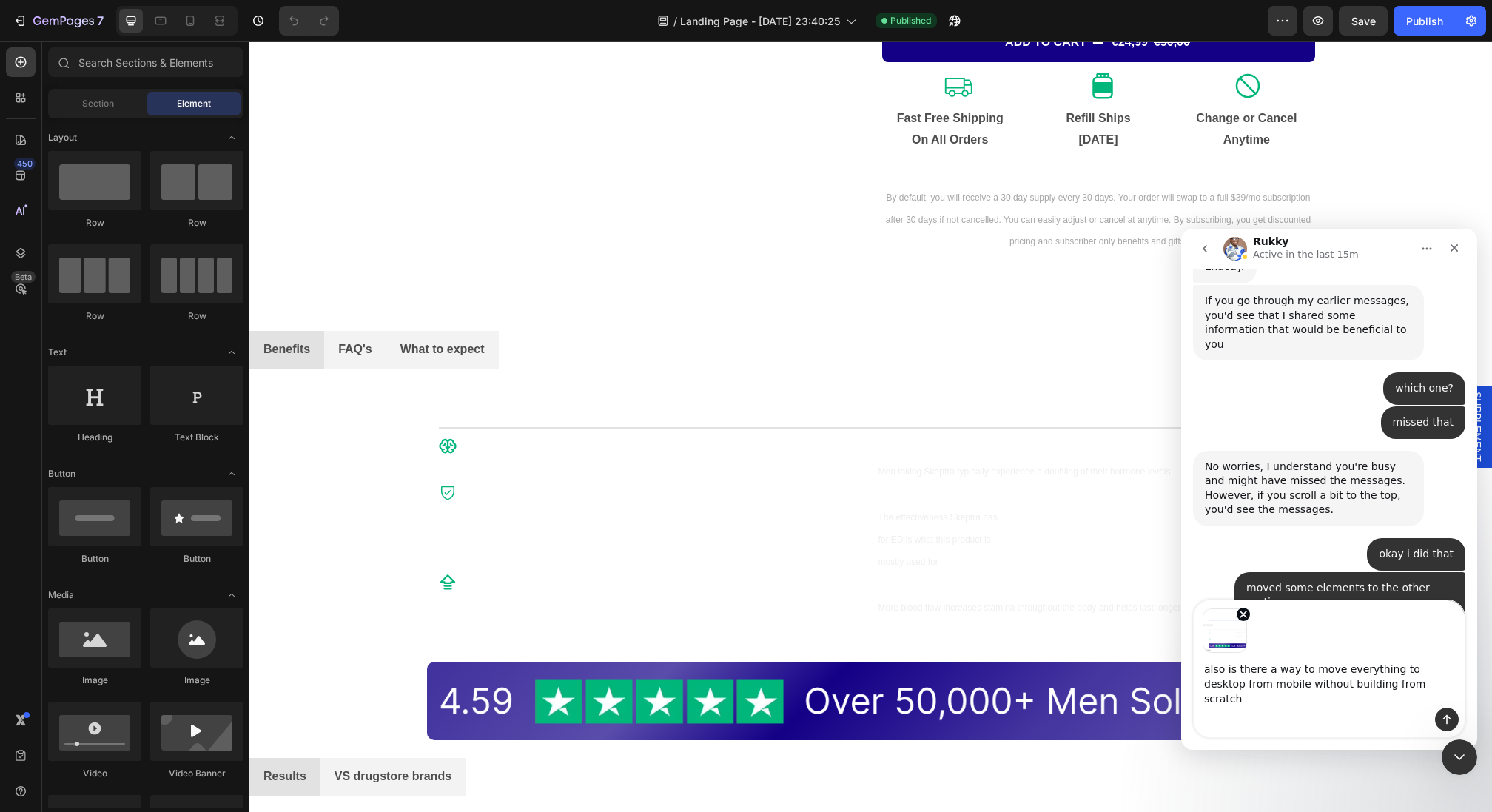
type textarea "also is there a way to move everything to desktop from mobile without building …"
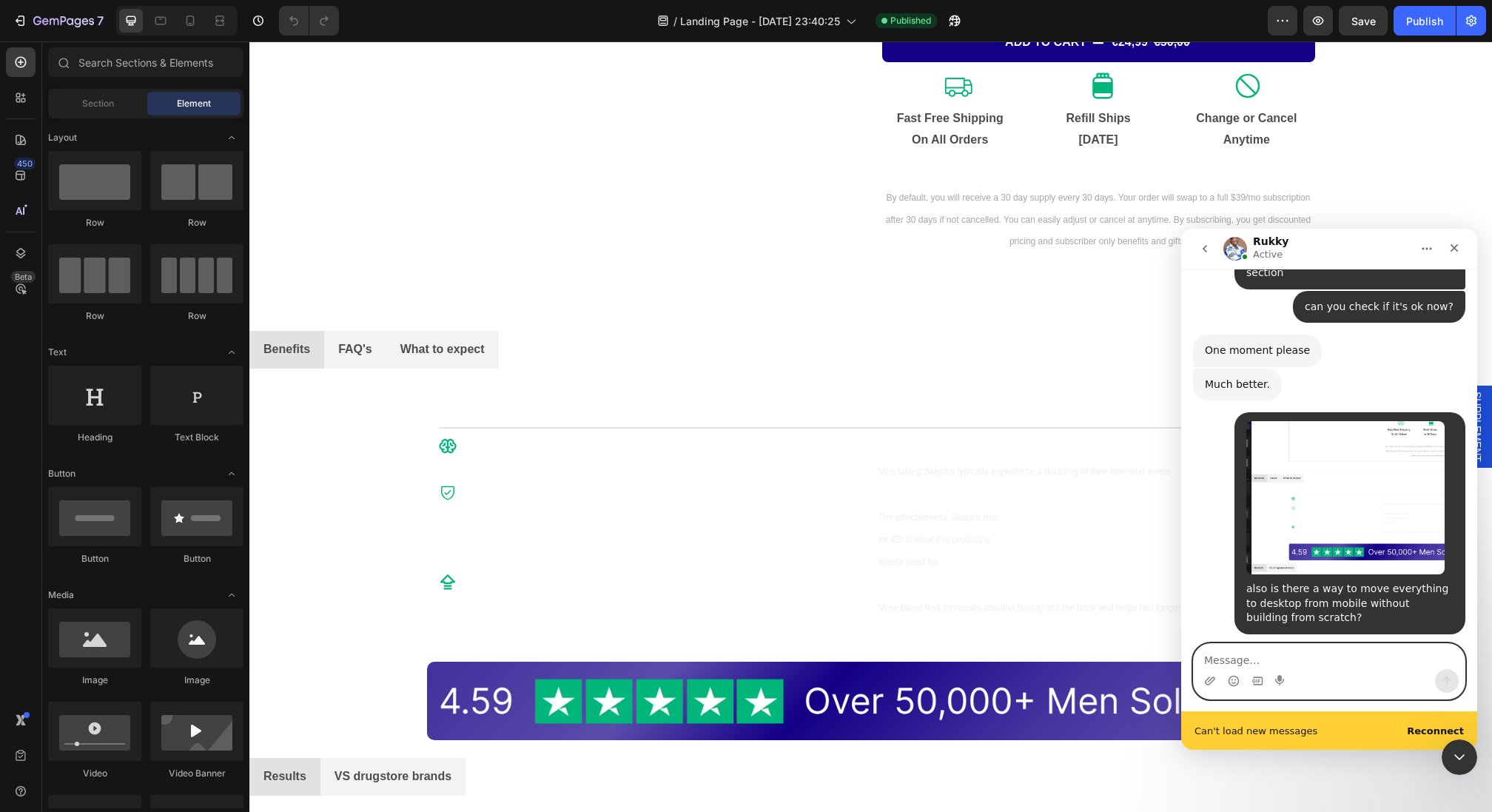
scroll to position [3412, 0]
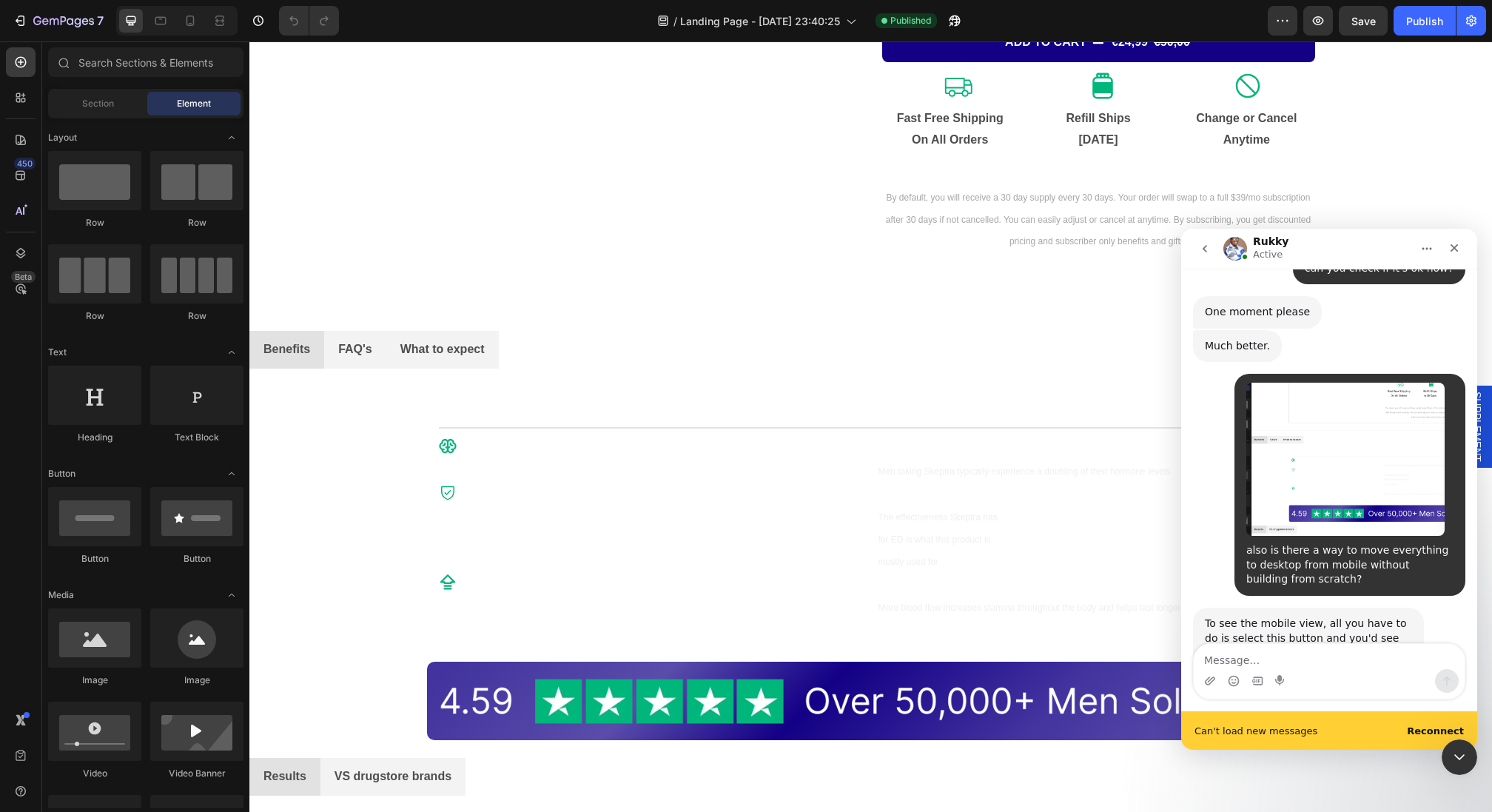
click at [1263, 644] on div "Intercom messenger" at bounding box center [1329, 656] width 271 height 25
click at [1284, 656] on textarea "Message…" at bounding box center [1329, 656] width 271 height 25
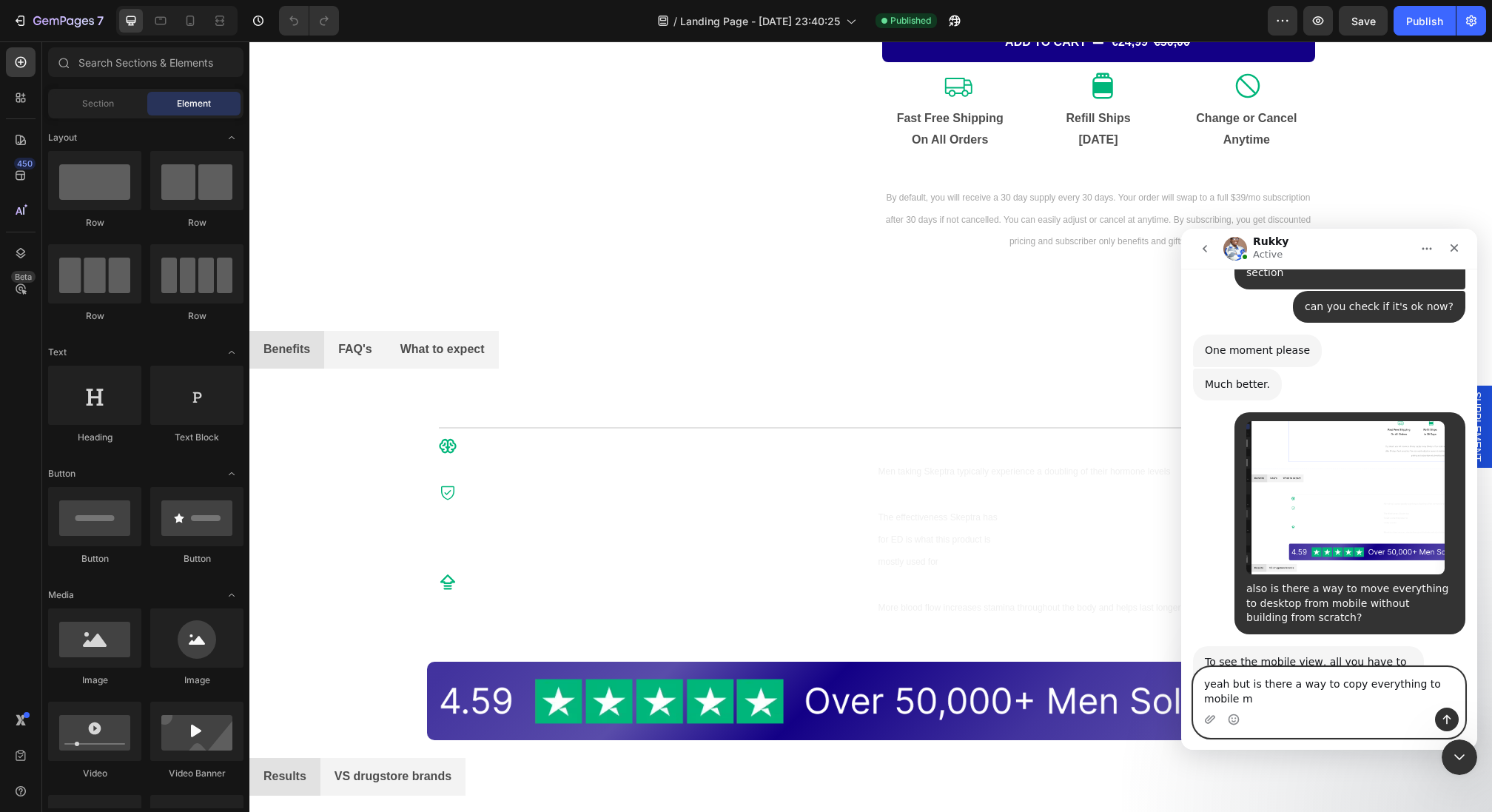
scroll to position [3388, 0]
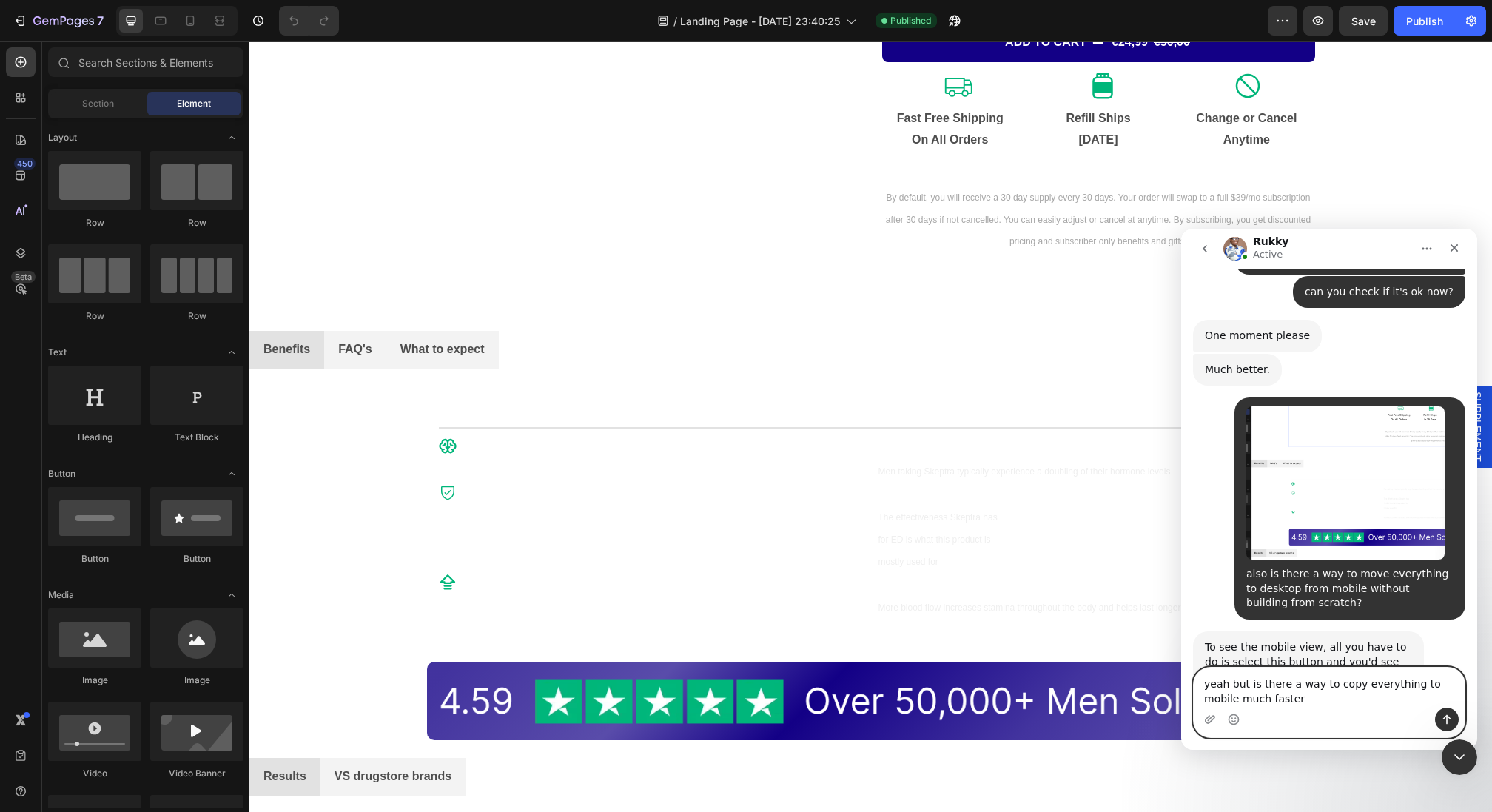
type textarea "yeah but is there a way to copy everything to mobile much faster?"
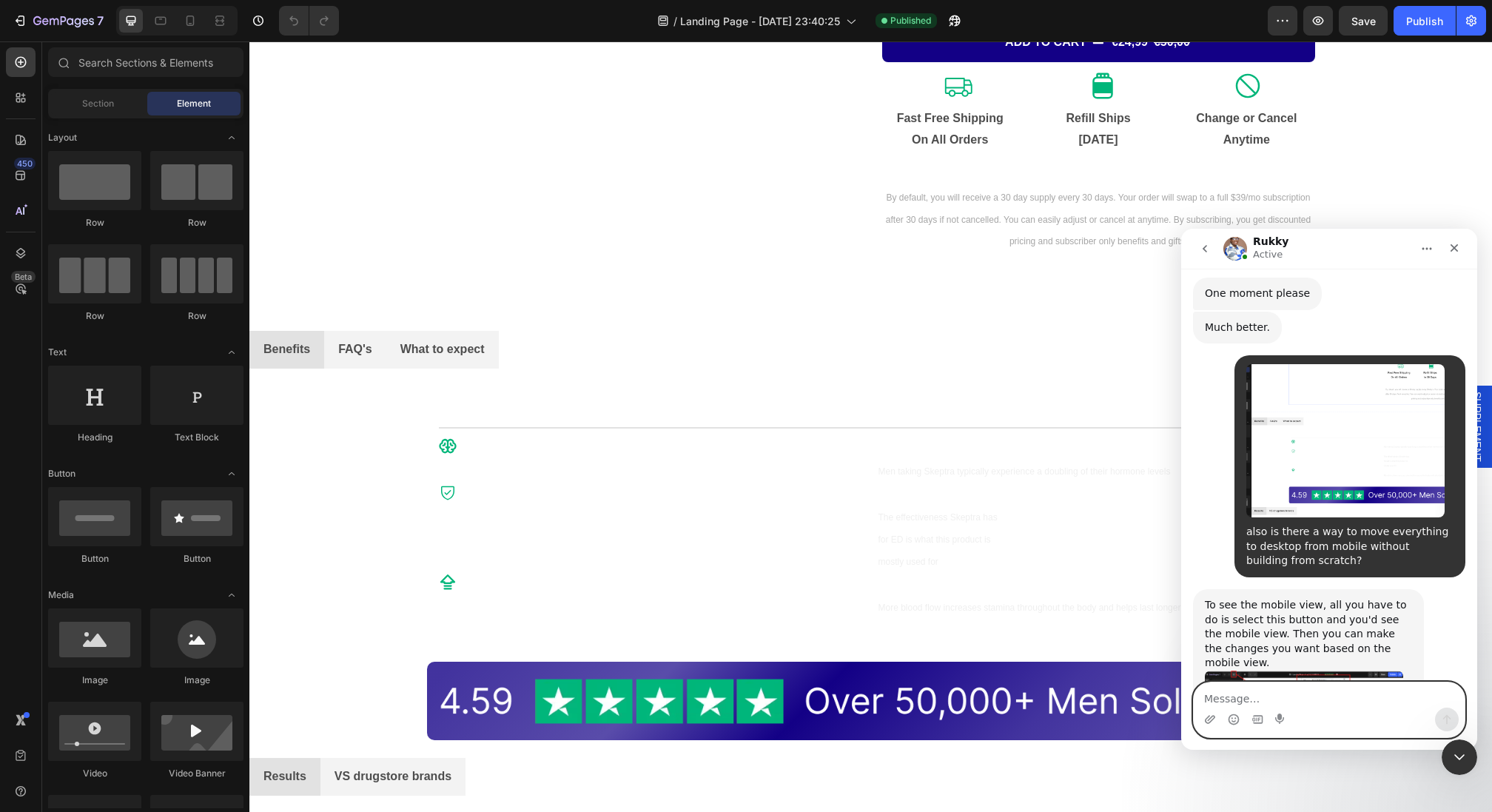
scroll to position [3431, 0]
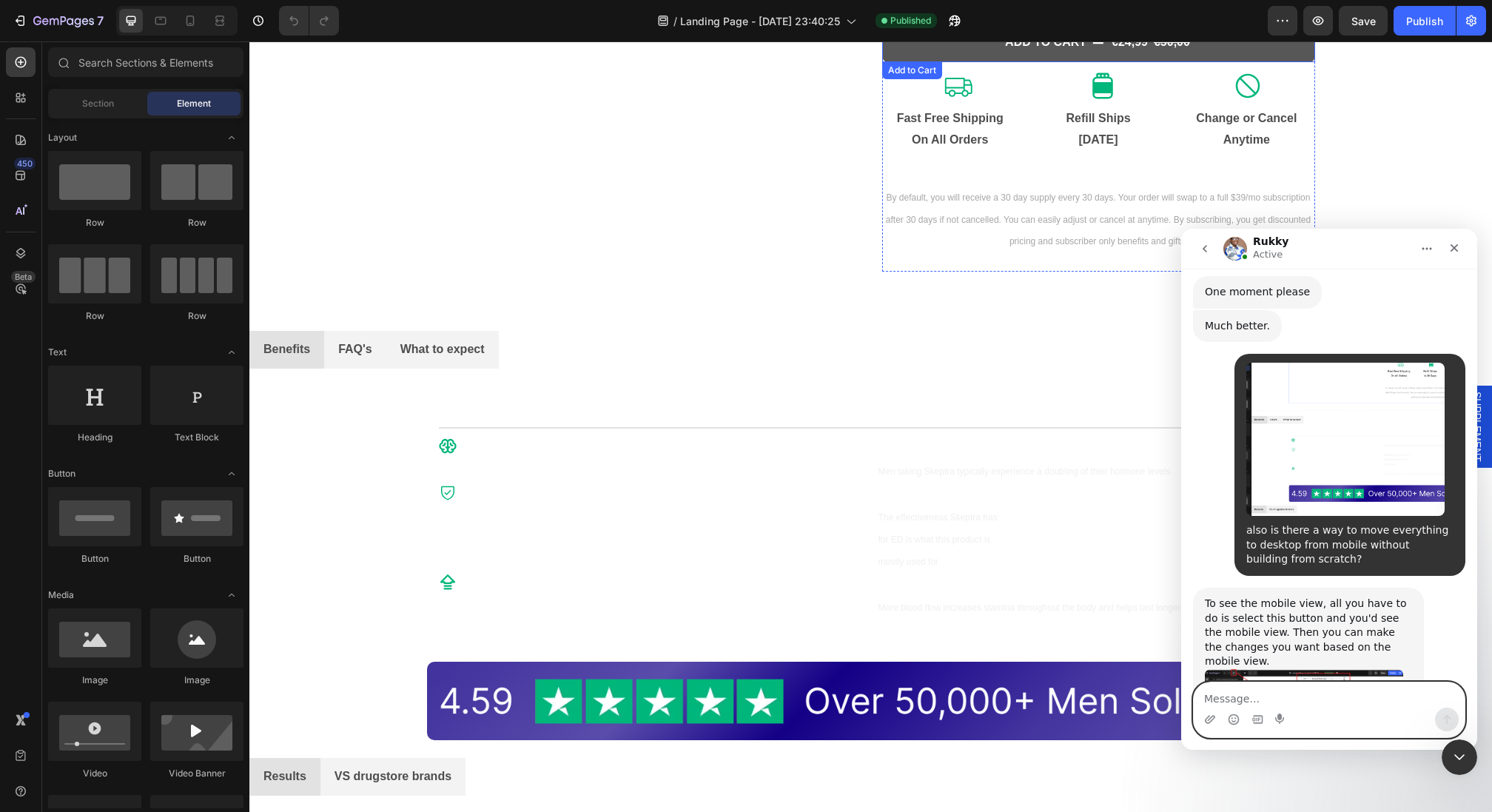
type textarea "f"
type textarea "sorry"
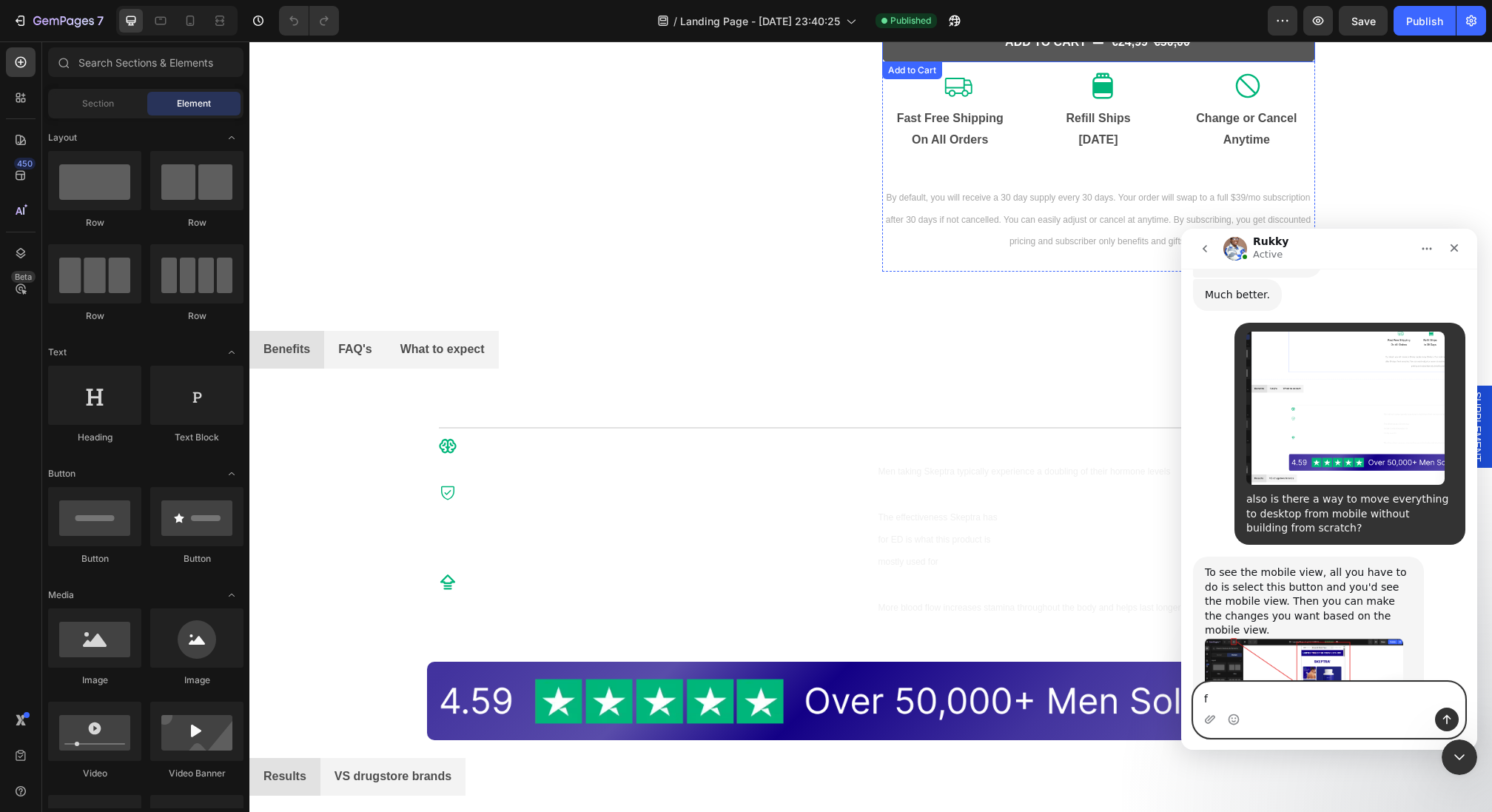
scroll to position [3465, 0]
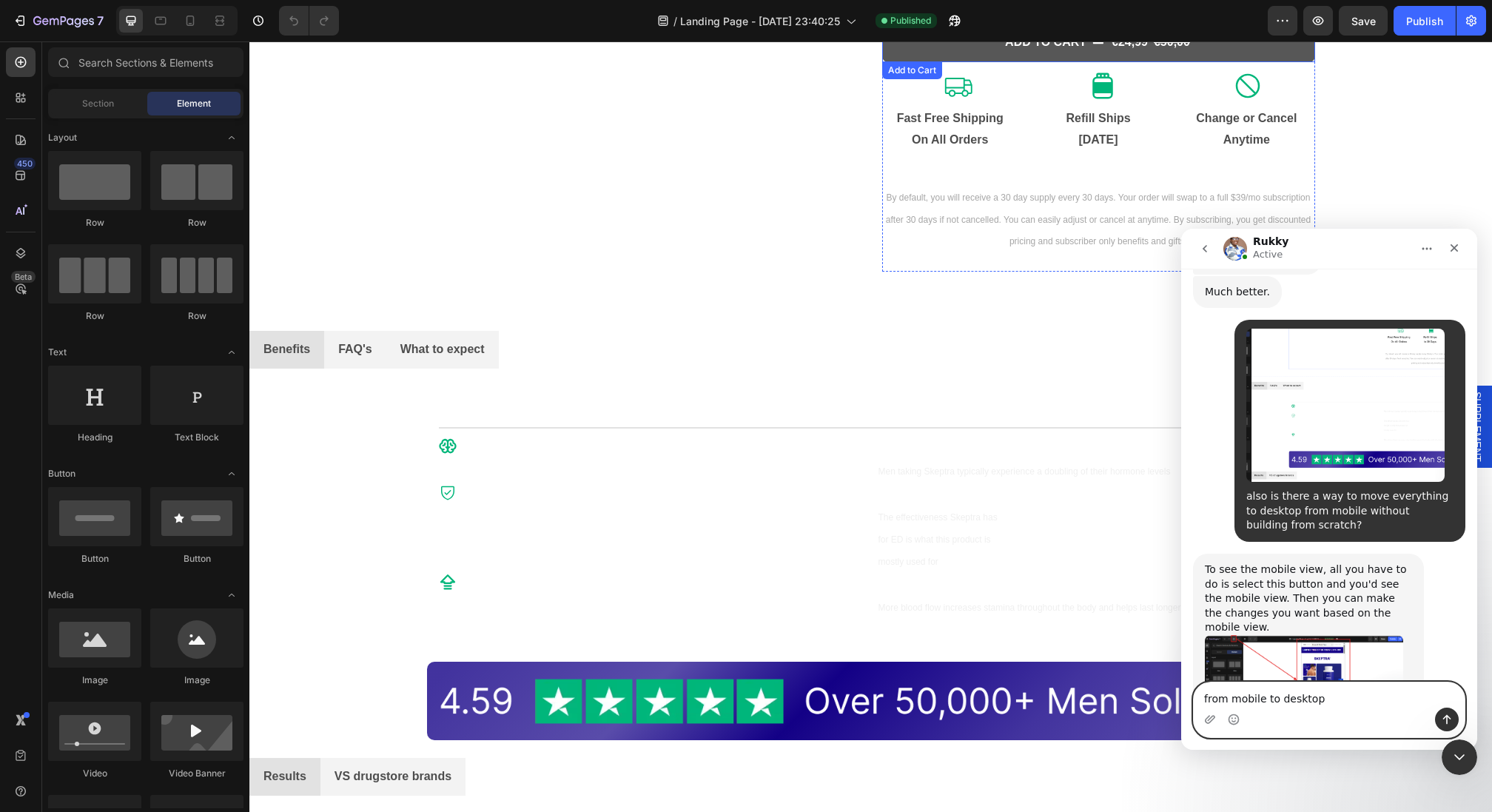
type textarea "from mobile to desktop?"
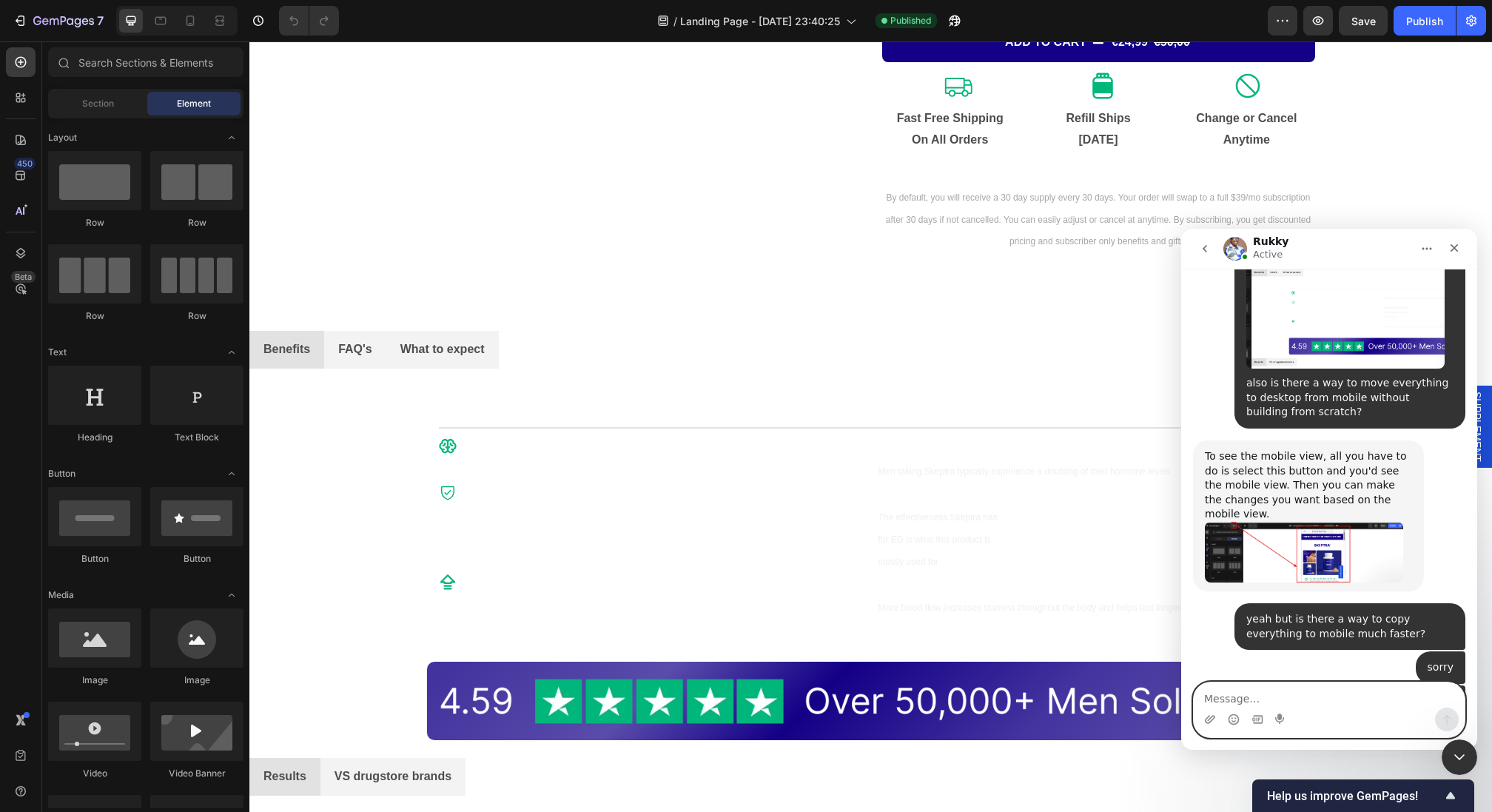
scroll to position [3587, 0]
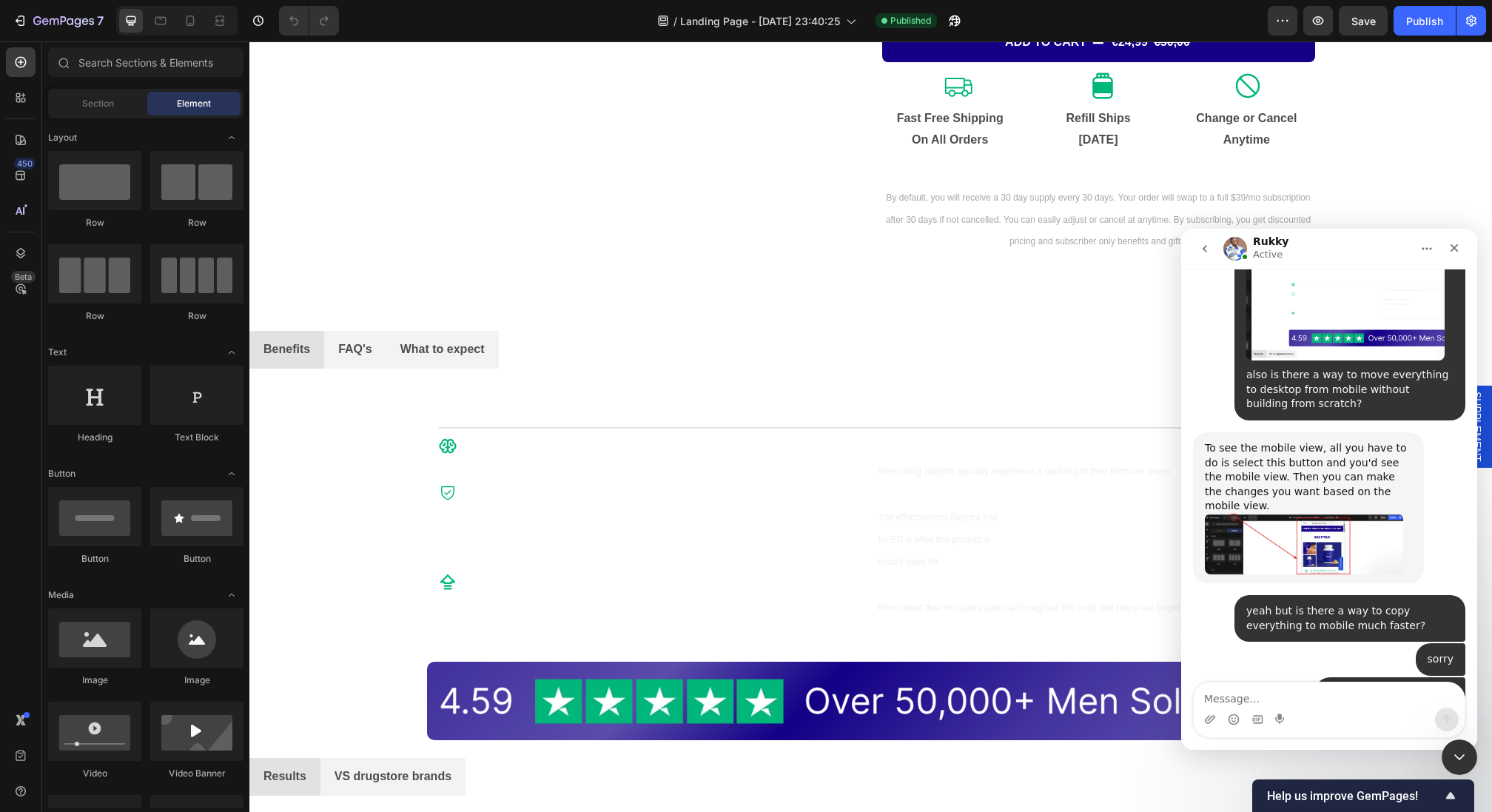
click at [1348, 730] on div "Well, the elements on desktop are already on the mobile. However, if you want i…" at bounding box center [1308, 766] width 207 height 72
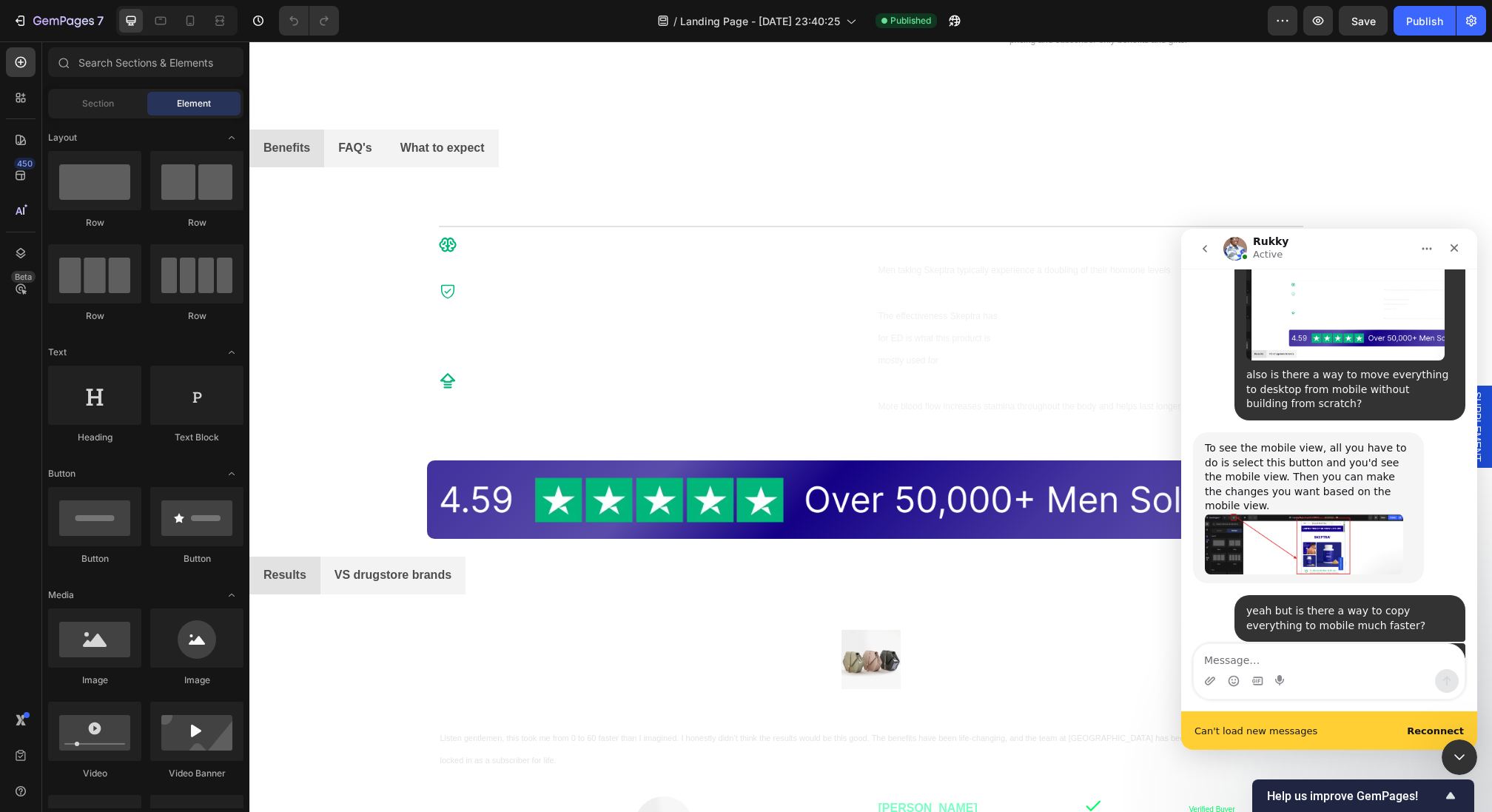
scroll to position [3625, 0]
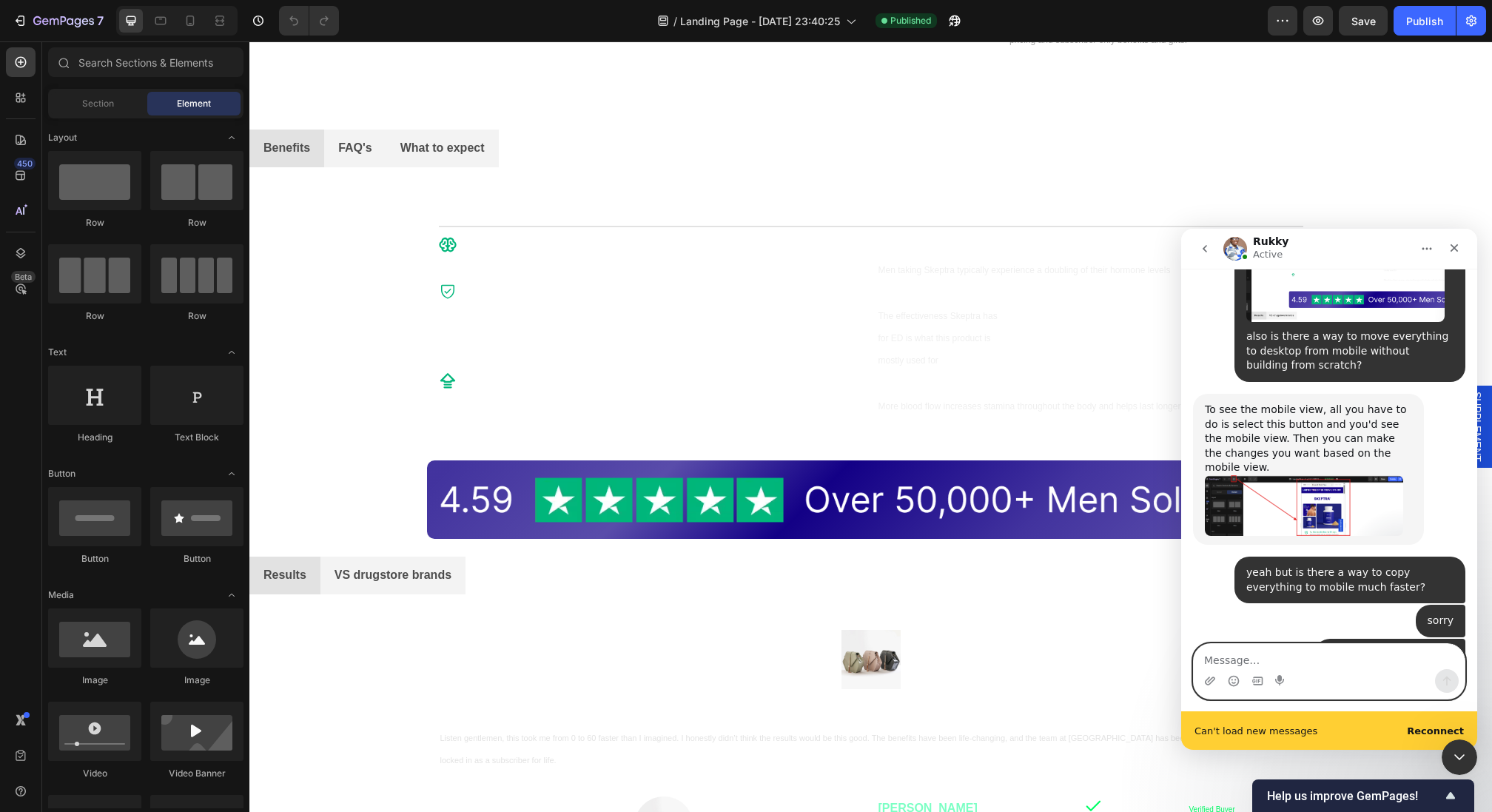
click at [1348, 668] on textarea "Message…" at bounding box center [1329, 656] width 271 height 25
type textarea "okay"
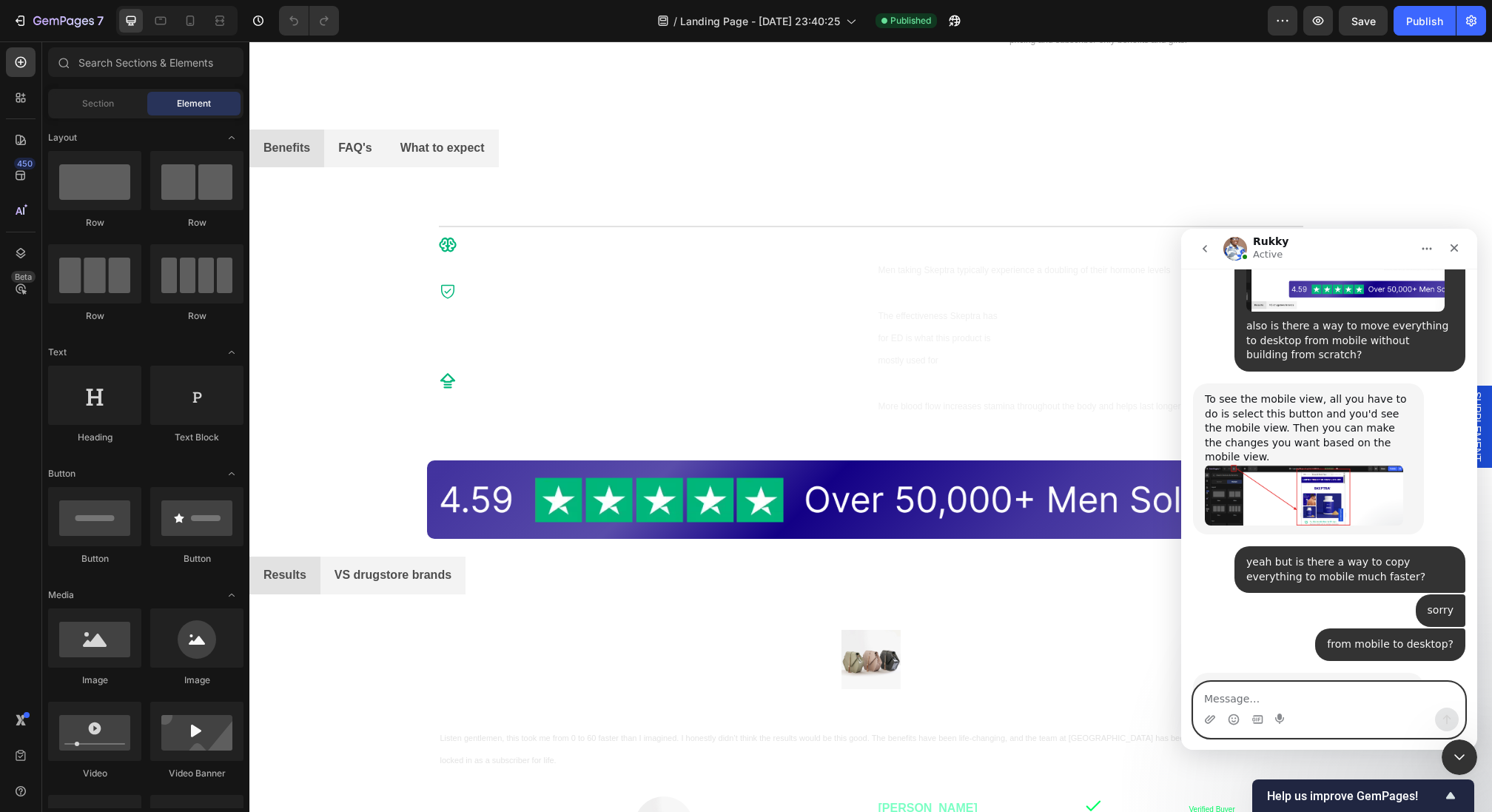
scroll to position [3632, 0]
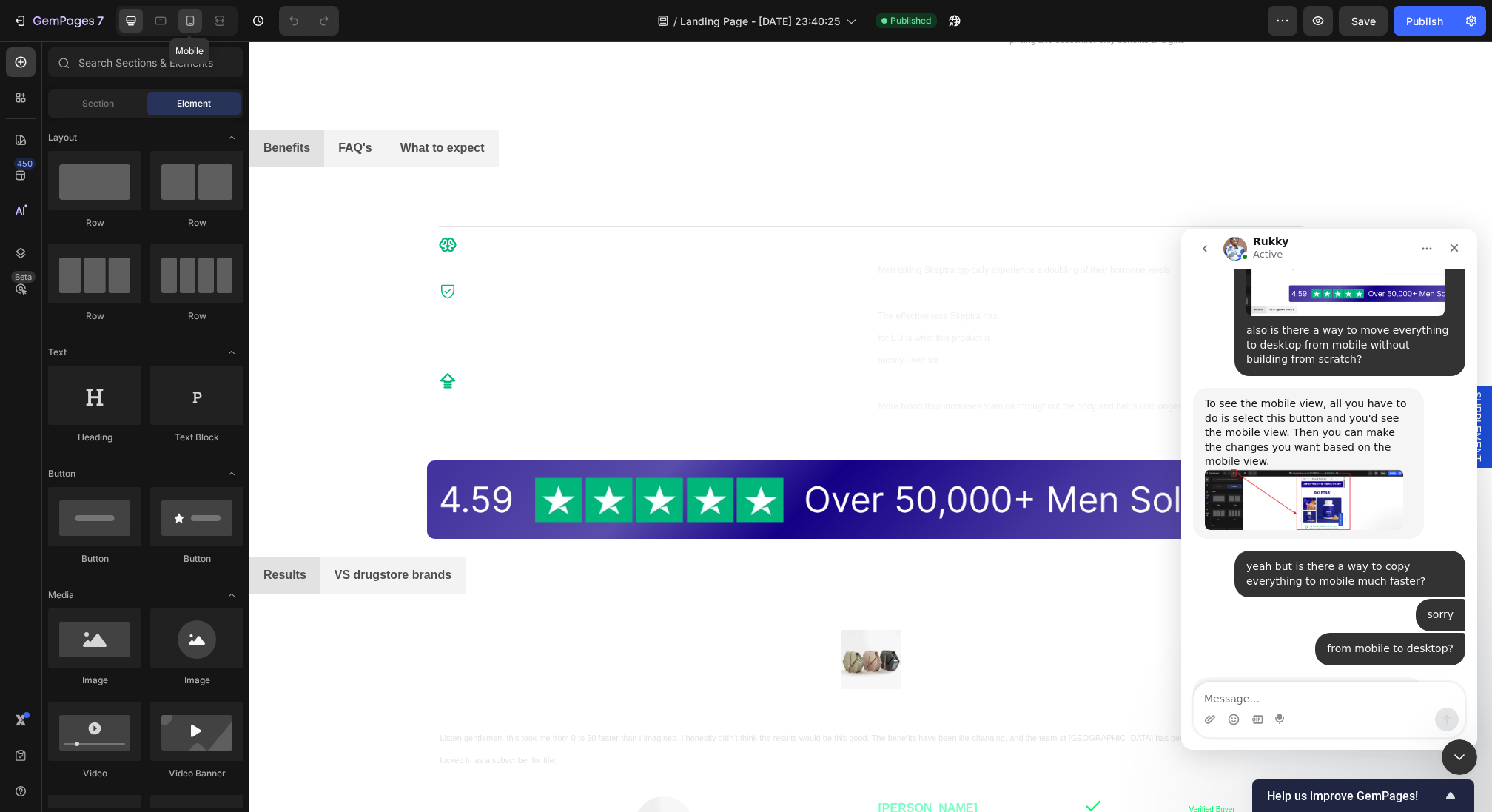
click at [187, 23] on icon at bounding box center [191, 20] width 8 height 11
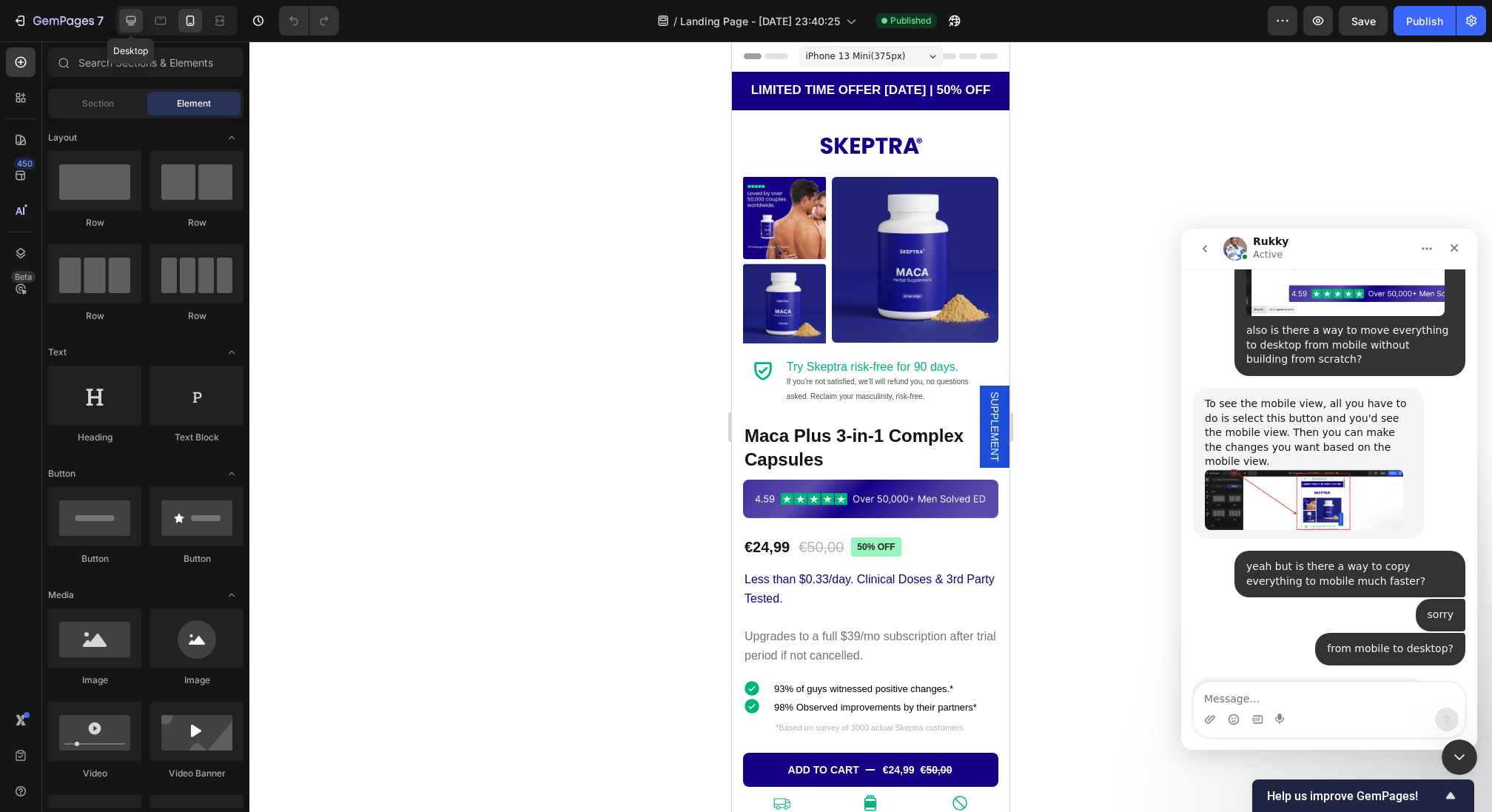
click at [124, 15] on icon at bounding box center [131, 20] width 15 height 15
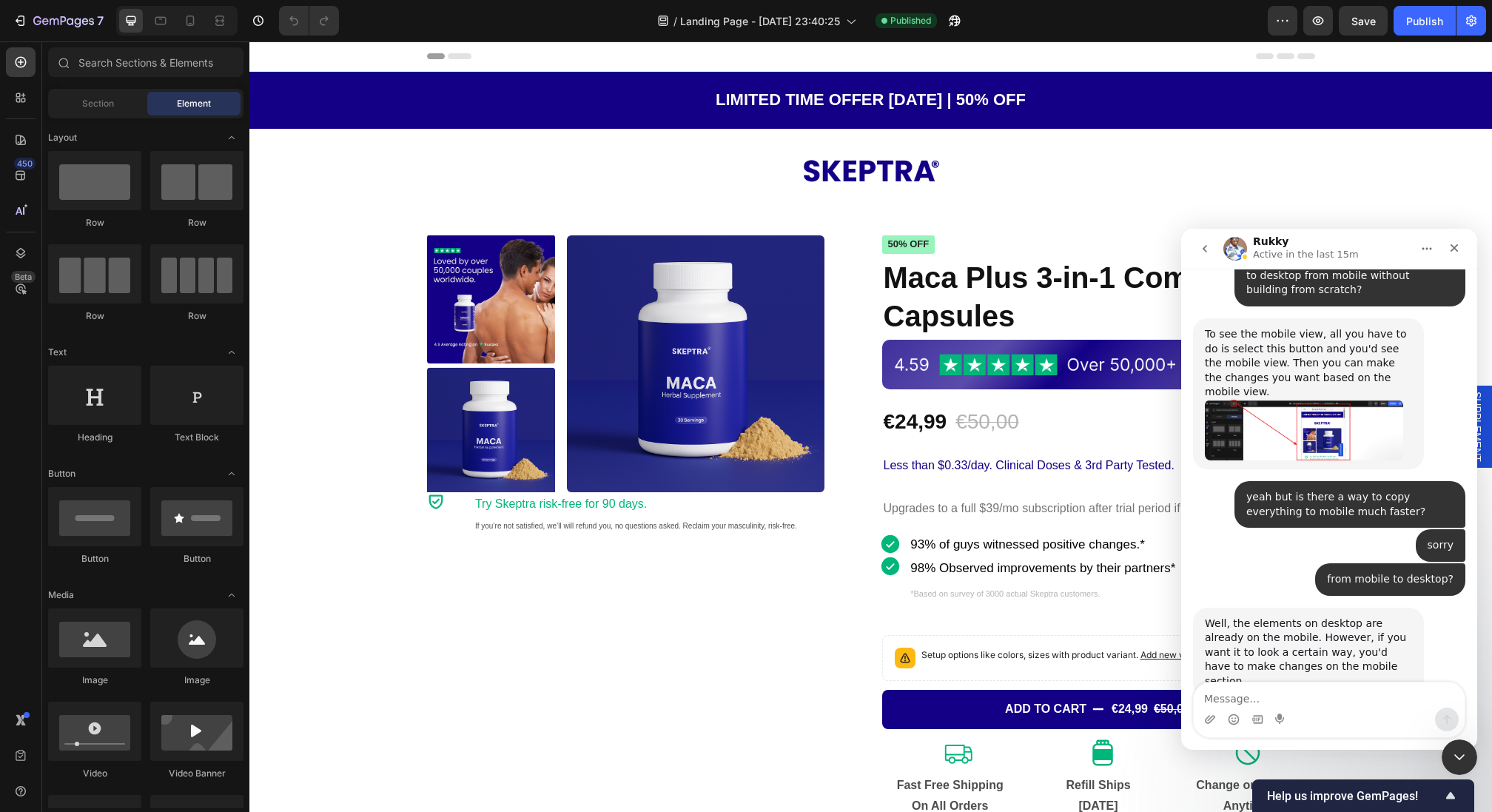
scroll to position [3705, 0]
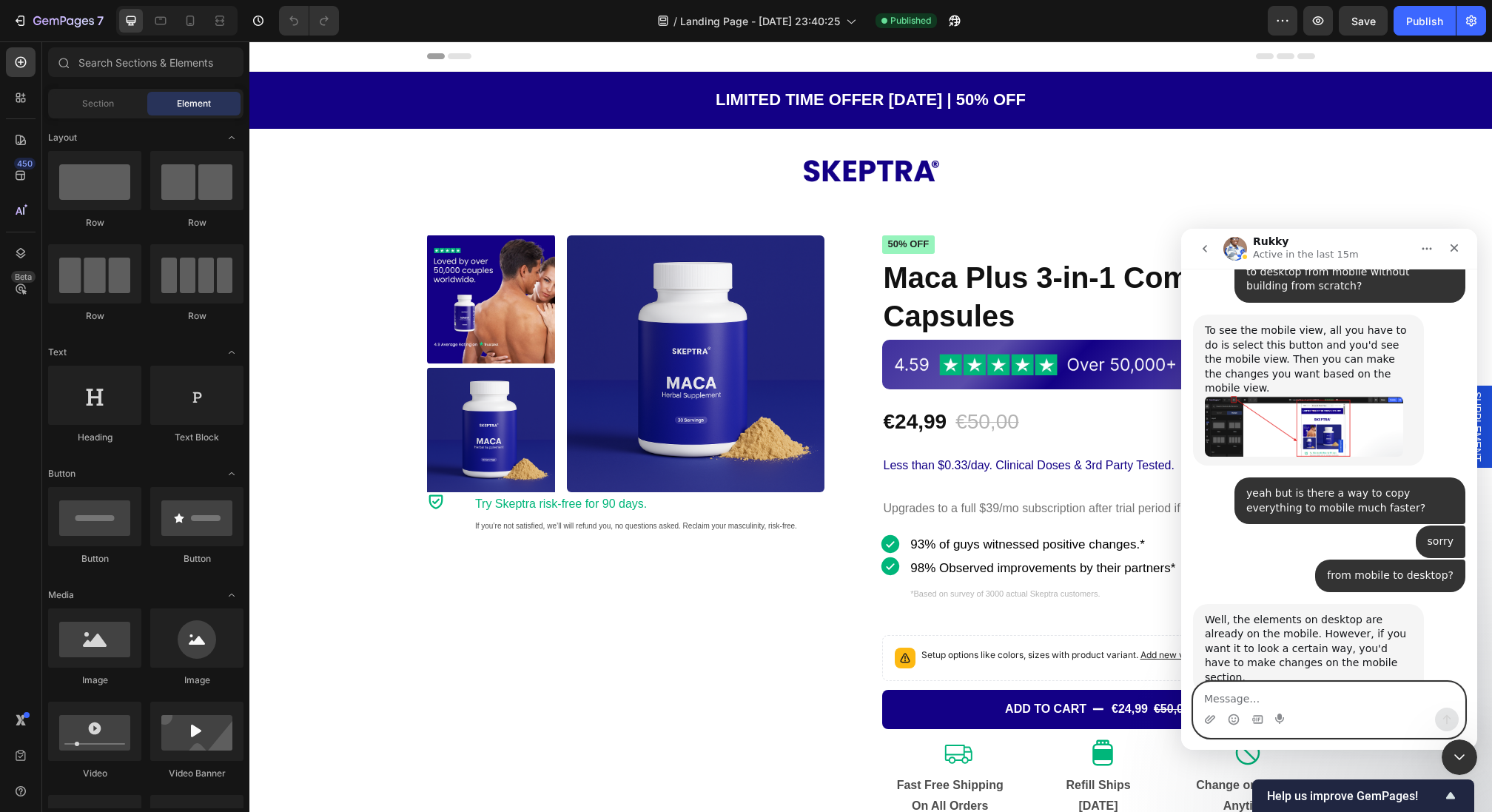
click at [1322, 694] on textarea "Message…" at bounding box center [1329, 694] width 271 height 25
type textarea "give me more tips"
type textarea "give me more tips / mistakes you notice"
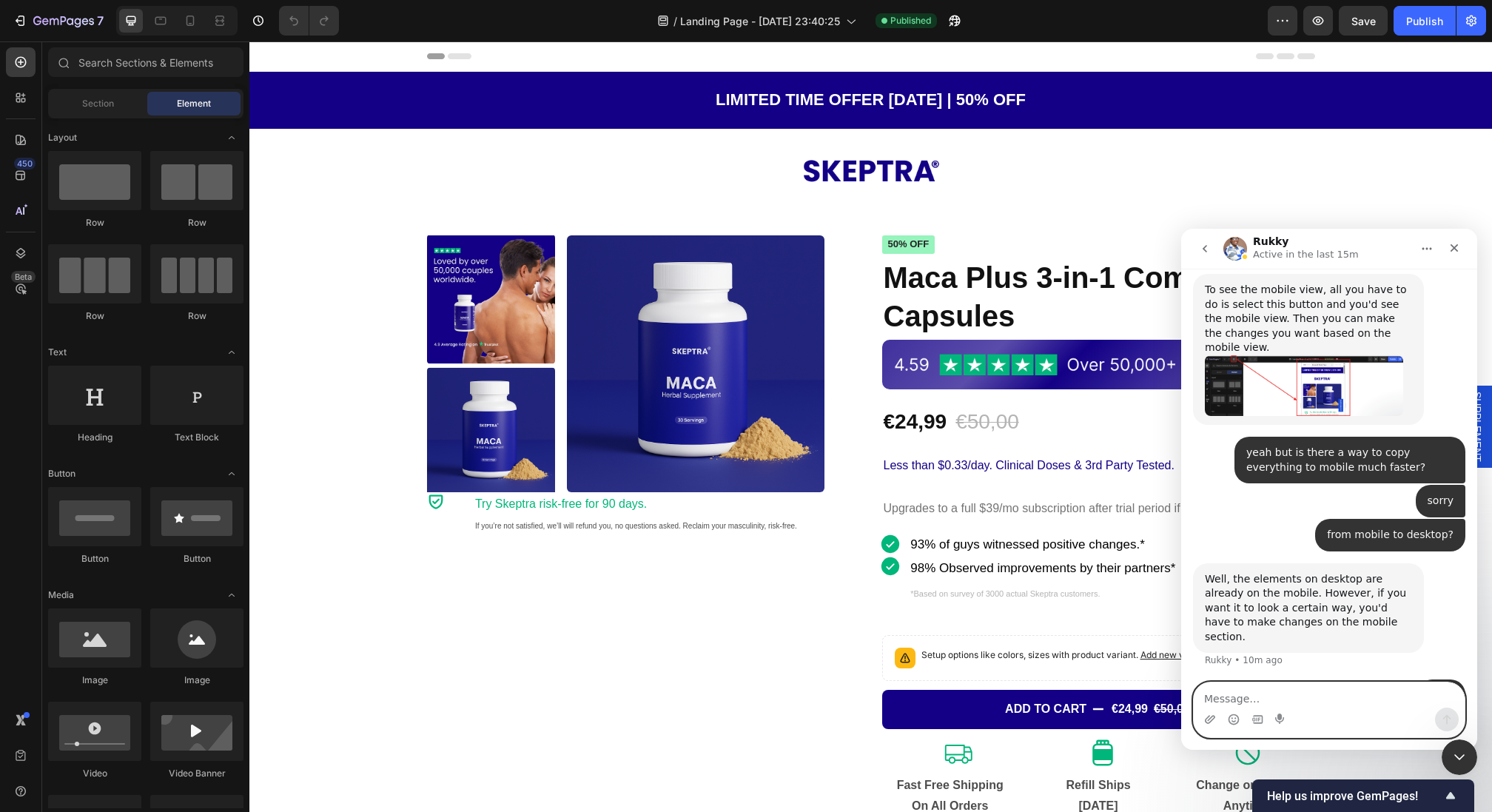
scroll to position [3749, 0]
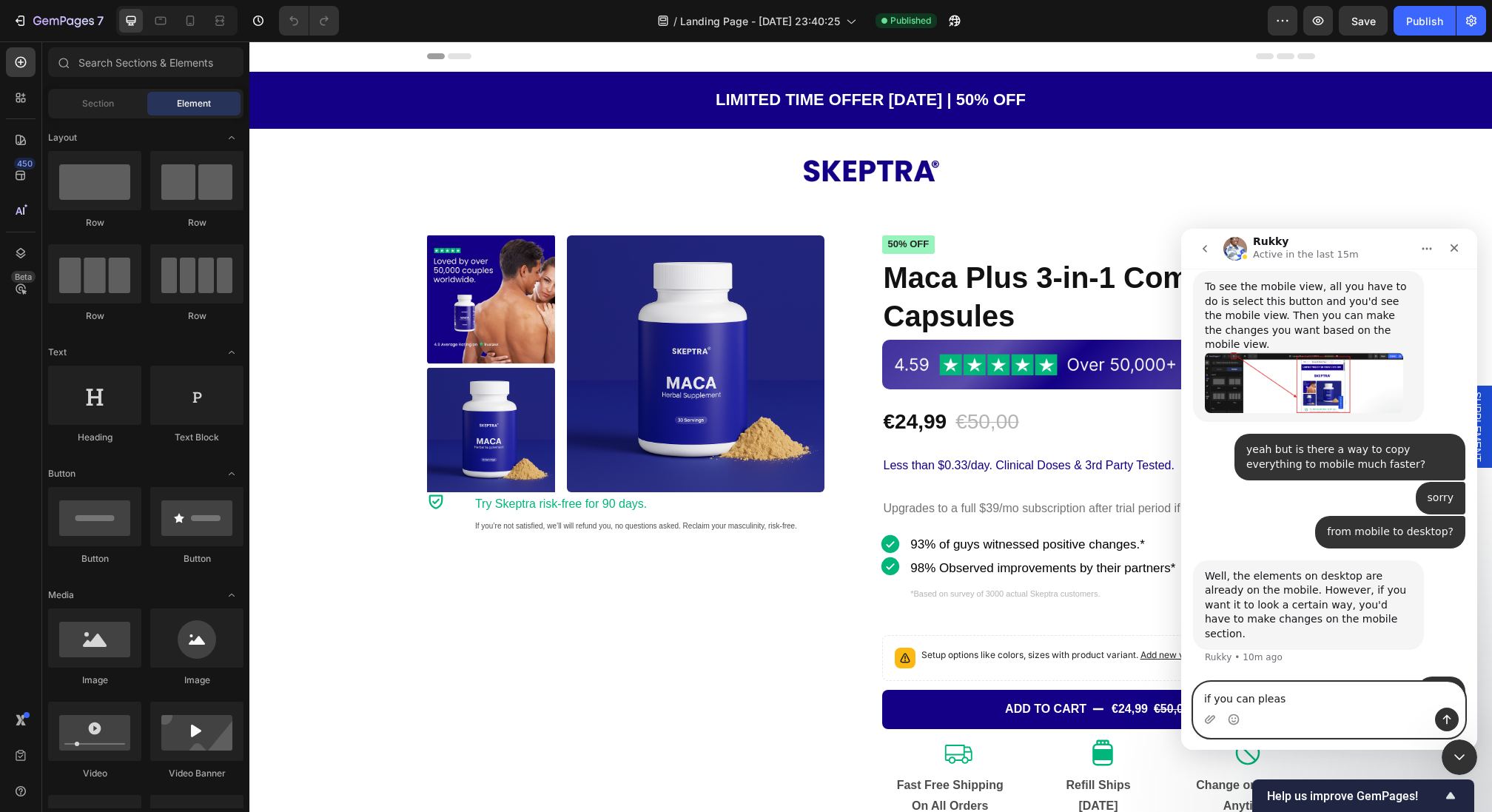
type textarea "if you can please"
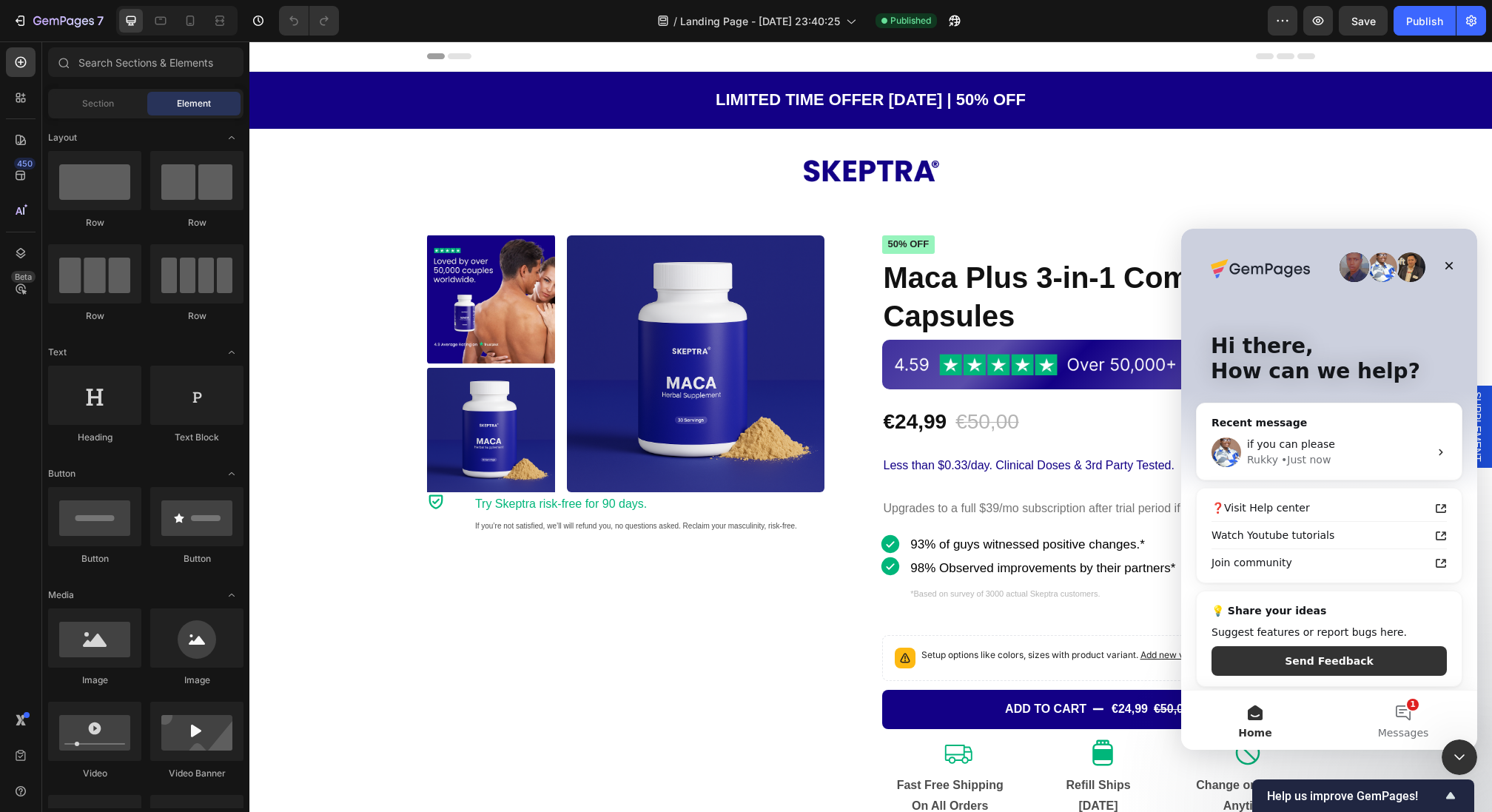
scroll to position [0, 0]
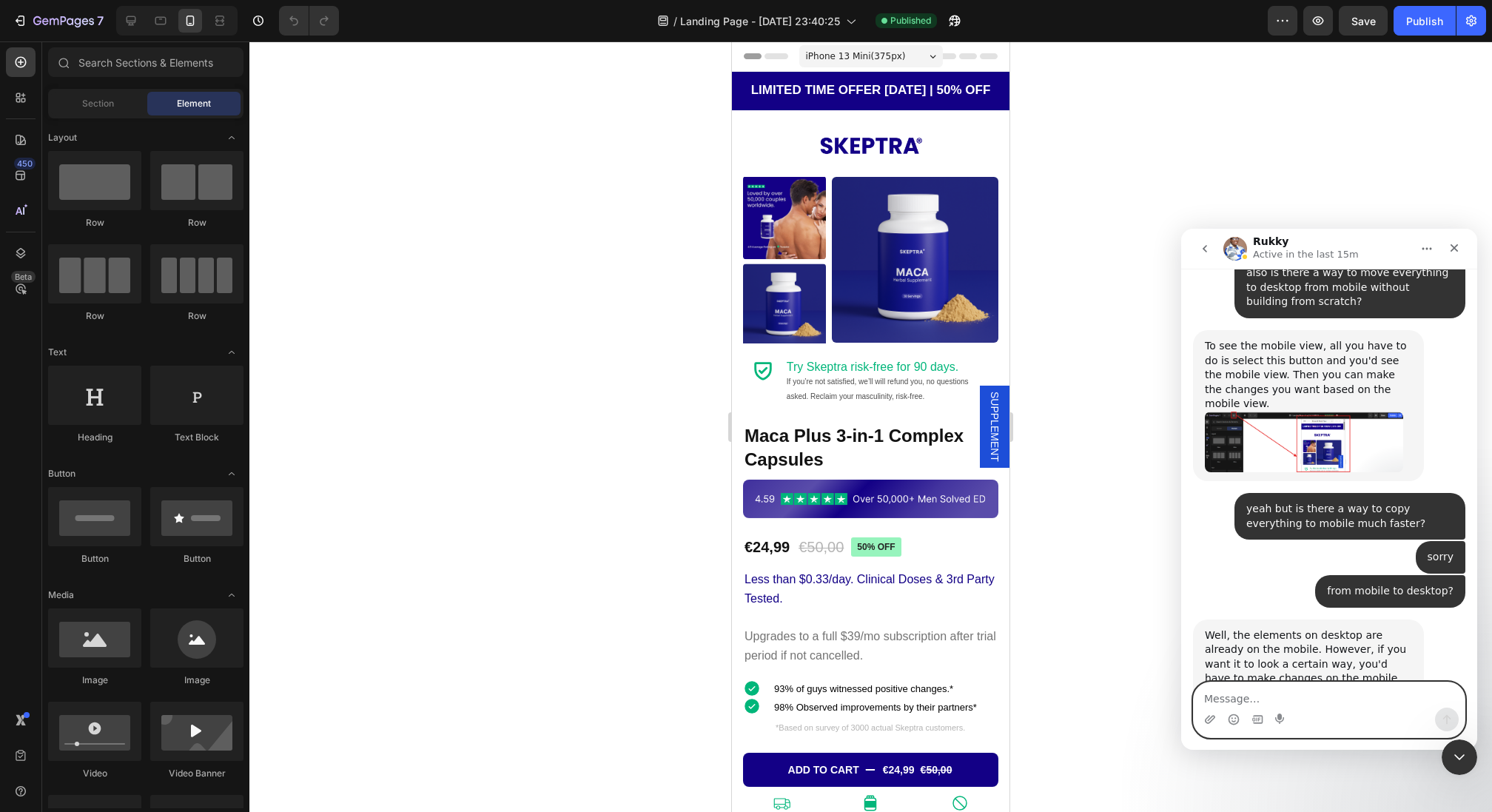
scroll to position [3690, 0]
